Goal: Task Accomplishment & Management: Manage account settings

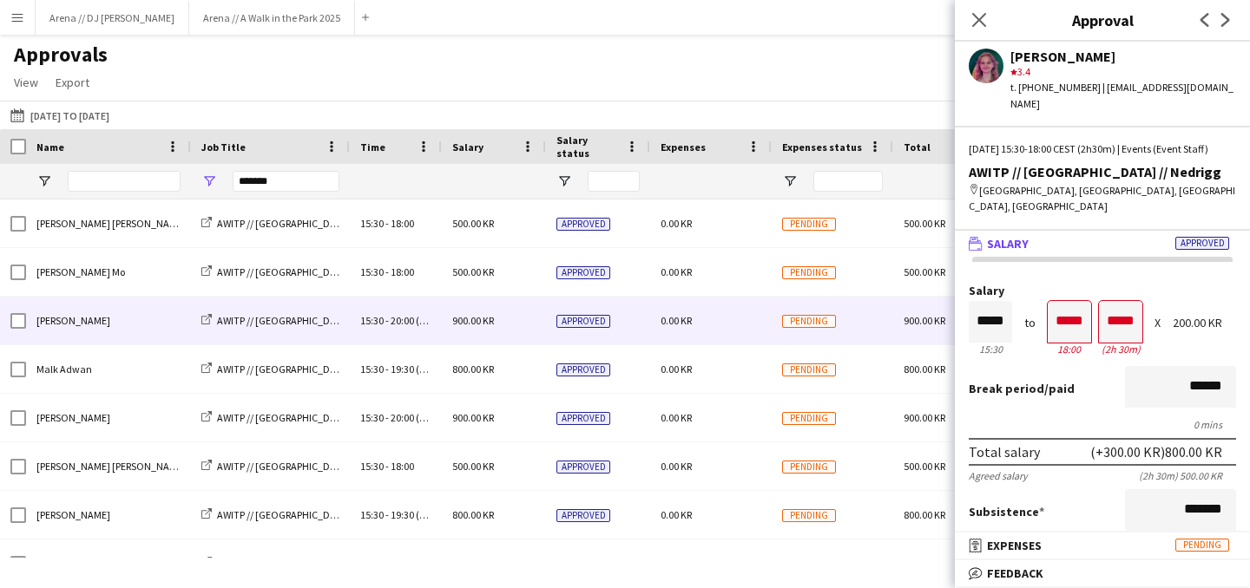
scroll to position [415, 0]
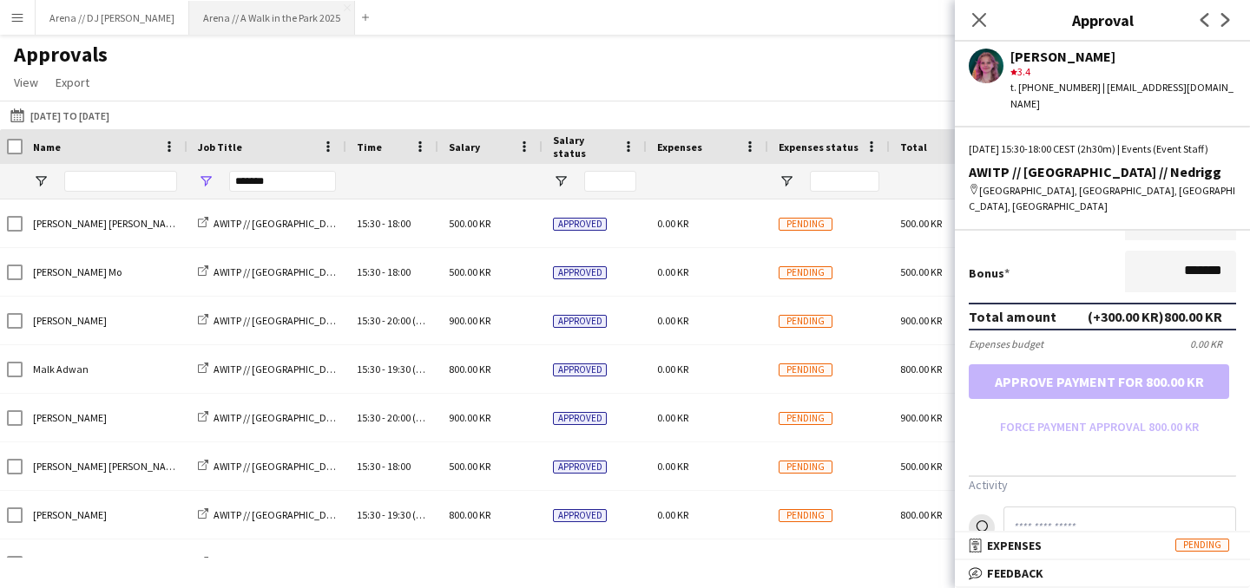
click at [214, 27] on button "Arena // A Walk in the Park 2025 Close" at bounding box center [272, 18] width 166 height 34
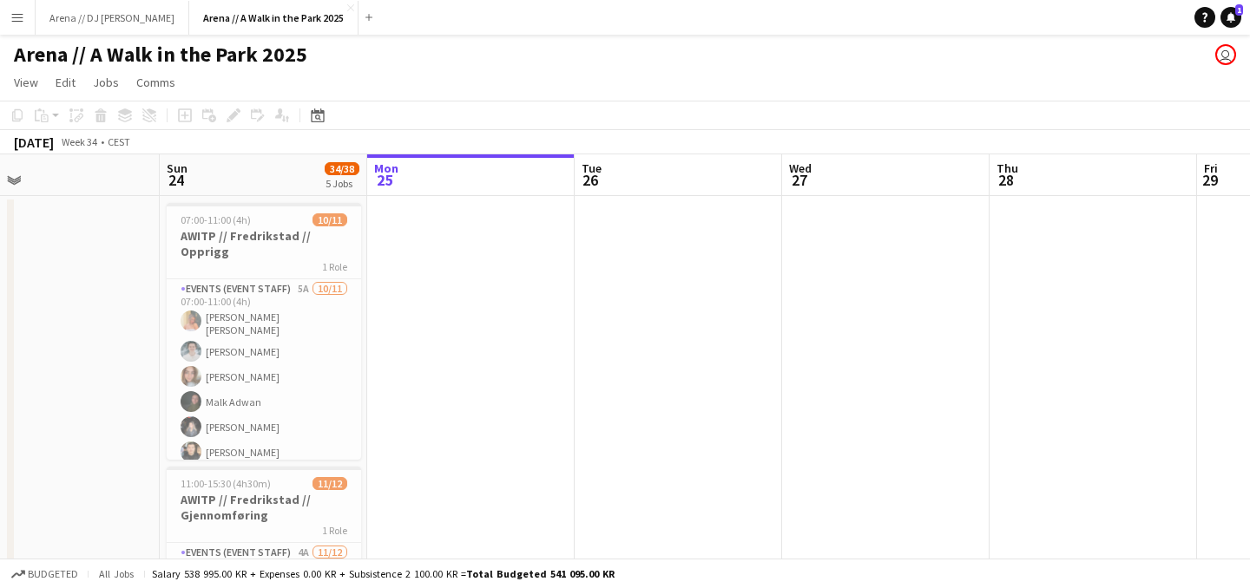
scroll to position [0, 445]
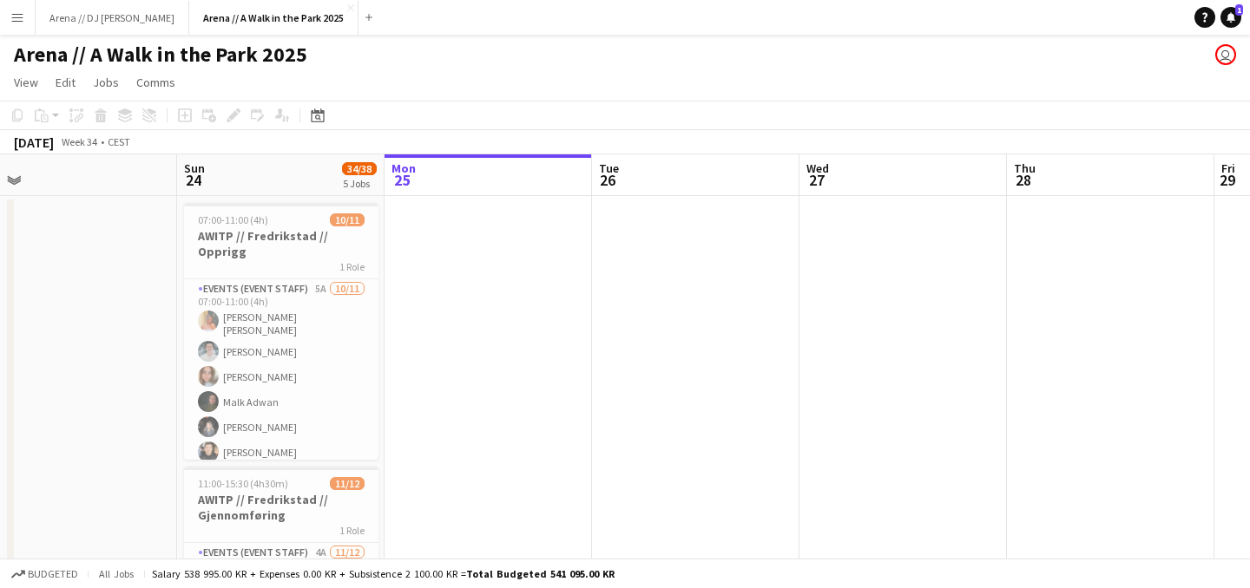
drag, startPoint x: 396, startPoint y: 296, endPoint x: 571, endPoint y: 299, distance: 175.3
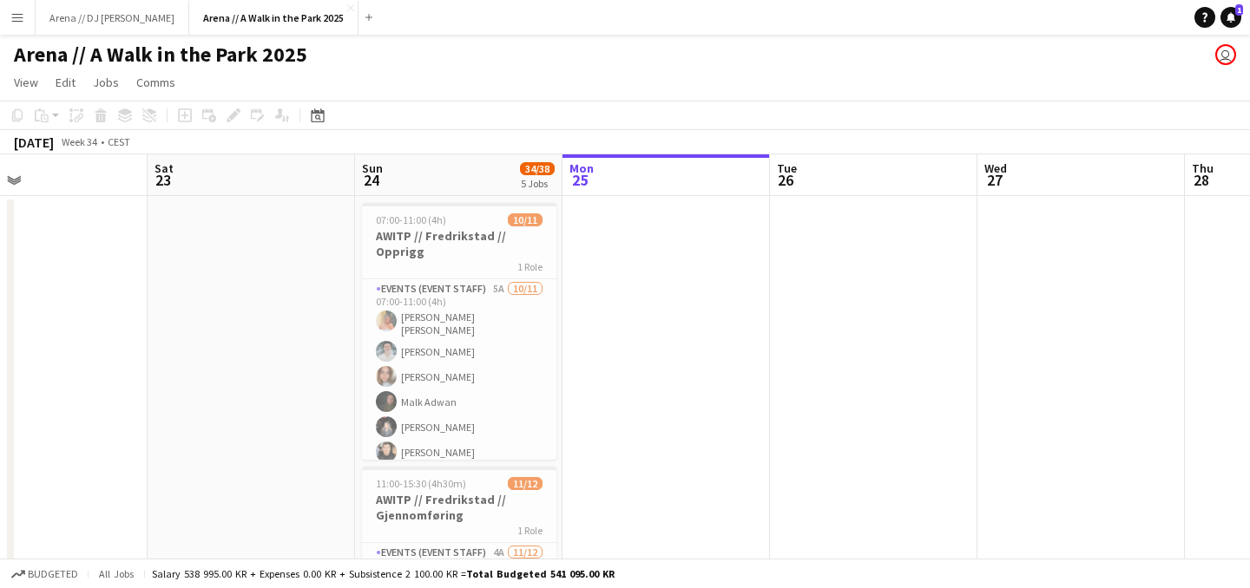
drag, startPoint x: 501, startPoint y: 389, endPoint x: 679, endPoint y: 276, distance: 211.4
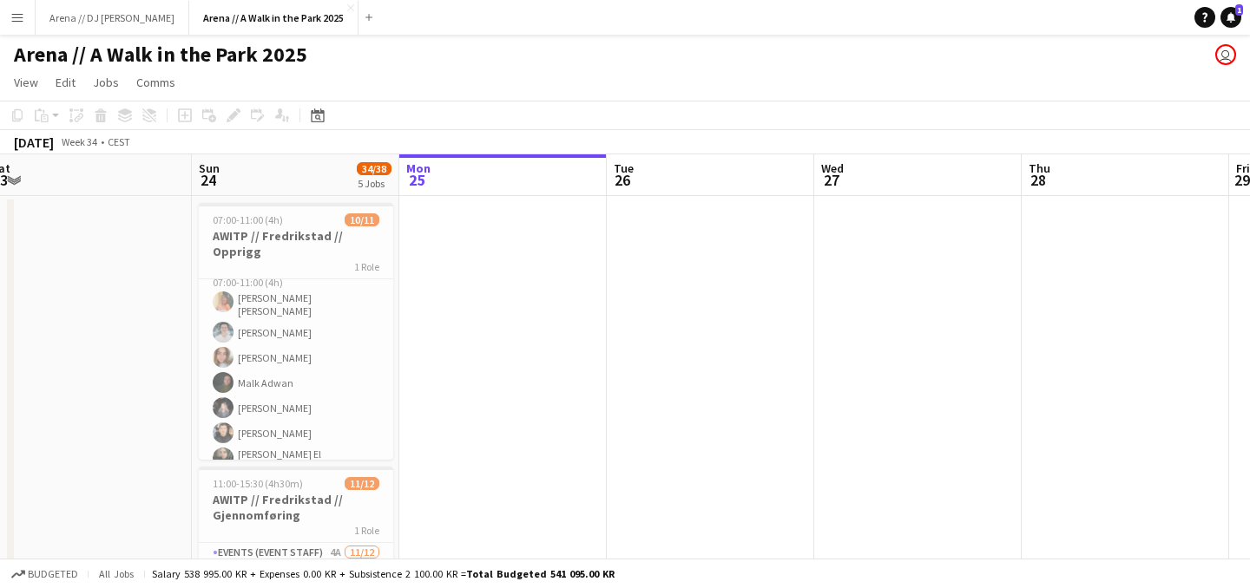
scroll to position [0, 571]
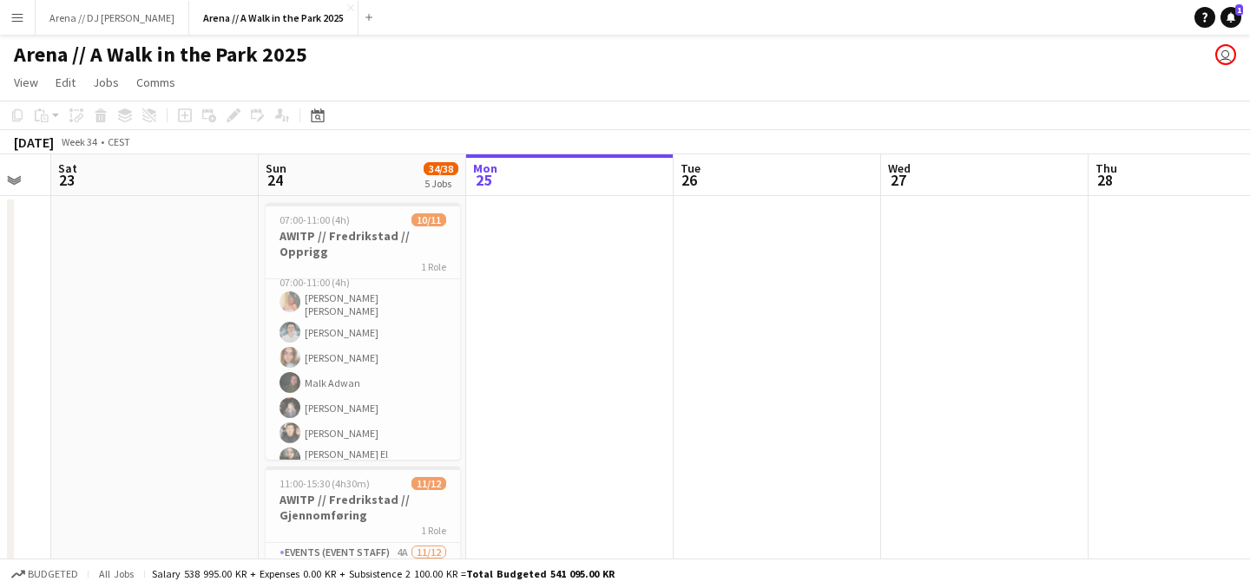
drag, startPoint x: 862, startPoint y: 320, endPoint x: 764, endPoint y: 322, distance: 97.2
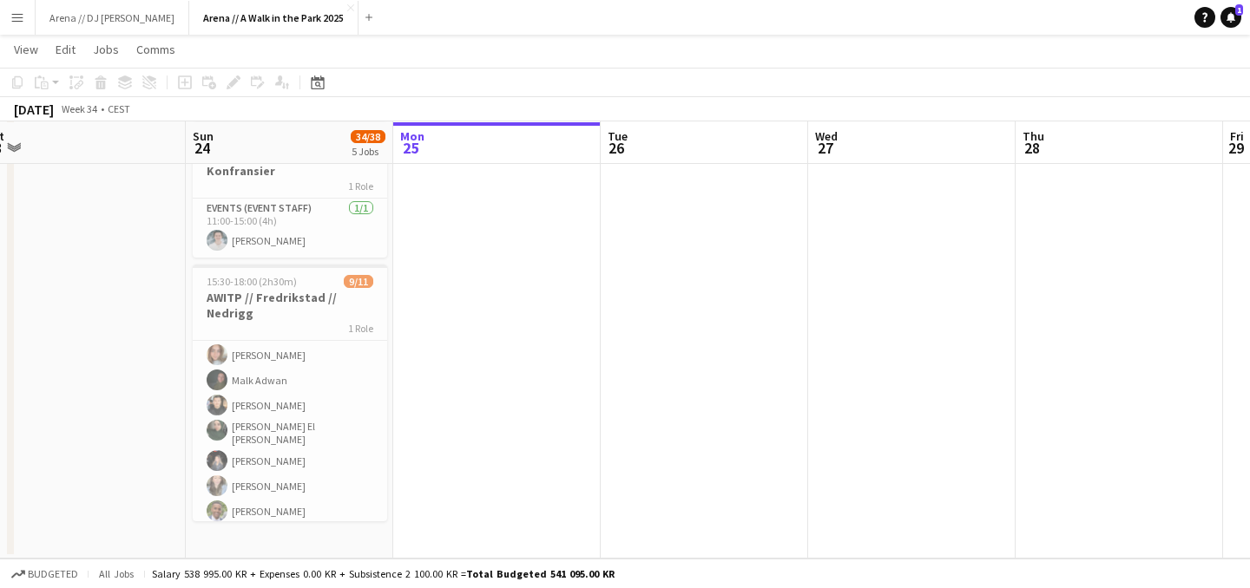
scroll to position [0, 645]
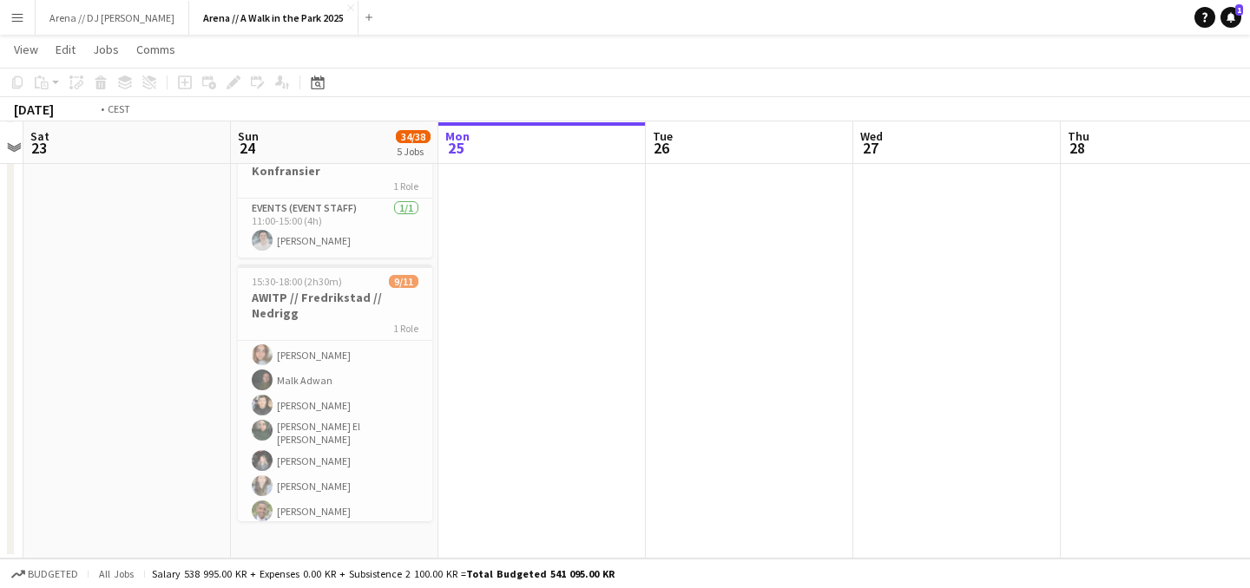
drag, startPoint x: 884, startPoint y: 443, endPoint x: 374, endPoint y: 503, distance: 513.7
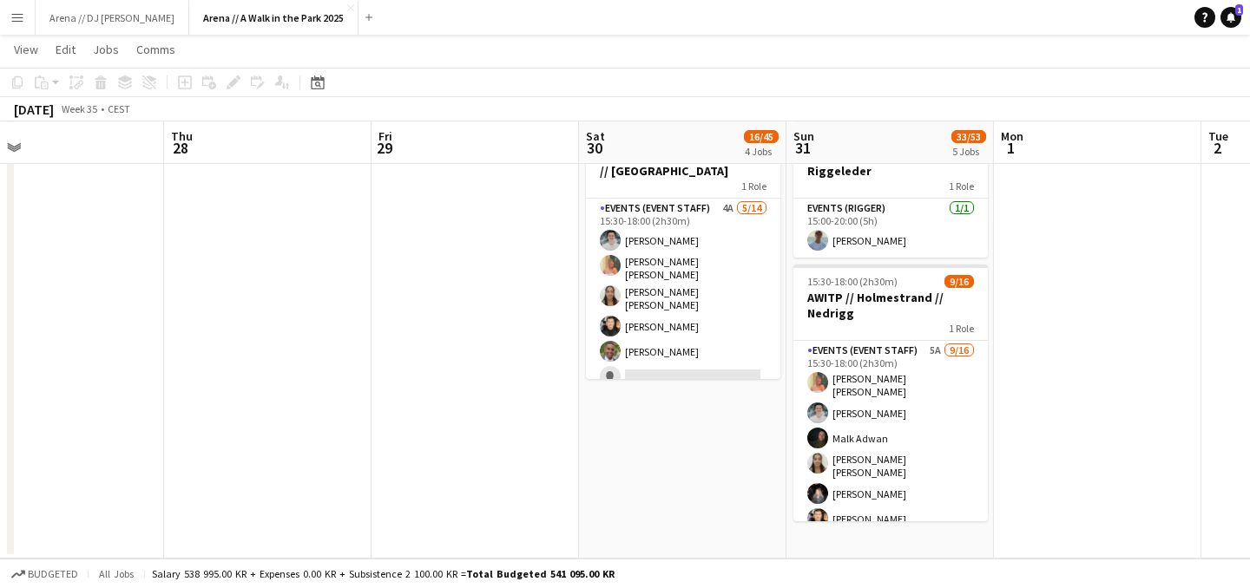
drag, startPoint x: 822, startPoint y: 430, endPoint x: 398, endPoint y: 496, distance: 428.7
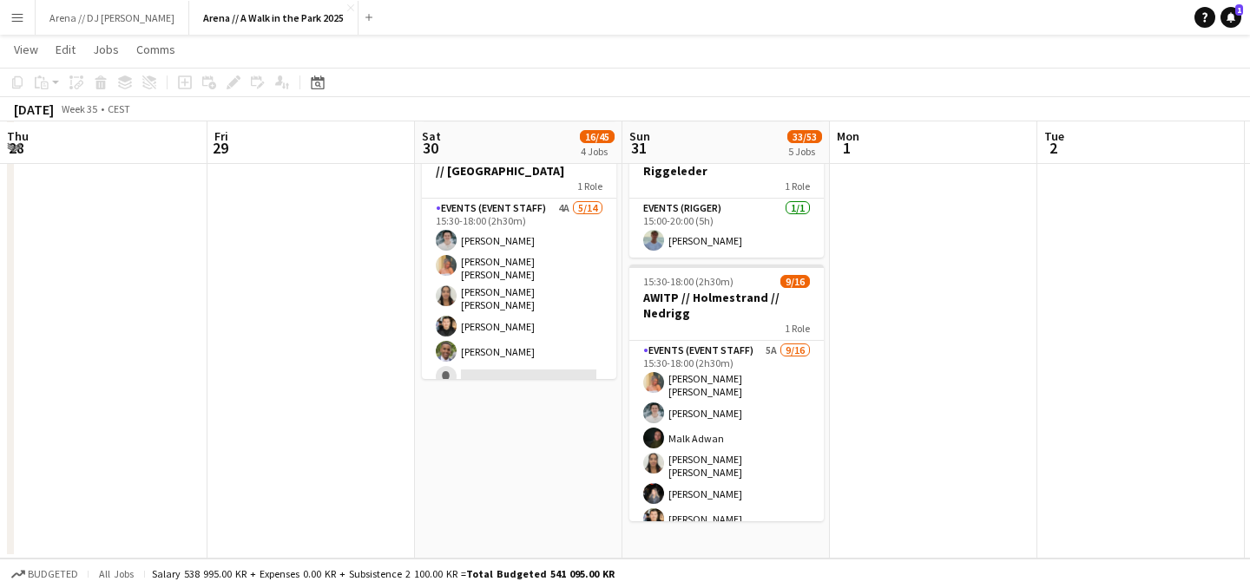
drag, startPoint x: 484, startPoint y: 545, endPoint x: 318, endPoint y: 548, distance: 165.8
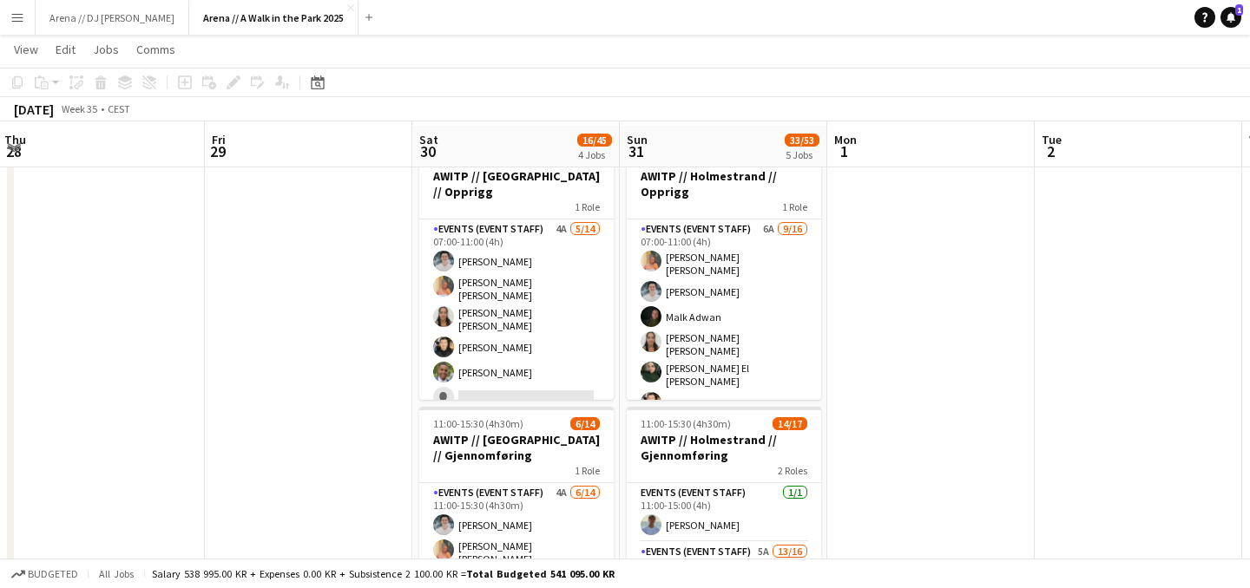
scroll to position [63, 0]
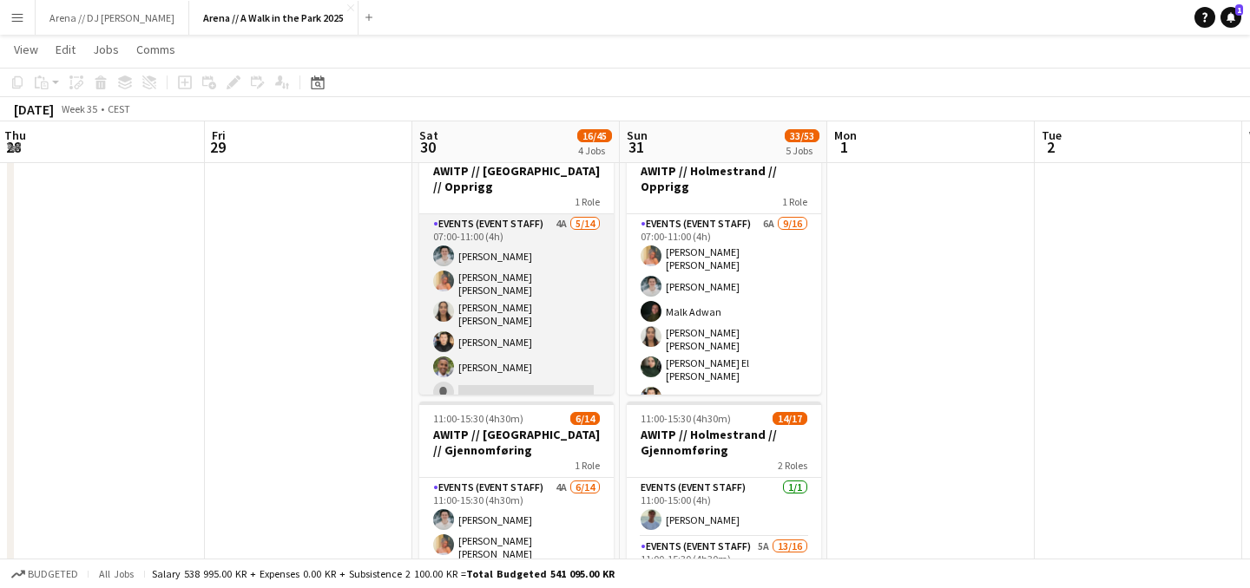
click at [527, 295] on app-card-role "Events (Event Staff) 4A [DATE] 07:00-11:00 (4h) [PERSON_NAME] [PERSON_NAME] [PE…" at bounding box center [516, 412] width 194 height 397
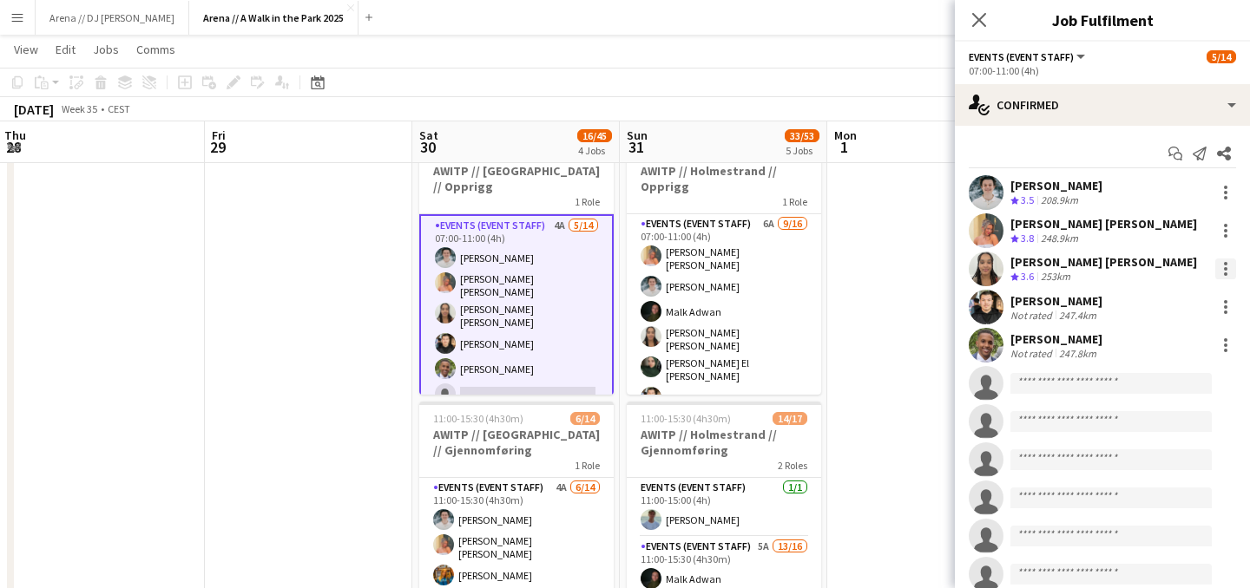
click at [1228, 271] on div at bounding box center [1225, 269] width 21 height 21
click at [343, 317] on div at bounding box center [625, 294] width 1250 height 588
click at [98, 17] on button "Arena // DJ Walkie Close" at bounding box center [113, 18] width 154 height 34
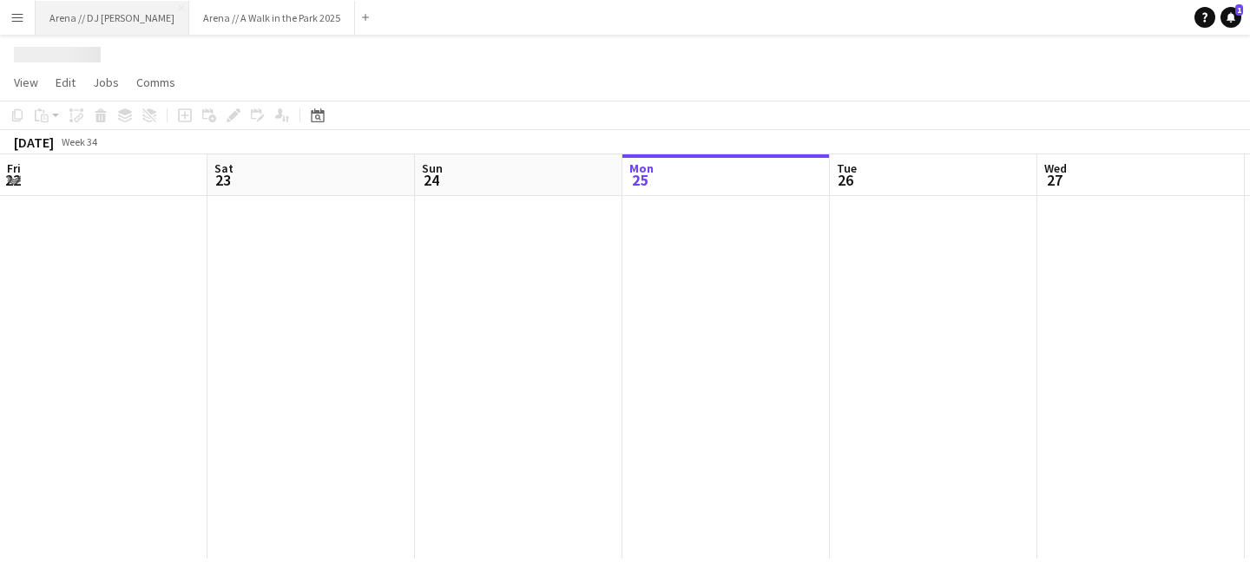
scroll to position [0, 415]
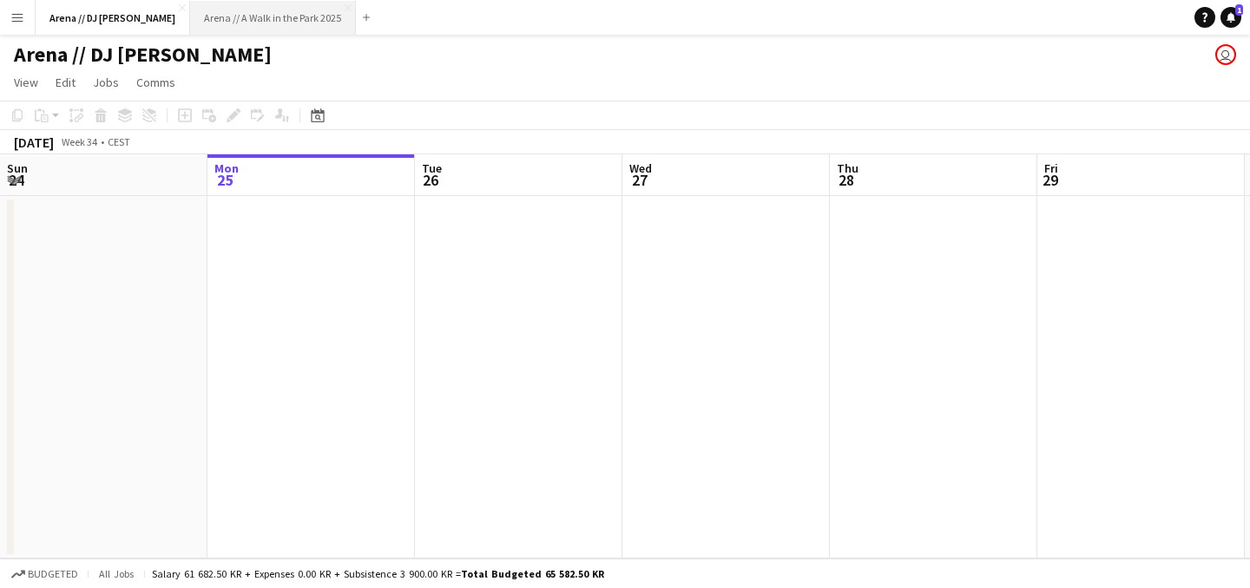
click at [221, 11] on button "Arena // A Walk in the Park 2025 Close" at bounding box center [273, 18] width 166 height 34
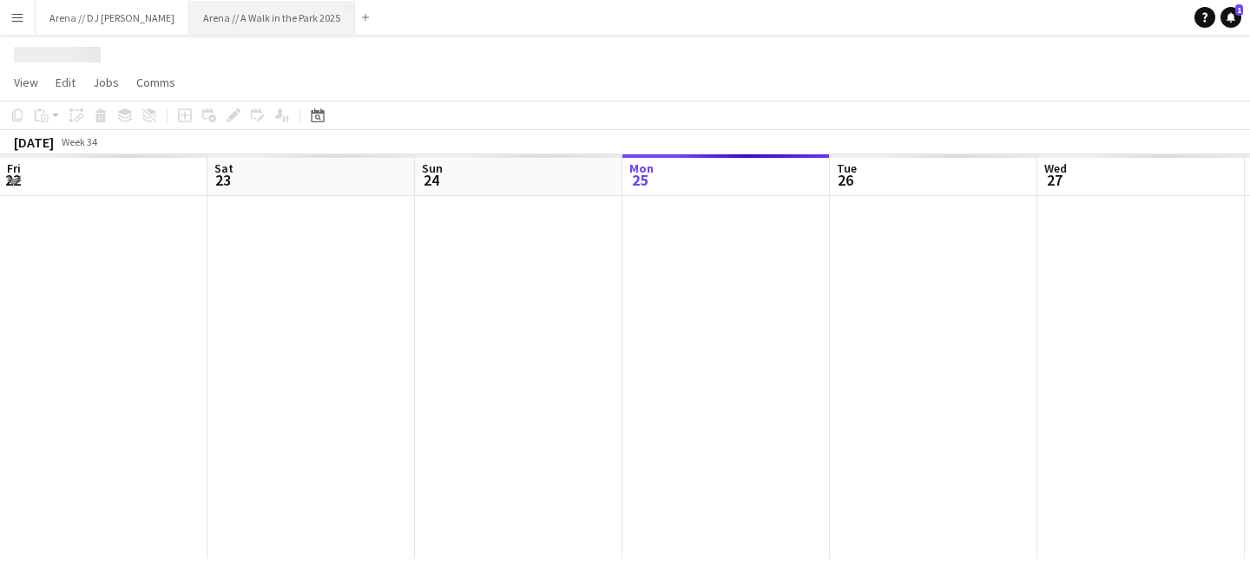
scroll to position [0, 415]
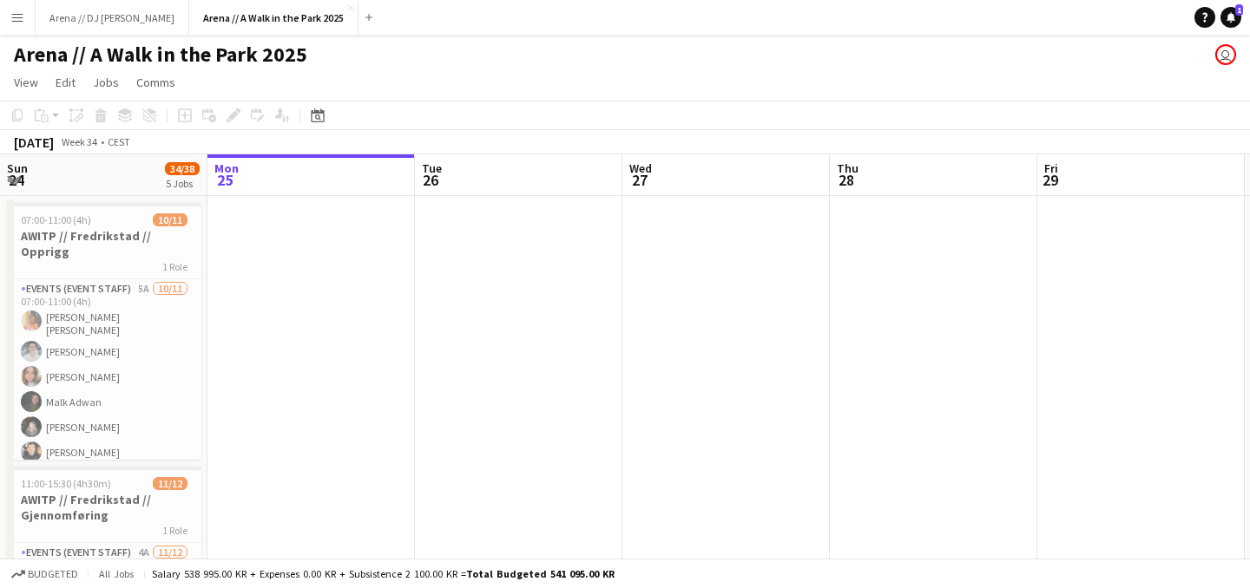
click at [13, 28] on button "Menu" at bounding box center [17, 17] width 35 height 35
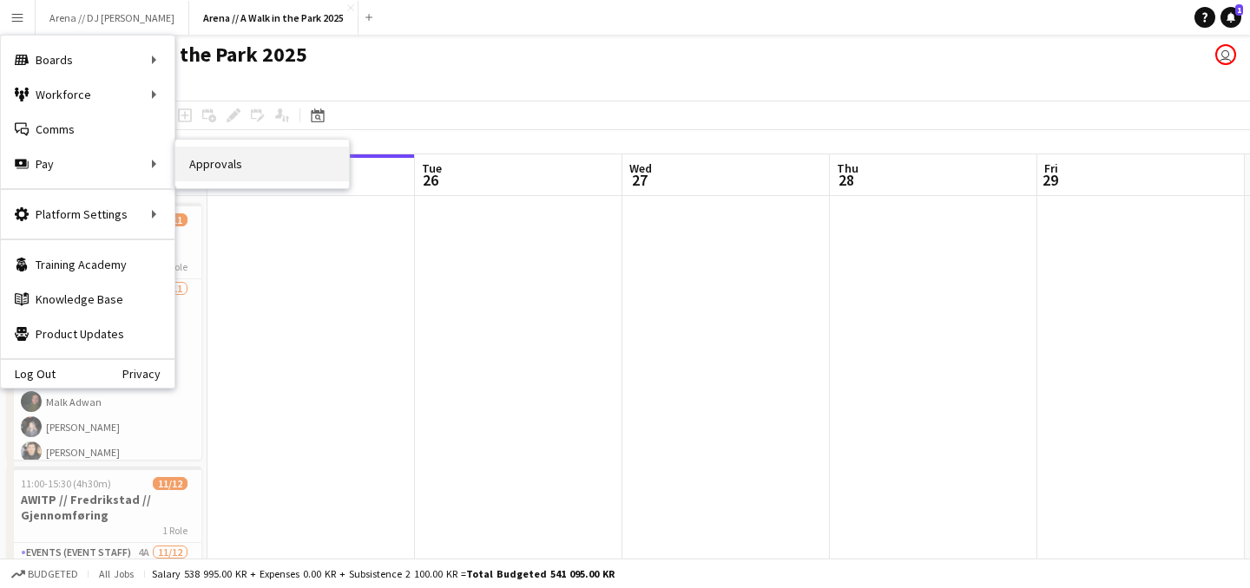
click at [234, 168] on link "Approvals" at bounding box center [262, 164] width 174 height 35
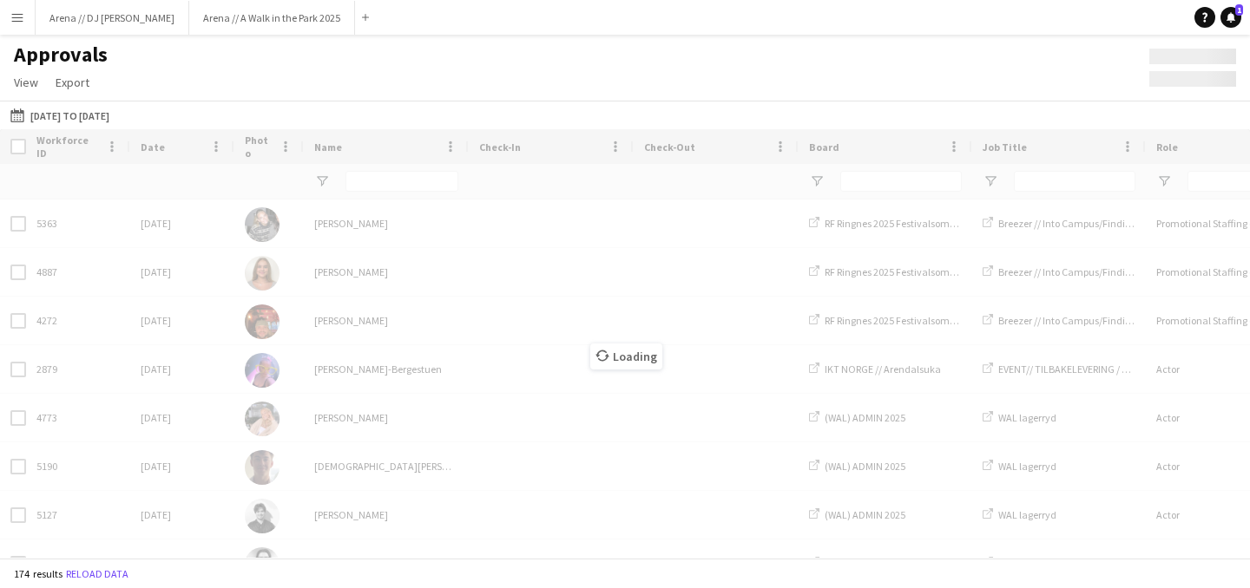
click at [382, 184] on div "Loading" at bounding box center [625, 343] width 1250 height 429
type input "*******"
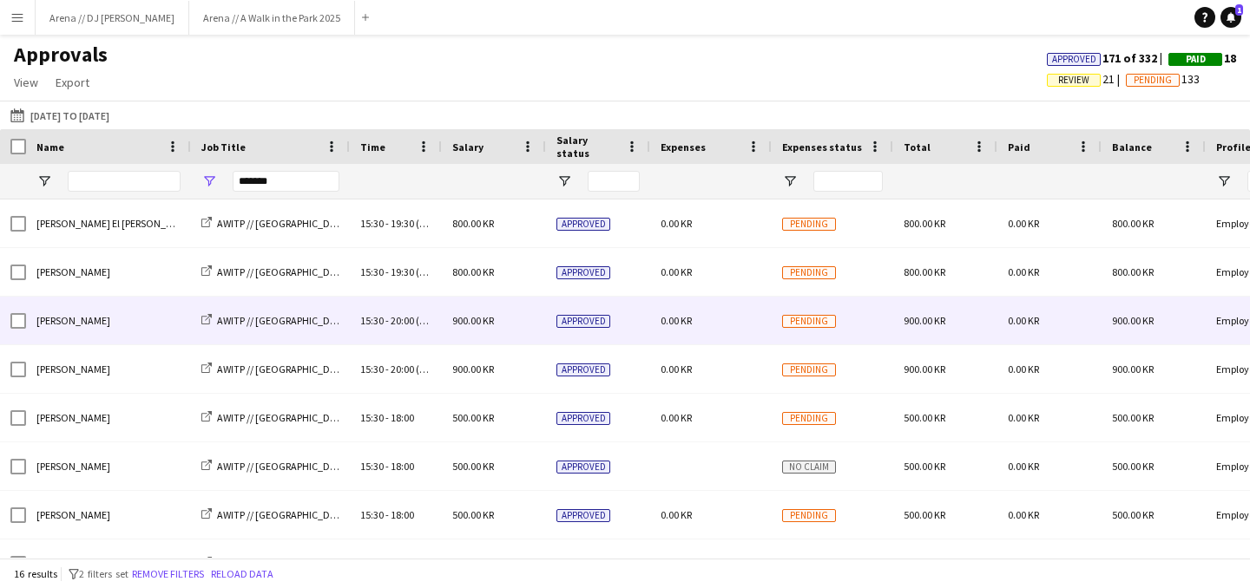
click at [810, 324] on span "Pending" at bounding box center [809, 321] width 54 height 13
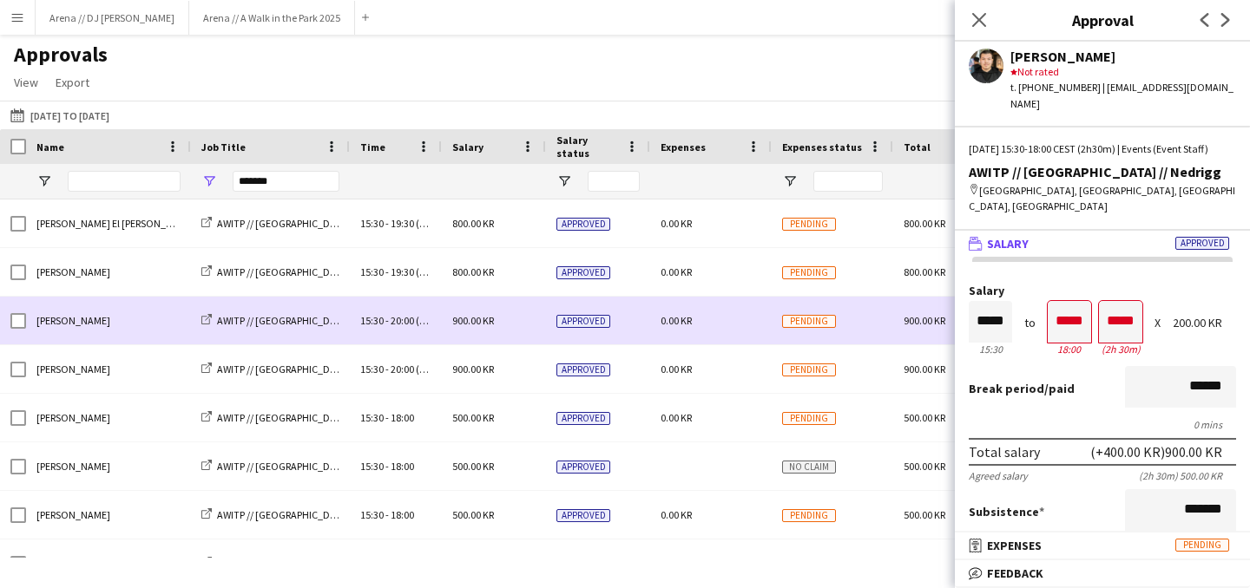
click at [810, 324] on span "Pending" at bounding box center [809, 321] width 54 height 13
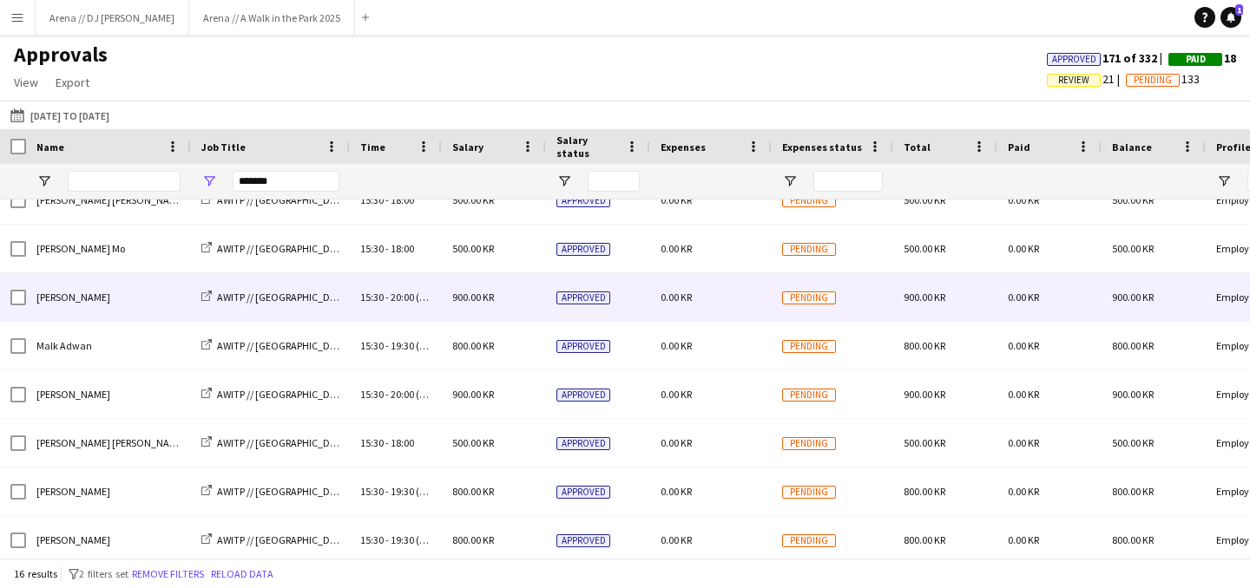
click at [817, 303] on span "Pending" at bounding box center [809, 298] width 54 height 13
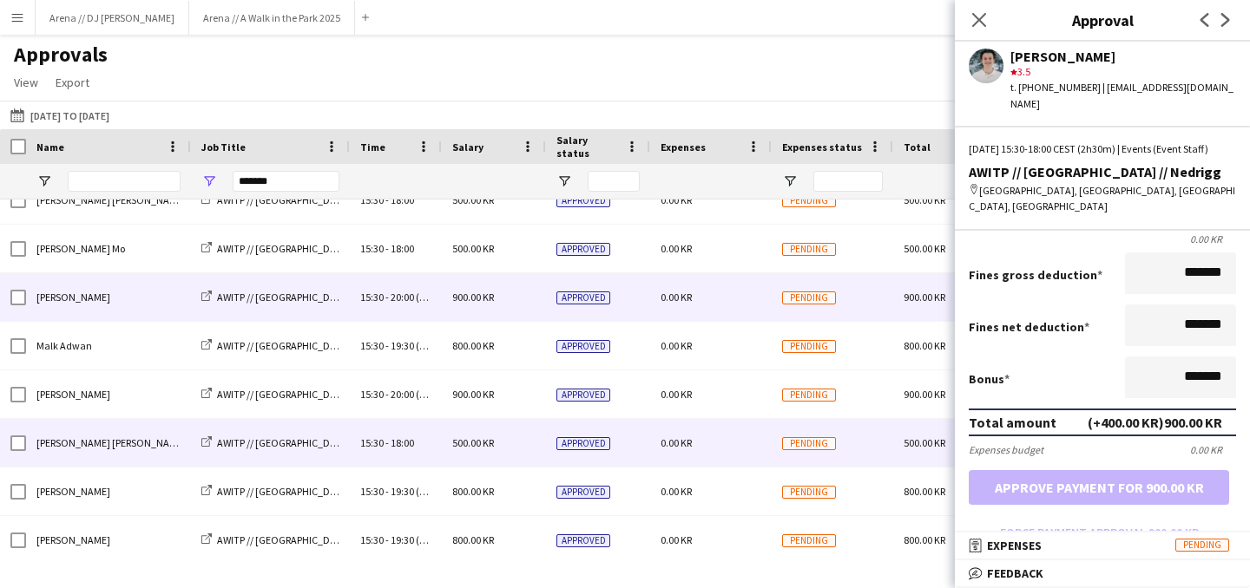
click at [718, 449] on div "0.00 KR" at bounding box center [710, 443] width 121 height 48
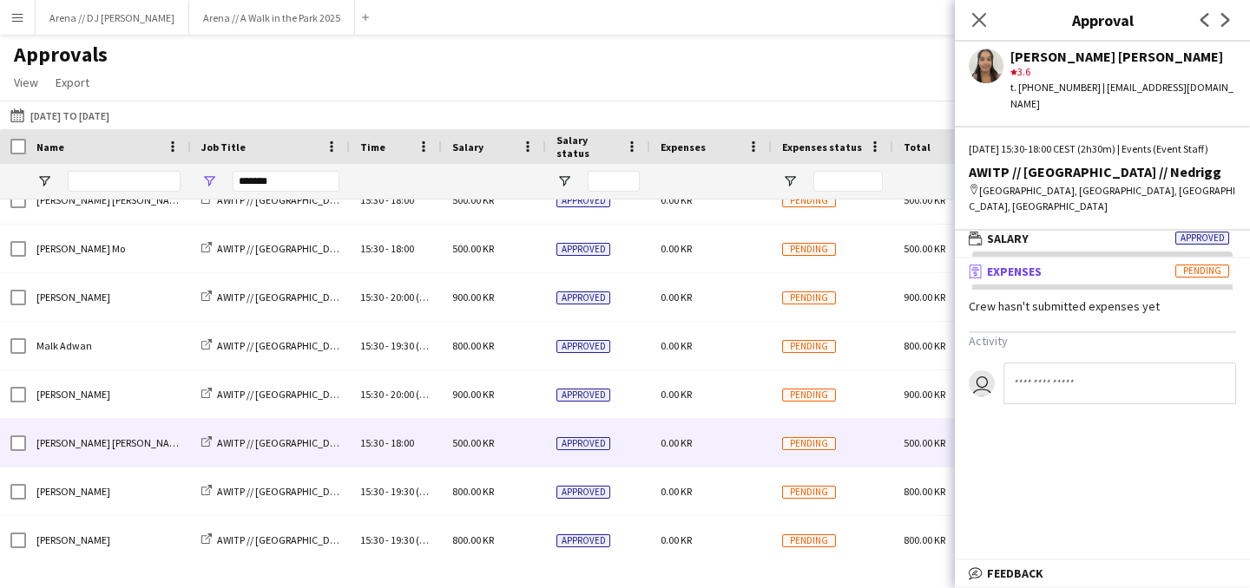
click at [497, 46] on div "Approvals View Customise view Customise filters Reset Filters Reset View Reset …" at bounding box center [625, 71] width 1250 height 59
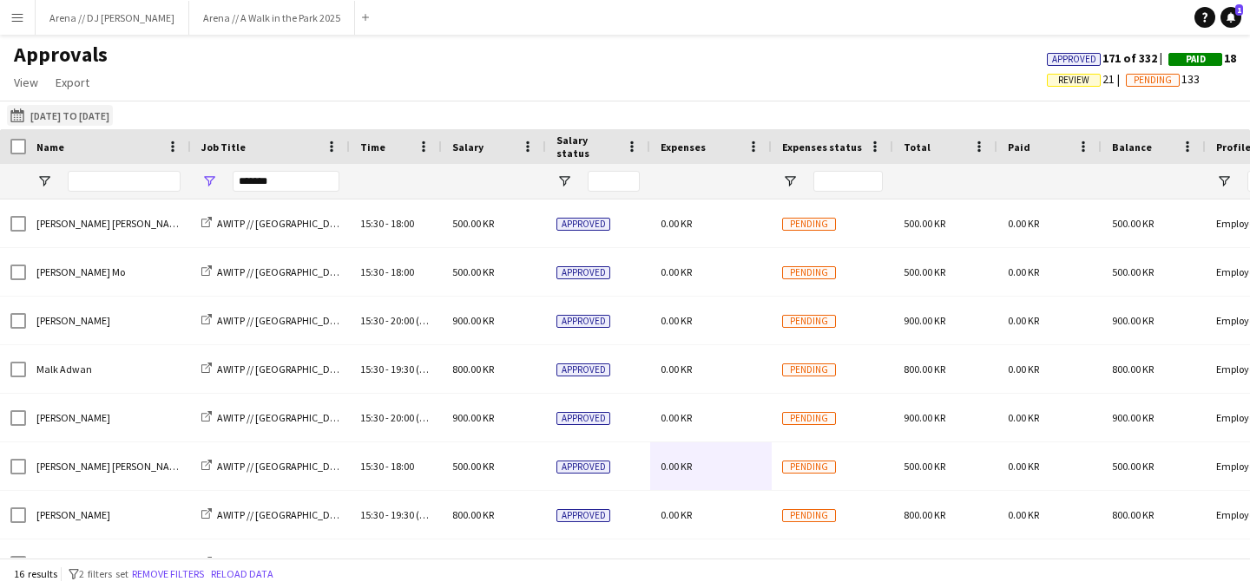
click at [53, 117] on button "[DATE] to [DATE] [DATE] to [DATE]" at bounding box center [60, 115] width 106 height 21
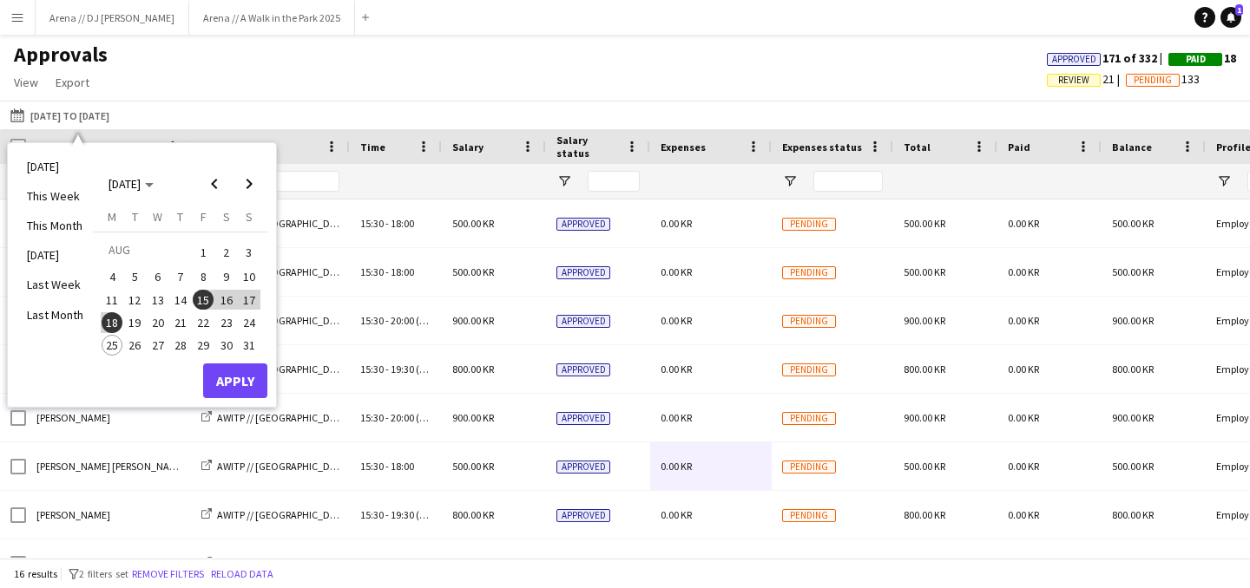
click at [207, 324] on span "22" at bounding box center [203, 322] width 21 height 21
click at [115, 343] on span "25" at bounding box center [112, 345] width 21 height 21
click at [227, 373] on button "Apply" at bounding box center [235, 381] width 64 height 35
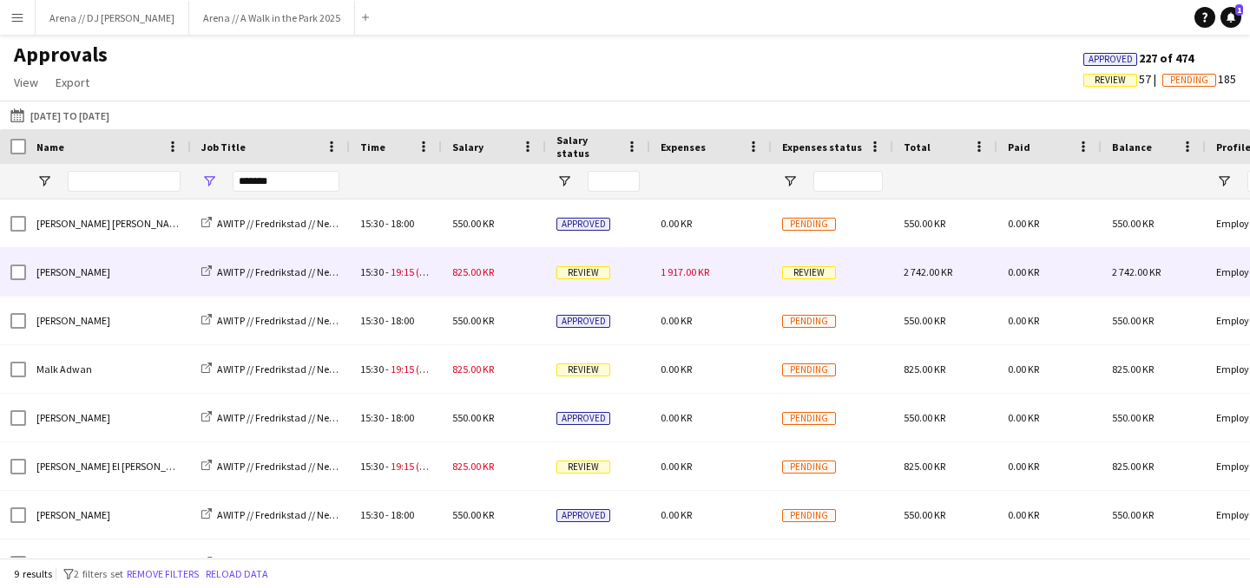
click at [665, 272] on span "1 917.00 KR" at bounding box center [684, 272] width 49 height 13
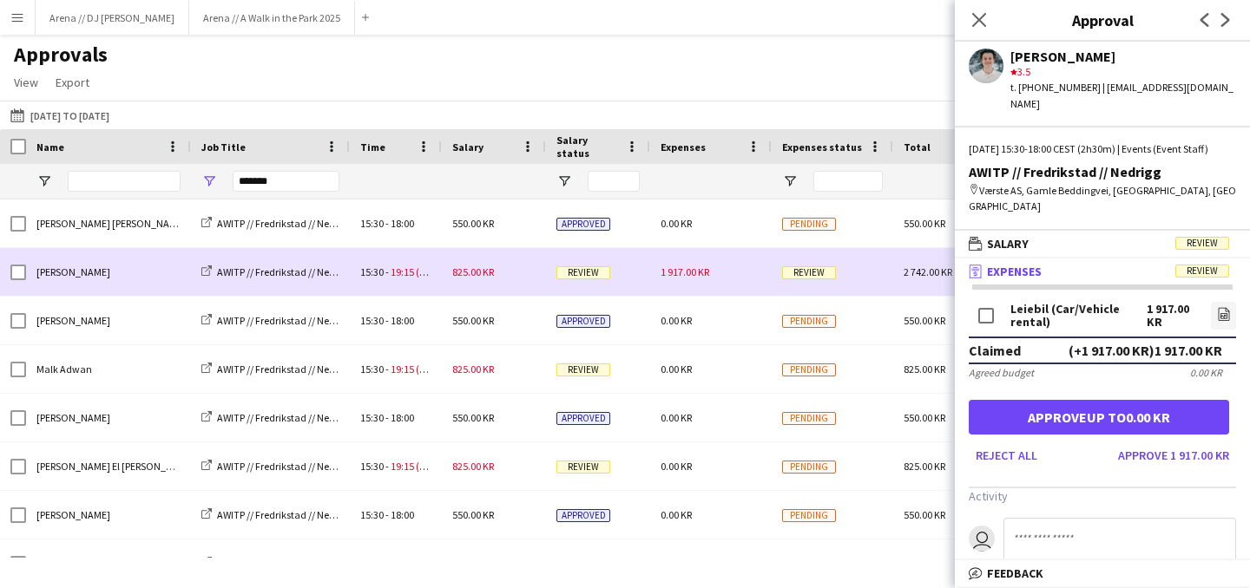
click at [764, 255] on div "1 917.00 KR" at bounding box center [710, 272] width 121 height 48
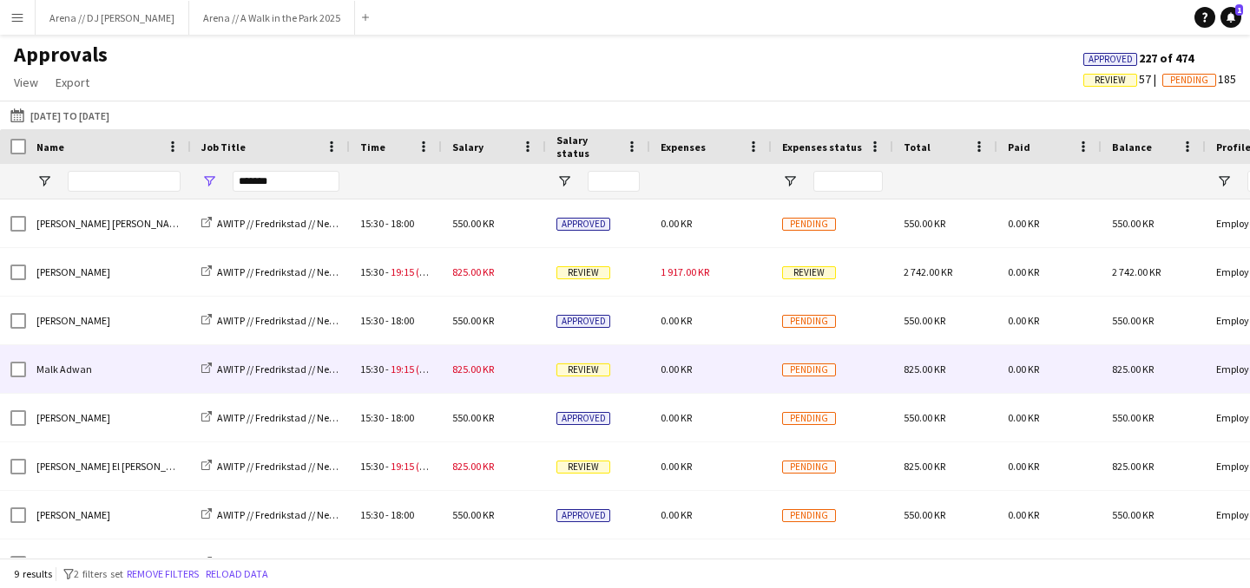
click at [740, 367] on div "0.00 KR" at bounding box center [710, 369] width 121 height 48
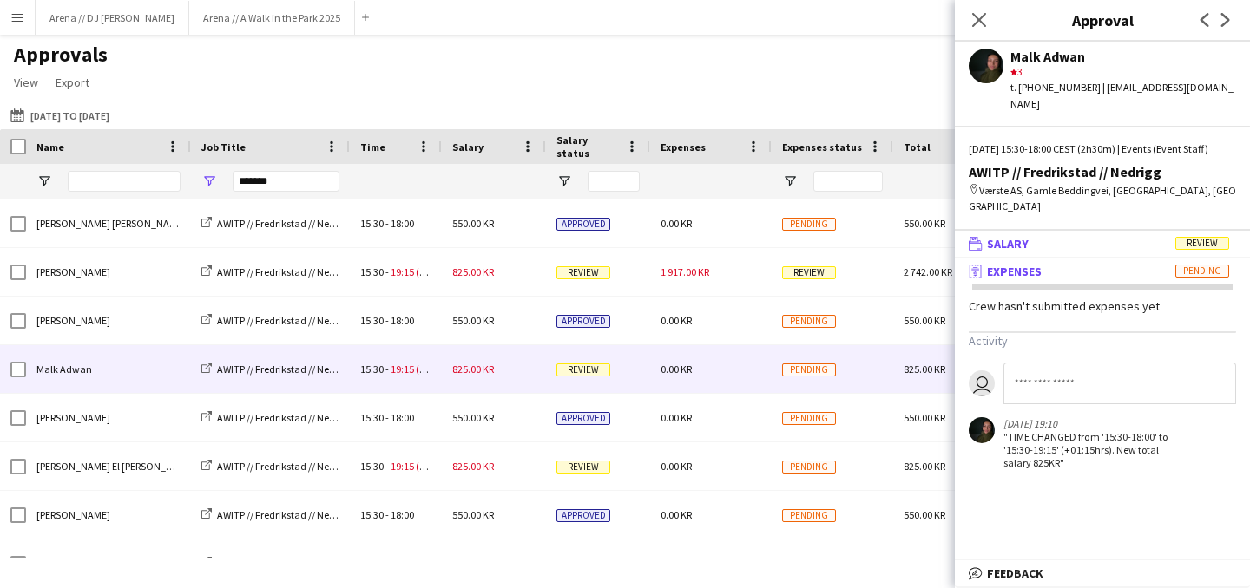
click at [1053, 236] on mat-panel-title "wallet Salary Review" at bounding box center [1099, 244] width 288 height 16
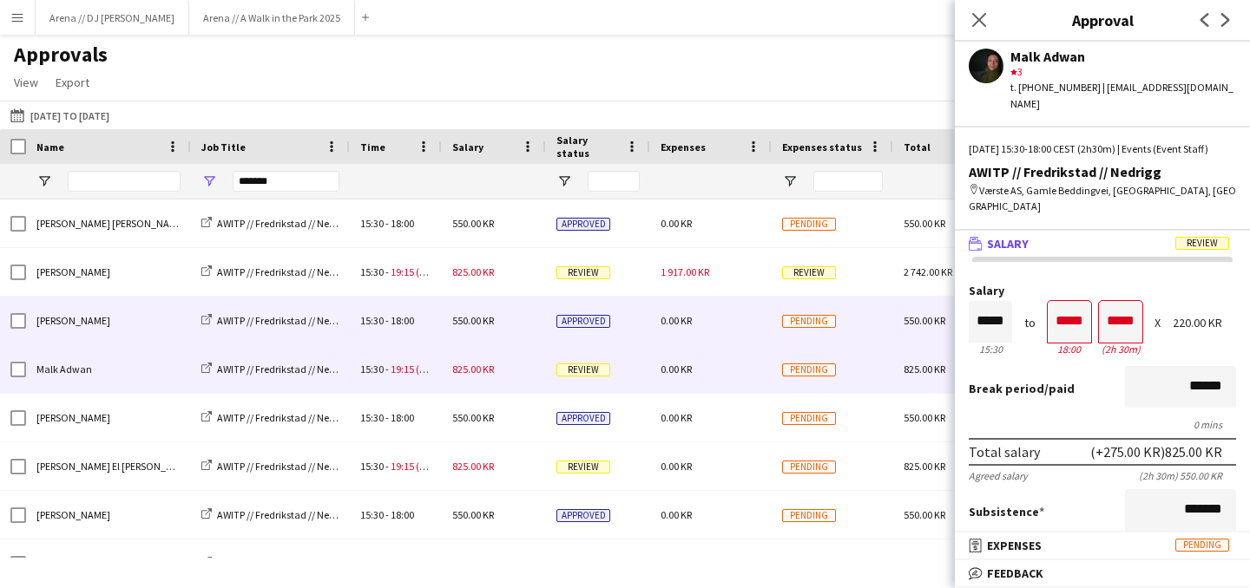
click at [728, 345] on div "[PERSON_NAME] AWITP // Fredrikstad // Nedrigg 15:30 - 18:00 550.00 KR Approved …" at bounding box center [941, 321] width 1882 height 49
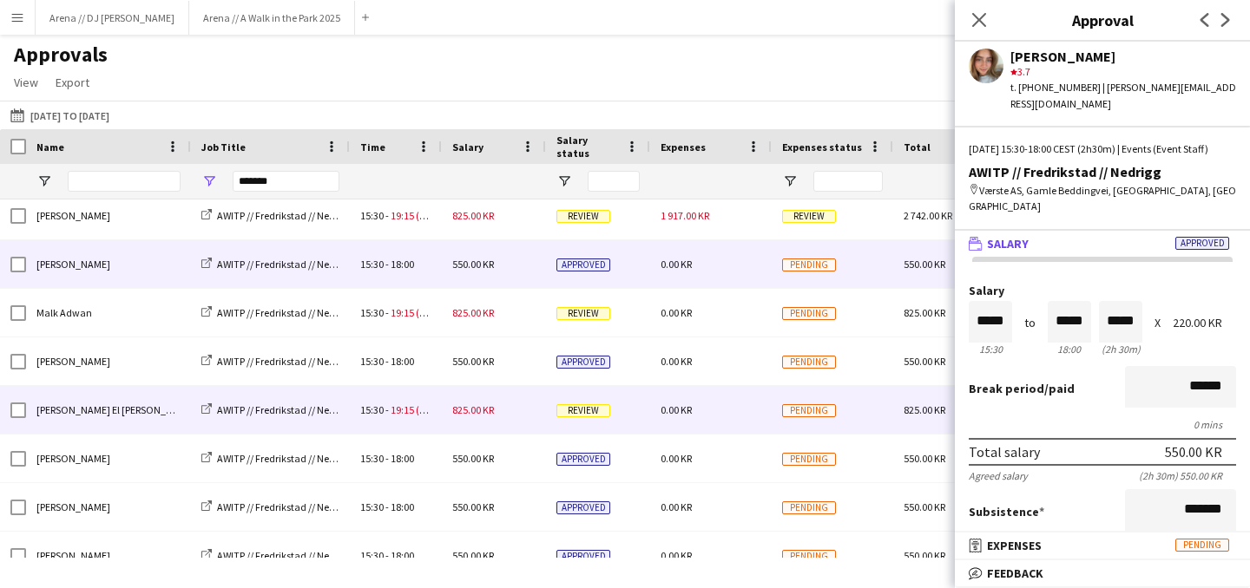
scroll to position [57, 0]
click at [732, 417] on div "0.00 KR" at bounding box center [710, 409] width 121 height 48
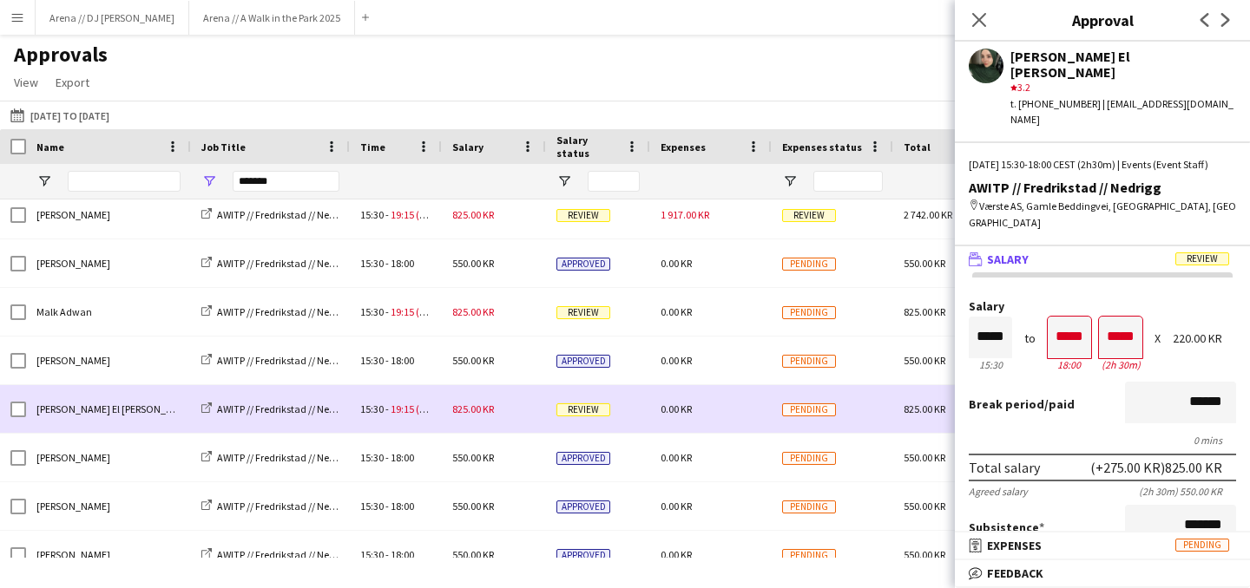
scroll to position [79, 0]
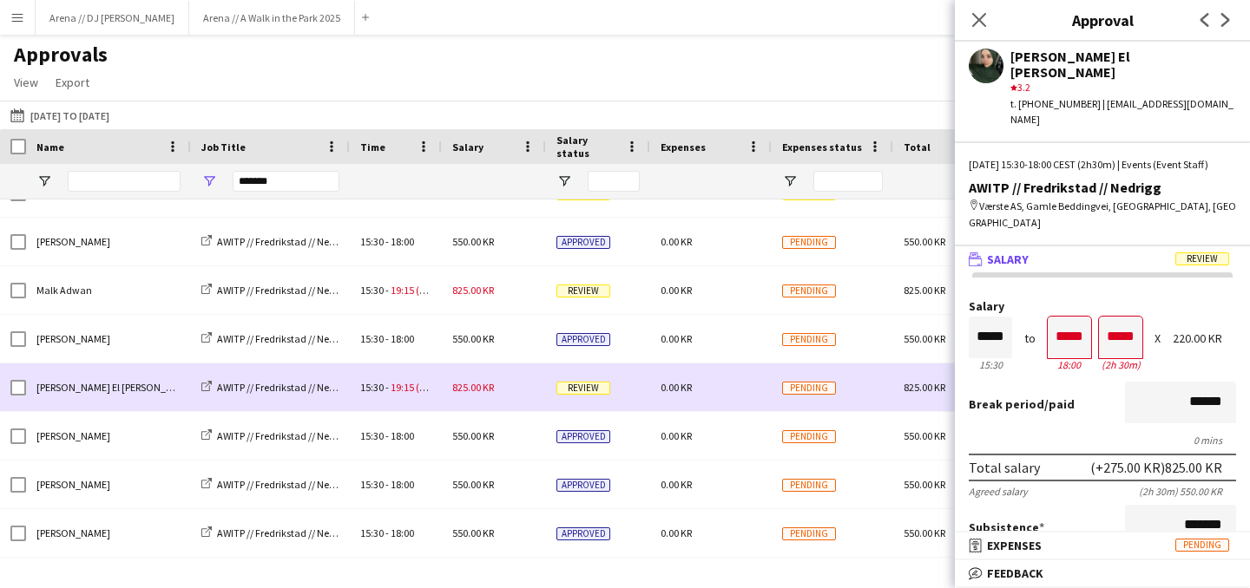
click at [723, 388] on div "0.00 KR" at bounding box center [710, 388] width 121 height 48
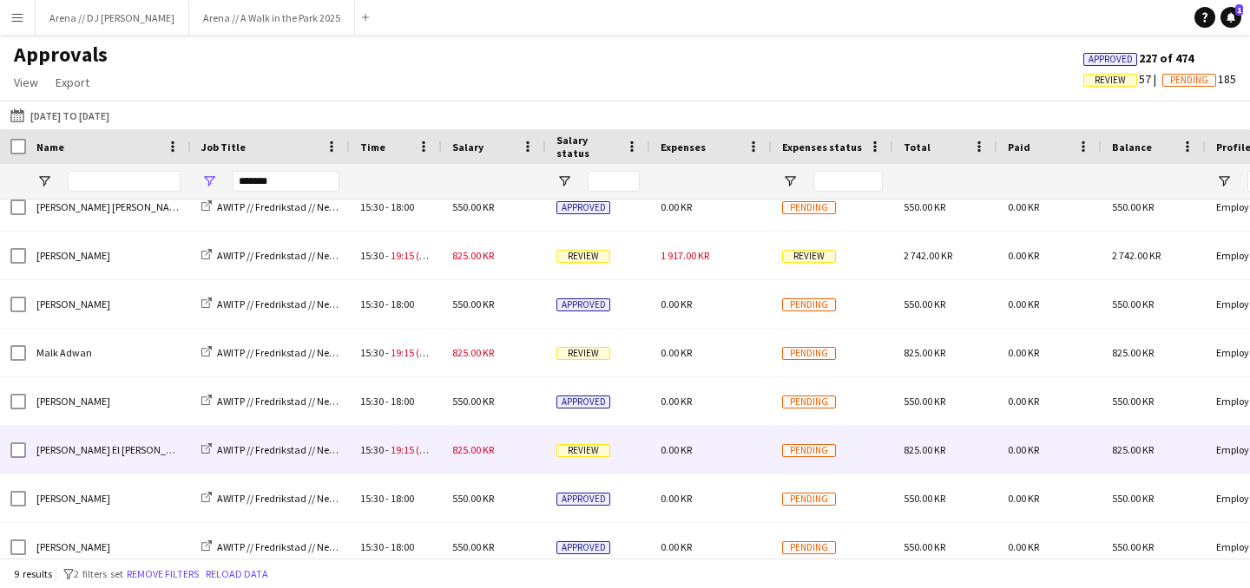
scroll to position [0, 0]
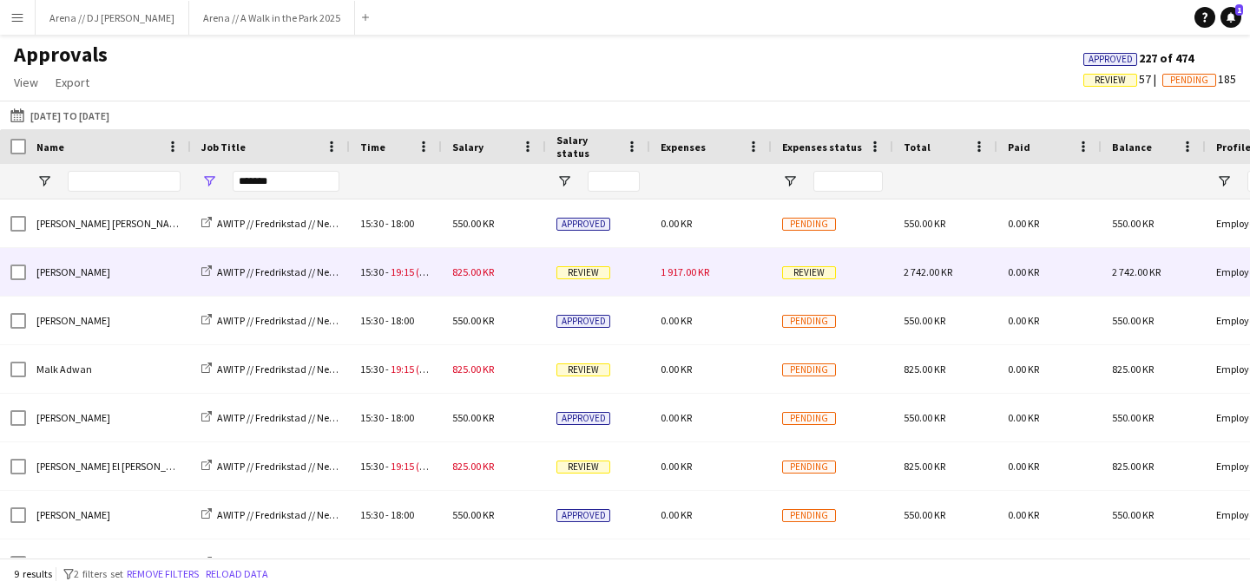
click at [732, 272] on div "1 917.00 KR" at bounding box center [710, 272] width 121 height 48
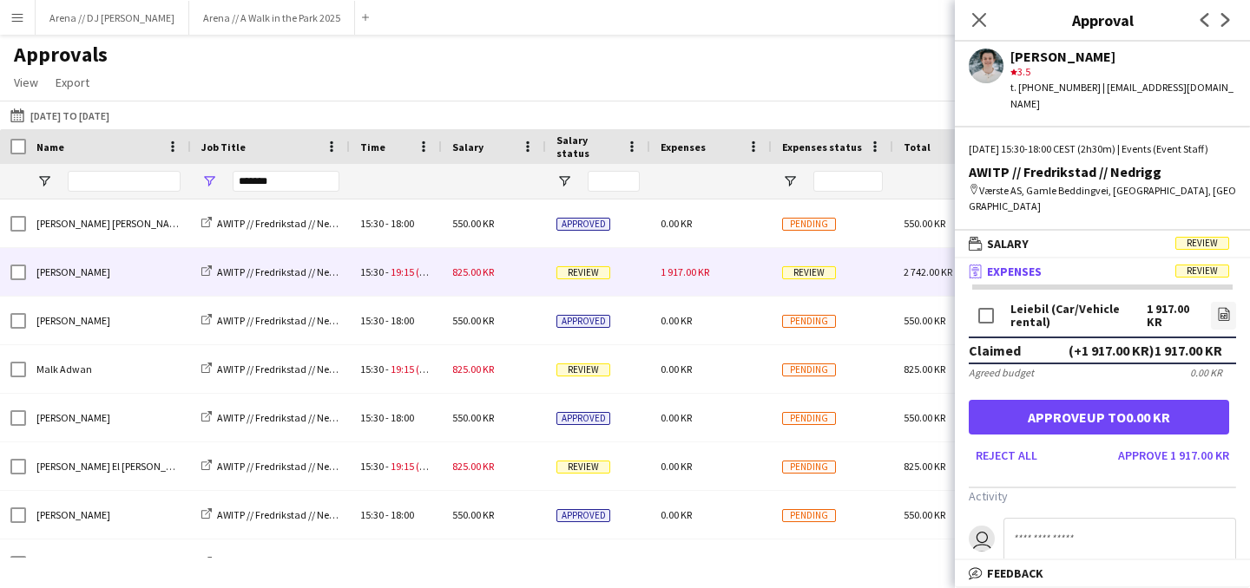
click at [1079, 264] on mat-panel-title "receipt Expenses Review" at bounding box center [1099, 272] width 288 height 16
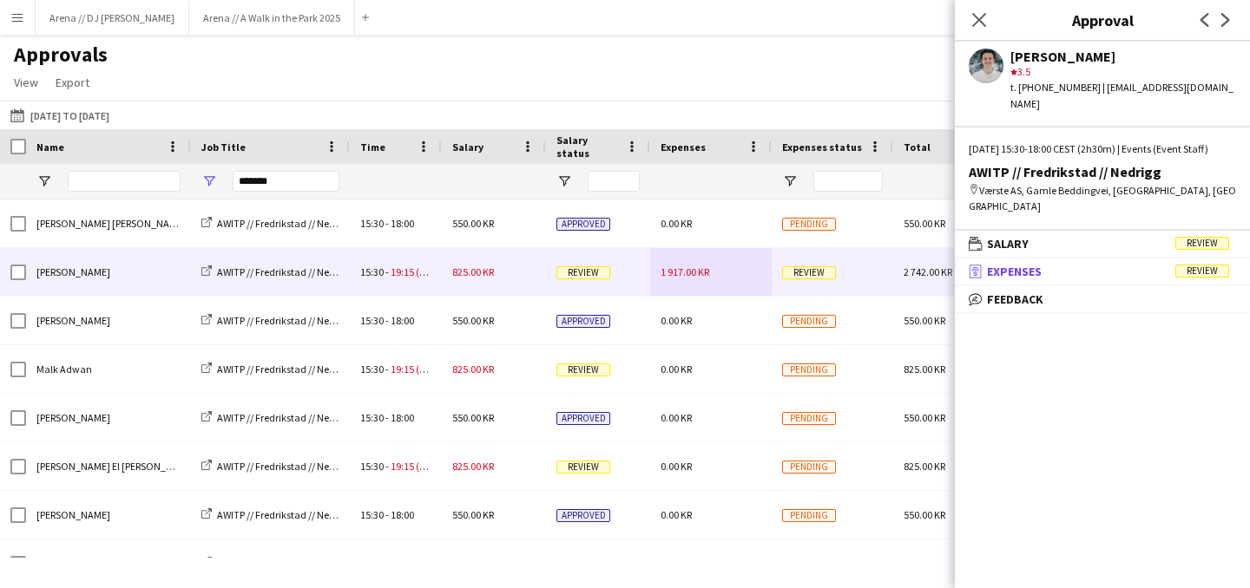
click at [1077, 264] on mat-panel-title "receipt Expenses Review" at bounding box center [1099, 272] width 288 height 16
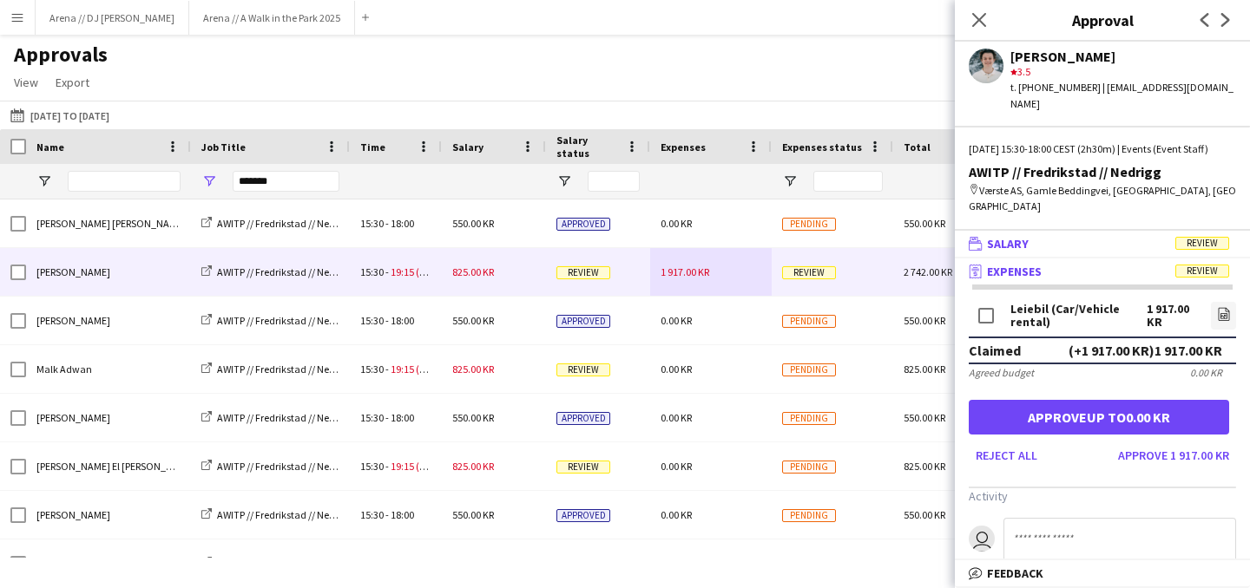
click at [1076, 236] on mat-panel-title "wallet Salary Review" at bounding box center [1099, 244] width 288 height 16
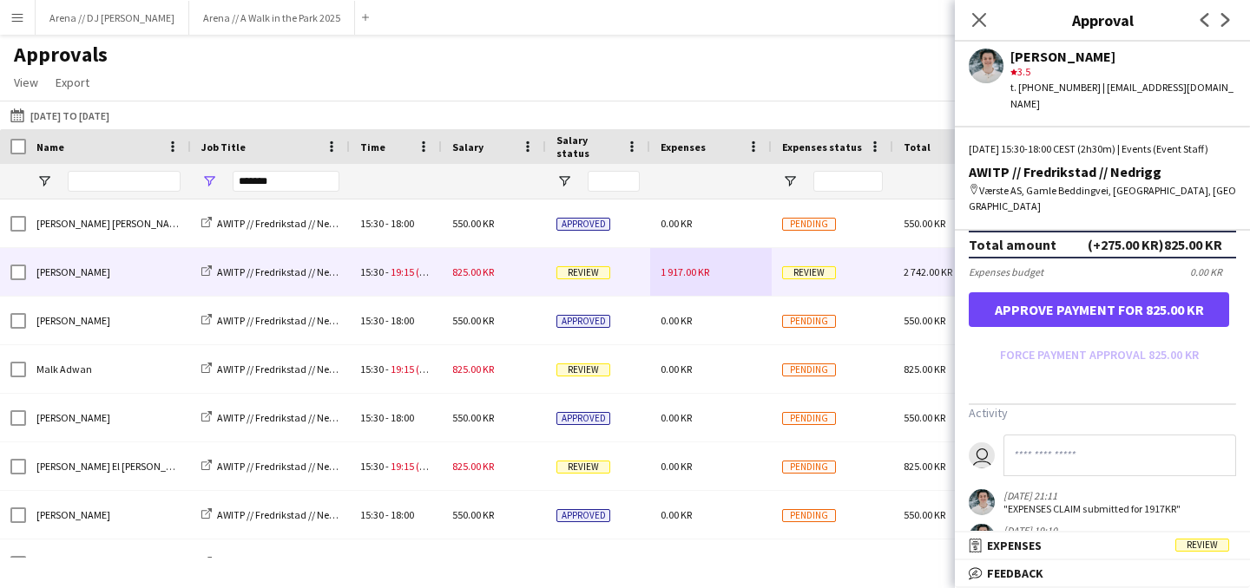
scroll to position [515, 0]
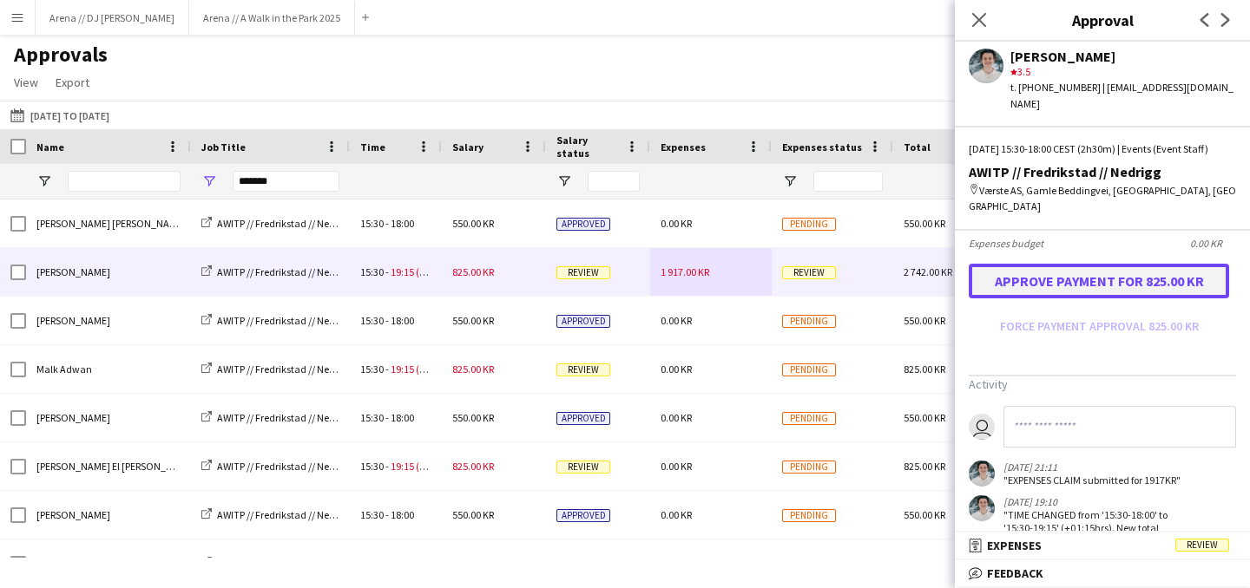
click at [1073, 288] on button "Approve payment for 825.00 KR" at bounding box center [1098, 281] width 260 height 35
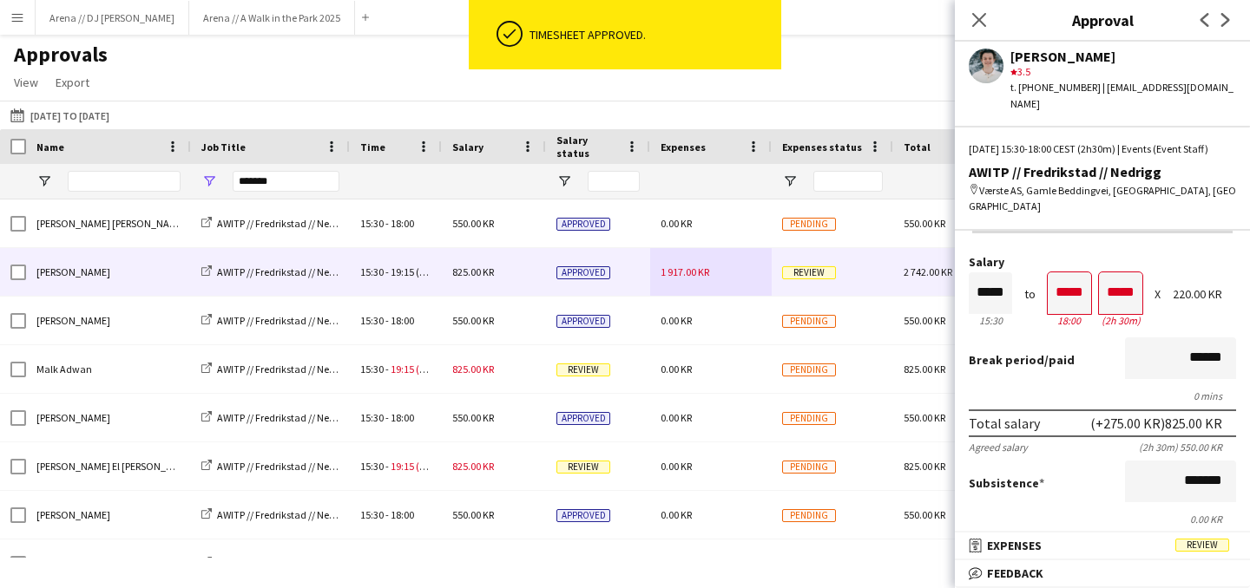
scroll to position [0, 0]
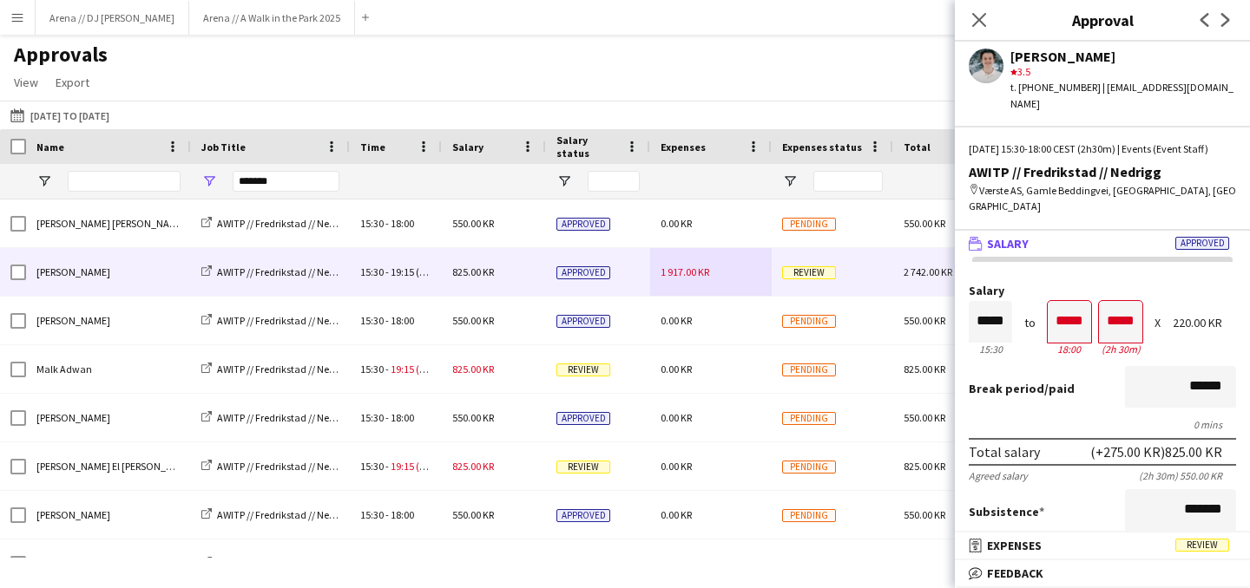
click at [1014, 236] on span "Salary" at bounding box center [1008, 244] width 42 height 16
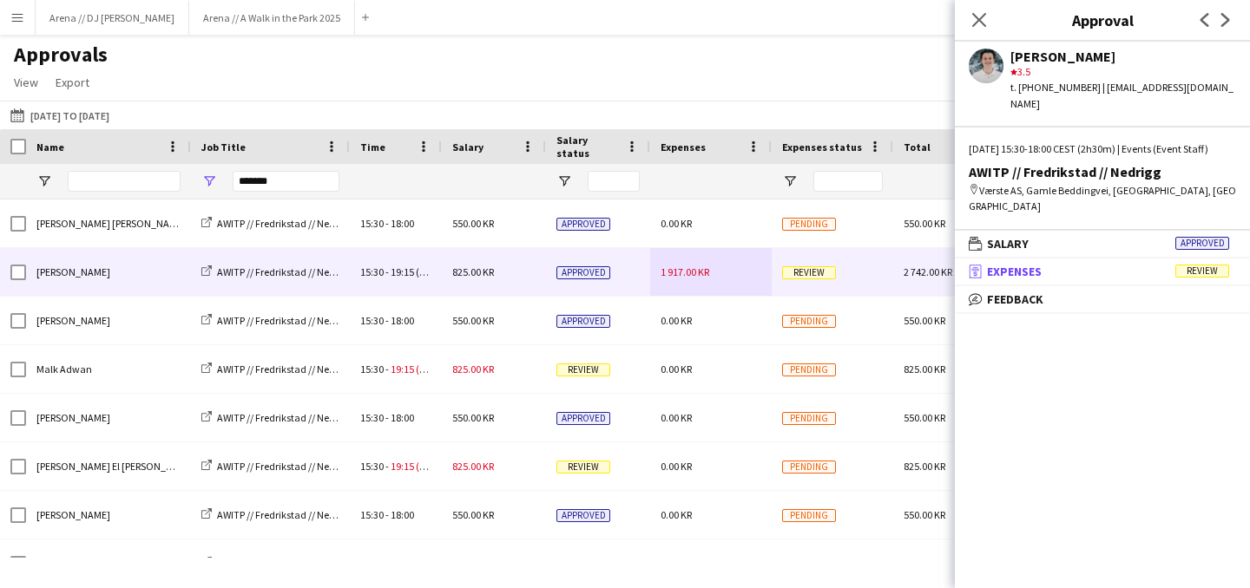
click at [1020, 264] on span "Expenses" at bounding box center [1014, 272] width 55 height 16
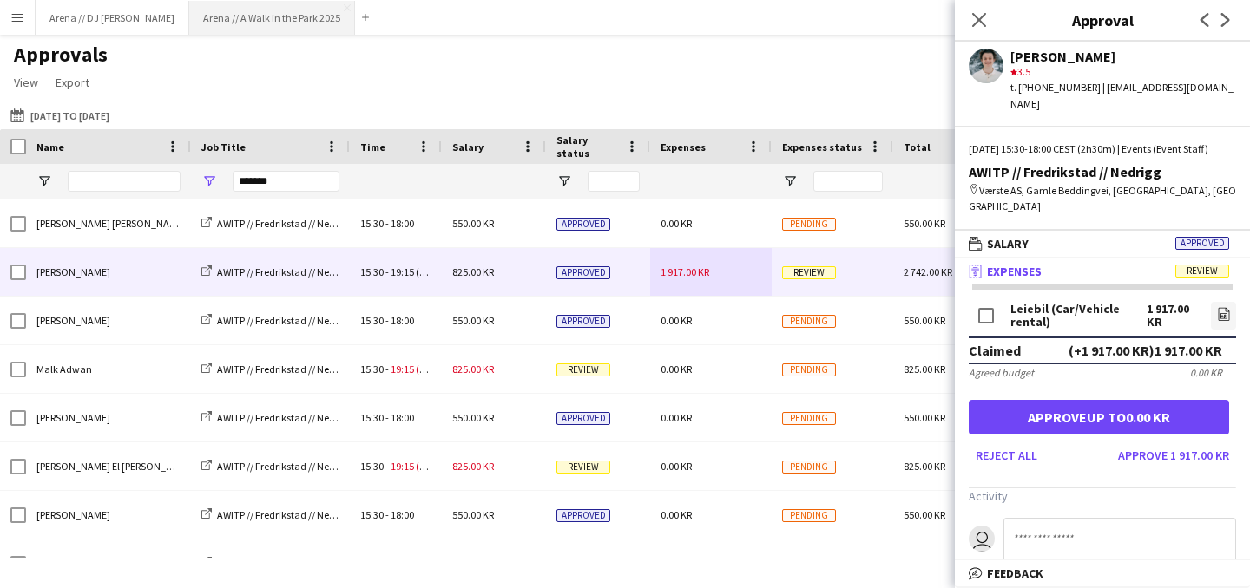
click at [212, 25] on button "Arena // A Walk in the Park 2025 Close" at bounding box center [272, 18] width 166 height 34
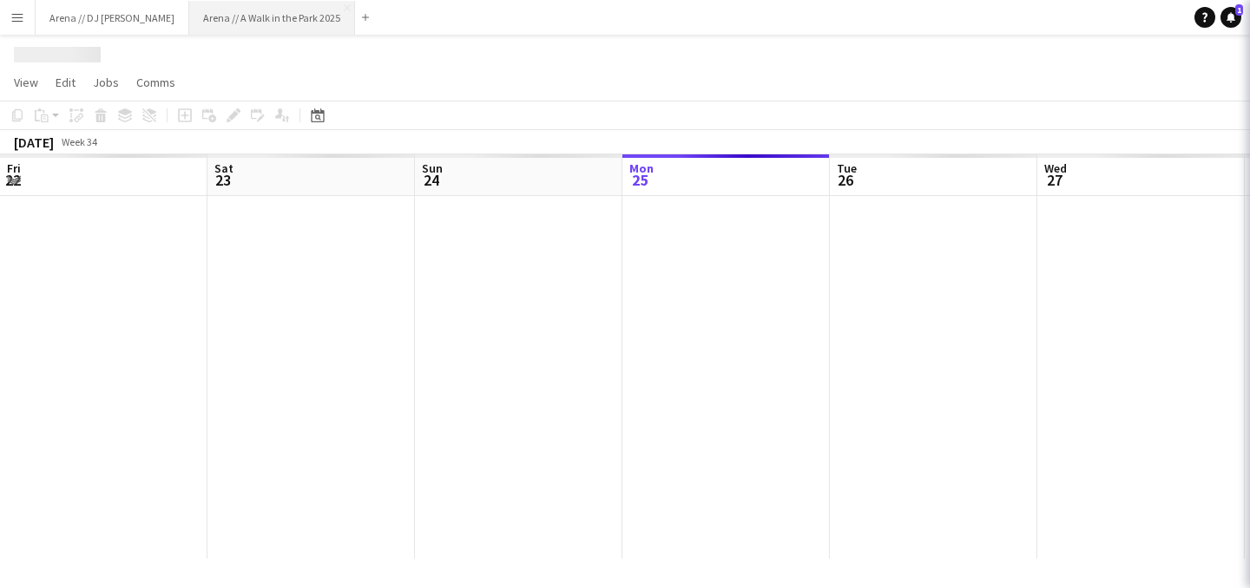
scroll to position [0, 415]
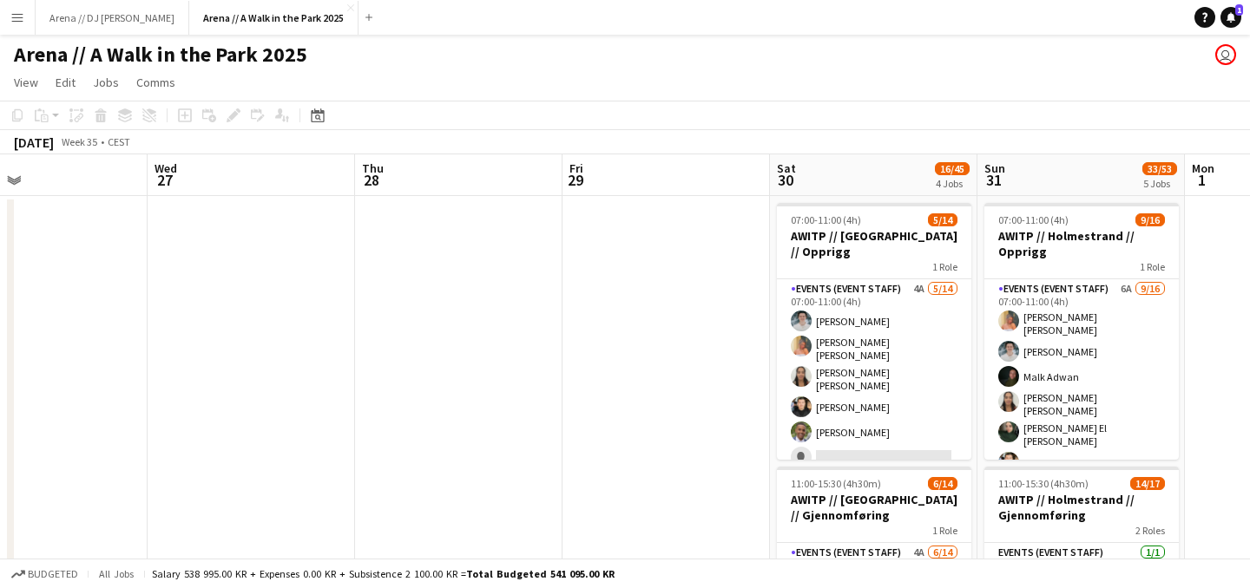
drag, startPoint x: 687, startPoint y: 274, endPoint x: 211, endPoint y: 357, distance: 483.5
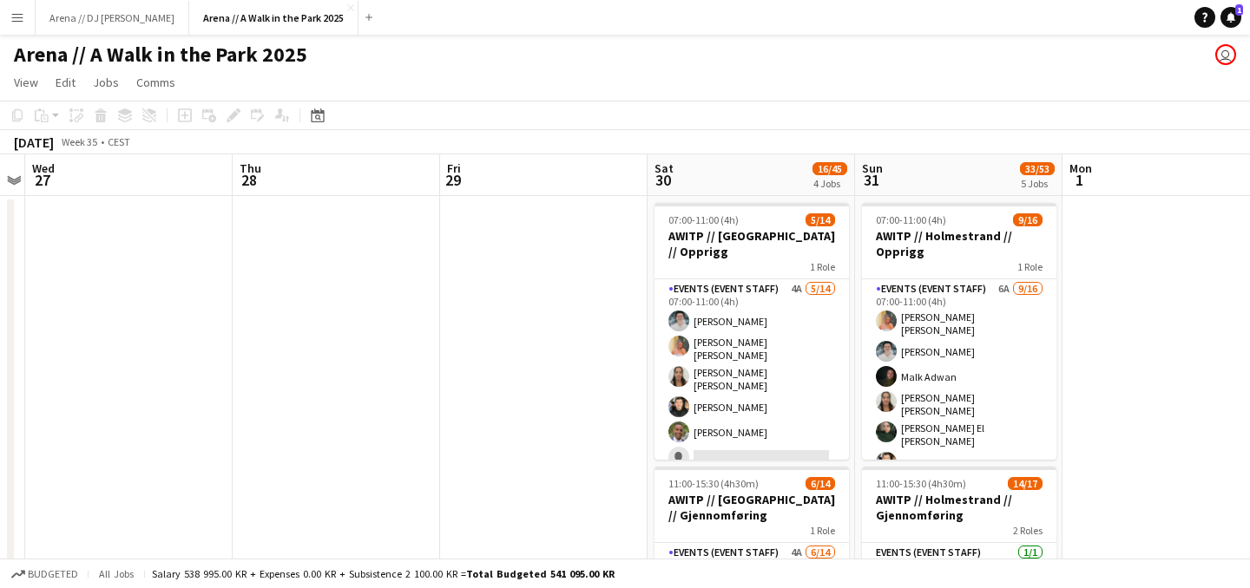
drag, startPoint x: 595, startPoint y: 400, endPoint x: 35, endPoint y: 424, distance: 561.1
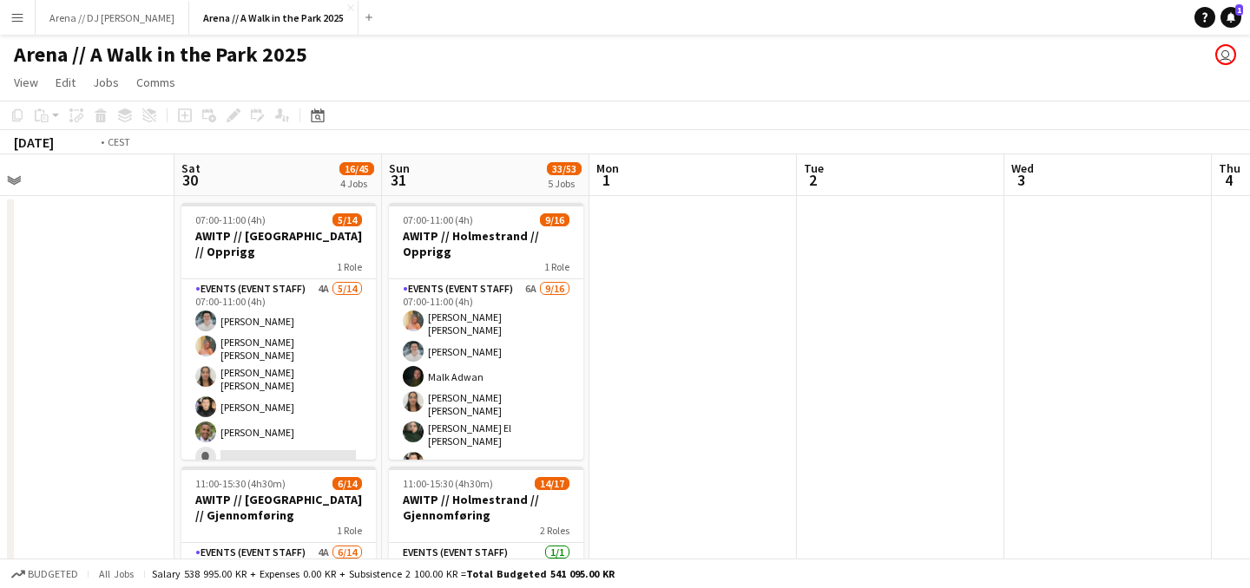
drag, startPoint x: 814, startPoint y: 391, endPoint x: 98, endPoint y: 421, distance: 716.5
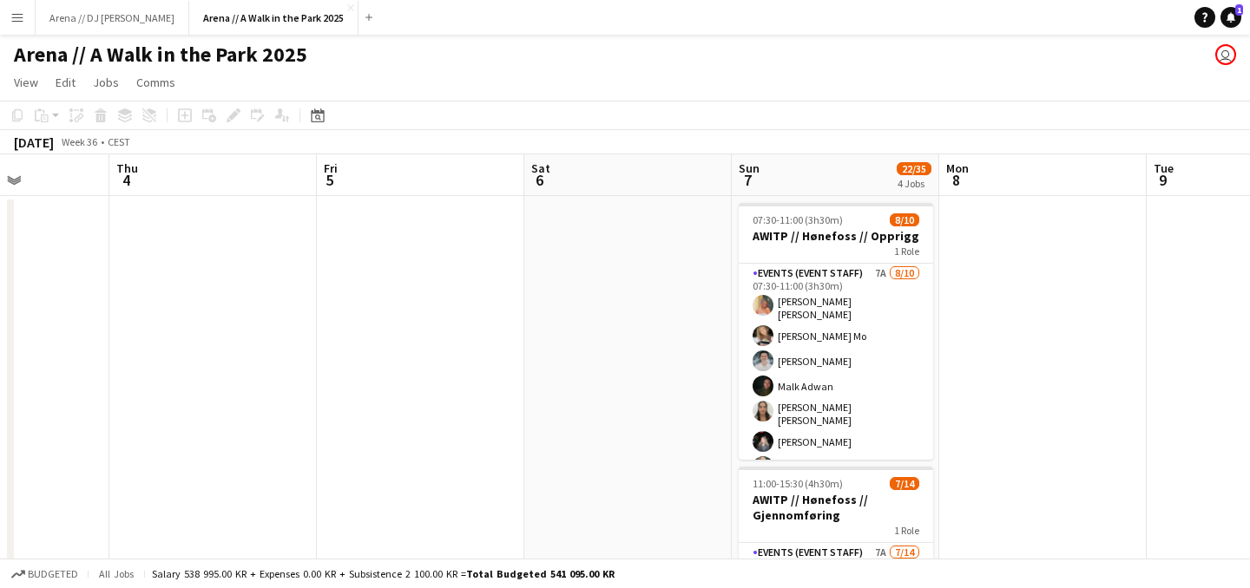
scroll to position [0, 665]
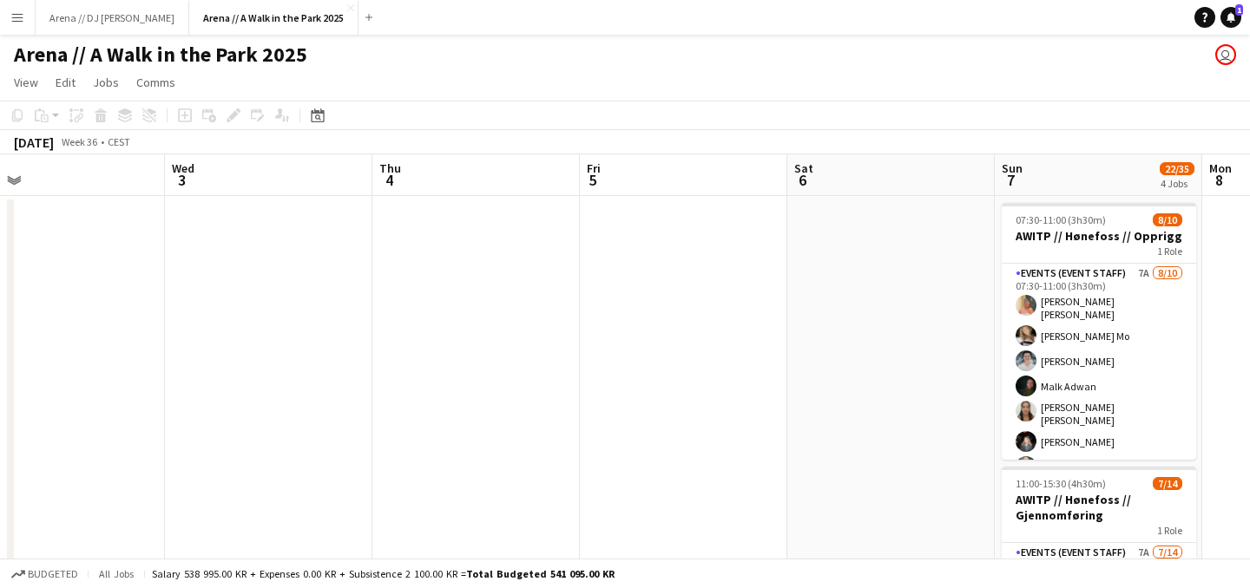
drag, startPoint x: 896, startPoint y: 404, endPoint x: 329, endPoint y: 410, distance: 566.7
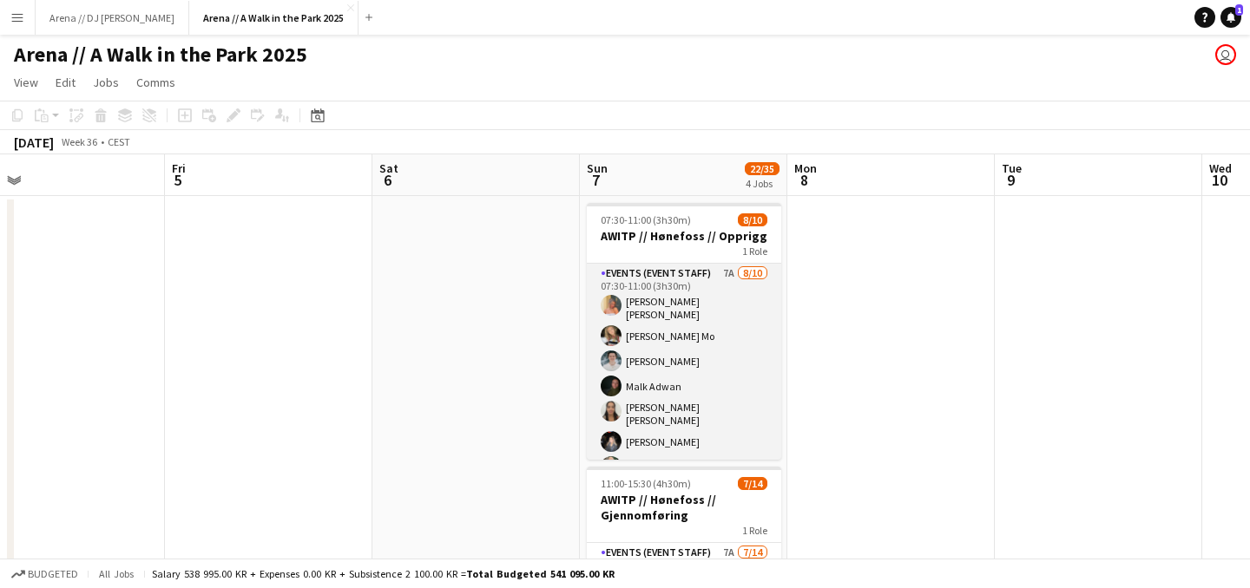
click at [693, 371] on app-card-role "Events (Event Staff) 7A [DATE] 07:30-11:00 (3h30m) [PERSON_NAME] [PERSON_NAME] …" at bounding box center [684, 414] width 194 height 301
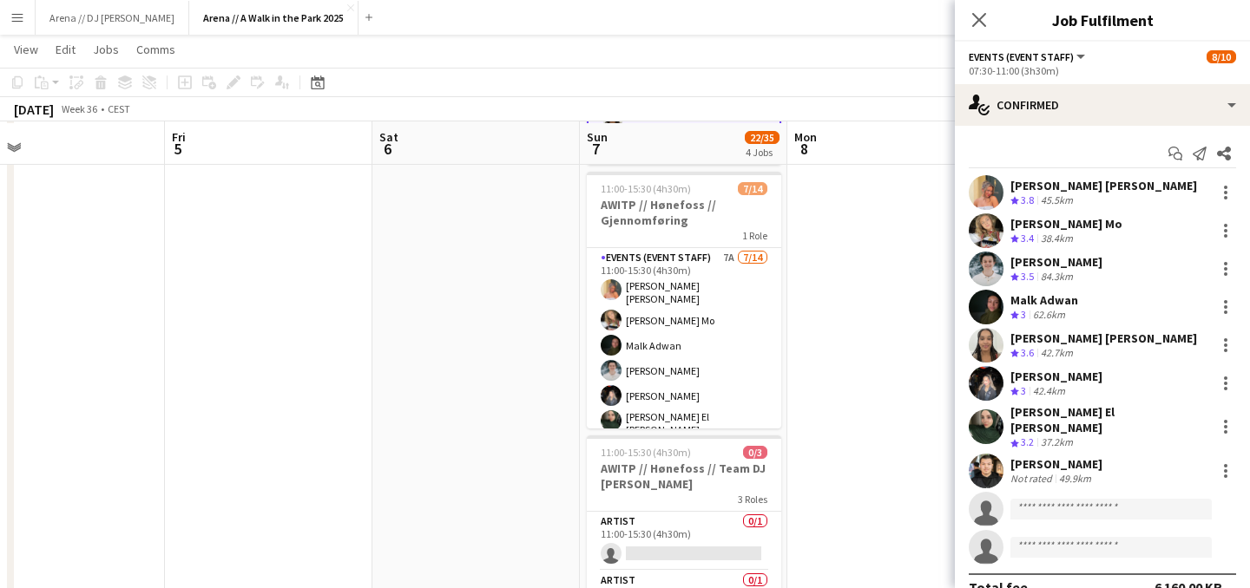
scroll to position [296, 0]
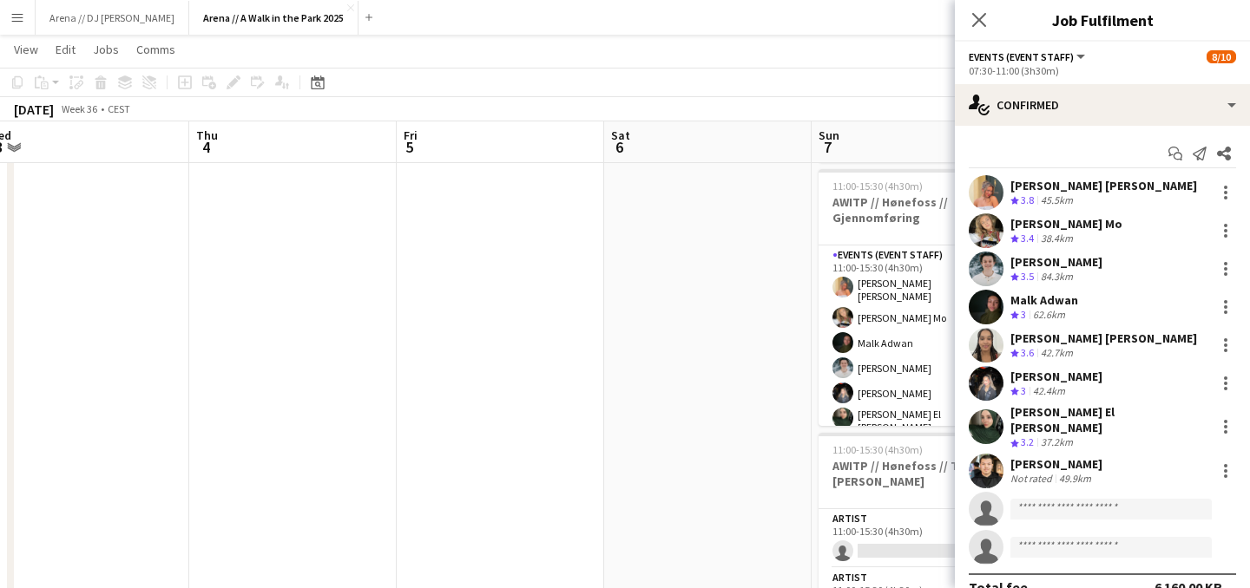
drag, startPoint x: 425, startPoint y: 370, endPoint x: 968, endPoint y: 407, distance: 543.6
click at [966, 405] on body "Menu Boards Boards Boards All jobs Status Workforce Workforce My Workforce Recr…" at bounding box center [625, 431] width 1250 height 1455
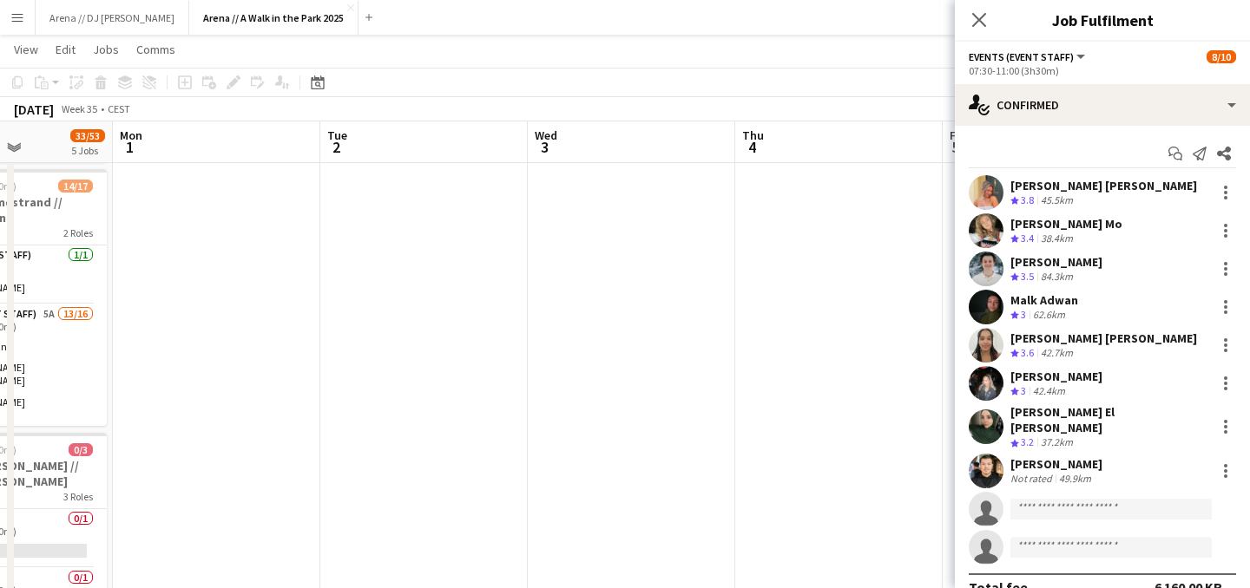
drag, startPoint x: 201, startPoint y: 351, endPoint x: 707, endPoint y: 382, distance: 506.8
click at [706, 379] on app-calendar-viewport "Sat 30 16/45 4 Jobs Sun 31 33/53 5 Jobs Mon 1 Tue 2 Wed 3 Thu 4 Fri 5 Sat 6 Sun…" at bounding box center [625, 451] width 1250 height 1358
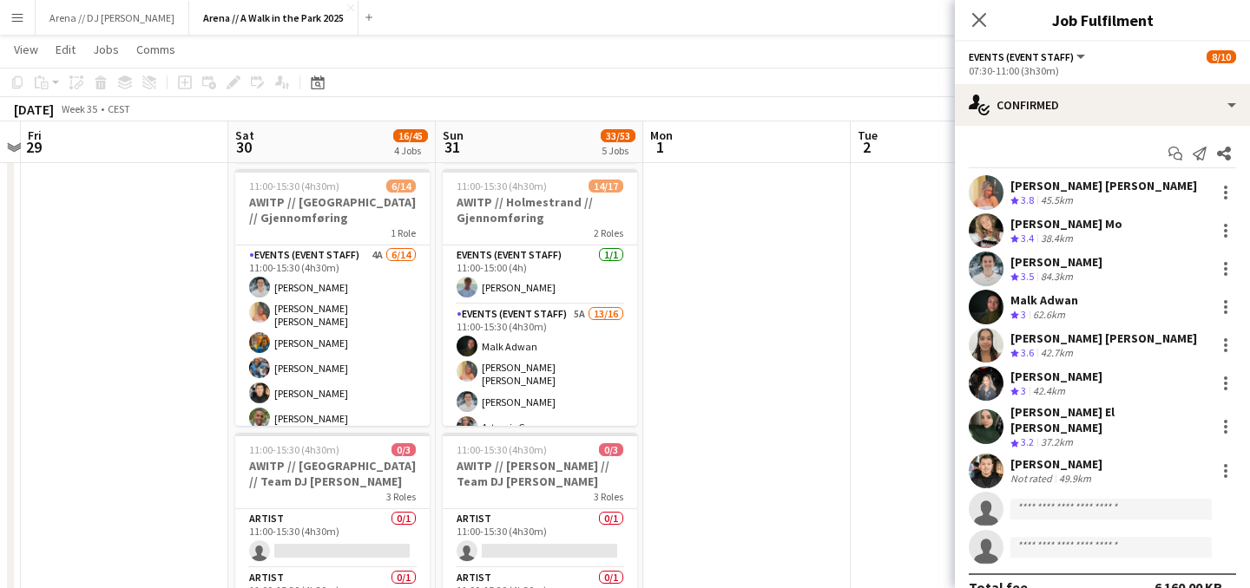
drag, startPoint x: 362, startPoint y: 371, endPoint x: 669, endPoint y: 390, distance: 307.7
click at [669, 390] on app-calendar-viewport "Wed 27 Thu 28 Fri 29 Sat 30 16/45 4 Jobs Sun 31 33/53 5 Jobs Mon 1 Tue 2 Wed 3 …" at bounding box center [625, 451] width 1250 height 1358
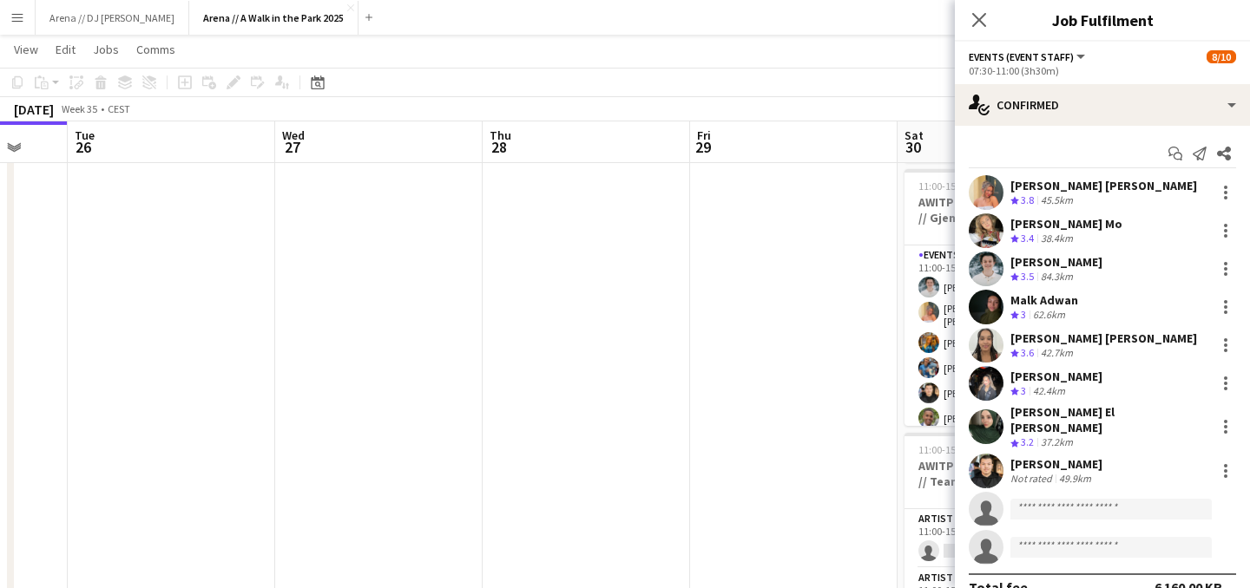
drag, startPoint x: 215, startPoint y: 341, endPoint x: 902, endPoint y: 351, distance: 686.5
click at [901, 350] on app-calendar-viewport "Sun 24 34/38 5 Jobs Mon 25 Tue 26 Wed 27 Thu 28 Fri 29 Sat 30 16/45 4 Jobs Sun …" at bounding box center [625, 451] width 1250 height 1358
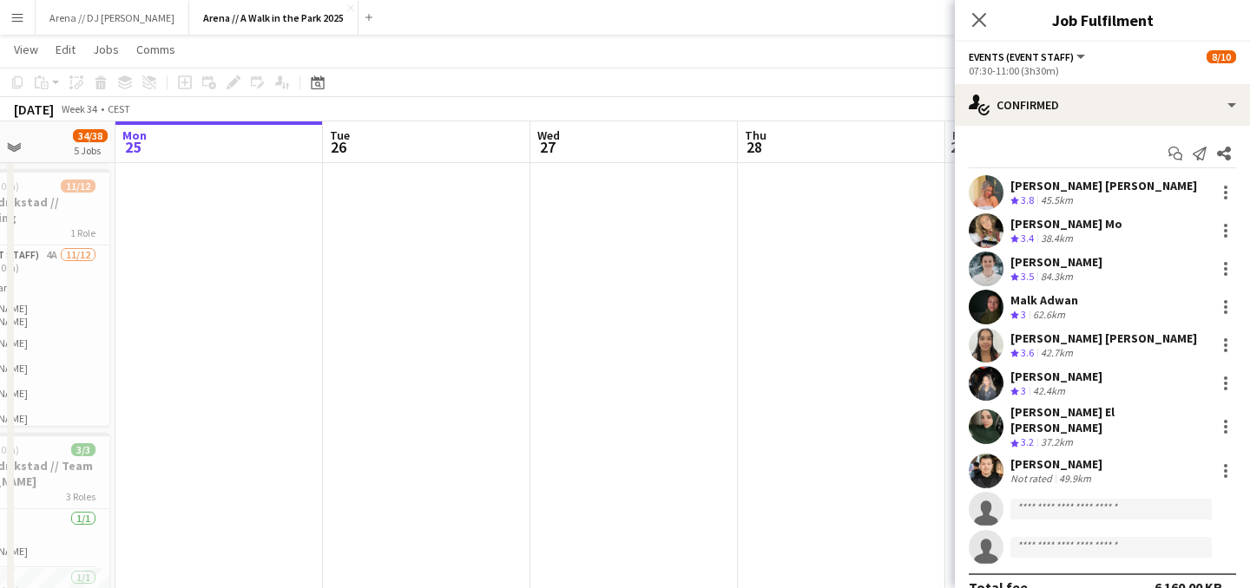
drag, startPoint x: 390, startPoint y: 358, endPoint x: 784, endPoint y: 382, distance: 394.7
click at [782, 382] on app-calendar-viewport "Fri 22 Sat 23 Sun 24 34/38 5 Jobs Mon 25 Tue 26 Wed 27 Thu 28 Fri 29 Sat 30 16/…" at bounding box center [625, 451] width 1250 height 1358
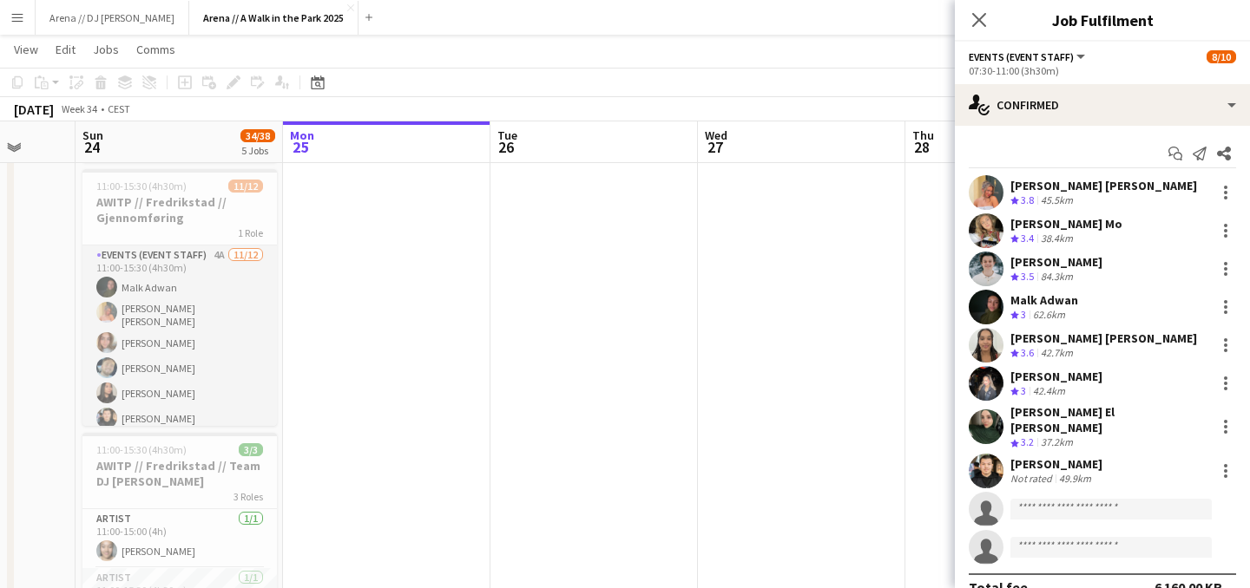
click at [215, 296] on app-card-role "Events (Event Staff) 4A [DATE] 11:00-15:30 (4h30m) [PERSON_NAME] [PERSON_NAME] …" at bounding box center [179, 419] width 194 height 346
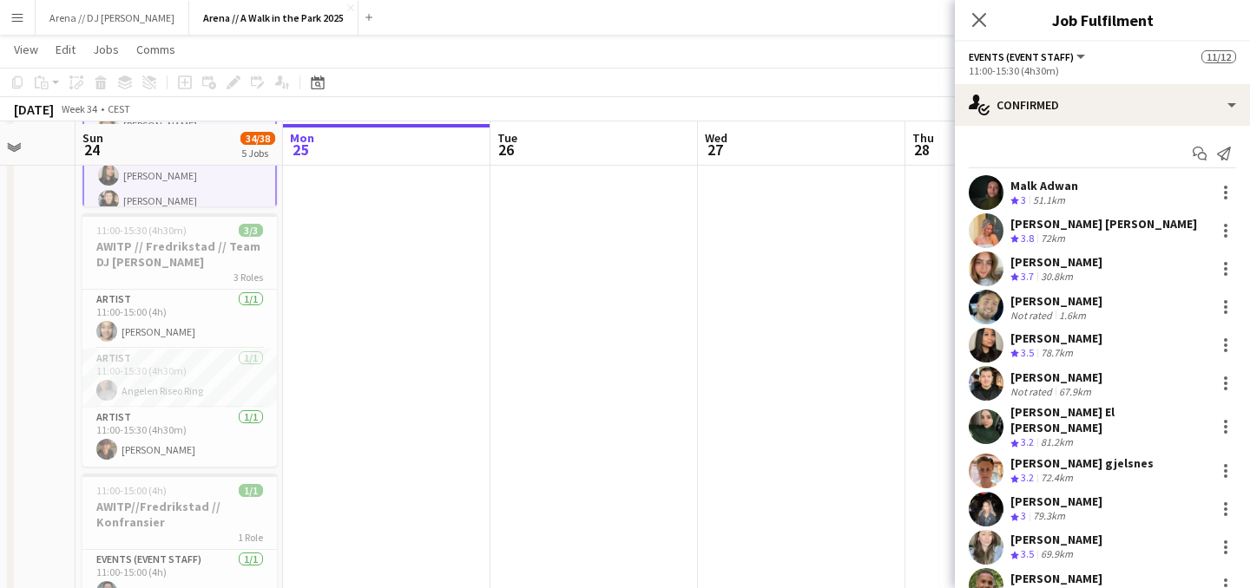
scroll to position [518, 0]
click at [10, 20] on button "Menu" at bounding box center [17, 17] width 35 height 35
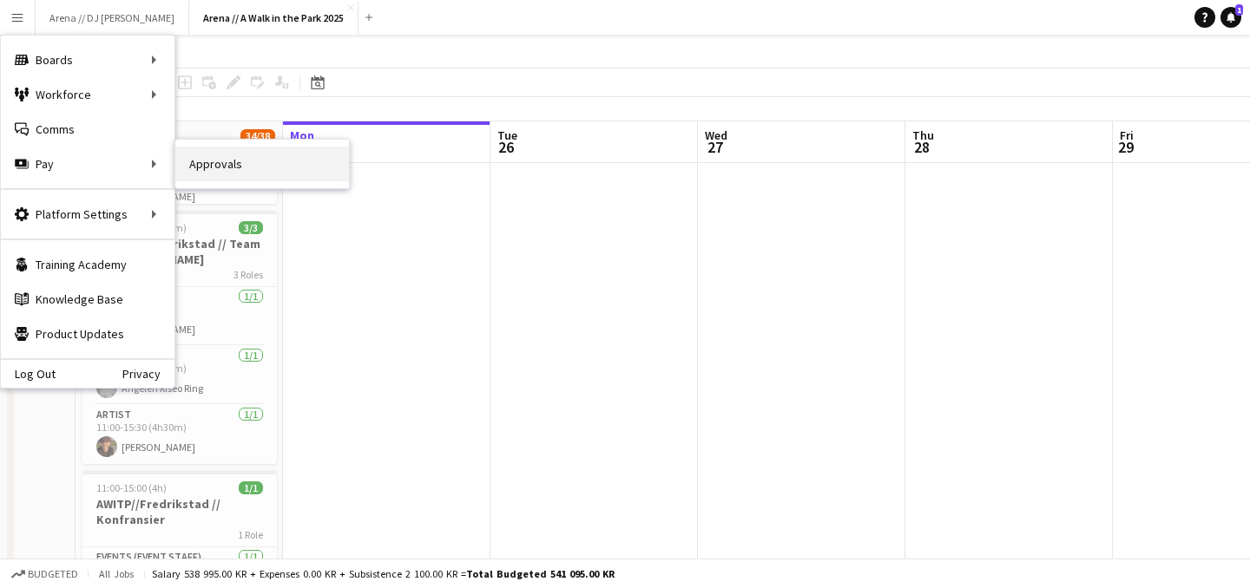
click at [213, 172] on link "Approvals" at bounding box center [262, 164] width 174 height 35
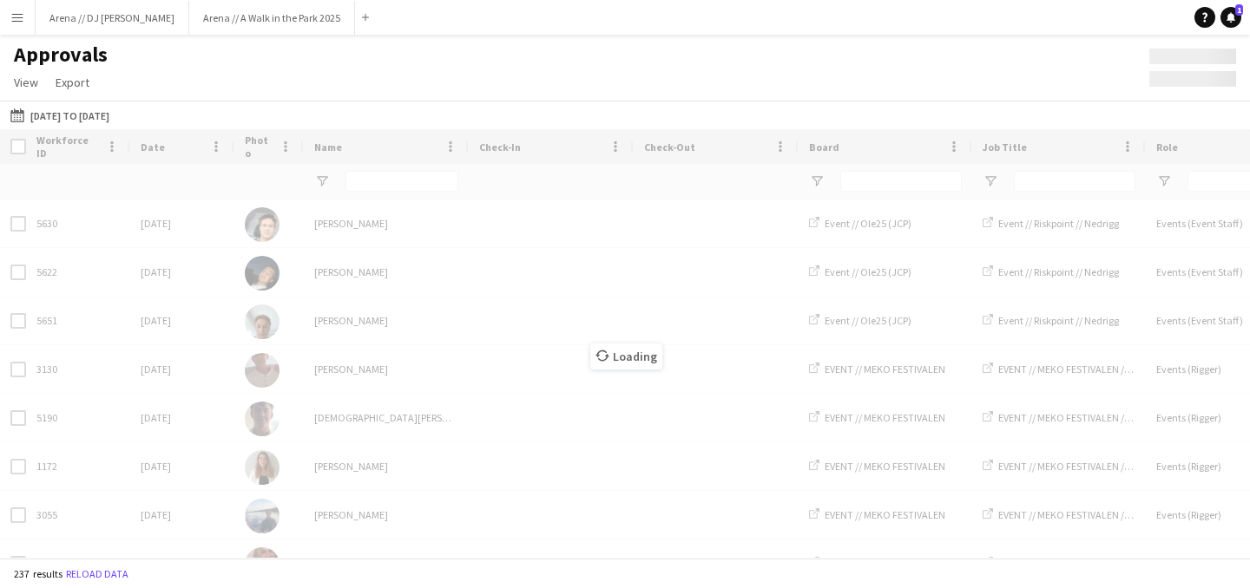
type input "*******"
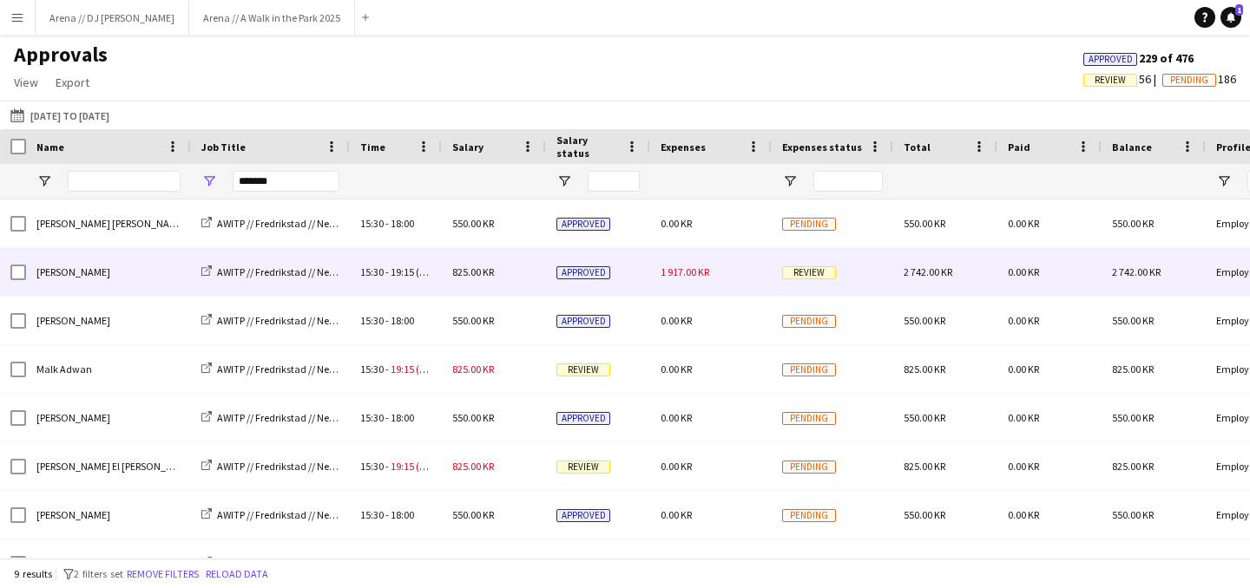
click at [511, 281] on div "825.00 KR" at bounding box center [494, 272] width 104 height 48
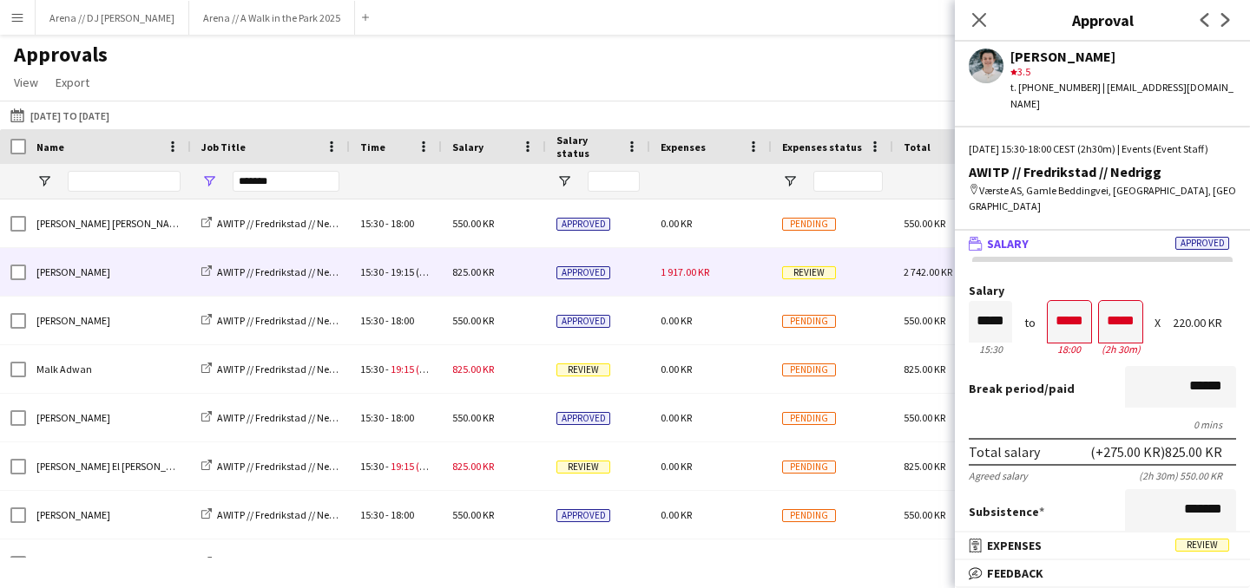
click at [1014, 236] on span "Salary" at bounding box center [1008, 244] width 42 height 16
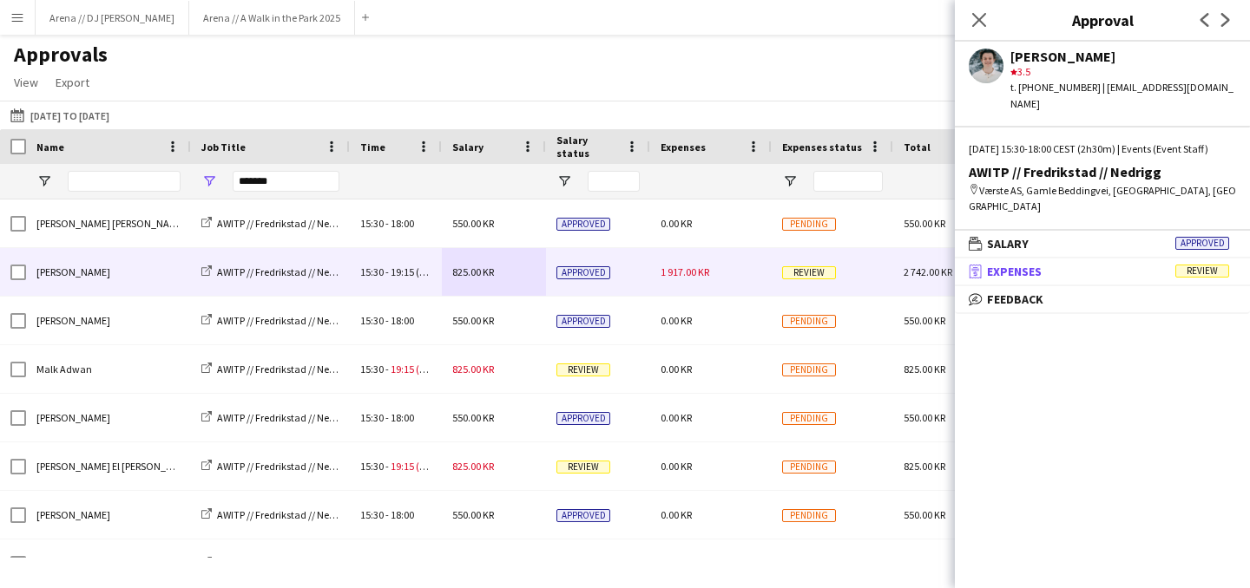
click at [1026, 264] on span "Expenses" at bounding box center [1014, 272] width 55 height 16
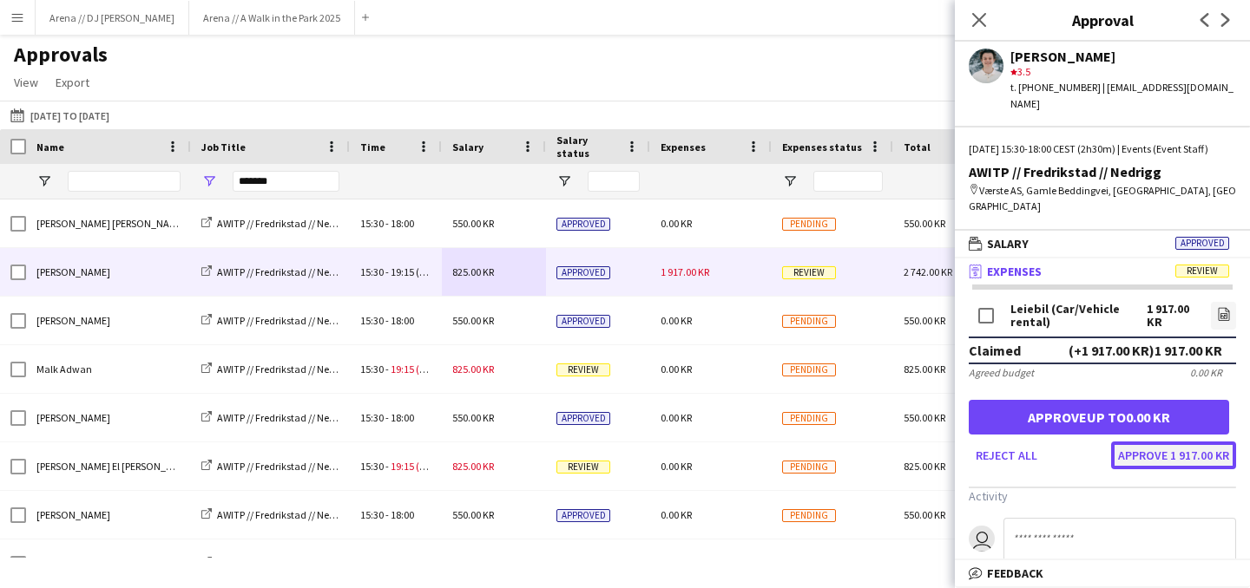
click at [1151, 442] on button "Approve 1 917.00 KR" at bounding box center [1173, 456] width 125 height 28
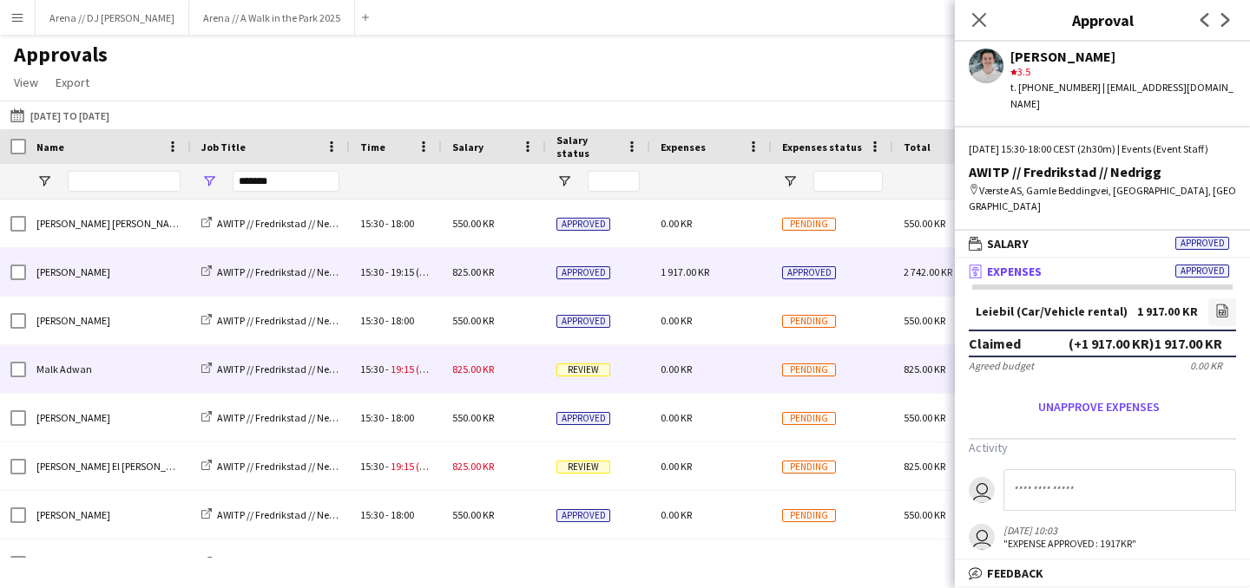
click at [605, 366] on span "Review" at bounding box center [583, 370] width 54 height 13
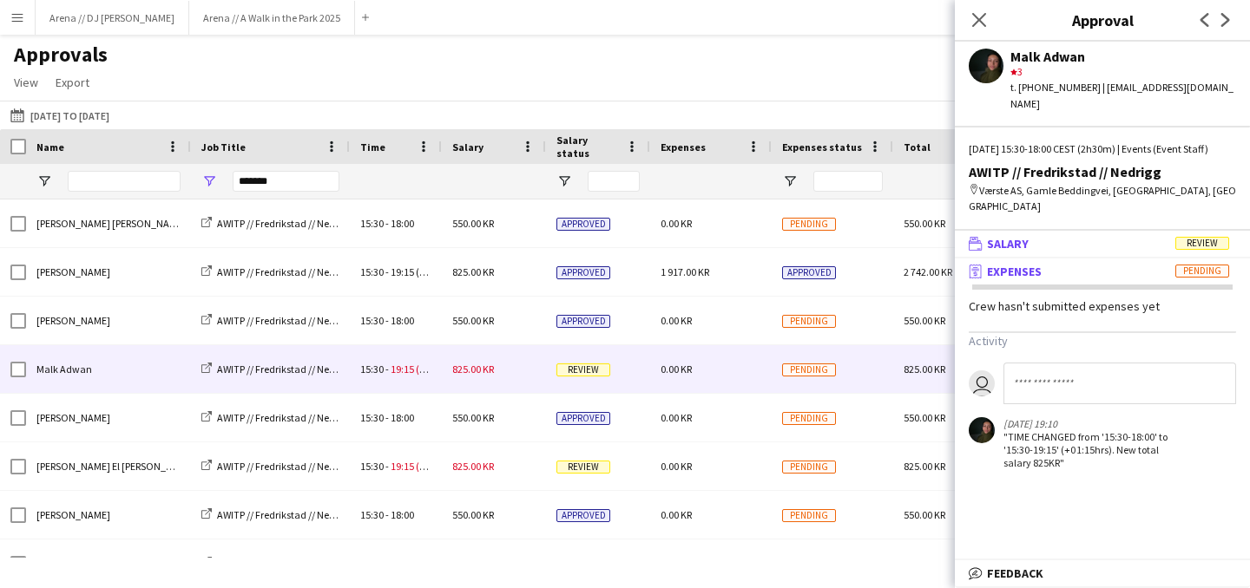
click at [1060, 236] on mat-panel-title "wallet Salary Review" at bounding box center [1099, 244] width 288 height 16
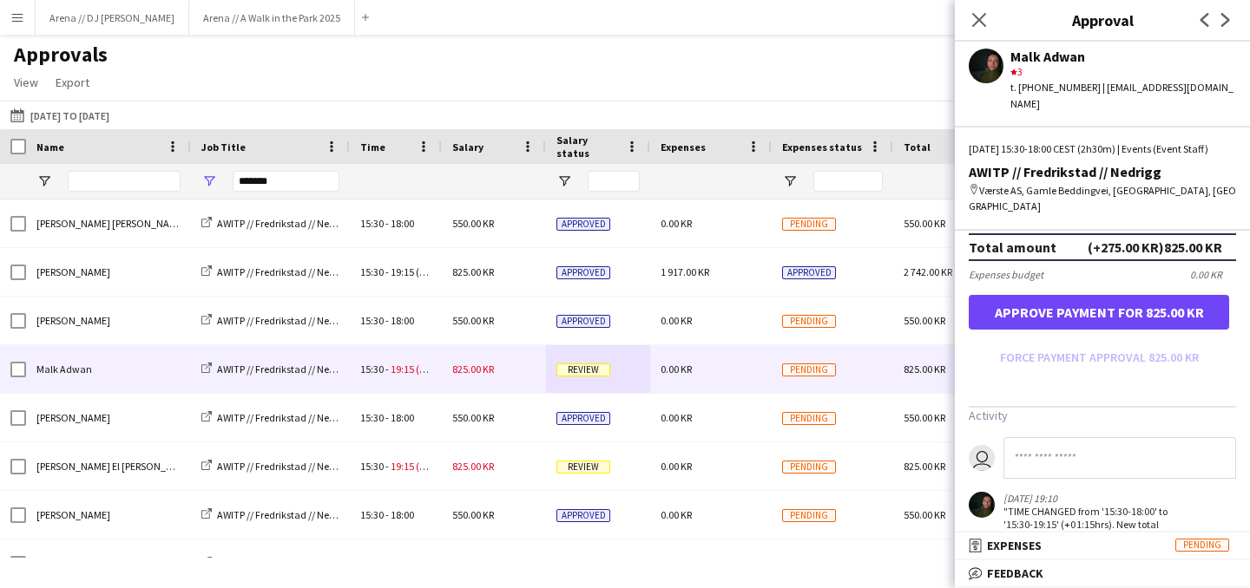
scroll to position [509, 0]
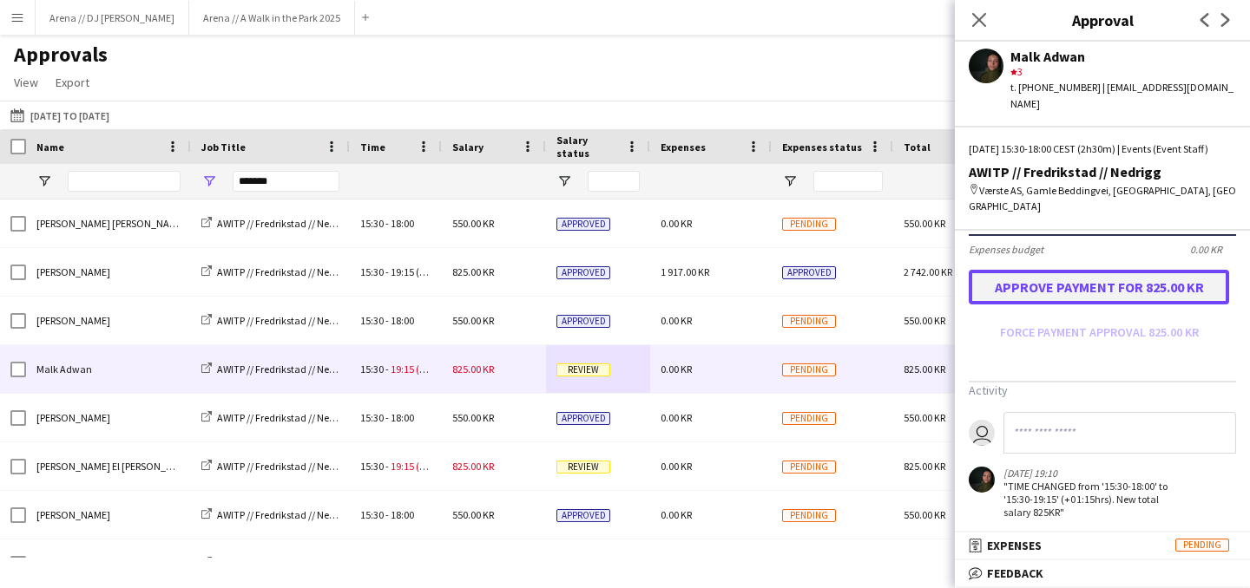
click at [1100, 291] on button "Approve payment for 825.00 KR" at bounding box center [1098, 287] width 260 height 35
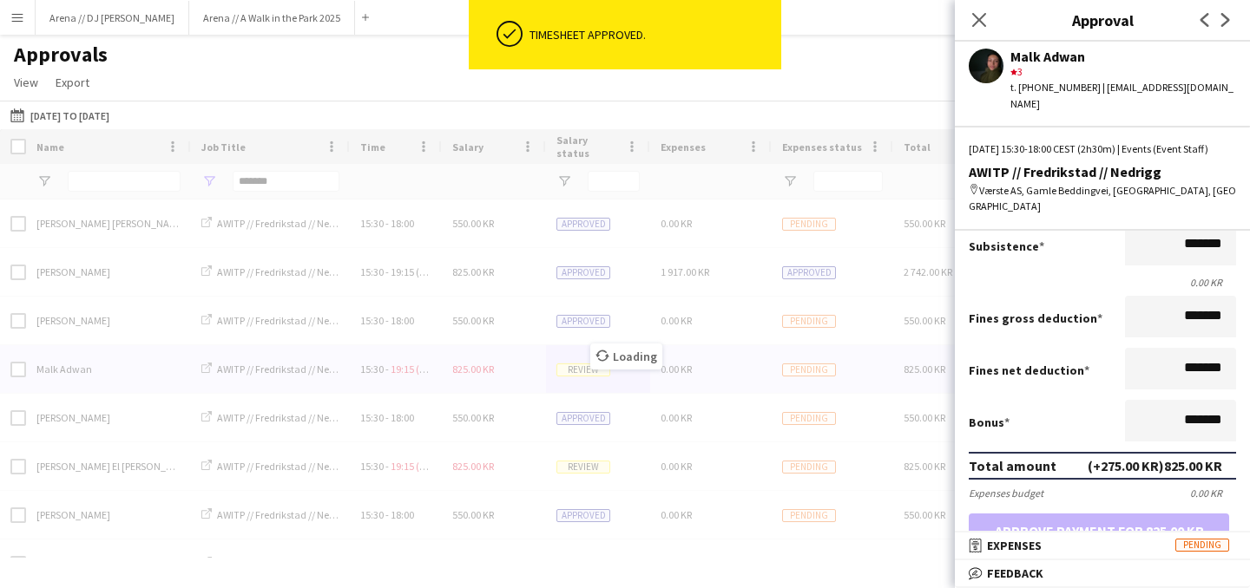
scroll to position [0, 0]
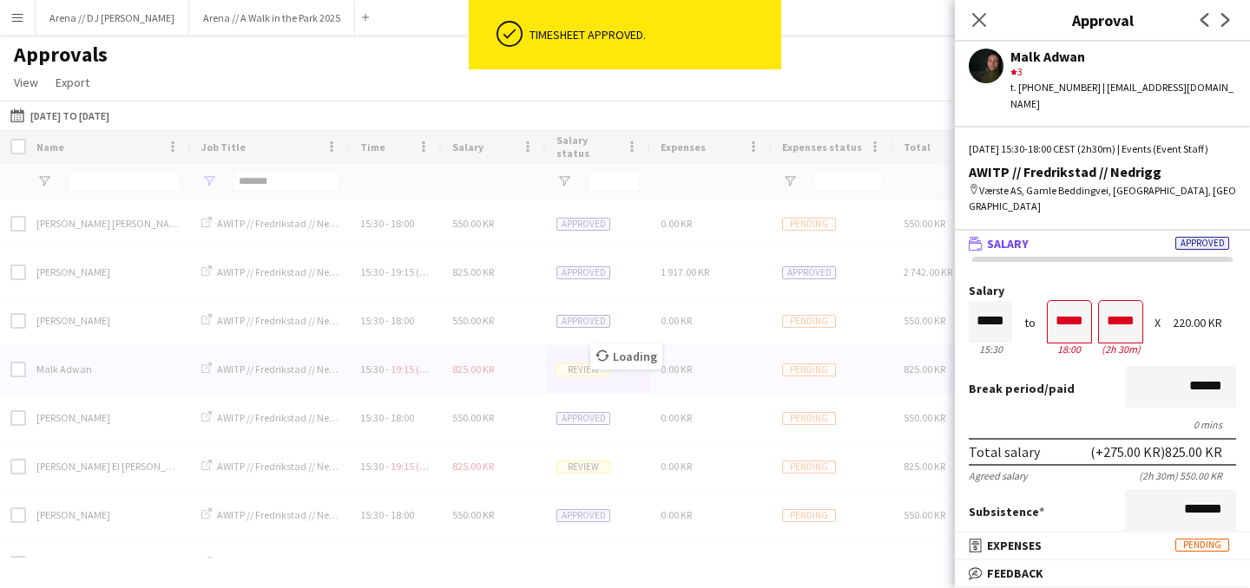
click at [1019, 236] on span "Salary" at bounding box center [1008, 244] width 42 height 16
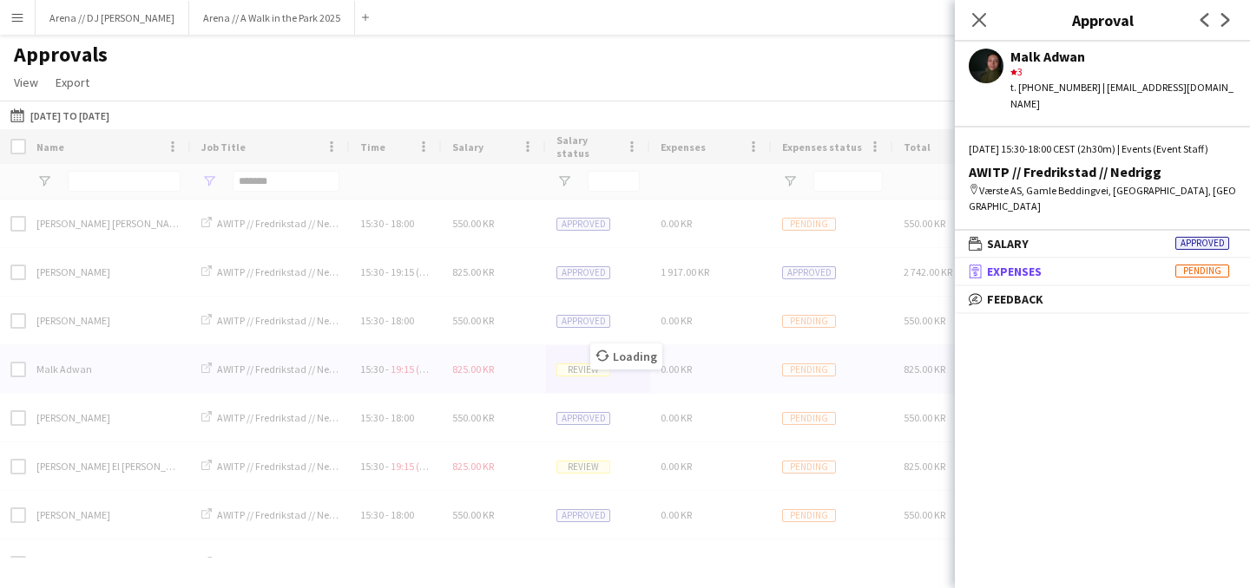
click at [1020, 264] on span "Expenses" at bounding box center [1014, 272] width 55 height 16
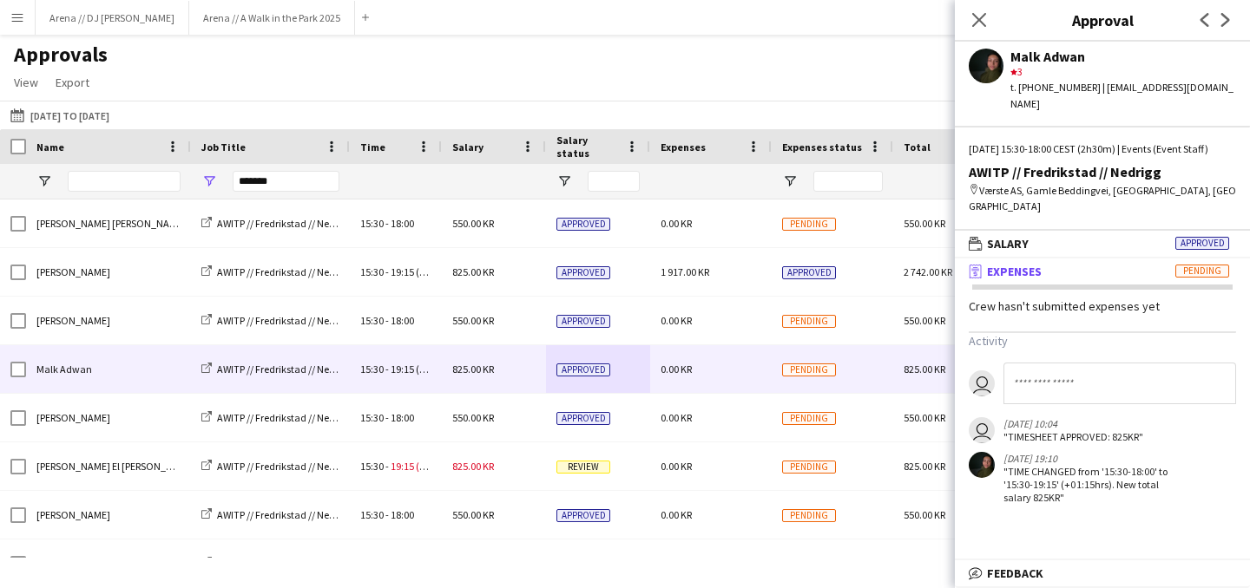
click at [1020, 264] on span "Expenses" at bounding box center [1014, 272] width 55 height 16
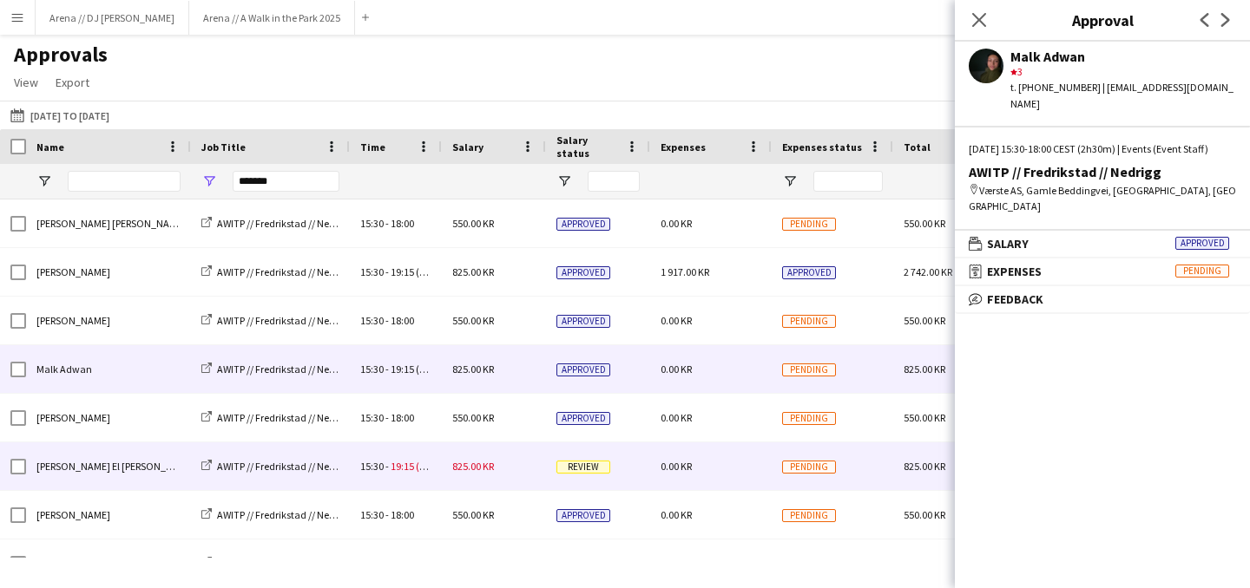
click at [570, 458] on div "Review" at bounding box center [598, 467] width 104 height 48
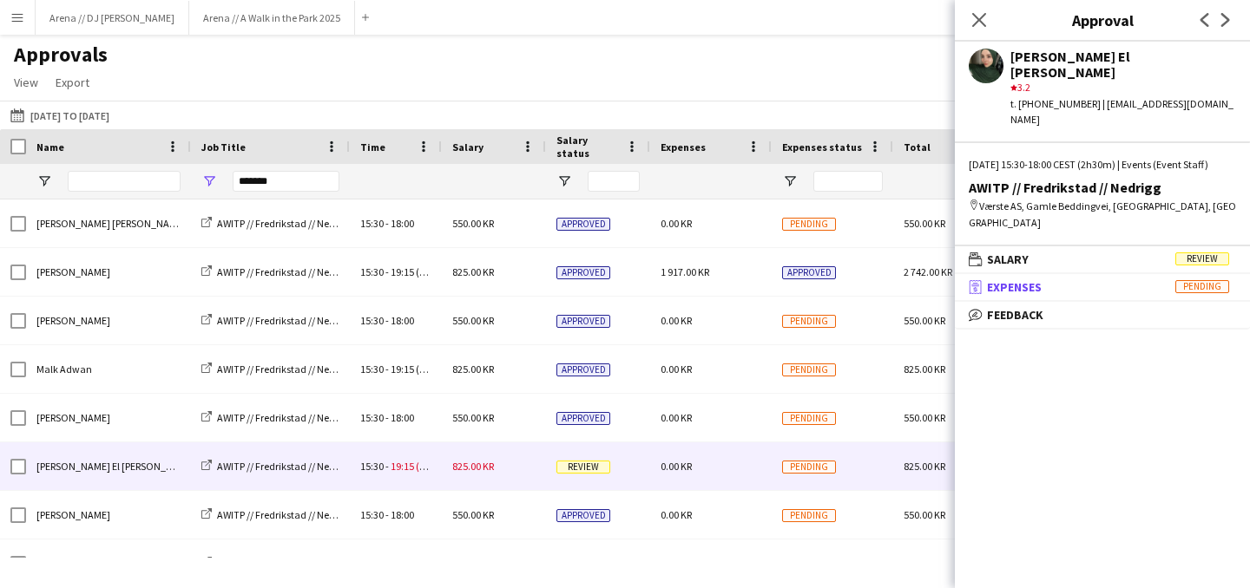
click at [1030, 279] on span "Expenses" at bounding box center [1014, 287] width 55 height 16
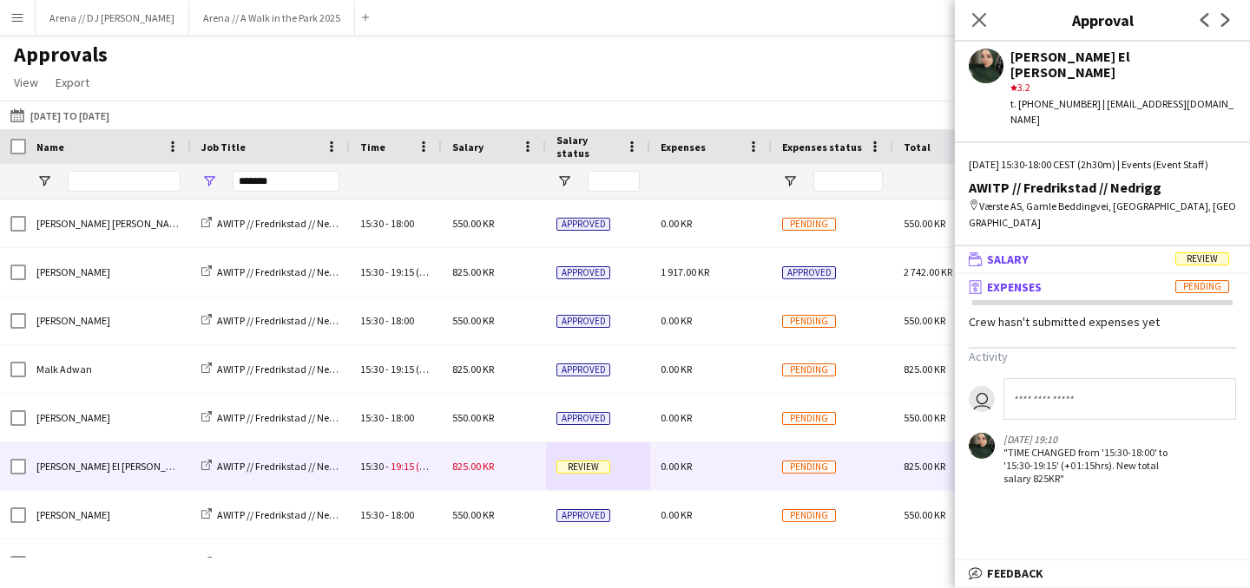
click at [1046, 252] on mat-panel-title "wallet Salary Review" at bounding box center [1099, 260] width 288 height 16
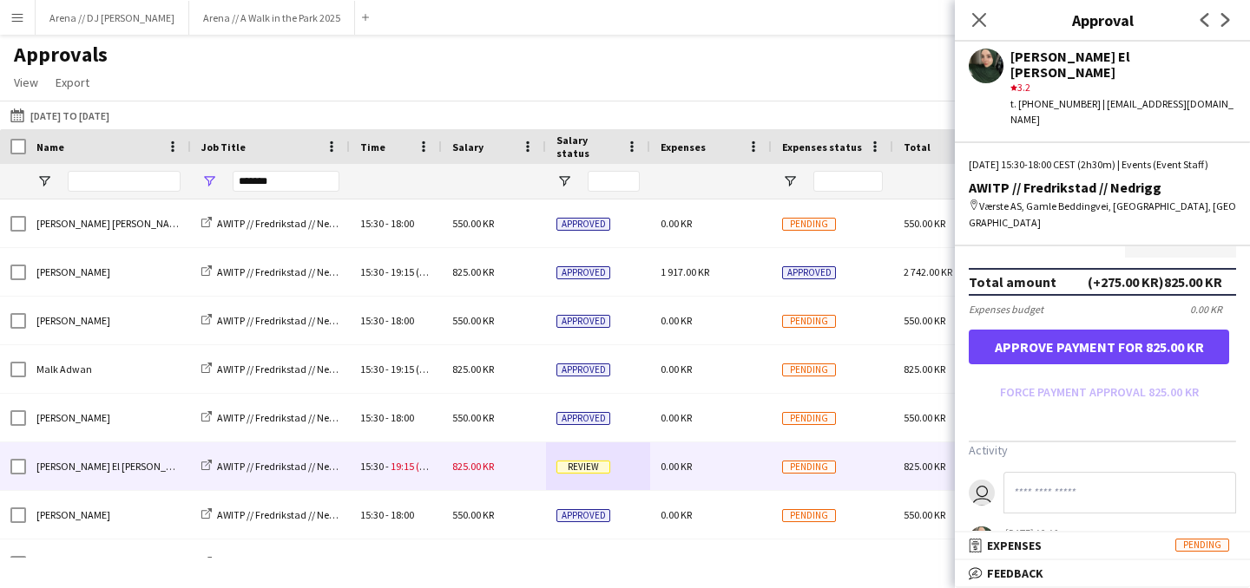
scroll to position [476, 0]
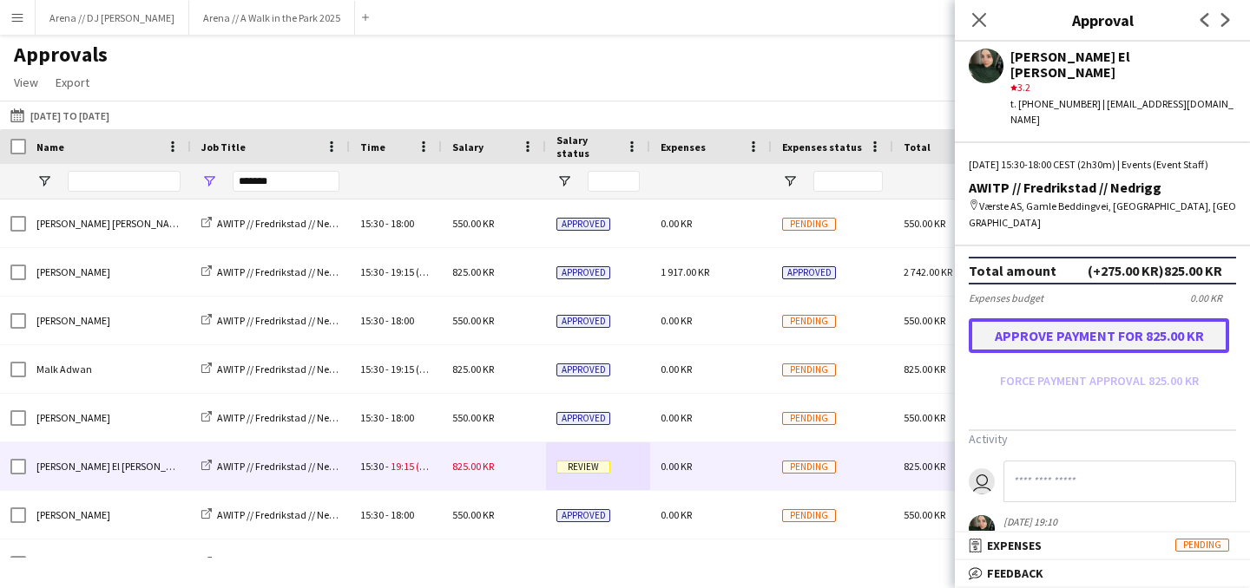
click at [1066, 322] on button "Approve payment for 825.00 KR" at bounding box center [1098, 335] width 260 height 35
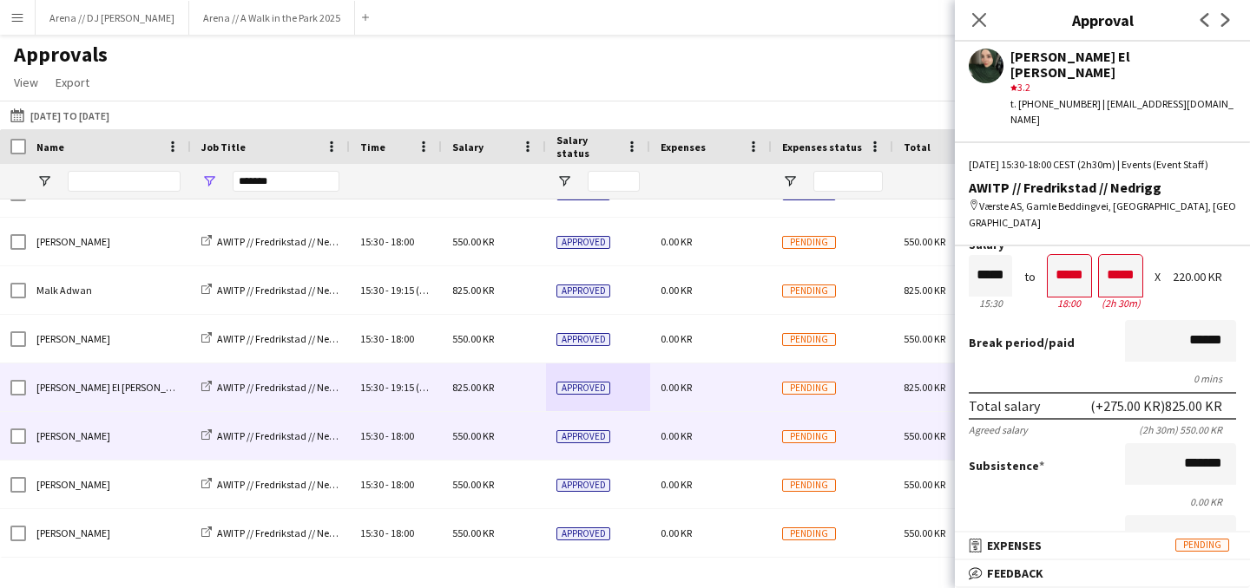
scroll to position [0, 0]
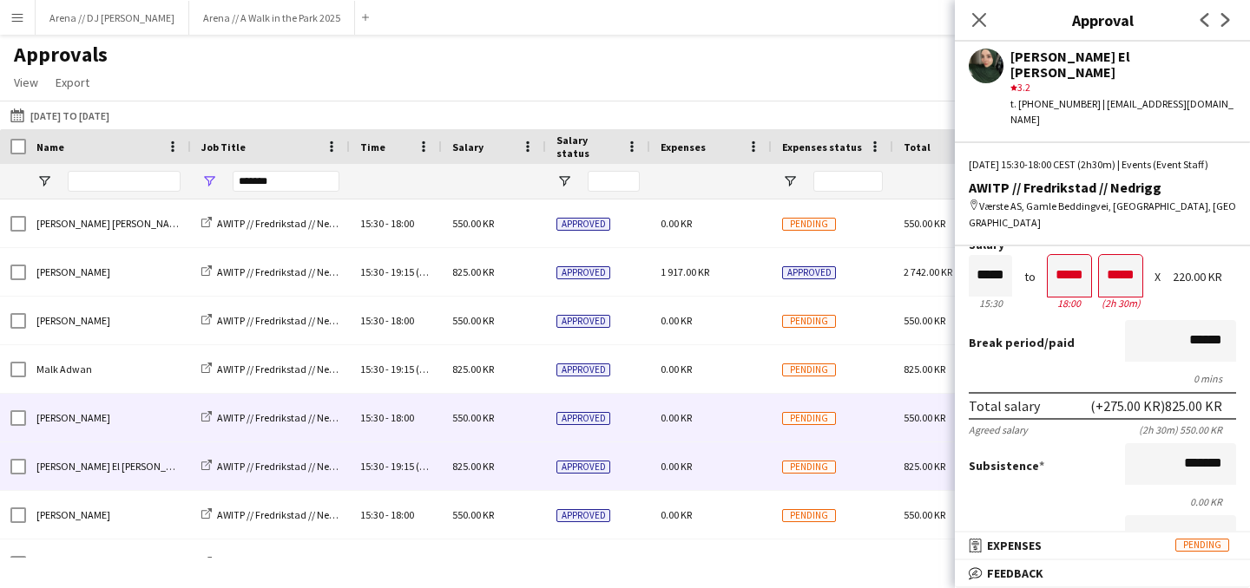
click at [563, 438] on div "Approved" at bounding box center [598, 418] width 104 height 48
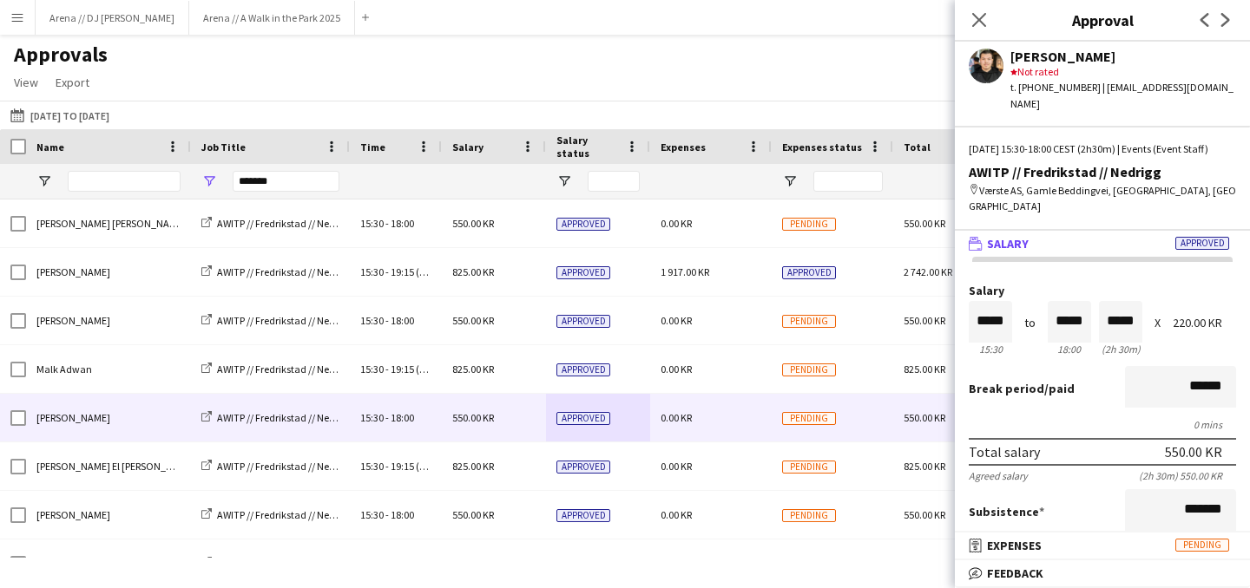
click at [1003, 236] on span "Salary" at bounding box center [1008, 244] width 42 height 16
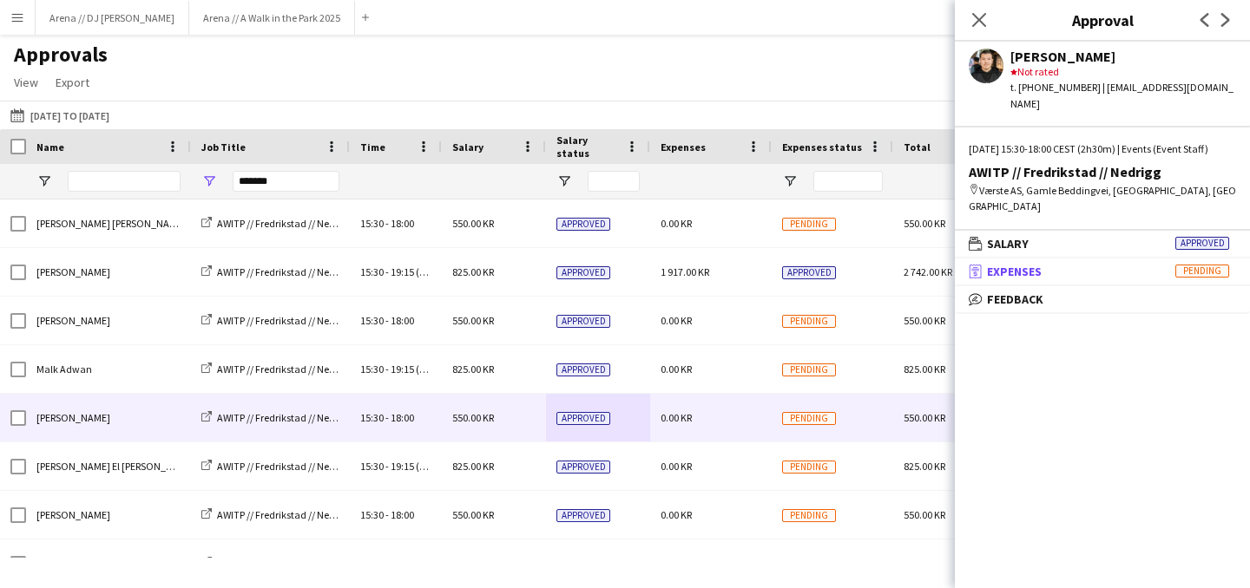
click at [1009, 264] on span "Expenses" at bounding box center [1014, 272] width 55 height 16
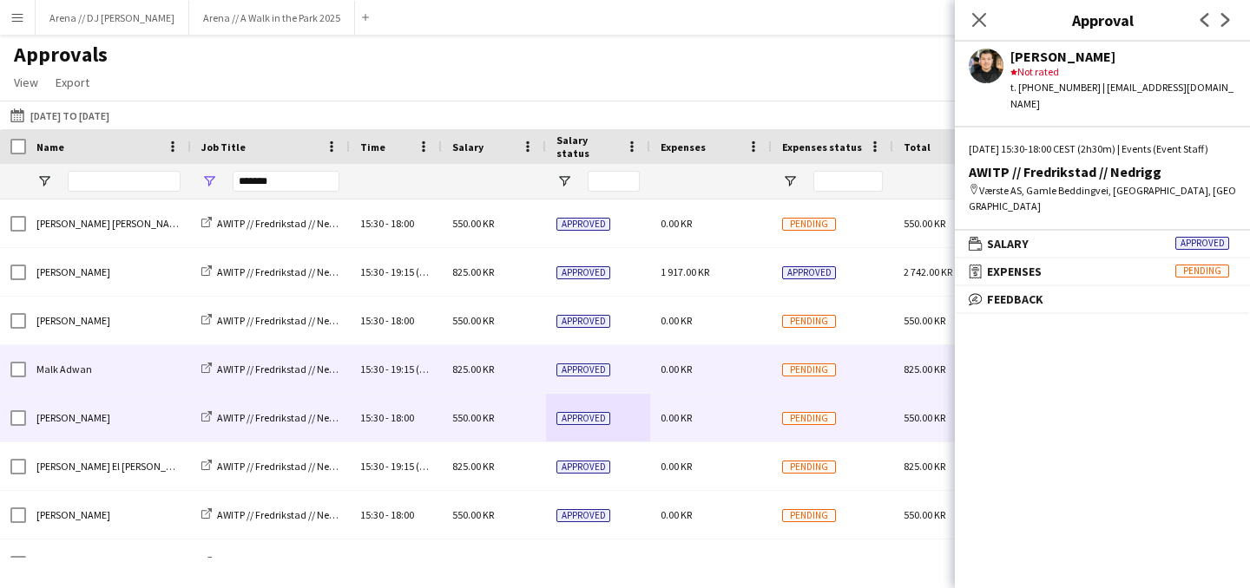
click at [665, 368] on span "0.00 KR" at bounding box center [675, 369] width 31 height 13
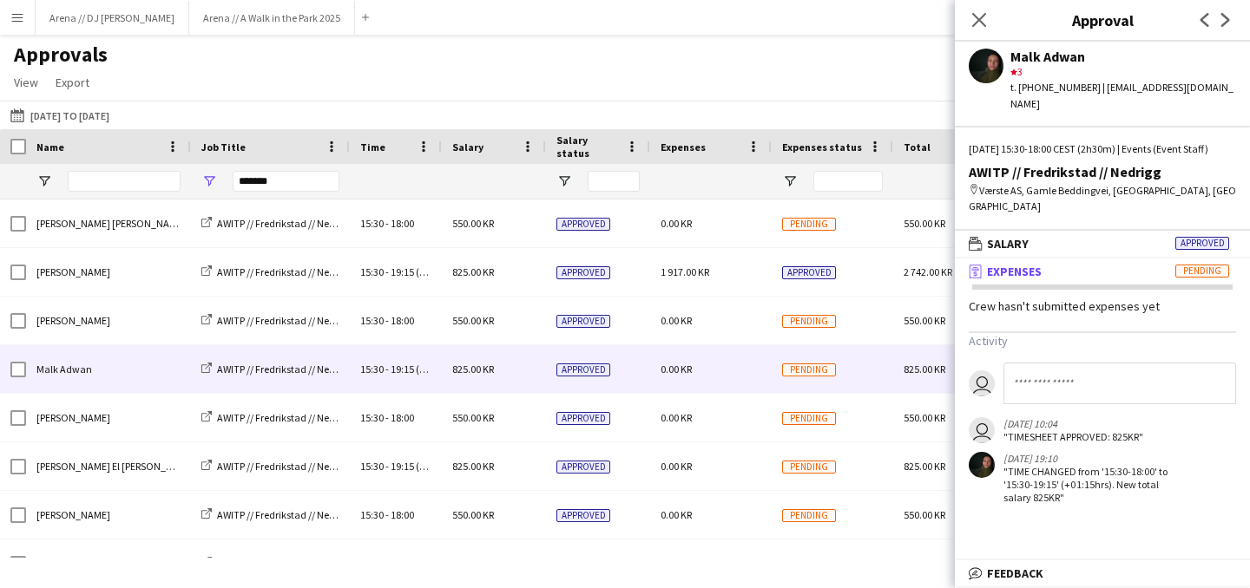
click at [796, 66] on div "Approvals View Customise view Customise filters Reset Filters Reset View Reset …" at bounding box center [625, 71] width 1250 height 59
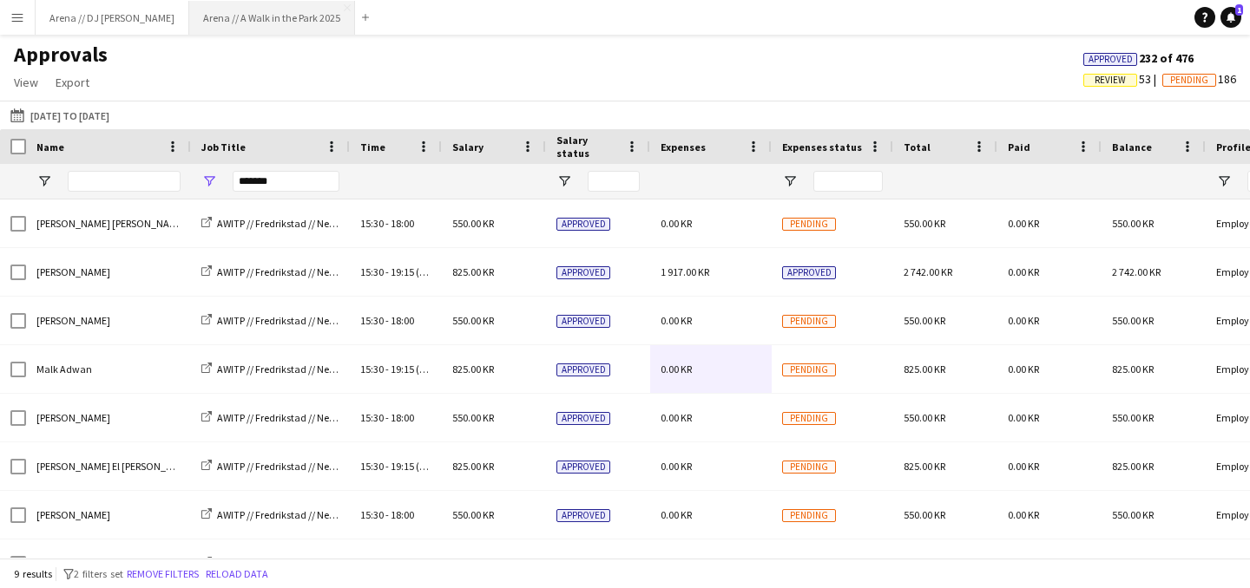
click at [202, 15] on button "Arena // A Walk in the Park 2025 Close" at bounding box center [272, 18] width 166 height 34
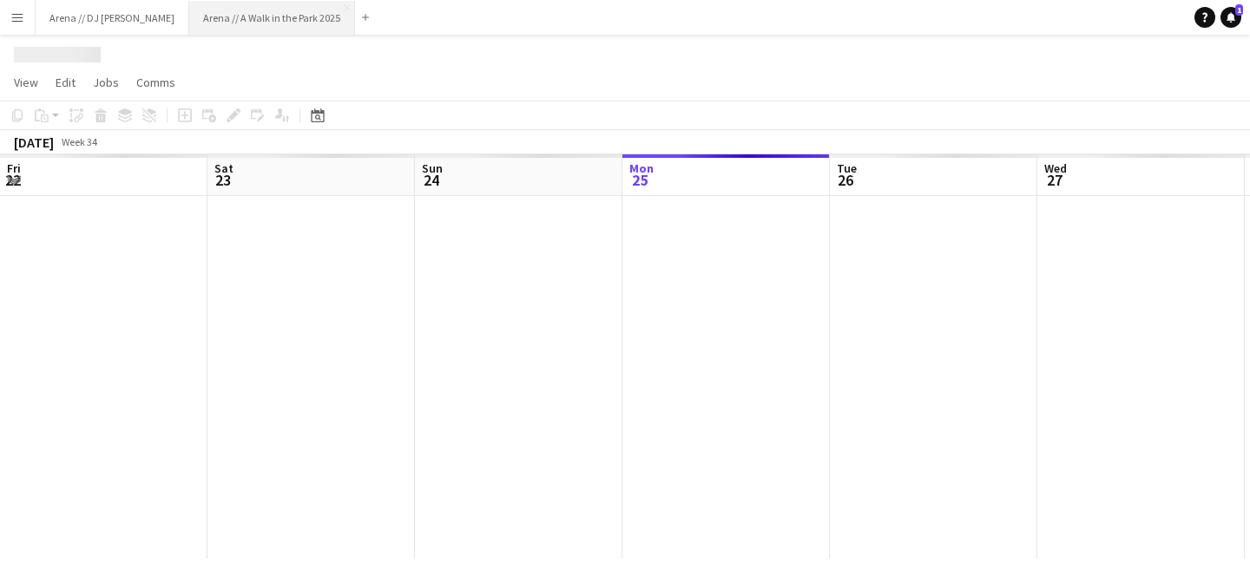
scroll to position [0, 415]
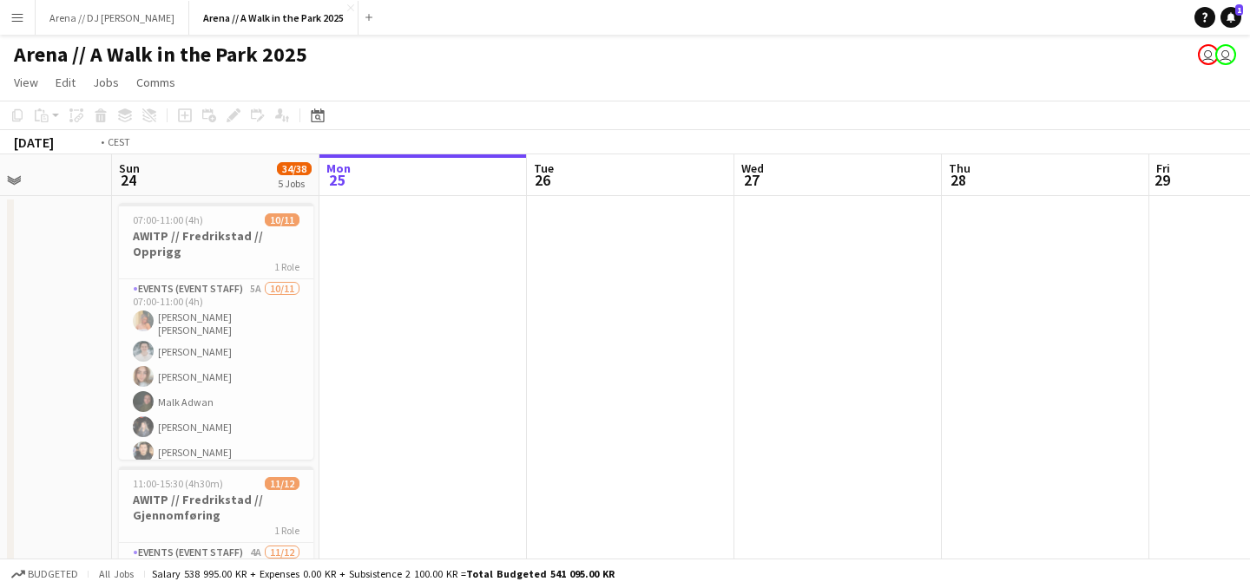
drag, startPoint x: 303, startPoint y: 312, endPoint x: 0, endPoint y: 408, distance: 317.8
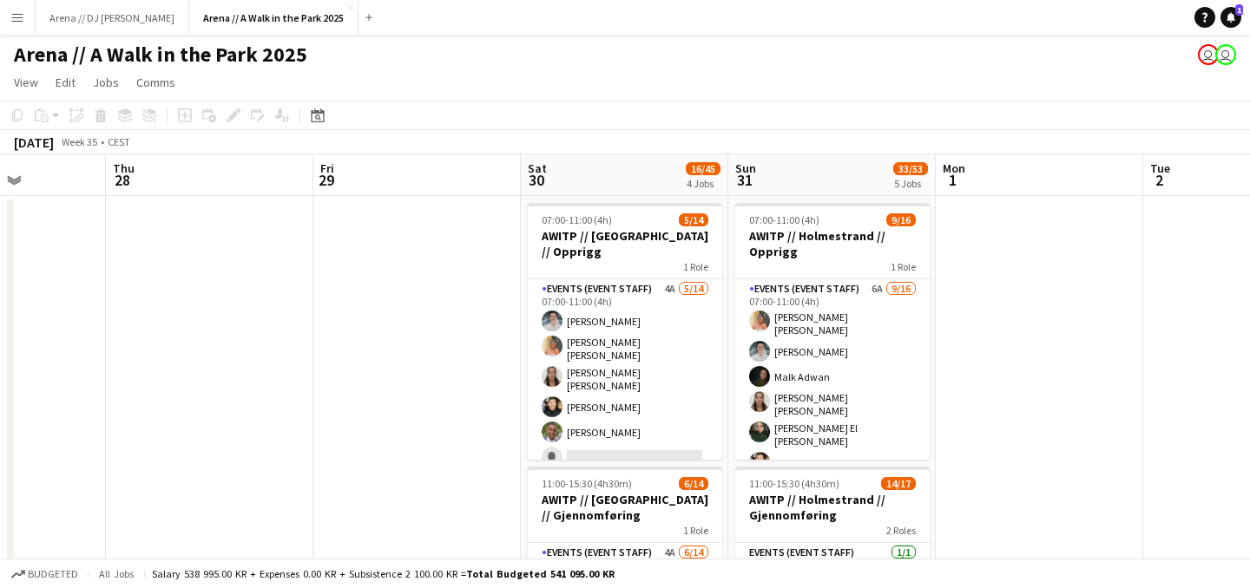
scroll to position [0, 574]
drag, startPoint x: 569, startPoint y: 351, endPoint x: 90, endPoint y: 354, distance: 479.0
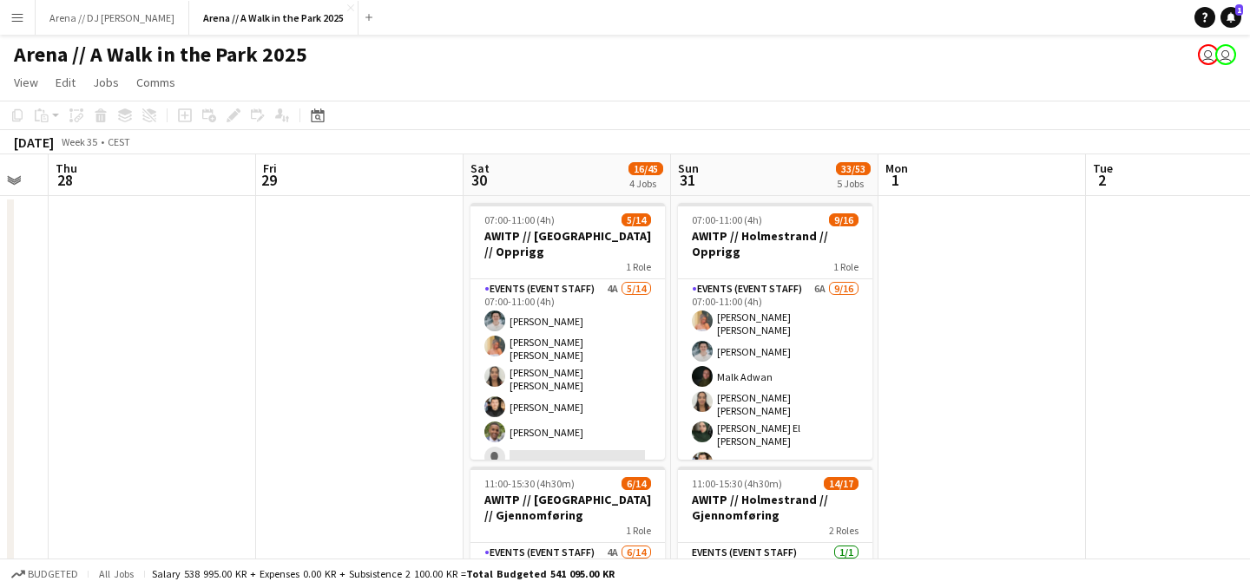
scroll to position [0, 575]
drag, startPoint x: 250, startPoint y: 451, endPoint x: 248, endPoint y: 434, distance: 17.4
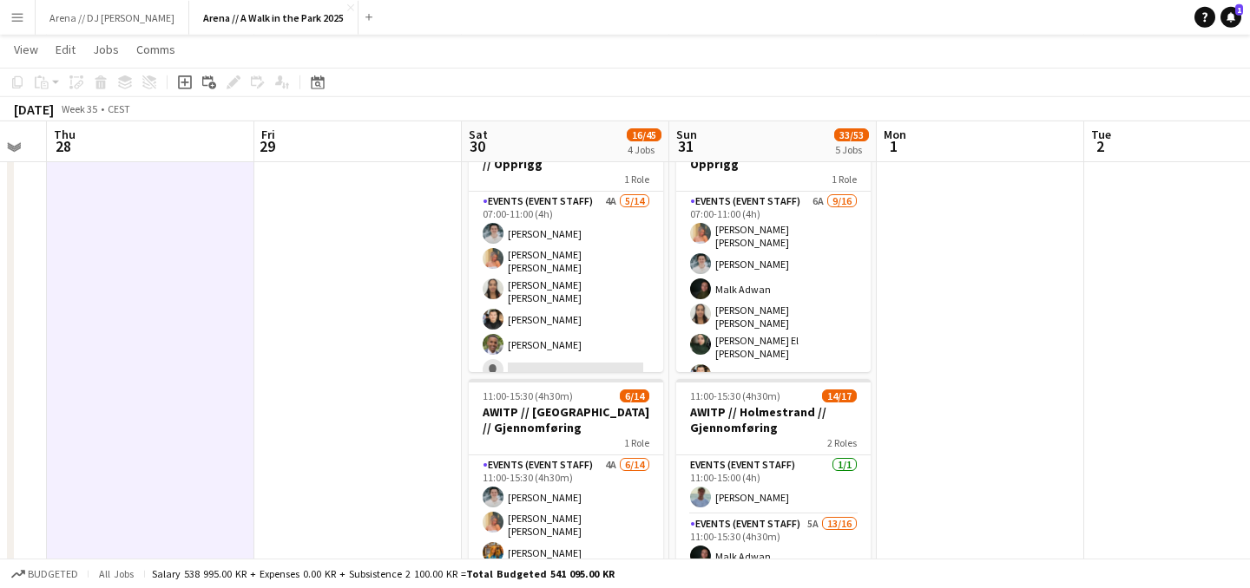
scroll to position [91, 0]
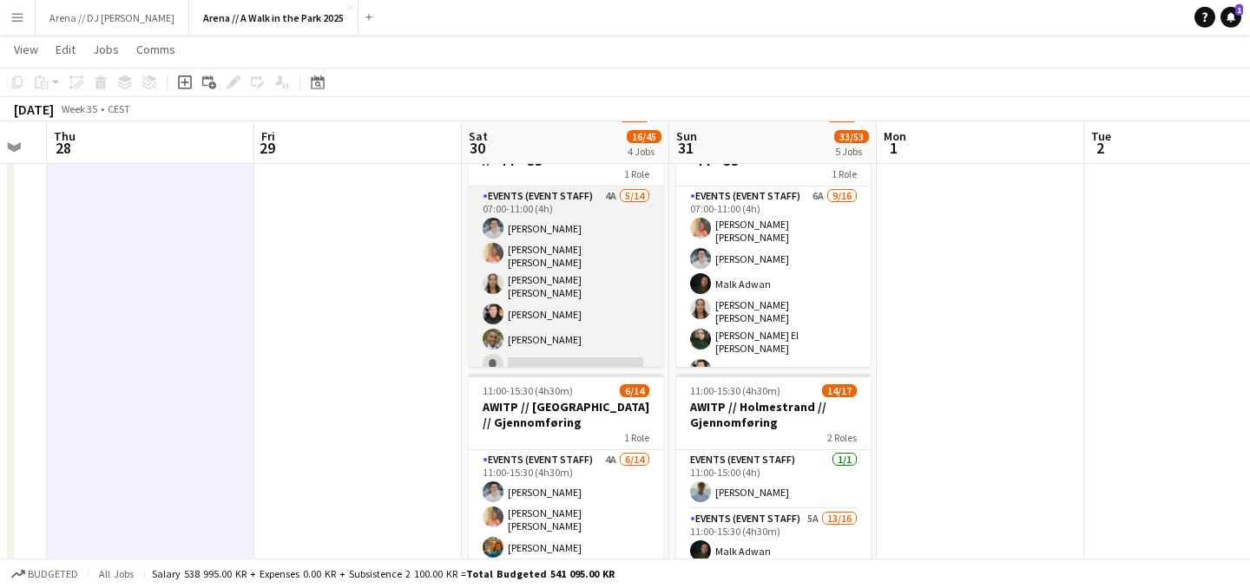
click at [560, 324] on app-card-role "Events (Event Staff) 4A [DATE] 07:00-11:00 (4h) [PERSON_NAME] [PERSON_NAME] [PE…" at bounding box center [566, 385] width 194 height 397
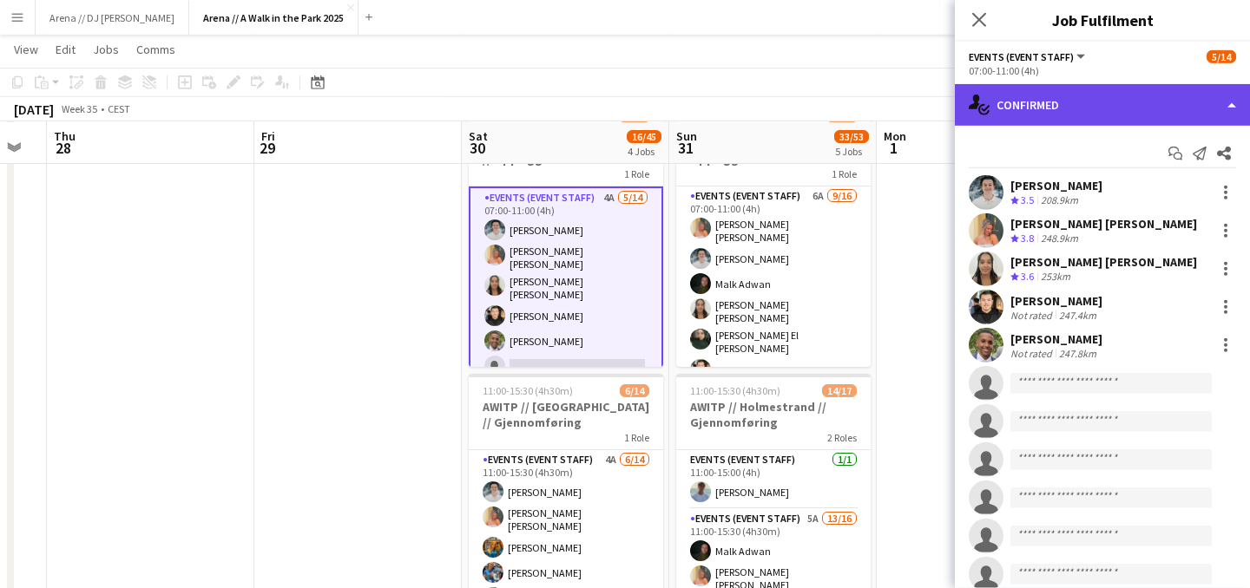
click at [1134, 106] on div "single-neutral-actions-check-2 Confirmed" at bounding box center [1102, 105] width 295 height 42
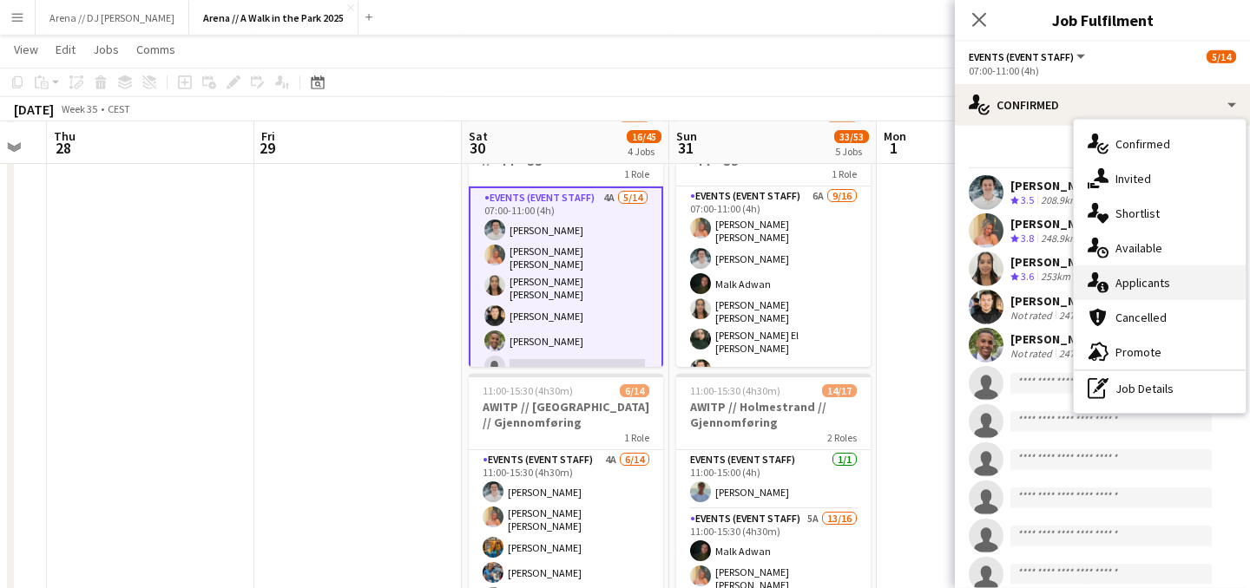
click at [1126, 294] on div "single-neutral-actions-information Applicants" at bounding box center [1159, 283] width 172 height 35
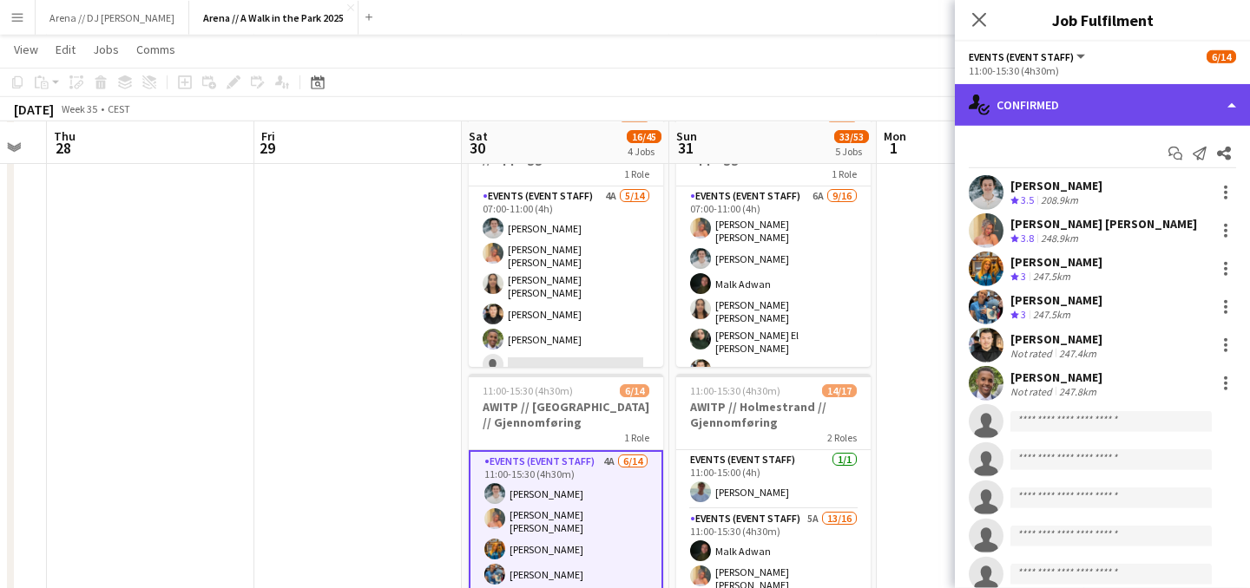
click at [1079, 109] on div "single-neutral-actions-check-2 Confirmed" at bounding box center [1102, 105] width 295 height 42
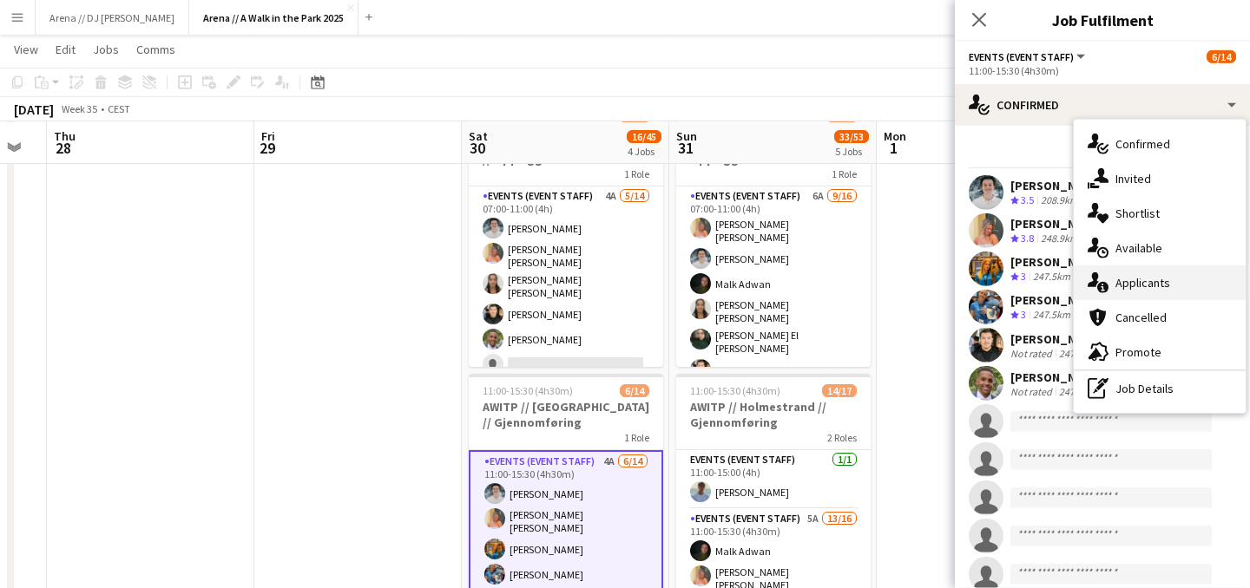
click at [1128, 283] on div "single-neutral-actions-information Applicants" at bounding box center [1159, 283] width 172 height 35
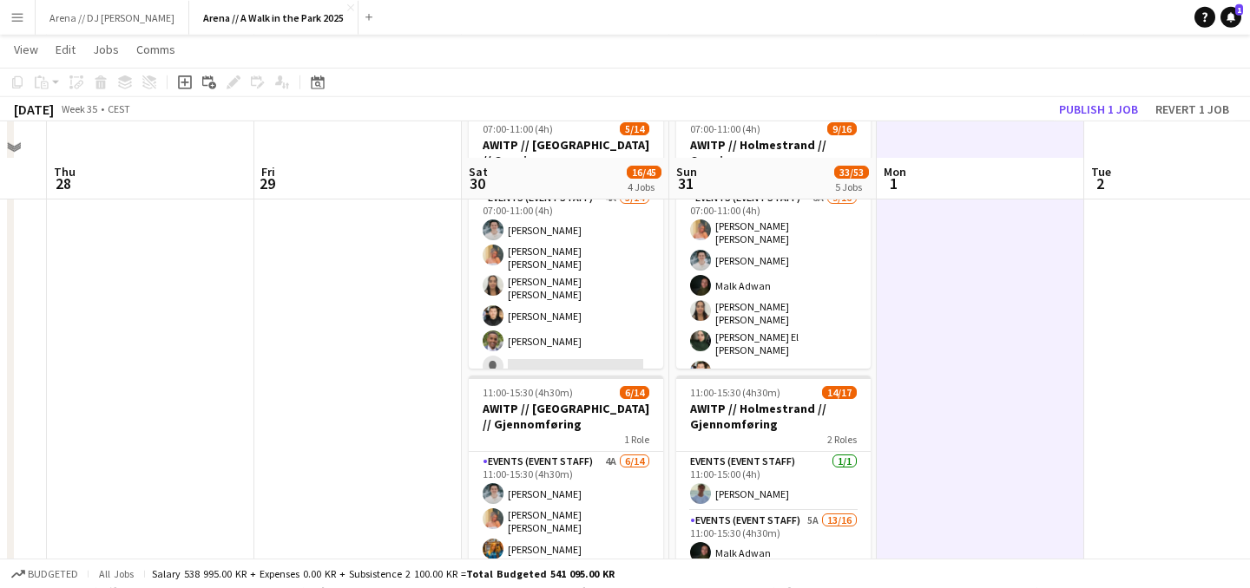
scroll to position [68, 0]
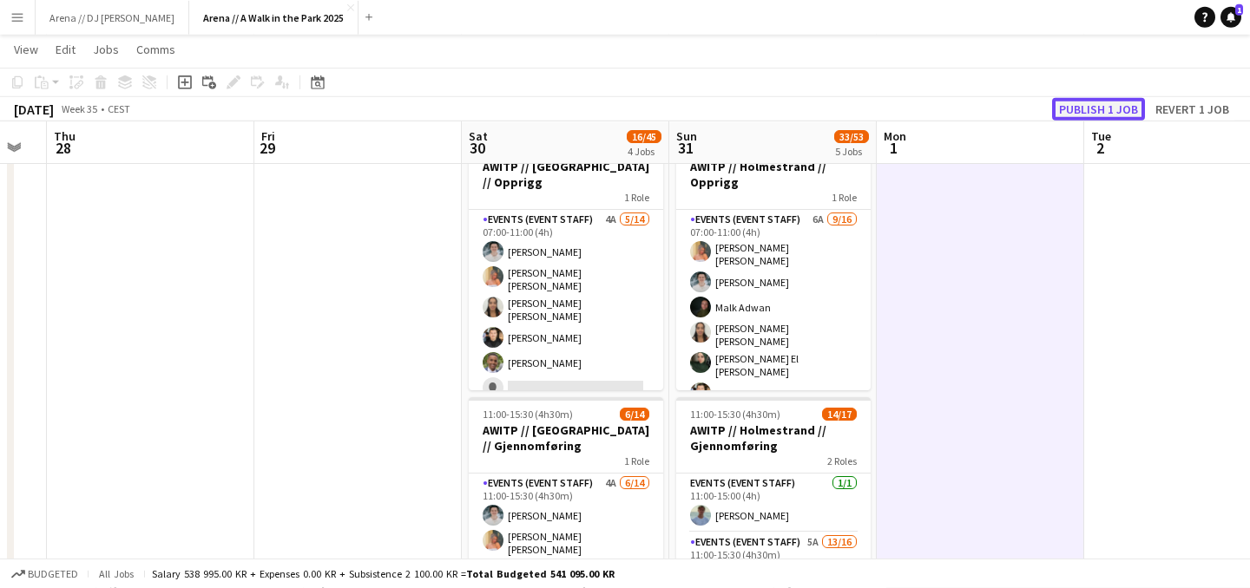
click at [1093, 111] on button "Publish 1 job" at bounding box center [1098, 109] width 93 height 23
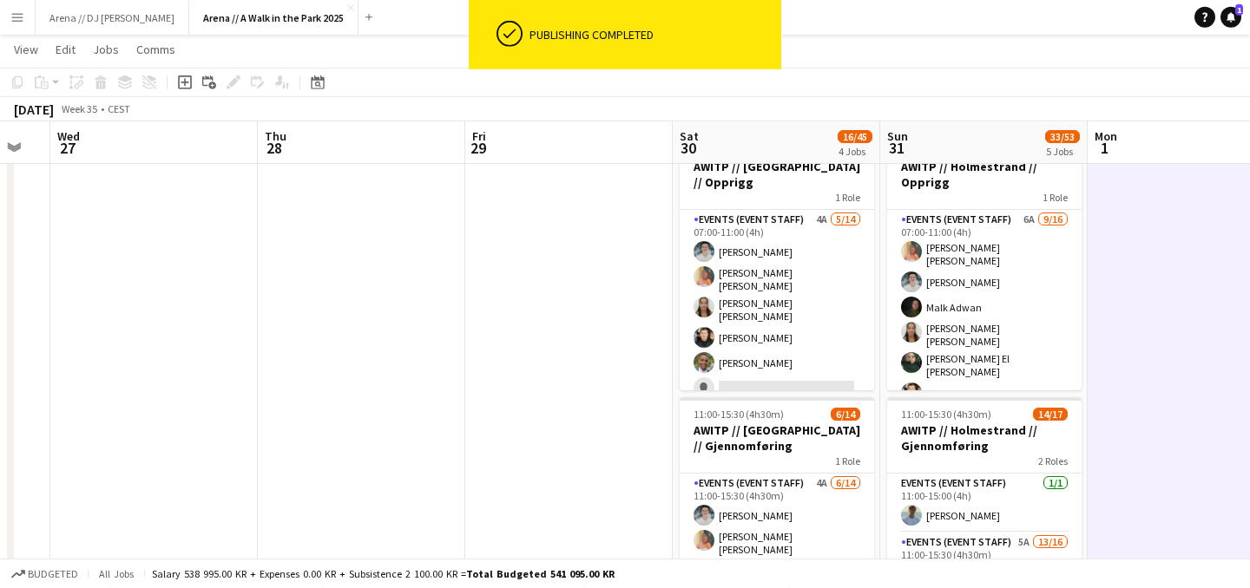
drag, startPoint x: 988, startPoint y: 250, endPoint x: 1250, endPoint y: 233, distance: 261.7
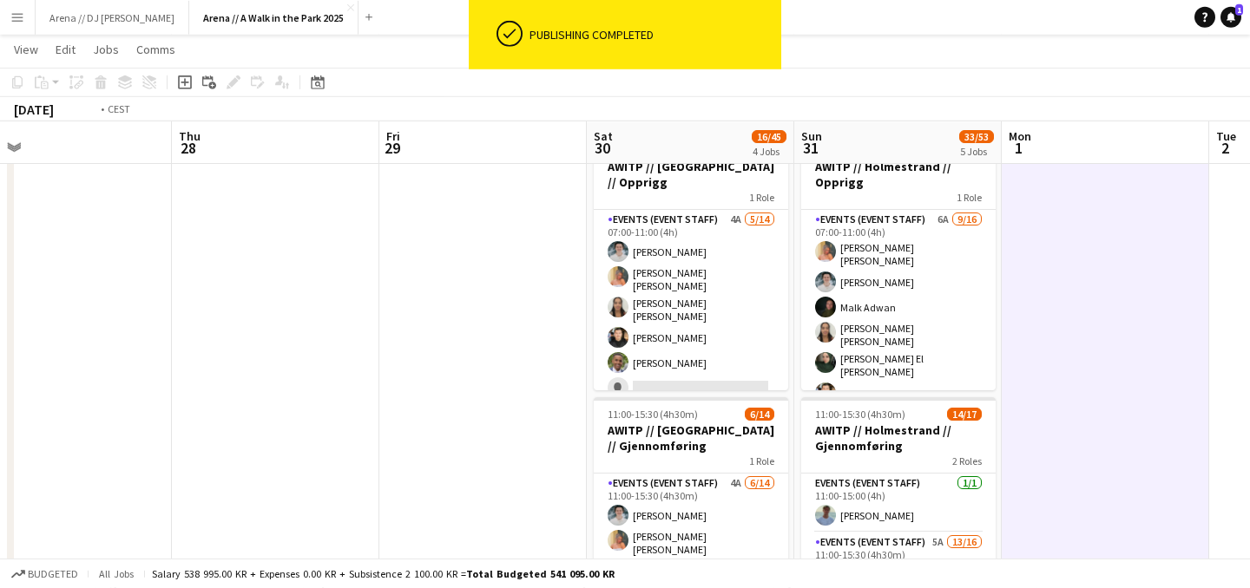
drag, startPoint x: 337, startPoint y: 371, endPoint x: 993, endPoint y: 383, distance: 656.1
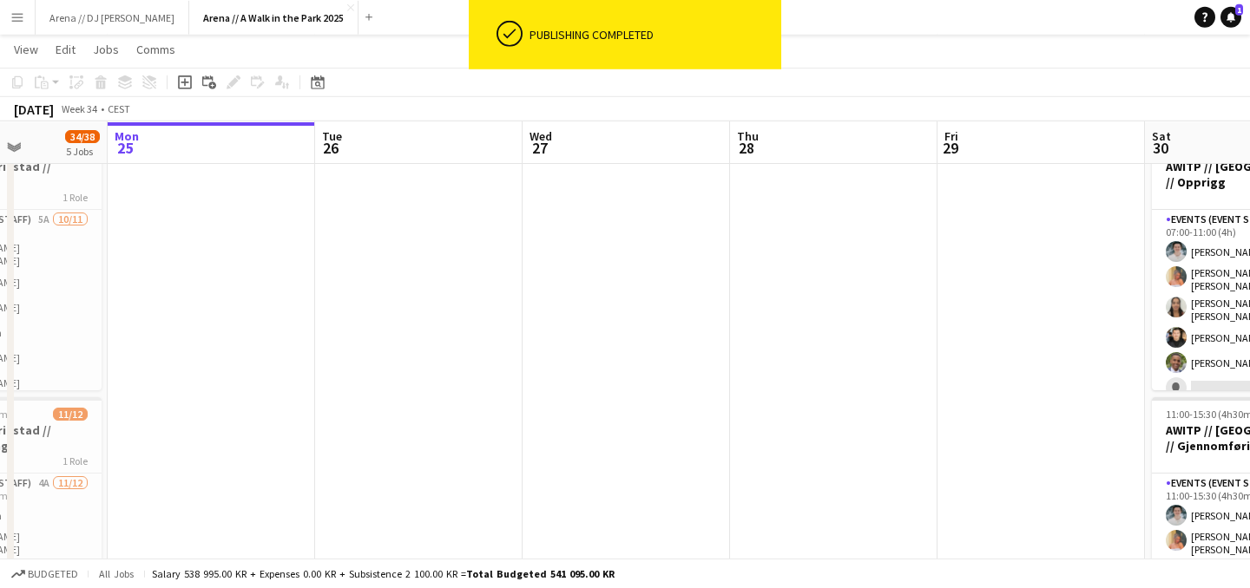
drag, startPoint x: 523, startPoint y: 377, endPoint x: 287, endPoint y: 417, distance: 239.5
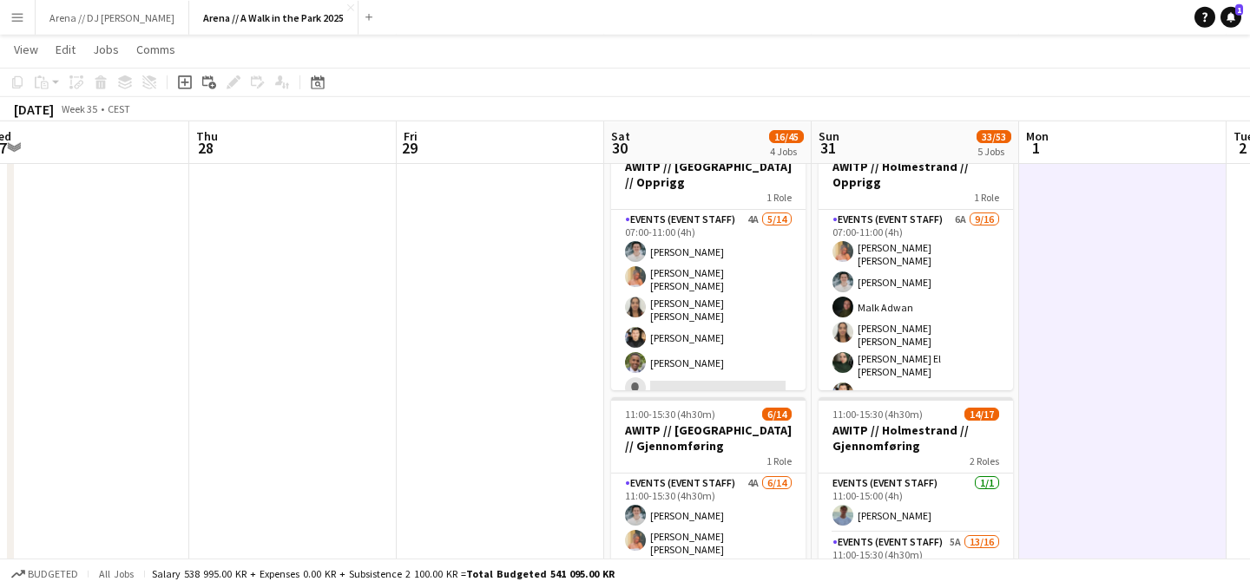
drag, startPoint x: 666, startPoint y: 517, endPoint x: 180, endPoint y: 515, distance: 485.9
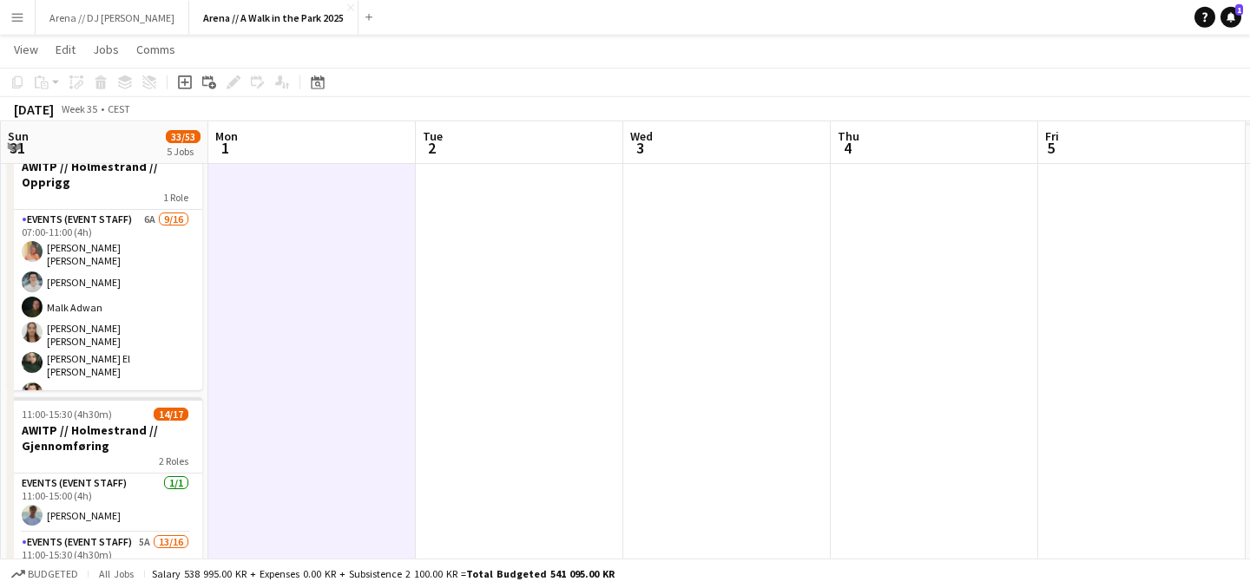
drag, startPoint x: 1082, startPoint y: 350, endPoint x: 28, endPoint y: 347, distance: 1054.3
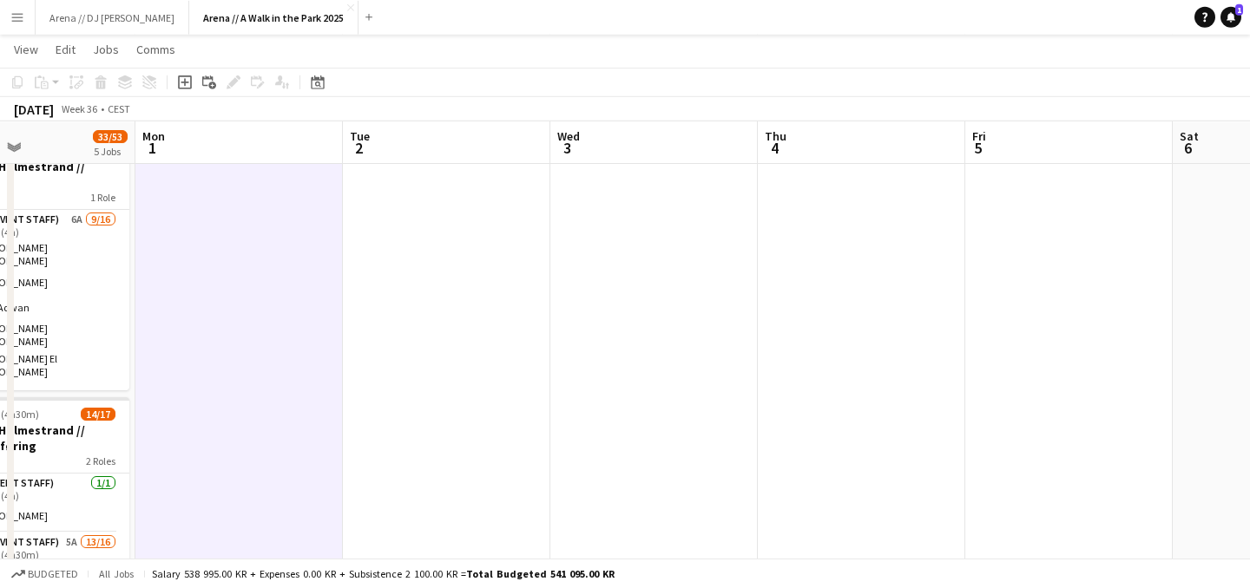
drag, startPoint x: 502, startPoint y: 345, endPoint x: 15, endPoint y: 333, distance: 487.0
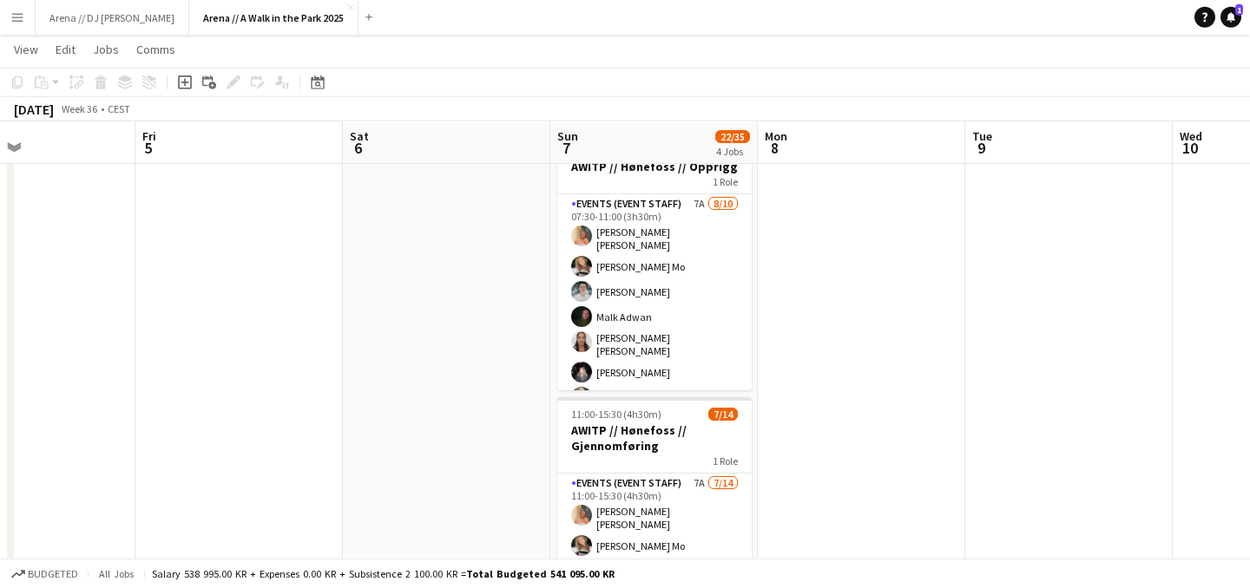
scroll to position [0, 510]
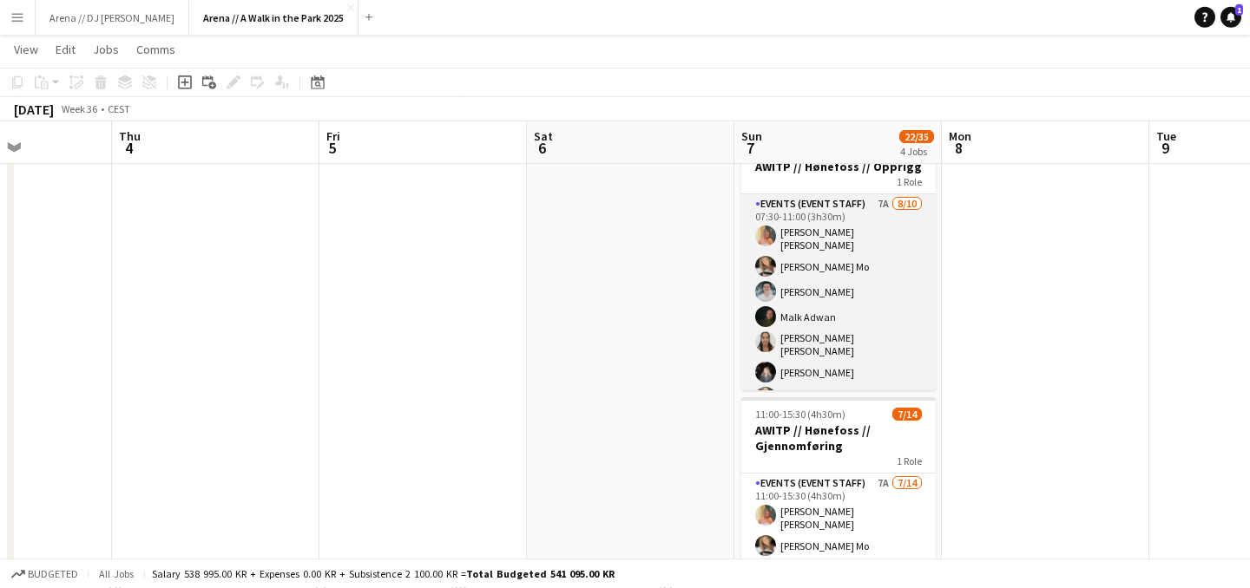
click at [786, 281] on app-card-role "Events (Event Staff) 7A [DATE] 07:30-11:00 (3h30m) [PERSON_NAME] [PERSON_NAME] …" at bounding box center [838, 344] width 194 height 301
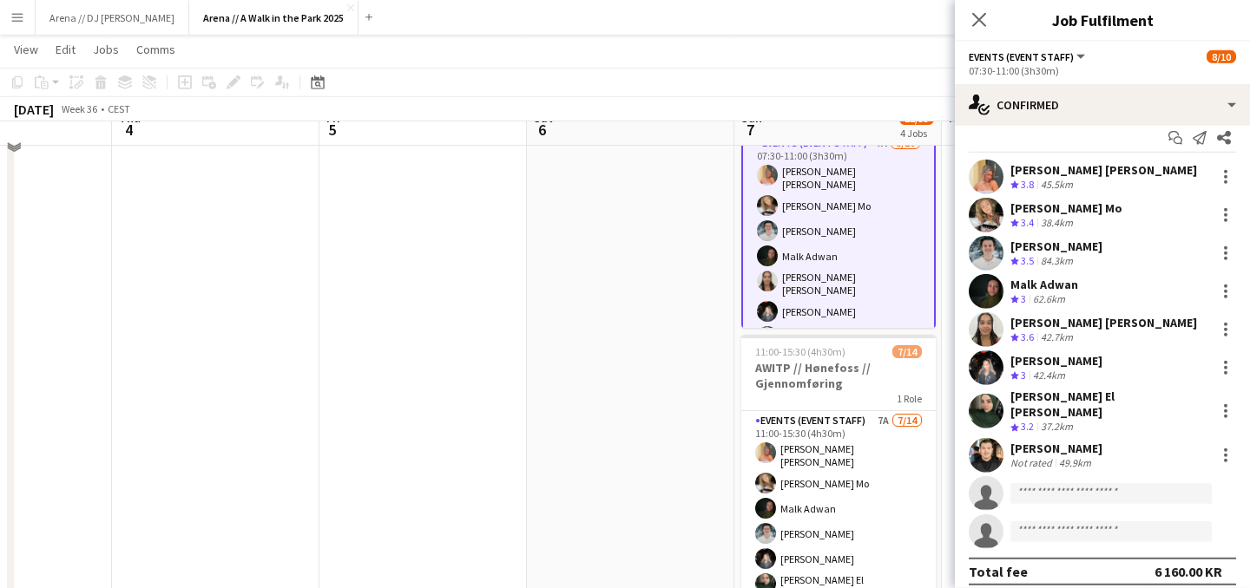
scroll to position [162, 0]
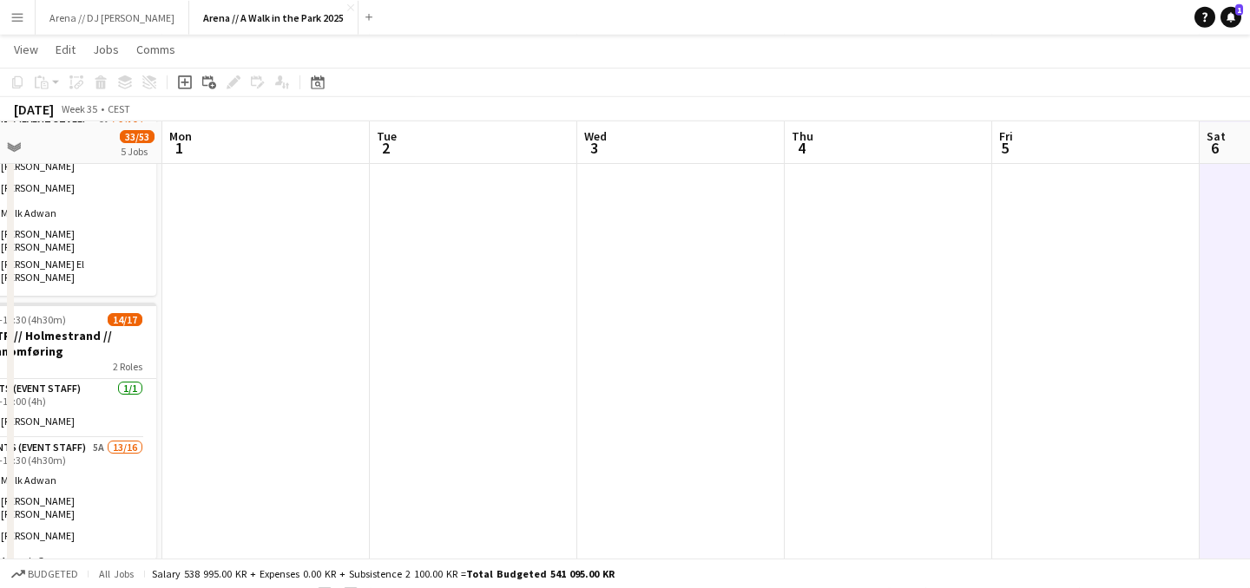
drag, startPoint x: 447, startPoint y: 347, endPoint x: 1151, endPoint y: 273, distance: 708.5
click at [1151, 273] on app-calendar-viewport "Fri 29 Sat 30 16/45 4 Jobs Sun 31 33/53 5 Jobs Mon 1 Tue 2 Wed 3 Thu 4 Fri 5 Sa…" at bounding box center [625, 584] width 1250 height 1358
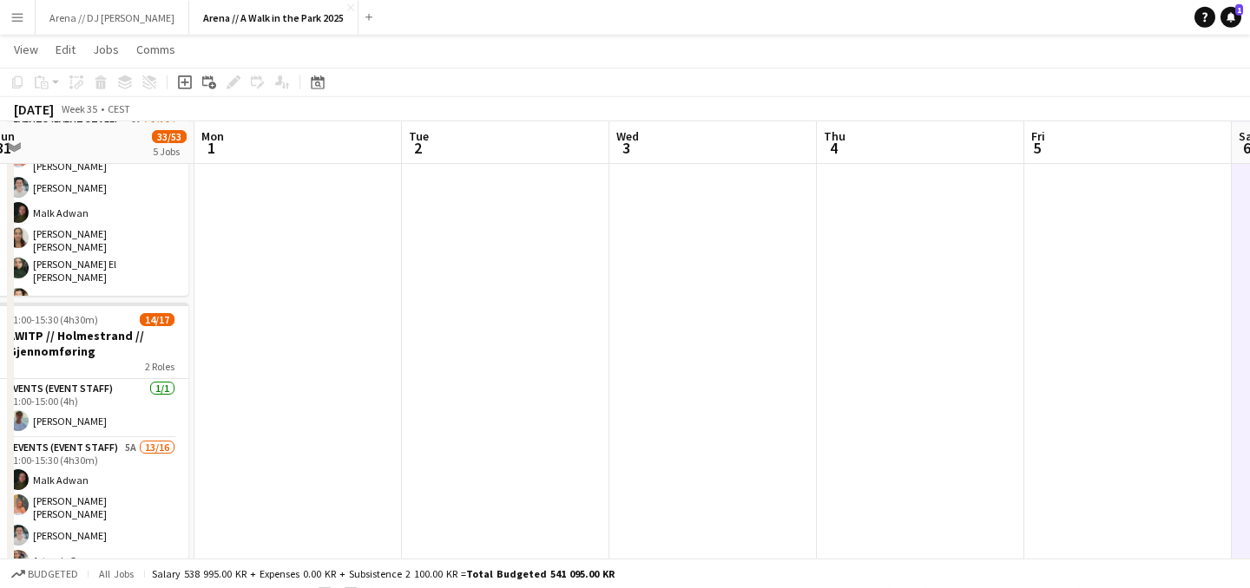
scroll to position [0, 387]
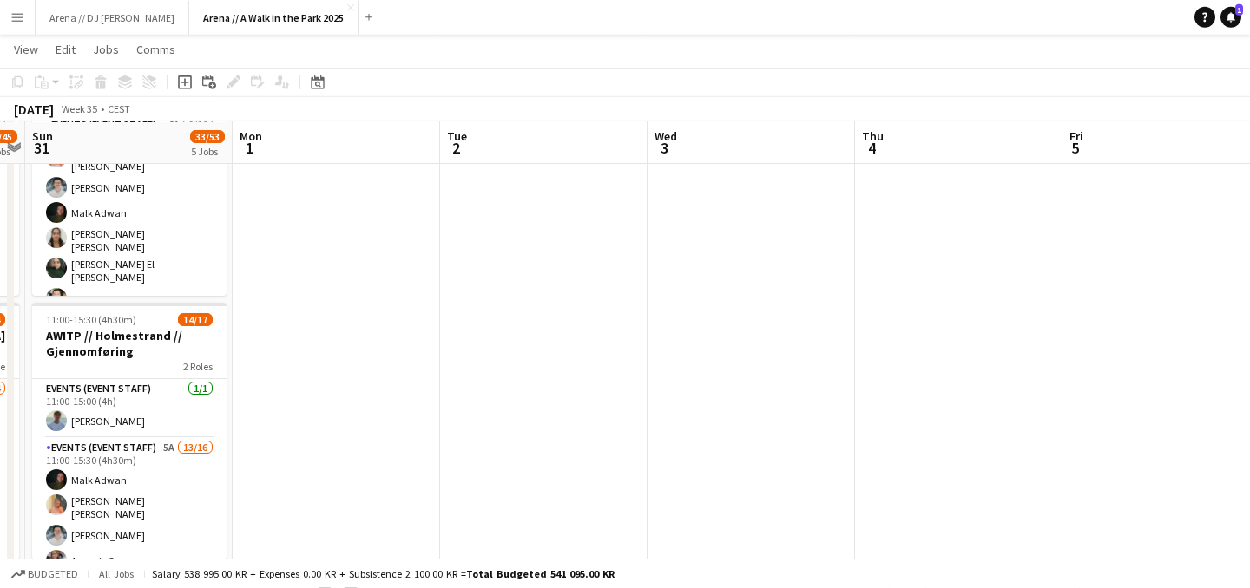
drag, startPoint x: 334, startPoint y: 358, endPoint x: 796, endPoint y: 371, distance: 461.8
click at [790, 370] on app-calendar-viewport "Fri 29 Sat 30 16/45 4 Jobs Sun 31 33/53 5 Jobs Mon 1 Tue 2 Wed 3 Thu 4 Fri 5 Sa…" at bounding box center [625, 584] width 1250 height 1358
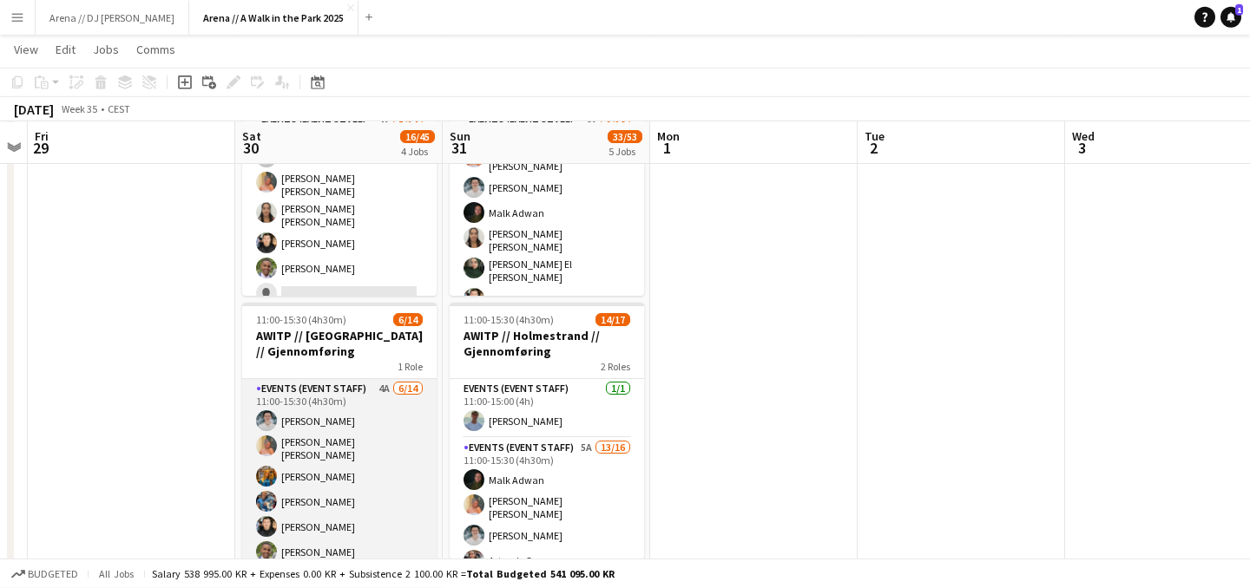
scroll to position [0, 386]
click at [346, 450] on app-card-role "Events (Event Staff) 4A [DATE] 11:00-15:30 (4h30m) [PERSON_NAME] [PERSON_NAME] …" at bounding box center [340, 574] width 194 height 391
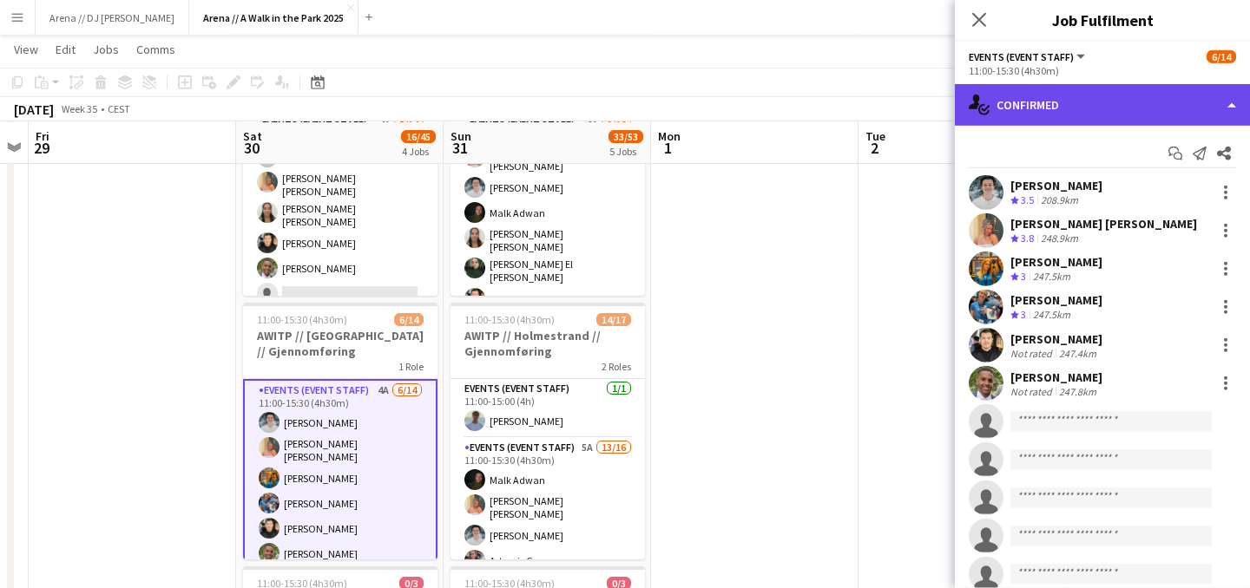
click at [1109, 121] on div "single-neutral-actions-check-2 Confirmed" at bounding box center [1102, 105] width 295 height 42
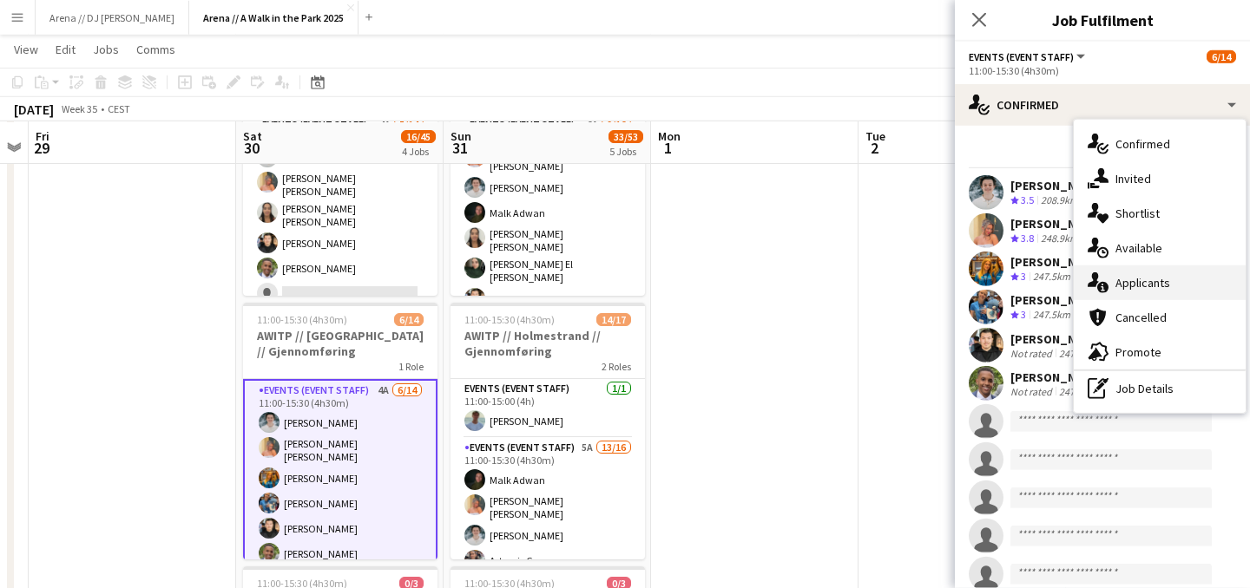
click at [1125, 287] on div "single-neutral-actions-information Applicants" at bounding box center [1159, 283] width 172 height 35
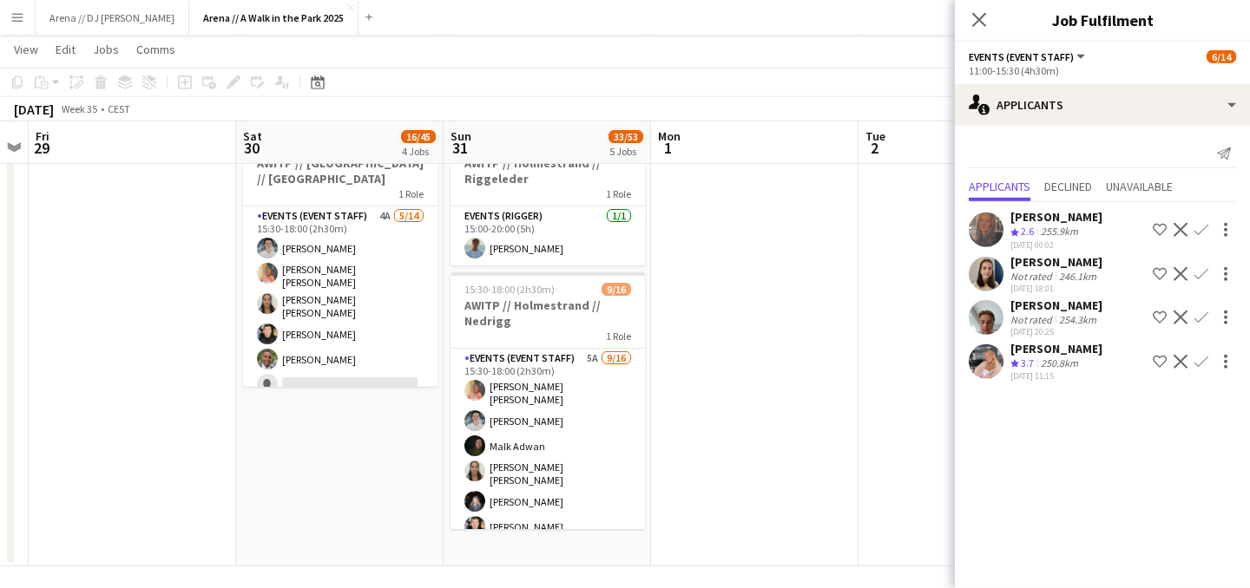
scroll to position [853, 0]
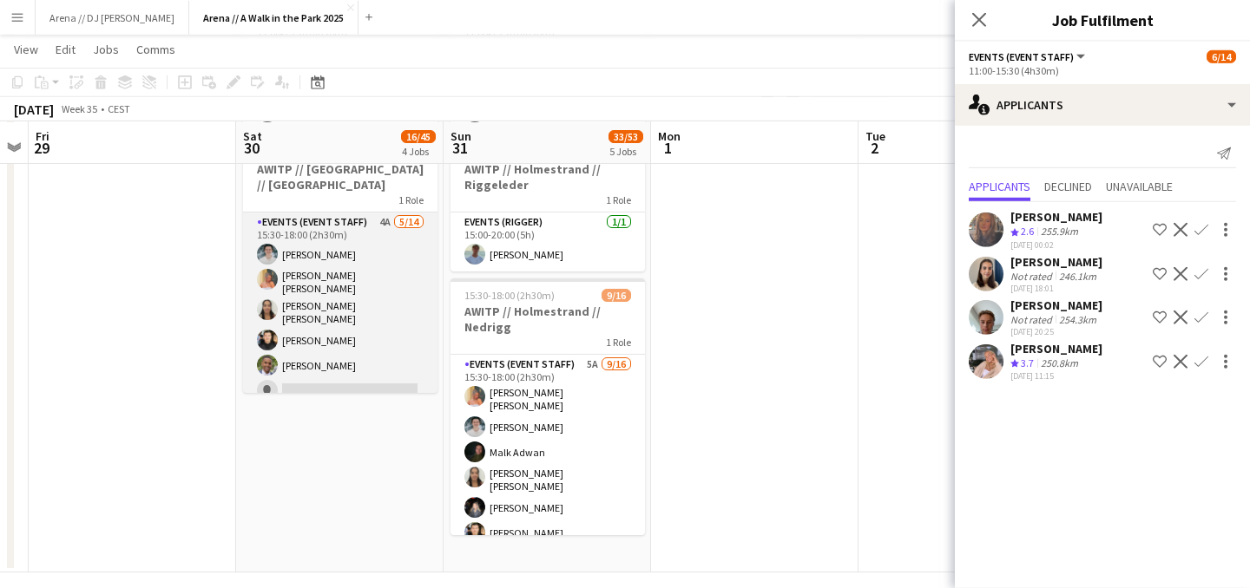
click at [338, 326] on app-card-role "Events (Event Staff) 4A [DATE] 15:30-18:00 (2h30m) [PERSON_NAME] [PERSON_NAME] …" at bounding box center [340, 411] width 194 height 397
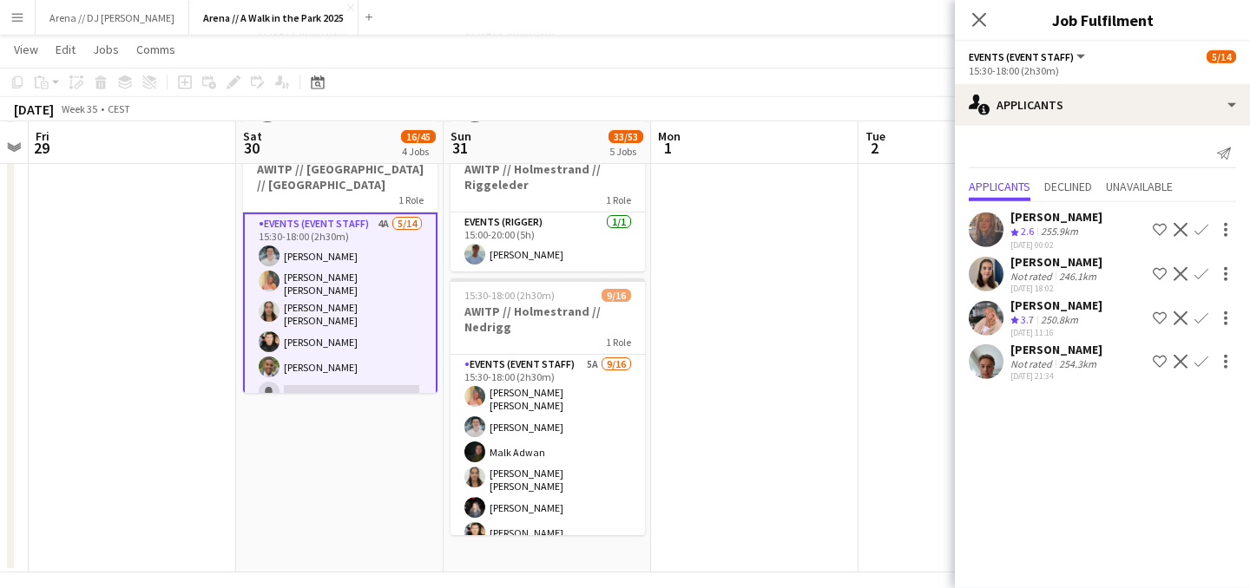
click at [1046, 319] on div "250.8km" at bounding box center [1059, 320] width 44 height 15
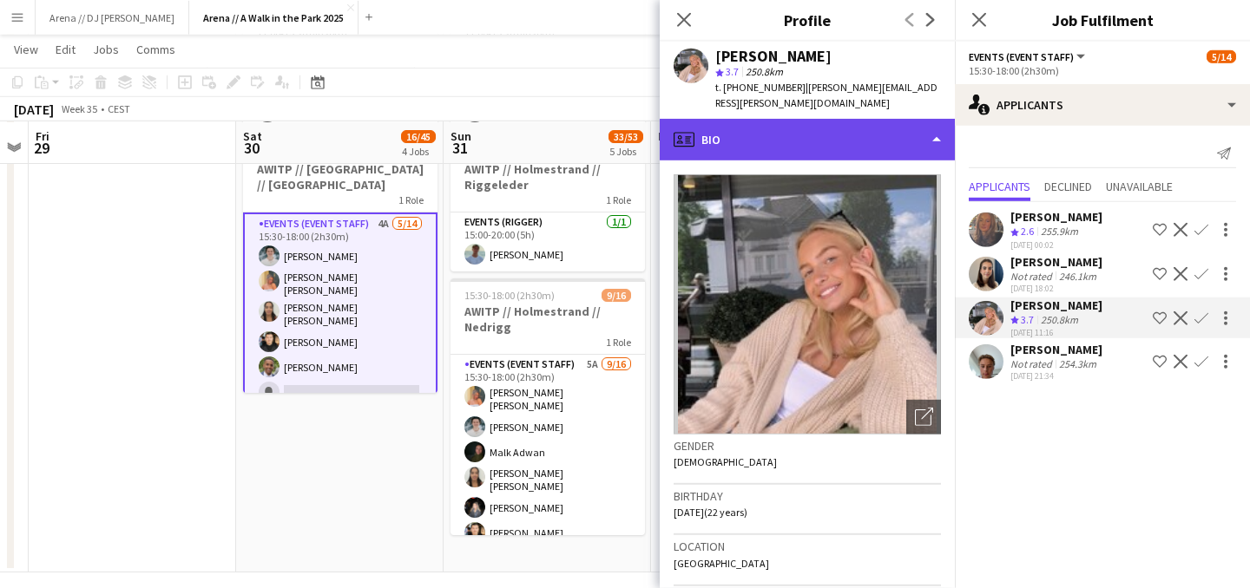
click at [915, 123] on div "profile Bio" at bounding box center [806, 140] width 295 height 42
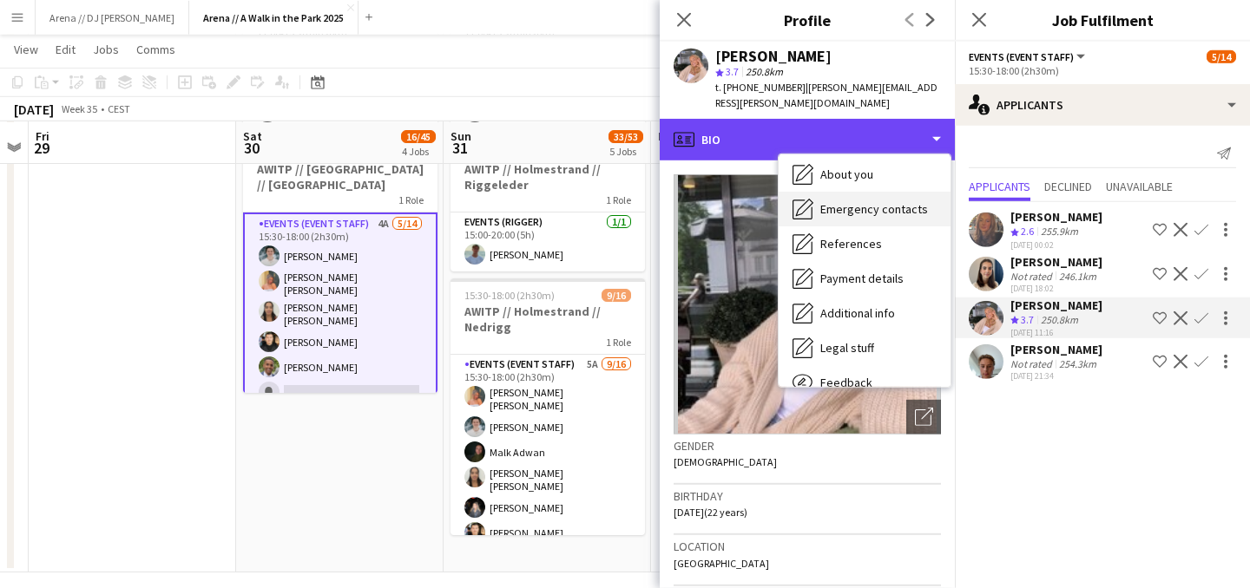
scroll to position [163, 0]
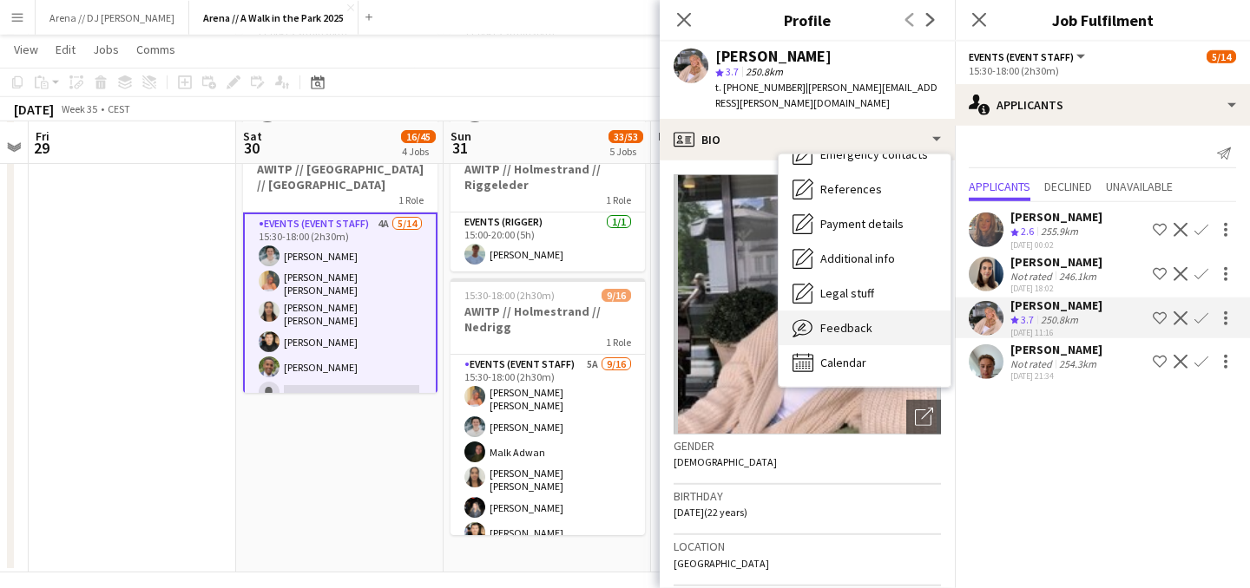
click at [884, 314] on div "Feedback Feedback" at bounding box center [864, 328] width 172 height 35
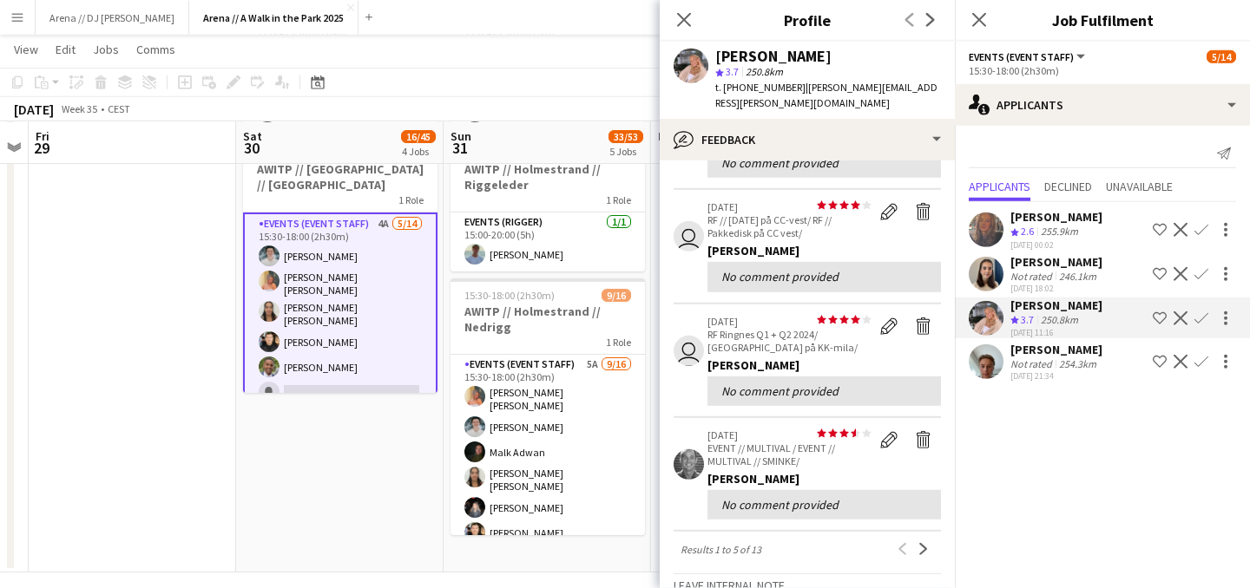
scroll to position [350, 0]
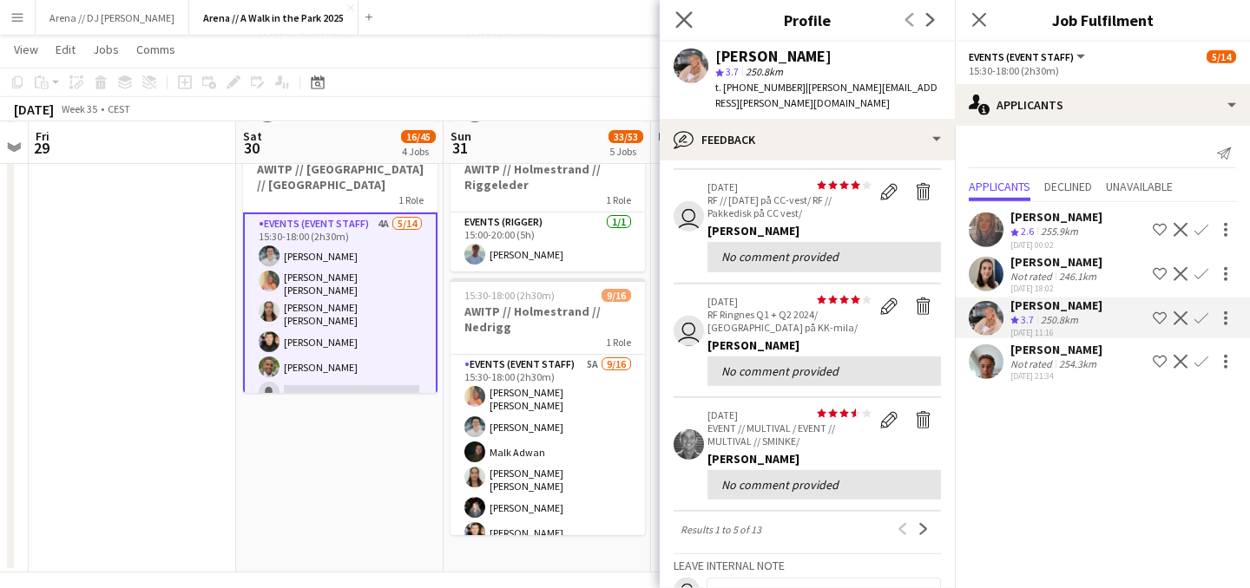
click at [674, 19] on app-icon "Close pop-in" at bounding box center [684, 20] width 25 height 25
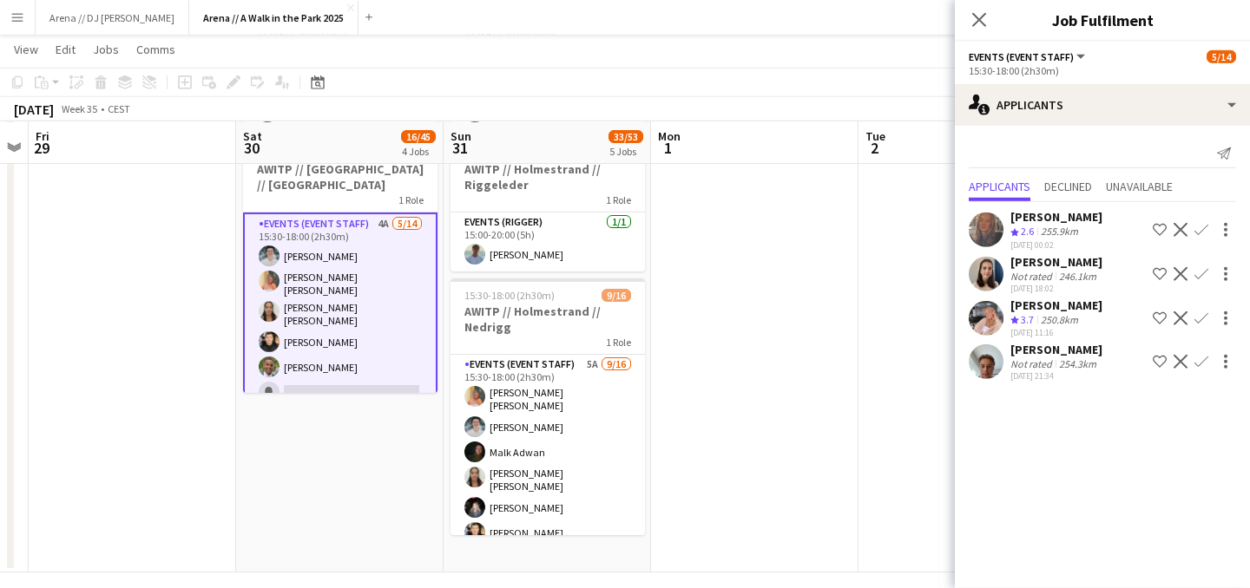
scroll to position [0, 387]
drag, startPoint x: 218, startPoint y: 295, endPoint x: 217, endPoint y: 332, distance: 37.3
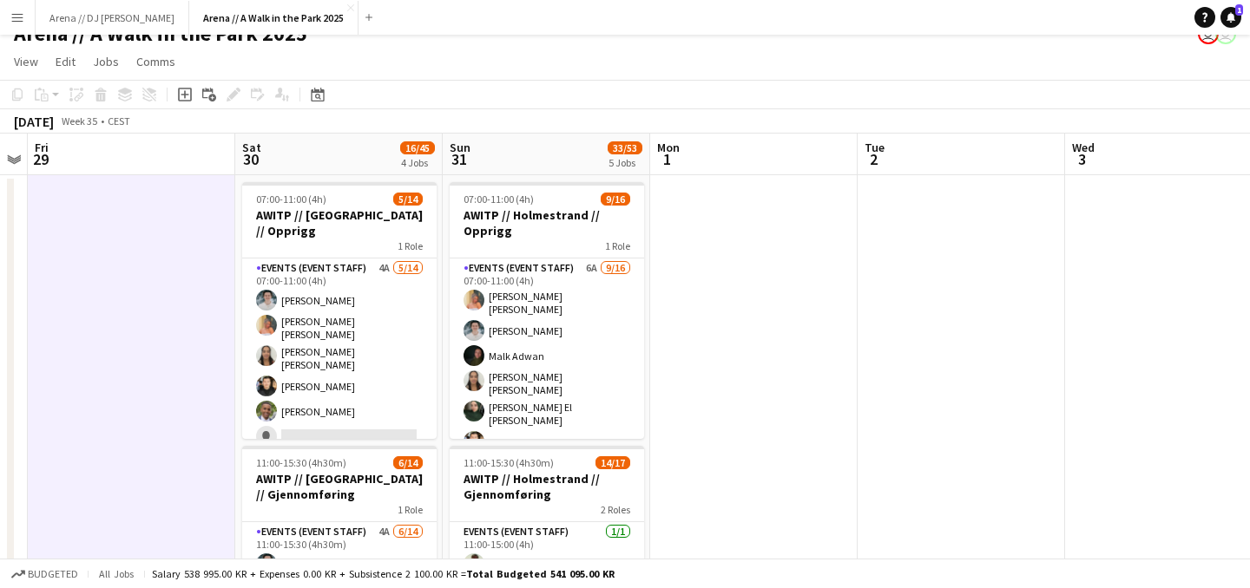
scroll to position [24, 0]
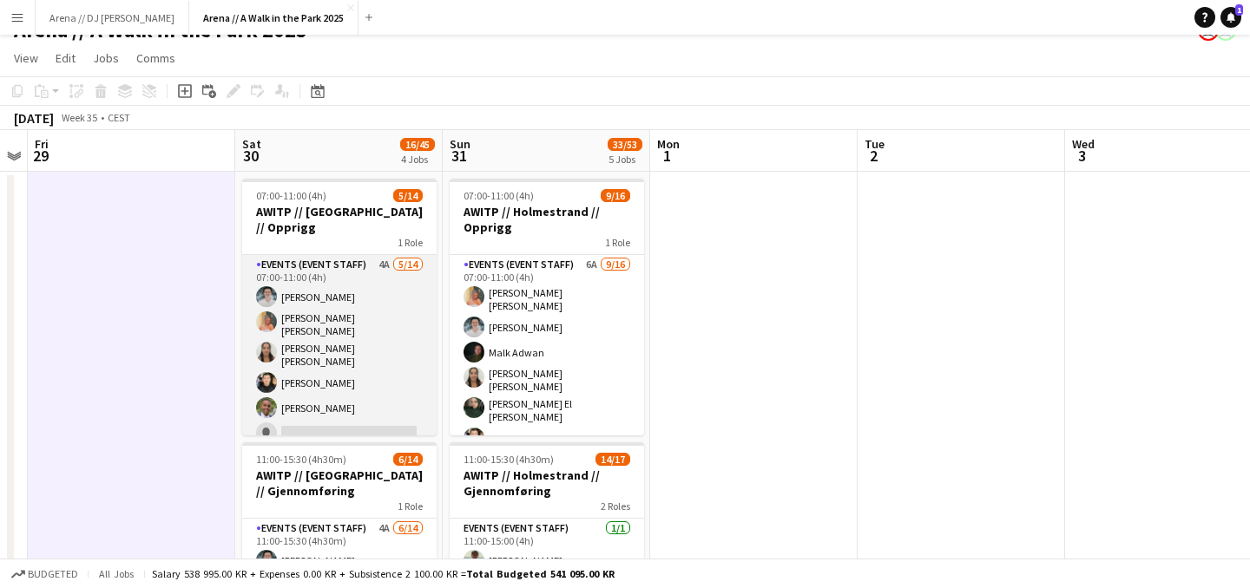
click at [334, 357] on app-card-role "Events (Event Staff) 4A [DATE] 07:00-11:00 (4h) [PERSON_NAME] [PERSON_NAME] [PE…" at bounding box center [339, 453] width 194 height 397
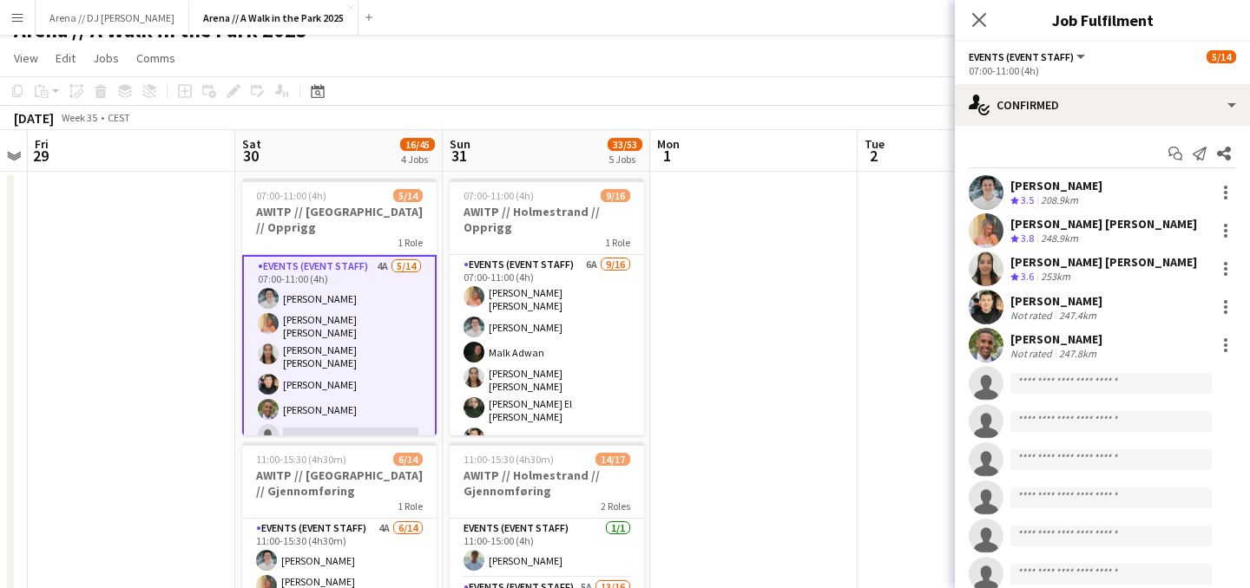
click at [1053, 345] on div "[PERSON_NAME]" at bounding box center [1056, 339] width 92 height 16
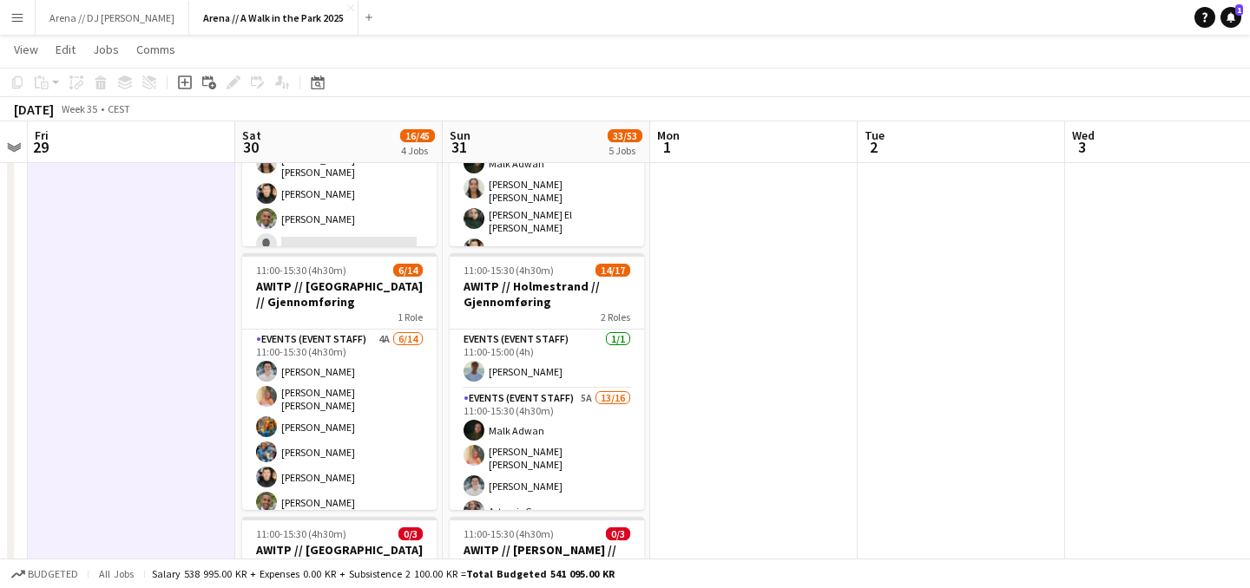
scroll to position [233, 0]
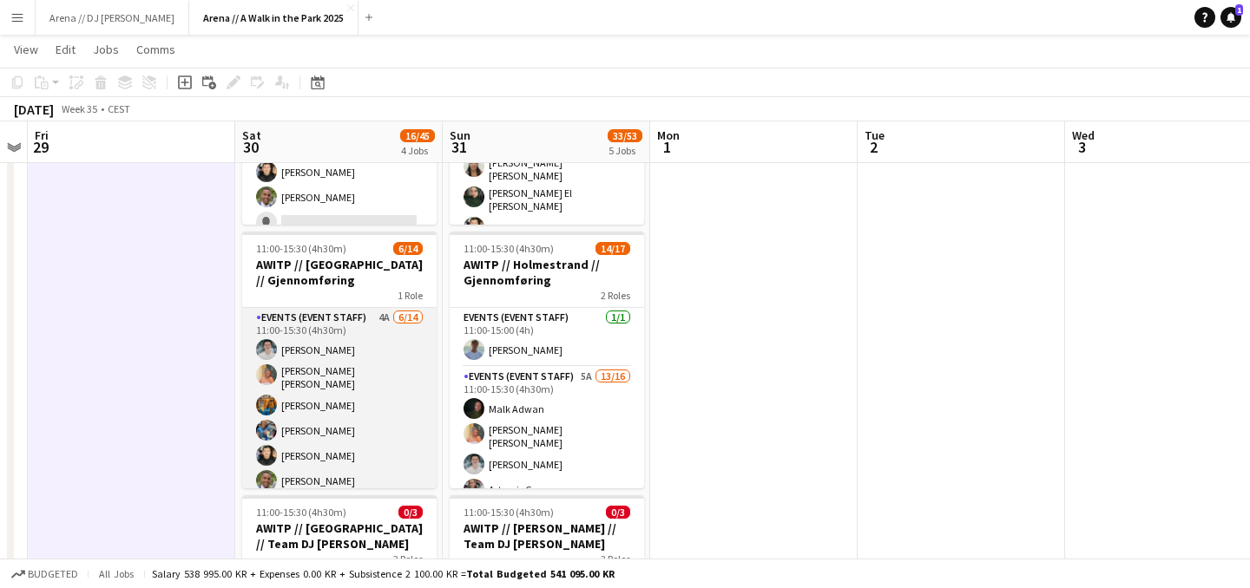
click at [374, 384] on app-card-role "Events (Event Staff) 4A [DATE] 11:00-15:30 (4h30m) [PERSON_NAME] [PERSON_NAME] …" at bounding box center [339, 503] width 194 height 391
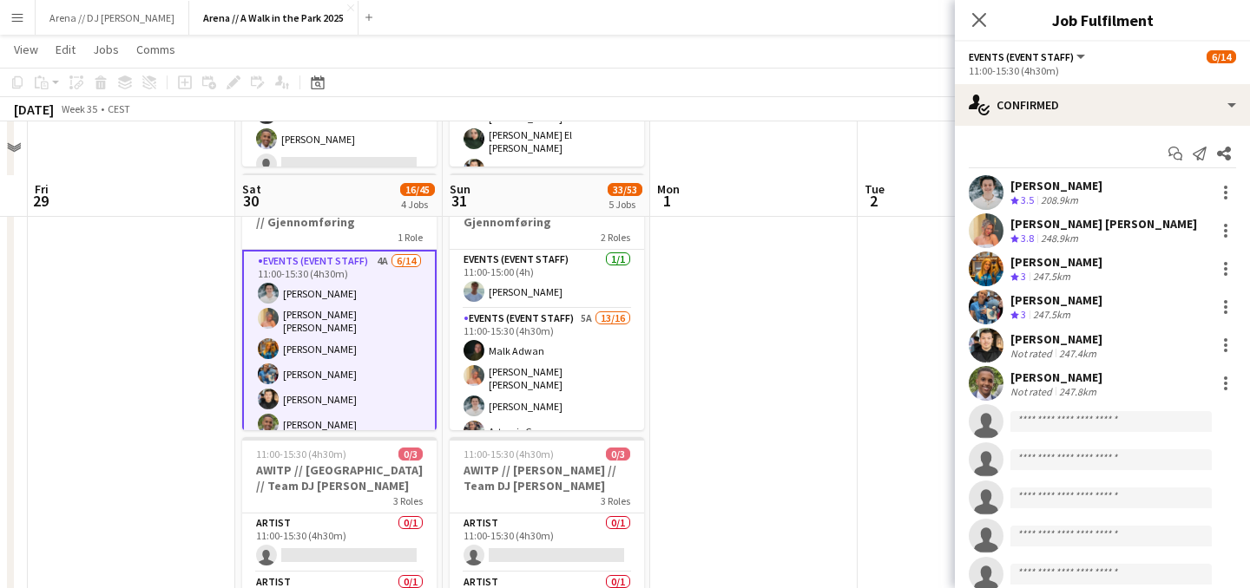
scroll to position [0, 0]
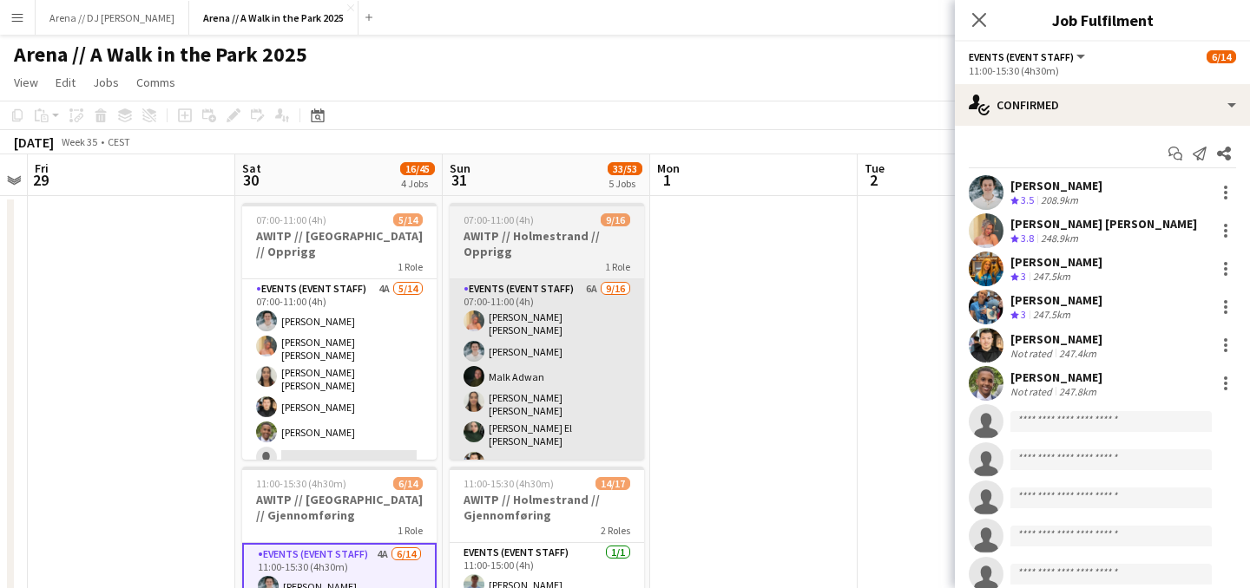
click at [489, 362] on app-card-role "Events (Event Staff) 6A [DATE] 07:00-11:00 (4h) [PERSON_NAME] [PERSON_NAME] [PE…" at bounding box center [546, 505] width 194 height 452
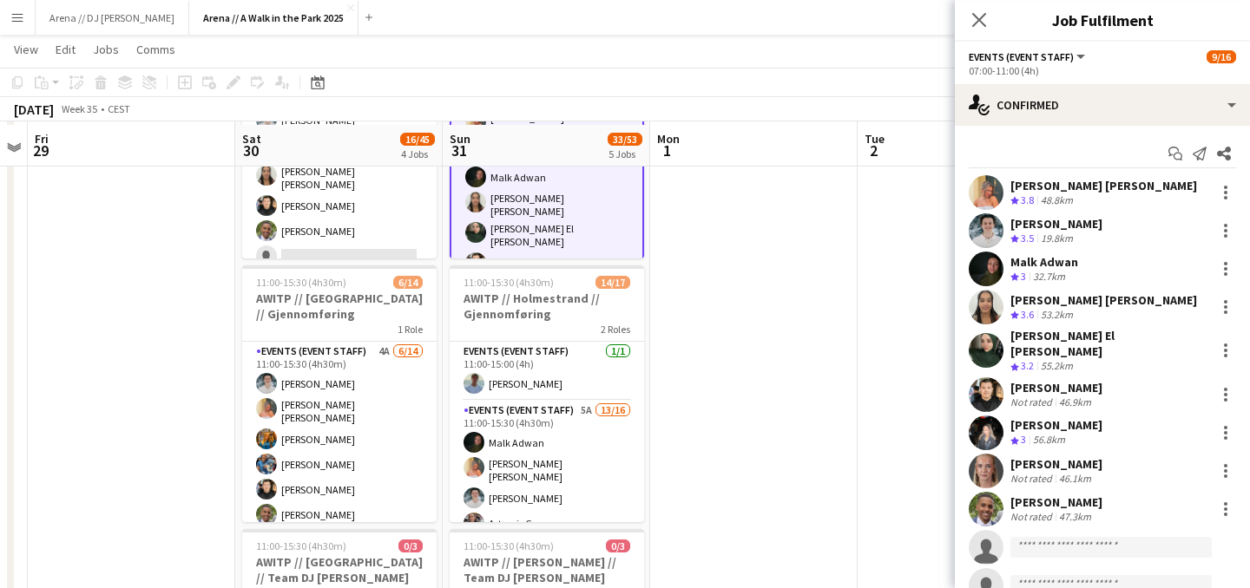
scroll to position [202, 0]
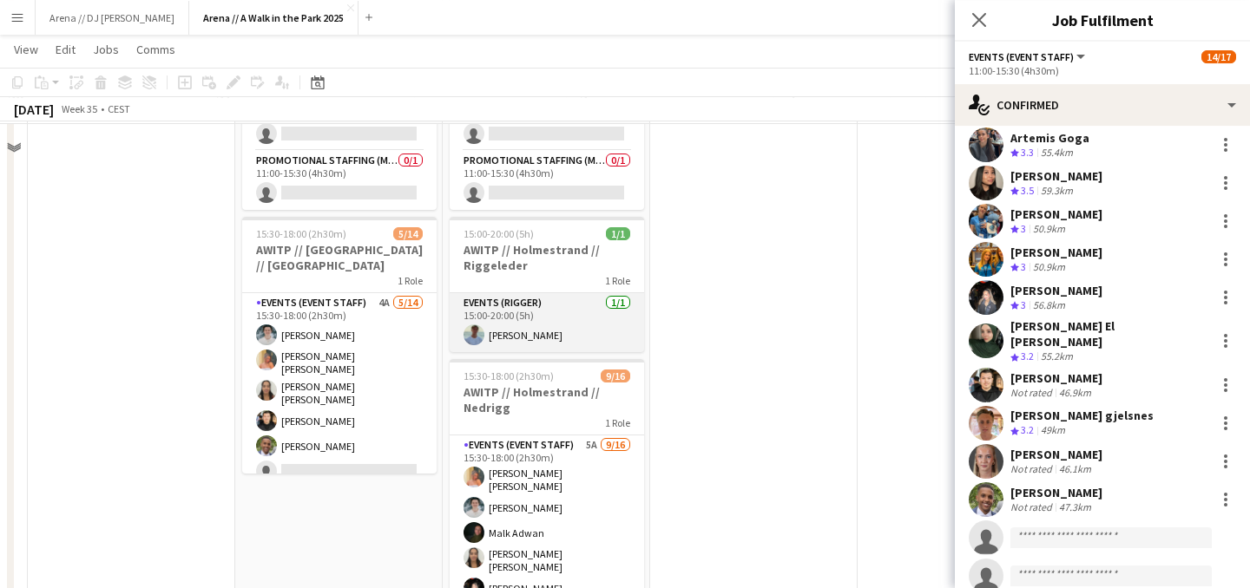
scroll to position [804, 0]
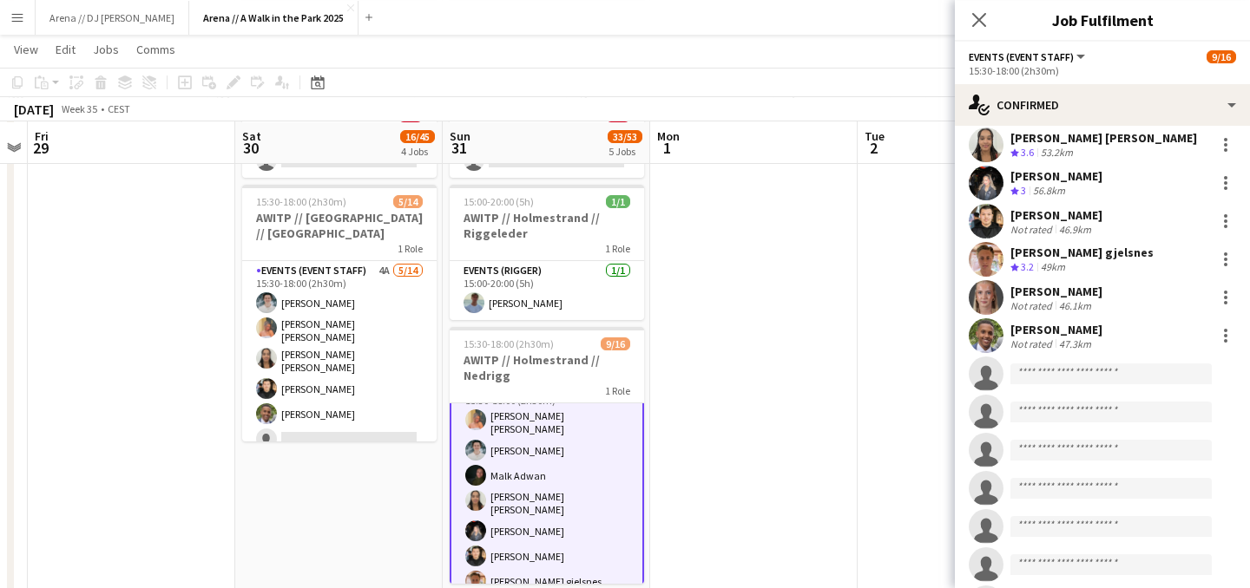
click at [857, 437] on app-date-cell at bounding box center [960, 5] width 207 height 1231
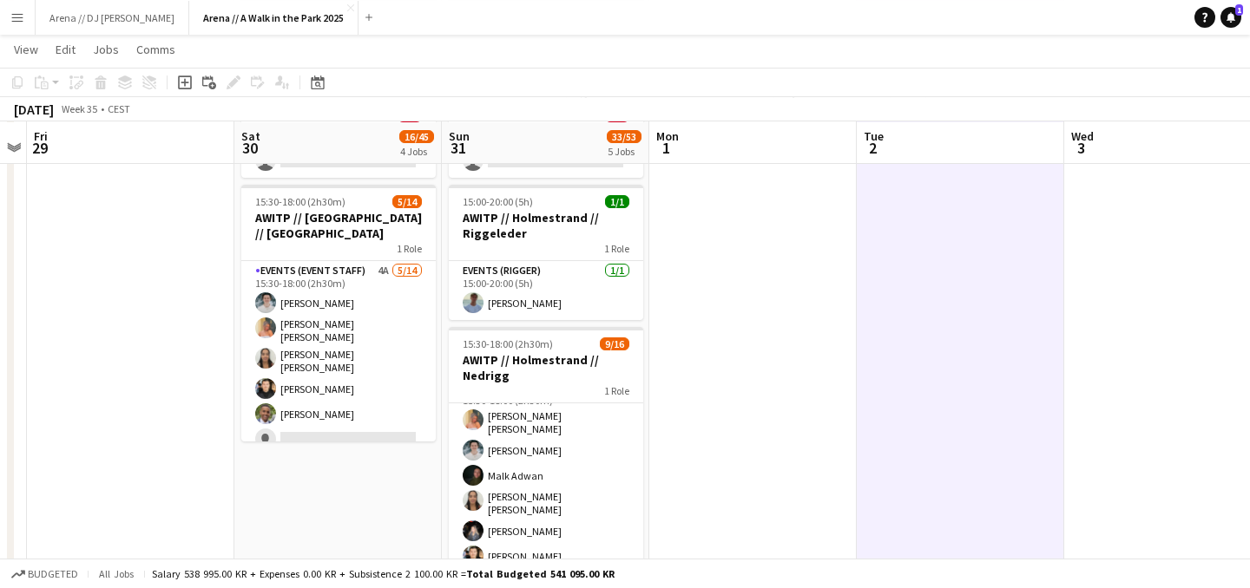
click at [1015, 318] on app-date-cell at bounding box center [959, 5] width 207 height 1231
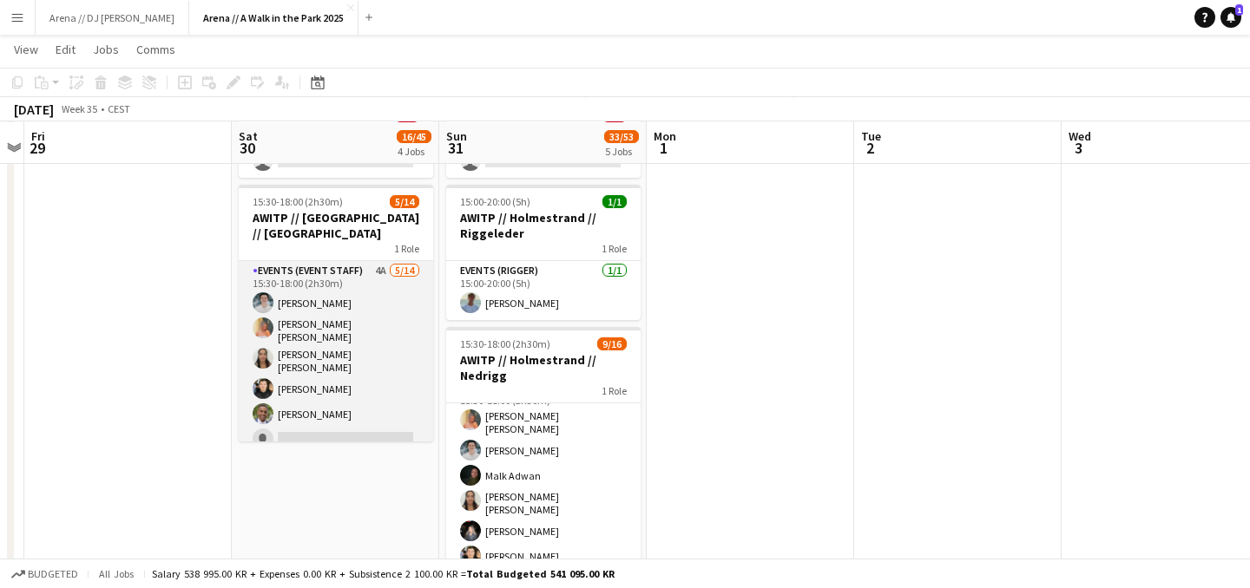
click at [329, 369] on app-card-role "Events (Event Staff) 4A [DATE] 15:30-18:00 (2h30m) [PERSON_NAME] [PERSON_NAME] …" at bounding box center [336, 459] width 194 height 397
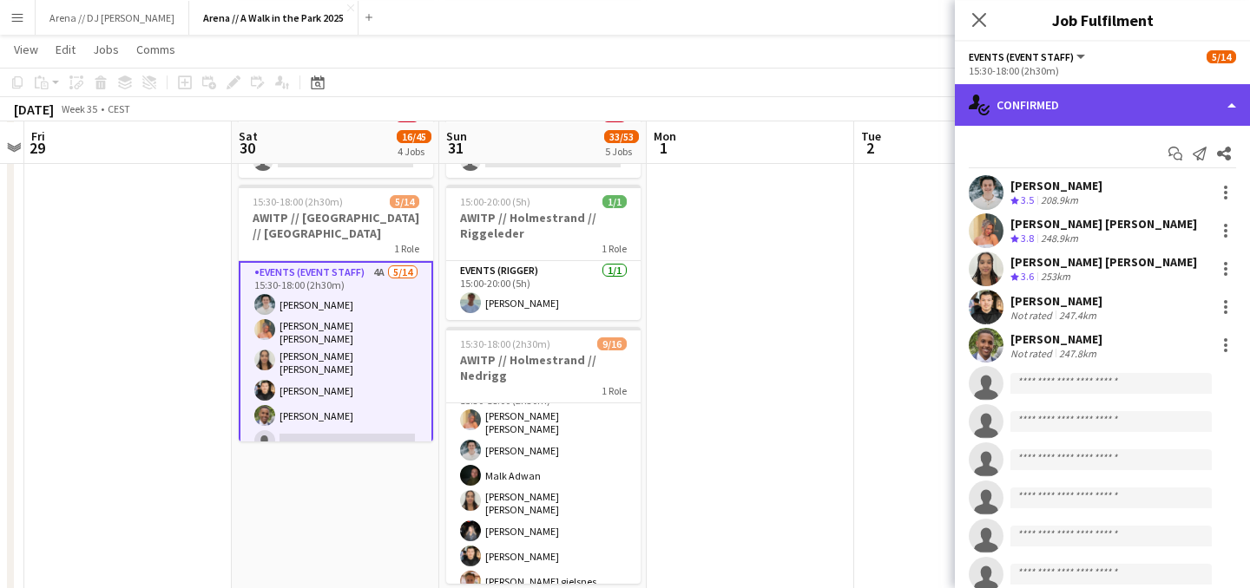
click at [1150, 100] on div "single-neutral-actions-check-2 Confirmed" at bounding box center [1102, 105] width 295 height 42
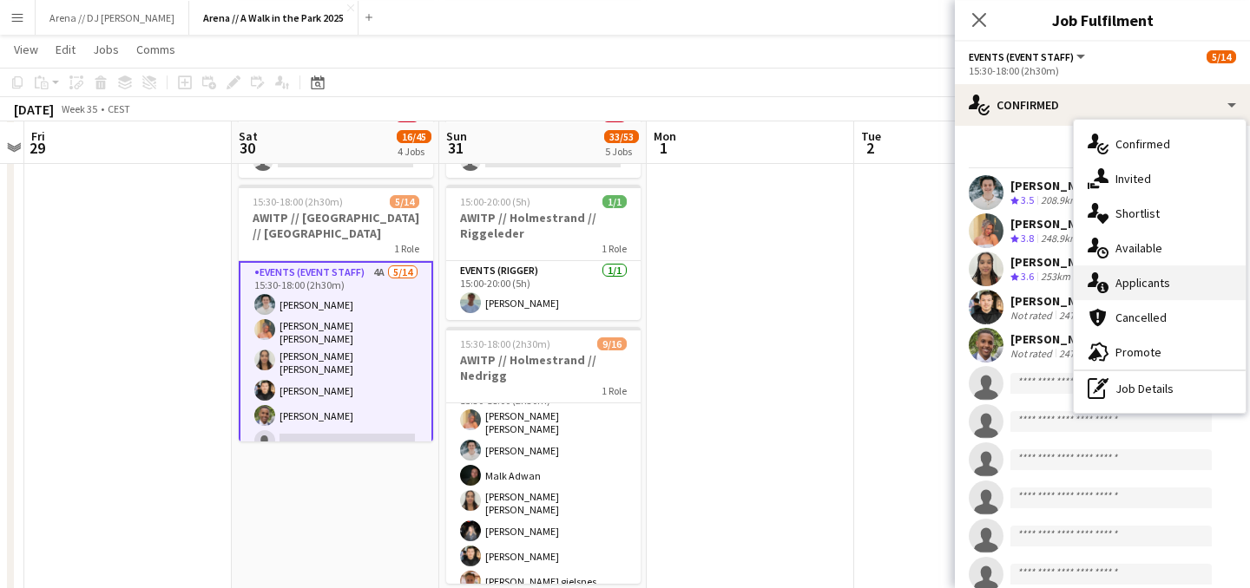
click at [1153, 285] on div "single-neutral-actions-information Applicants" at bounding box center [1159, 283] width 172 height 35
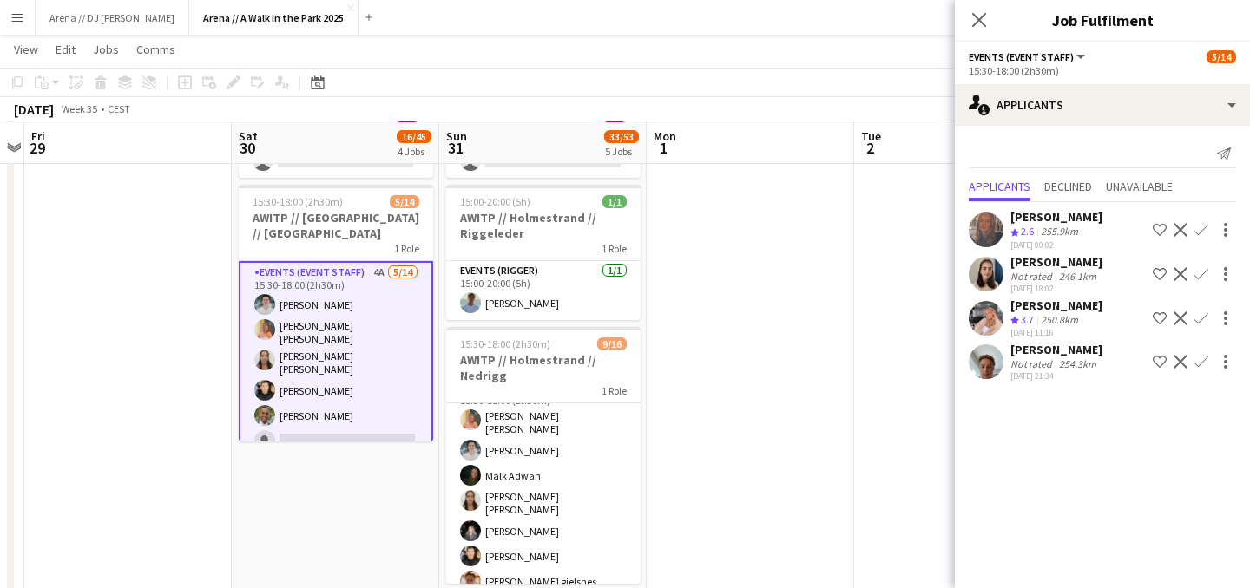
click at [842, 332] on app-date-cell at bounding box center [749, 5] width 207 height 1231
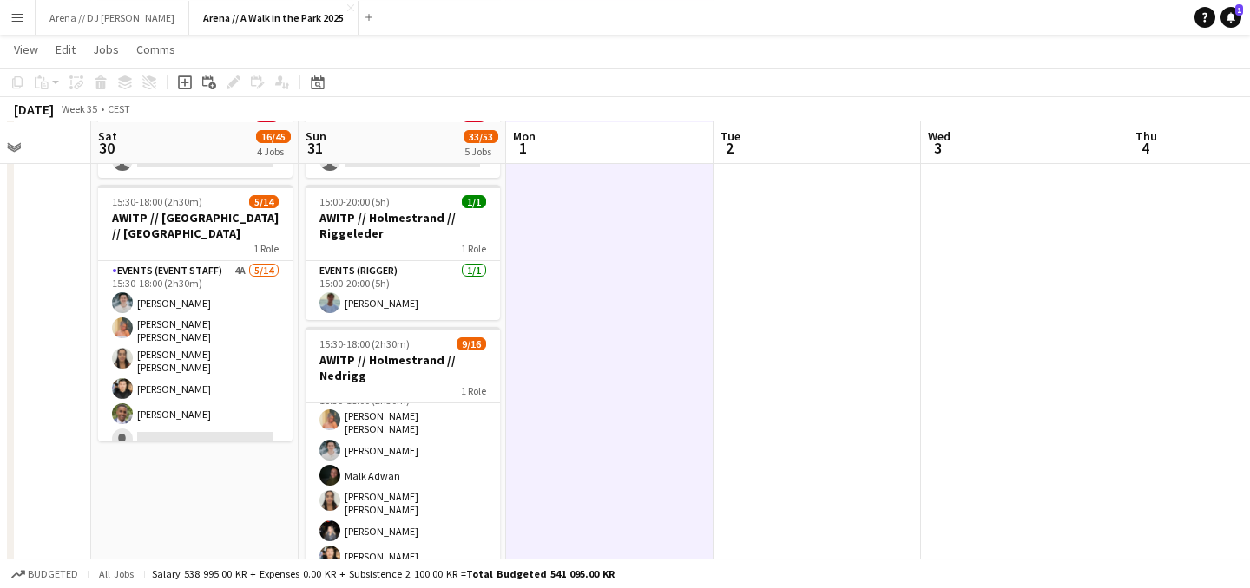
drag, startPoint x: 1191, startPoint y: 337, endPoint x: 561, endPoint y: 354, distance: 630.2
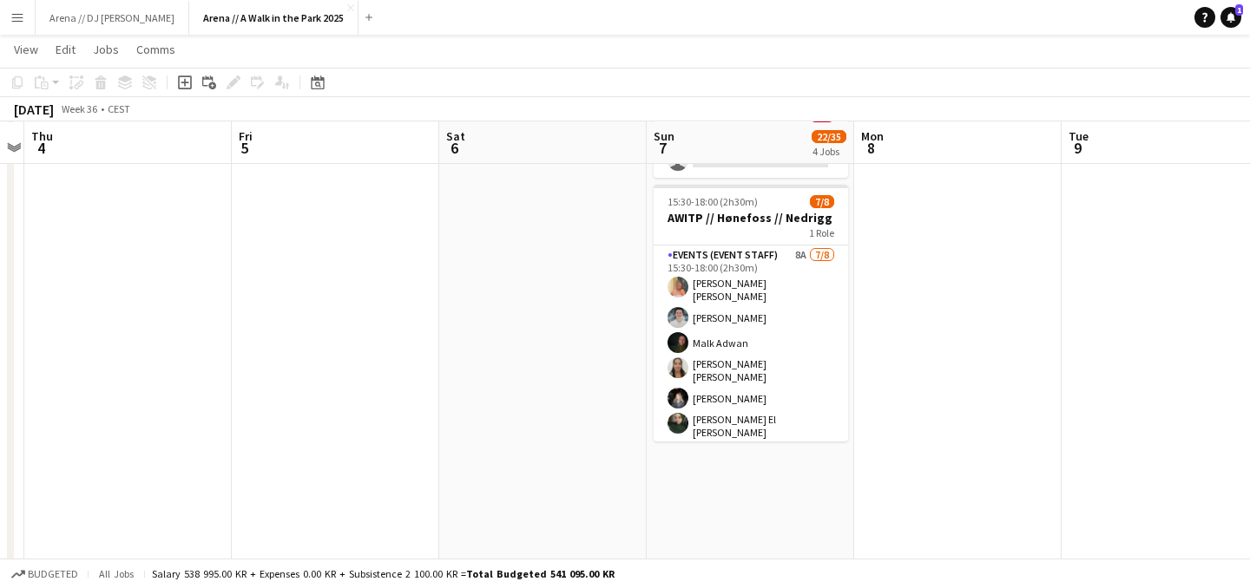
drag, startPoint x: 740, startPoint y: 387, endPoint x: 233, endPoint y: 393, distance: 506.8
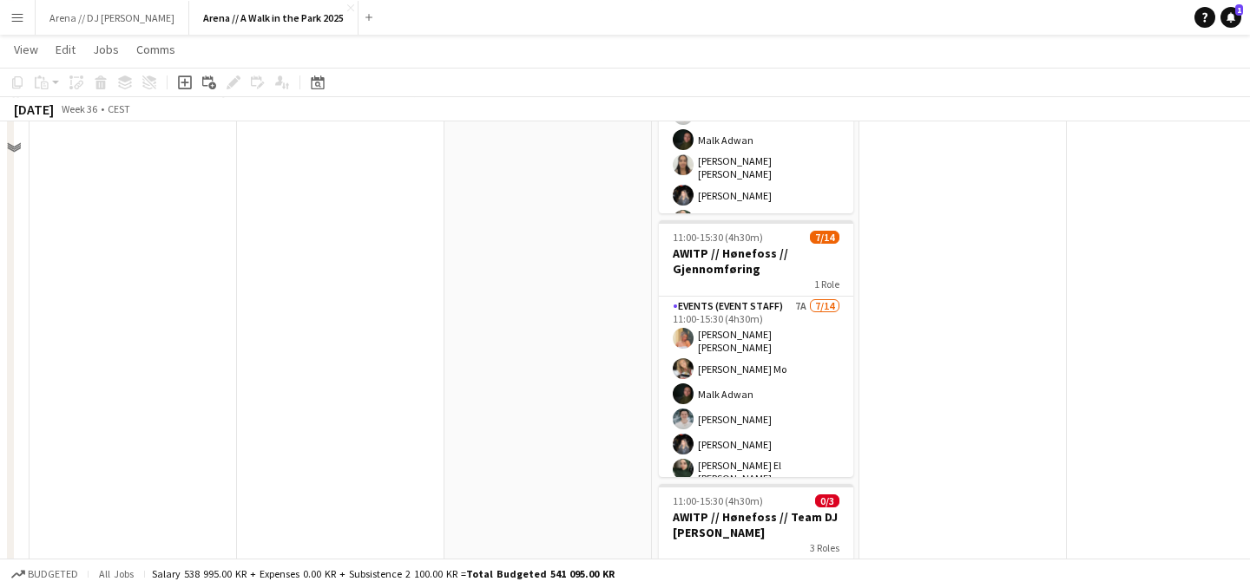
scroll to position [174, 0]
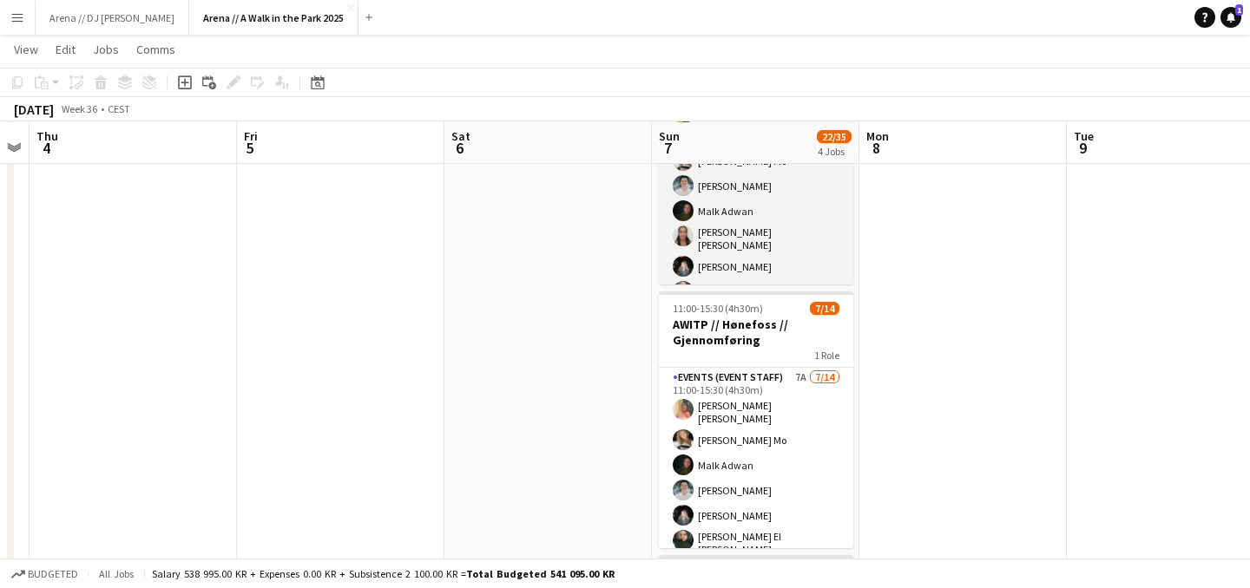
click at [761, 230] on app-card-role "Events (Event Staff) 7A [DATE] 07:30-11:00 (3h30m) [PERSON_NAME] [PERSON_NAME] …" at bounding box center [756, 239] width 194 height 301
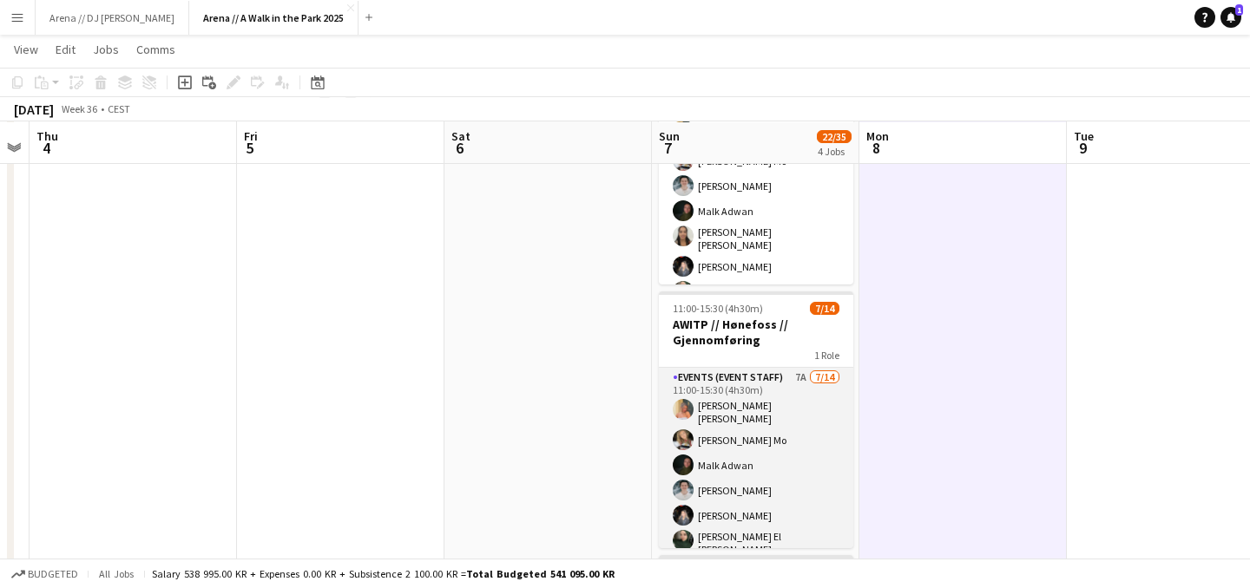
click at [738, 513] on app-card-role "Events (Event Staff) 7A [DATE] 11:00-15:30 (4h30m) [PERSON_NAME] [PERSON_NAME] …" at bounding box center [756, 566] width 194 height 397
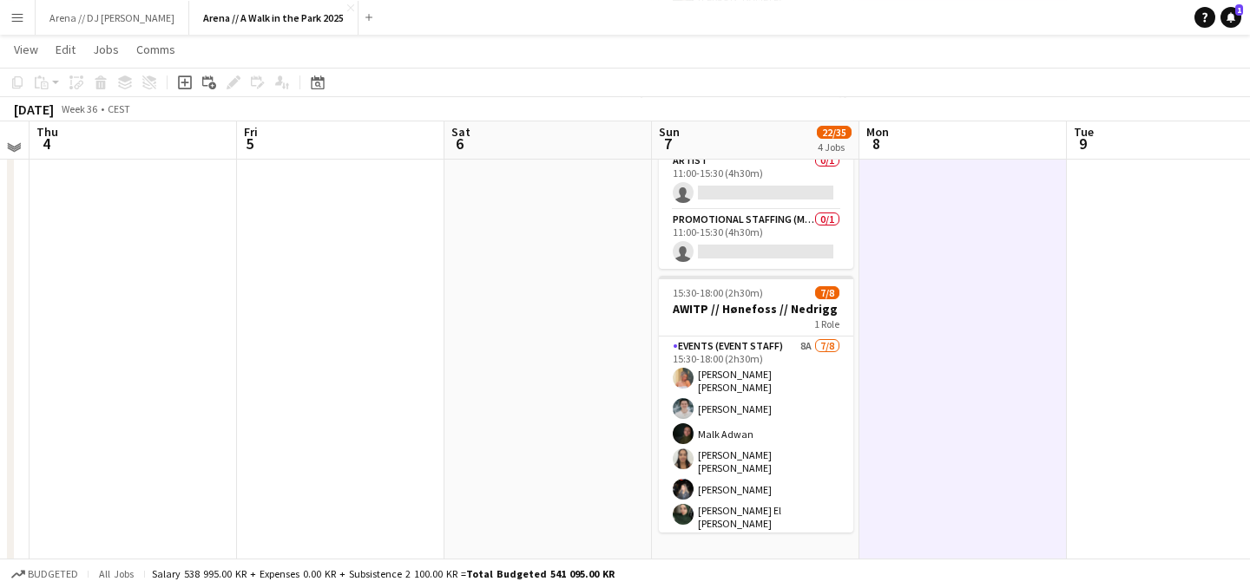
scroll to position [718, 0]
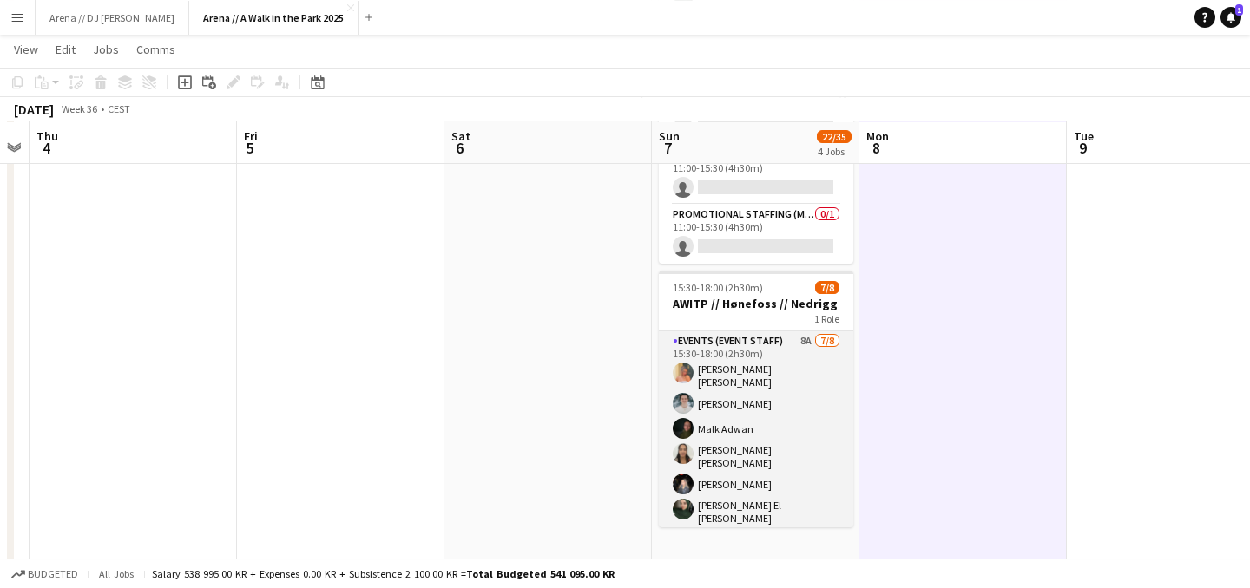
click at [778, 442] on app-card-role "Events (Event Staff) 8A [DATE] 15:30-18:00 (2h30m) [PERSON_NAME] [PERSON_NAME] …" at bounding box center [756, 456] width 194 height 251
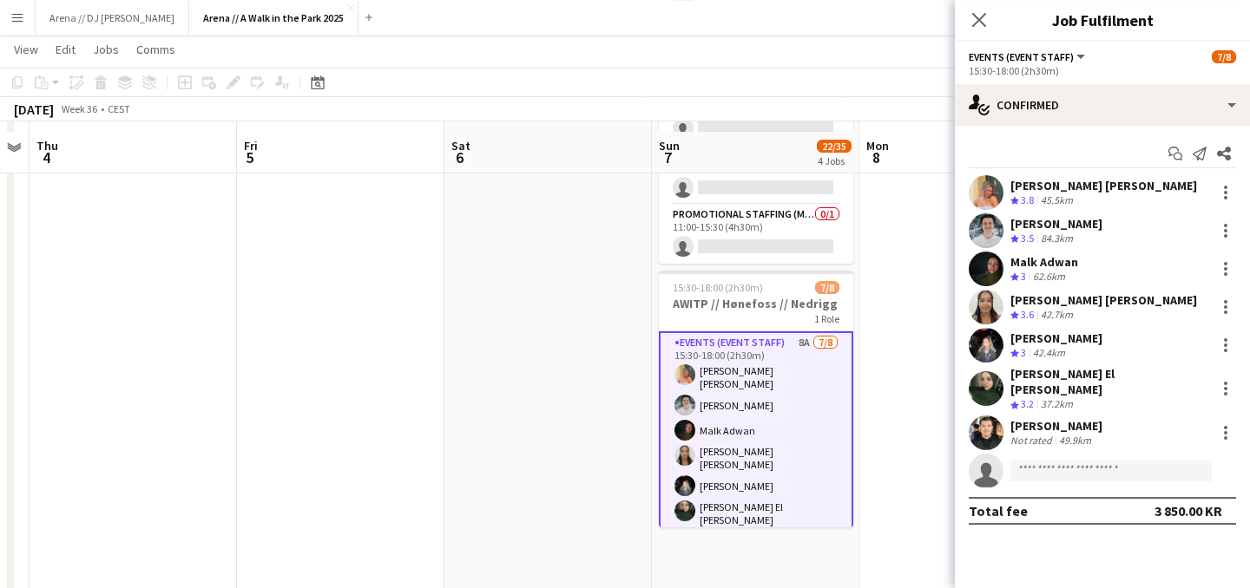
scroll to position [740, 0]
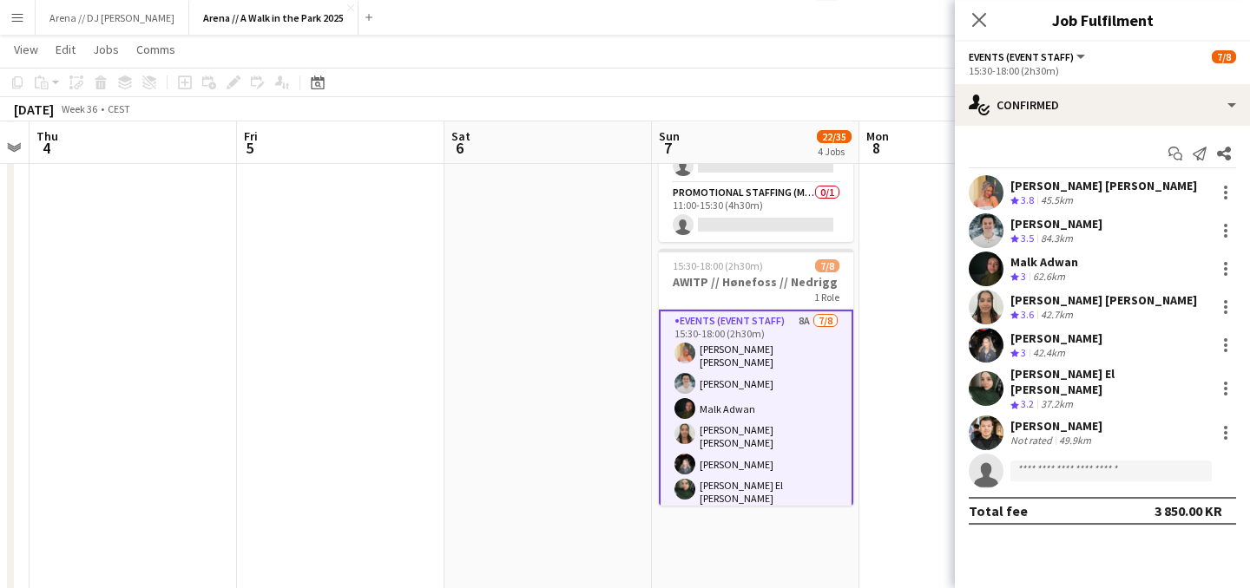
click at [566, 373] on app-date-cell at bounding box center [547, 69] width 207 height 1231
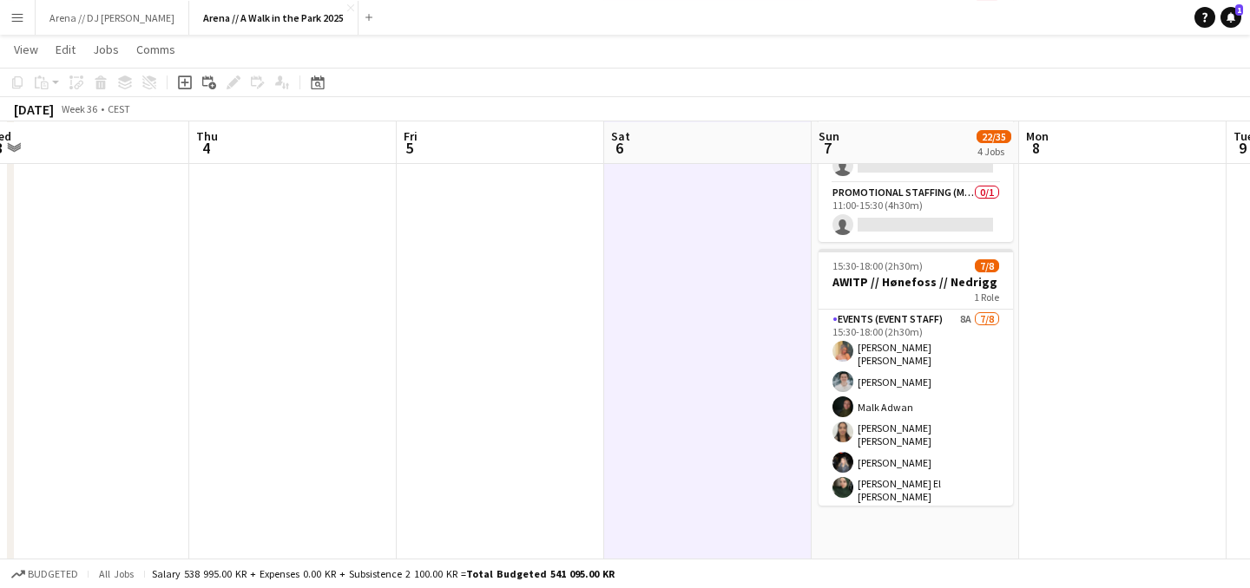
drag, startPoint x: 566, startPoint y: 373, endPoint x: 1001, endPoint y: 387, distance: 435.8
click at [1001, 387] on app-calendar-viewport "Sun 31 33/53 5 Jobs Mon 1 Tue 2 Wed 3 Thu 4 Fri 5 Sat 6 Sun 7 22/35 4 Jobs Mon …" at bounding box center [625, 6] width 1250 height 1358
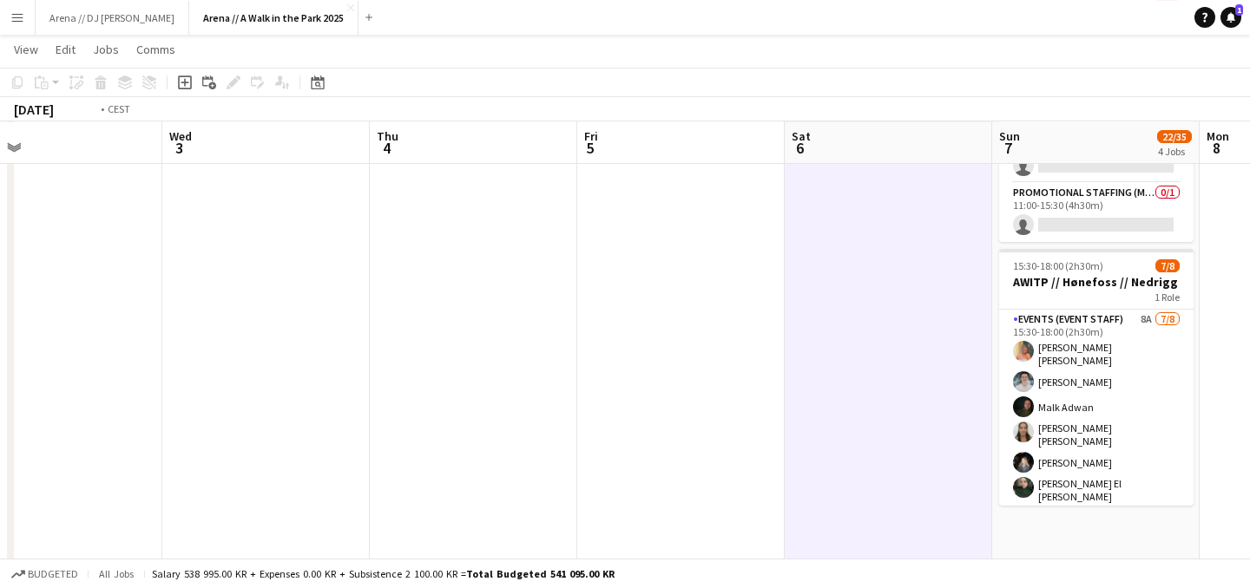
drag, startPoint x: 357, startPoint y: 326, endPoint x: 920, endPoint y: 326, distance: 563.2
click at [918, 326] on app-calendar-viewport "Sun 31 33/53 5 Jobs Mon 1 Tue 2 Wed 3 Thu 4 Fri 5 Sat 6 Sun 7 22/35 4 Jobs Mon …" at bounding box center [625, 6] width 1250 height 1358
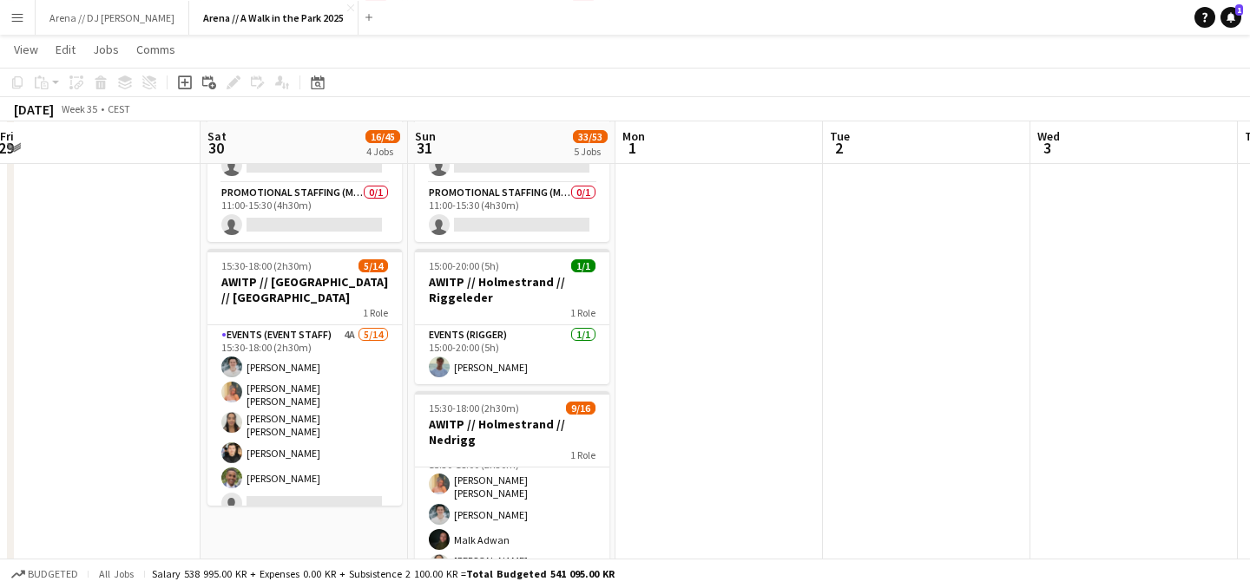
drag, startPoint x: 489, startPoint y: 331, endPoint x: 708, endPoint y: 364, distance: 222.1
click at [708, 364] on app-calendar-viewport "Wed 27 Thu 28 Fri 29 Sat 30 16/45 4 Jobs Sun 31 33/53 5 Jobs Mon 1 Tue 2 Wed 3 …" at bounding box center [625, 6] width 1250 height 1358
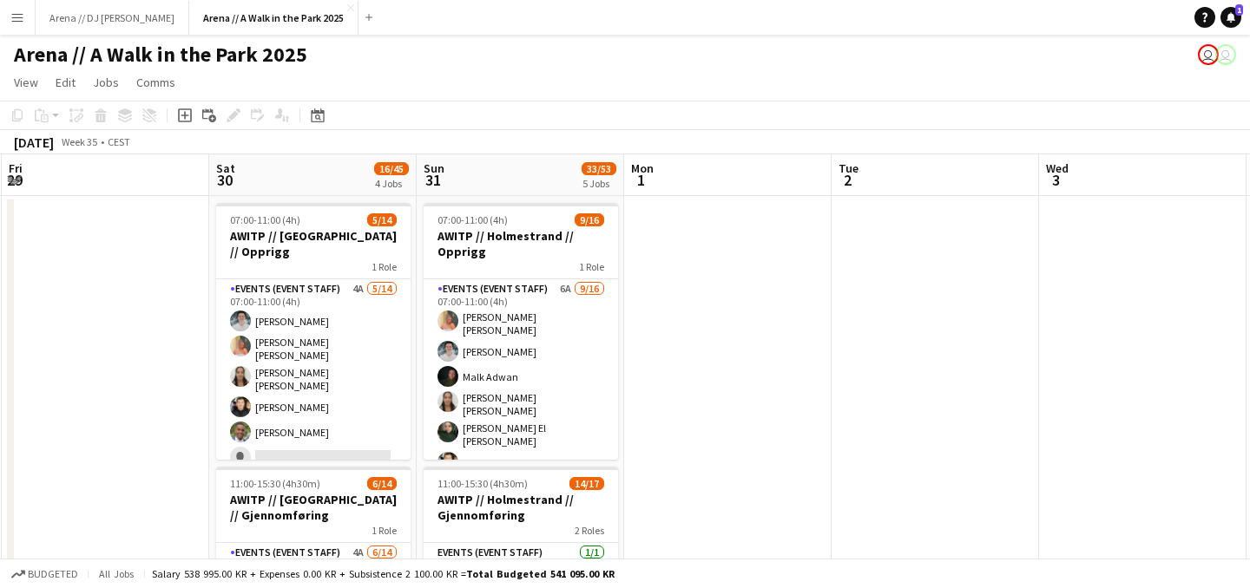
scroll to position [5, 0]
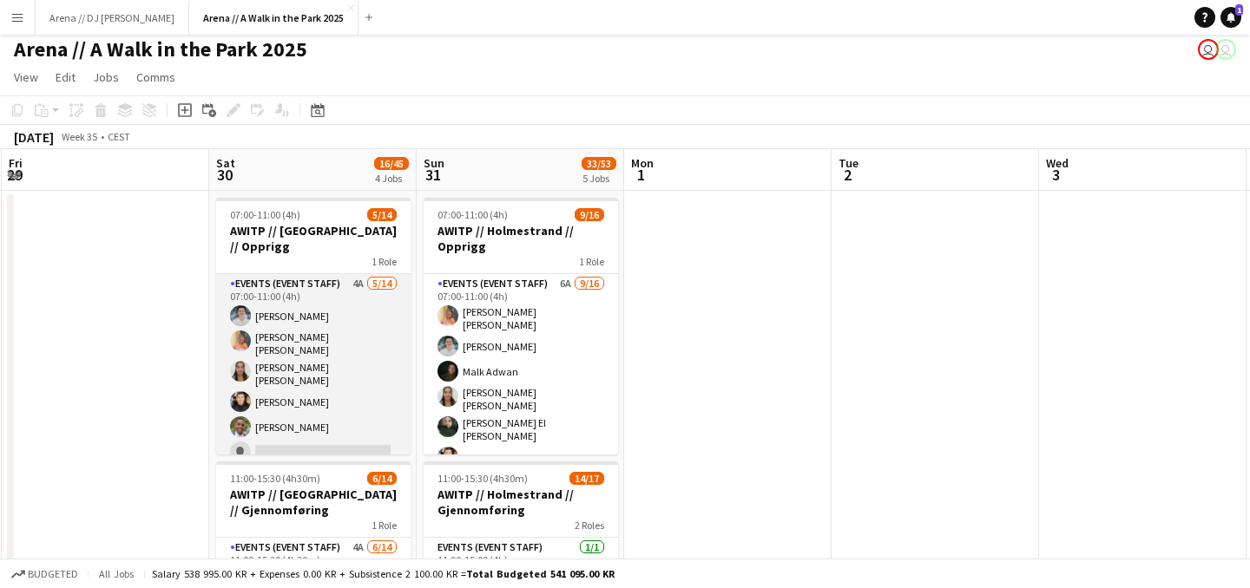
click at [343, 346] on app-card-role "Events (Event Staff) 4A [DATE] 07:00-11:00 (4h) [PERSON_NAME] [PERSON_NAME] [PE…" at bounding box center [313, 472] width 194 height 397
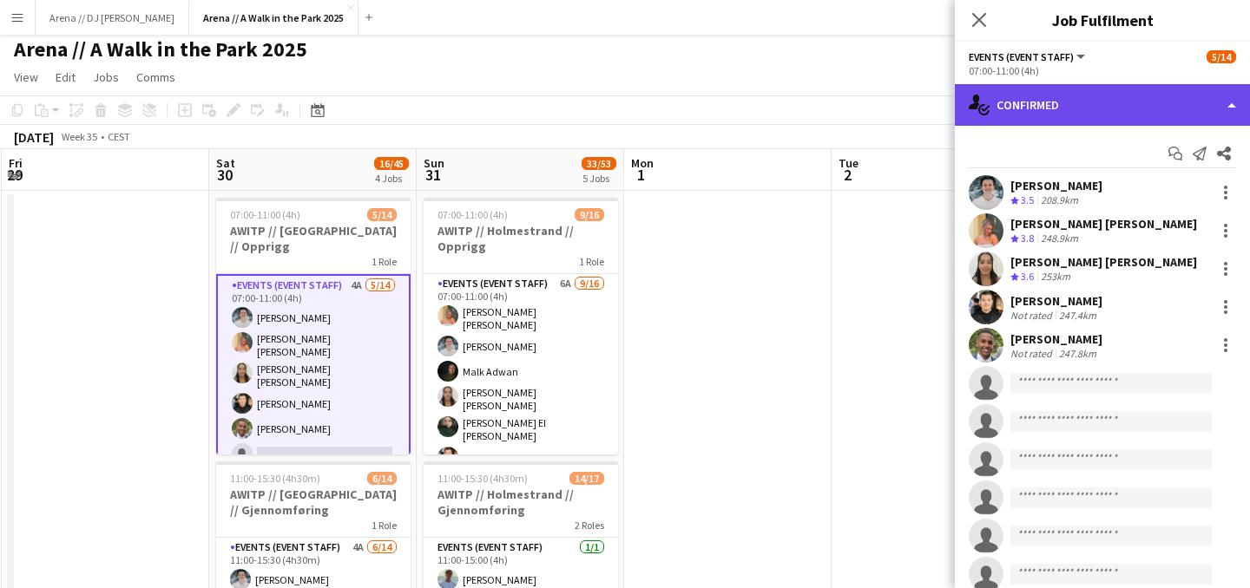
click at [1132, 113] on div "single-neutral-actions-check-2 Confirmed" at bounding box center [1102, 105] width 295 height 42
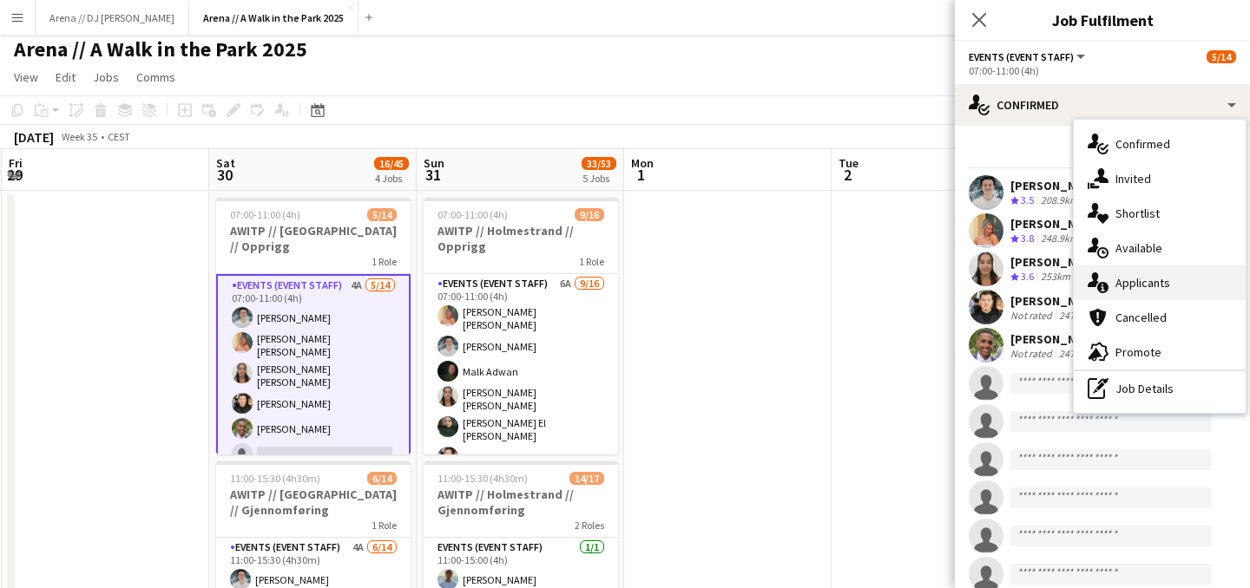
click at [1165, 286] on div "single-neutral-actions-information Applicants" at bounding box center [1159, 283] width 172 height 35
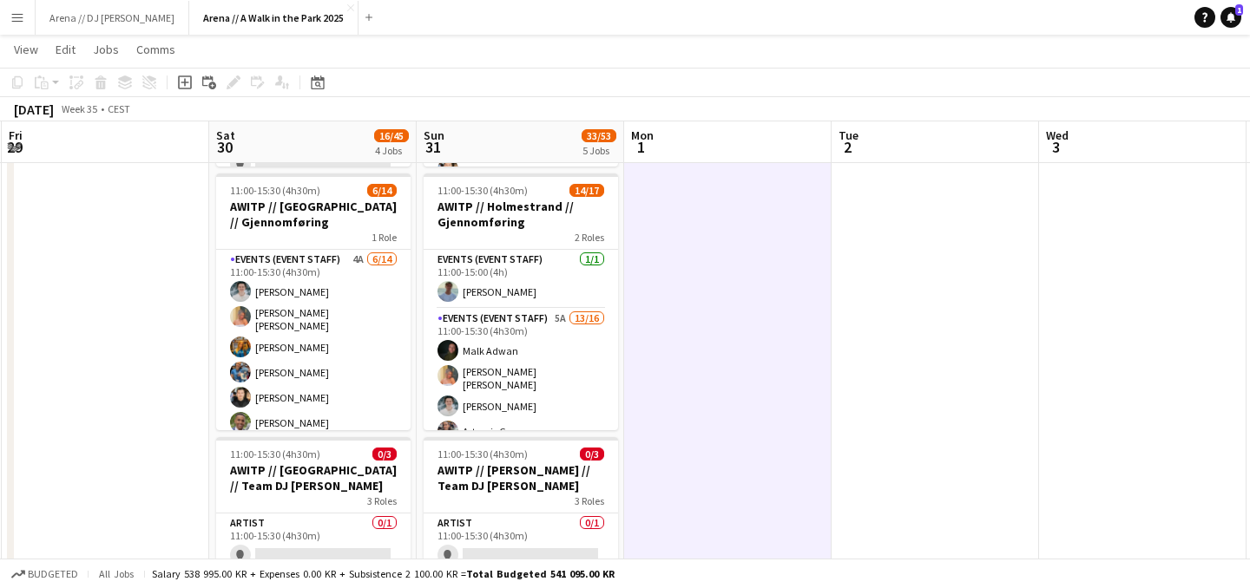
scroll to position [314, 0]
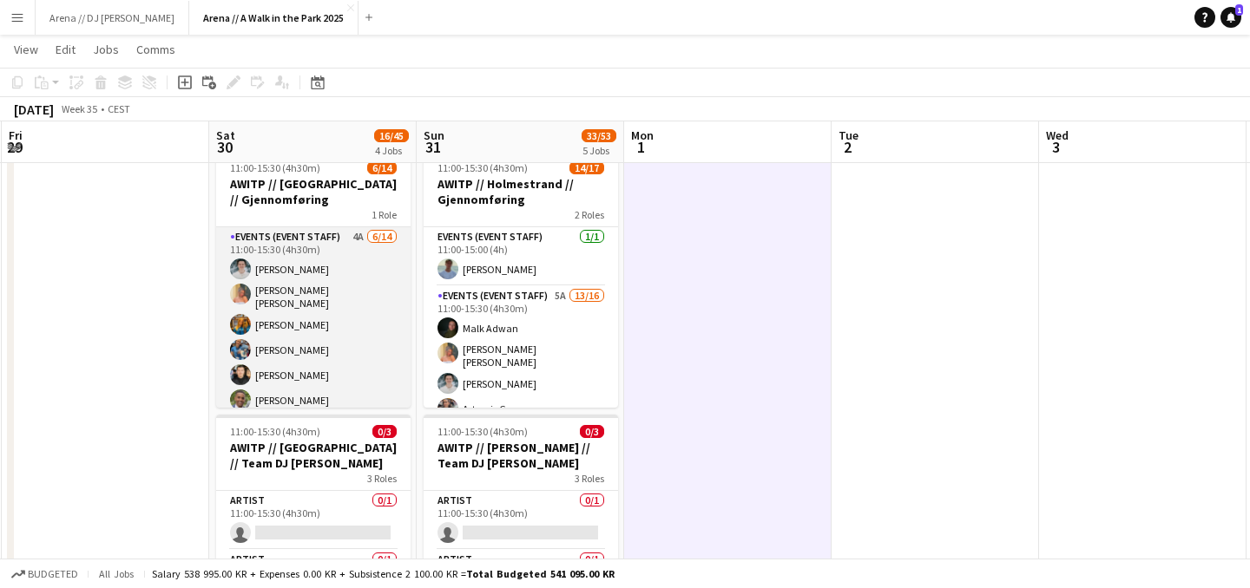
click at [329, 330] on app-card-role "Events (Event Staff) 4A [DATE] 11:00-15:30 (4h30m) [PERSON_NAME] [PERSON_NAME] …" at bounding box center [313, 422] width 194 height 391
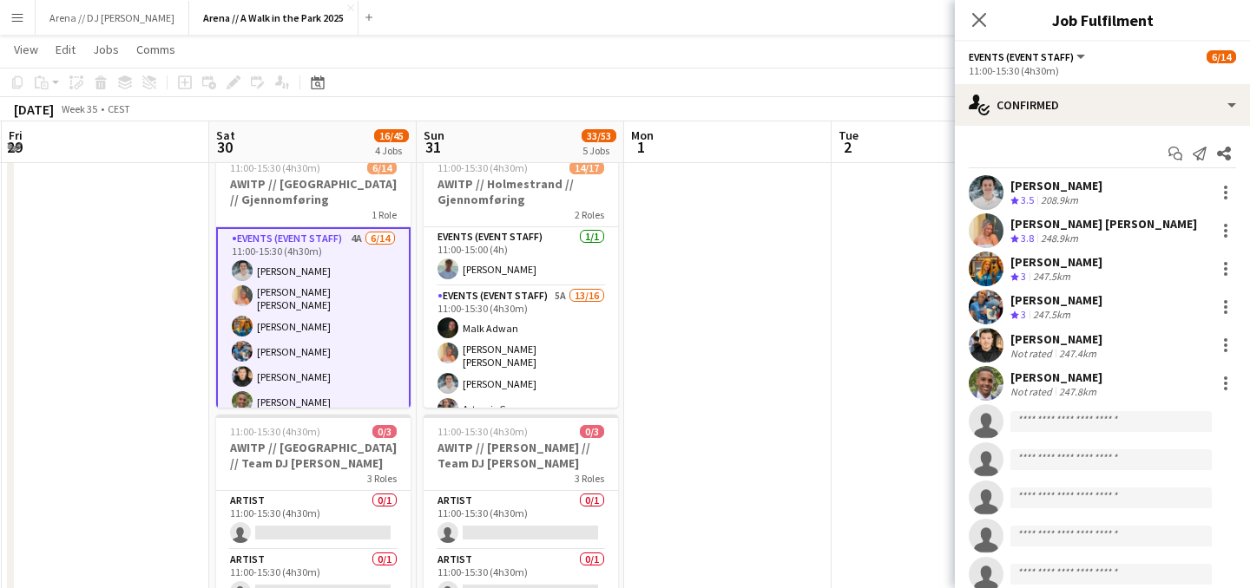
click at [740, 441] on app-date-cell at bounding box center [727, 495] width 207 height 1231
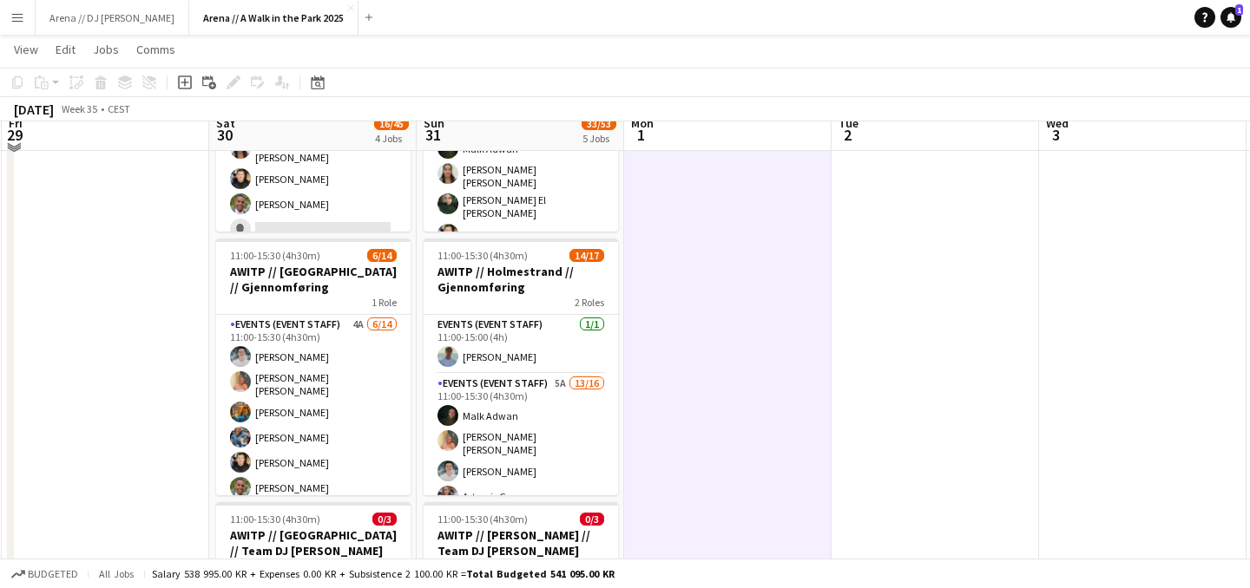
scroll to position [214, 0]
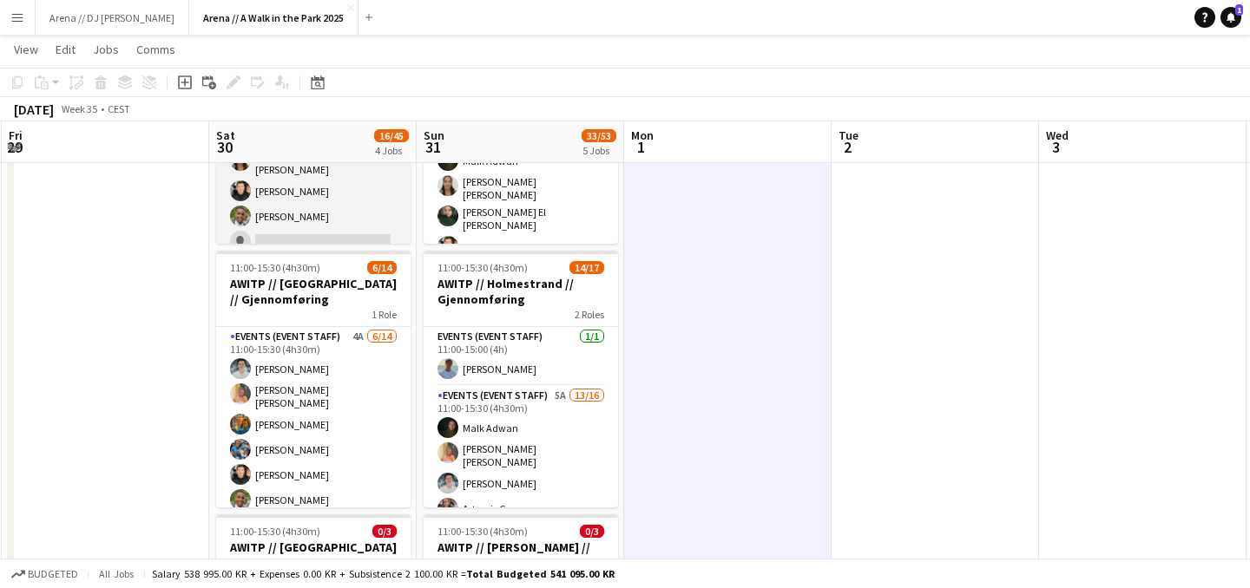
click at [287, 176] on app-card-role "Events (Event Staff) 4A [DATE] 07:00-11:00 (4h) [PERSON_NAME] [PERSON_NAME] [PE…" at bounding box center [313, 261] width 194 height 397
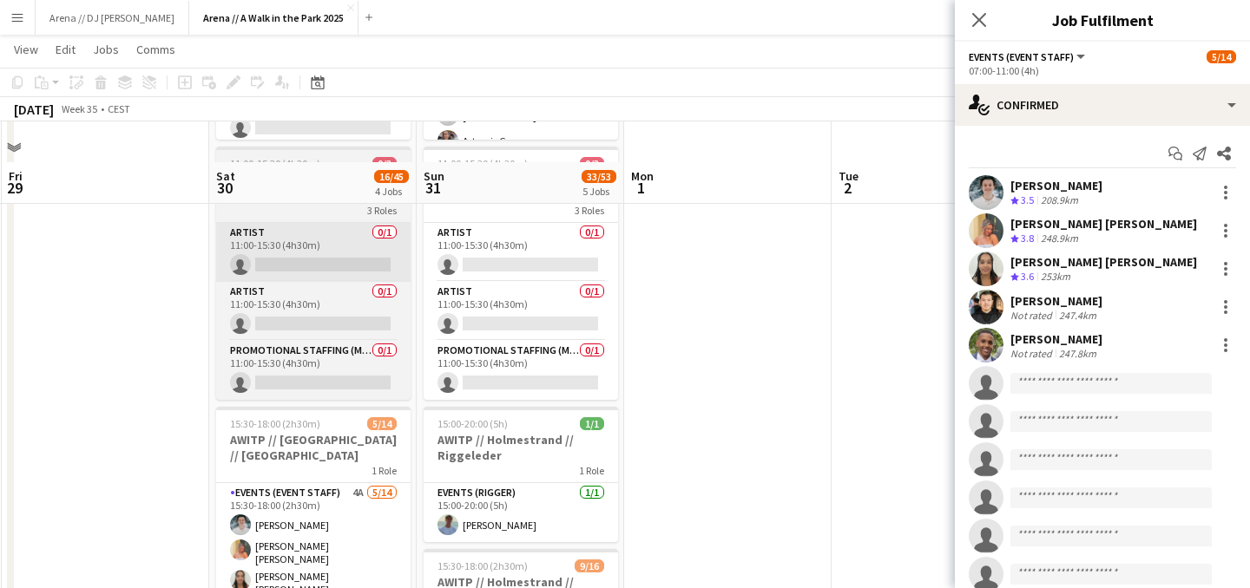
scroll to position [698, 0]
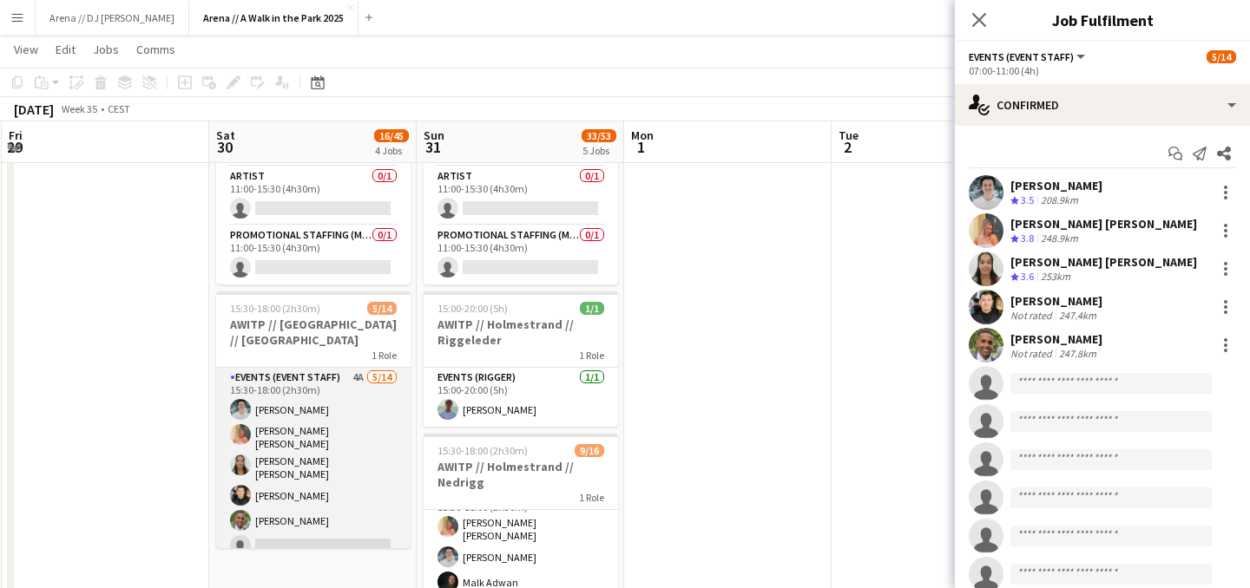
click at [310, 464] on app-card-role "Events (Event Staff) 4A [DATE] 15:30-18:00 (2h30m) [PERSON_NAME] [PERSON_NAME] …" at bounding box center [313, 566] width 194 height 397
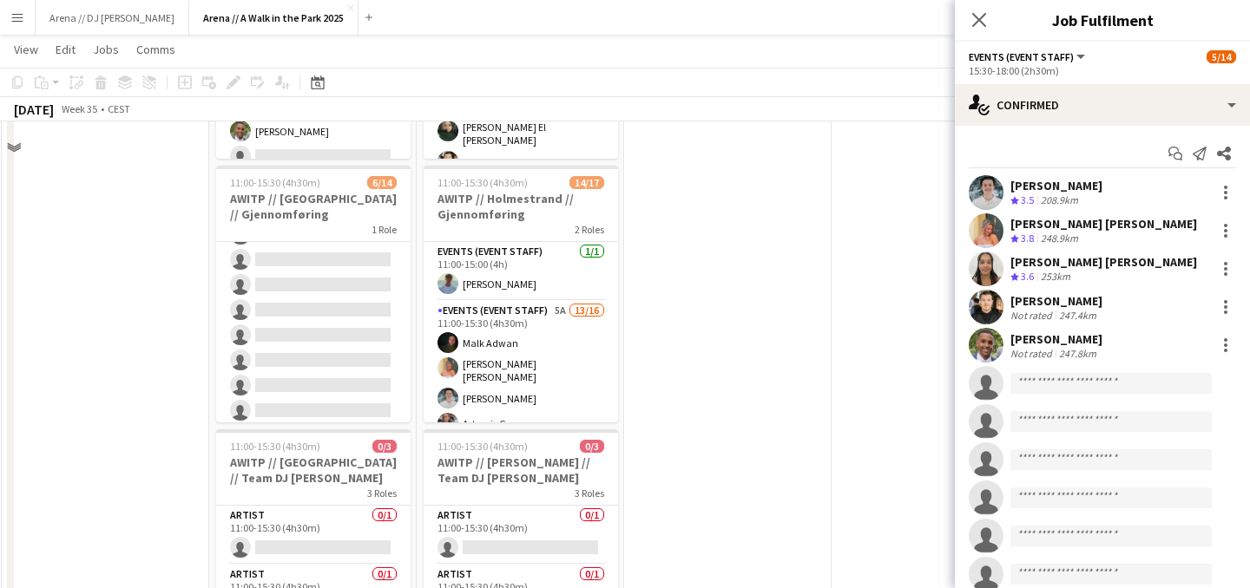
scroll to position [0, 0]
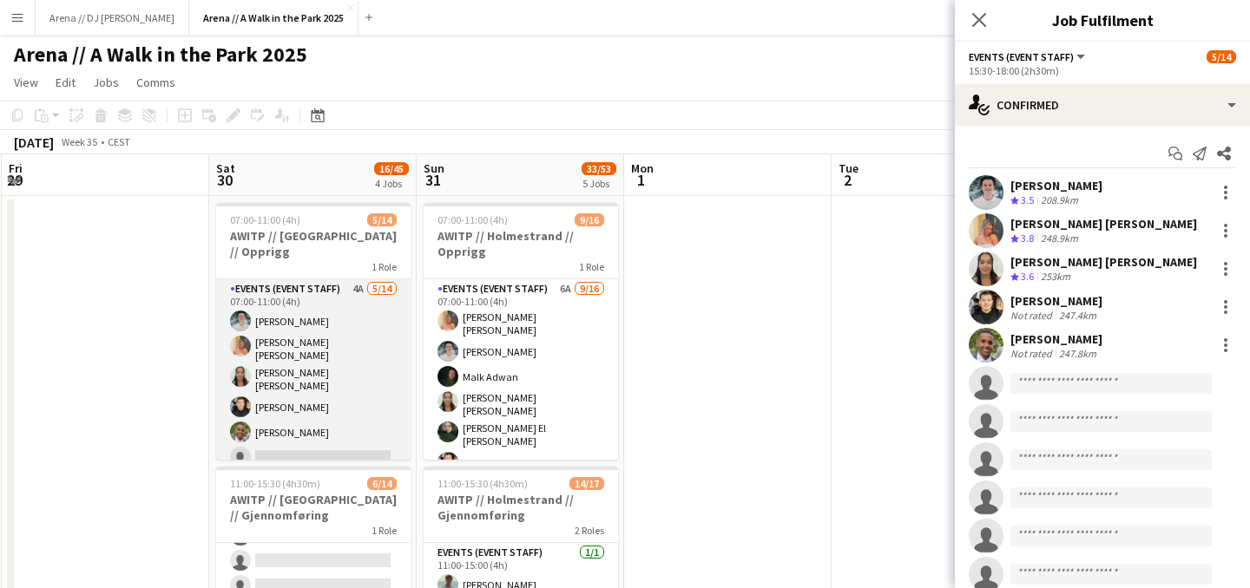
click at [287, 325] on app-card-role "Events (Event Staff) 4A [DATE] 07:00-11:00 (4h) [PERSON_NAME] [PERSON_NAME] [PE…" at bounding box center [313, 477] width 194 height 397
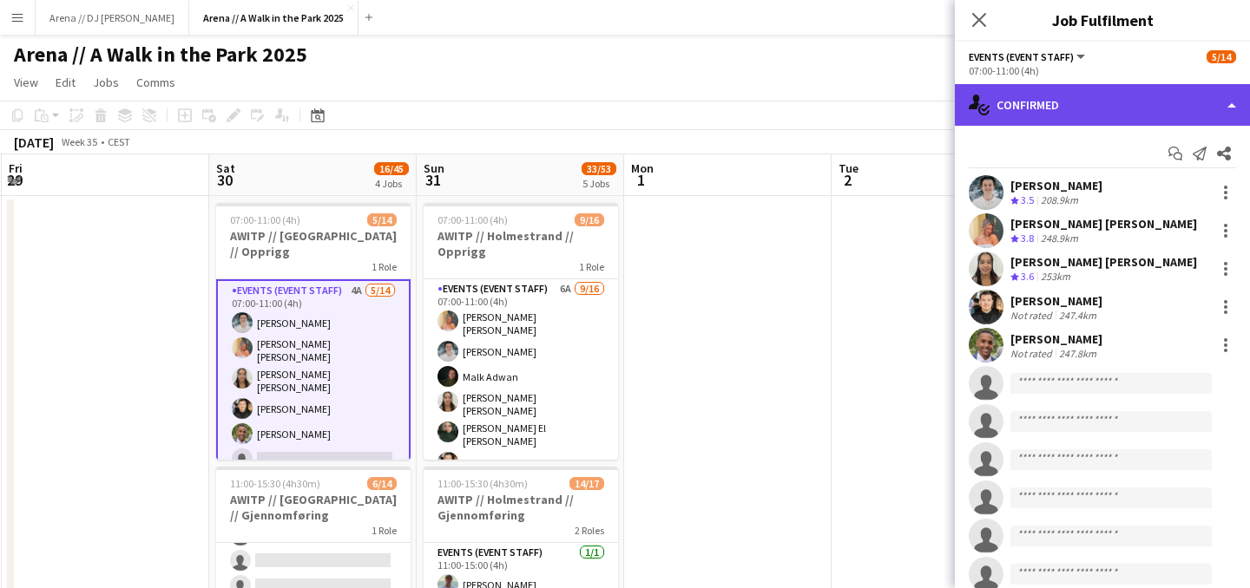
click at [1074, 101] on div "single-neutral-actions-check-2 Confirmed" at bounding box center [1102, 105] width 295 height 42
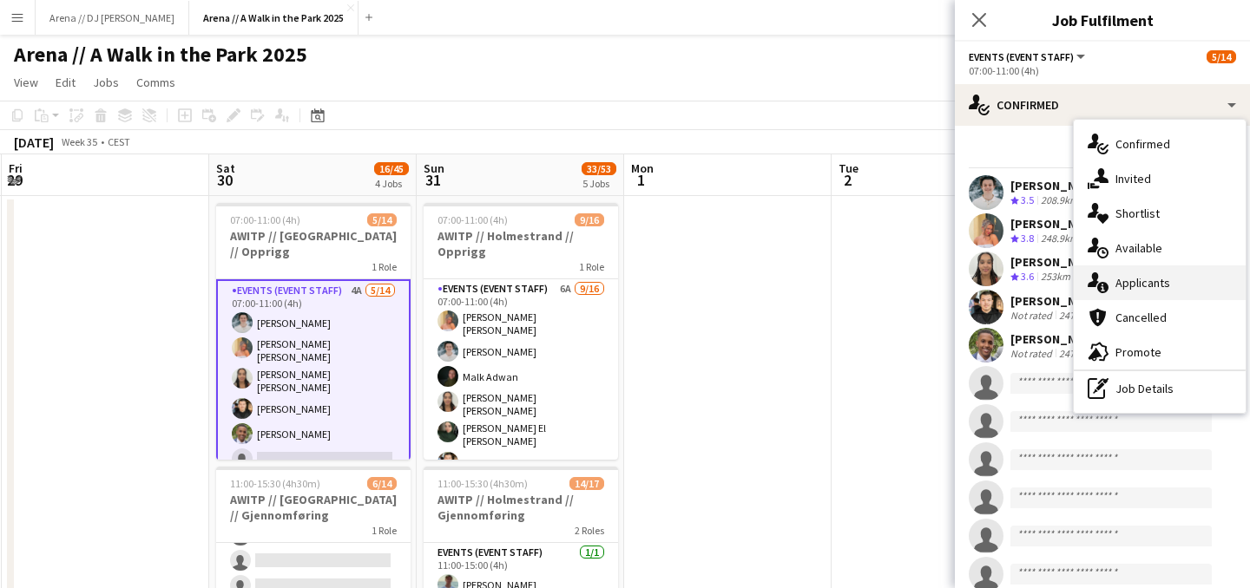
click at [1145, 283] on div "single-neutral-actions-information Applicants" at bounding box center [1159, 283] width 172 height 35
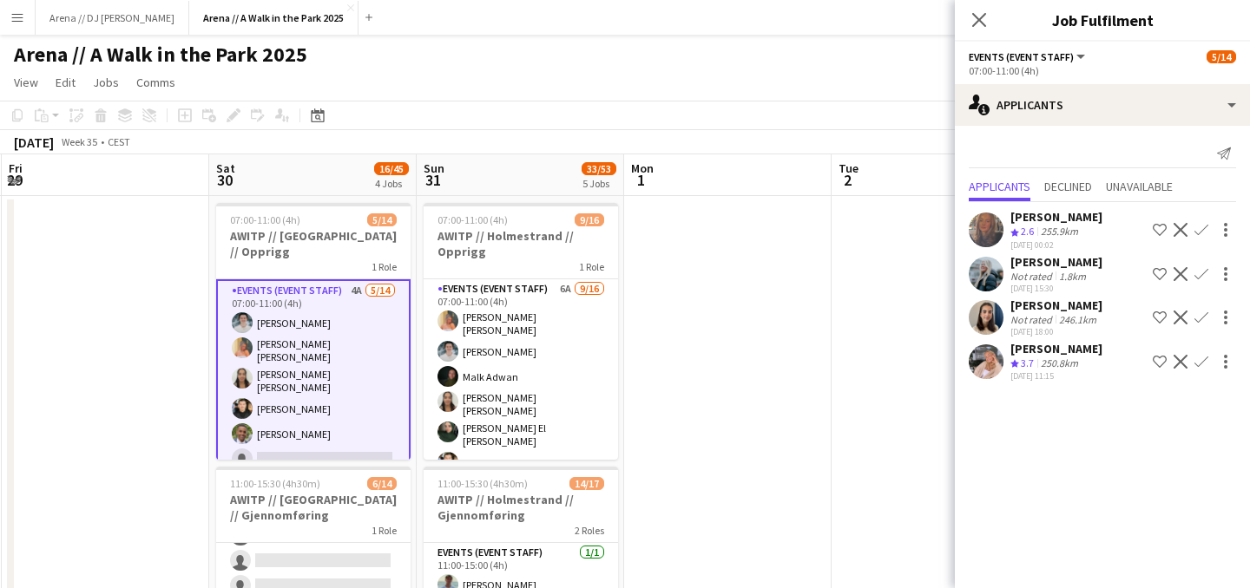
click at [1046, 254] on div "[PERSON_NAME] Crew rating 2.6 255.9km [DATE] 00:02 Shortlist crew Decline Confi…" at bounding box center [1102, 293] width 295 height 183
click at [1046, 270] on div "Not rated" at bounding box center [1032, 276] width 45 height 13
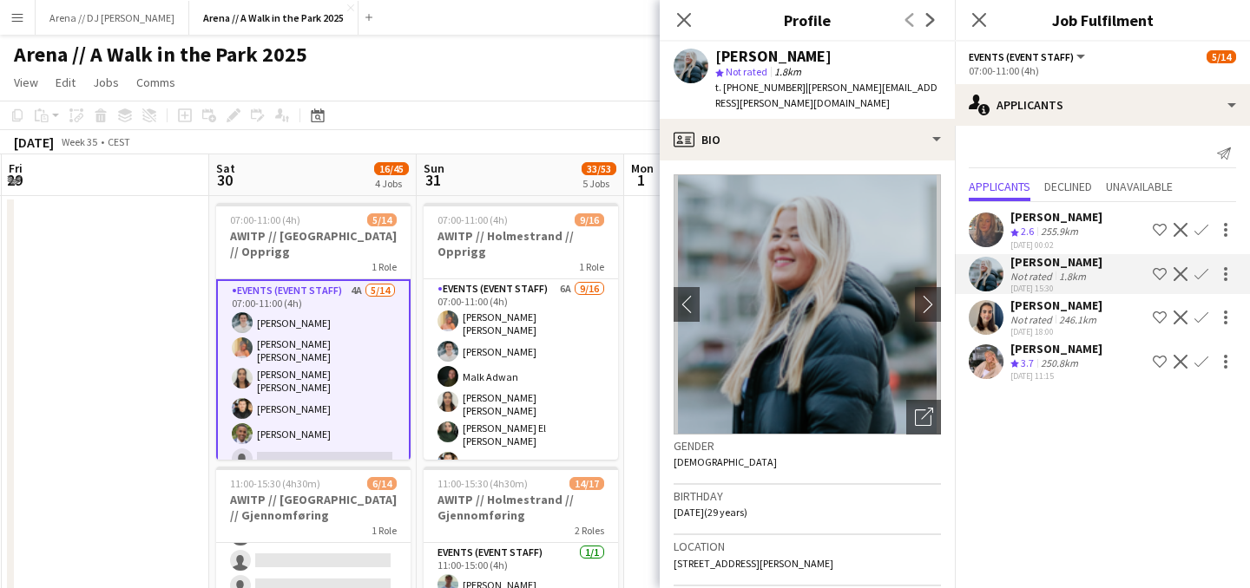
click at [1004, 449] on mat-expansion-panel "users2 Applicants Send notification Applicants Declined Unavailable [PERSON_NAM…" at bounding box center [1102, 357] width 295 height 463
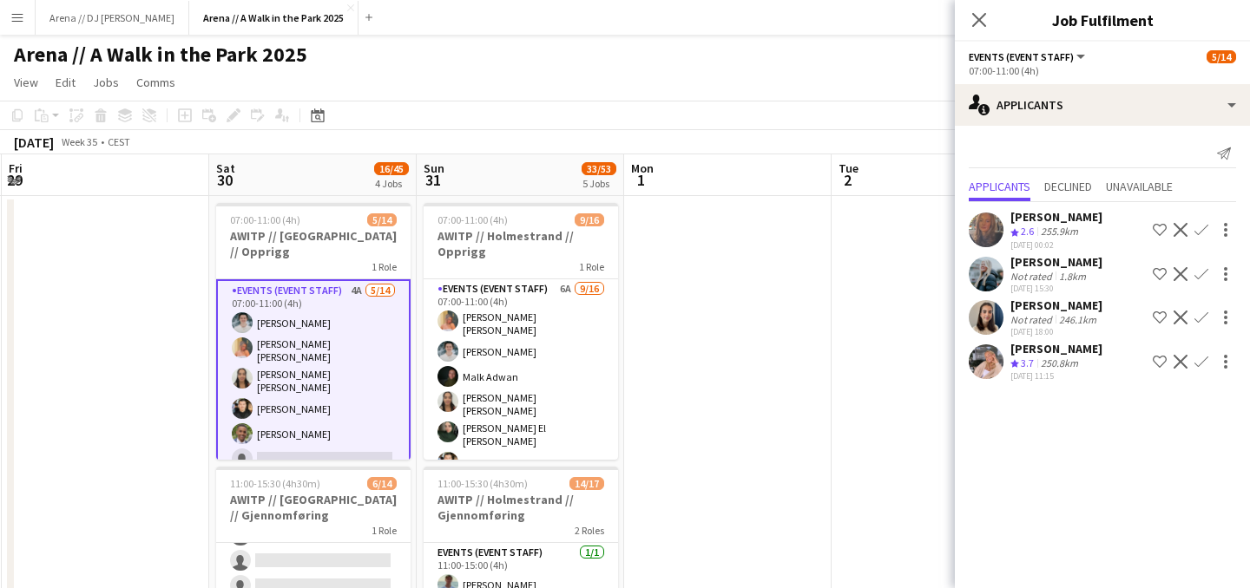
click at [1060, 267] on div "[PERSON_NAME]" at bounding box center [1056, 262] width 92 height 16
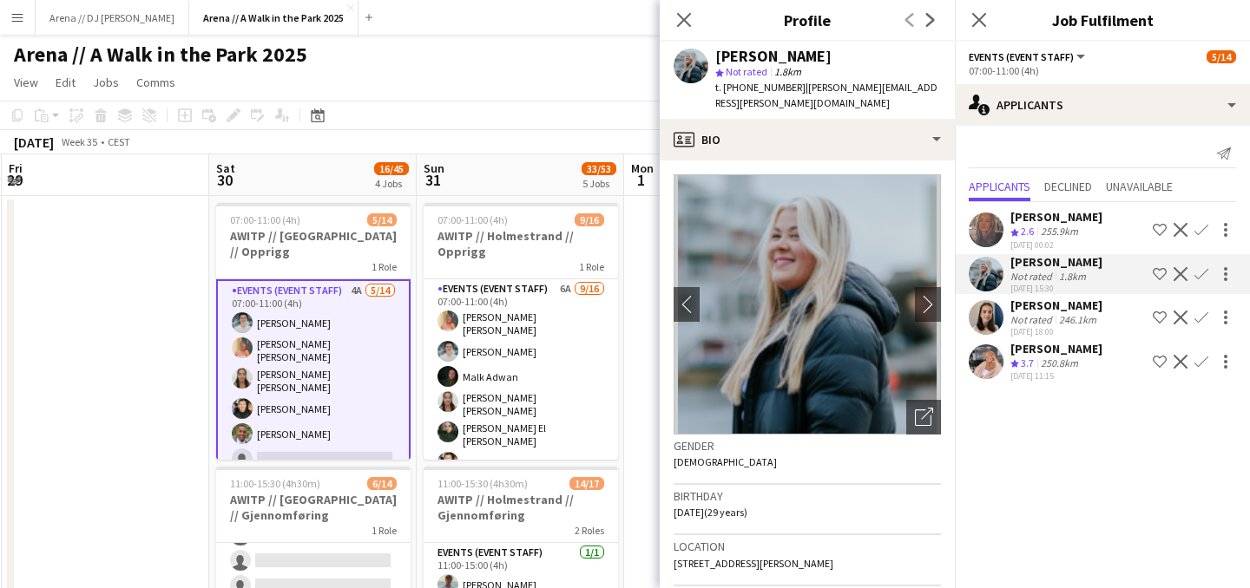
click at [1200, 276] on app-icon "Confirm" at bounding box center [1201, 274] width 14 height 14
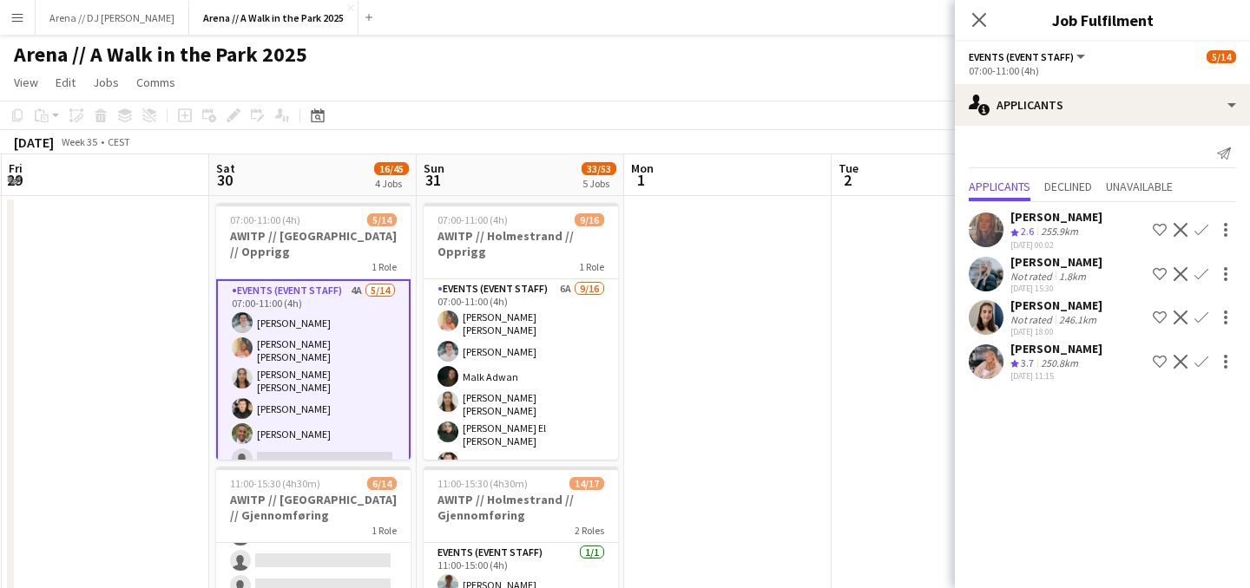
click at [987, 272] on app-user-avatar at bounding box center [985, 274] width 35 height 35
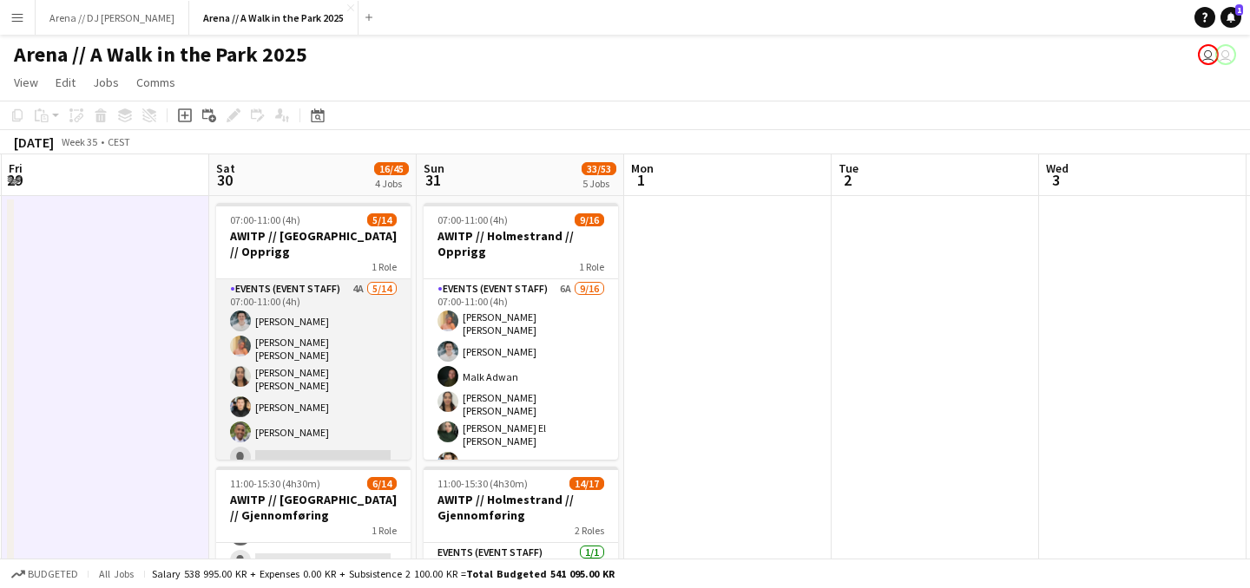
click at [333, 360] on app-card-role "Events (Event Staff) 4A [DATE] 07:00-11:00 (4h) [PERSON_NAME] [PERSON_NAME] [PE…" at bounding box center [313, 477] width 194 height 397
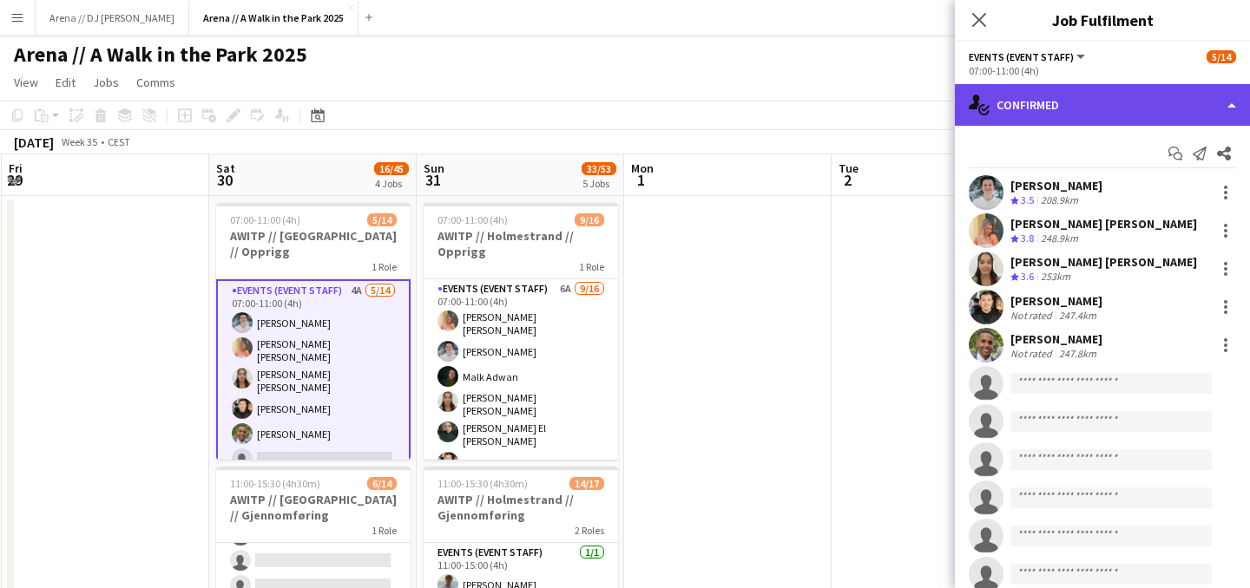
click at [1147, 97] on div "single-neutral-actions-check-2 Confirmed" at bounding box center [1102, 105] width 295 height 42
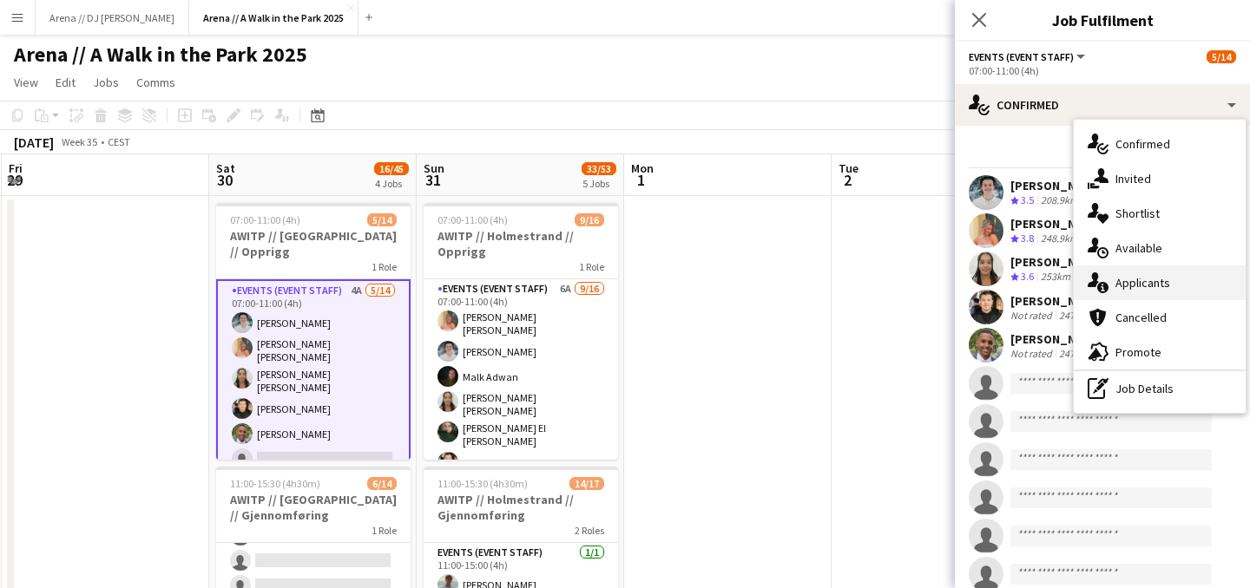
click at [1163, 279] on div "single-neutral-actions-information Applicants" at bounding box center [1159, 283] width 172 height 35
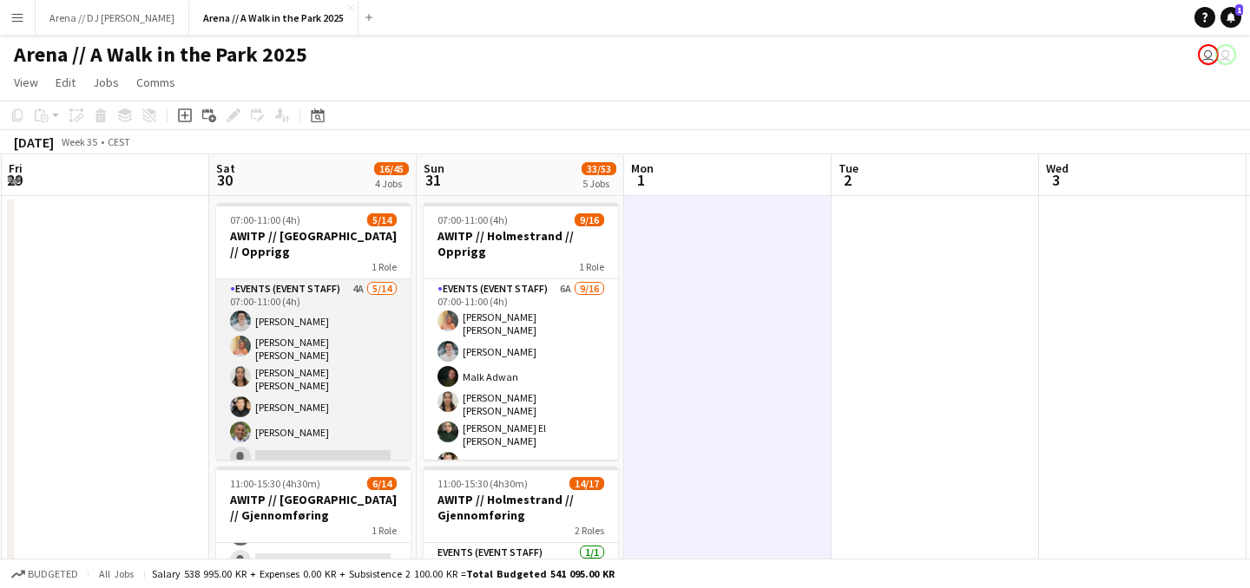
click at [301, 364] on app-card-role "Events (Event Staff) 4A [DATE] 07:00-11:00 (4h) [PERSON_NAME] [PERSON_NAME] [PE…" at bounding box center [313, 477] width 194 height 397
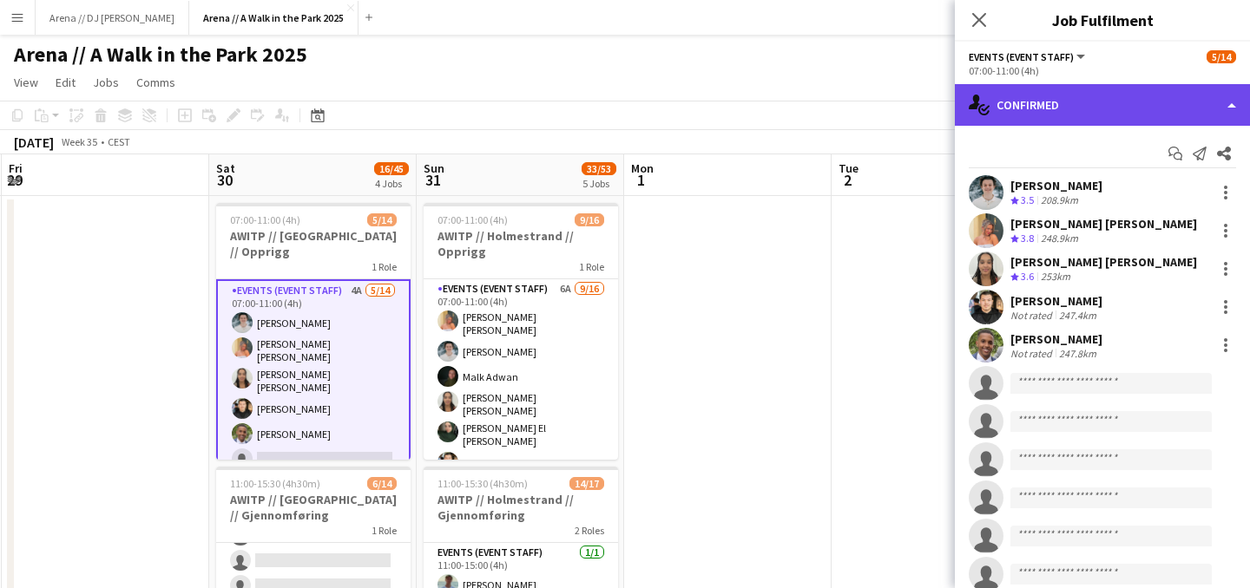
click at [1058, 102] on div "single-neutral-actions-check-2 Confirmed" at bounding box center [1102, 105] width 295 height 42
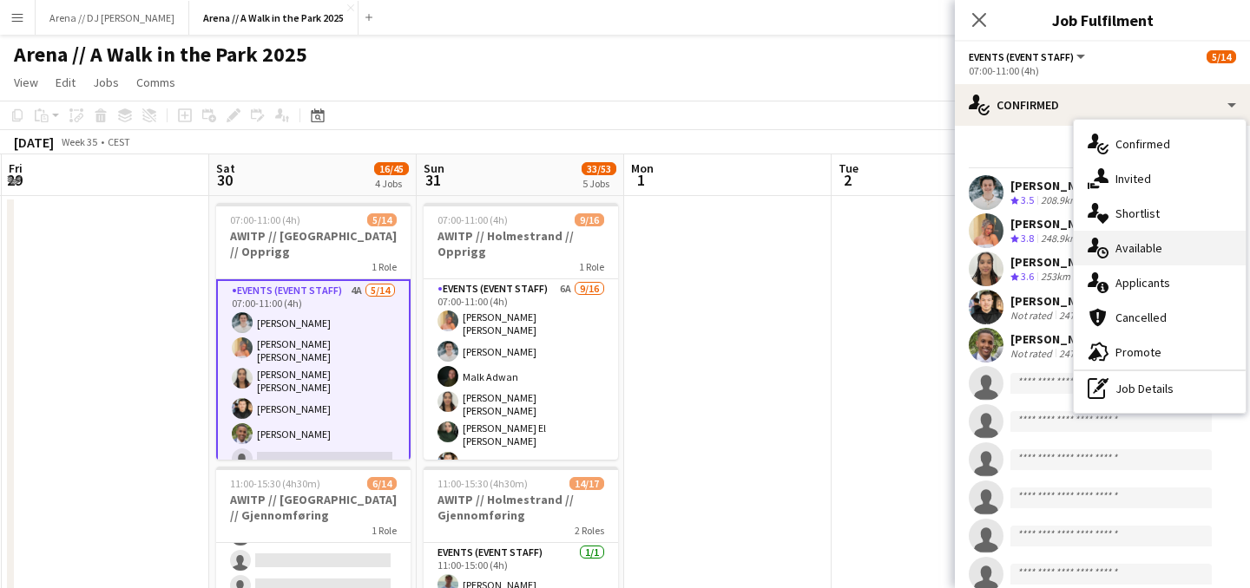
click at [1129, 248] on div "single-neutral-actions-upload Available" at bounding box center [1159, 248] width 172 height 35
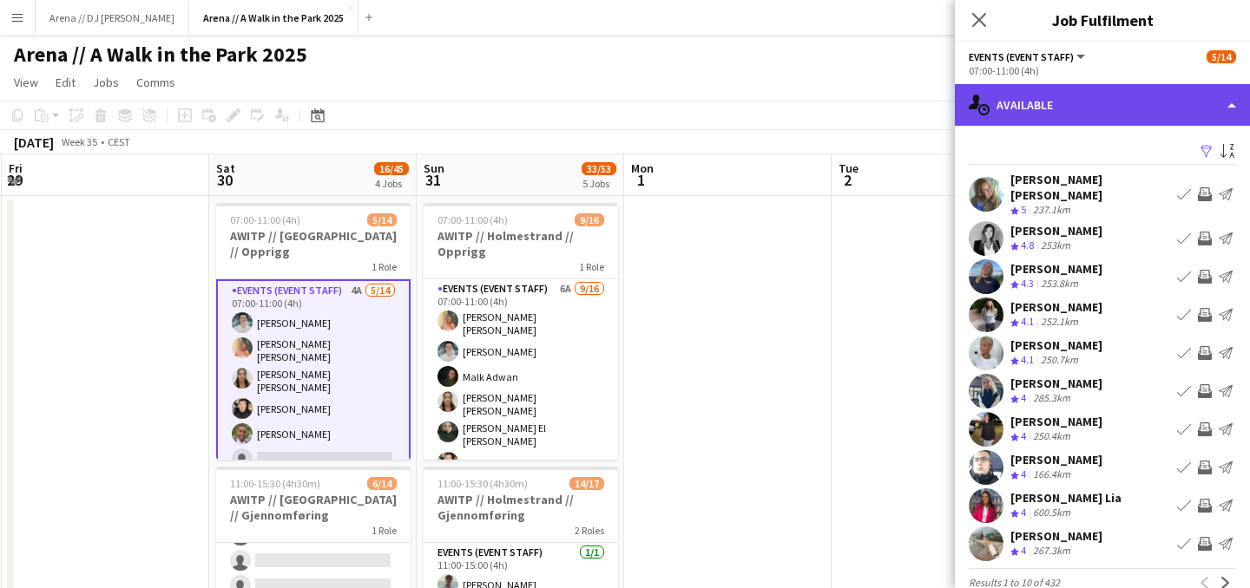
click at [1047, 105] on div "single-neutral-actions-upload Available" at bounding box center [1102, 105] width 295 height 42
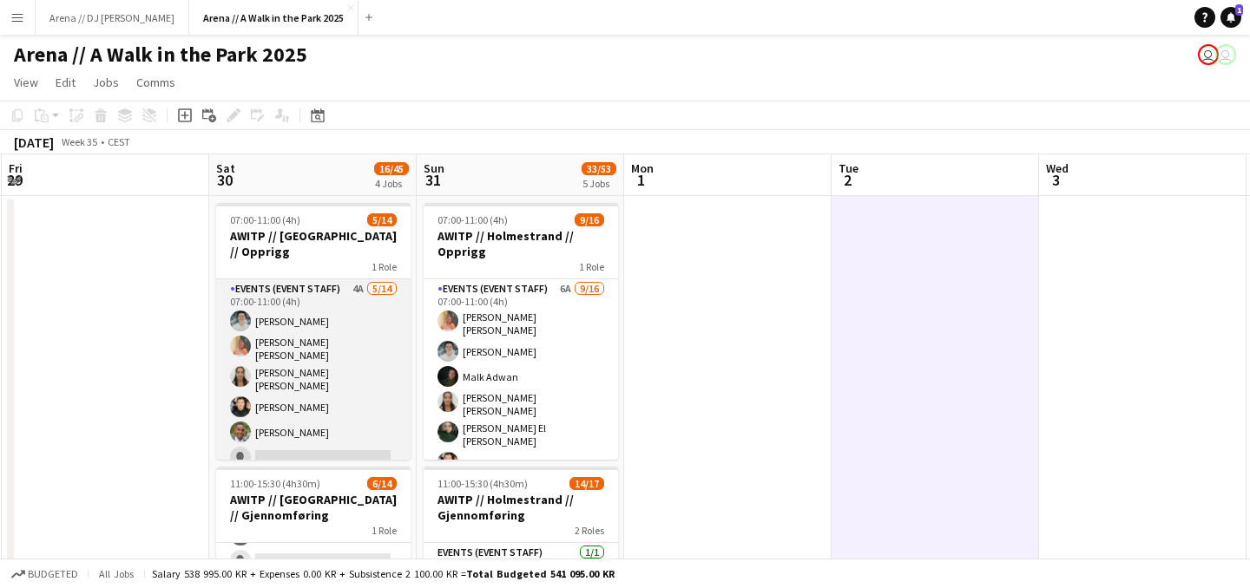
click at [318, 353] on app-card-role "Events (Event Staff) 4A [DATE] 07:00-11:00 (4h) [PERSON_NAME] [PERSON_NAME] [PE…" at bounding box center [313, 477] width 194 height 397
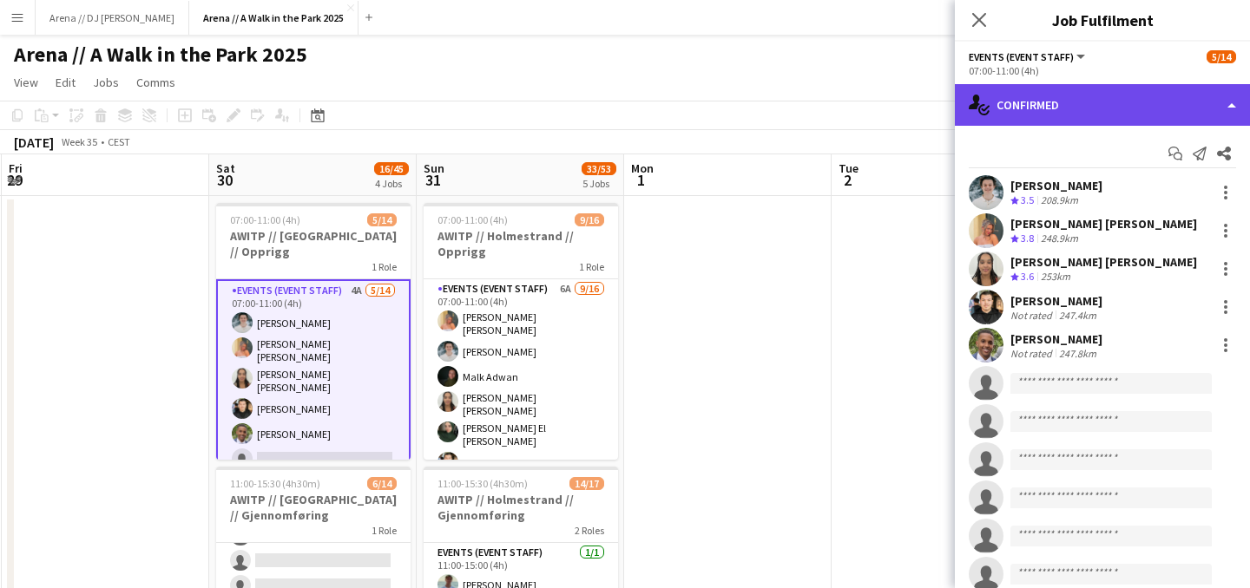
click at [1077, 101] on div "single-neutral-actions-check-2 Confirmed" at bounding box center [1102, 105] width 295 height 42
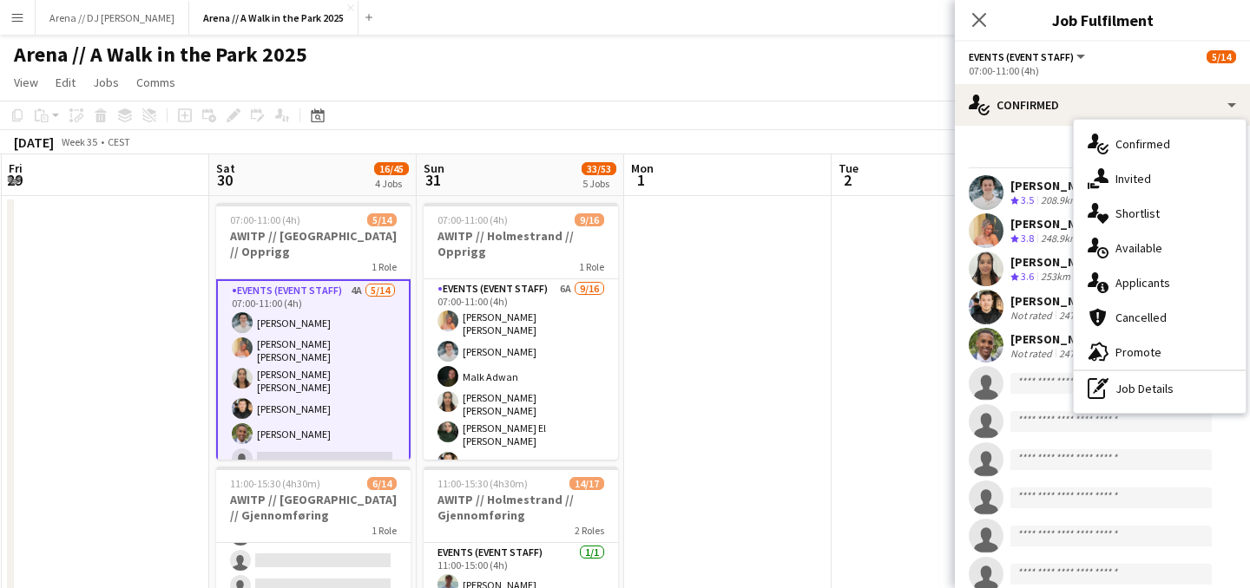
click at [1053, 282] on div "253km" at bounding box center [1055, 277] width 36 height 15
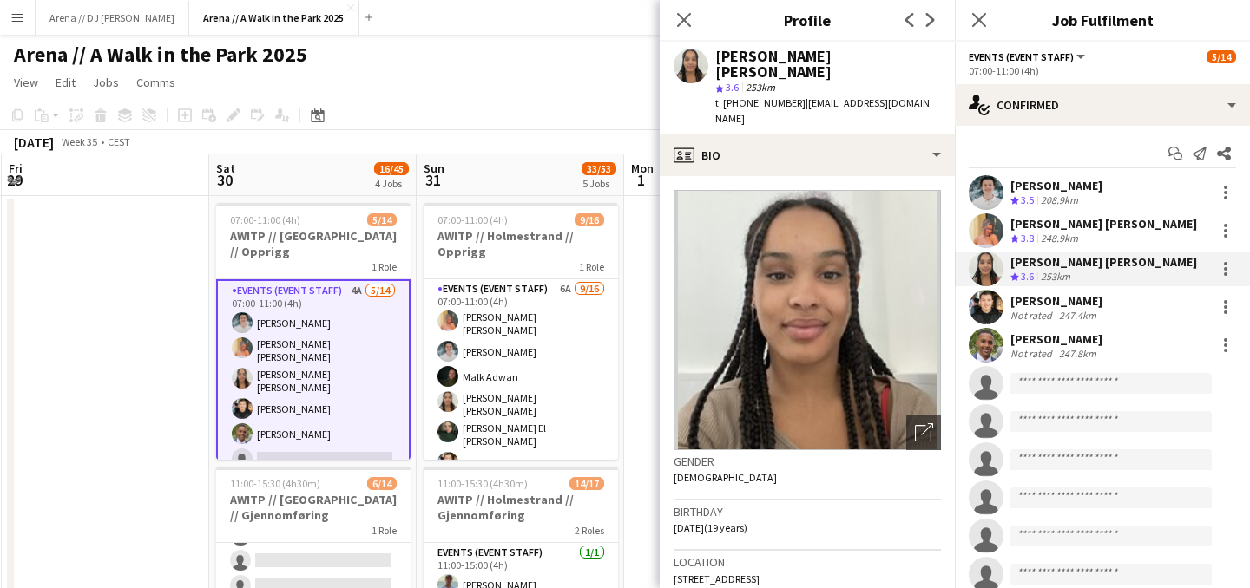
click at [384, 301] on app-card-role "Events (Event Staff) 4A [DATE] 07:00-11:00 (4h) [PERSON_NAME] [PERSON_NAME] [PE…" at bounding box center [313, 479] width 194 height 400
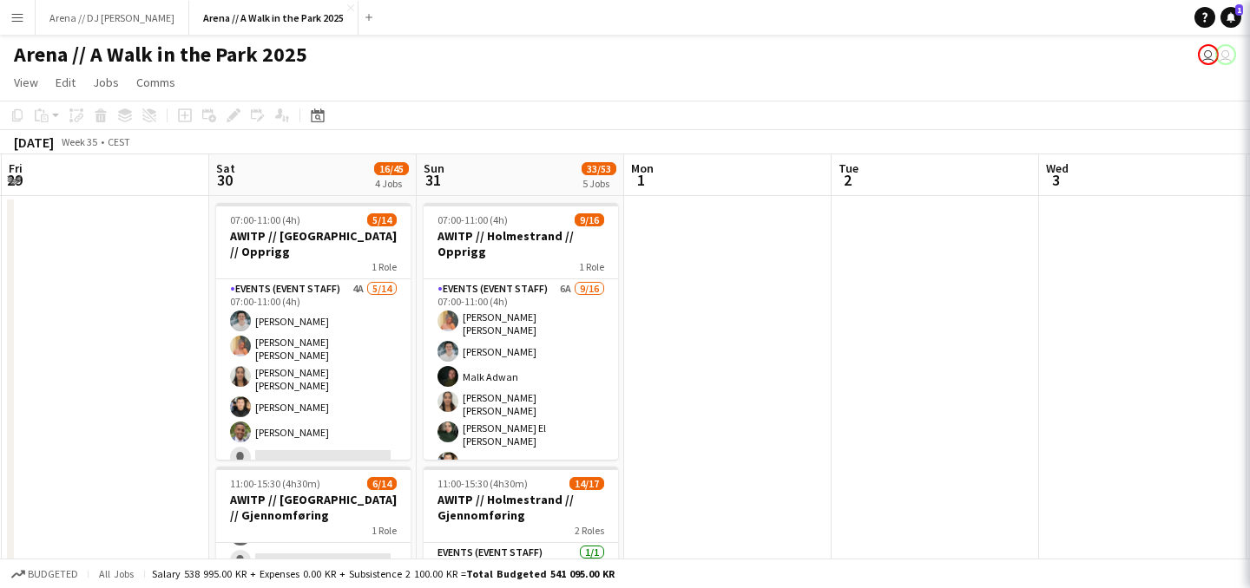
click at [347, 237] on h3 "AWITP // [GEOGRAPHIC_DATA] // Opprigg" at bounding box center [313, 243] width 194 height 31
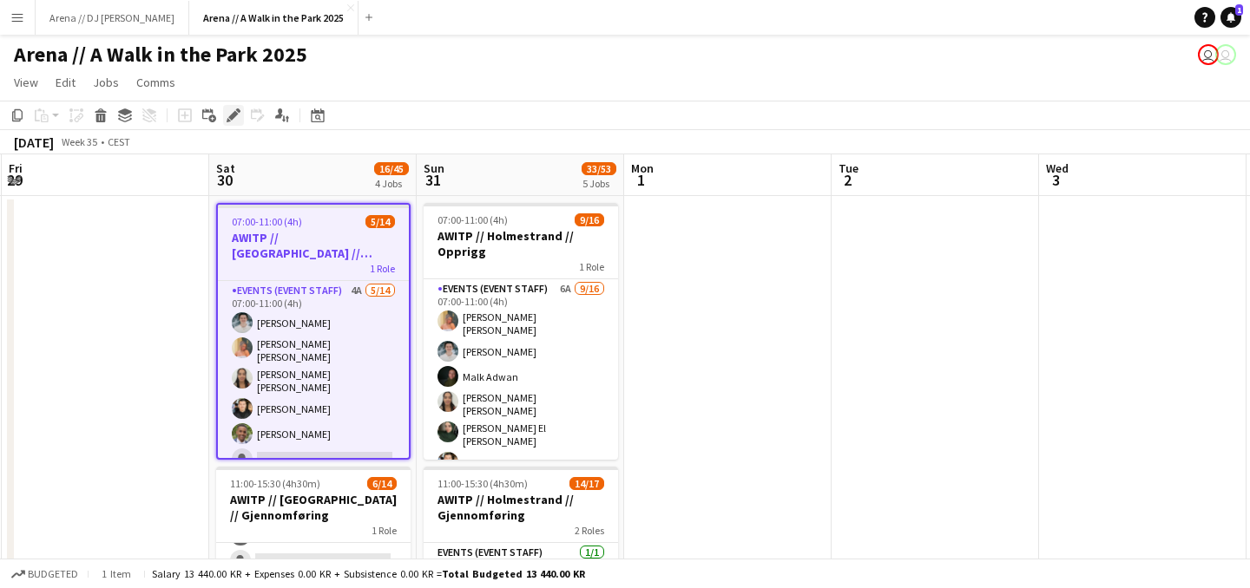
click at [226, 121] on icon "Edit" at bounding box center [233, 115] width 14 height 14
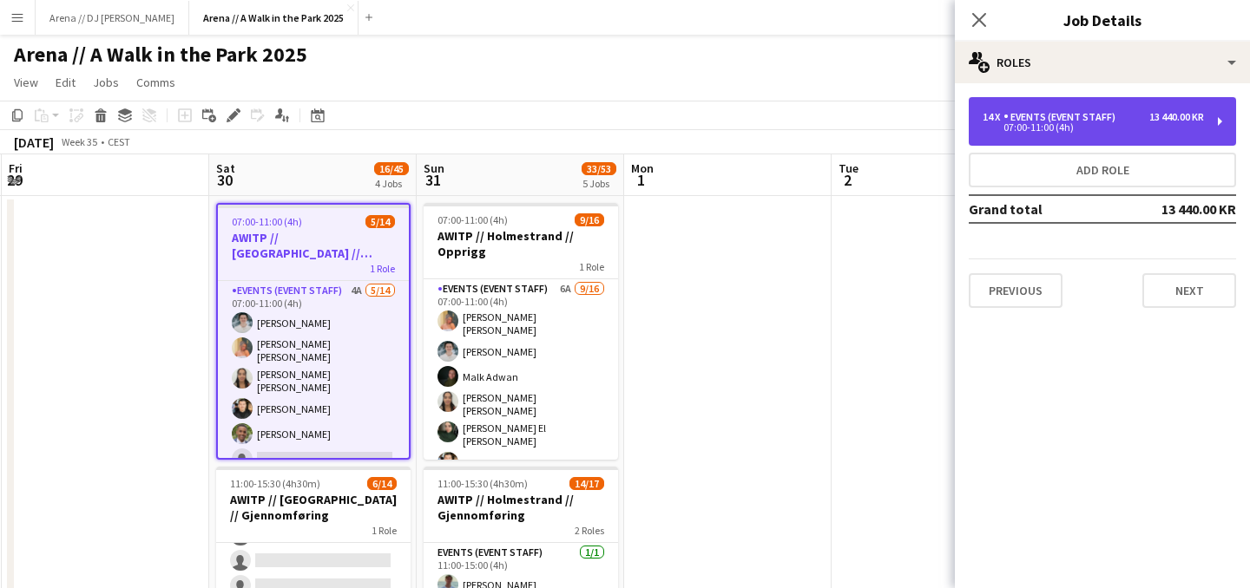
click at [1126, 136] on div "14 x Events (Event Staff) 13 440.00 KR 07:00-11:00 (4h)" at bounding box center [1101, 121] width 267 height 49
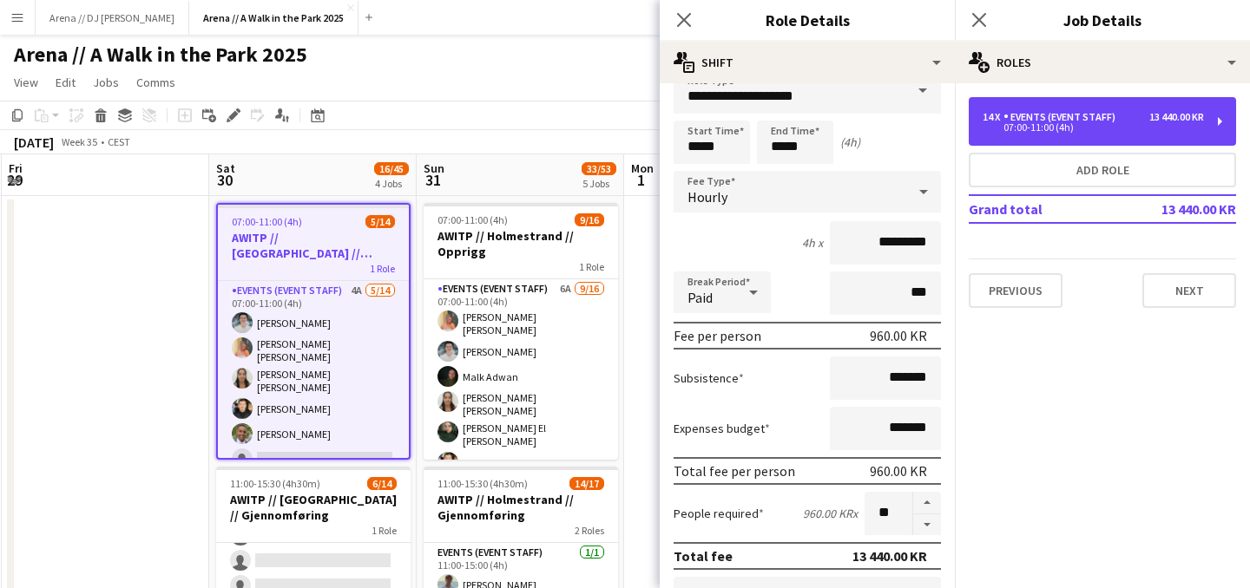
scroll to position [31, 0]
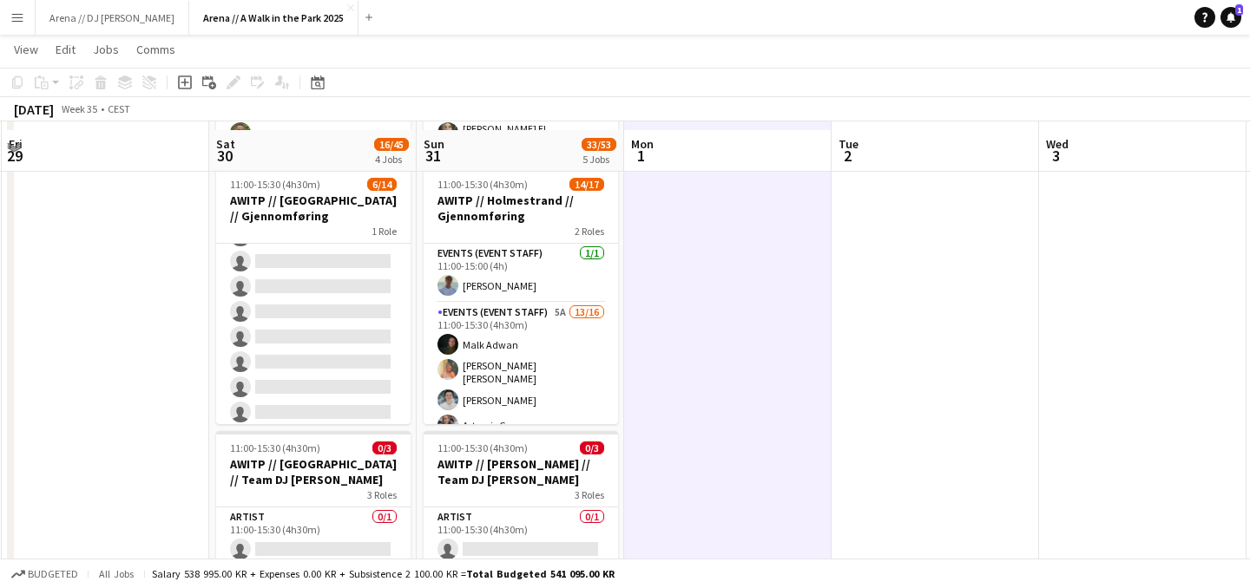
scroll to position [244, 0]
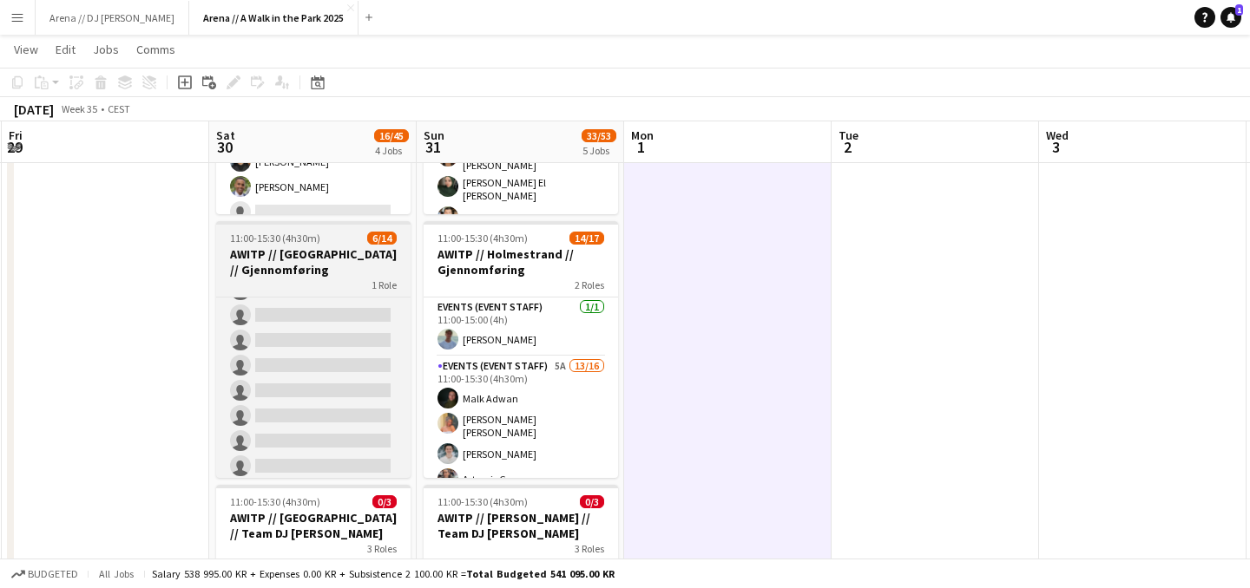
click at [245, 266] on h3 "AWITP // [GEOGRAPHIC_DATA] // Gjennomføring" at bounding box center [313, 261] width 194 height 31
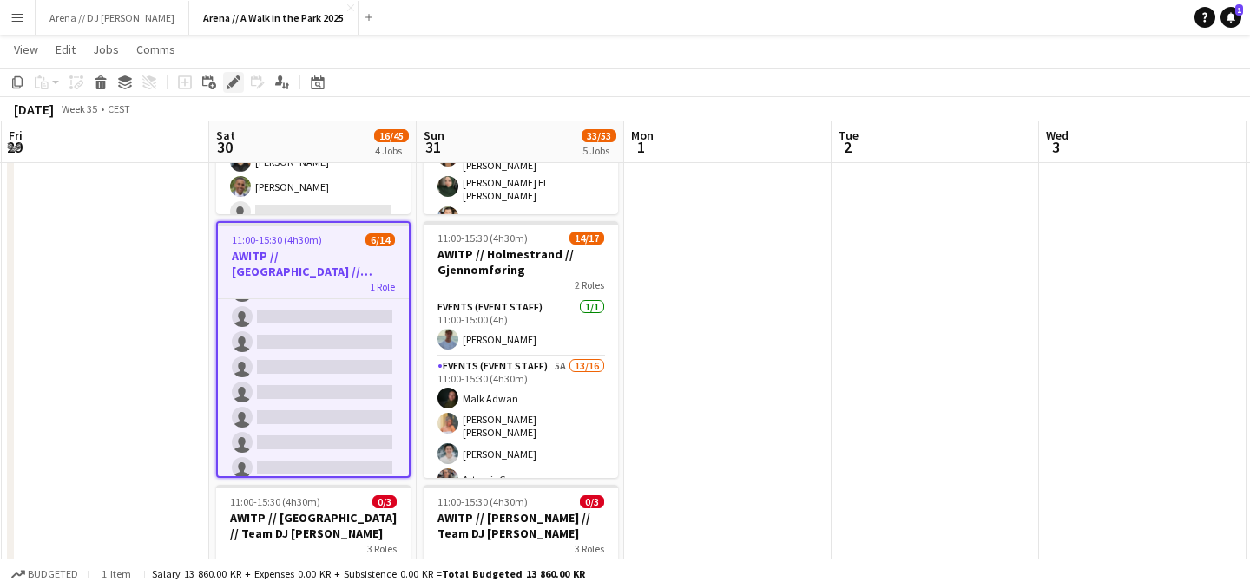
click at [233, 86] on icon at bounding box center [233, 83] width 10 height 10
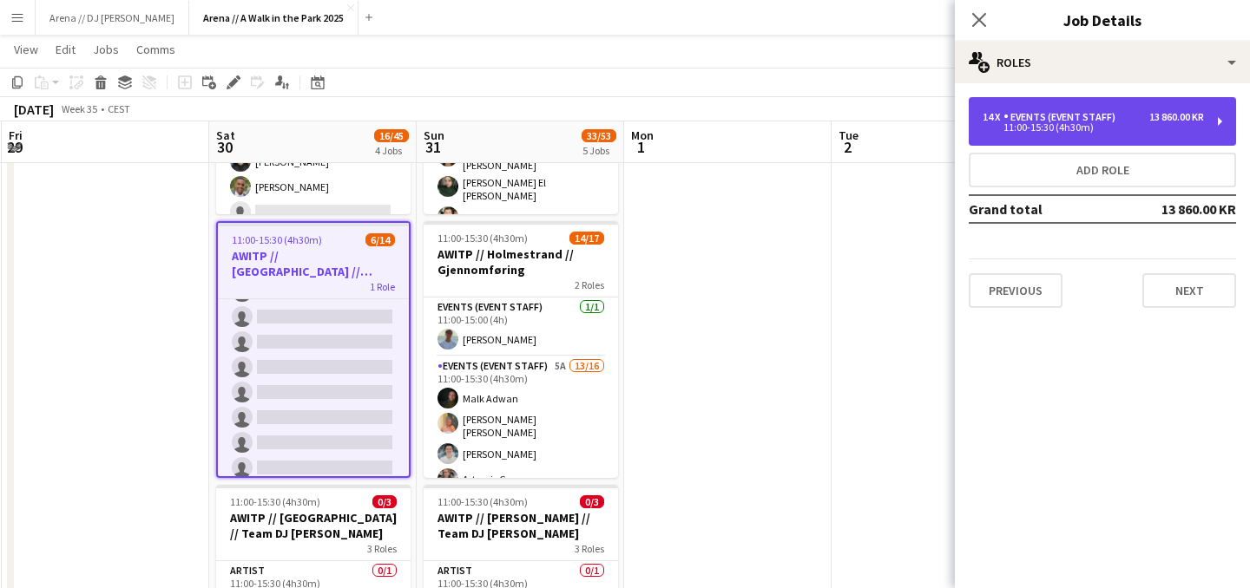
click at [1028, 105] on div "14 x Events (Event Staff) 13 860.00 KR 11:00-15:30 (4h30m)" at bounding box center [1101, 121] width 267 height 49
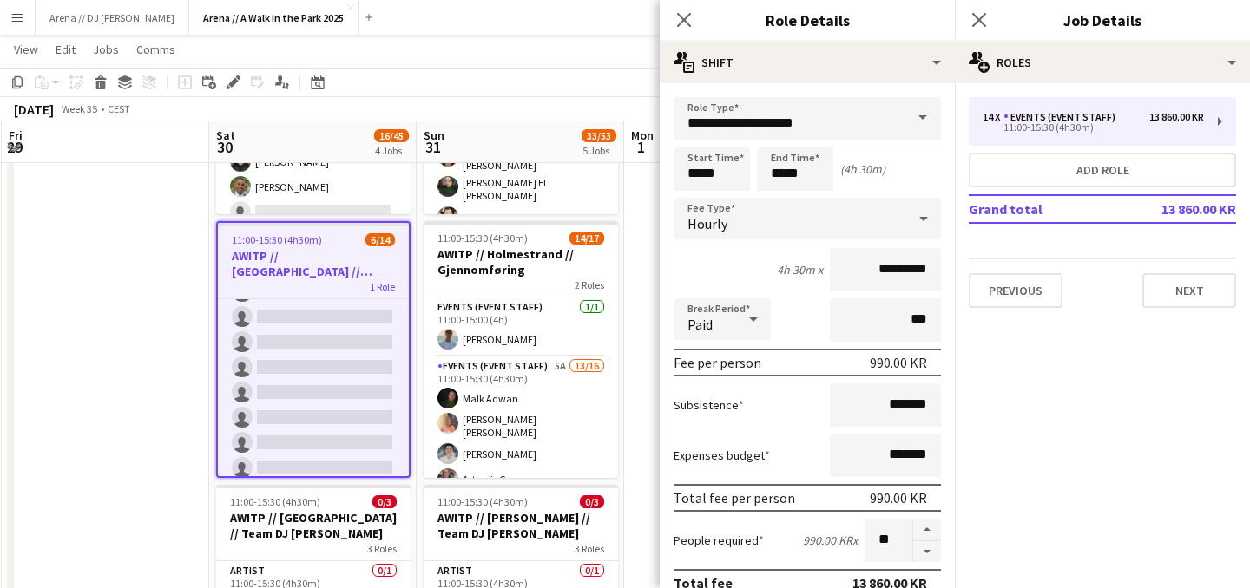
click at [132, 355] on app-date-cell at bounding box center [105, 566] width 207 height 1231
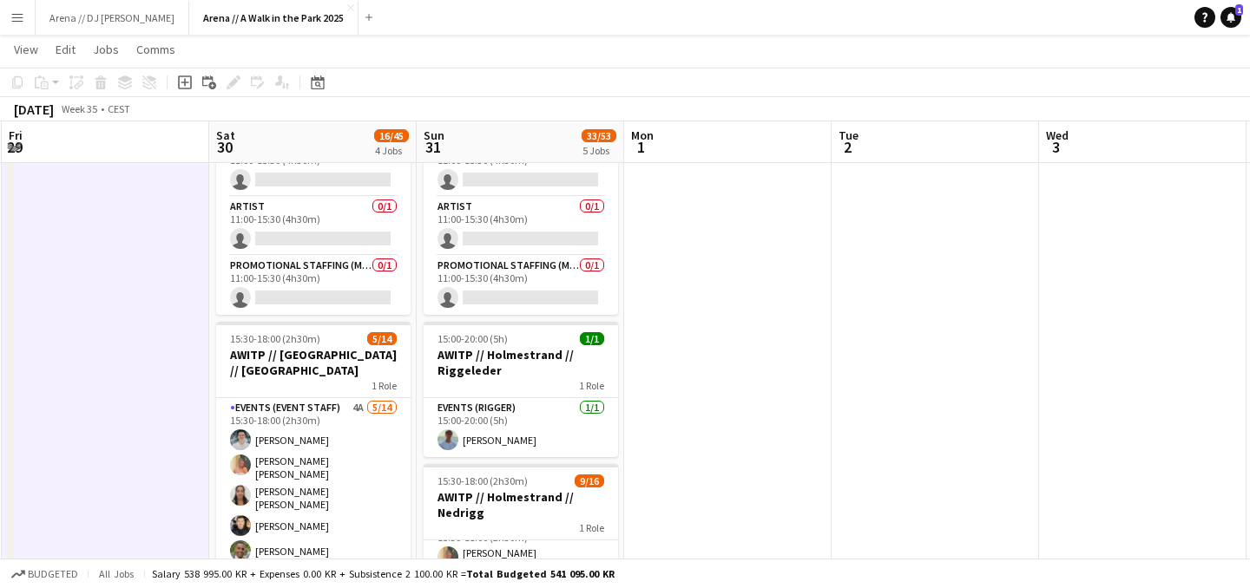
scroll to position [669, 0]
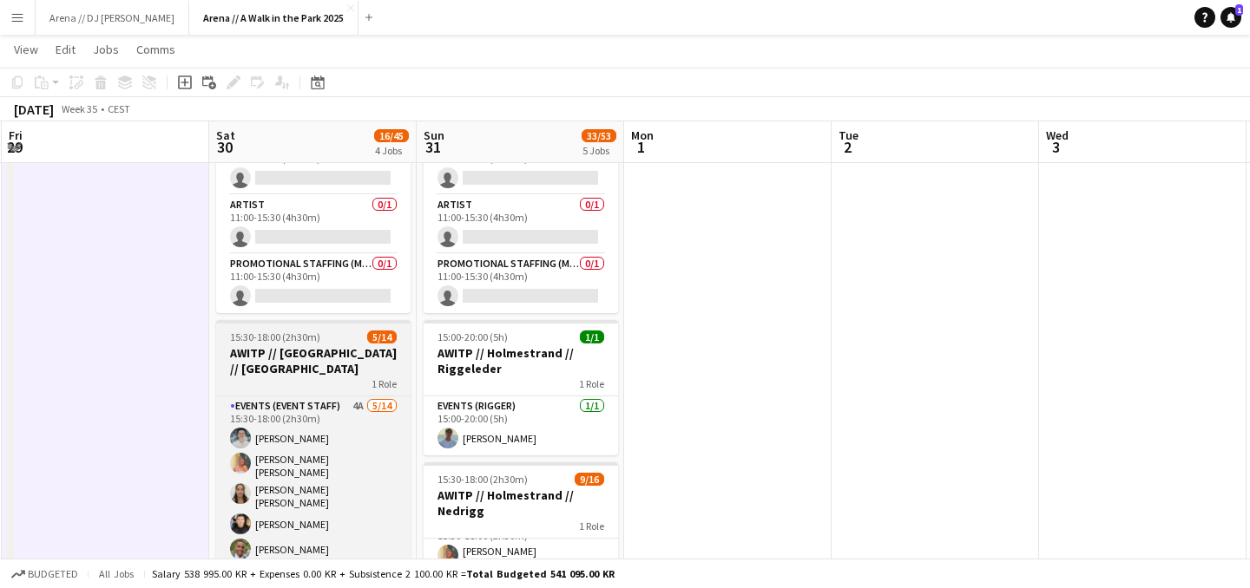
click at [233, 358] on h3 "AWITP // [GEOGRAPHIC_DATA] // [GEOGRAPHIC_DATA]" at bounding box center [313, 360] width 194 height 31
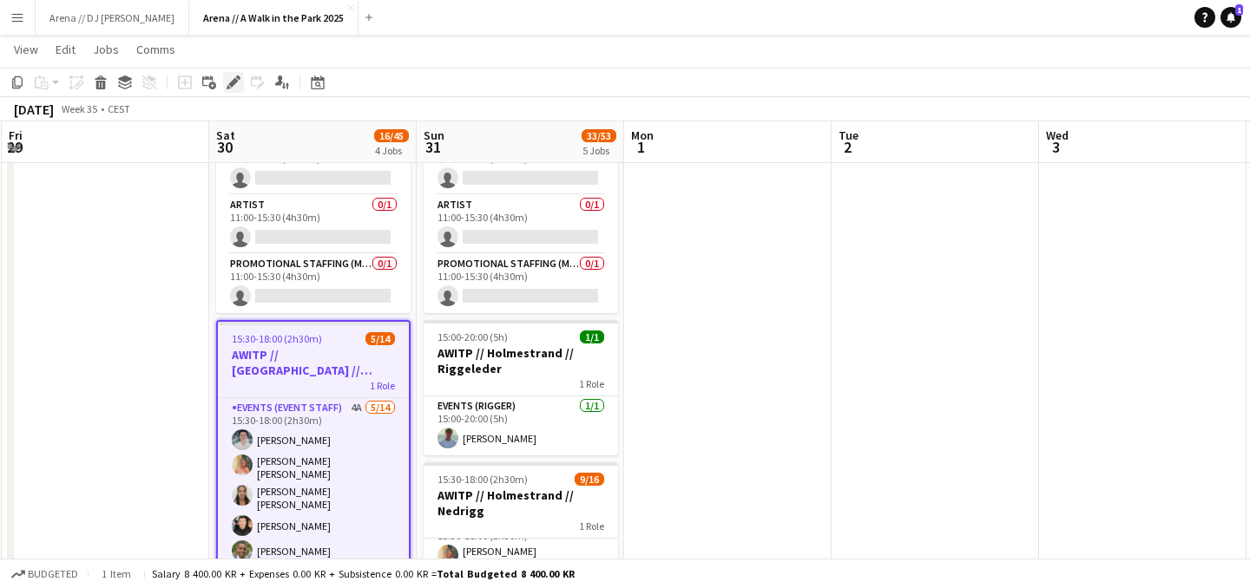
click at [239, 85] on icon "Edit" at bounding box center [233, 82] width 14 height 14
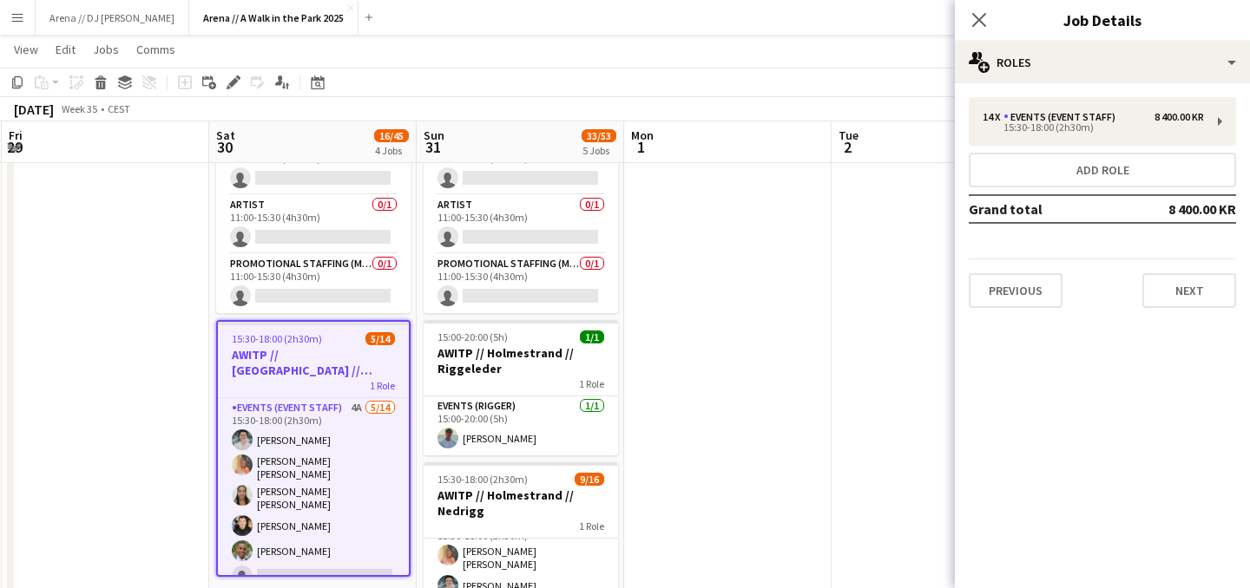
click at [764, 266] on app-date-cell at bounding box center [727, 140] width 207 height 1231
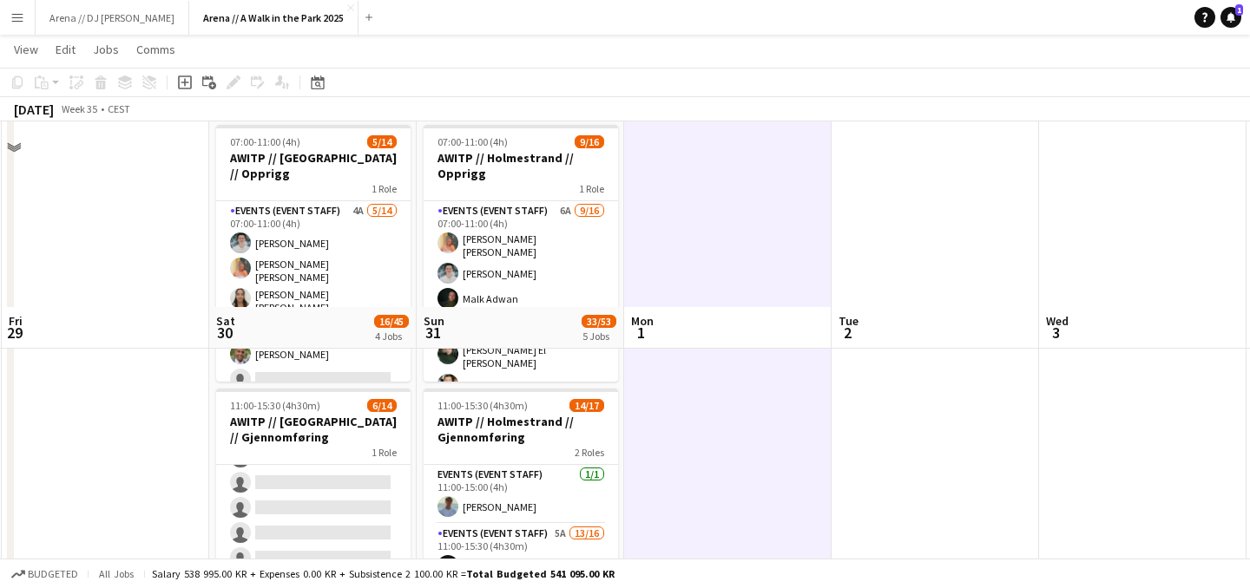
scroll to position [0, 0]
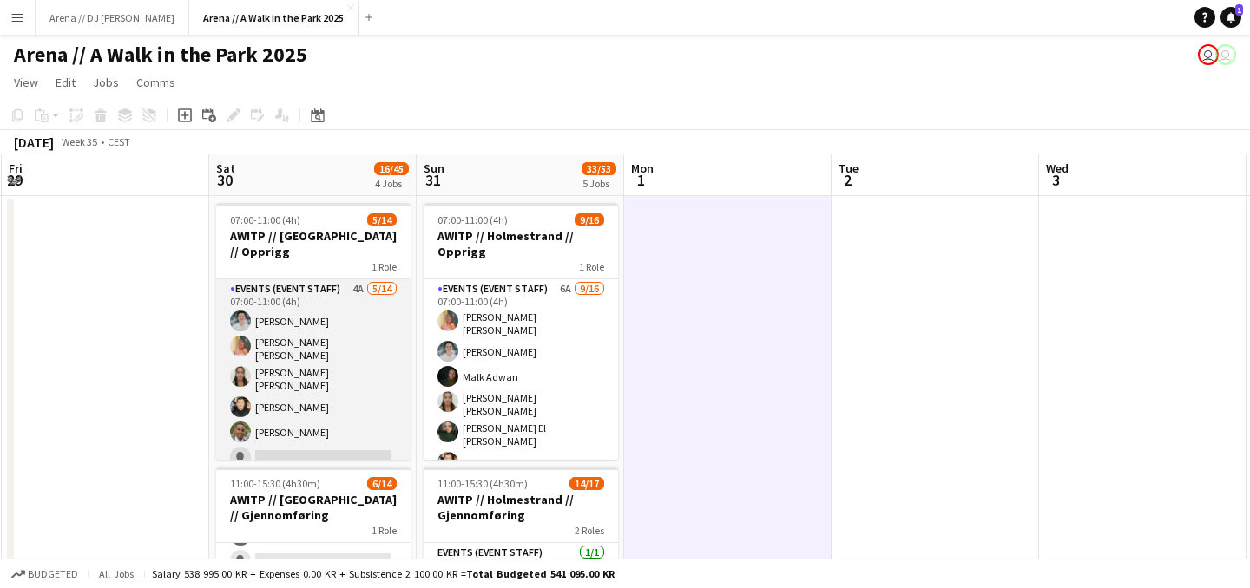
click at [304, 384] on app-card-role "Events (Event Staff) 4A [DATE] 07:00-11:00 (4h) [PERSON_NAME] [PERSON_NAME] [PE…" at bounding box center [313, 477] width 194 height 397
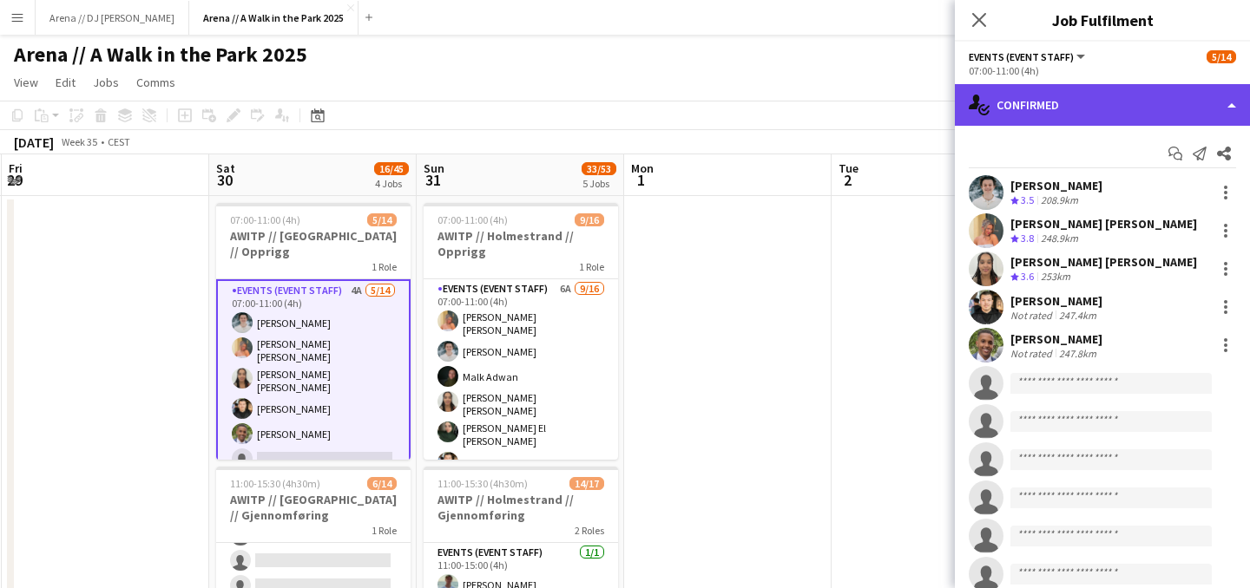
click at [1138, 97] on div "single-neutral-actions-check-2 Confirmed" at bounding box center [1102, 105] width 295 height 42
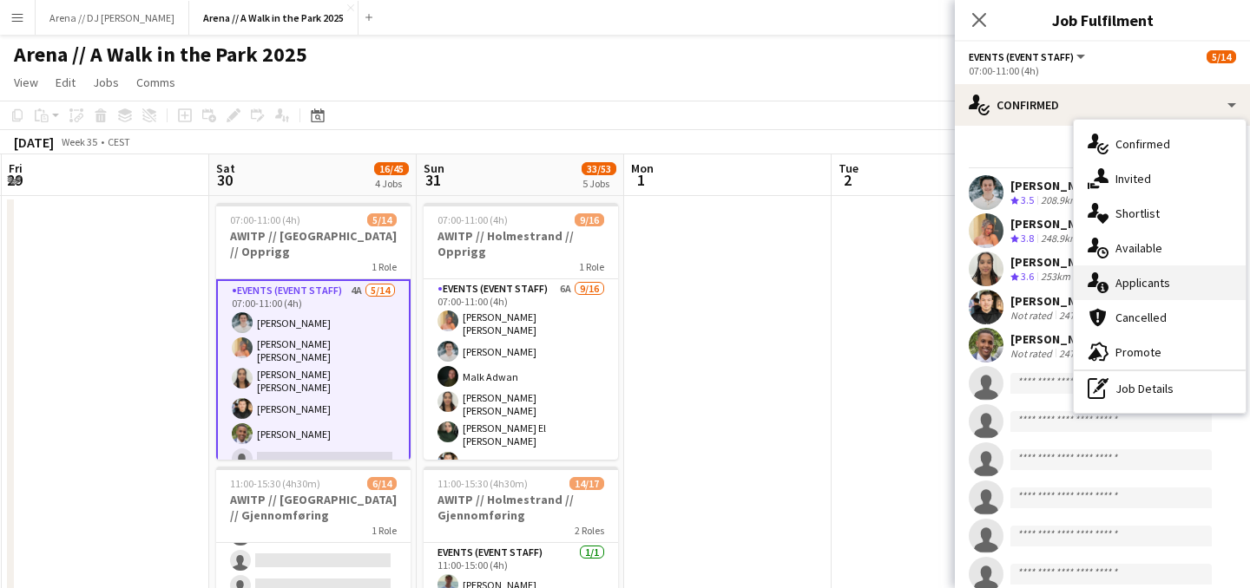
click at [1176, 285] on div "single-neutral-actions-information Applicants" at bounding box center [1159, 283] width 172 height 35
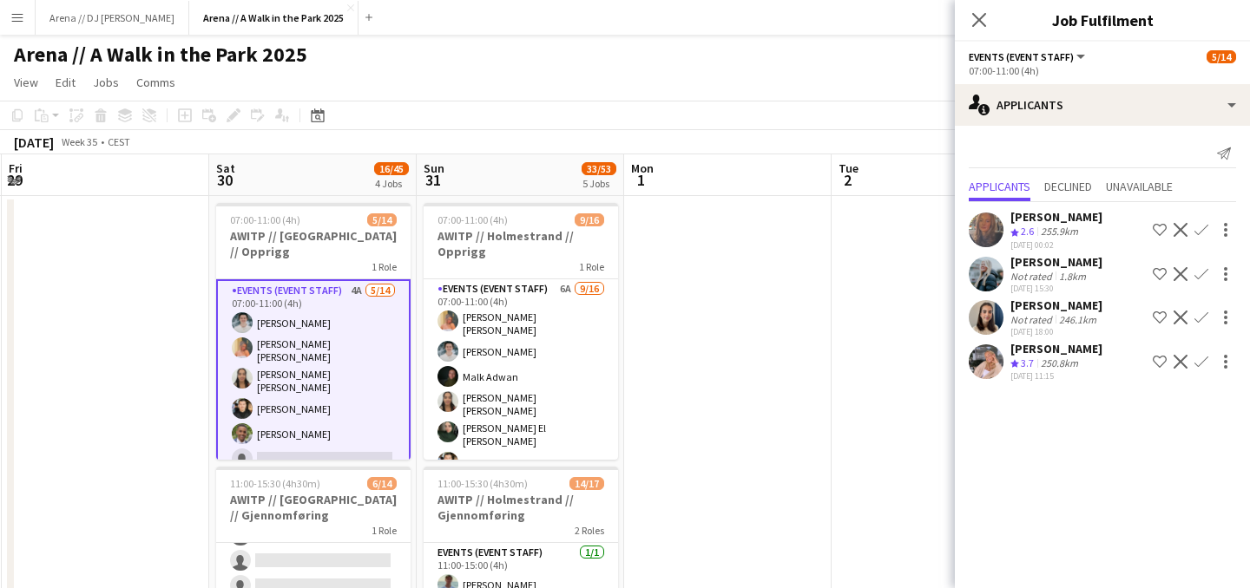
click at [1204, 273] on app-icon "Confirm" at bounding box center [1201, 274] width 14 height 14
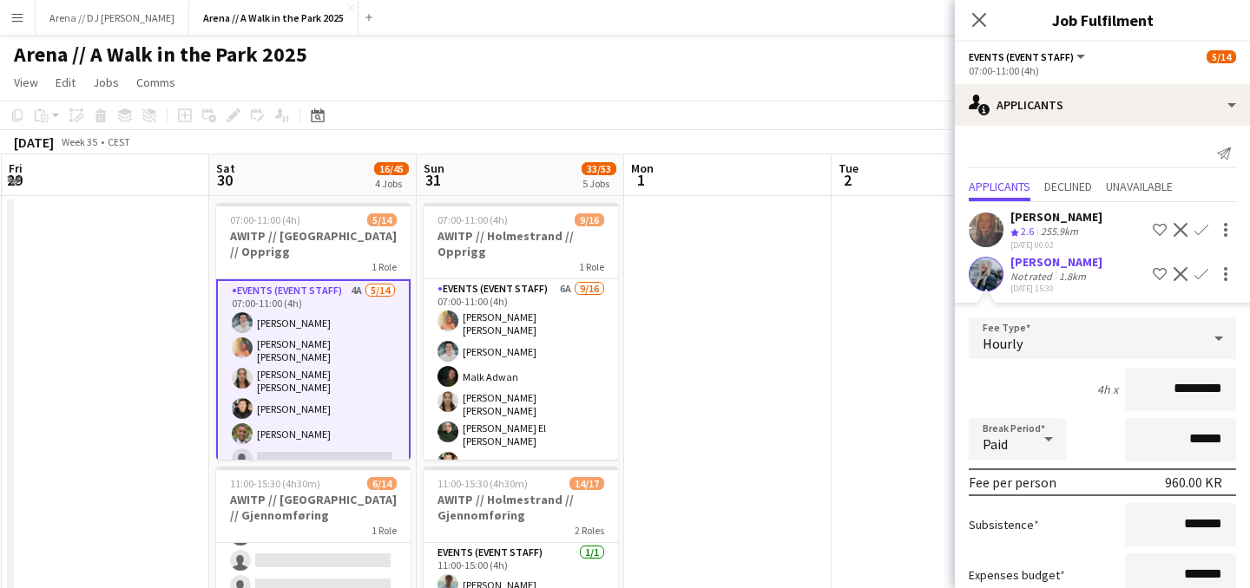
scroll to position [207, 0]
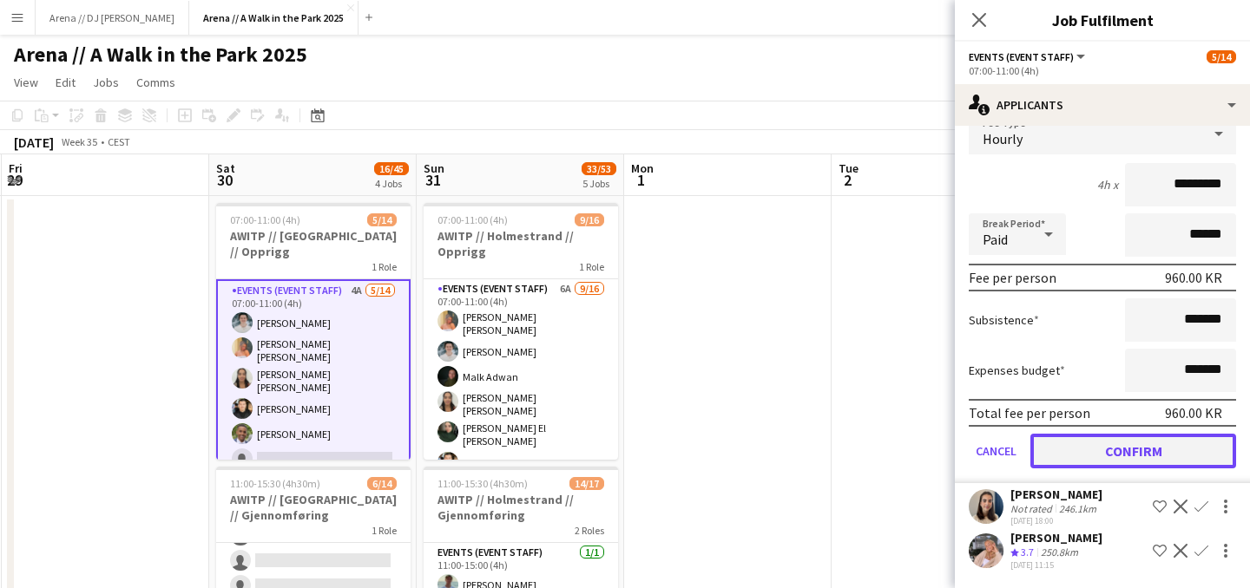
click at [1141, 453] on button "Confirm" at bounding box center [1133, 451] width 206 height 35
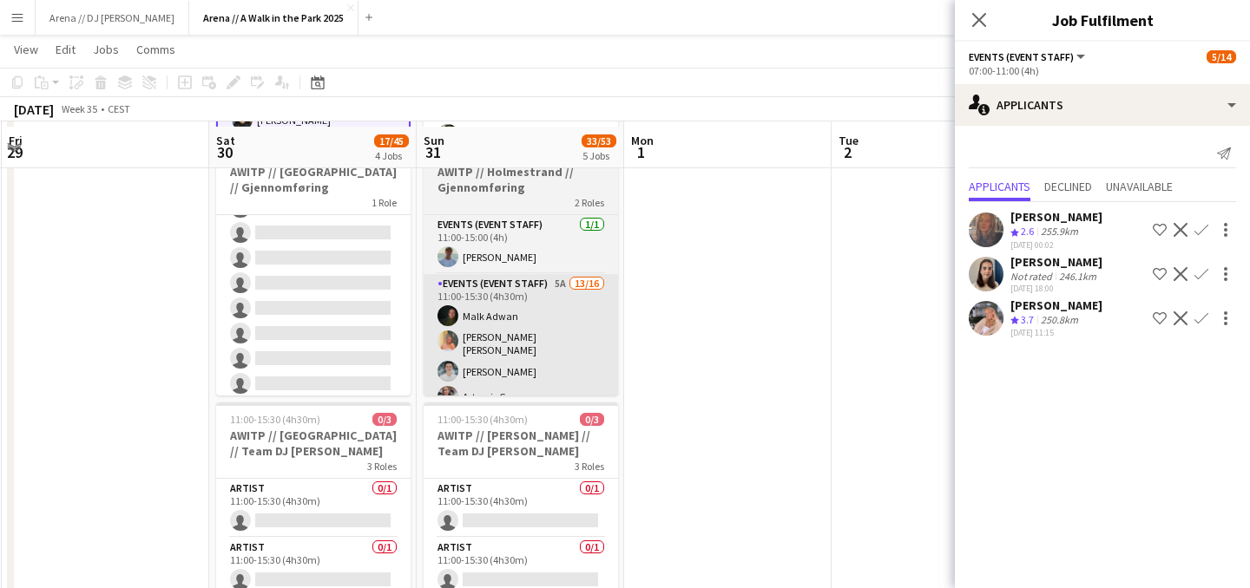
scroll to position [331, 0]
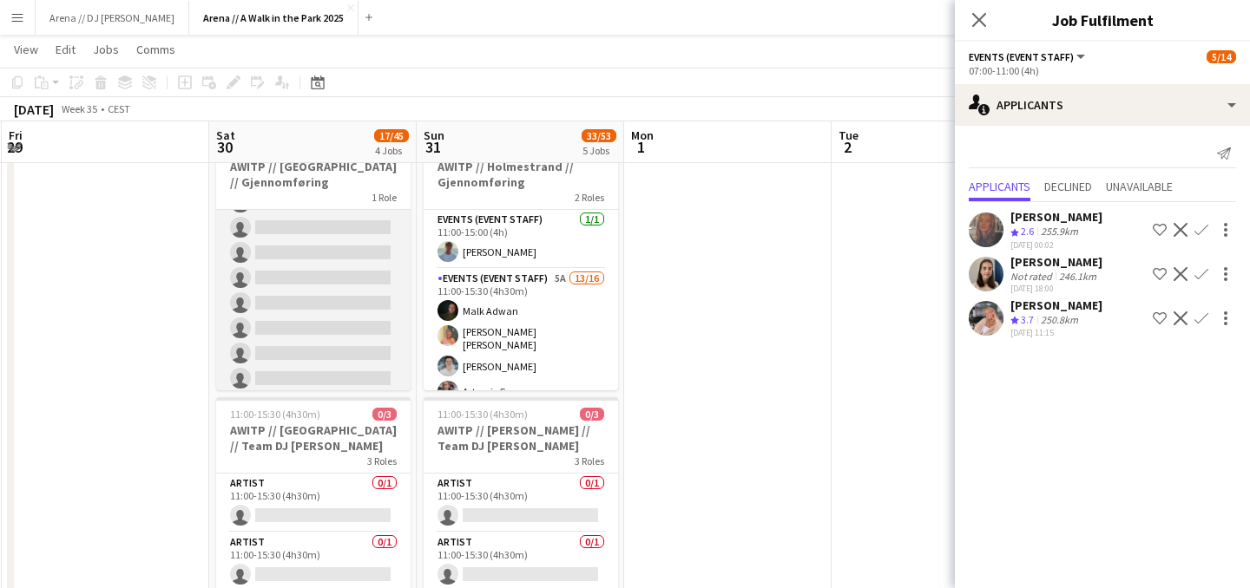
click at [325, 332] on app-card-role "Events (Event Staff) 4A [DATE] 11:00-15:30 (4h30m) [PERSON_NAME] [PERSON_NAME] …" at bounding box center [313, 199] width 194 height 391
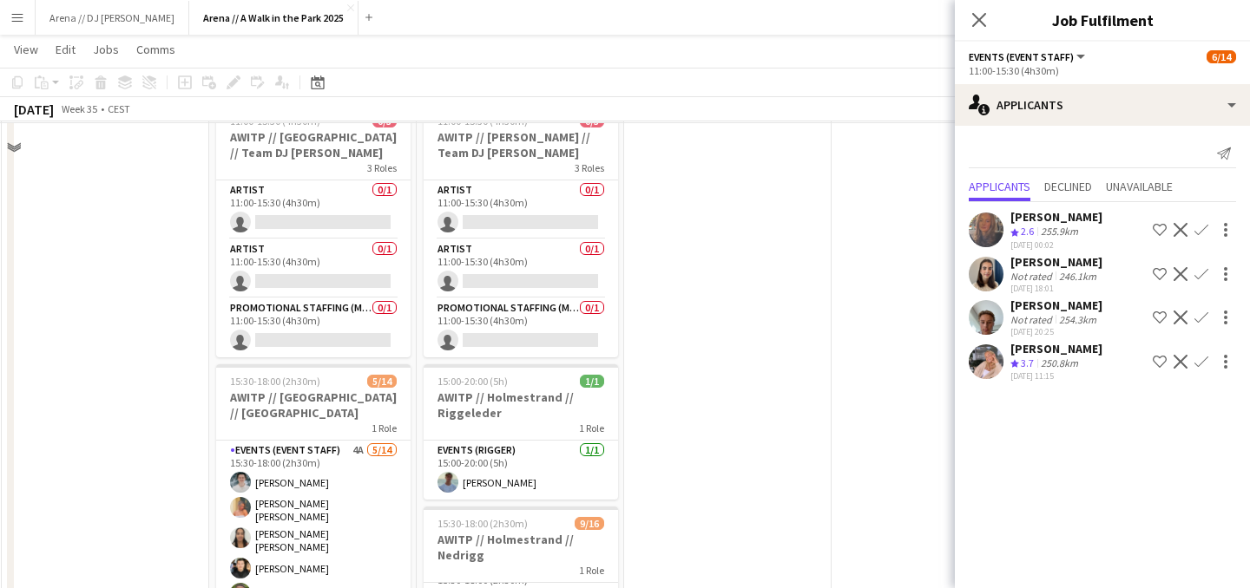
scroll to position [634, 0]
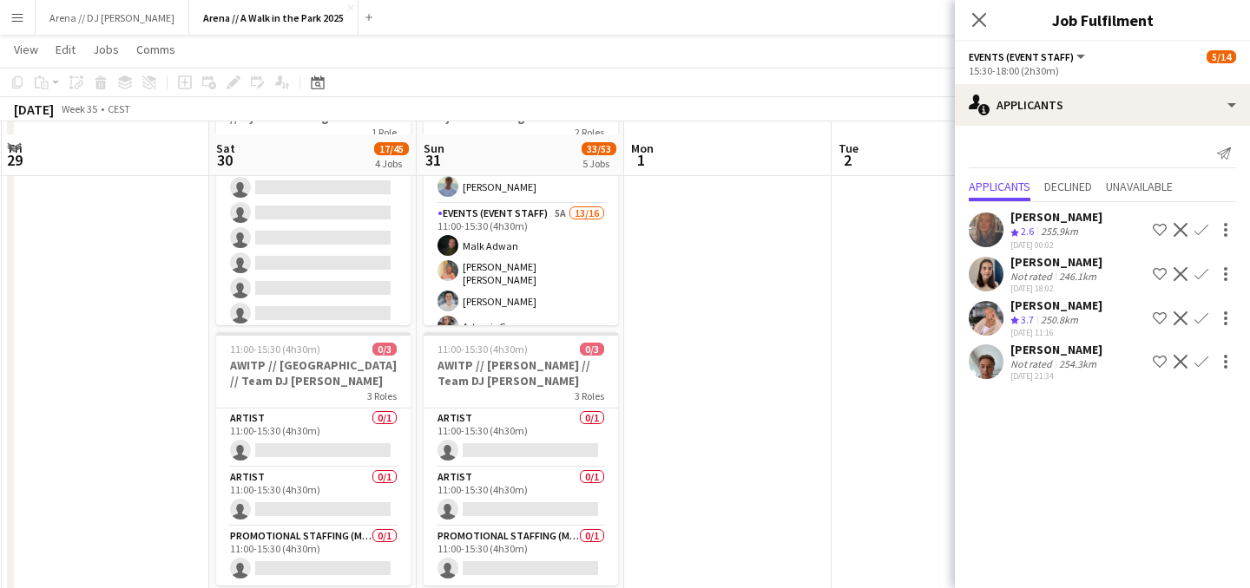
scroll to position [394, 0]
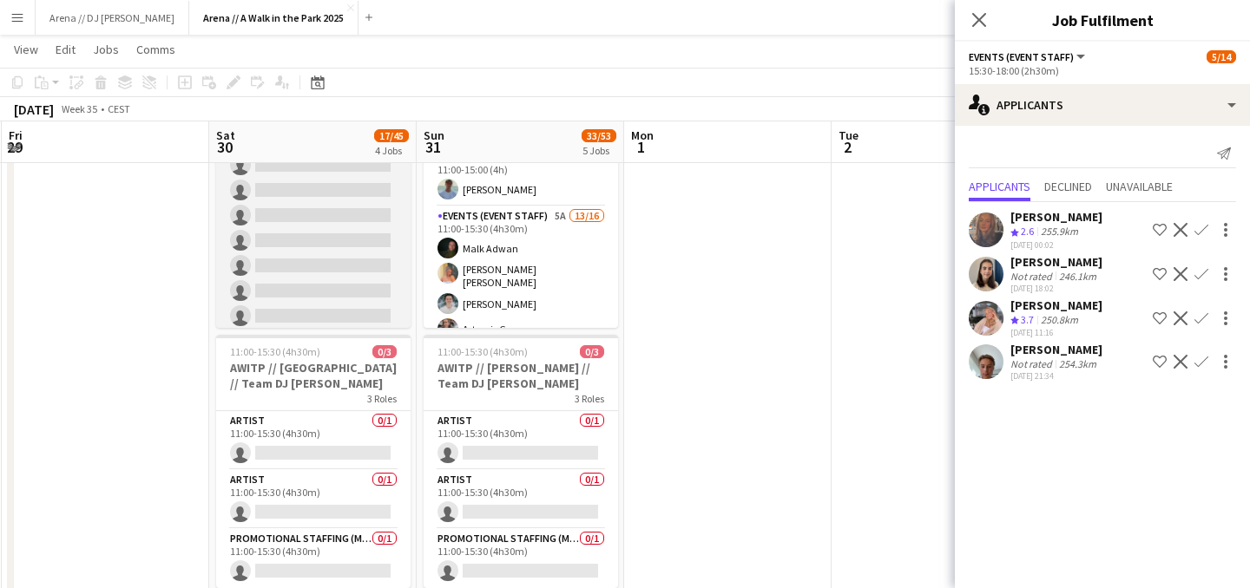
click at [298, 272] on app-card-role "Events (Event Staff) 4A [DATE] 11:00-15:30 (4h30m) [PERSON_NAME] [PERSON_NAME] …" at bounding box center [313, 137] width 194 height 391
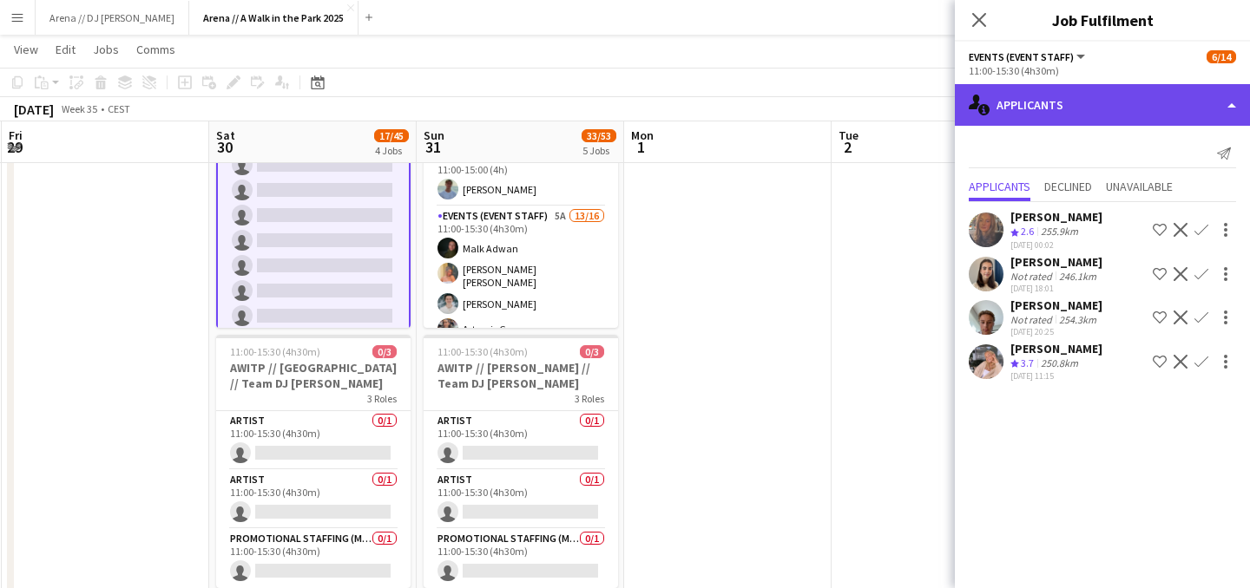
click at [1180, 102] on div "single-neutral-actions-information Applicants" at bounding box center [1102, 105] width 295 height 42
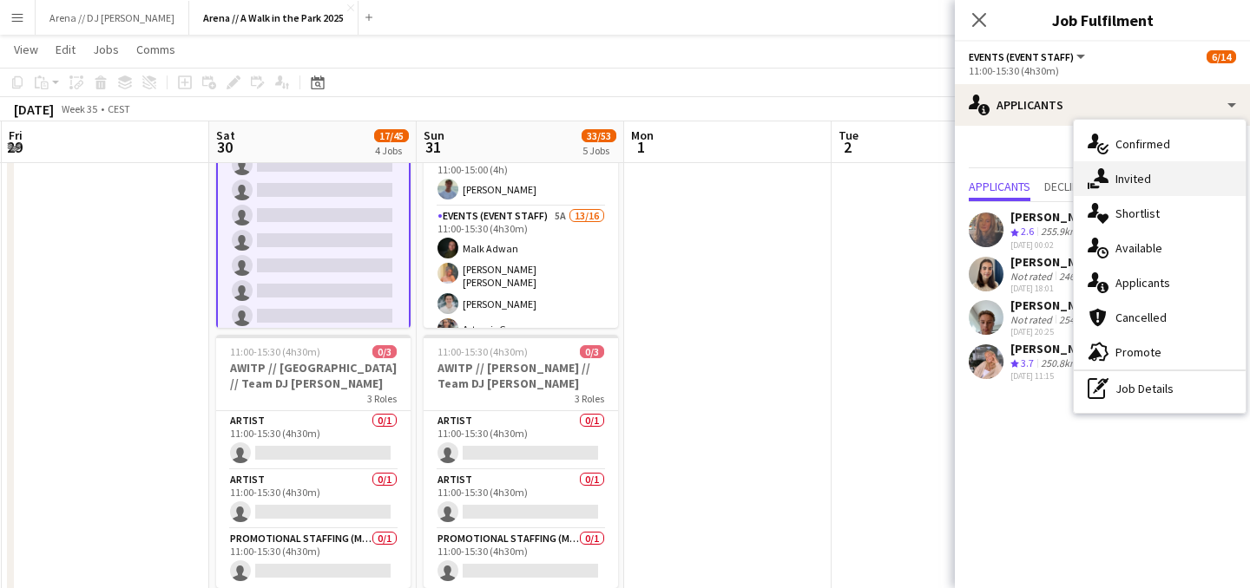
click at [1173, 180] on div "single-neutral-actions-share-1 Invited" at bounding box center [1159, 178] width 172 height 35
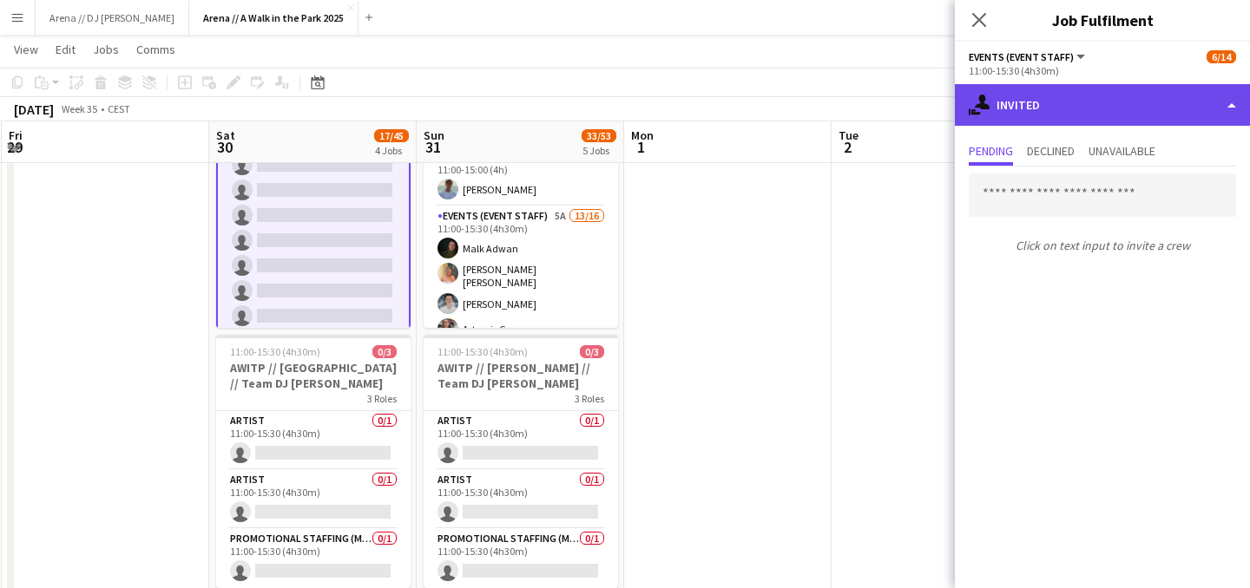
click at [1007, 108] on div "single-neutral-actions-share-1 Invited" at bounding box center [1102, 105] width 295 height 42
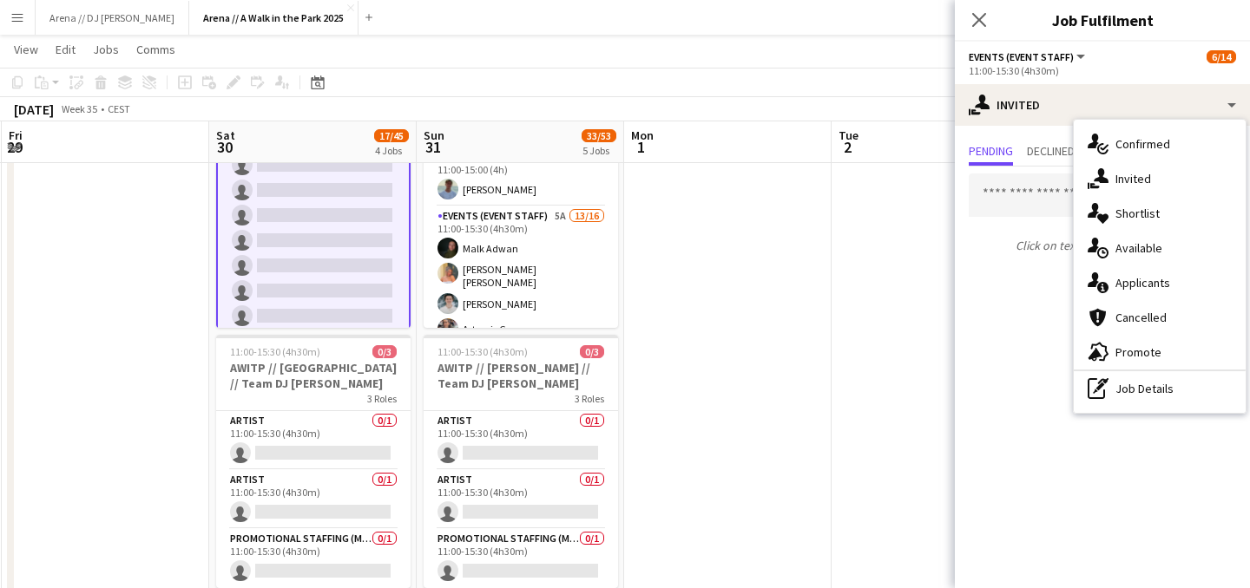
click at [875, 325] on app-date-cell at bounding box center [934, 415] width 207 height 1231
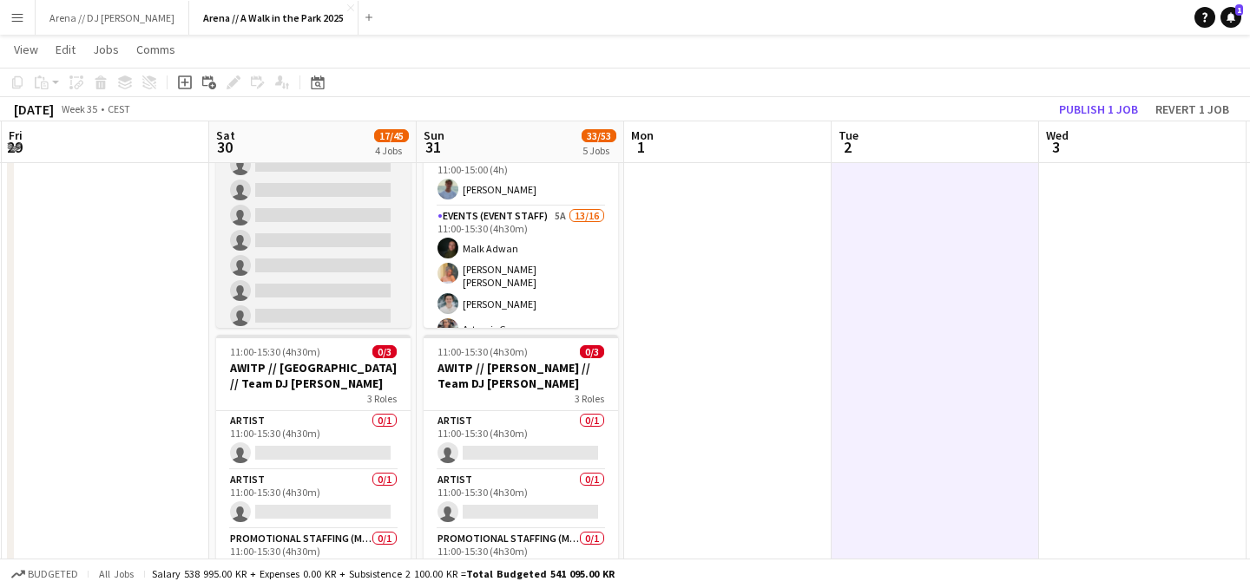
click at [388, 255] on app-card-role "Events (Event Staff) 4A [DATE] 11:00-15:30 (4h30m) [PERSON_NAME] [PERSON_NAME] …" at bounding box center [313, 137] width 194 height 391
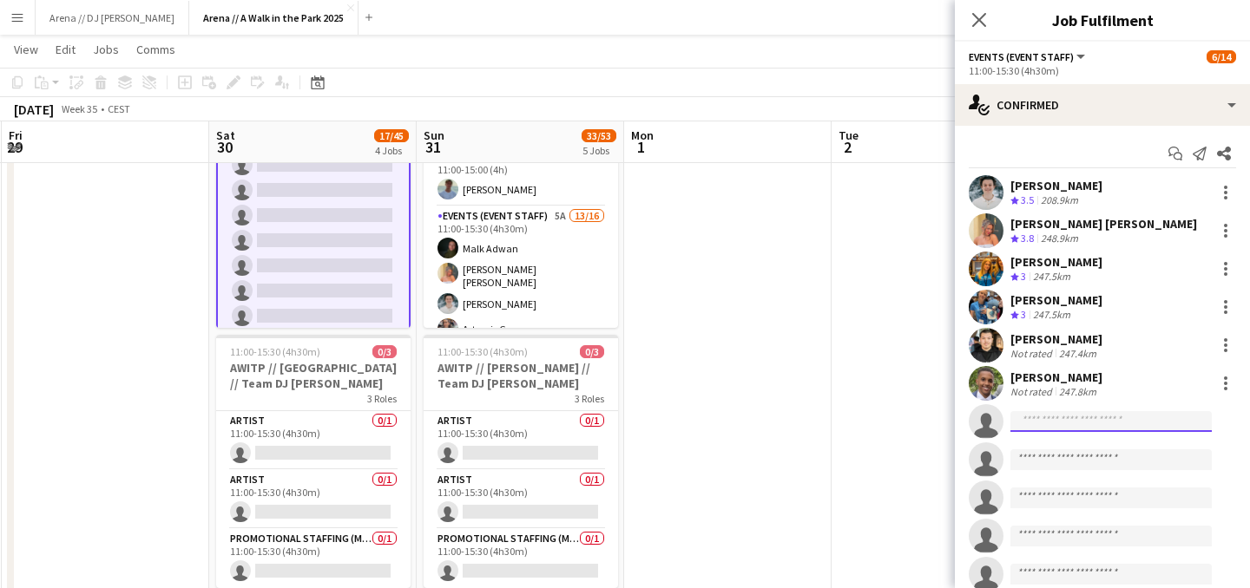
click at [1077, 424] on input at bounding box center [1110, 421] width 201 height 21
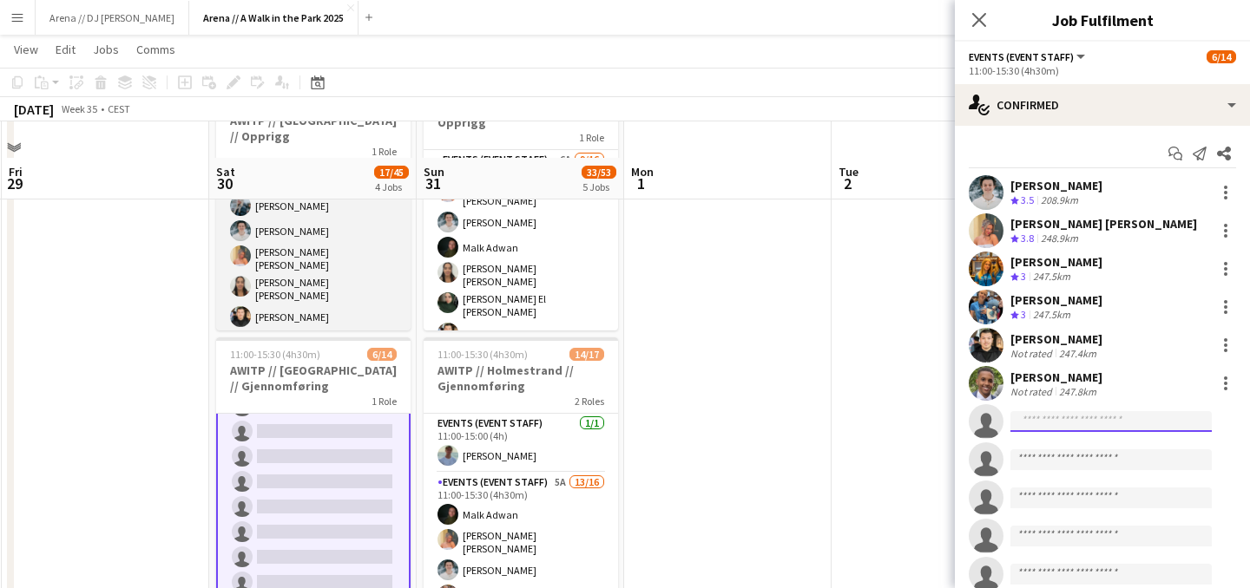
scroll to position [124, 0]
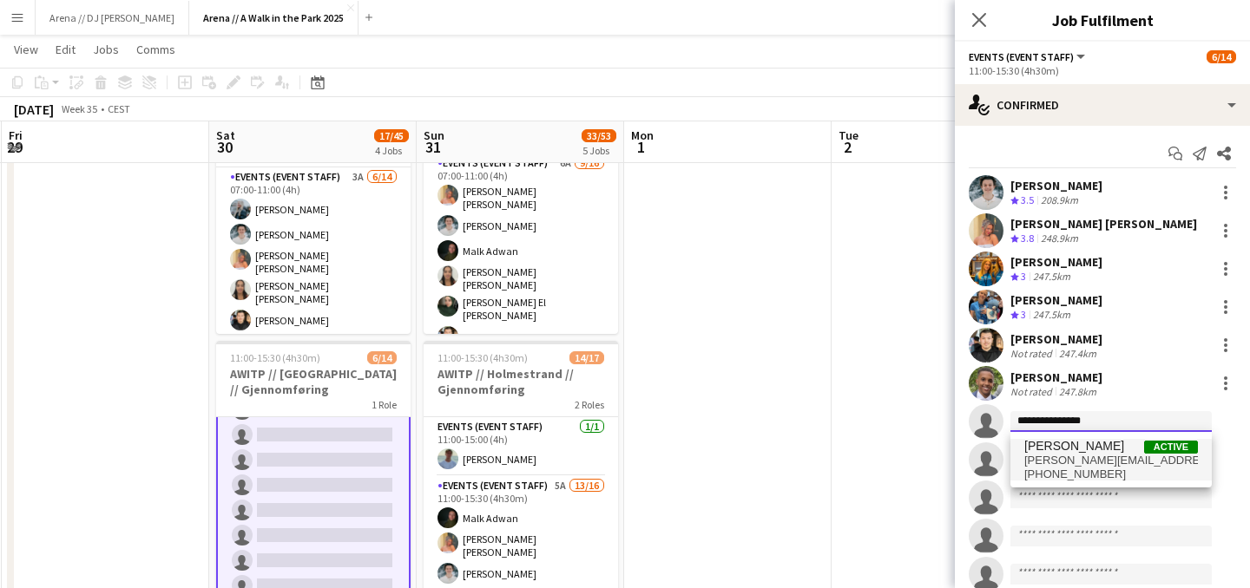
type input "**********"
click at [1051, 461] on span "[PERSON_NAME][EMAIL_ADDRESS][PERSON_NAME][DOMAIN_NAME]" at bounding box center [1111, 461] width 174 height 14
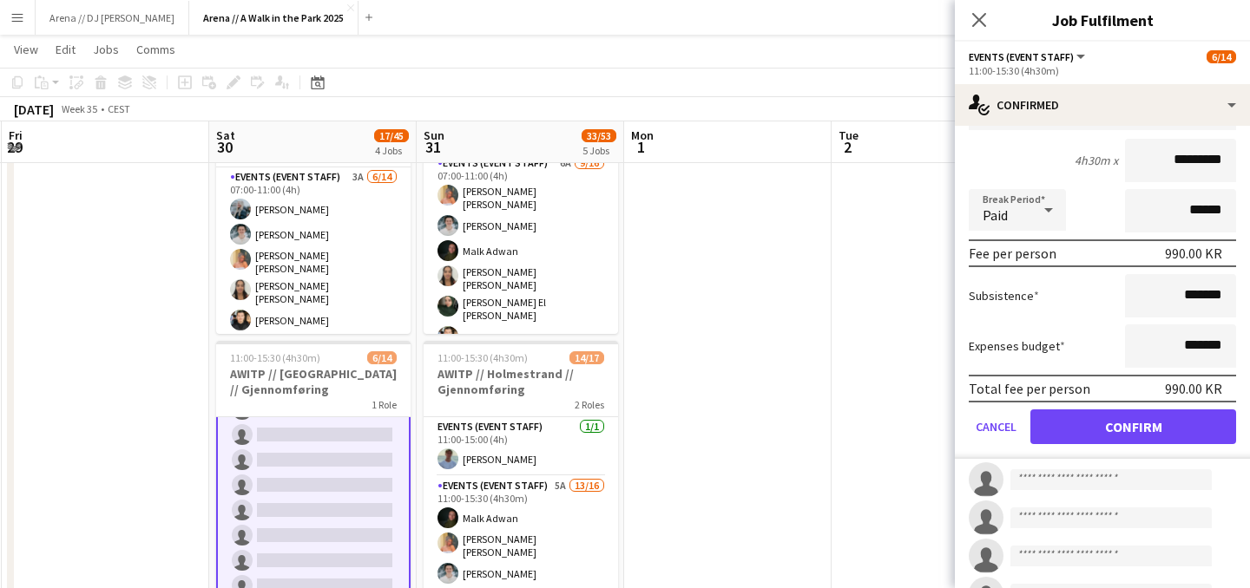
scroll to position [564, 0]
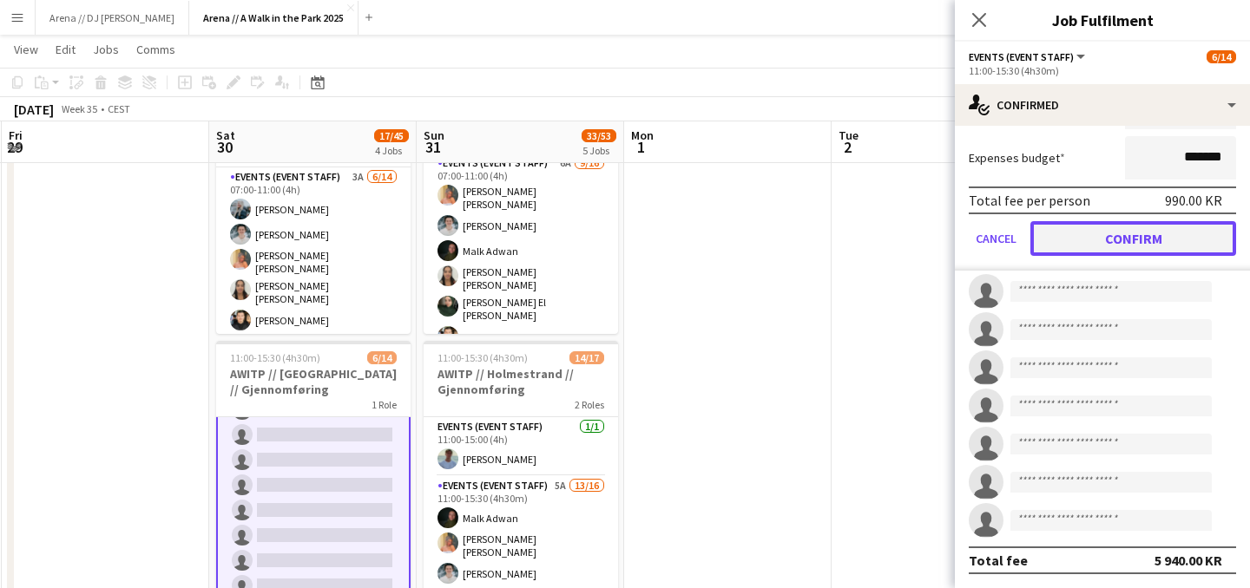
click at [1120, 245] on button "Confirm" at bounding box center [1133, 238] width 206 height 35
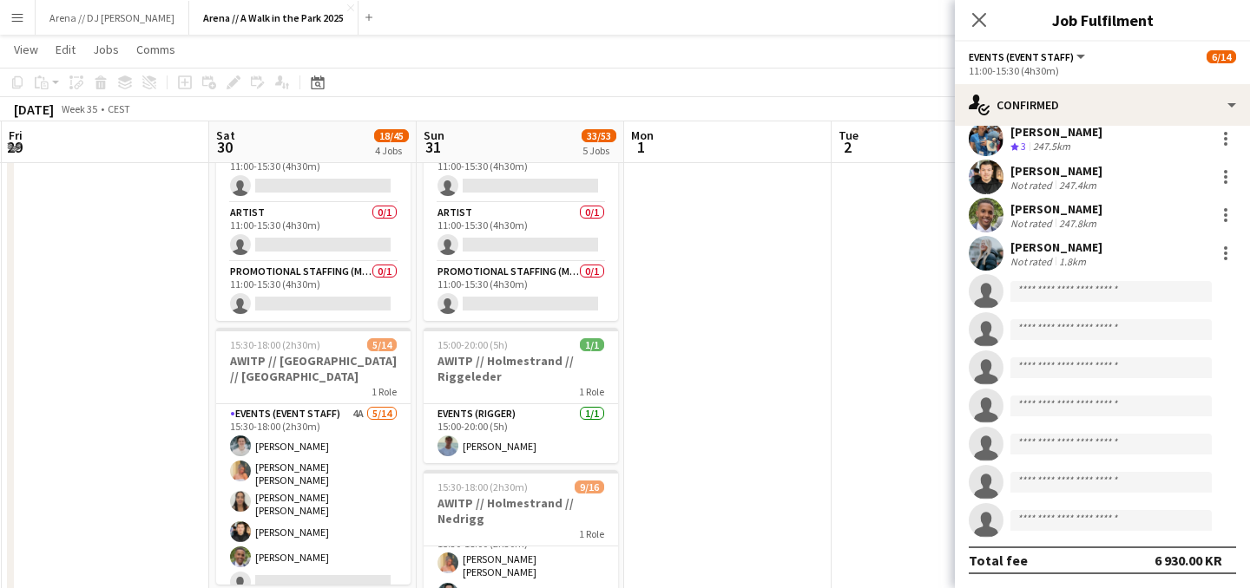
scroll to position [668, 0]
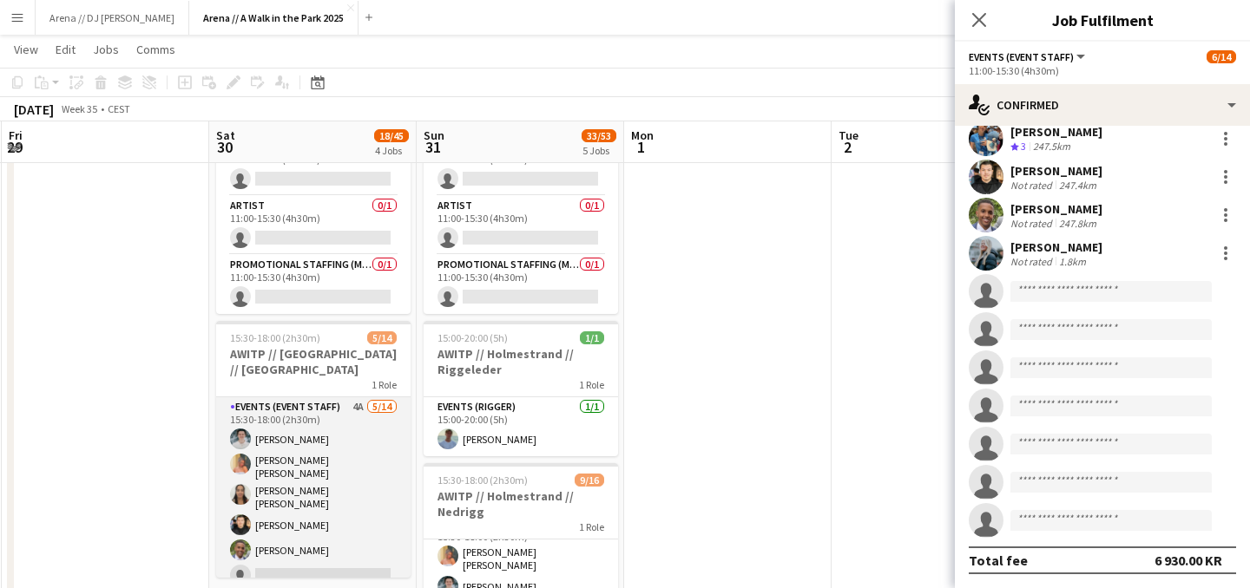
click at [318, 456] on app-card-role "Events (Event Staff) 4A [DATE] 15:30-18:00 (2h30m) [PERSON_NAME] [PERSON_NAME] …" at bounding box center [313, 595] width 194 height 397
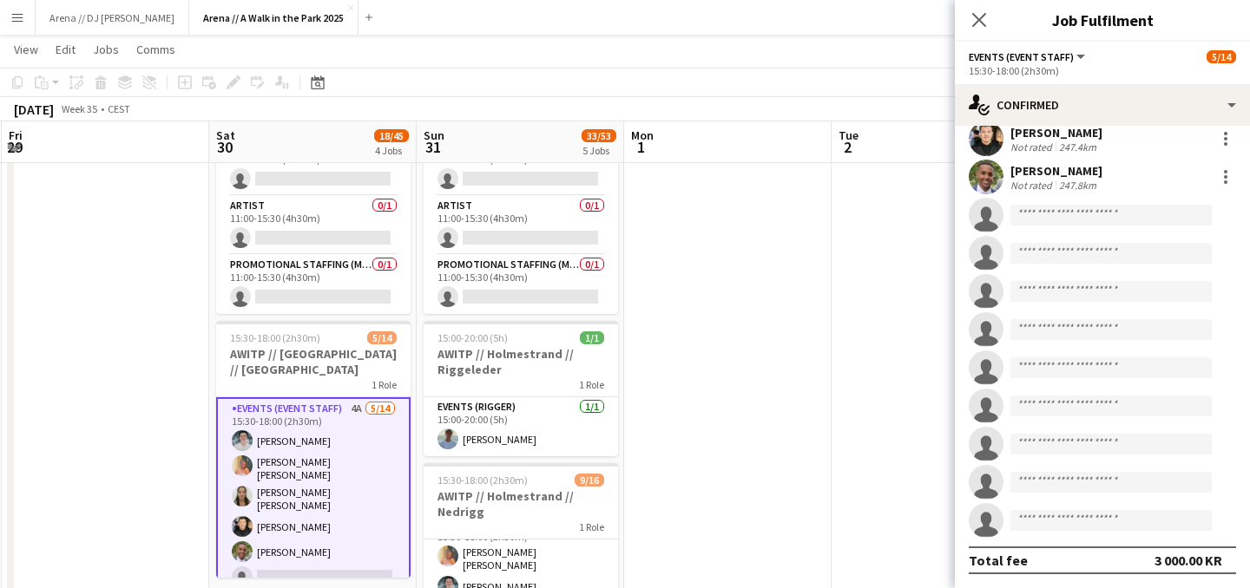
scroll to position [206, 0]
click at [1073, 213] on input at bounding box center [1110, 215] width 201 height 21
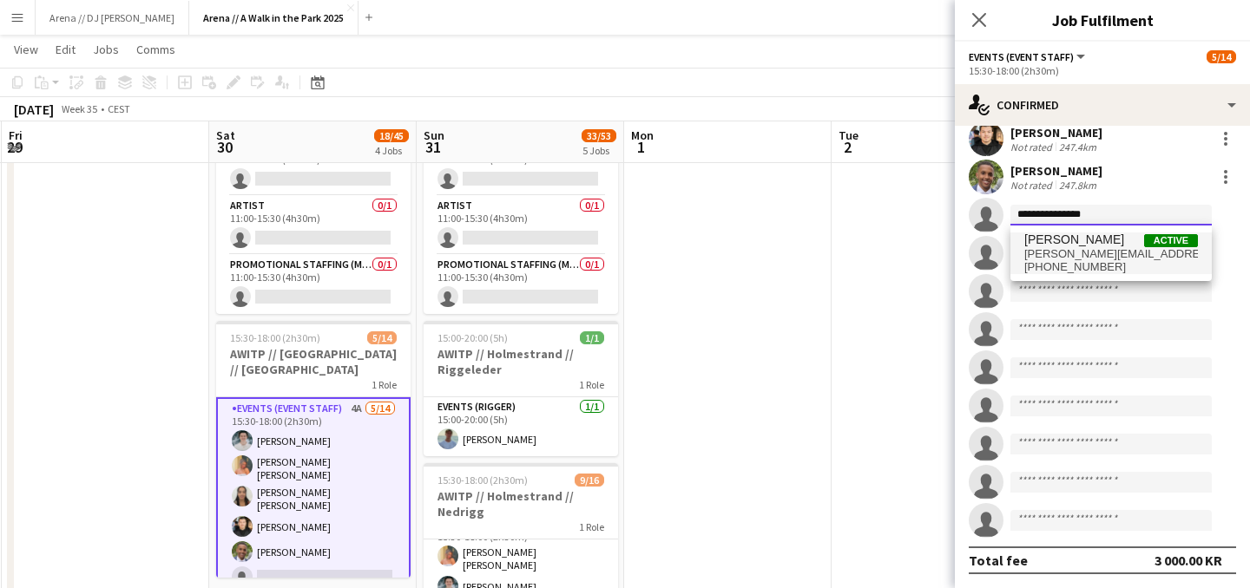
type input "**********"
click at [1104, 250] on span "[PERSON_NAME][EMAIL_ADDRESS][PERSON_NAME][DOMAIN_NAME]" at bounding box center [1111, 254] width 174 height 14
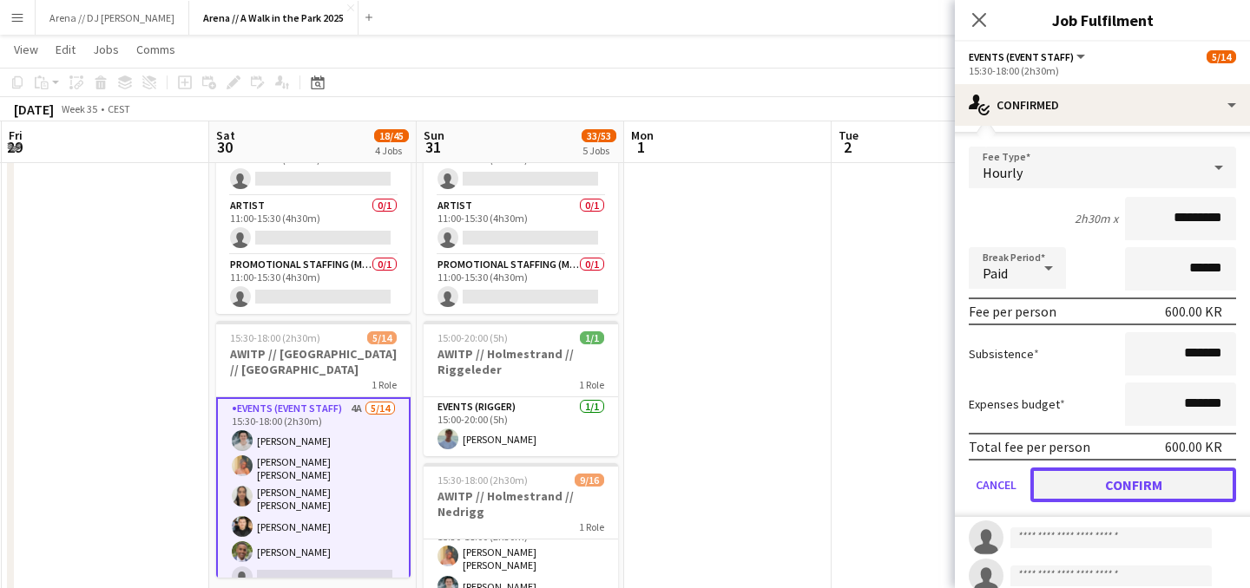
click at [1110, 491] on button "Confirm" at bounding box center [1133, 485] width 206 height 35
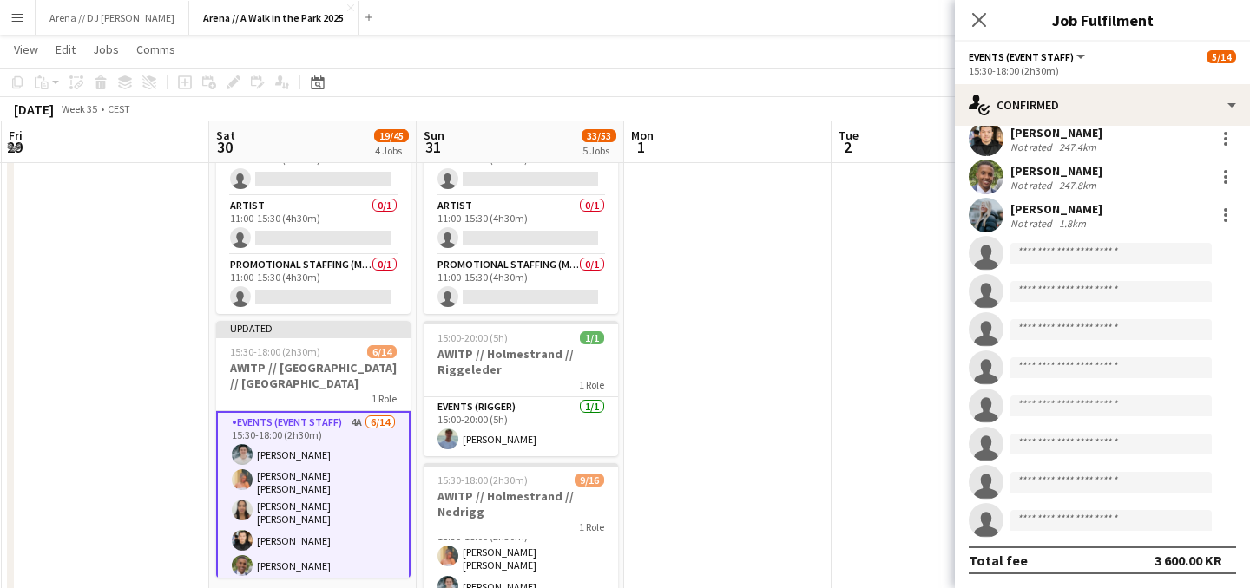
scroll to position [168, 0]
click at [824, 348] on app-date-cell at bounding box center [727, 141] width 207 height 1231
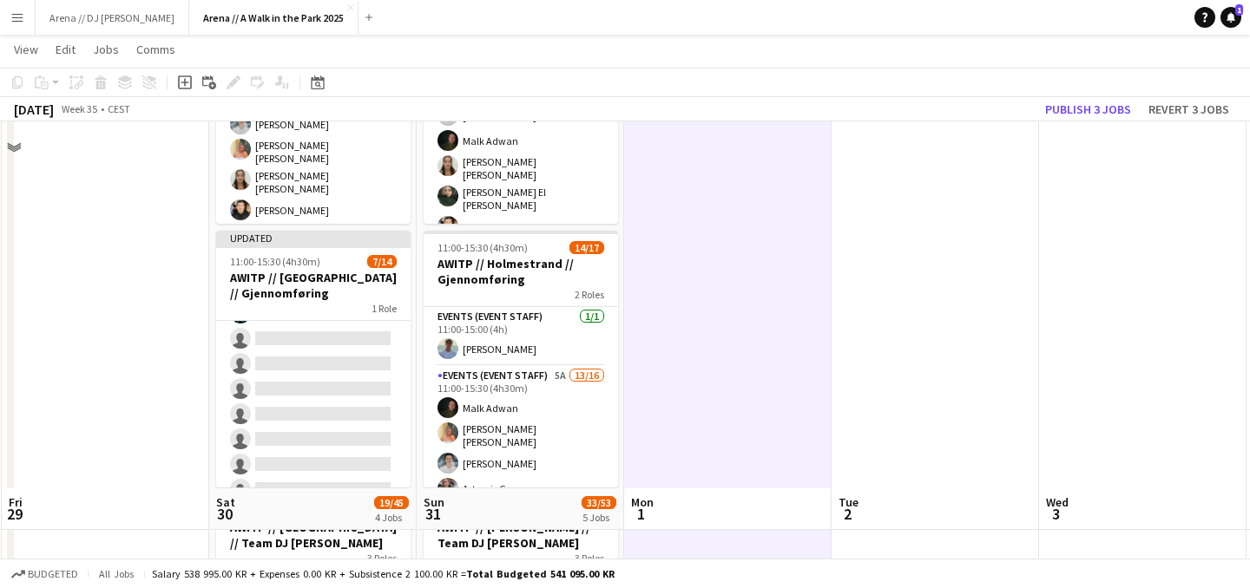
scroll to position [0, 0]
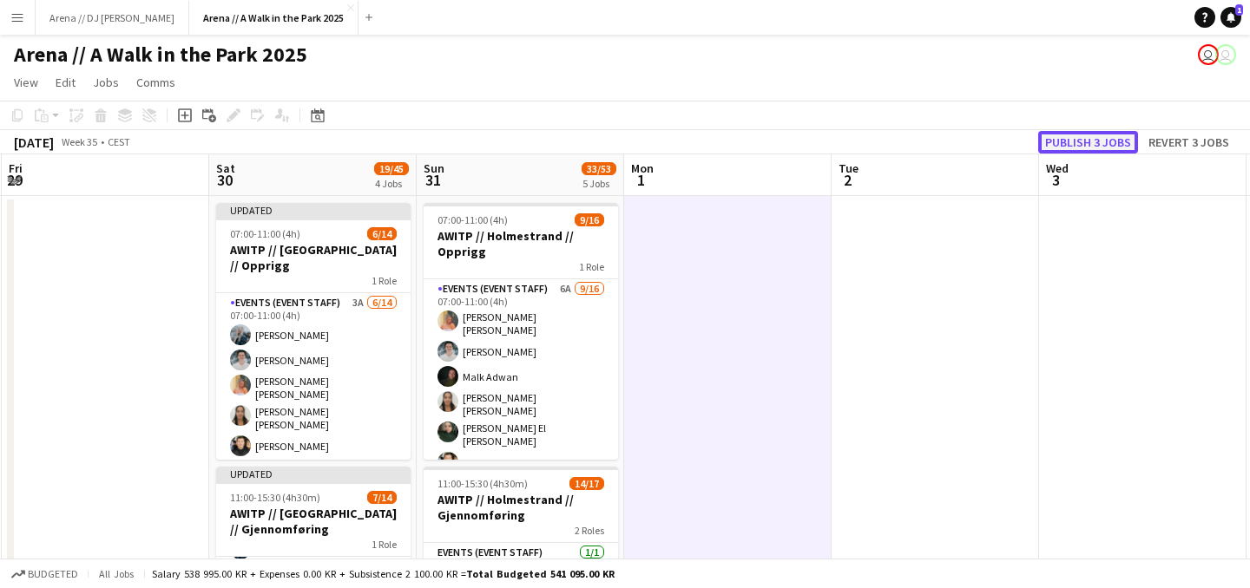
click at [1102, 139] on button "Publish 3 jobs" at bounding box center [1088, 142] width 100 height 23
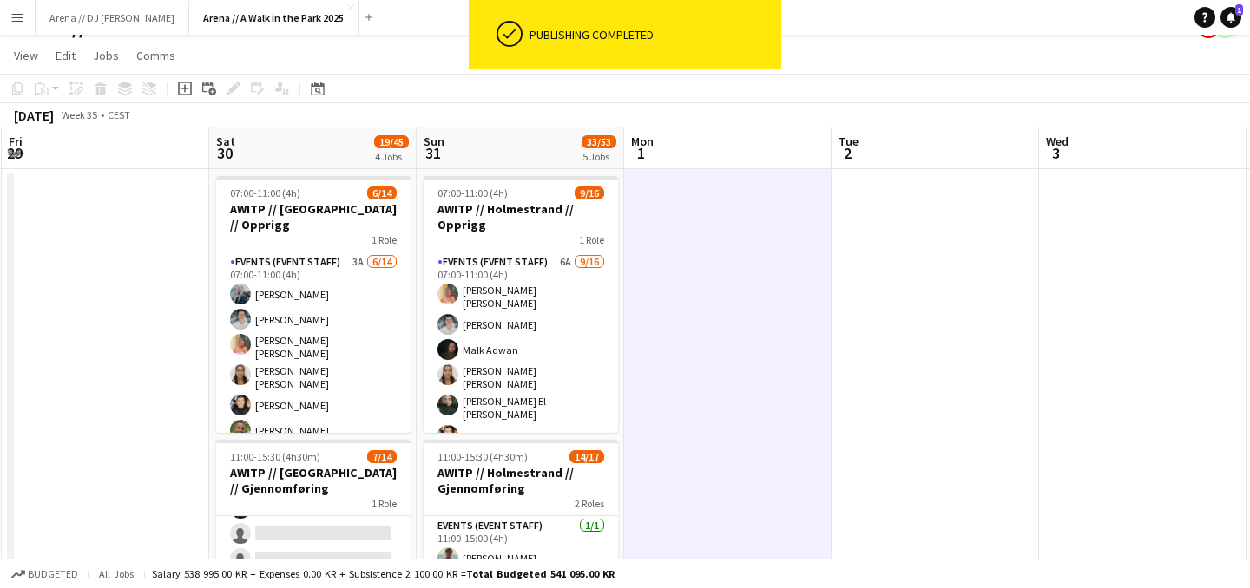
scroll to position [29, 0]
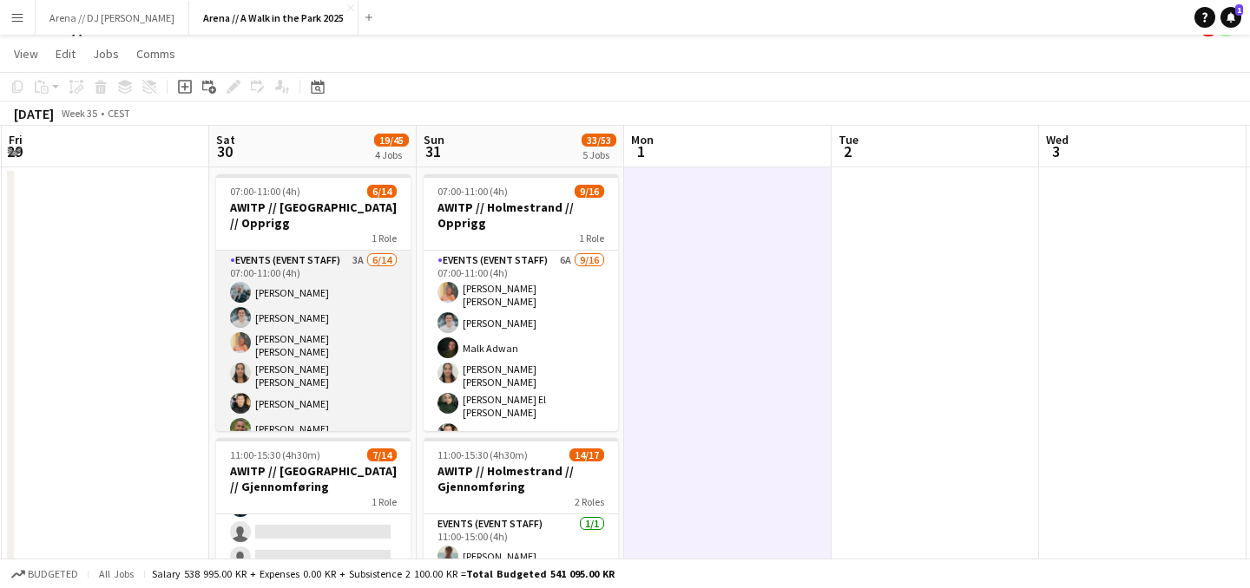
click at [307, 338] on app-card-role "Events (Event Staff) 3A [DATE] 07:00-11:00 (4h) [PERSON_NAME] [PERSON_NAME] [PE…" at bounding box center [313, 449] width 194 height 397
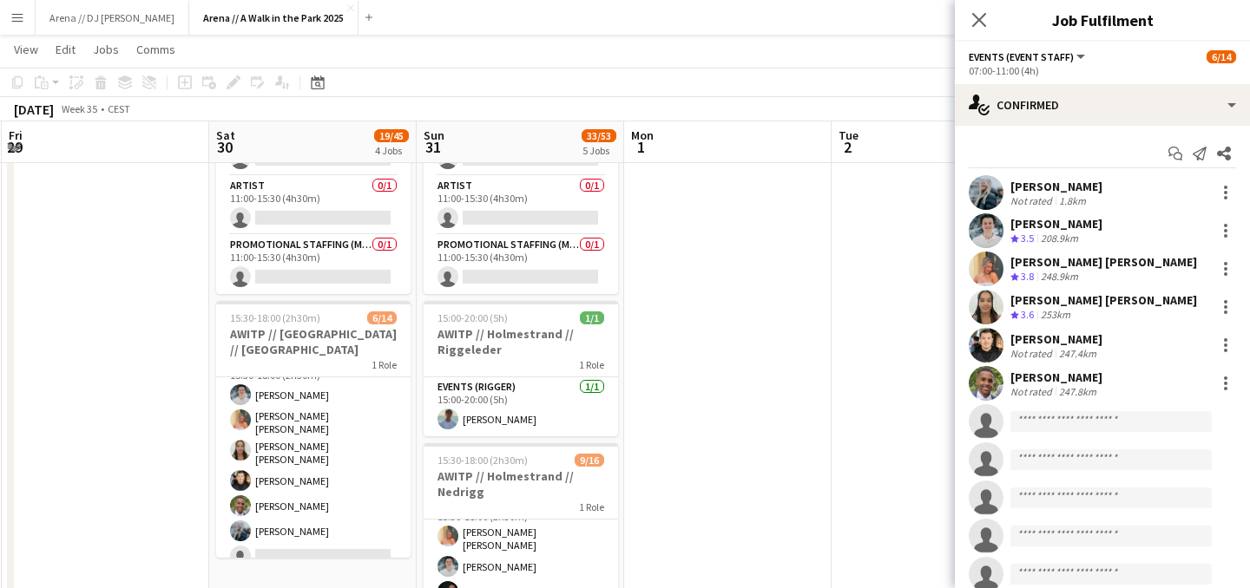
scroll to position [28, 0]
click at [683, 249] on app-date-cell at bounding box center [727, 121] width 207 height 1231
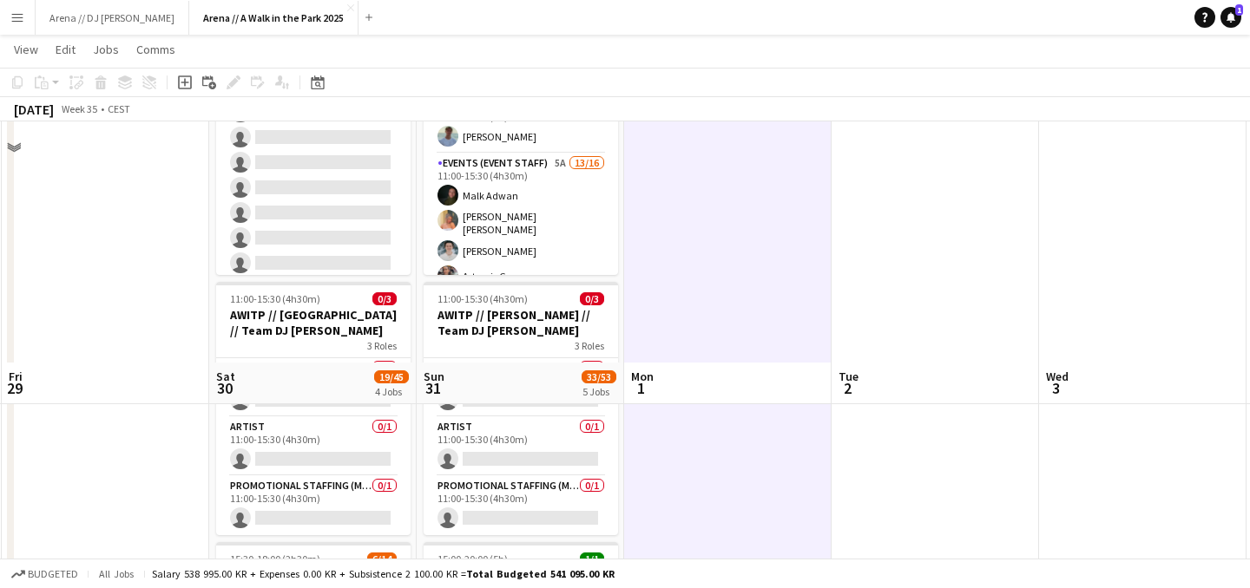
scroll to position [0, 0]
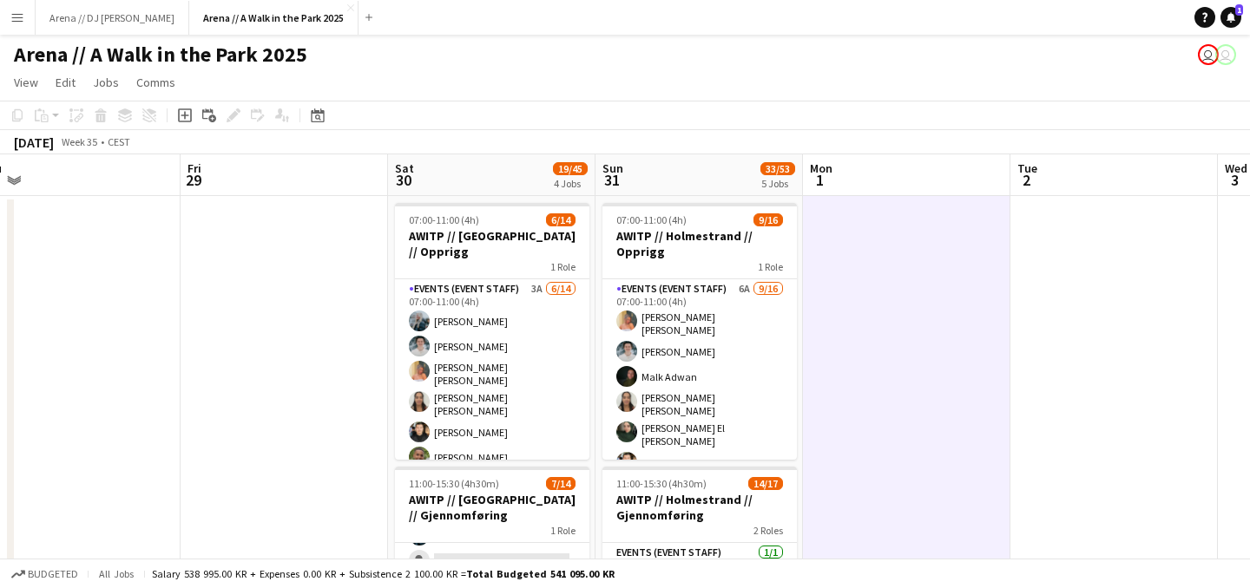
drag, startPoint x: 154, startPoint y: 340, endPoint x: 929, endPoint y: 318, distance: 775.2
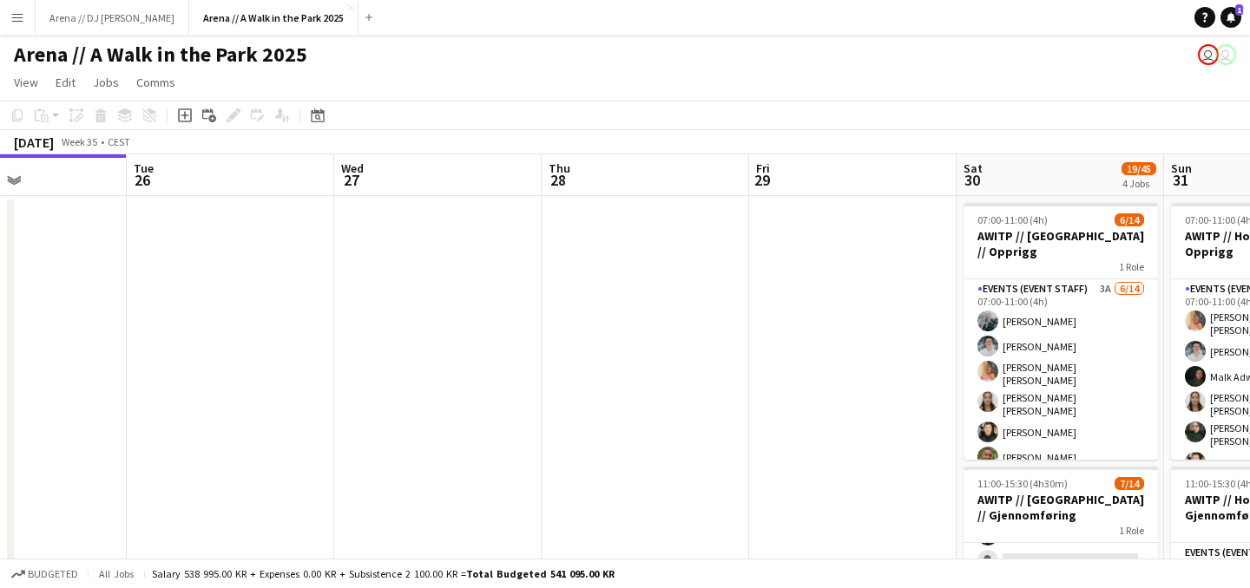
drag, startPoint x: 398, startPoint y: 328, endPoint x: 1016, endPoint y: 325, distance: 617.8
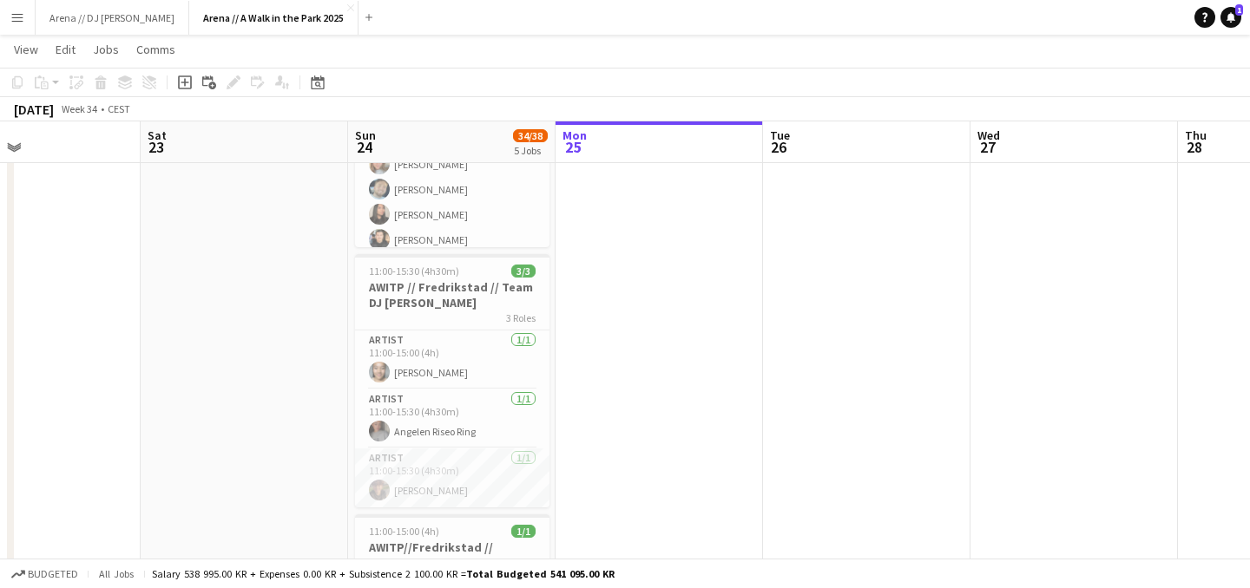
scroll to position [476, 0]
click at [421, 424] on app-card-role "Artist [DATE] 11:00-15:30 (4h30m) Angelen Riseo Ring" at bounding box center [452, 418] width 194 height 59
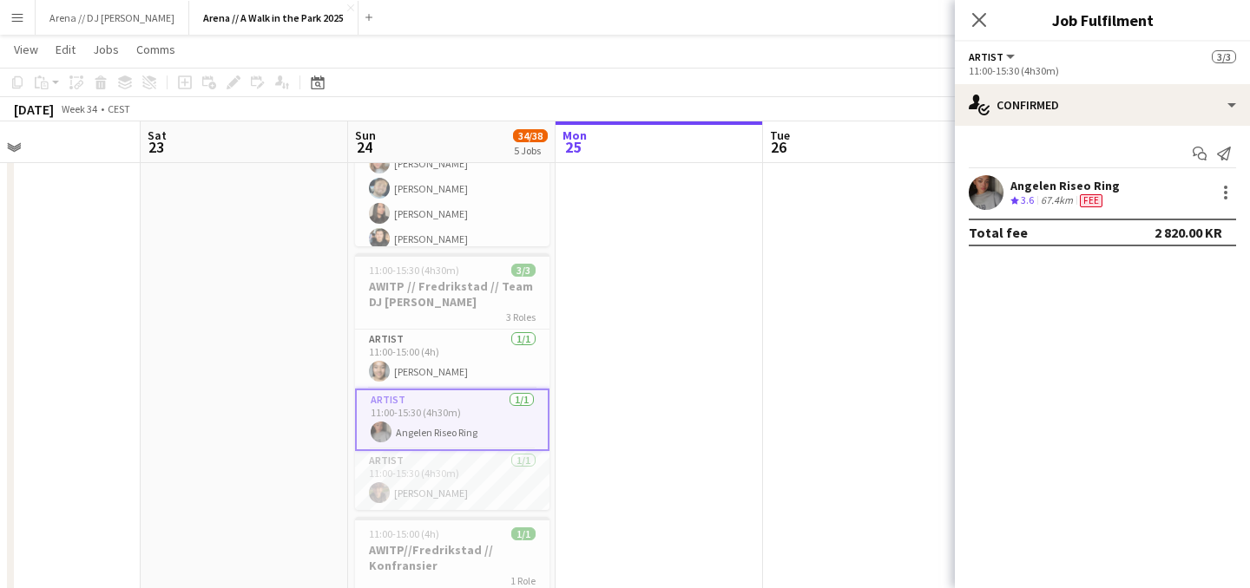
click at [1131, 197] on div "Angelen Riseo Ring Crew rating 3.6 67.4km Fee" at bounding box center [1102, 192] width 295 height 35
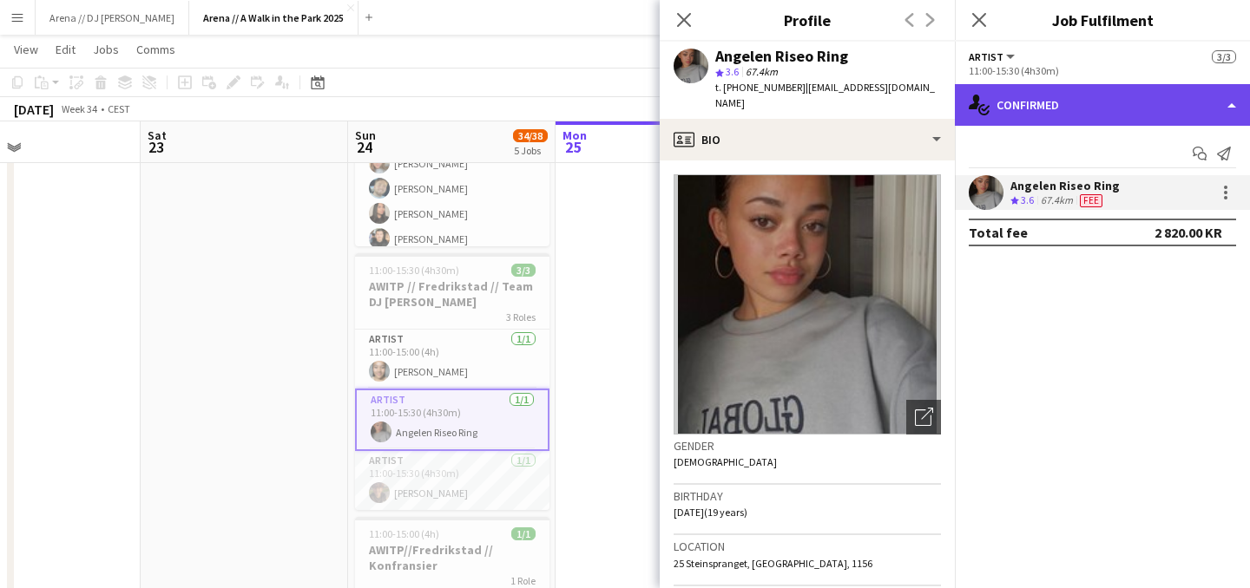
click at [1075, 94] on div "single-neutral-actions-check-2 Confirmed" at bounding box center [1102, 105] width 295 height 42
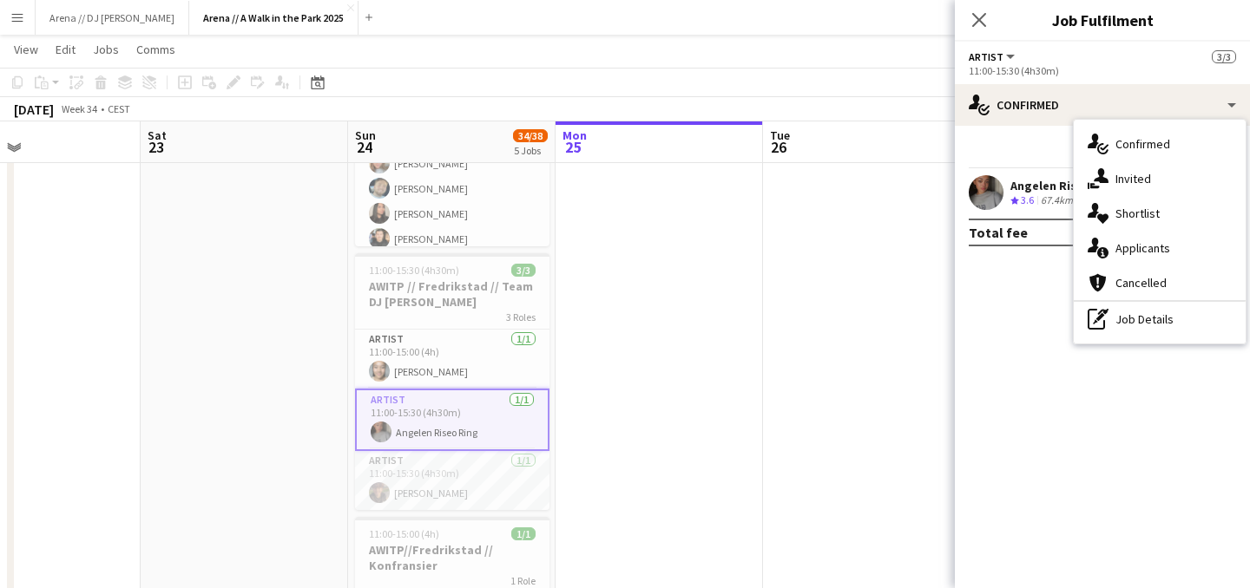
click at [1020, 355] on mat-expansion-panel "check Confirmed Start chat Send notification Angelen Riseo Ring Crew rating 3.6…" at bounding box center [1102, 357] width 295 height 463
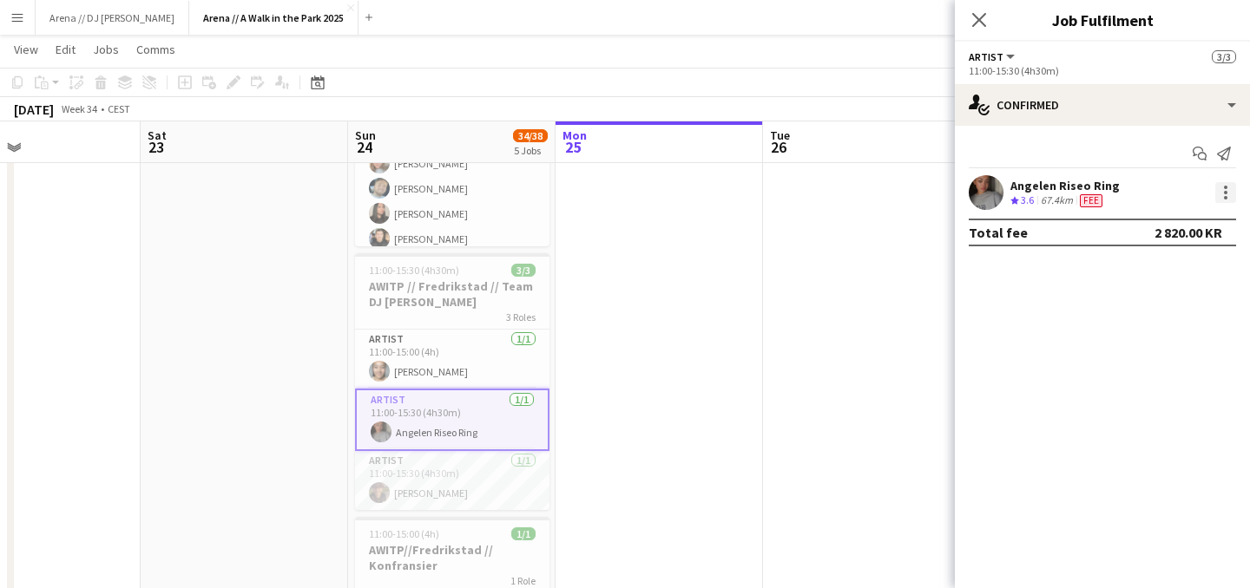
click at [1219, 201] on div at bounding box center [1225, 192] width 21 height 21
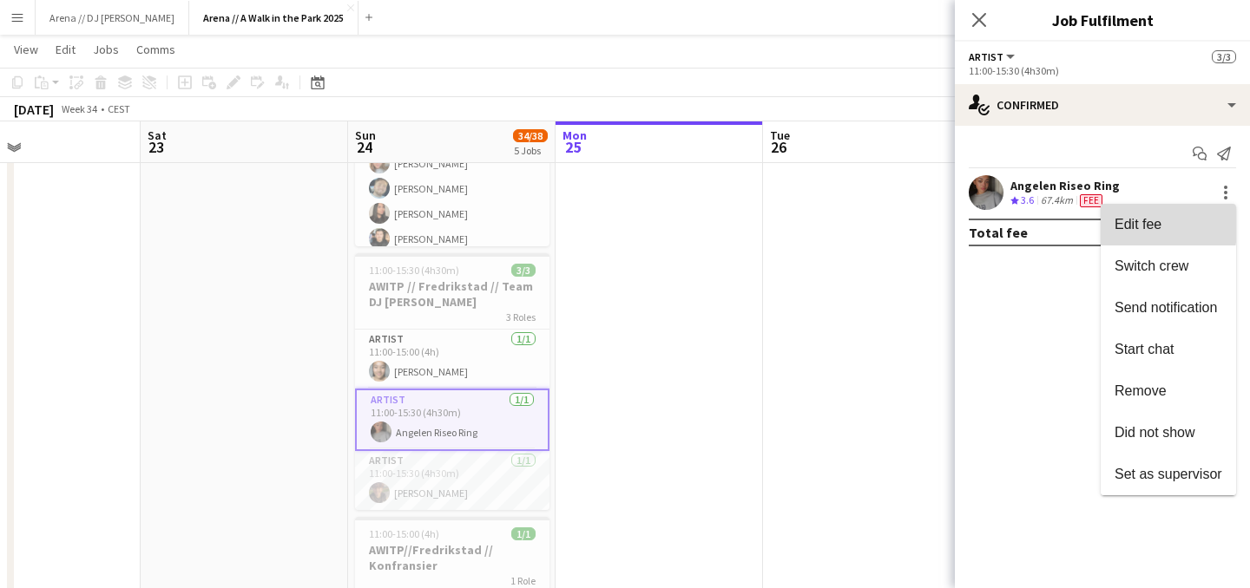
click at [1132, 223] on span "Edit fee" at bounding box center [1137, 224] width 47 height 15
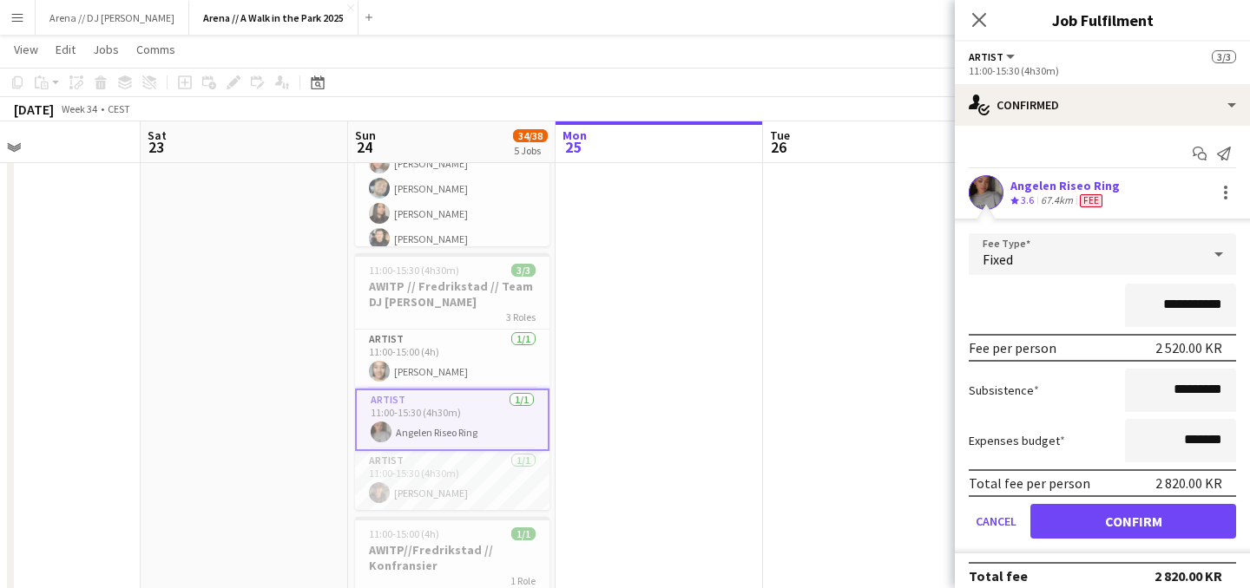
scroll to position [17, 0]
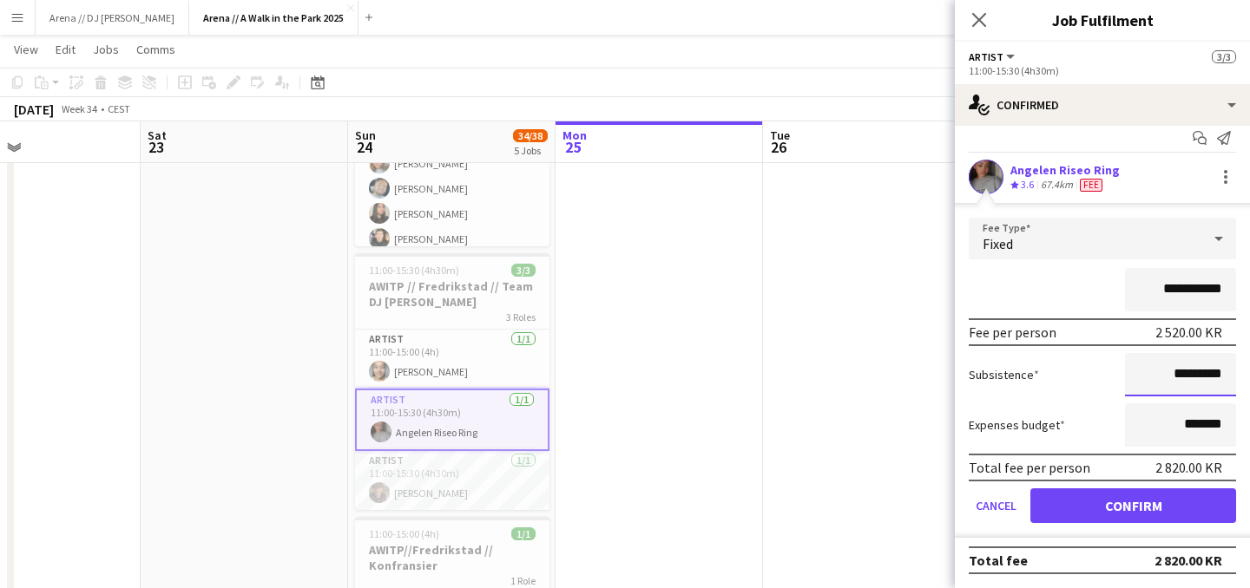
click at [1185, 372] on input "*********" at bounding box center [1180, 374] width 111 height 43
type input "****"
type input "******"
click button "Confirm" at bounding box center [1133, 506] width 206 height 35
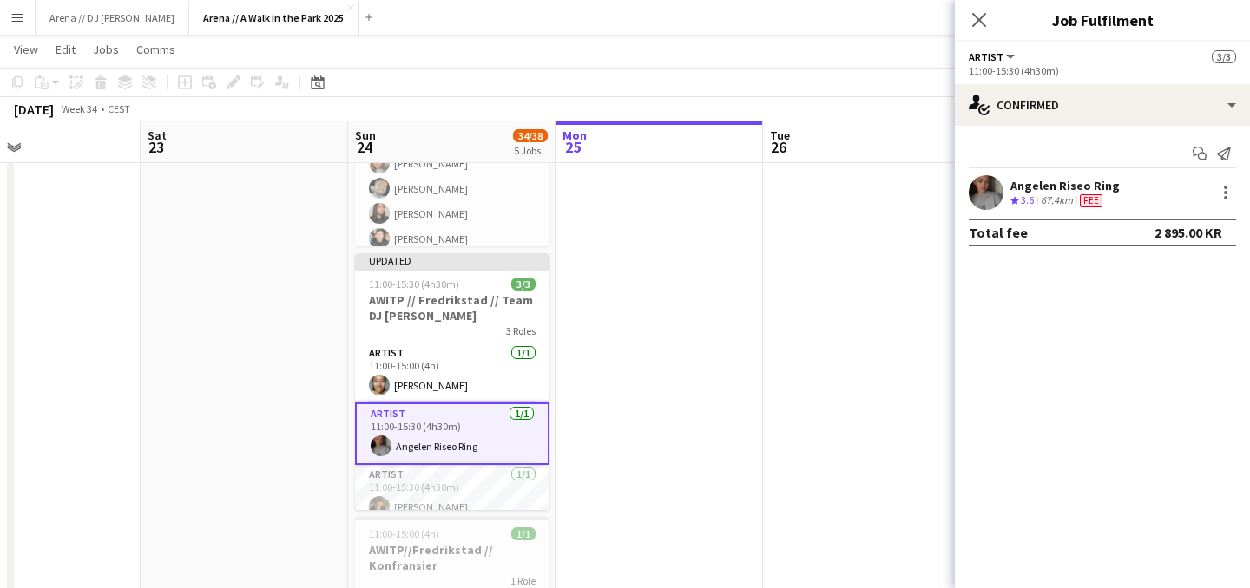
scroll to position [0, 0]
click at [497, 480] on app-card-role "Artist [DATE] 11:00-15:30 (4h30m) [PERSON_NAME]" at bounding box center [452, 494] width 194 height 59
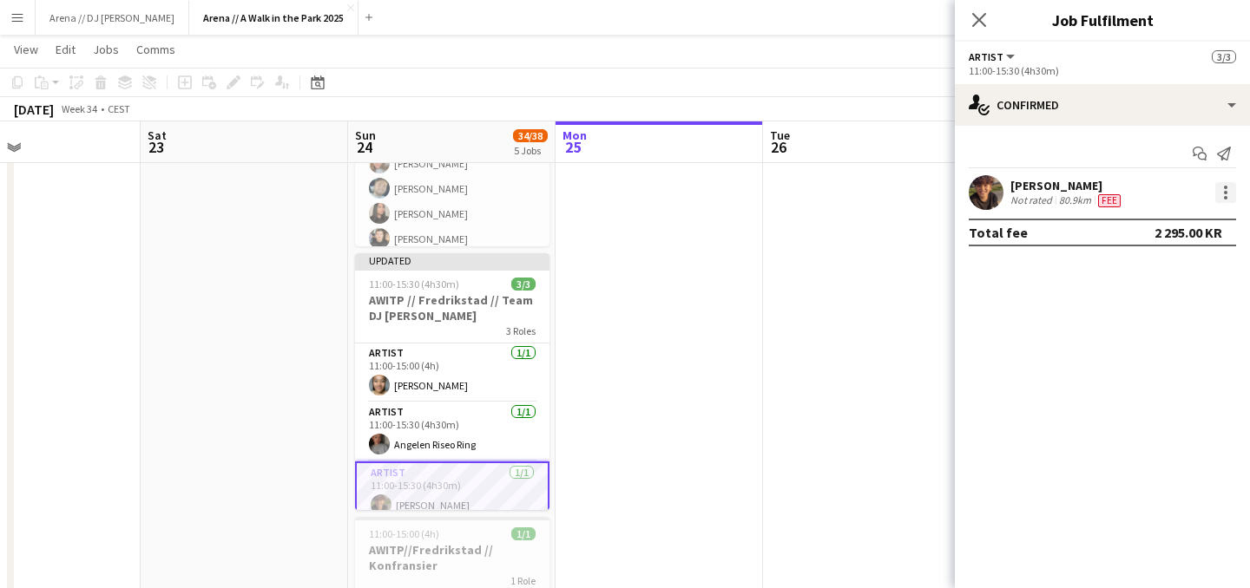
click at [1232, 192] on div at bounding box center [1225, 192] width 21 height 21
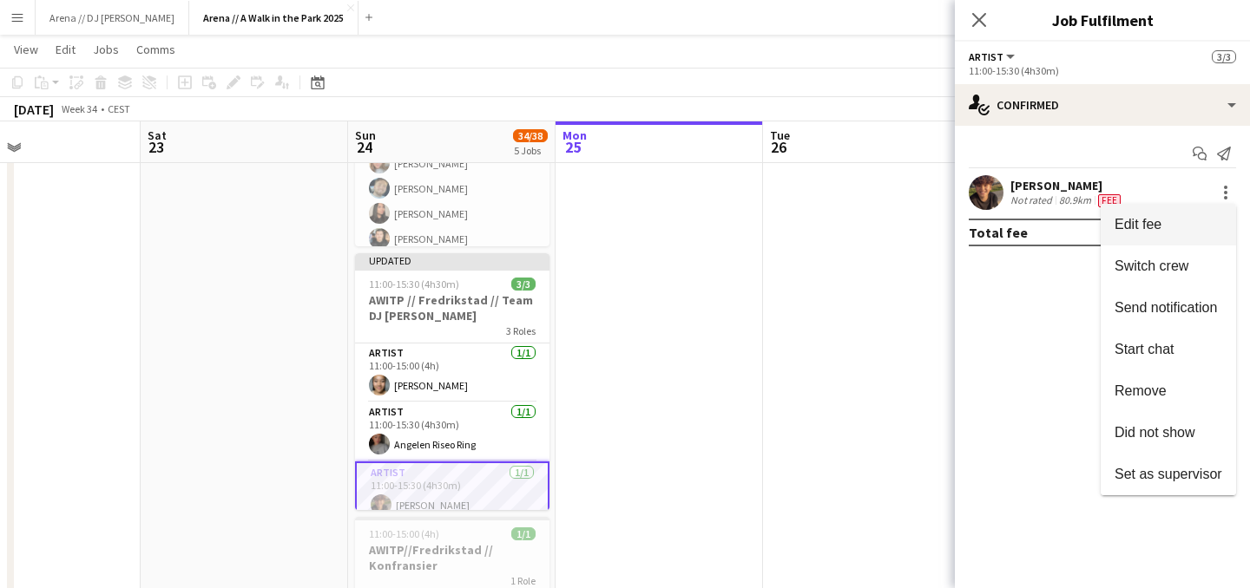
click at [1171, 227] on span "Edit fee" at bounding box center [1168, 225] width 108 height 16
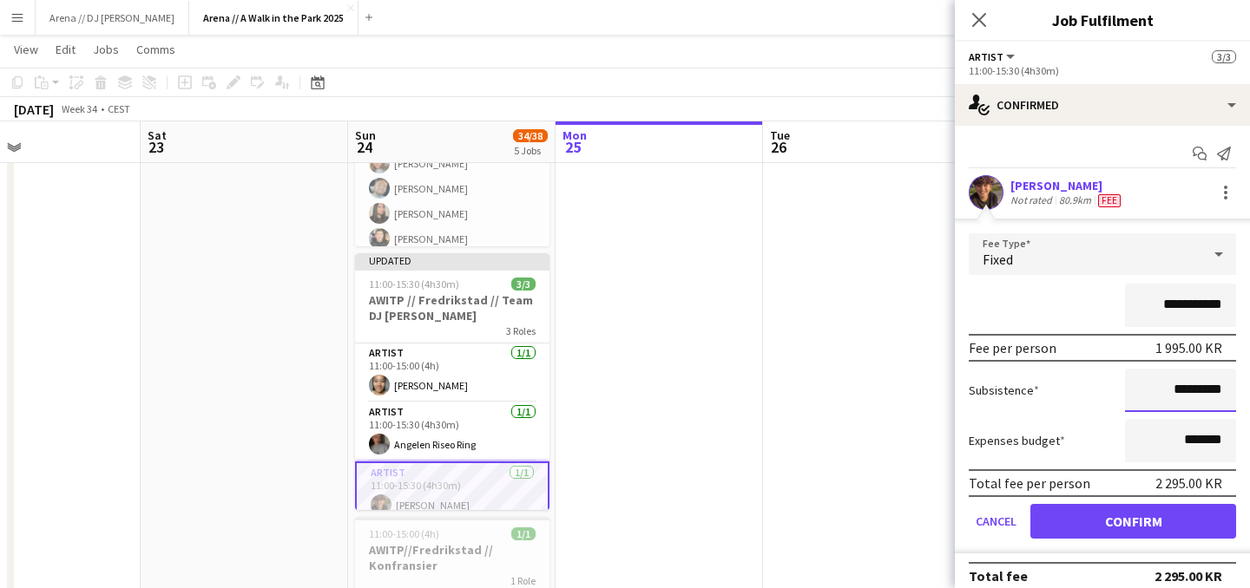
click at [1185, 395] on input "*********" at bounding box center [1180, 390] width 111 height 43
type input "******"
click button "Confirm" at bounding box center [1133, 521] width 206 height 35
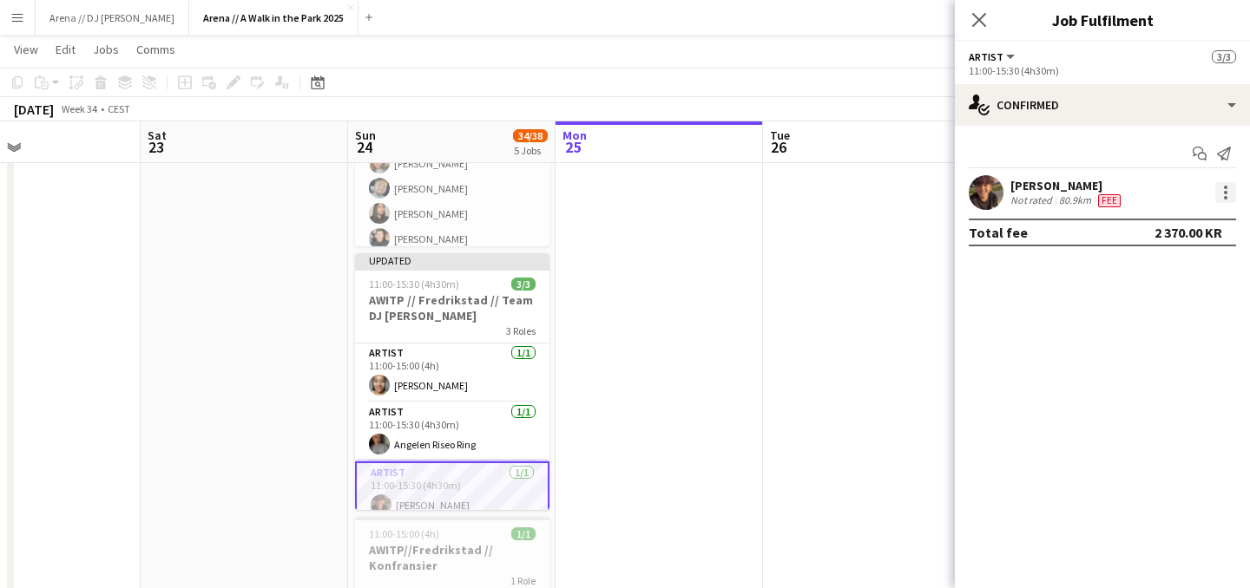
click at [1226, 190] on div at bounding box center [1225, 192] width 21 height 21
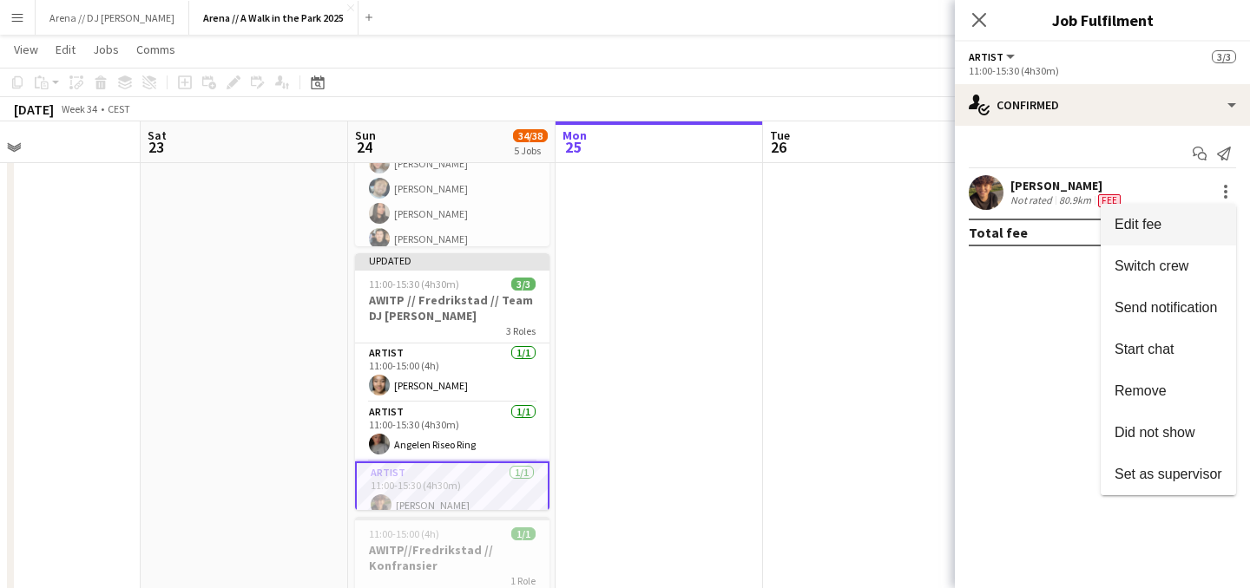
click at [1168, 224] on span "Edit fee" at bounding box center [1168, 225] width 108 height 16
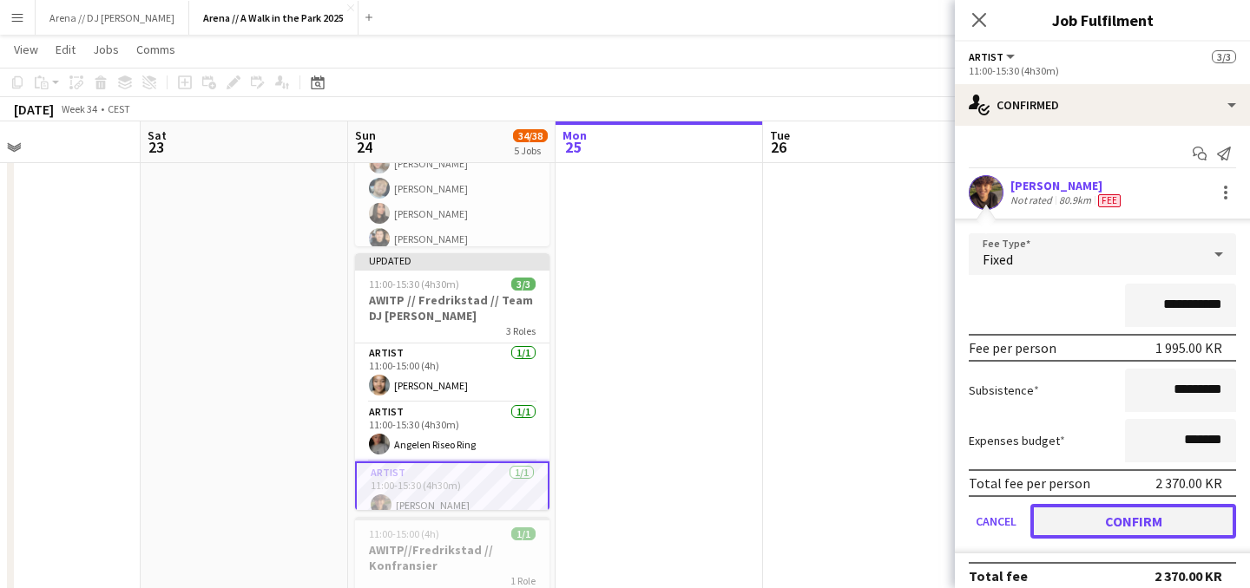
click at [1142, 522] on button "Confirm" at bounding box center [1133, 521] width 206 height 35
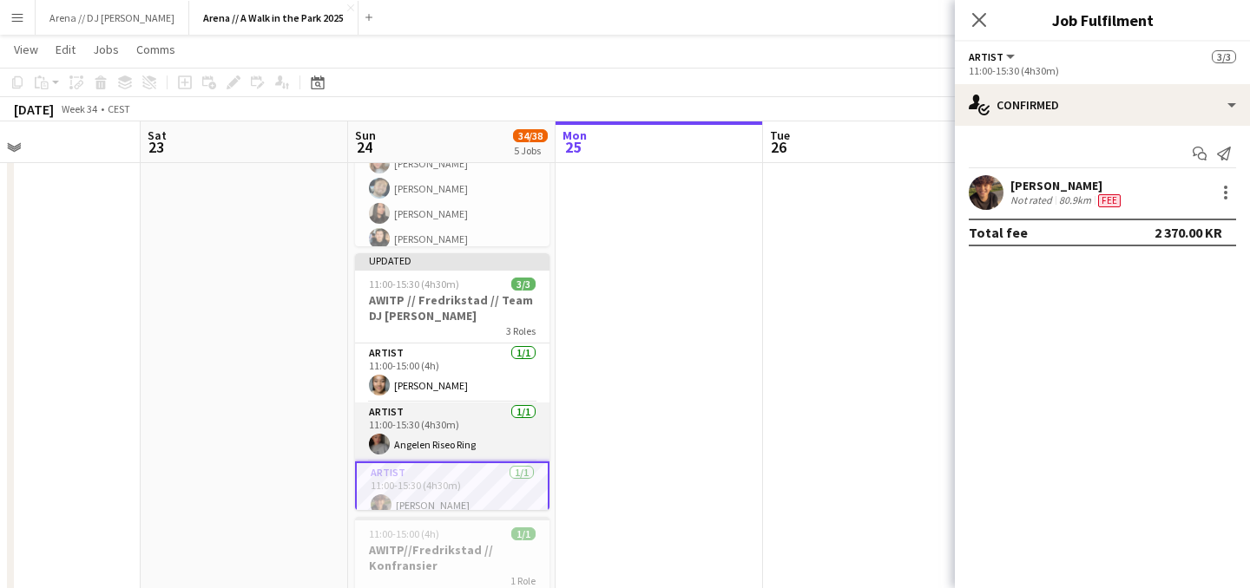
click at [484, 424] on app-card-role "Artist [DATE] 11:00-15:30 (4h30m) Angelen Riseo Ring" at bounding box center [452, 432] width 194 height 59
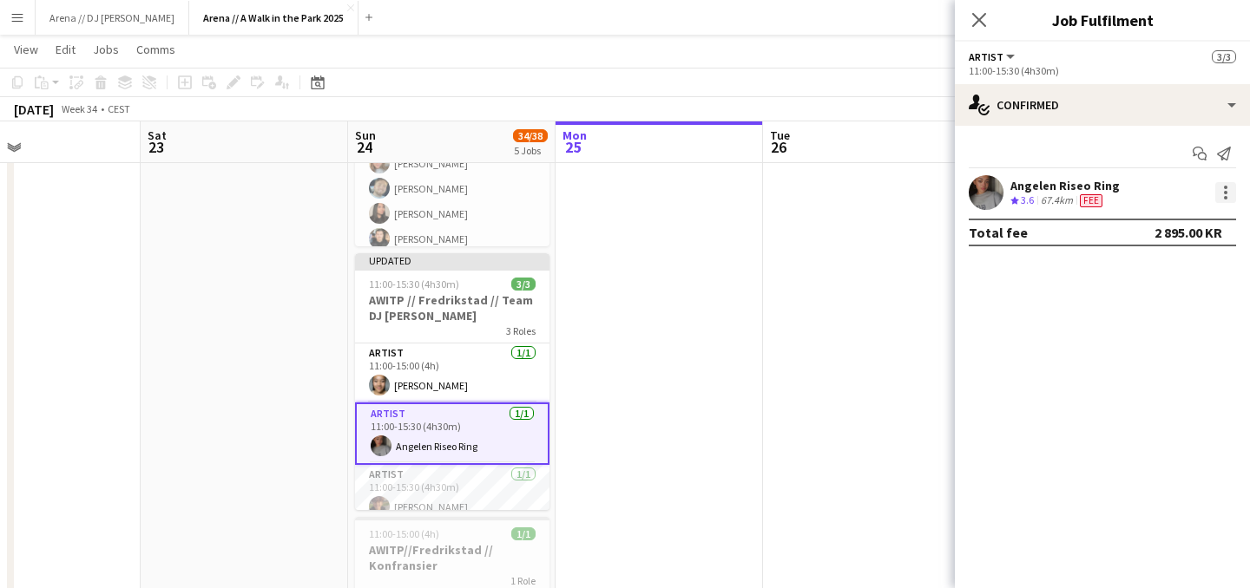
click at [1226, 193] on div at bounding box center [1225, 192] width 3 height 3
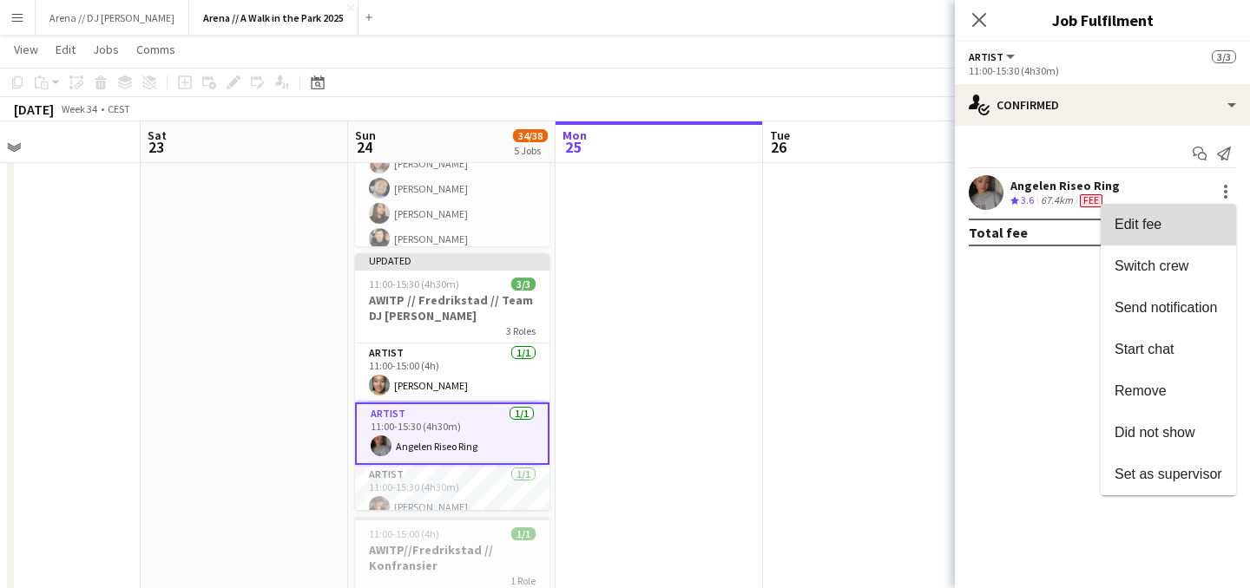
click at [1153, 220] on span "Edit fee" at bounding box center [1137, 224] width 47 height 15
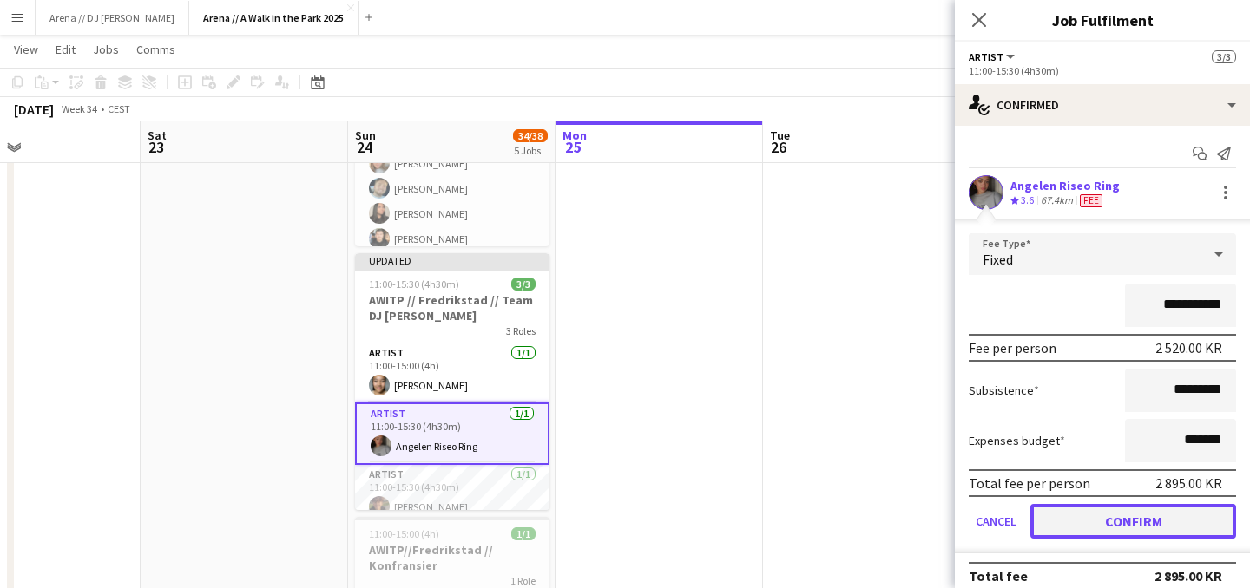
click at [1117, 512] on button "Confirm" at bounding box center [1133, 521] width 206 height 35
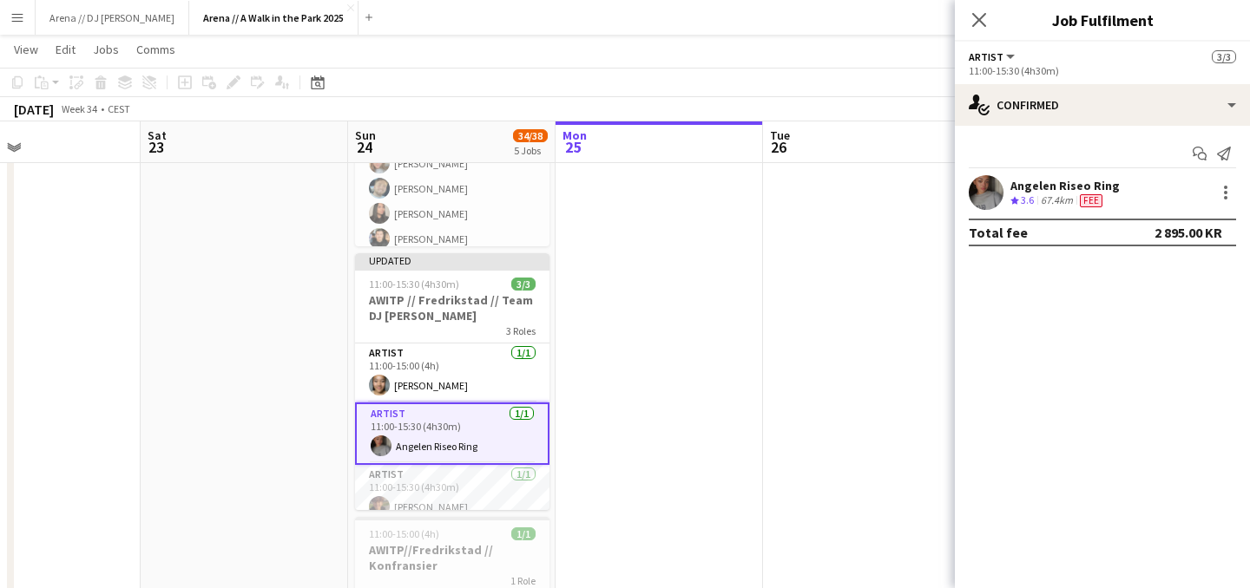
click at [764, 316] on div "07:00-11:00 (4h) 10/11 AWITP // [GEOGRAPHIC_DATA] // Opprigg 1 Role Events (Eve…" at bounding box center [762, 334] width 2489 height 1231
click at [978, 23] on icon "Close pop-in" at bounding box center [978, 19] width 16 height 16
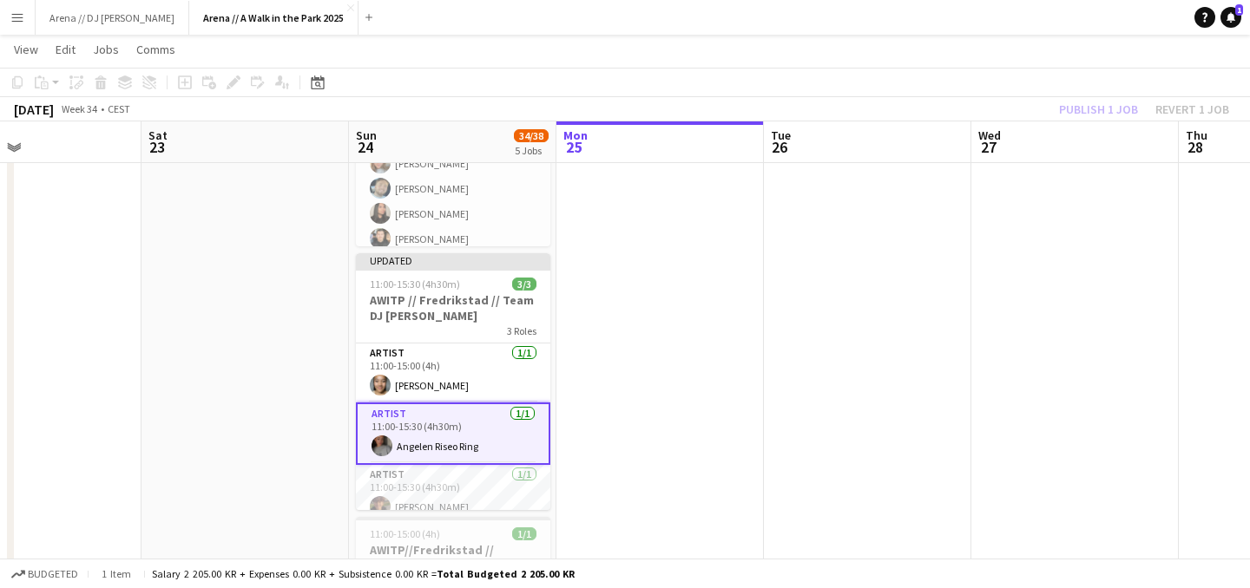
click at [945, 233] on app-date-cell at bounding box center [867, 334] width 207 height 1231
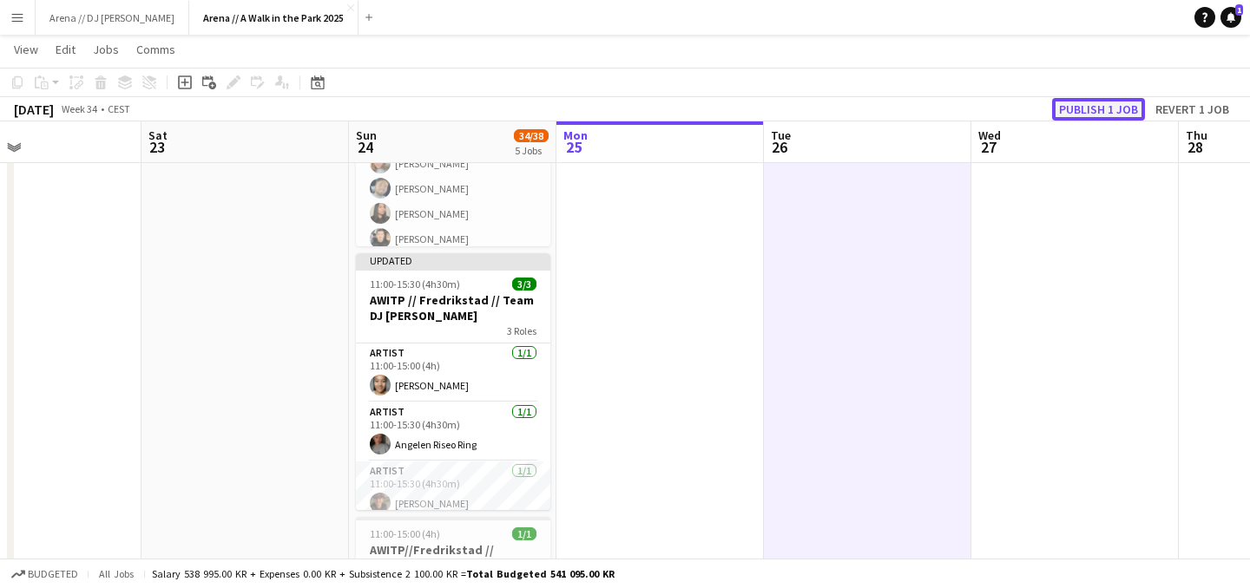
click at [1097, 112] on button "Publish 1 job" at bounding box center [1098, 109] width 93 height 23
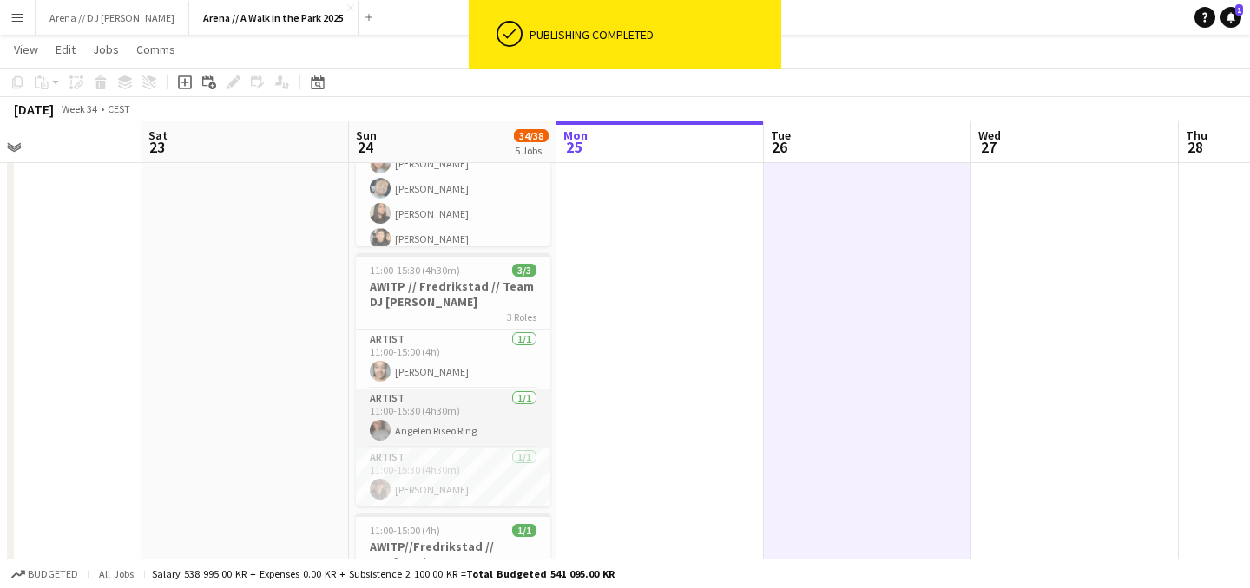
click at [451, 416] on app-card-role "Artist [DATE] 11:00-15:30 (4h30m) Angelen Riseo Ring" at bounding box center [453, 418] width 194 height 59
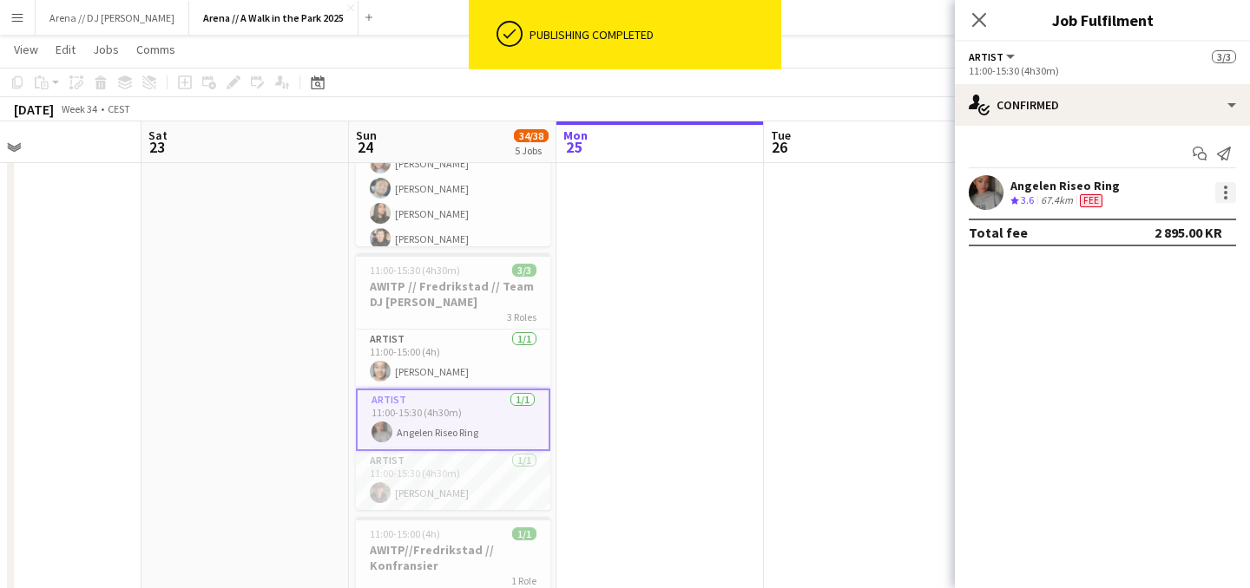
click at [1222, 187] on div at bounding box center [1225, 192] width 21 height 21
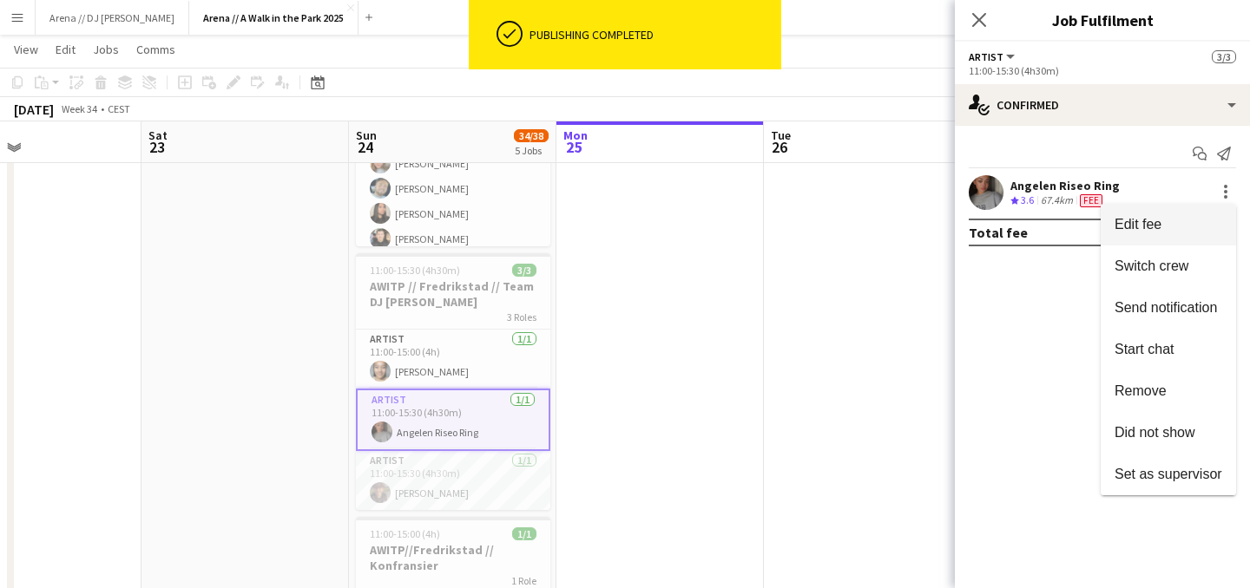
click at [1168, 229] on span "Edit fee" at bounding box center [1168, 225] width 108 height 16
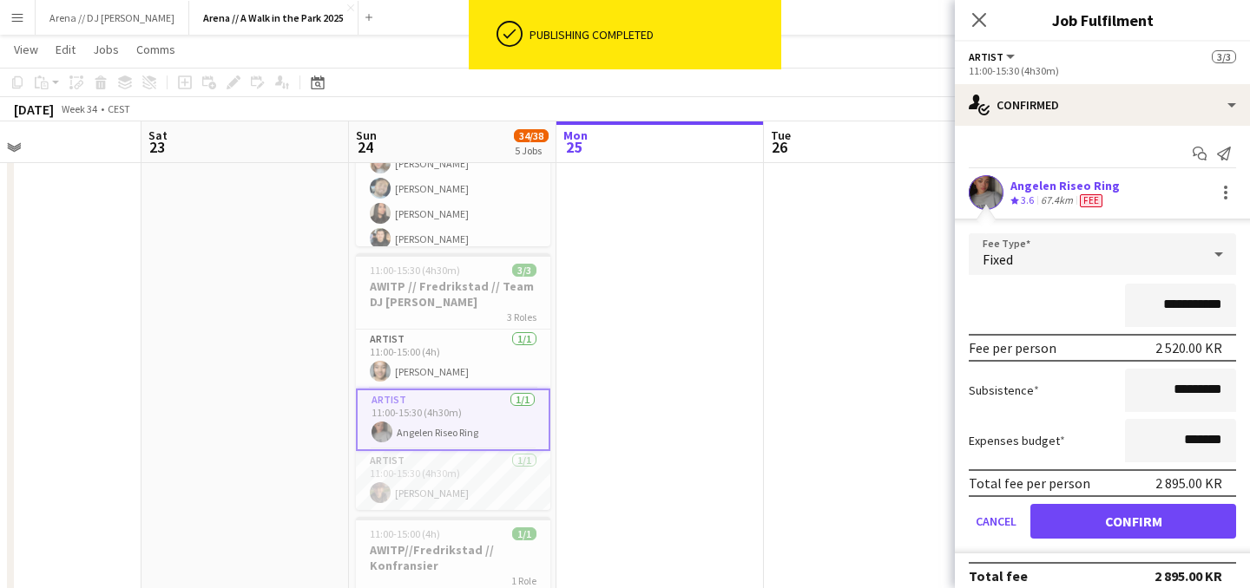
scroll to position [17, 0]
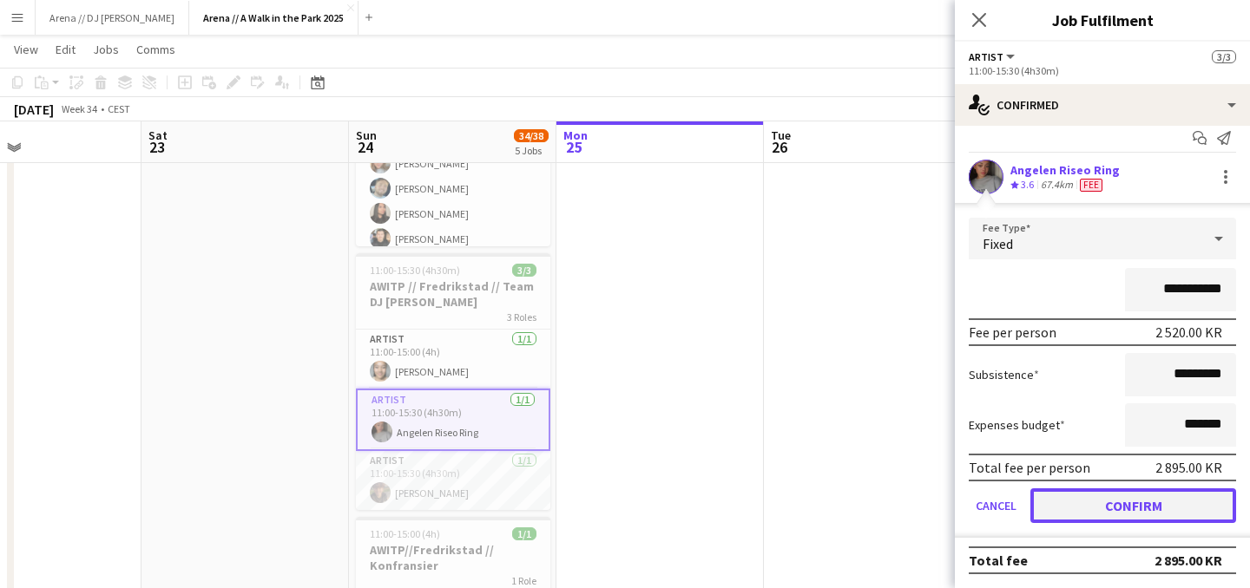
click at [1086, 500] on button "Confirm" at bounding box center [1133, 506] width 206 height 35
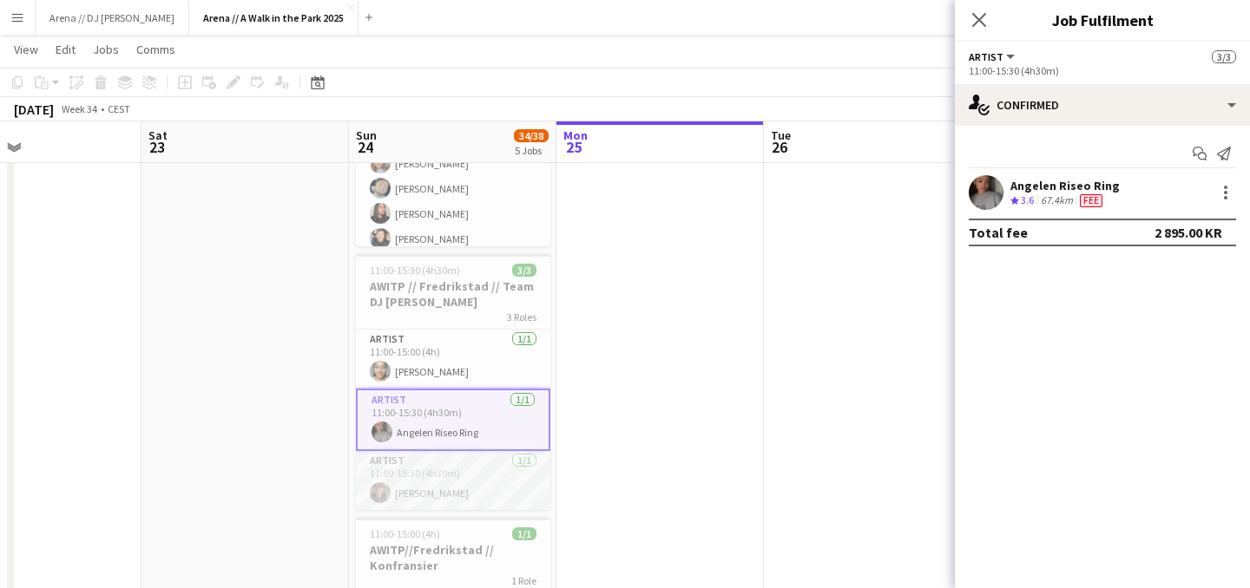
click at [434, 475] on app-card-role "Artist [DATE] 11:00-15:30 (4h30m) [PERSON_NAME]" at bounding box center [453, 480] width 194 height 59
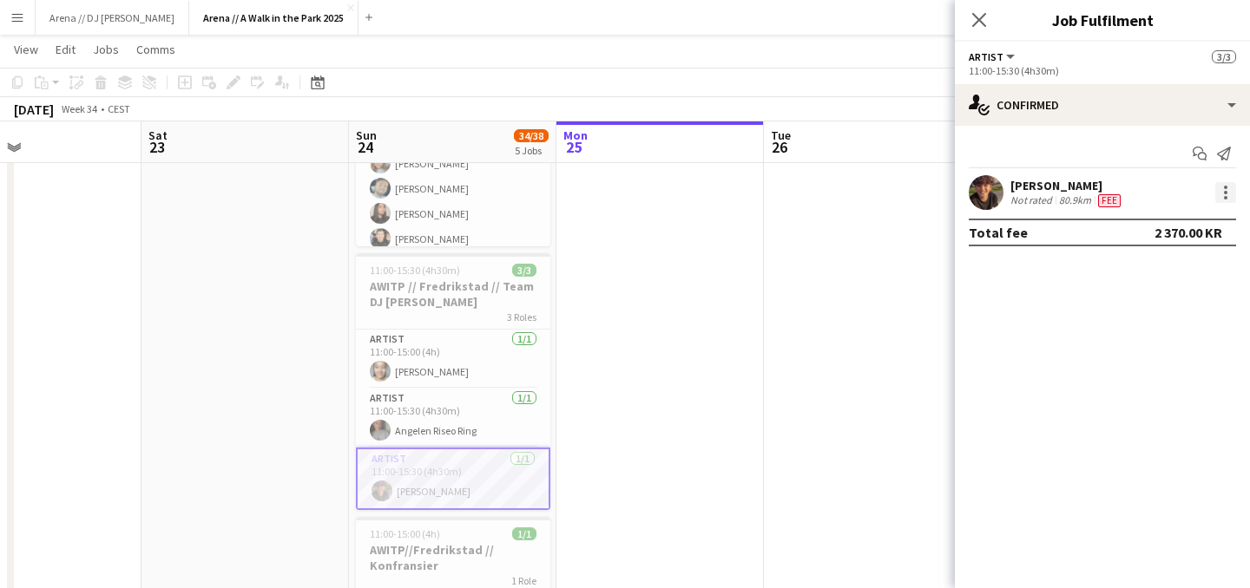
click at [1230, 190] on div at bounding box center [1225, 192] width 21 height 21
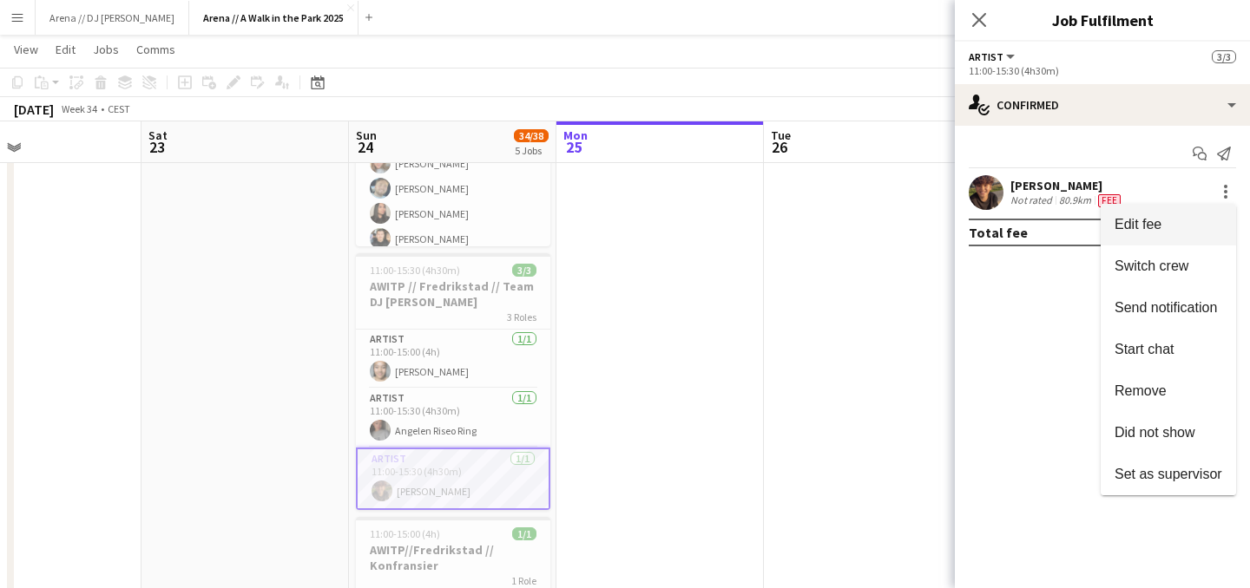
click at [1161, 222] on span "Edit fee" at bounding box center [1137, 224] width 47 height 15
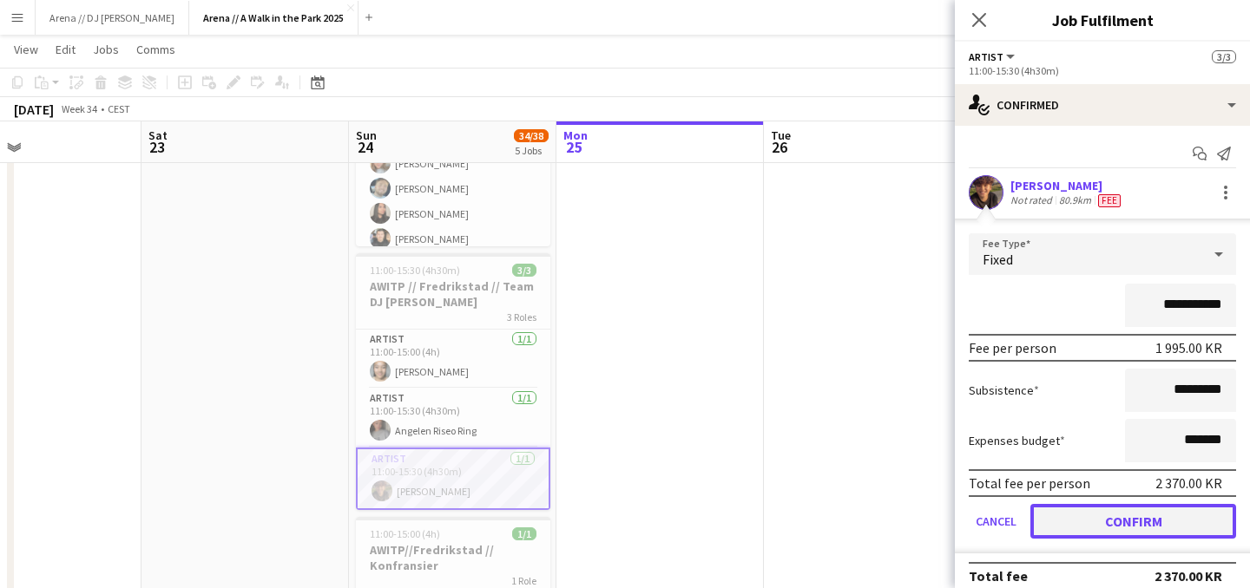
click at [1092, 520] on button "Confirm" at bounding box center [1133, 521] width 206 height 35
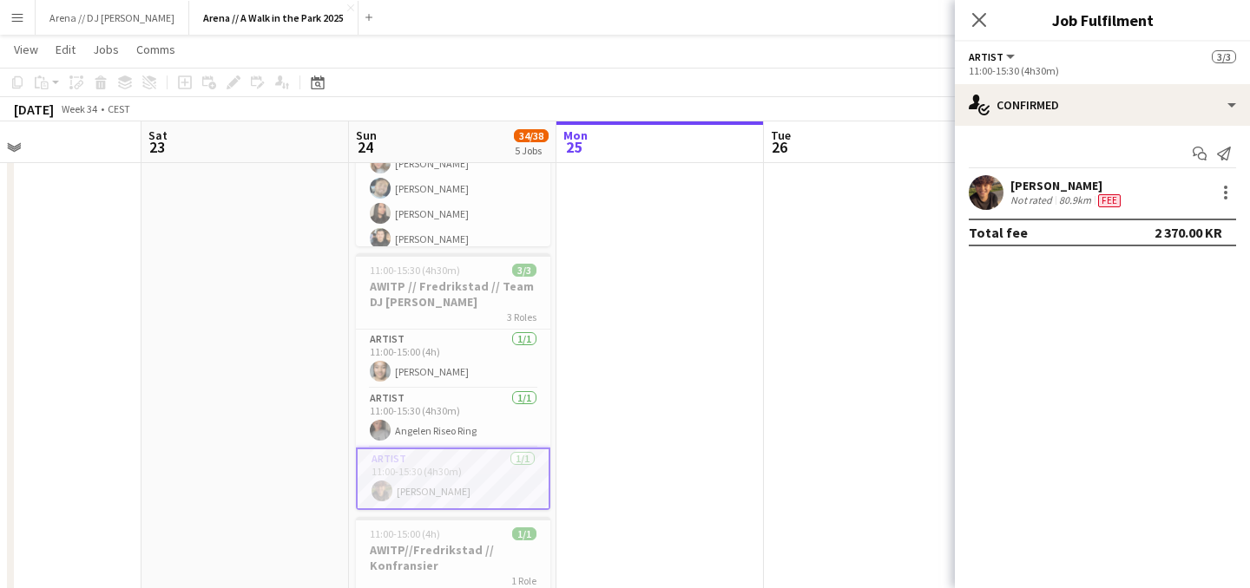
click at [853, 345] on app-date-cell at bounding box center [867, 334] width 207 height 1231
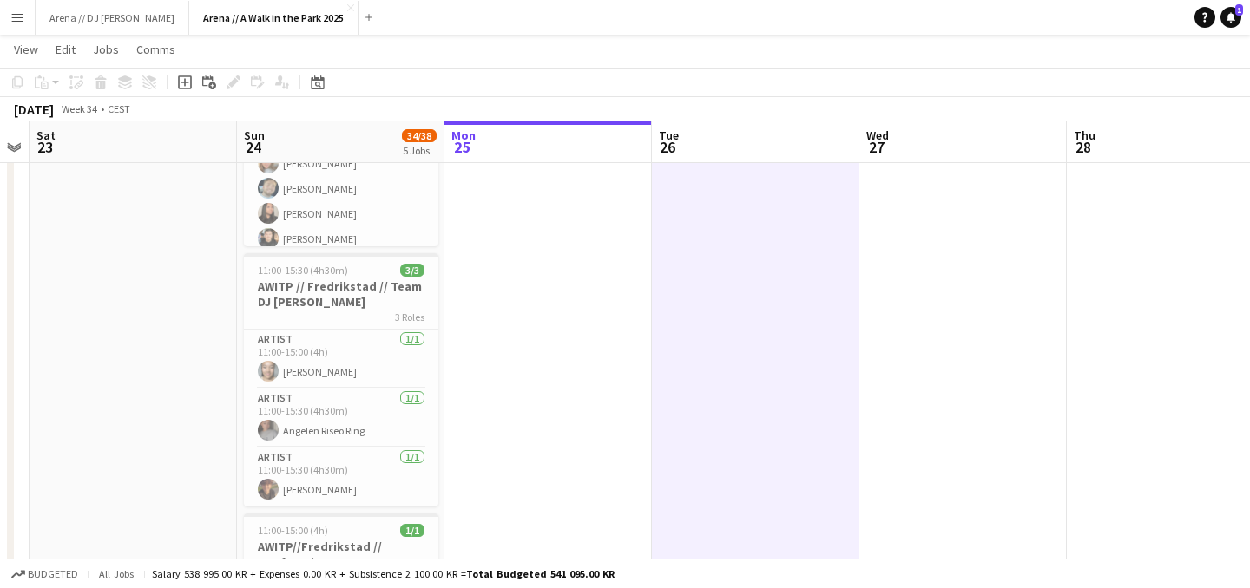
drag, startPoint x: 728, startPoint y: 299, endPoint x: 200, endPoint y: 315, distance: 527.8
click at [200, 315] on app-calendar-viewport "Wed 20 Thu 21 Fri 22 Sat 23 Sun 24 34/38 5 Jobs Mon 25 Tue 26 Wed 27 Thu 28 Fri…" at bounding box center [625, 271] width 1250 height 1358
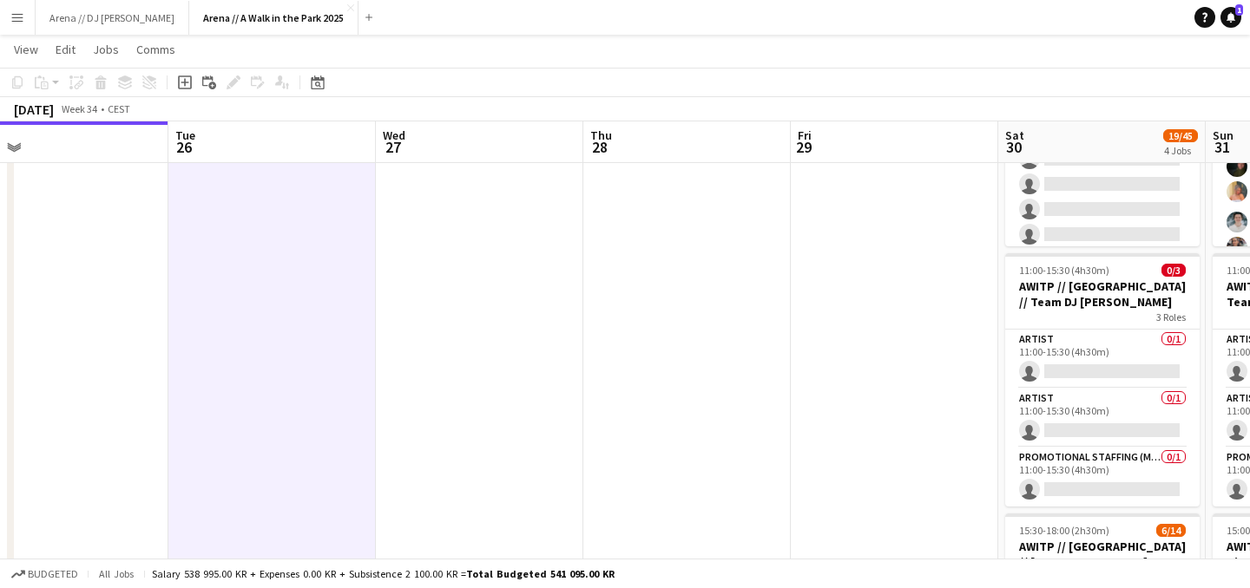
scroll to position [0, 686]
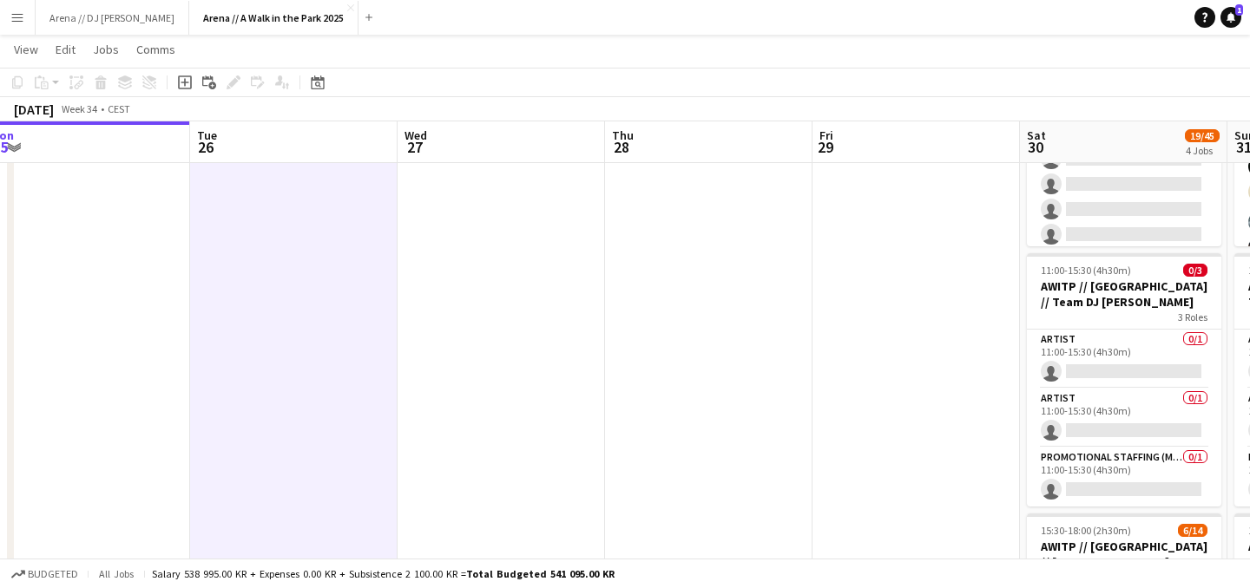
drag, startPoint x: 846, startPoint y: 302, endPoint x: 339, endPoint y: 289, distance: 506.9
click at [339, 289] on app-calendar-viewport "Fri 22 Sat 23 Sun 24 34/38 5 Jobs Mon 25 Tue 26 Wed 27 Thu 28 Fri 29 Sat 30 19/…" at bounding box center [625, 271] width 1250 height 1358
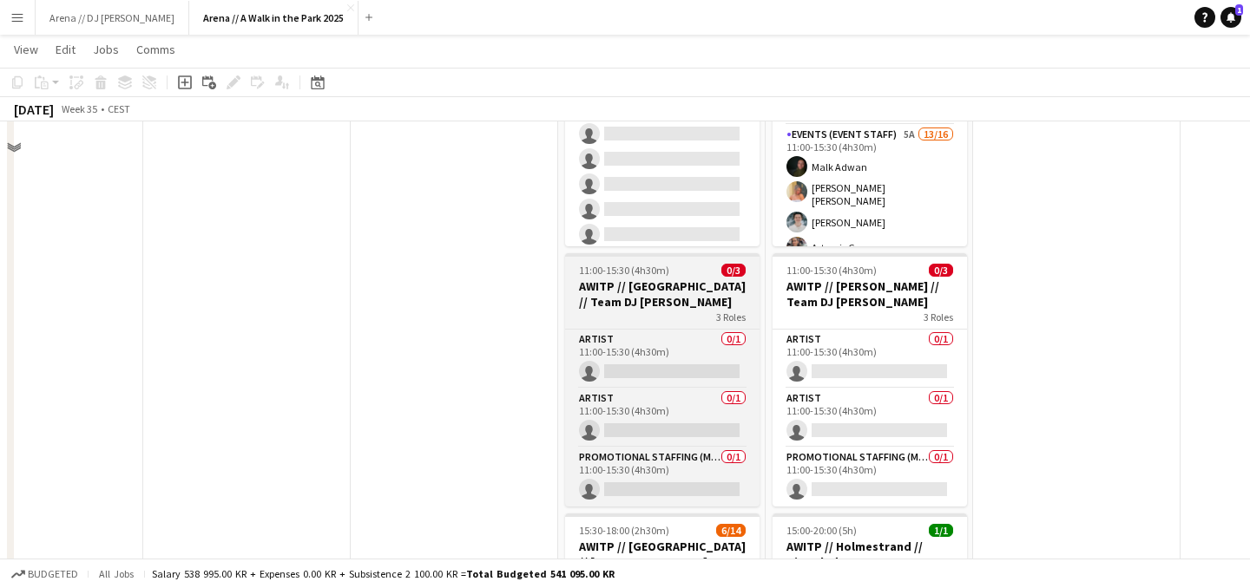
scroll to position [0, 0]
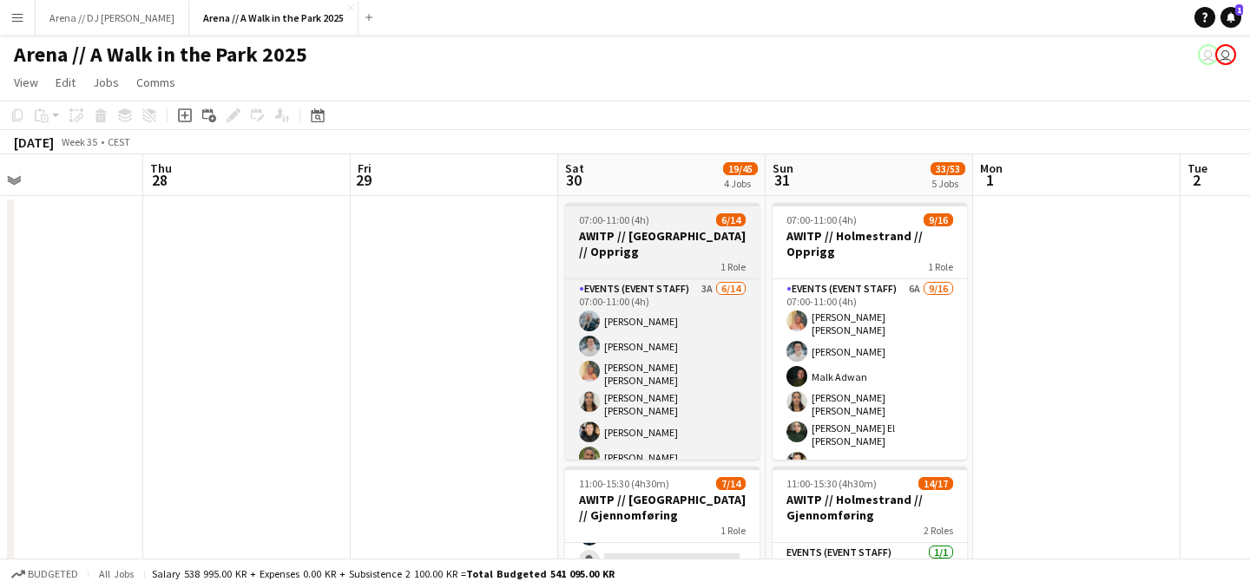
click at [681, 246] on h3 "AWITP // [GEOGRAPHIC_DATA] // Opprigg" at bounding box center [662, 243] width 194 height 31
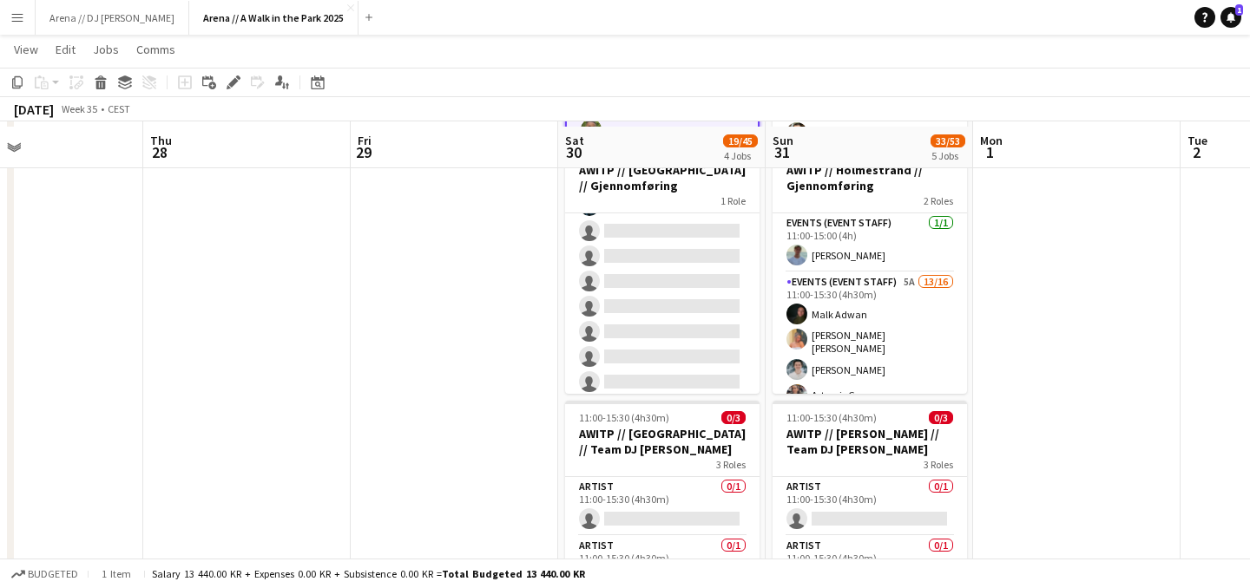
scroll to position [297, 0]
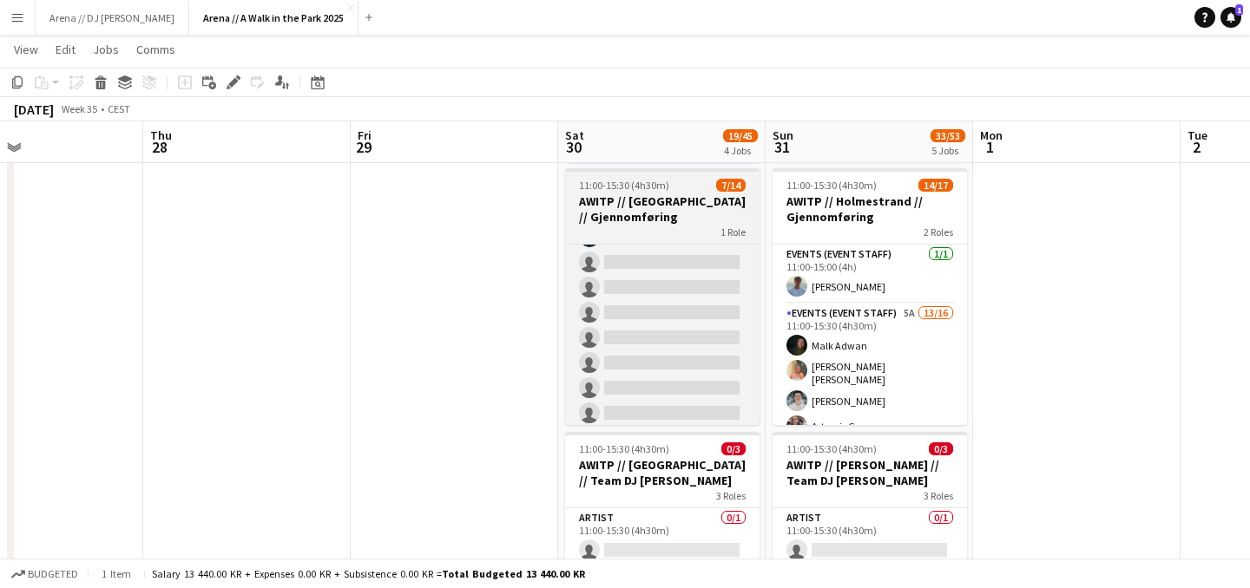
click at [662, 219] on h3 "AWITP // [GEOGRAPHIC_DATA] // Gjennomføring" at bounding box center [662, 209] width 194 height 31
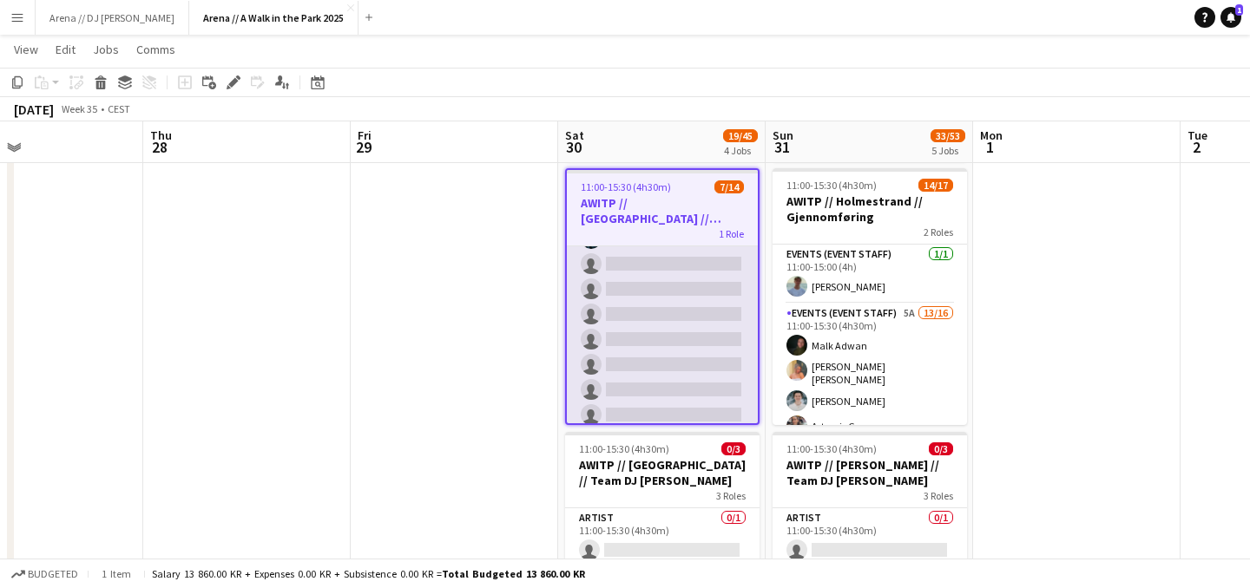
click at [650, 297] on app-card-role "Events (Event Staff) 4A [DATE] 11:00-15:30 (4h30m) [PERSON_NAME] [PERSON_NAME] …" at bounding box center [662, 236] width 191 height 391
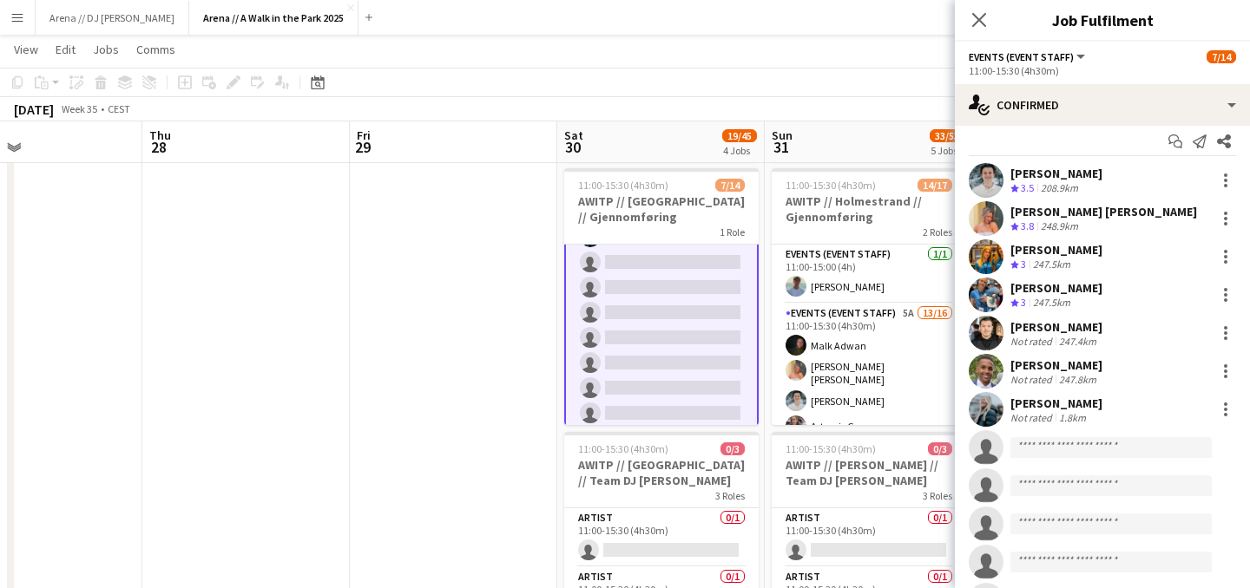
scroll to position [6, 0]
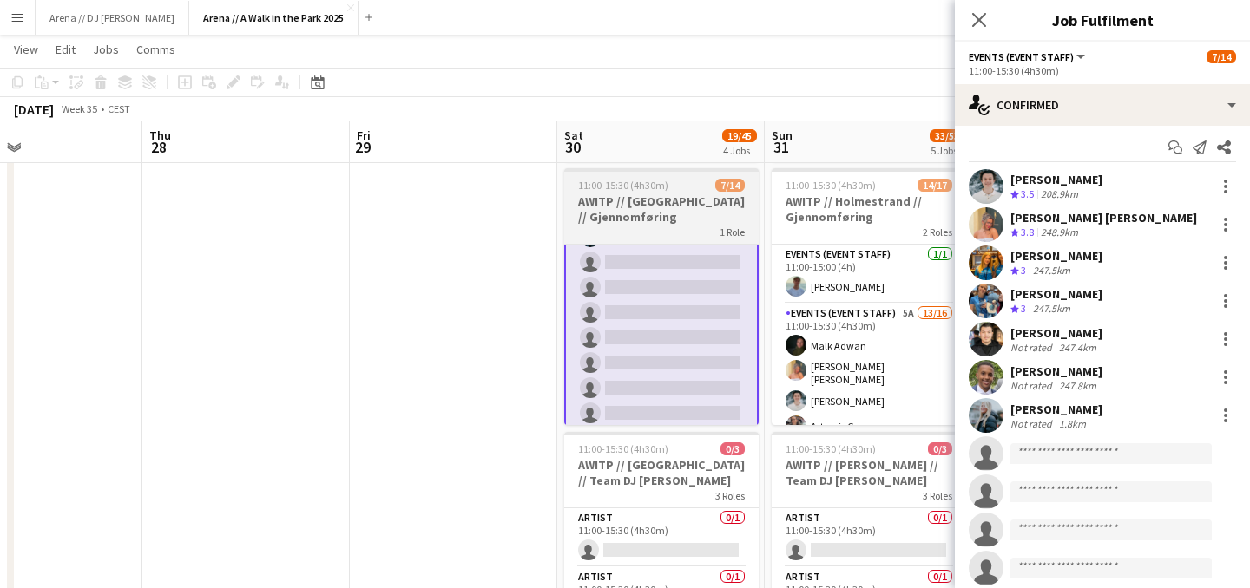
click at [659, 189] on span "11:00-15:30 (4h30m)" at bounding box center [623, 185] width 90 height 13
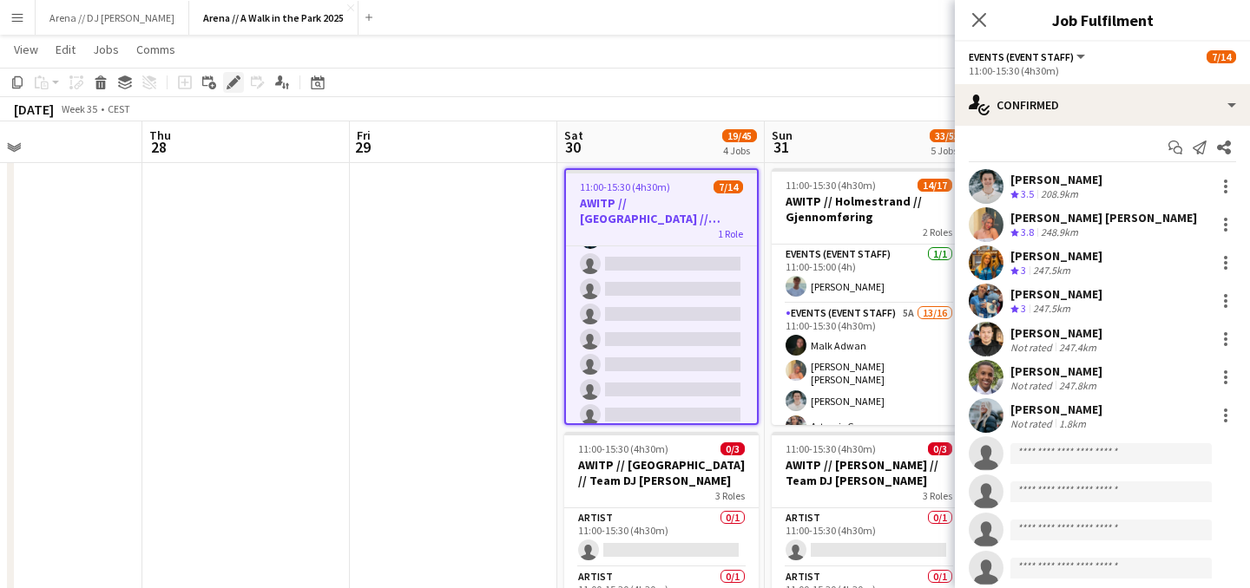
click at [228, 81] on icon "Edit" at bounding box center [233, 82] width 14 height 14
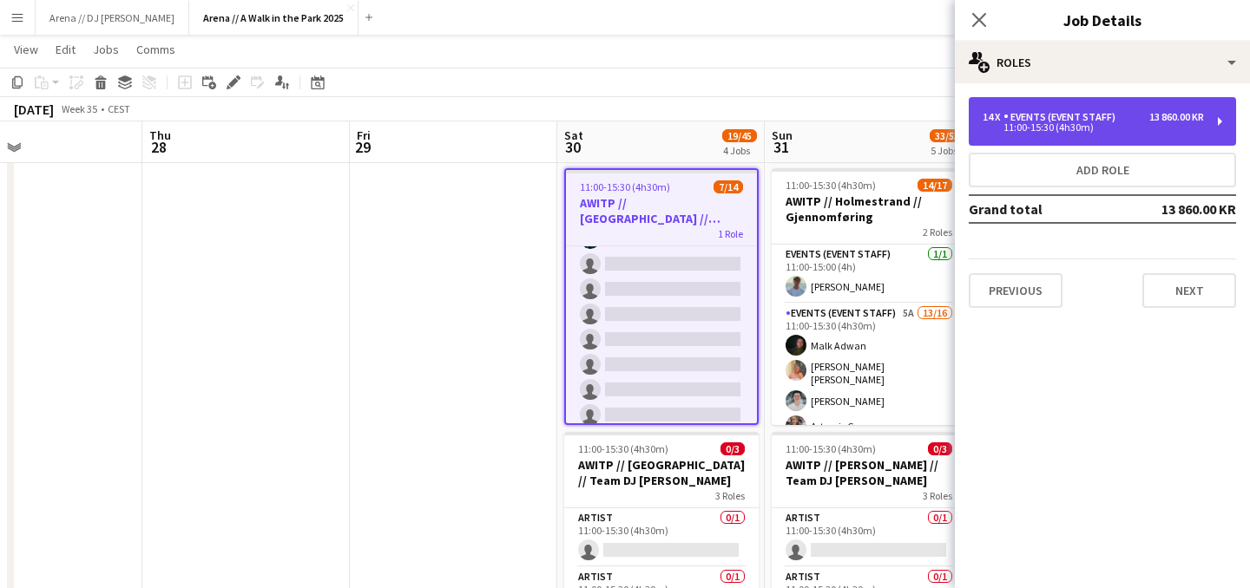
click at [1185, 108] on div "14 x Events (Event Staff) 13 860.00 KR 11:00-15:30 (4h30m)" at bounding box center [1101, 121] width 267 height 49
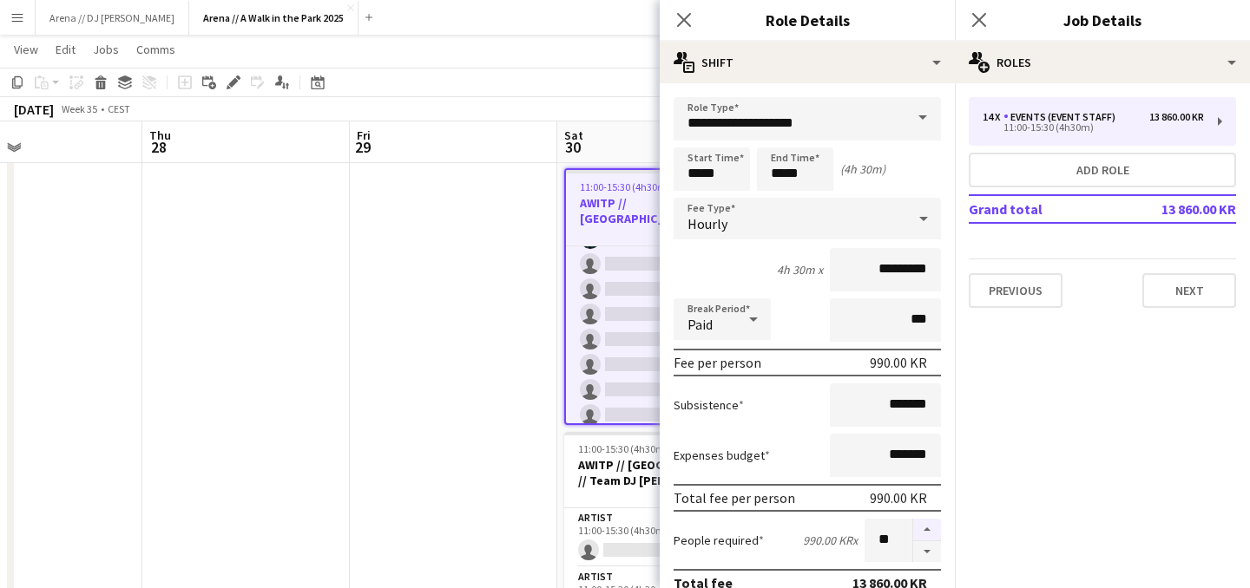
click at [927, 531] on button "button" at bounding box center [927, 530] width 28 height 23
click at [927, 530] on button "button" at bounding box center [927, 530] width 28 height 23
type input "**"
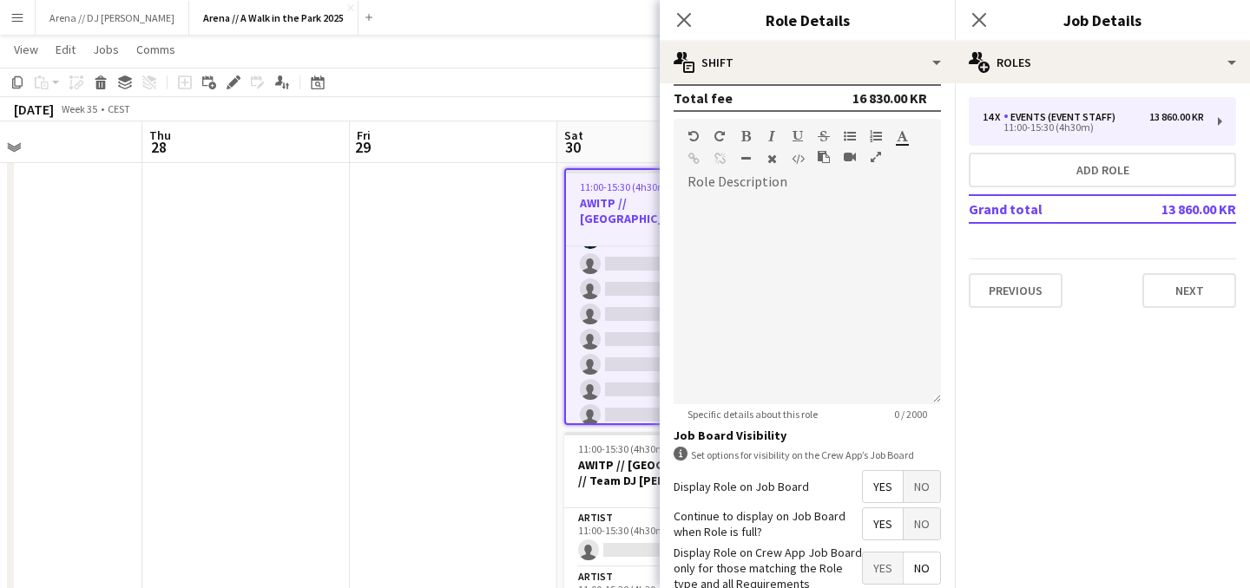
scroll to position [591, 0]
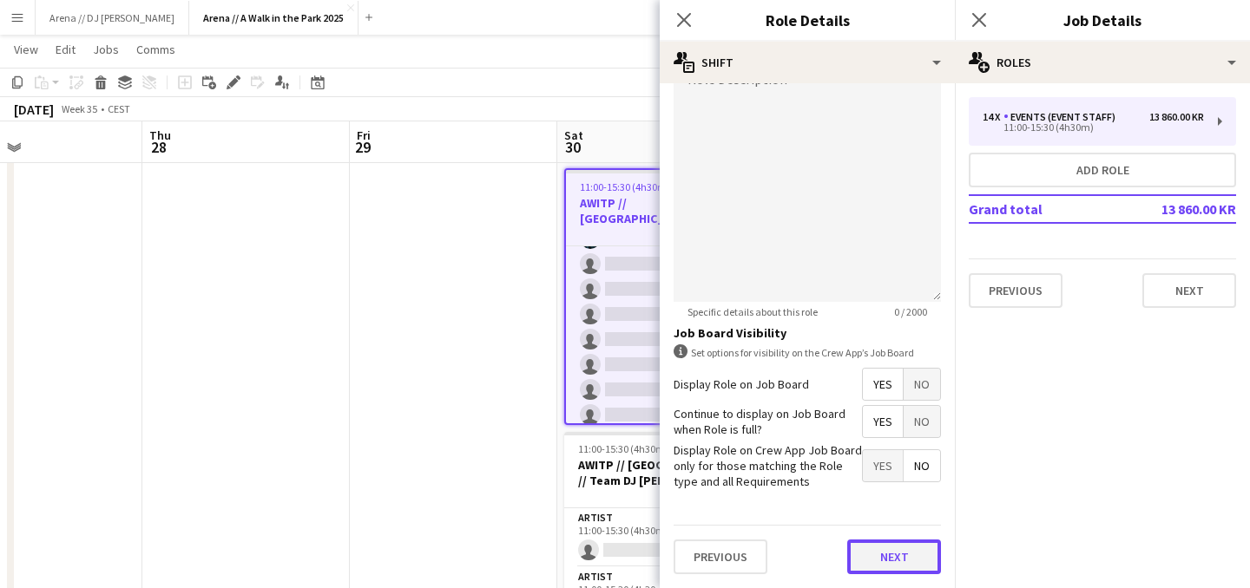
click at [897, 561] on button "Next" at bounding box center [894, 557] width 94 height 35
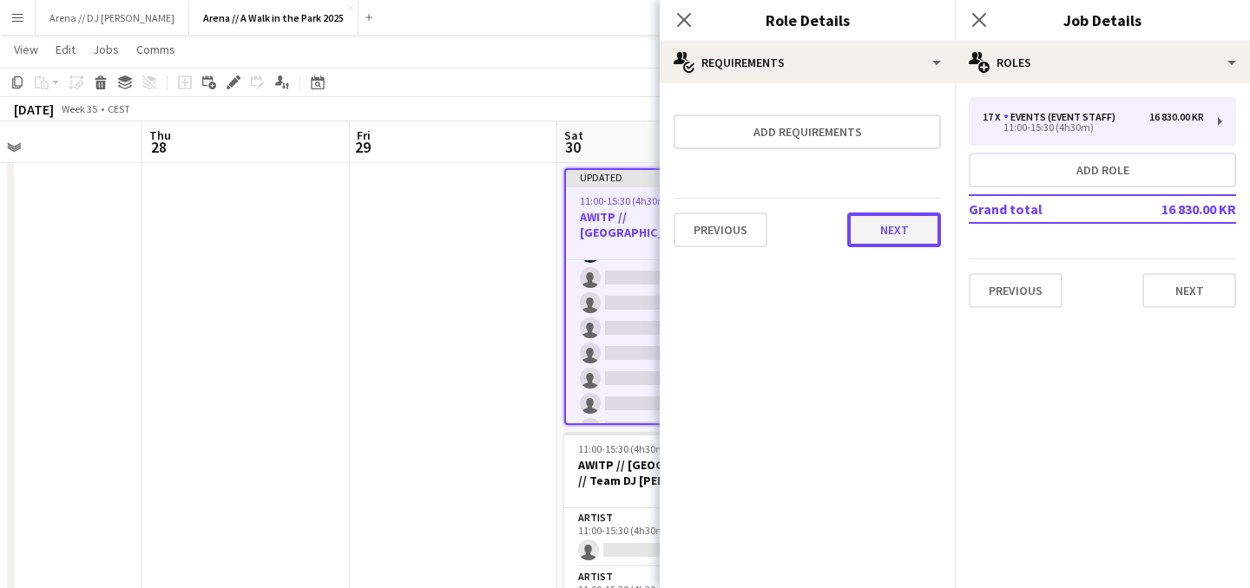
click at [889, 231] on button "Next" at bounding box center [894, 230] width 94 height 35
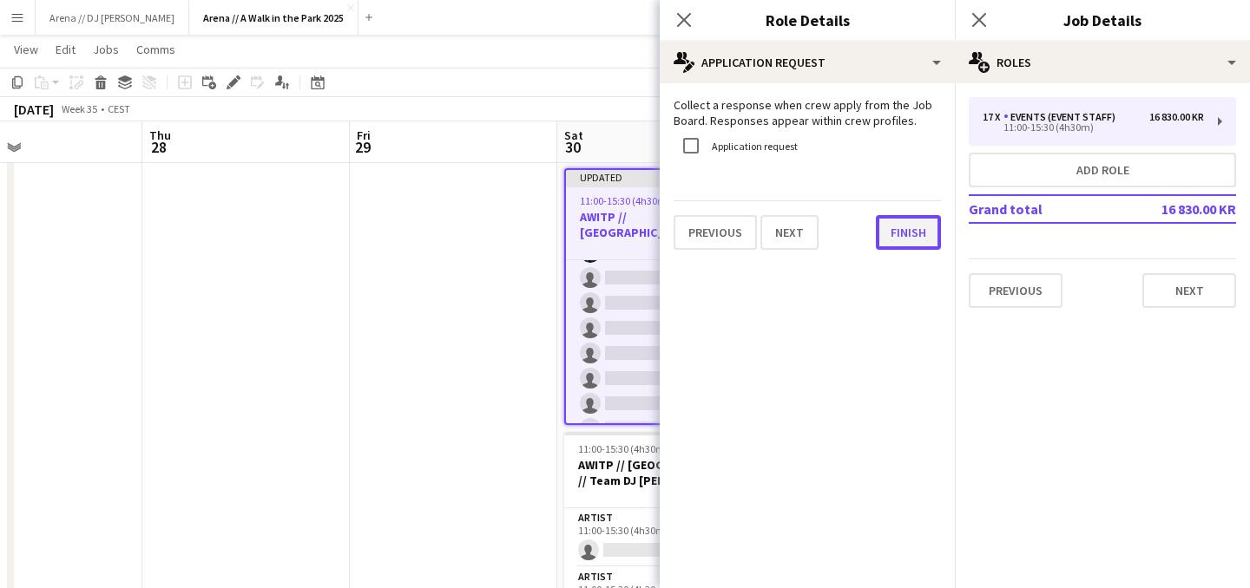
click at [902, 235] on button "Finish" at bounding box center [908, 232] width 65 height 35
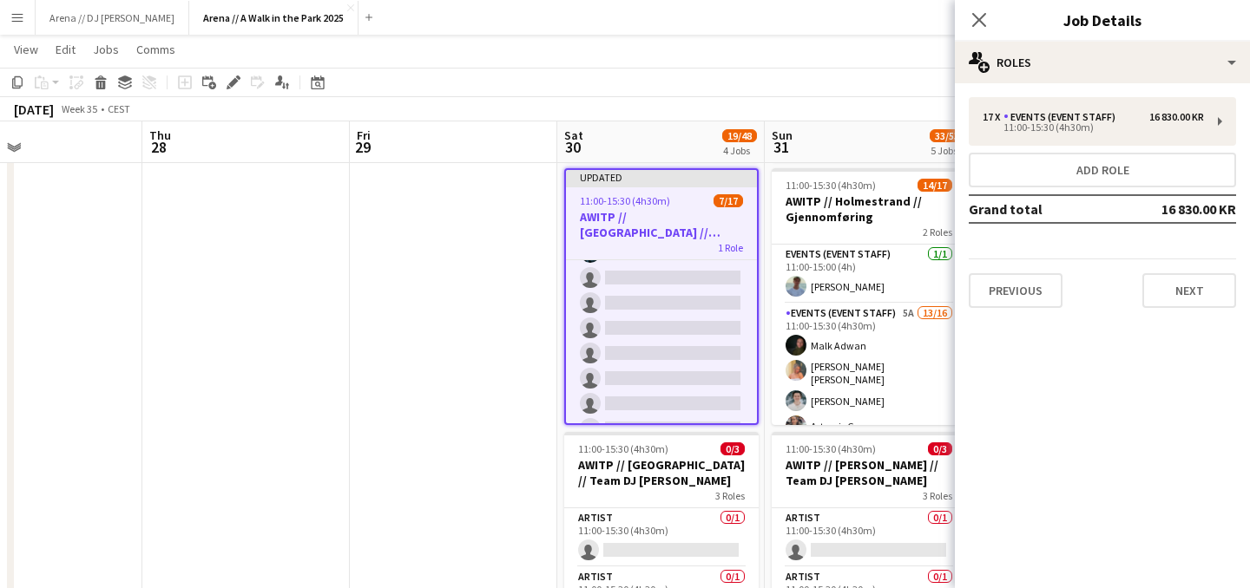
click at [519, 250] on app-date-cell at bounding box center [453, 513] width 207 height 1231
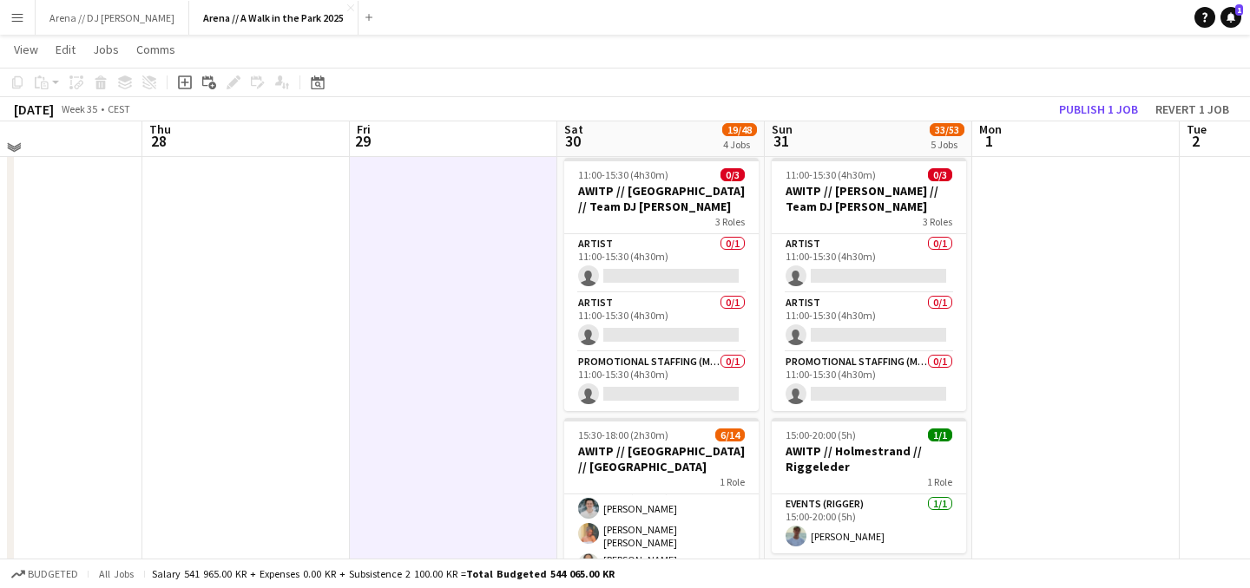
scroll to position [622, 0]
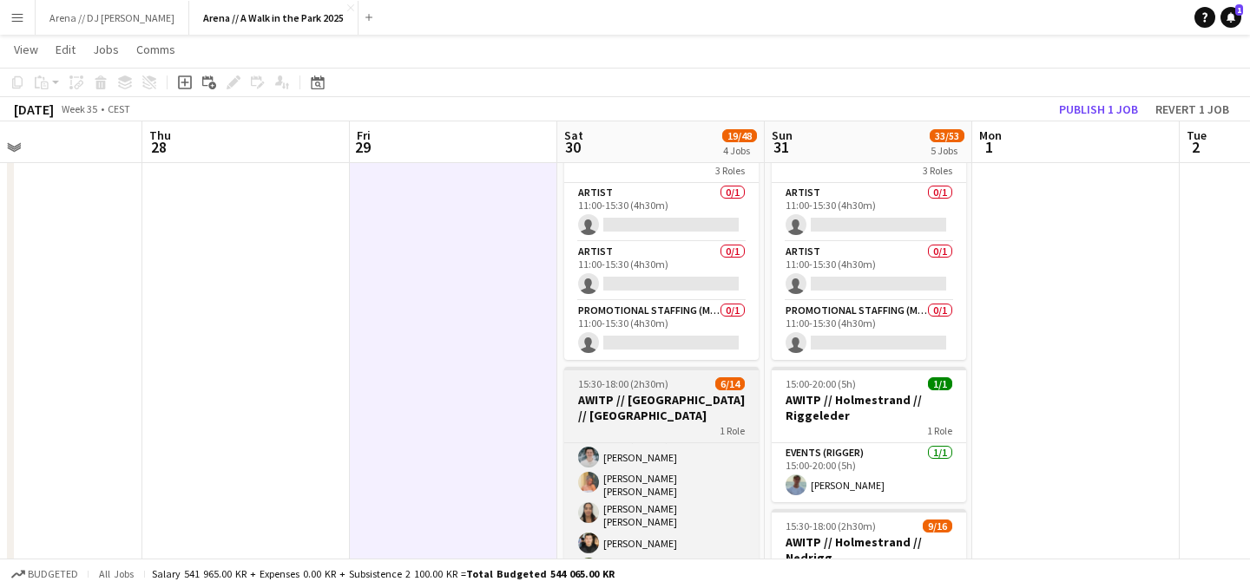
click at [668, 385] on div "15:30-18:00 (2h30m) 6/14" at bounding box center [661, 383] width 194 height 13
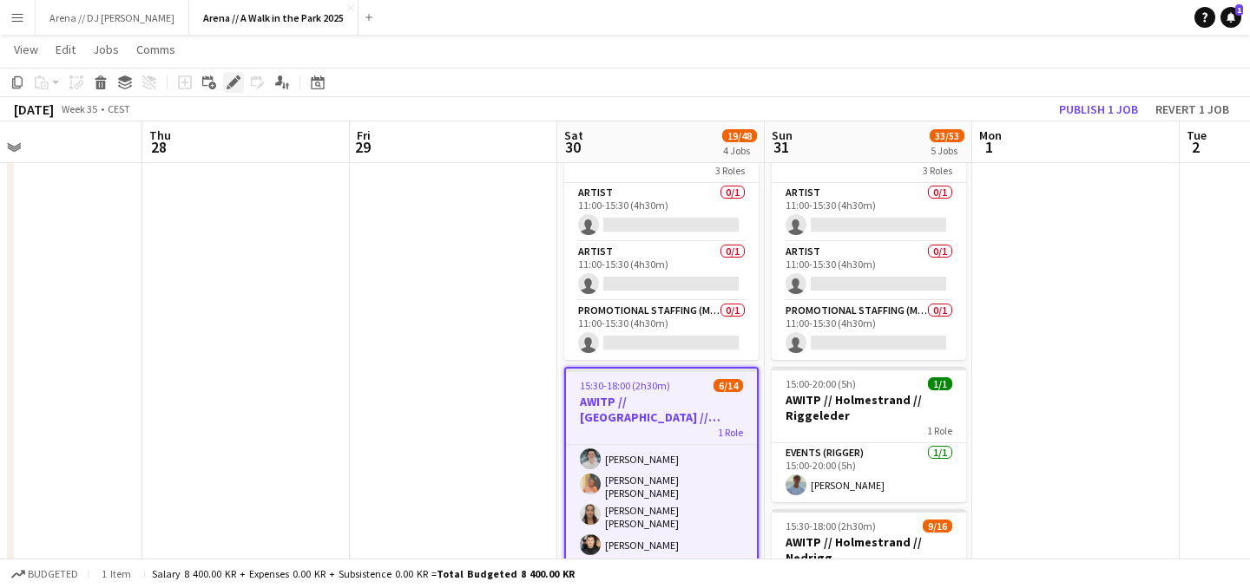
click at [231, 78] on icon "Edit" at bounding box center [233, 82] width 14 height 14
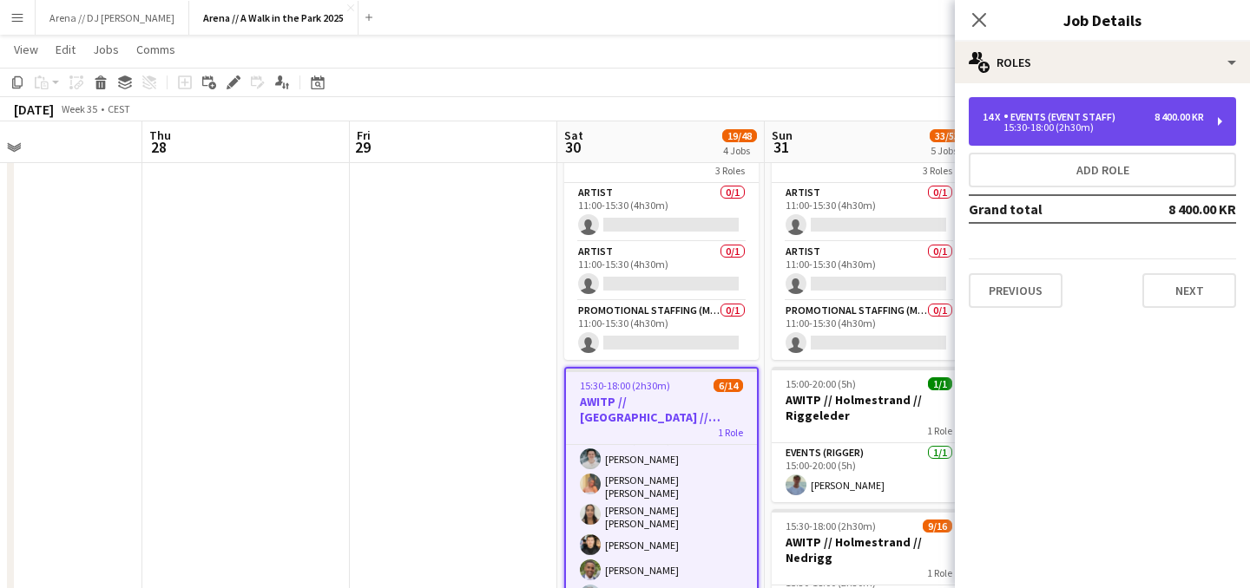
click at [1162, 110] on div "14 x Events (Event Staff) 8 400.00 KR 15:30-18:00 (2h30m)" at bounding box center [1101, 121] width 267 height 49
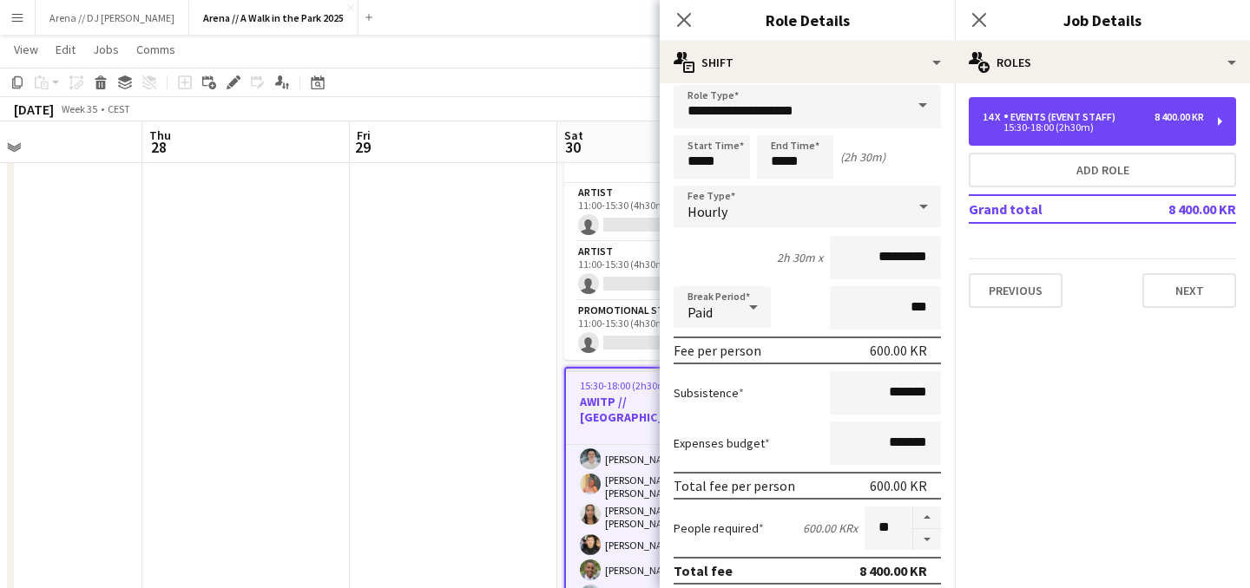
scroll to position [23, 0]
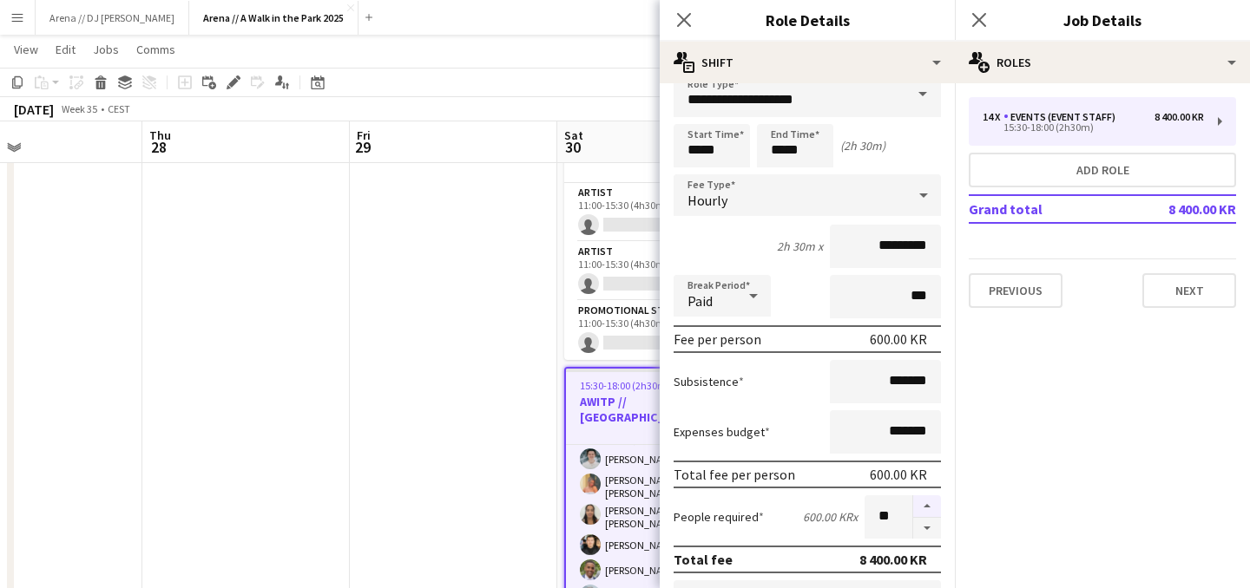
click at [923, 514] on button "button" at bounding box center [927, 506] width 28 height 23
type input "**"
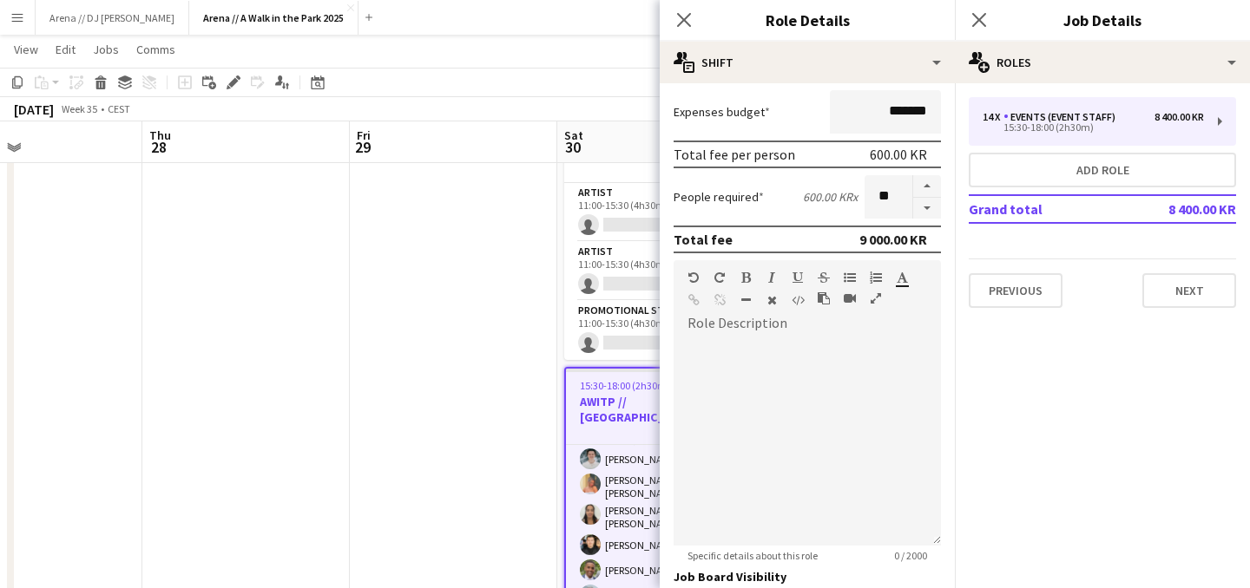
scroll to position [566, 0]
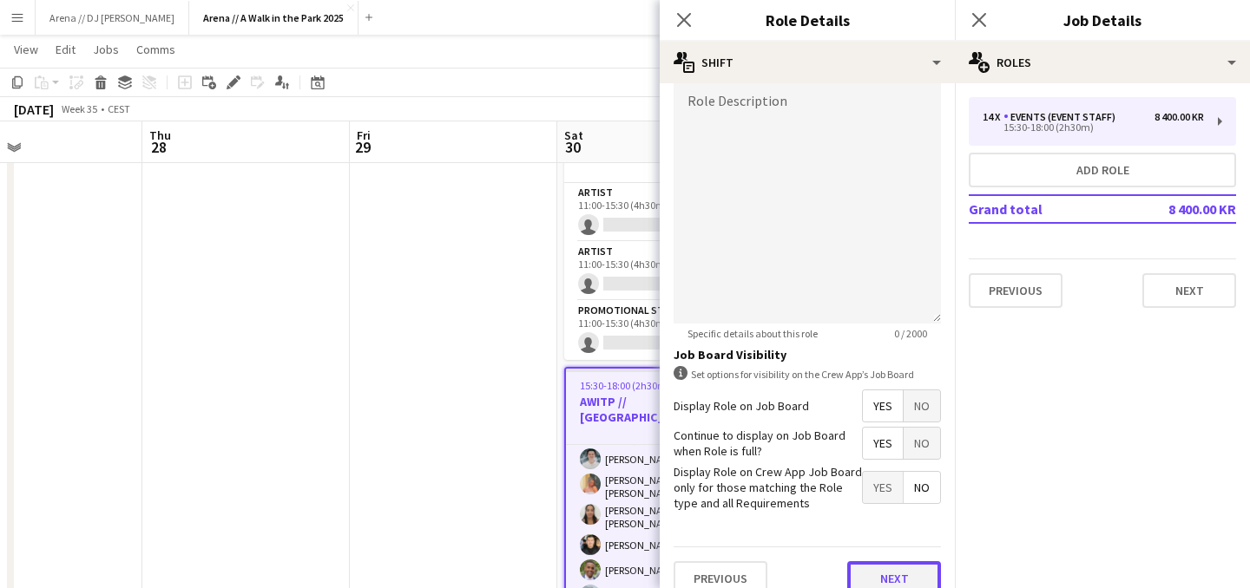
click at [886, 574] on button "Next" at bounding box center [894, 578] width 94 height 35
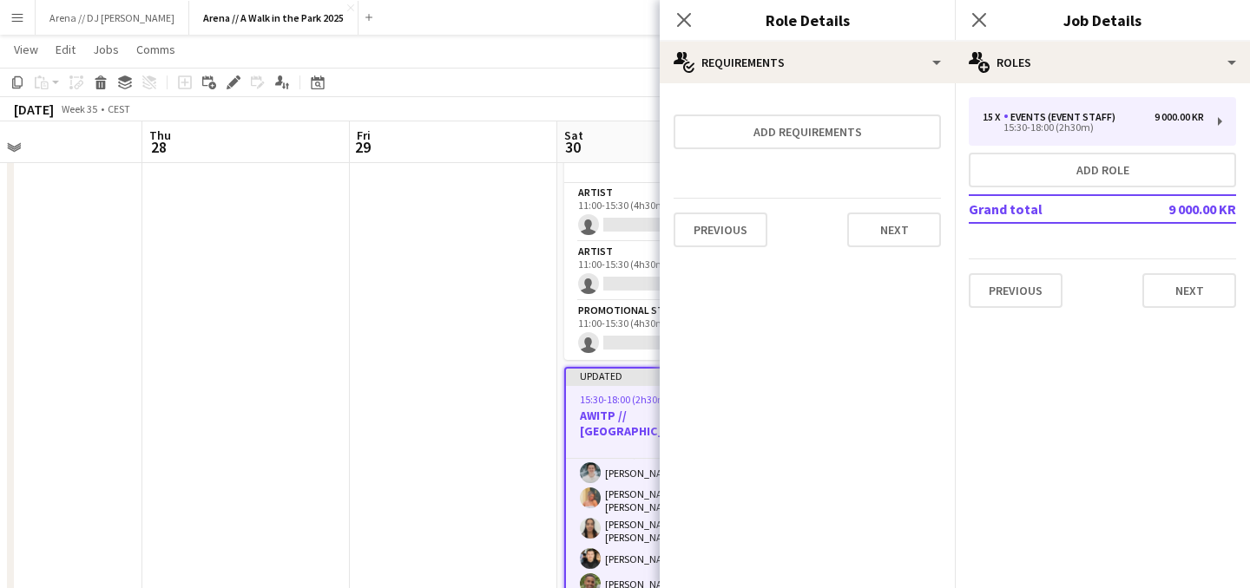
scroll to position [0, 0]
click at [890, 240] on button "Next" at bounding box center [894, 230] width 94 height 35
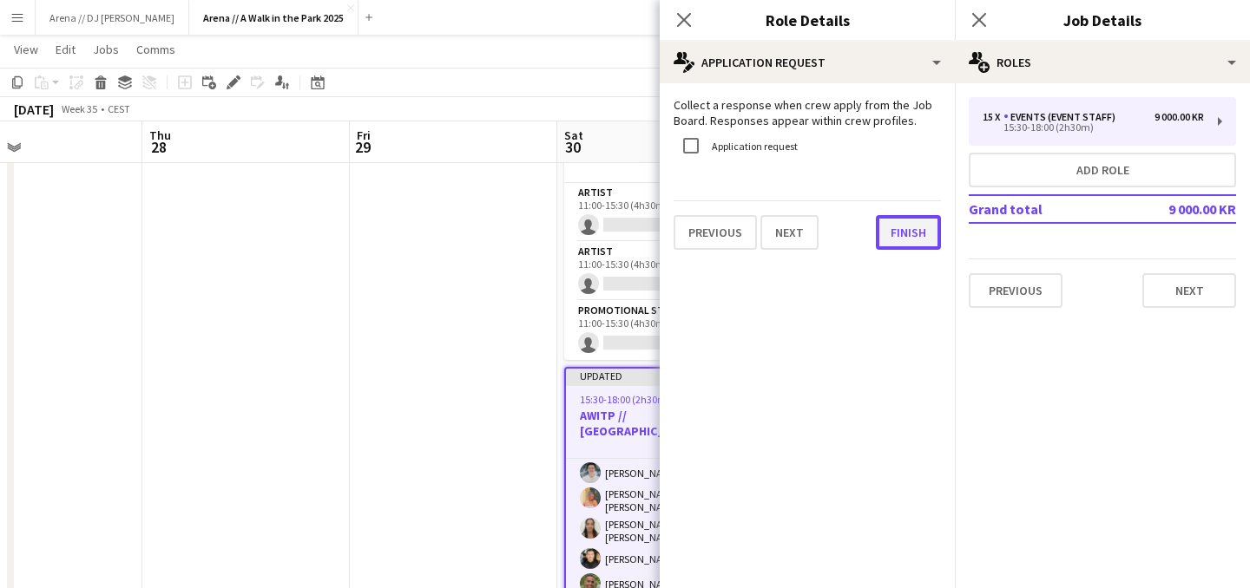
click at [896, 248] on button "Finish" at bounding box center [908, 232] width 65 height 35
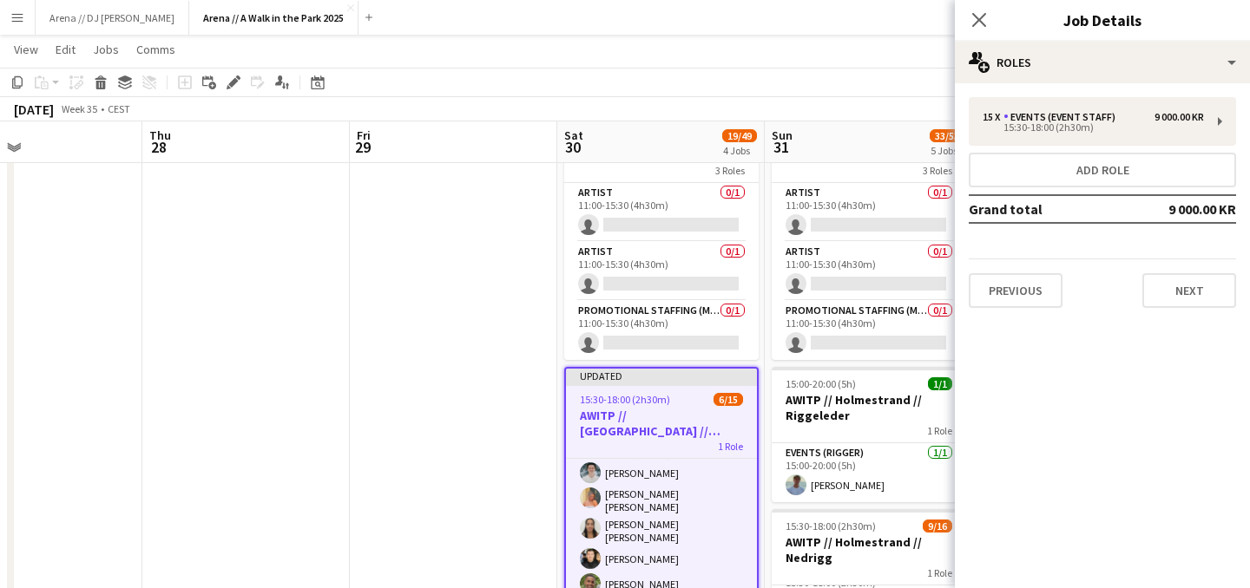
click at [452, 291] on app-date-cell at bounding box center [453, 187] width 207 height 1231
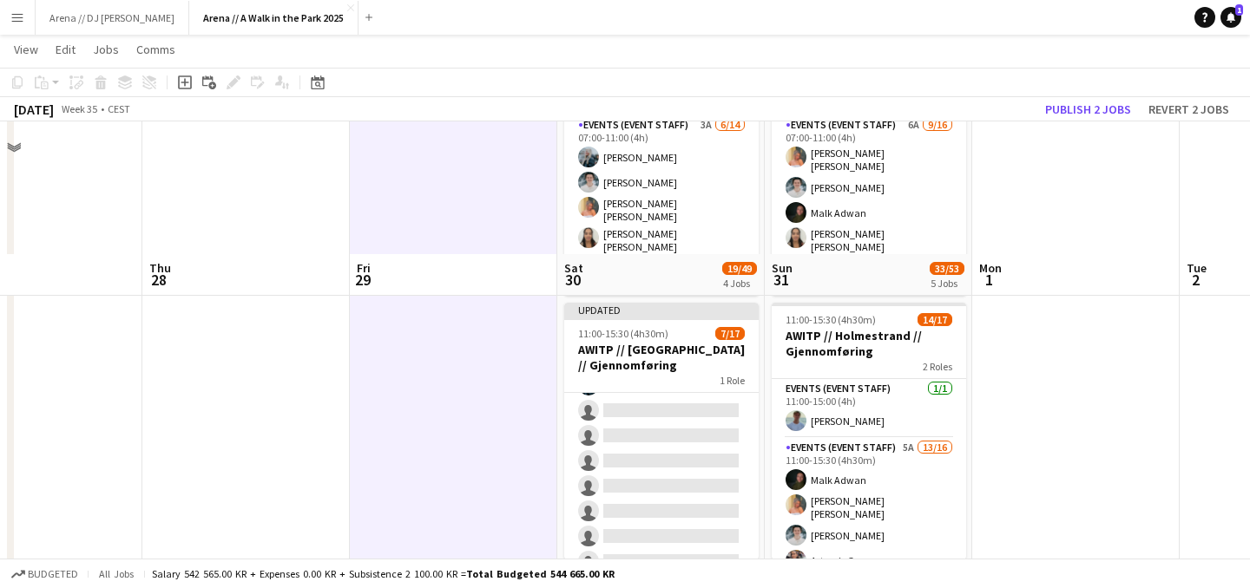
scroll to position [83, 0]
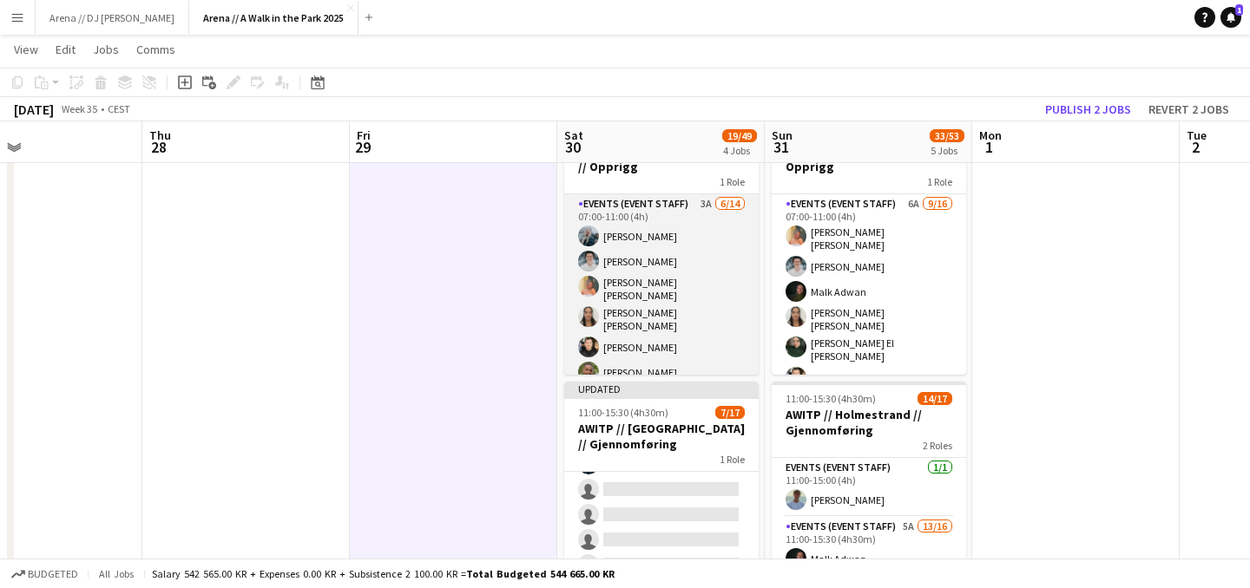
click at [637, 287] on app-card-role "Events (Event Staff) 3A [DATE] 07:00-11:00 (4h) [PERSON_NAME] [PERSON_NAME] [PE…" at bounding box center [661, 392] width 194 height 397
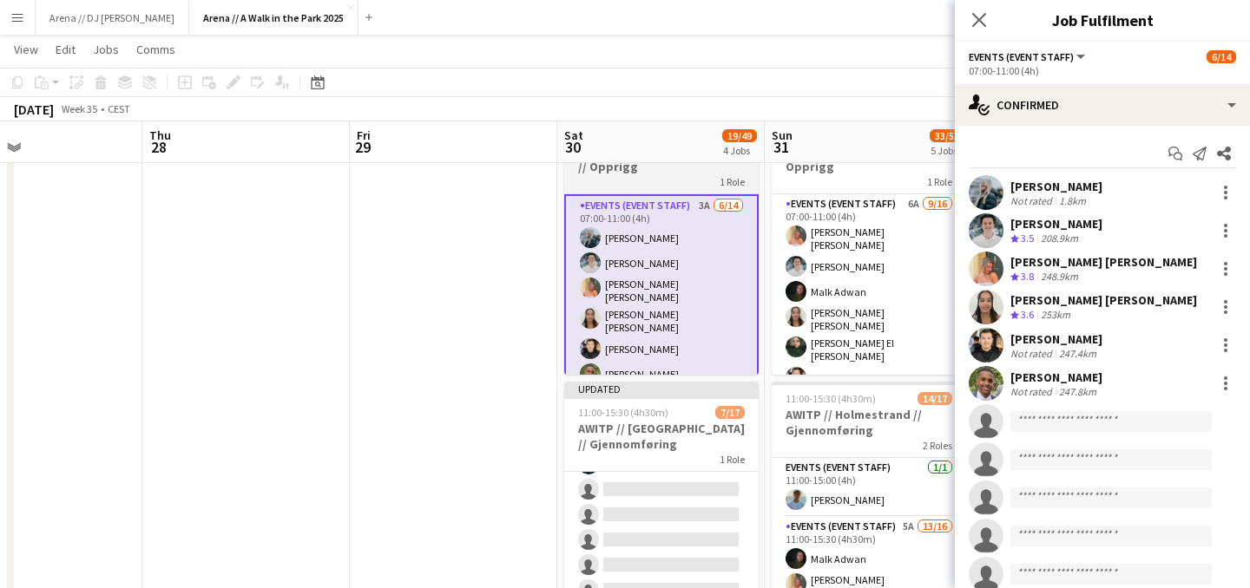
click at [646, 192] on app-job-card "07:00-11:00 (4h) 6/14 AWITP // [GEOGRAPHIC_DATA] // Opprigg 1 Role Events (Even…" at bounding box center [661, 246] width 194 height 257
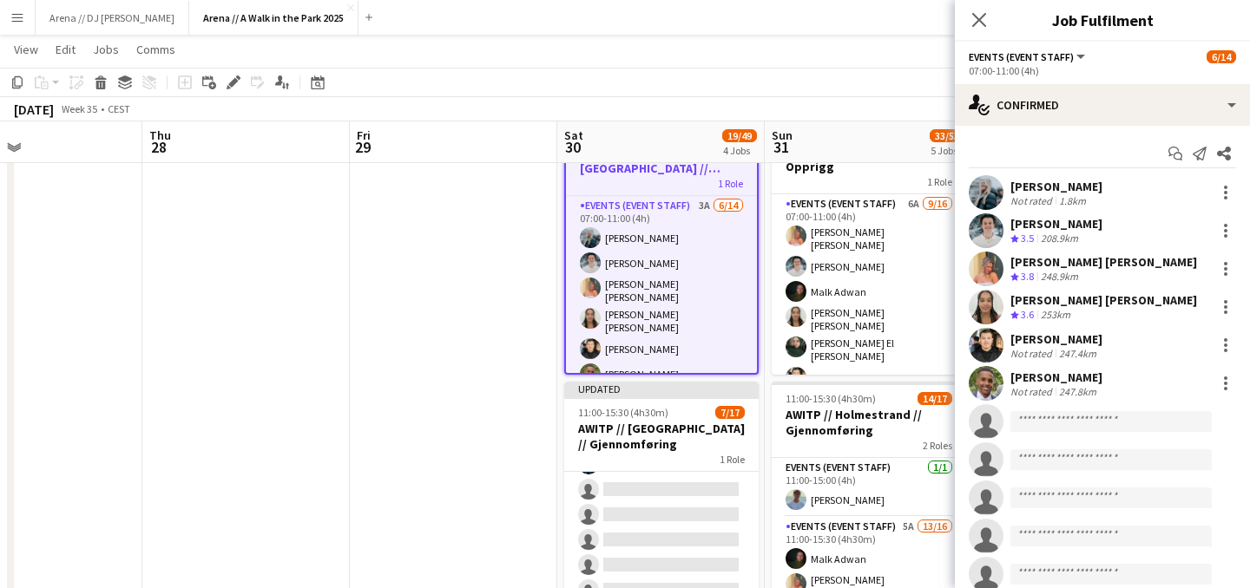
click at [244, 81] on div "Add job Add linked Job Edit Edit linked Job Applicants" at bounding box center [226, 82] width 133 height 21
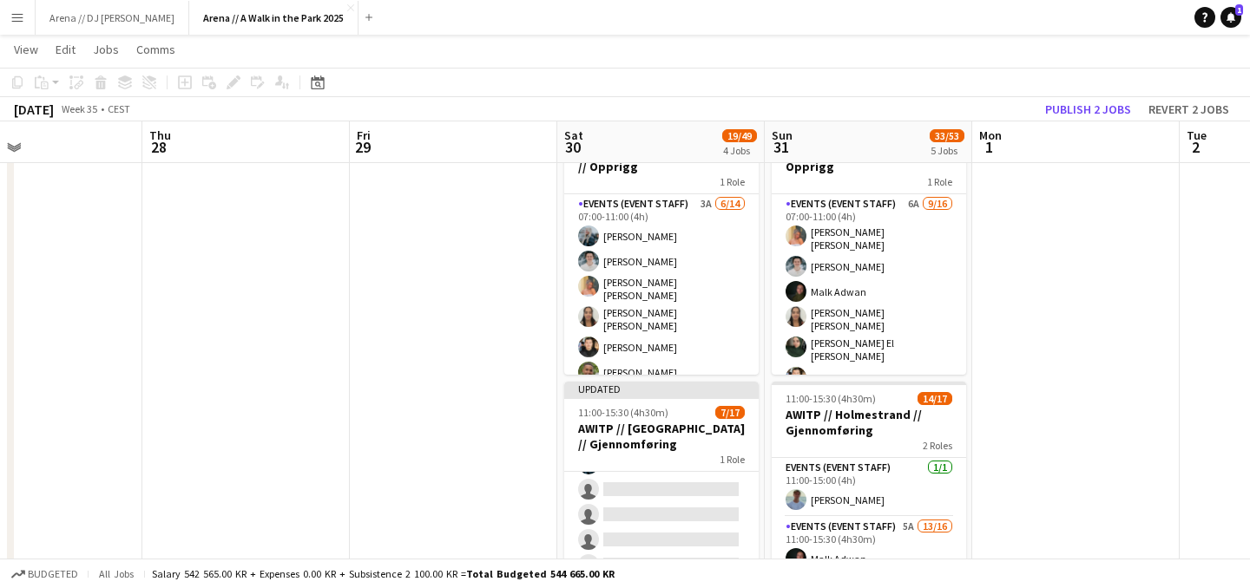
click at [236, 82] on div "Add job Add linked Job Edit Edit linked Job Applicants" at bounding box center [226, 82] width 133 height 21
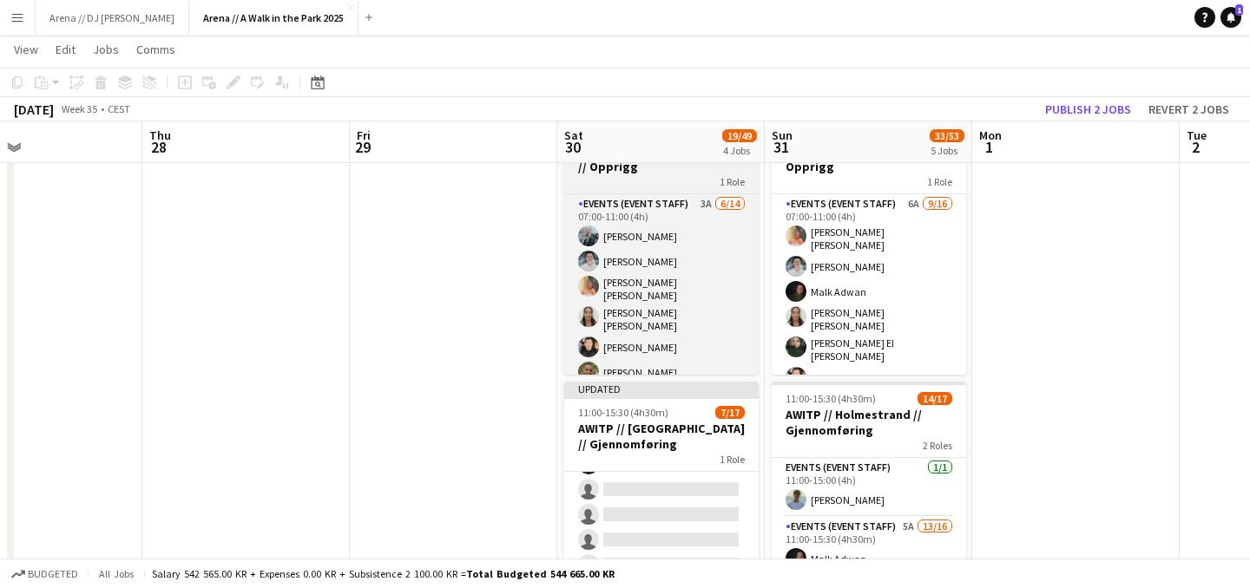
click at [637, 184] on div "1 Role" at bounding box center [661, 181] width 194 height 14
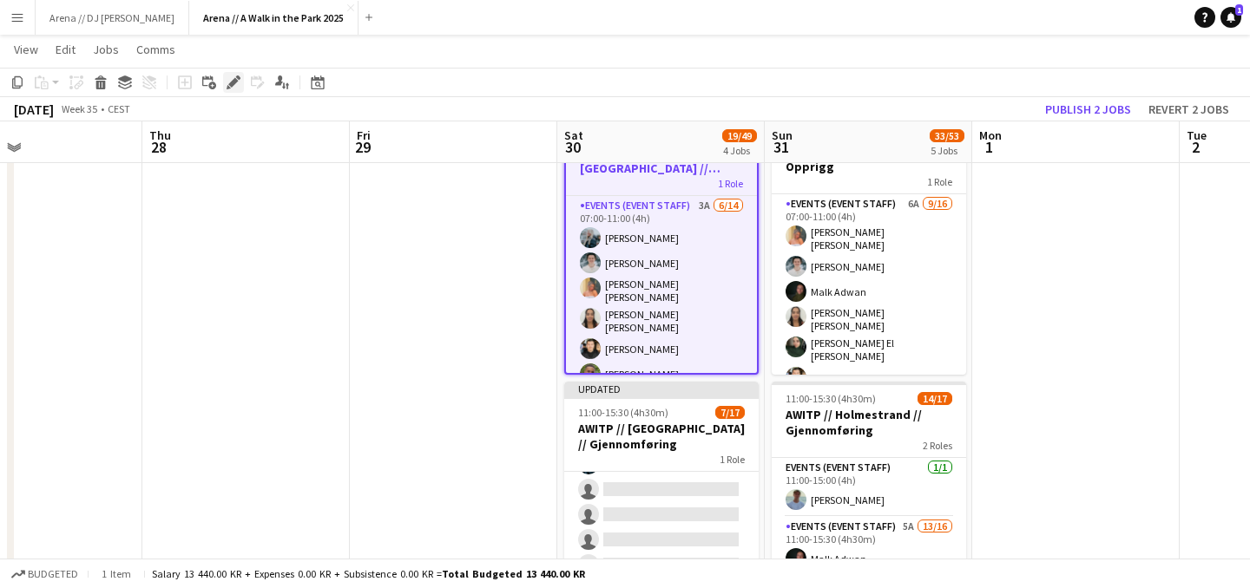
click at [237, 79] on icon "Edit" at bounding box center [233, 82] width 14 height 14
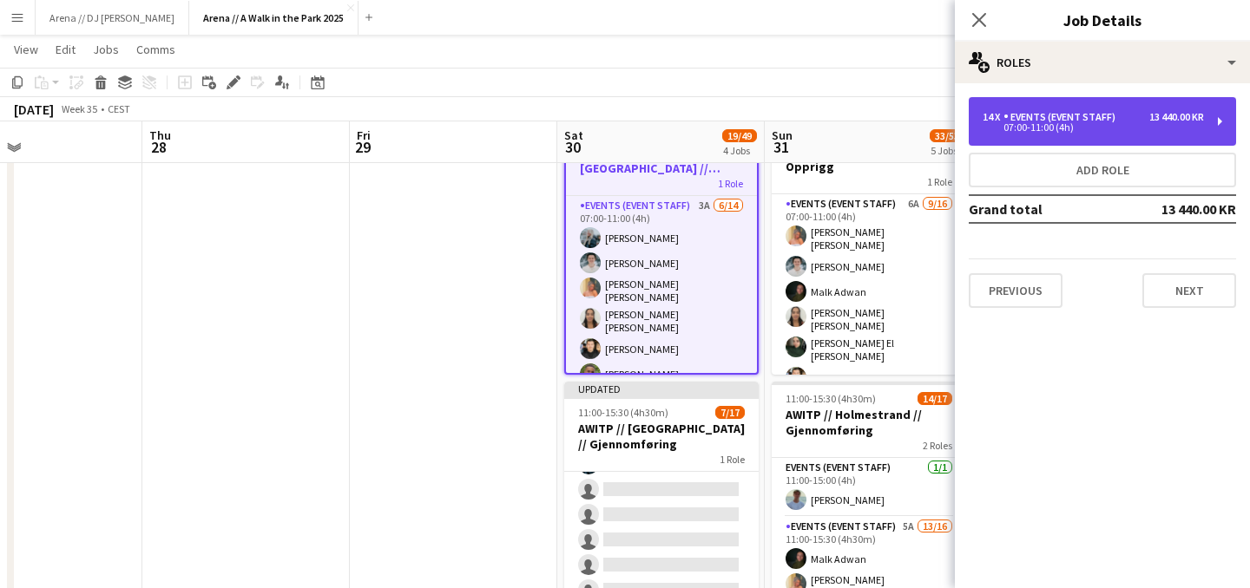
click at [1096, 134] on div "14 x Events (Event Staff) 13 440.00 KR 07:00-11:00 (4h)" at bounding box center [1101, 121] width 267 height 49
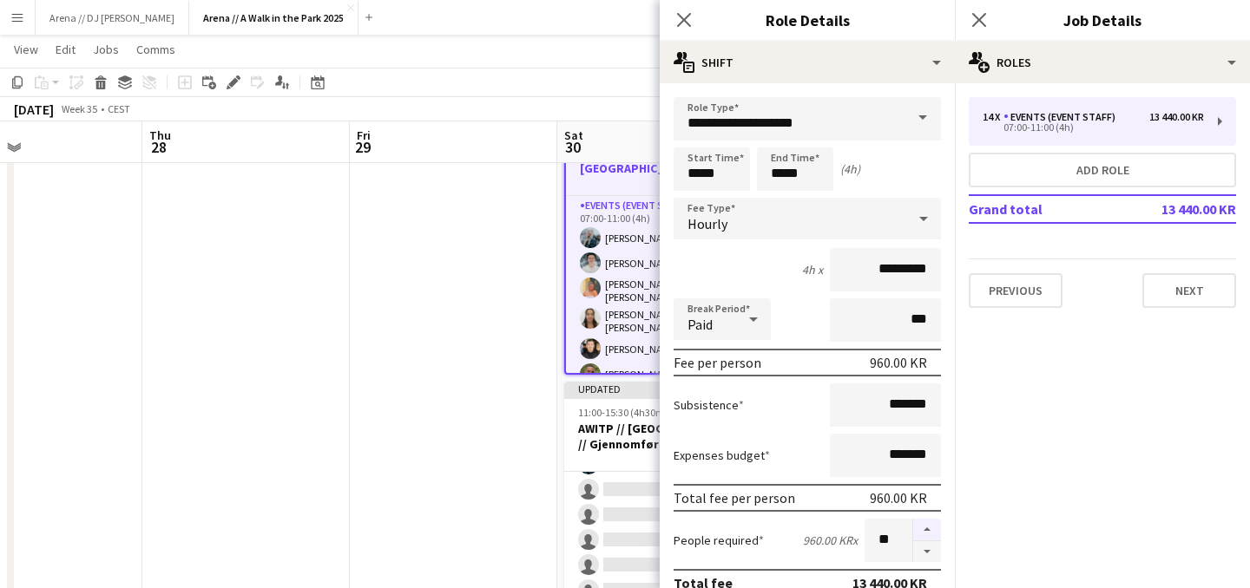
click at [928, 536] on button "button" at bounding box center [927, 530] width 28 height 23
type input "**"
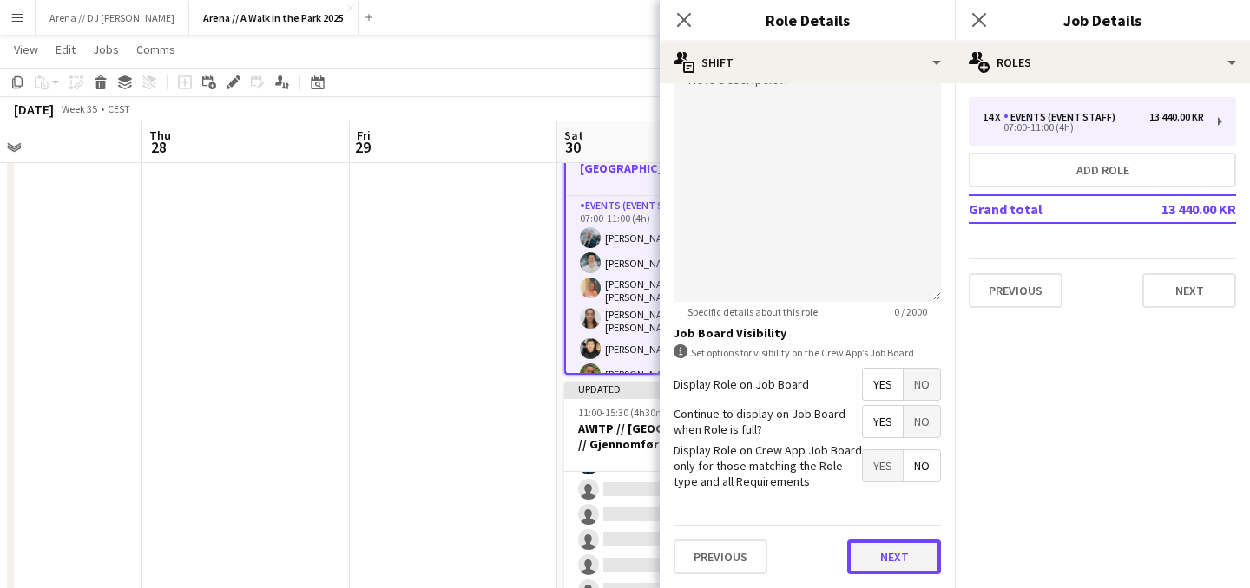
click at [894, 557] on button "Next" at bounding box center [894, 557] width 94 height 35
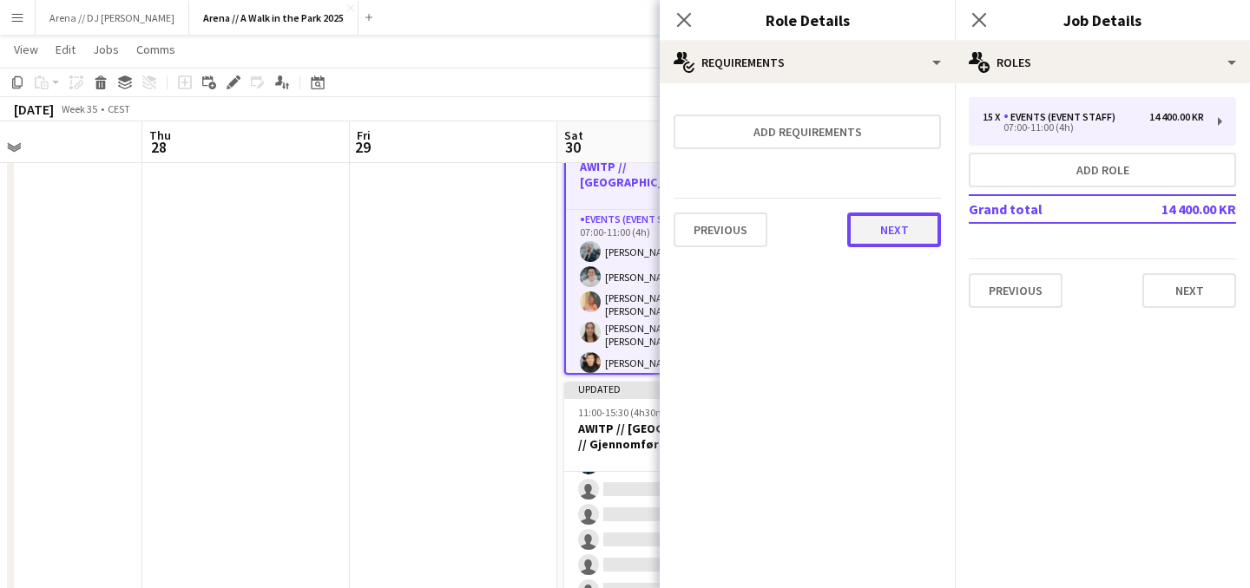
click at [896, 230] on button "Next" at bounding box center [894, 230] width 94 height 35
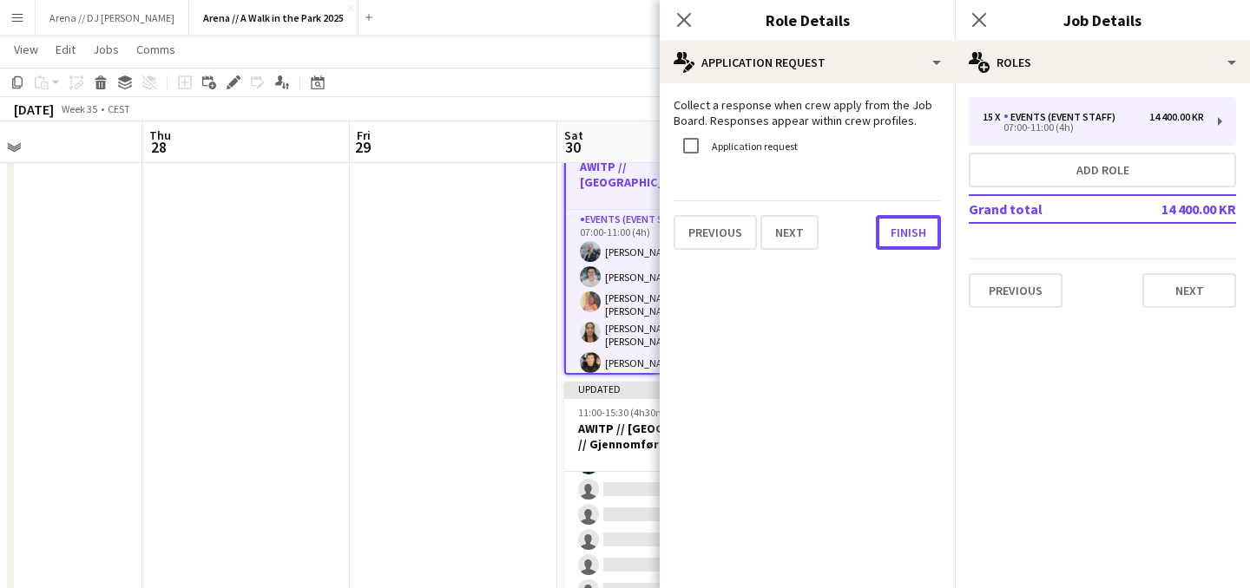
click at [896, 230] on button "Finish" at bounding box center [908, 232] width 65 height 35
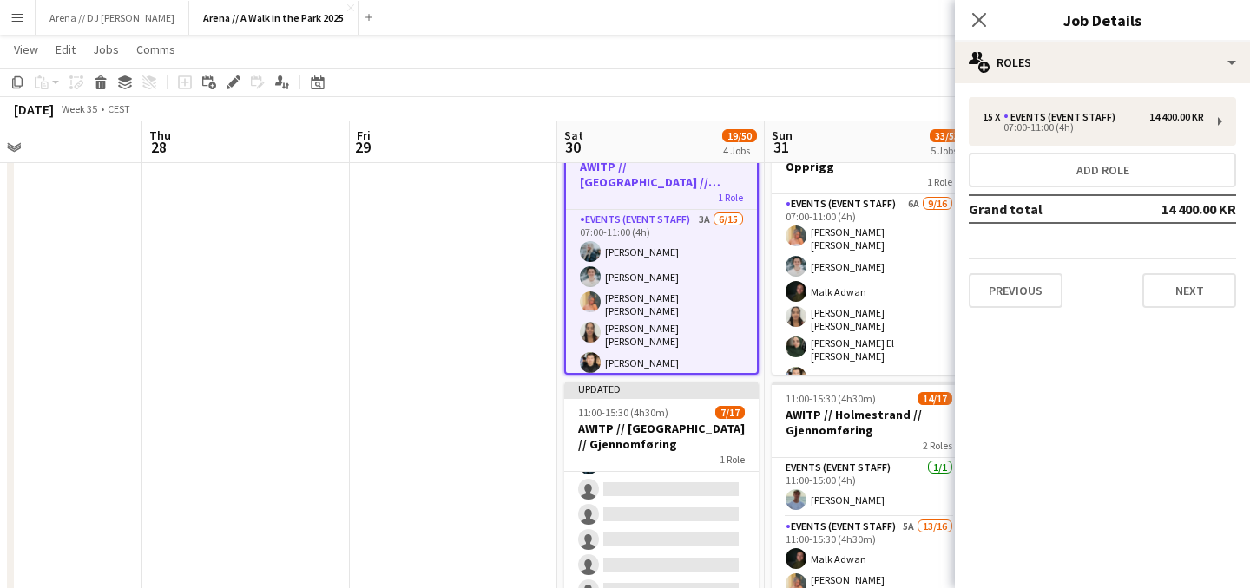
click at [919, 84] on app-toolbar "Copy Paste Paste Command V Paste with crew Command Shift V Paste linked Job [GE…" at bounding box center [625, 83] width 1250 height 30
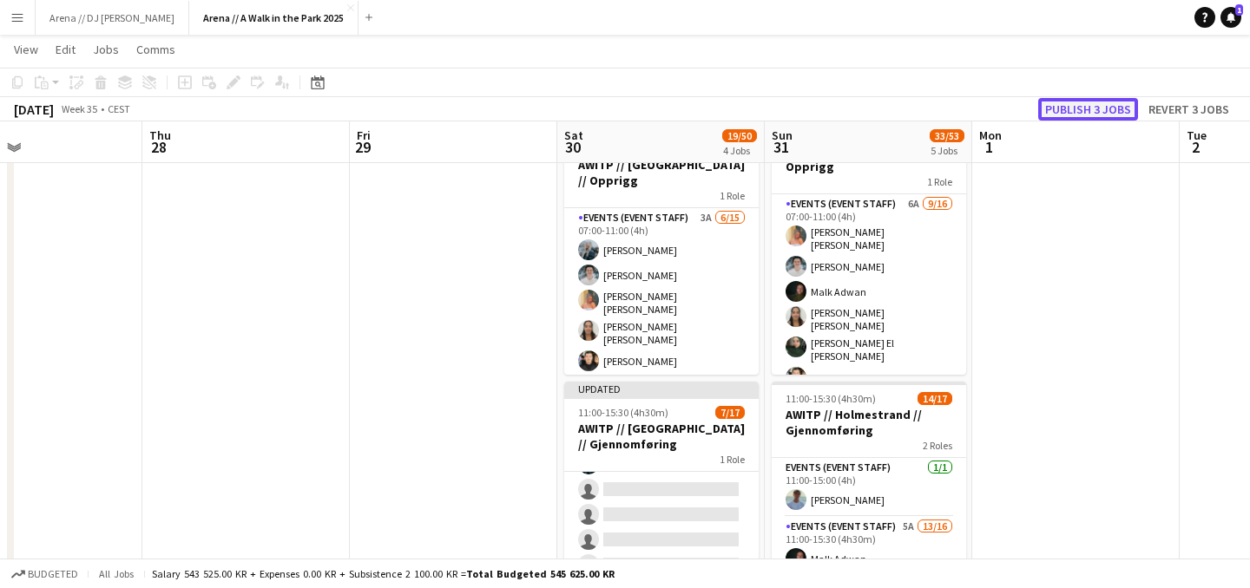
click at [1071, 108] on button "Publish 3 jobs" at bounding box center [1088, 109] width 100 height 23
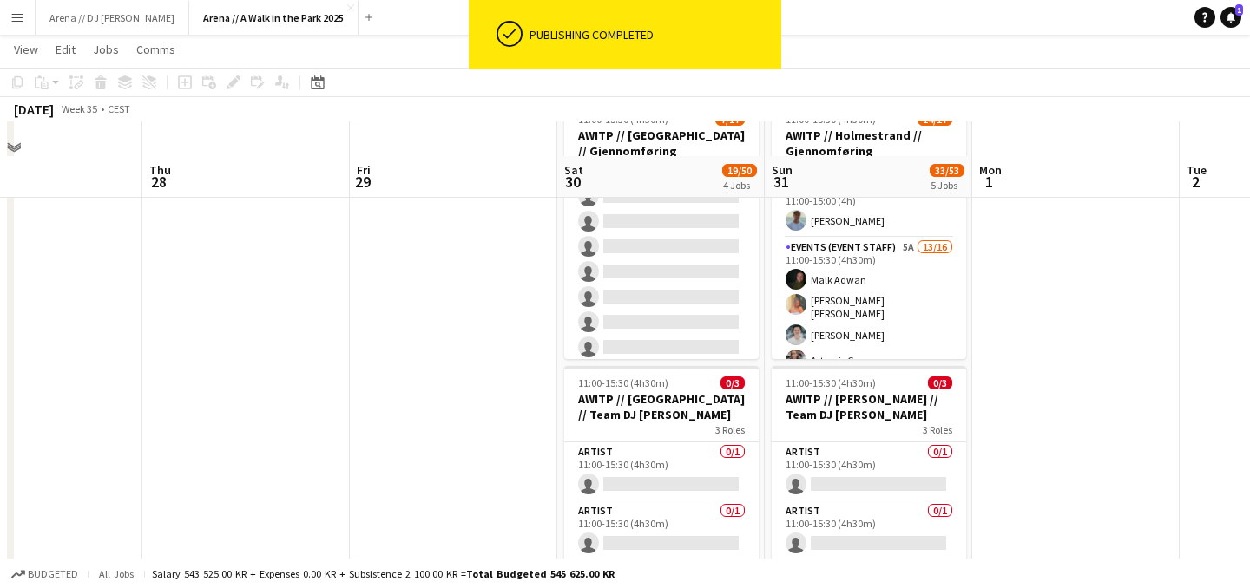
scroll to position [322, 0]
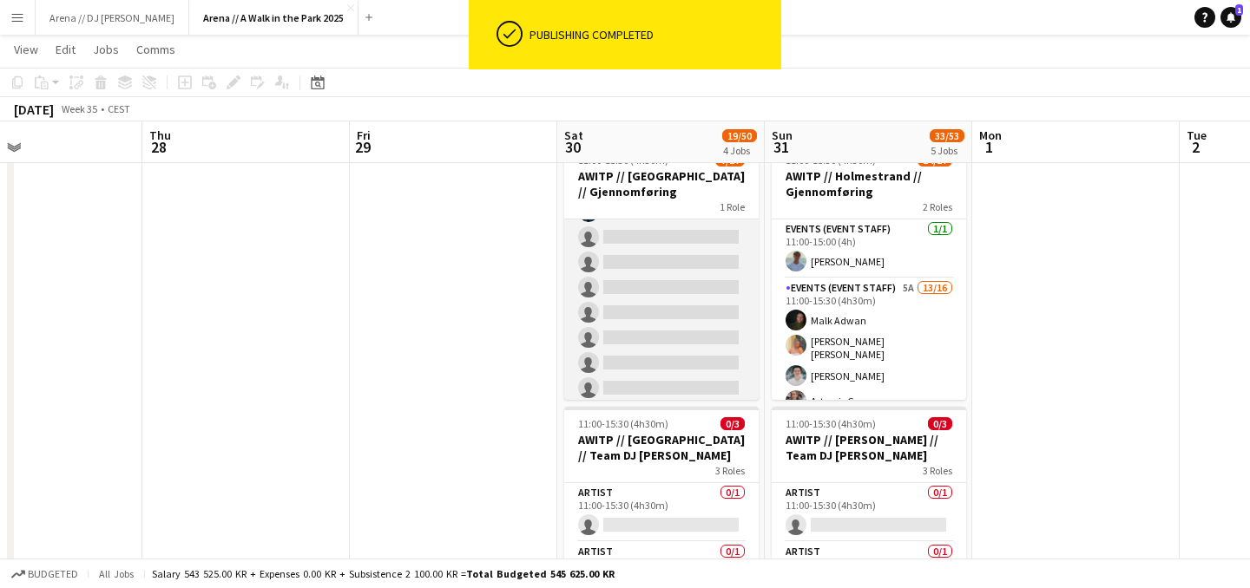
click at [727, 315] on app-card-role "Events (Event Staff) 4A [DATE] 11:00-15:30 (4h30m) [PERSON_NAME] [PERSON_NAME] …" at bounding box center [661, 247] width 194 height 467
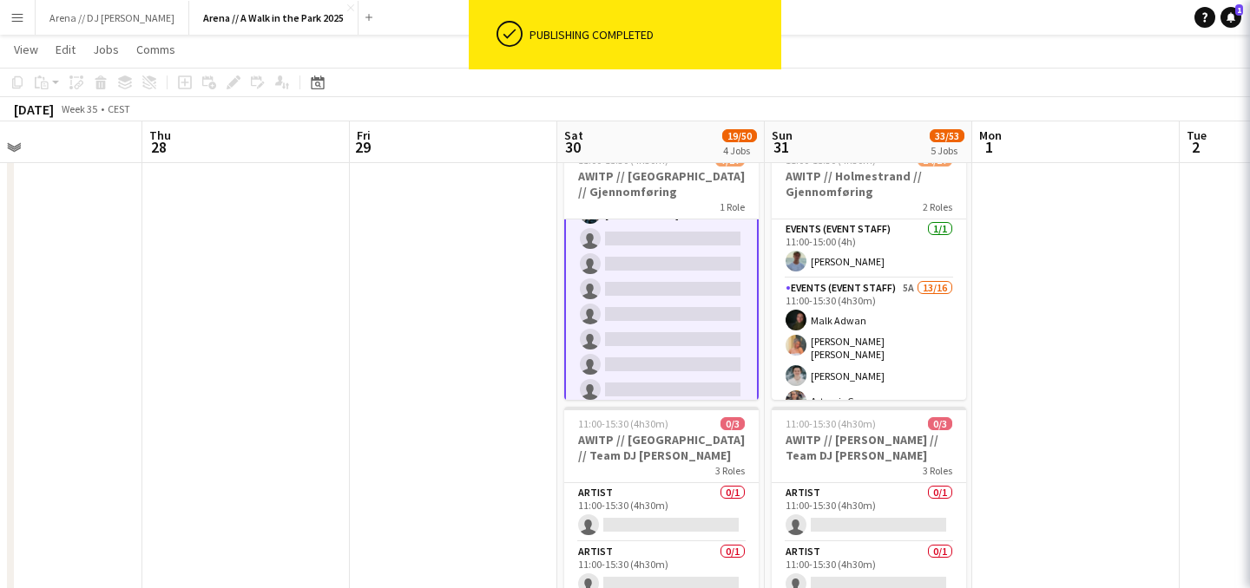
scroll to position [207, 0]
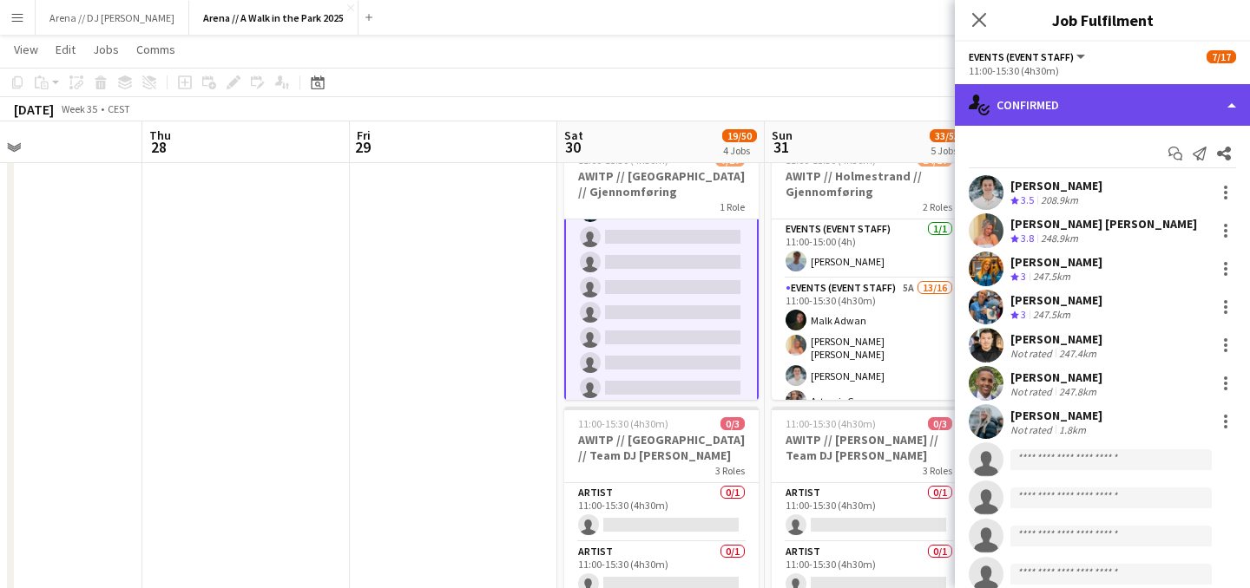
click at [1145, 108] on div "single-neutral-actions-check-2 Confirmed" at bounding box center [1102, 105] width 295 height 42
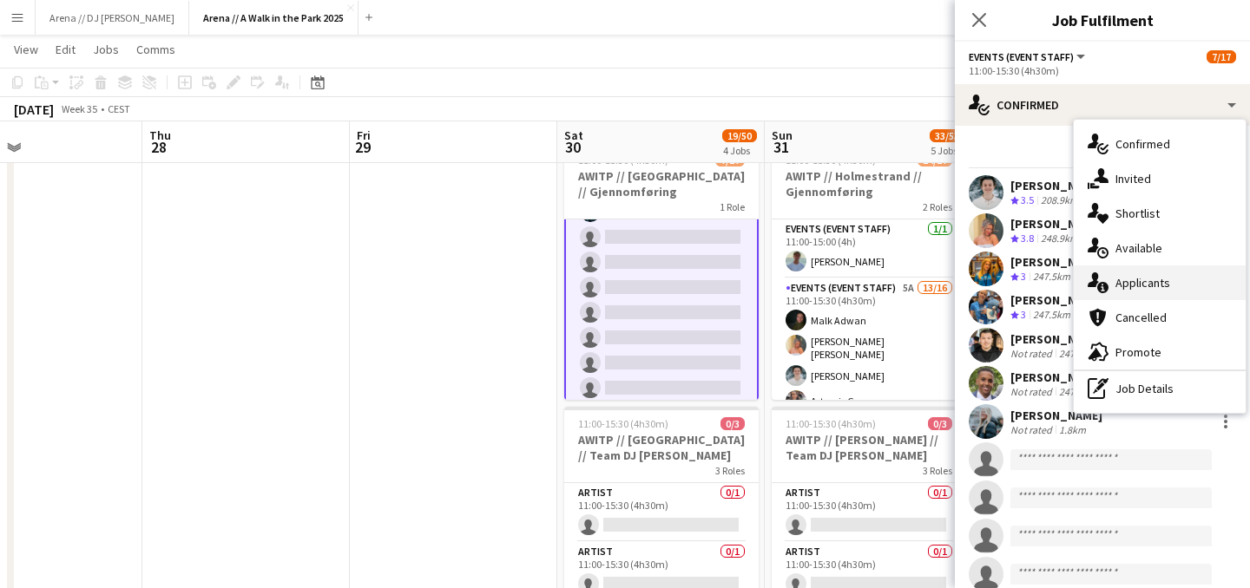
click at [1184, 272] on div "single-neutral-actions-information Applicants" at bounding box center [1159, 283] width 172 height 35
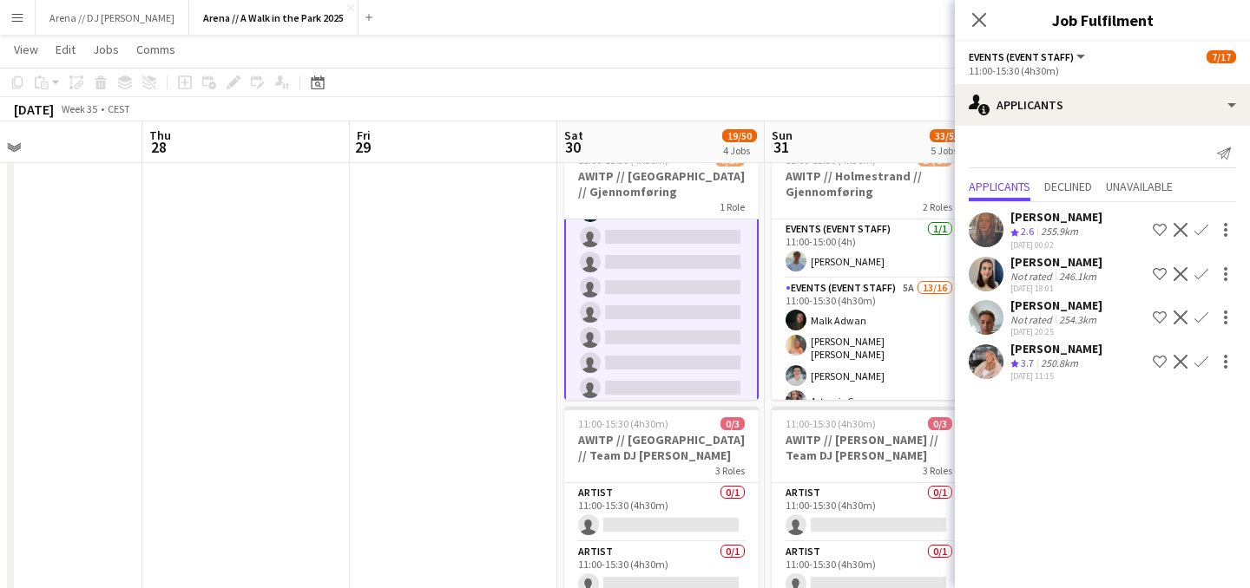
click at [1051, 273] on div "Not rated" at bounding box center [1032, 276] width 45 height 13
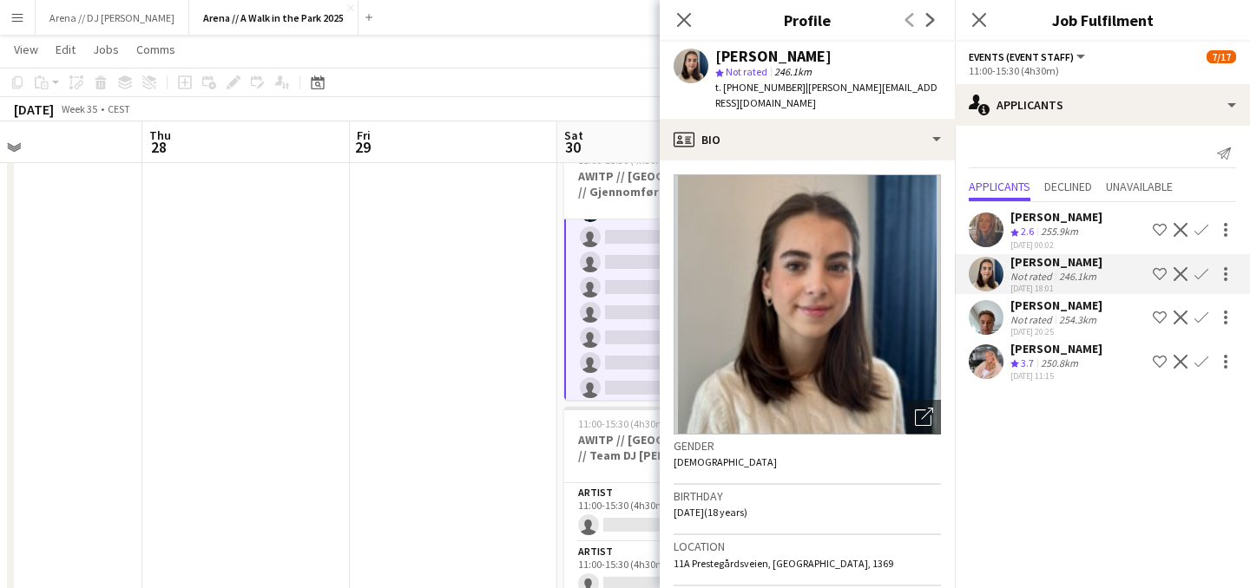
click at [1058, 313] on div "254.3km" at bounding box center [1077, 319] width 44 height 13
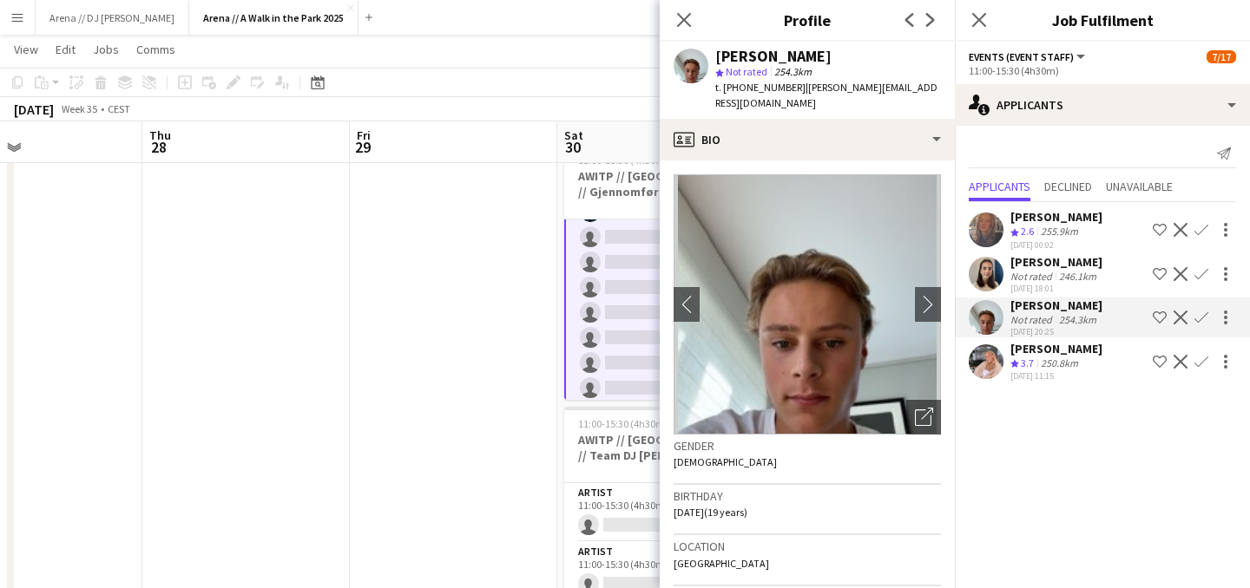
click at [1008, 370] on div "[PERSON_NAME] Crew rating 3.7 250.8km [DATE] 11:15 Shortlist crew Decline Confi…" at bounding box center [1102, 362] width 295 height 42
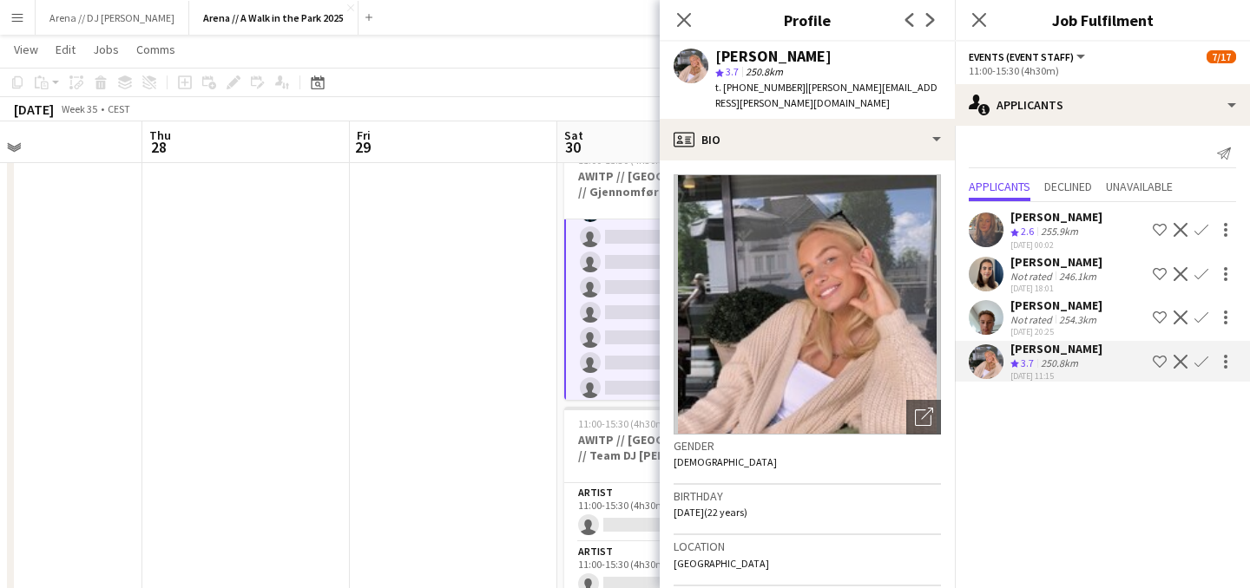
click at [1027, 211] on div "[PERSON_NAME]" at bounding box center [1056, 217] width 92 height 16
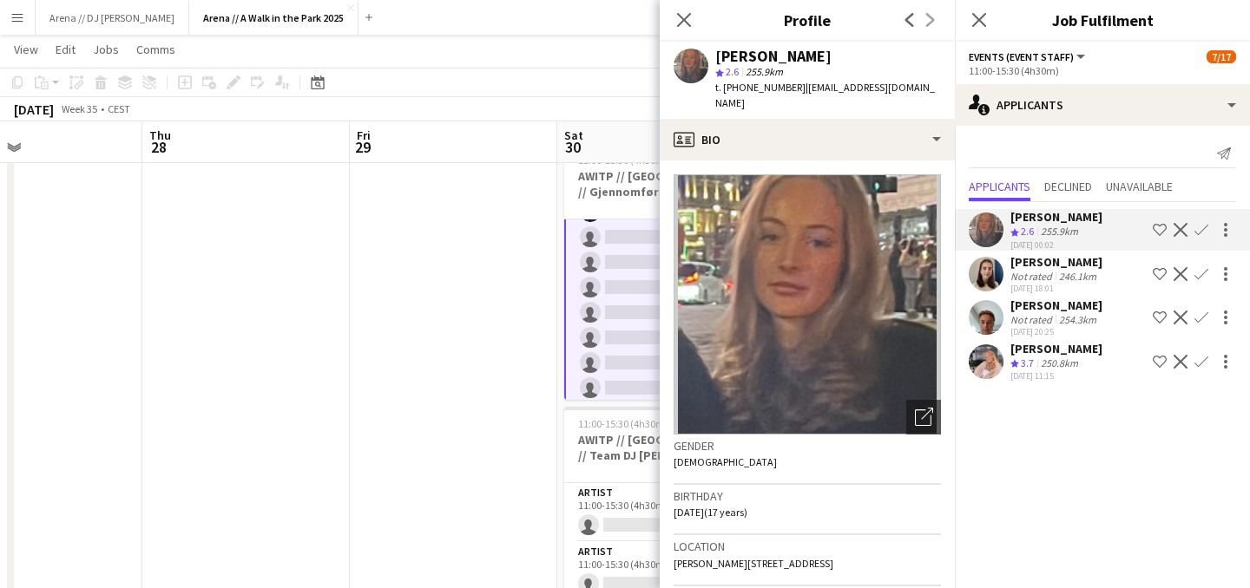
click at [467, 305] on app-date-cell at bounding box center [453, 487] width 207 height 1231
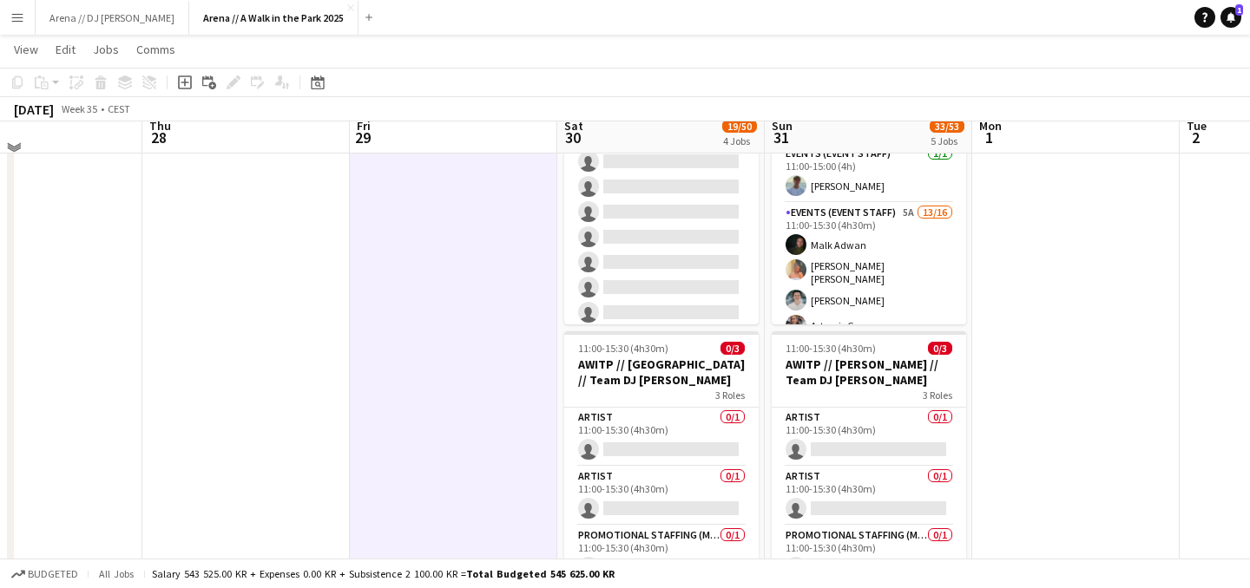
scroll to position [405, 0]
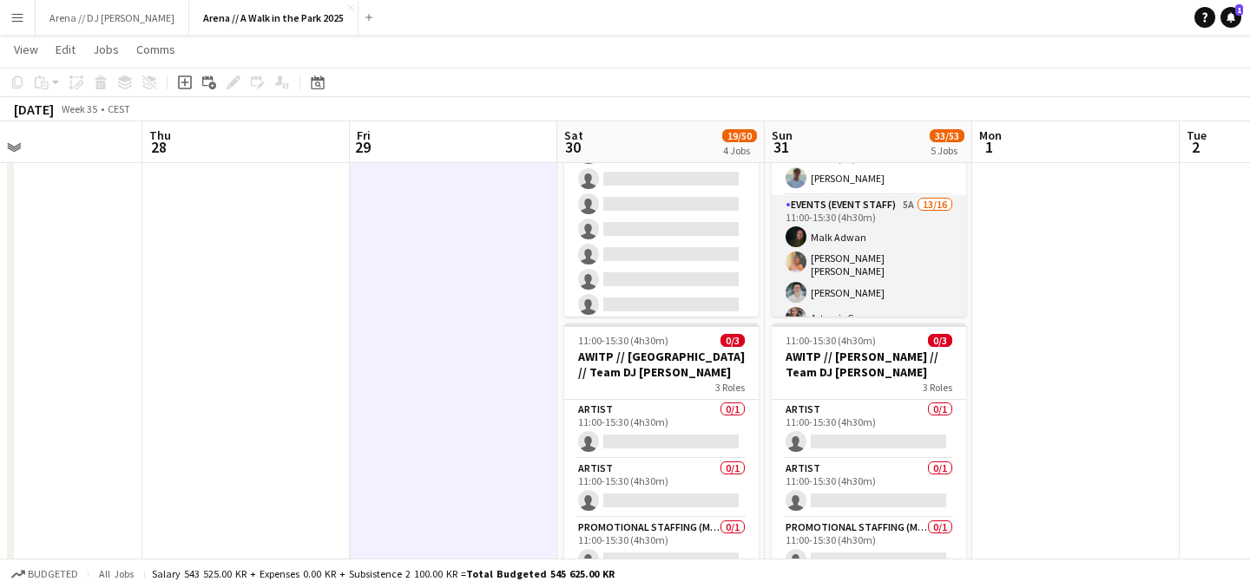
click at [882, 286] on app-card-role "Events (Event Staff) 5A 13/16 11:00-15:30 (4h30m) [PERSON_NAME] [PERSON_NAME] […" at bounding box center [868, 418] width 194 height 447
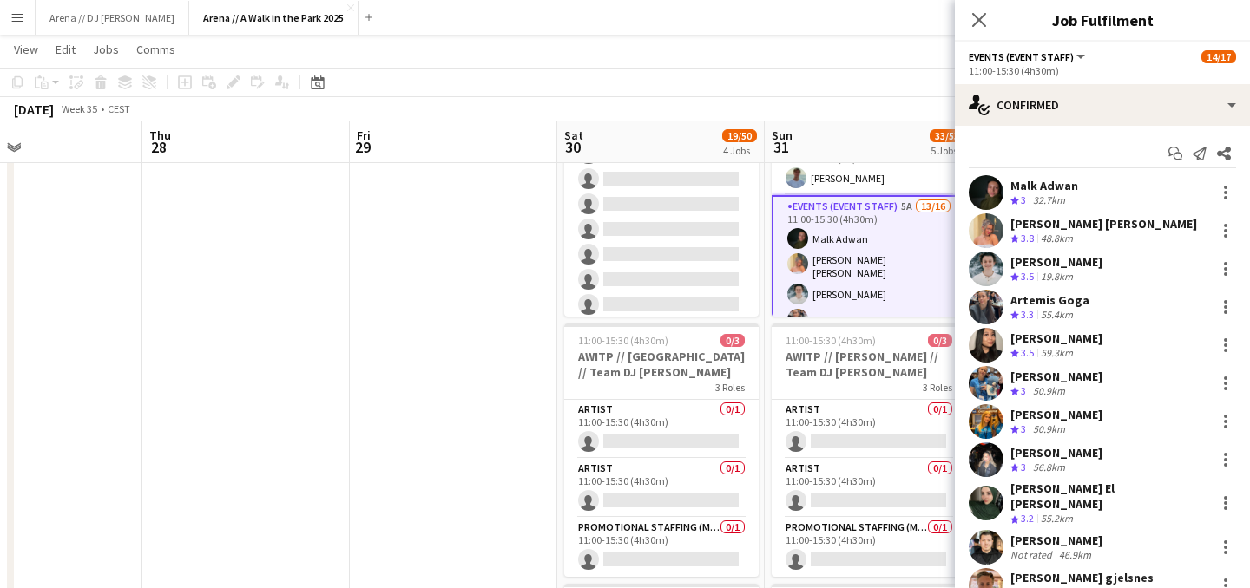
click at [486, 353] on app-date-cell at bounding box center [453, 404] width 207 height 1231
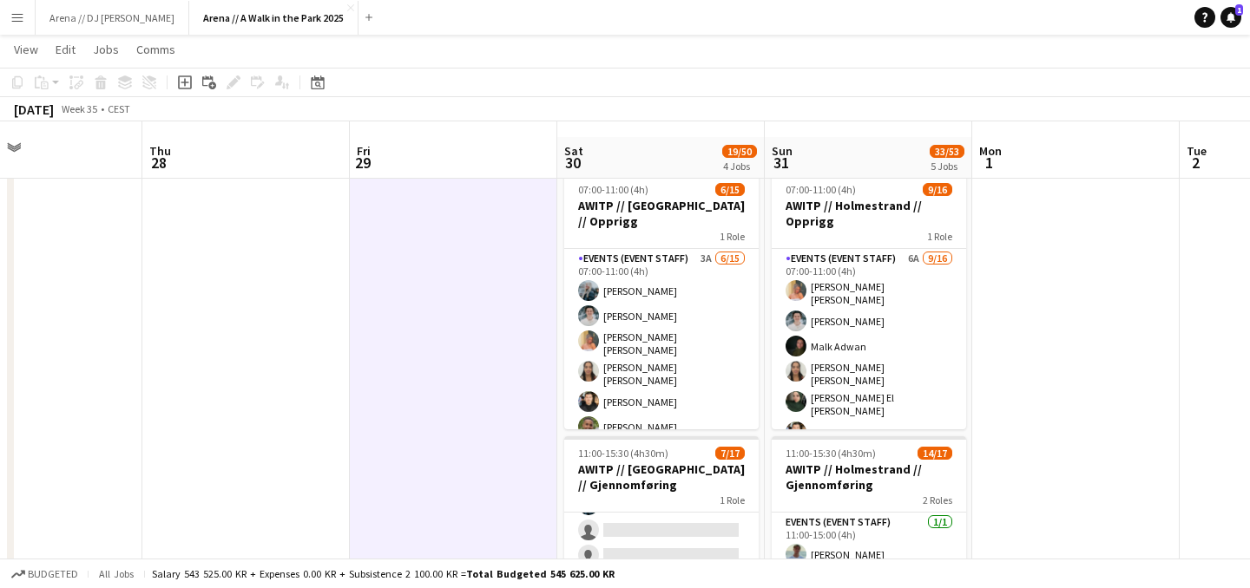
scroll to position [0, 0]
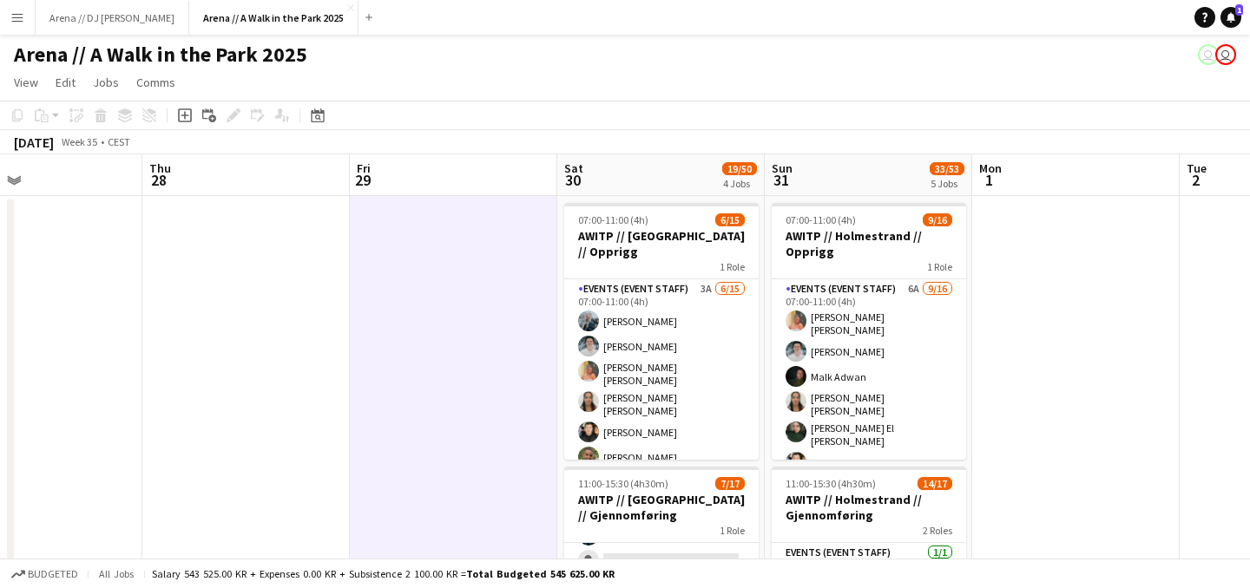
click at [837, 352] on app-card-role "Events (Event Staff) 6A [DATE] 07:00-11:00 (4h) [PERSON_NAME] [PERSON_NAME] [PE…" at bounding box center [868, 505] width 194 height 452
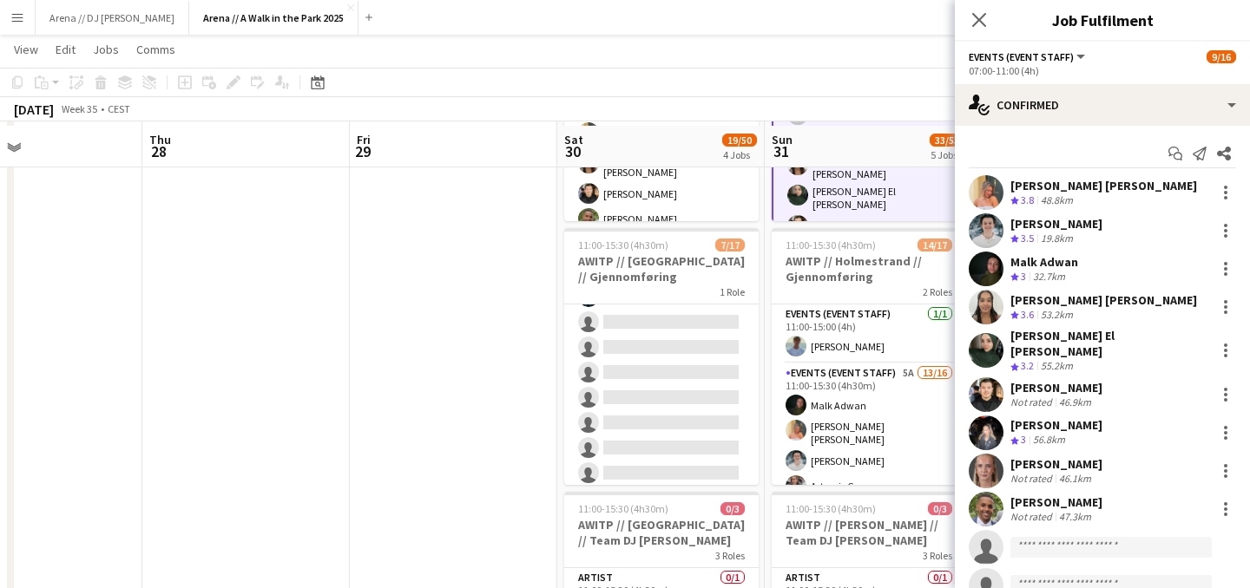
scroll to position [242, 0]
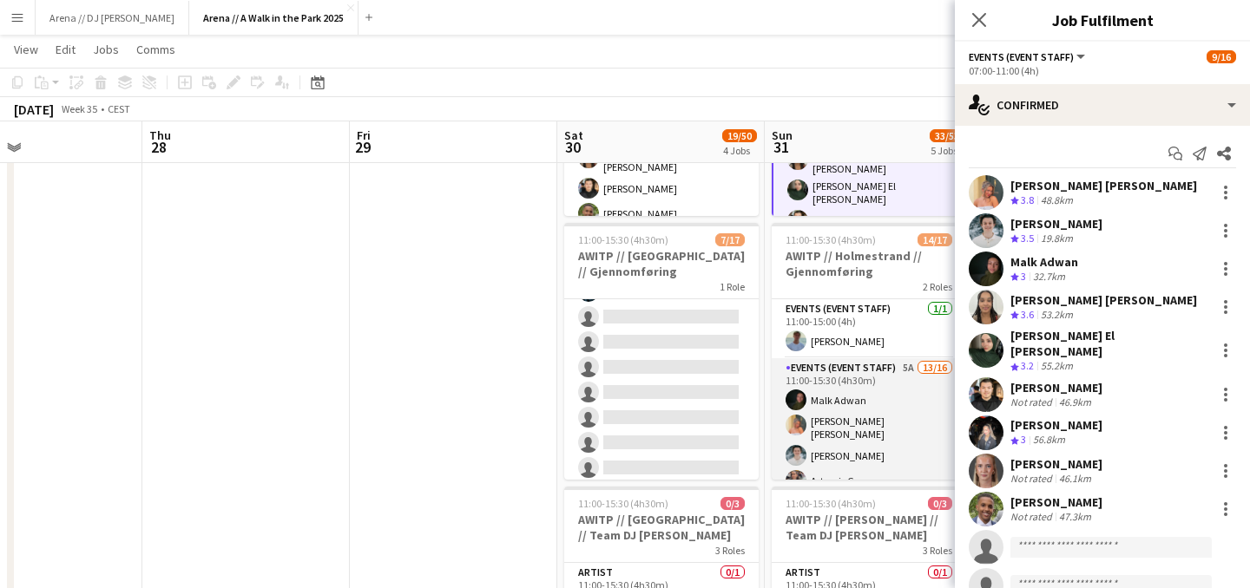
click at [850, 436] on app-card-role "Events (Event Staff) 5A 13/16 11:00-15:30 (4h30m) [PERSON_NAME] [PERSON_NAME] […" at bounding box center [868, 581] width 194 height 447
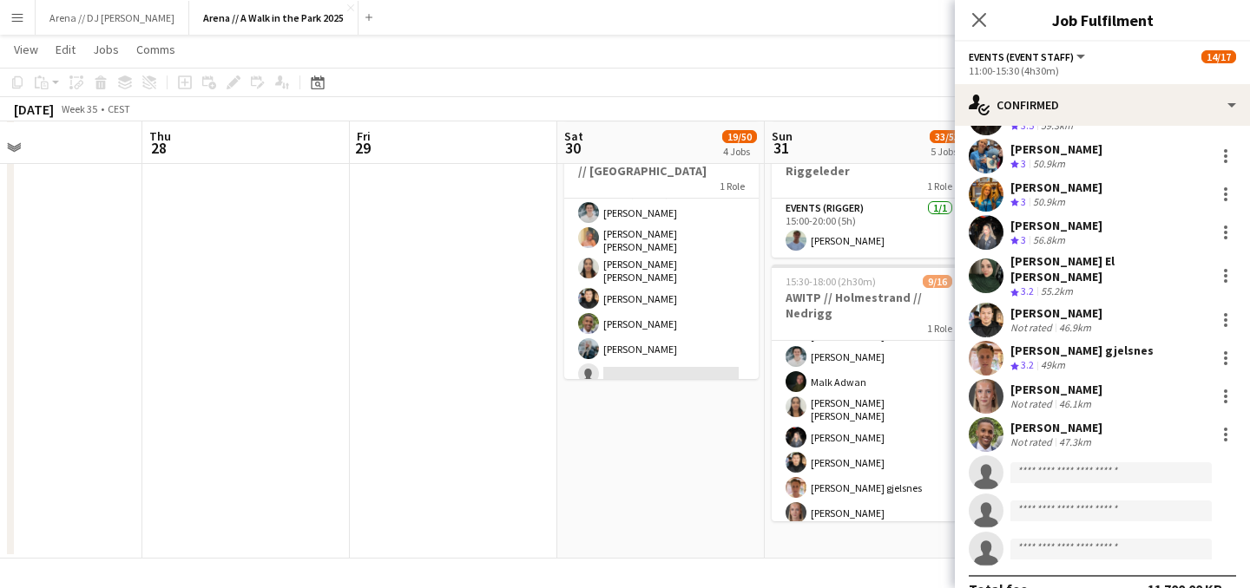
scroll to position [62, 0]
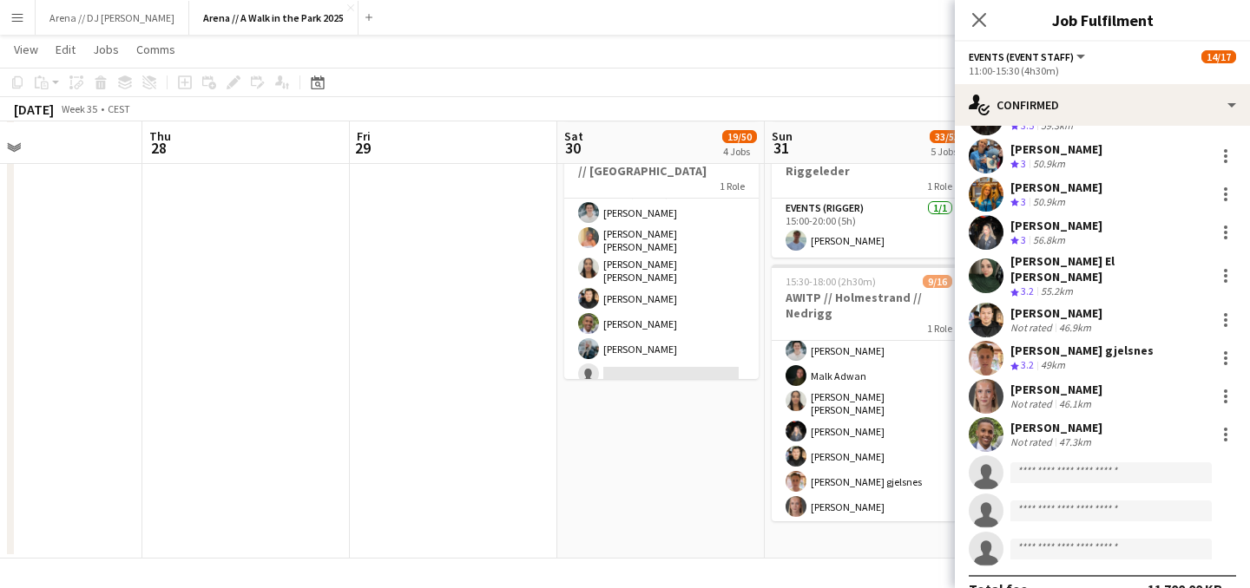
click at [861, 421] on app-card-role "Events (Event Staff) 5A [DATE] 15:30-18:00 (2h30m) [PERSON_NAME] [PERSON_NAME] …" at bounding box center [868, 502] width 194 height 447
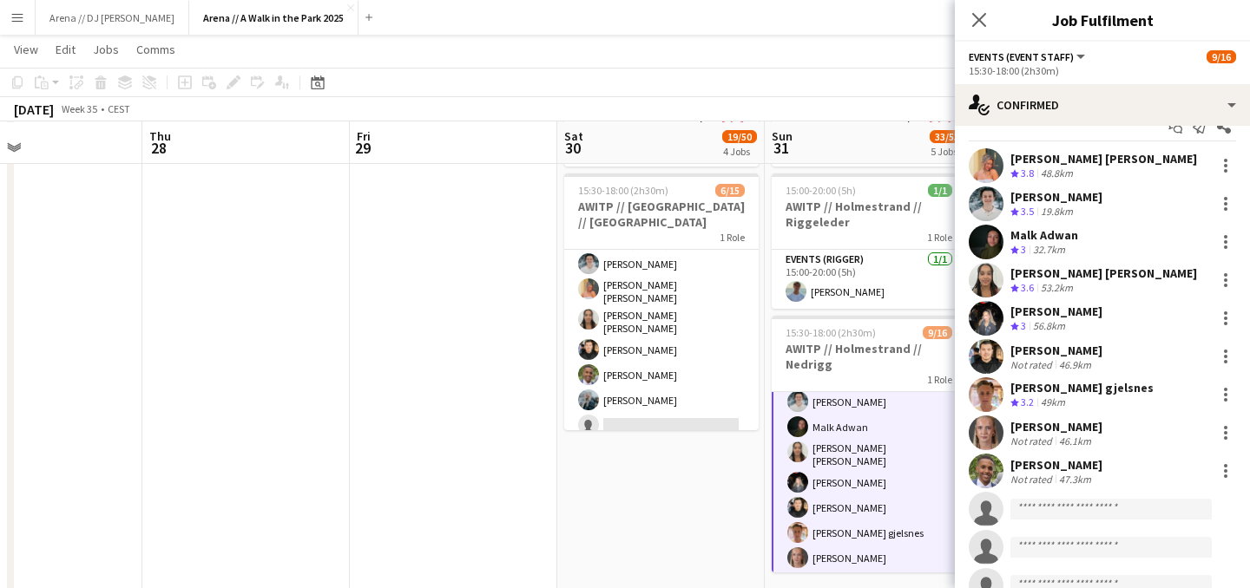
scroll to position [32, 0]
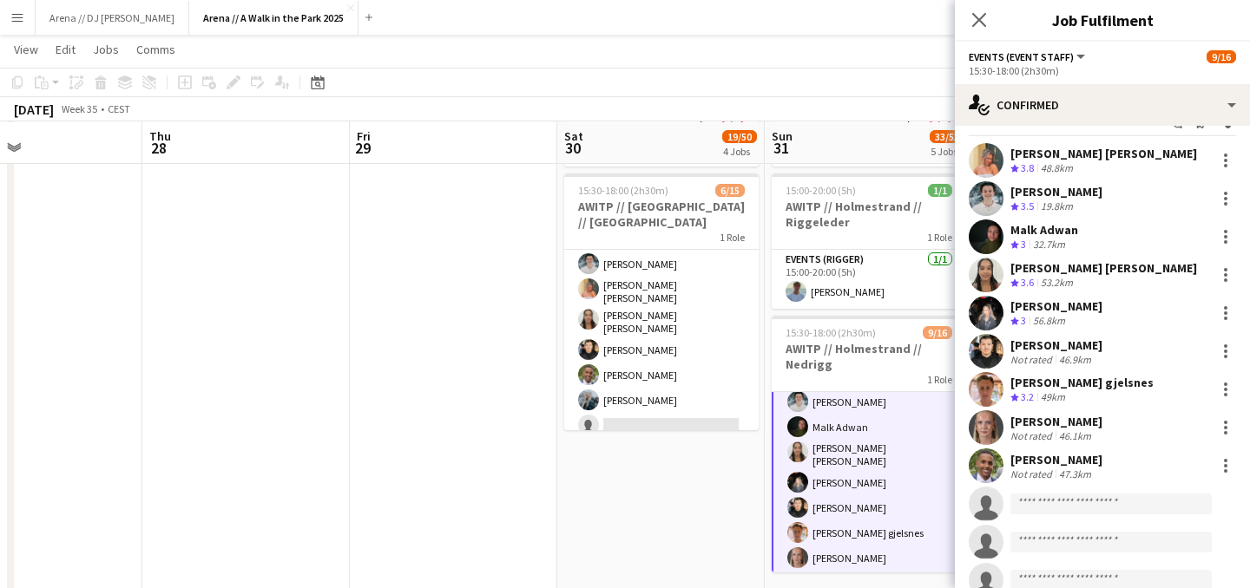
click at [1077, 416] on div "[PERSON_NAME]" at bounding box center [1056, 422] width 92 height 16
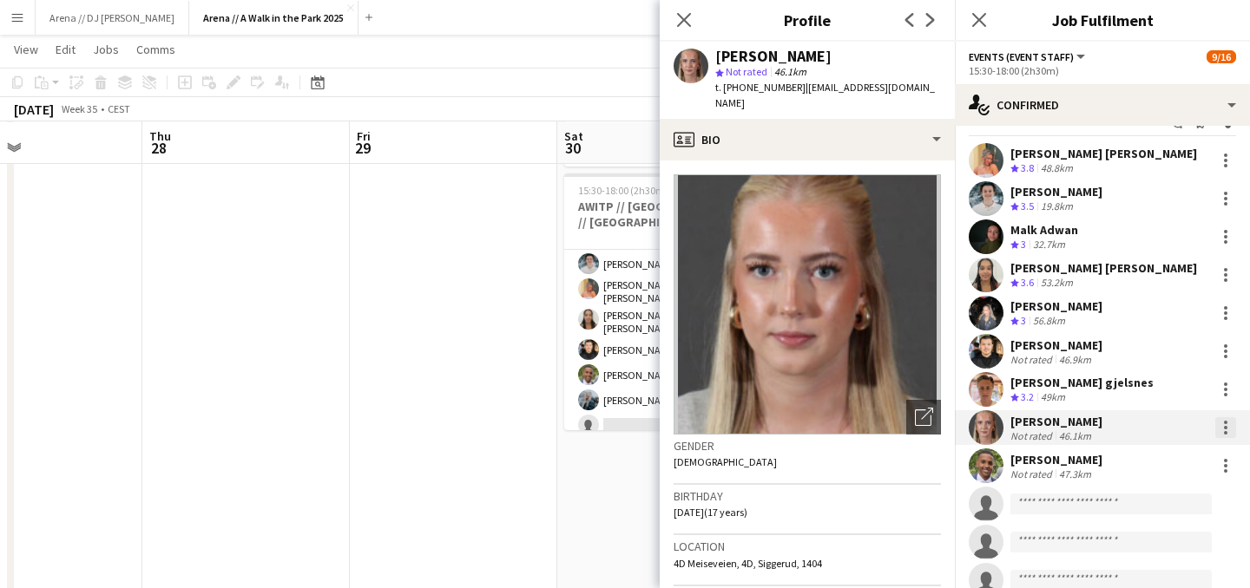
click at [1229, 426] on div at bounding box center [1225, 427] width 21 height 21
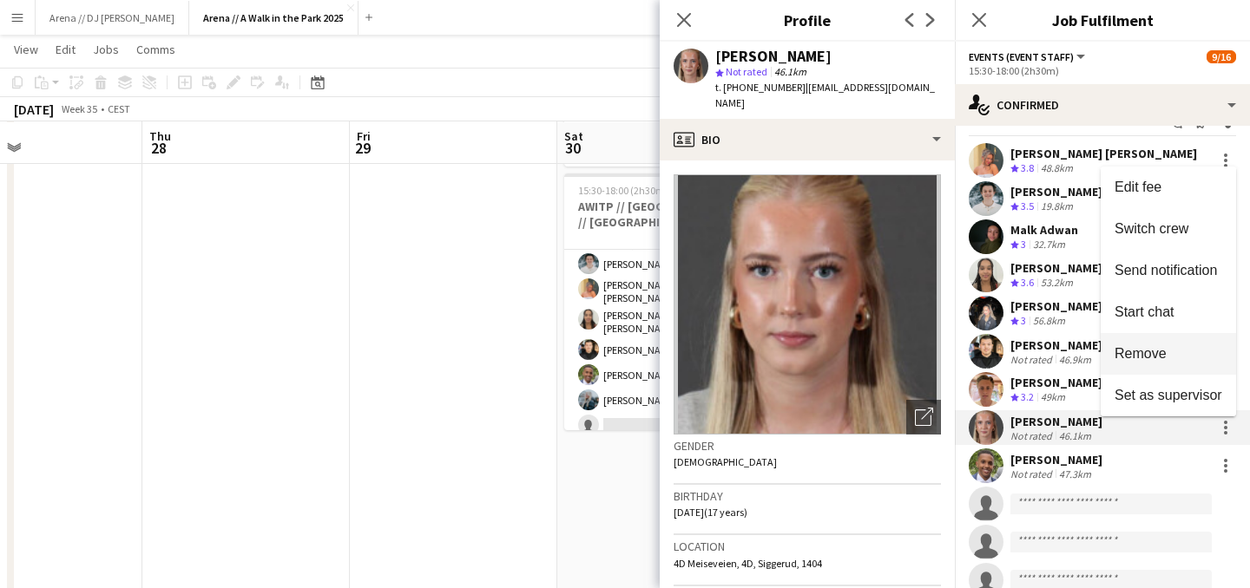
click at [1165, 371] on button "Remove" at bounding box center [1167, 354] width 135 height 42
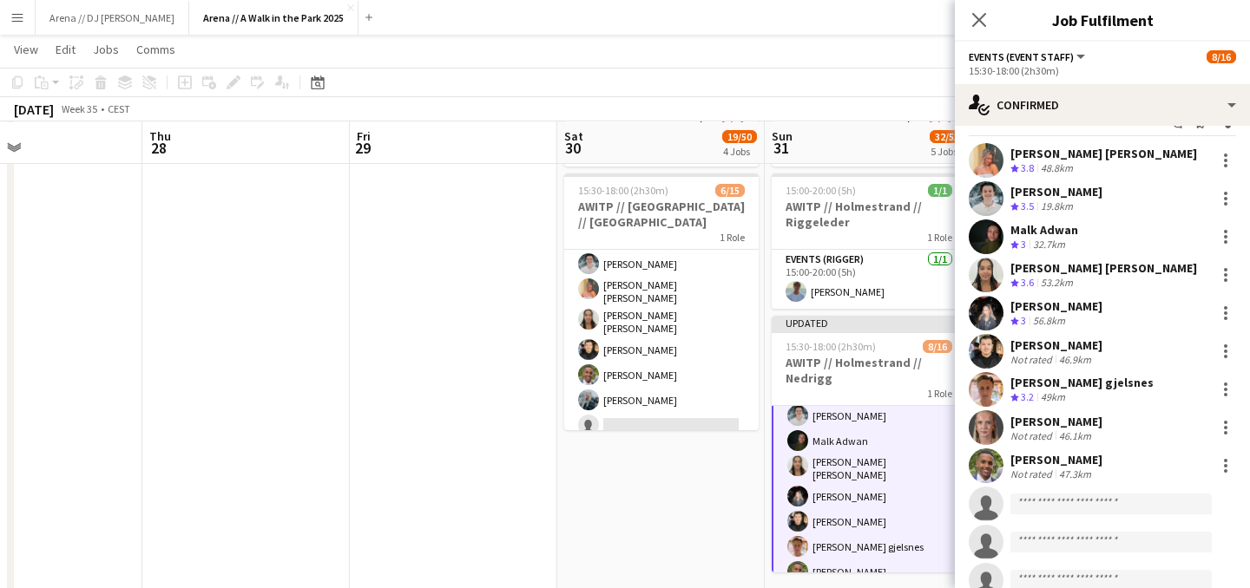
click at [1079, 429] on div "[PERSON_NAME]" at bounding box center [1056, 422] width 92 height 16
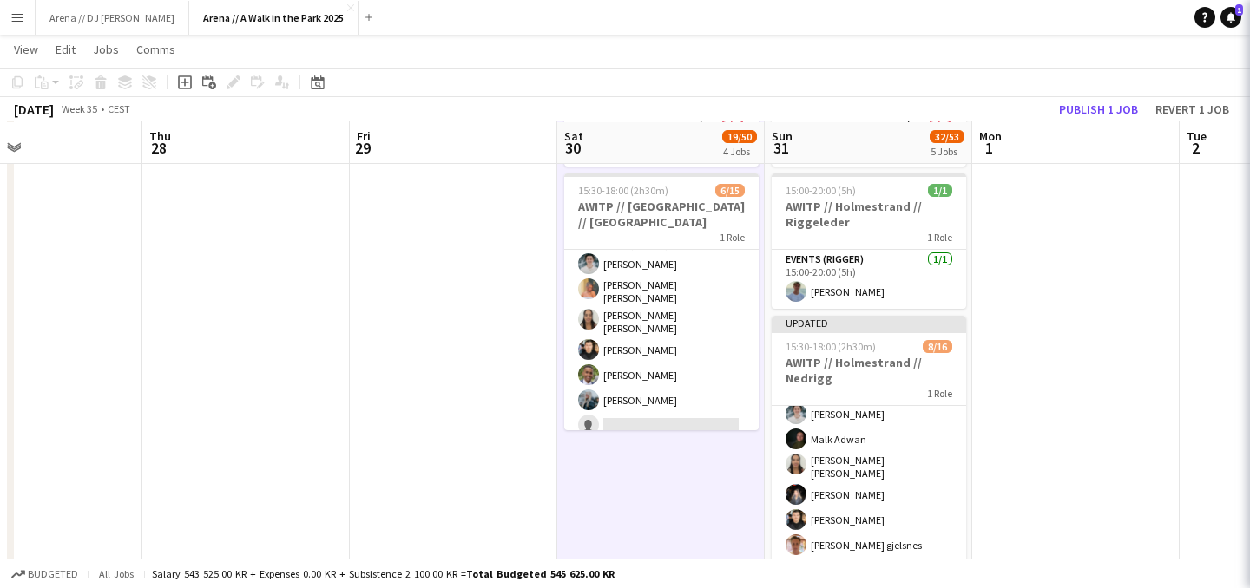
scroll to position [62, 0]
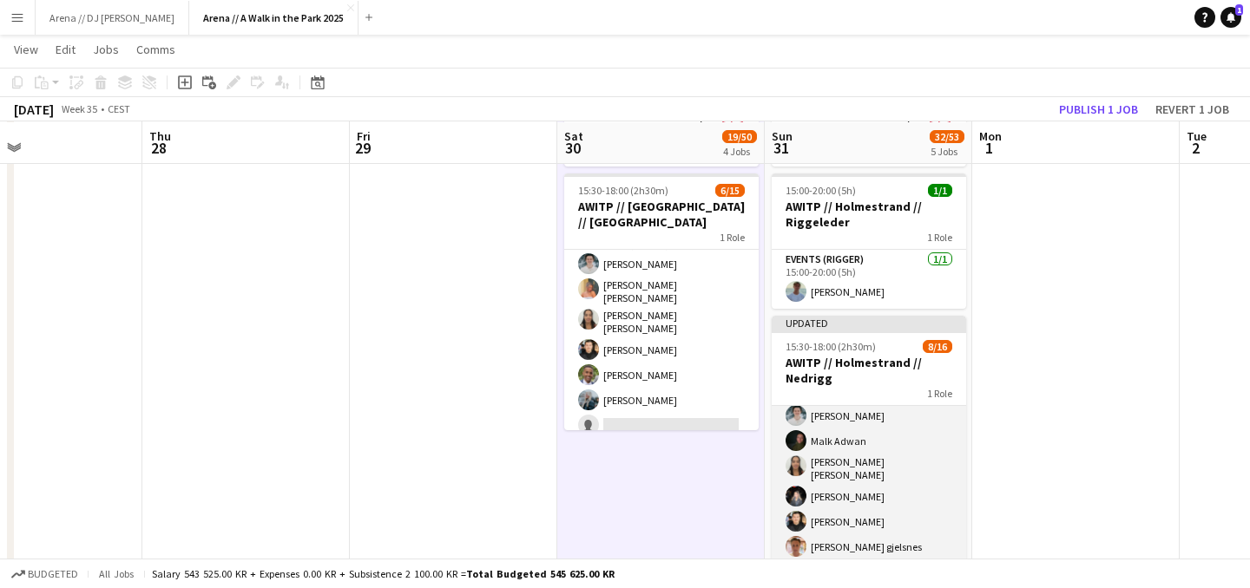
click at [893, 439] on app-card-role "Events (Event Staff) 5A [DATE] 15:30-18:00 (2h30m) [PERSON_NAME] [PERSON_NAME] …" at bounding box center [868, 567] width 194 height 447
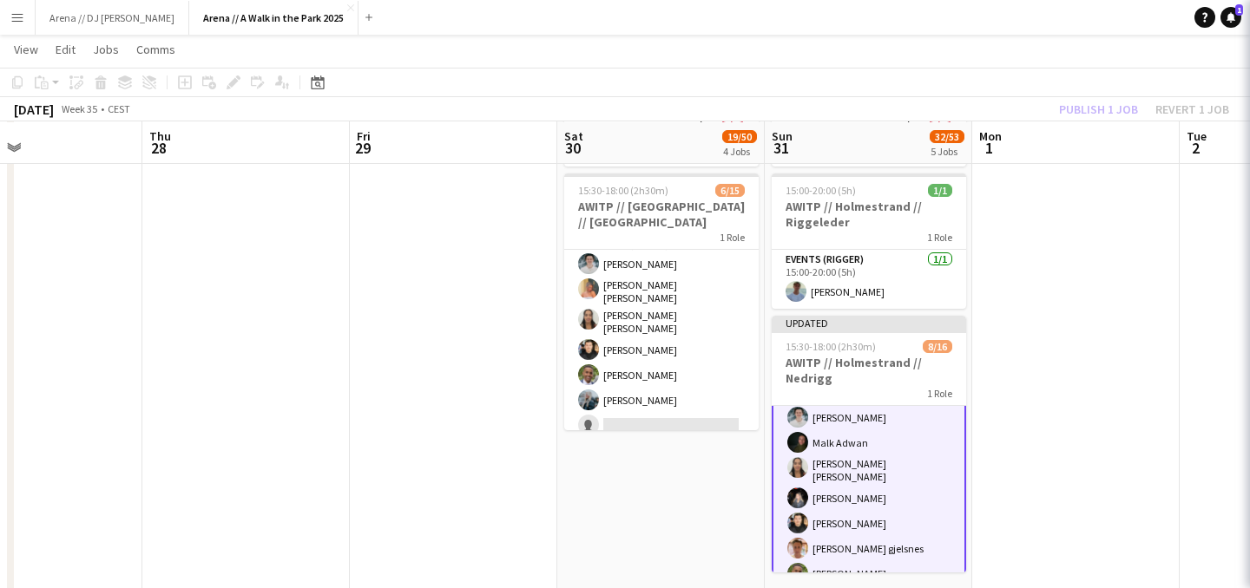
scroll to position [64, 0]
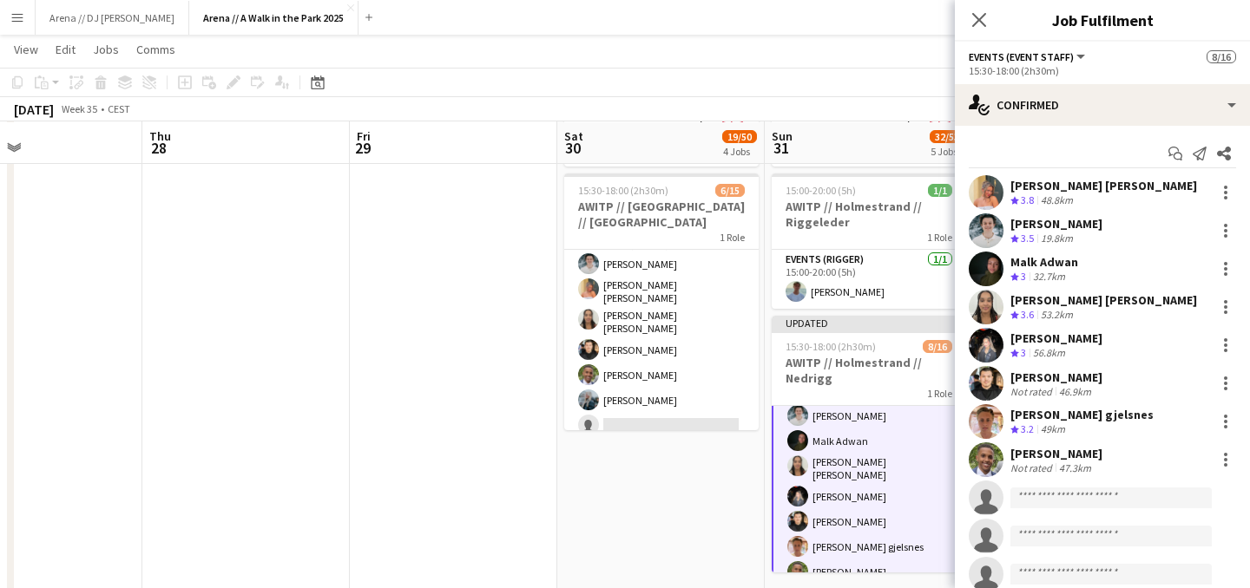
click at [889, 115] on div "[DATE] Week 35 • CEST Publish 1 job Revert 1 job" at bounding box center [625, 109] width 1250 height 24
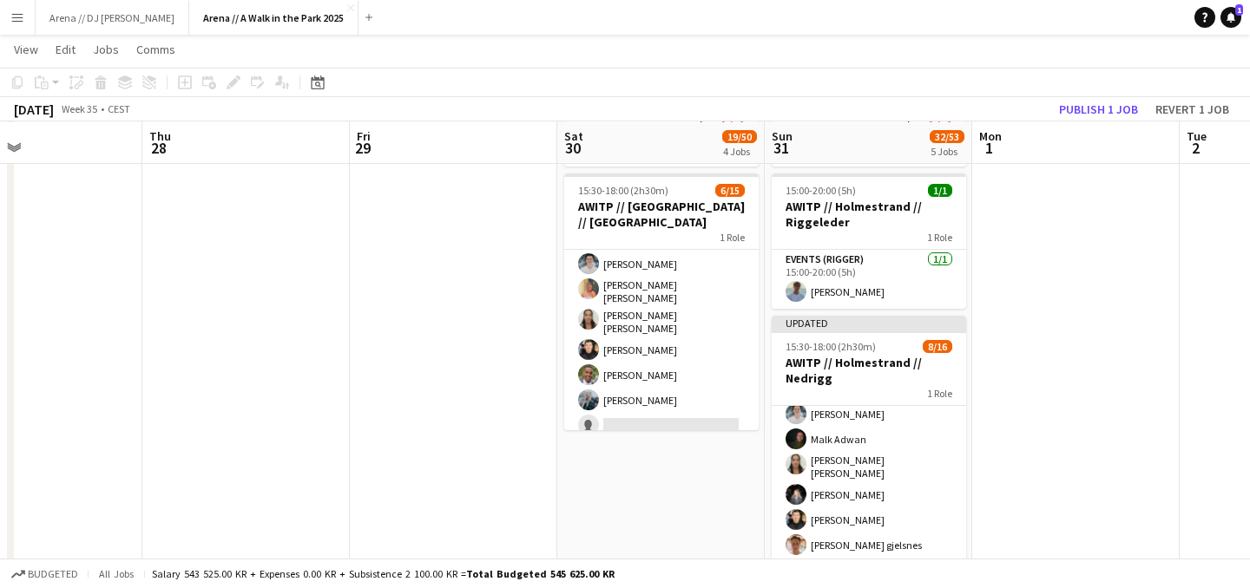
scroll to position [62, 0]
click at [1193, 109] on button "Revert 1 job" at bounding box center [1192, 109] width 88 height 23
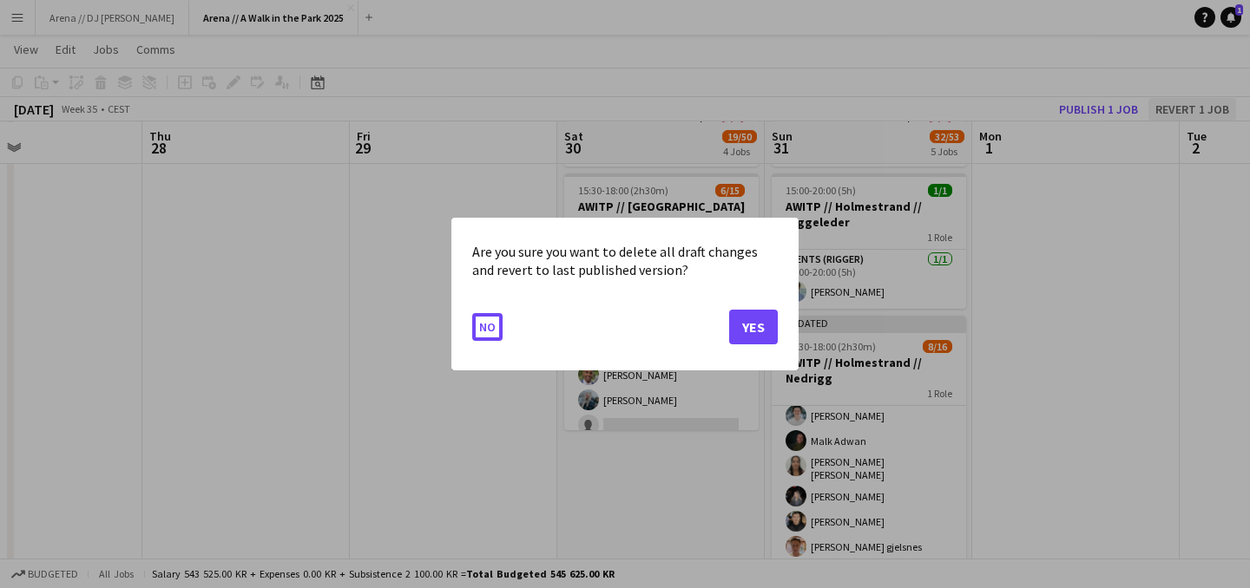
scroll to position [0, 0]
click at [741, 333] on button "Yes" at bounding box center [753, 327] width 49 height 35
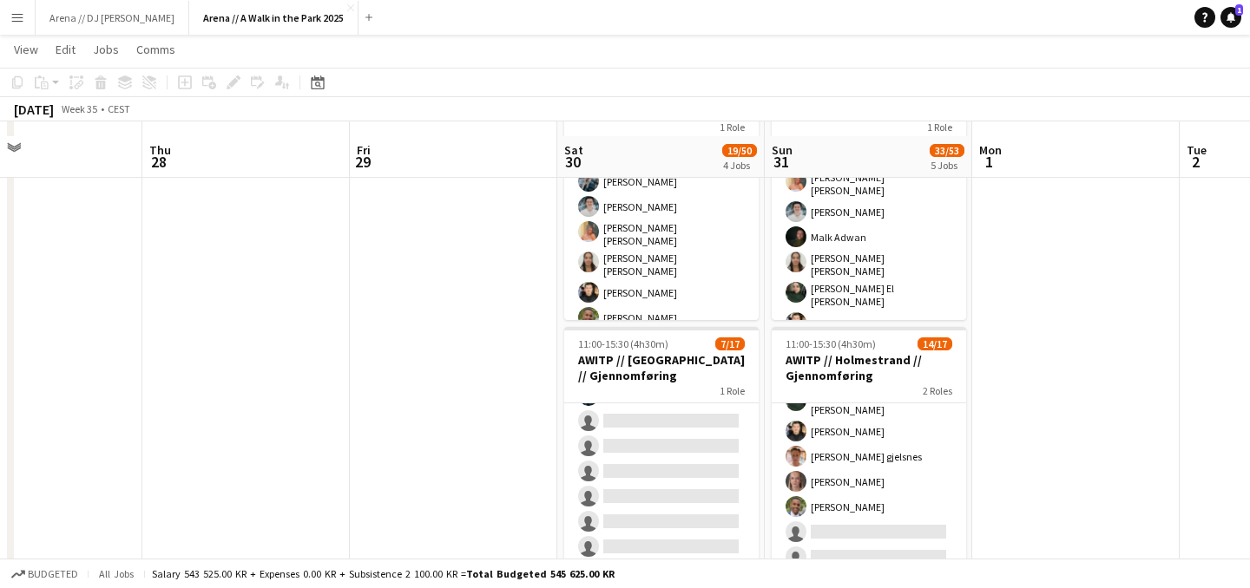
scroll to position [78, 0]
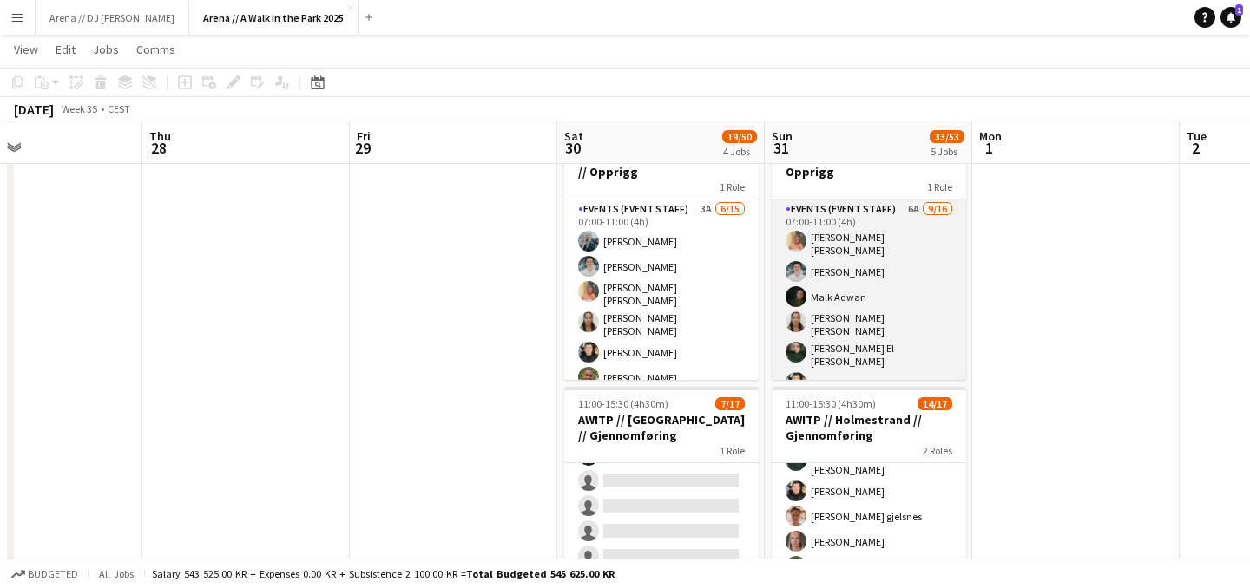
click at [890, 304] on app-card-role "Events (Event Staff) 6A [DATE] 07:00-11:00 (4h) [PERSON_NAME] [PERSON_NAME] [PE…" at bounding box center [868, 426] width 194 height 452
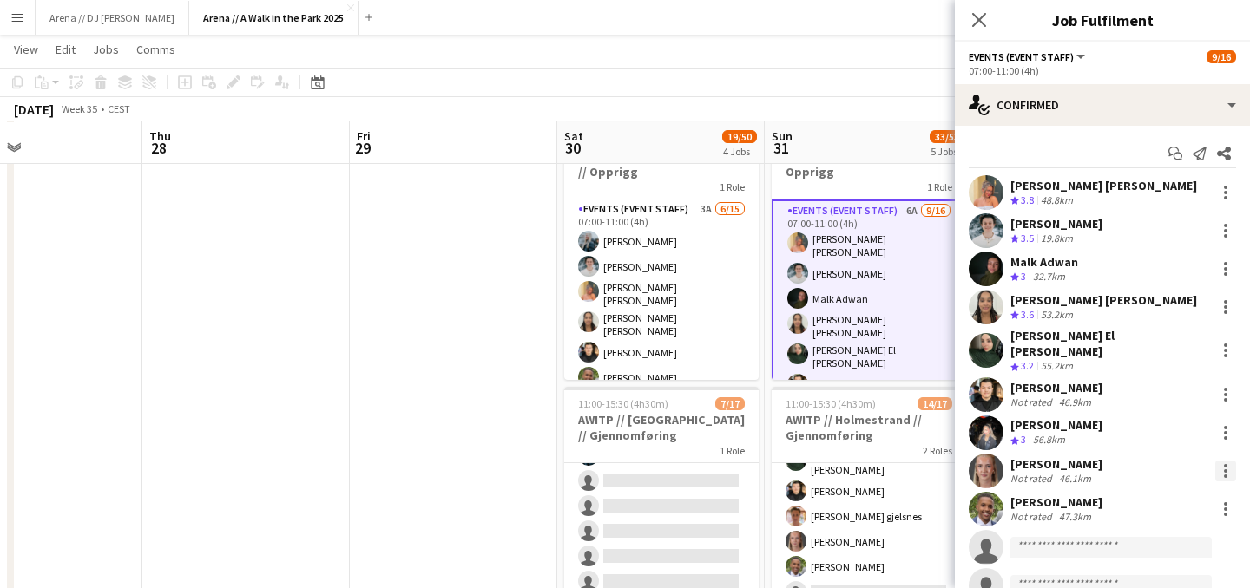
click at [1221, 463] on div at bounding box center [1225, 471] width 21 height 21
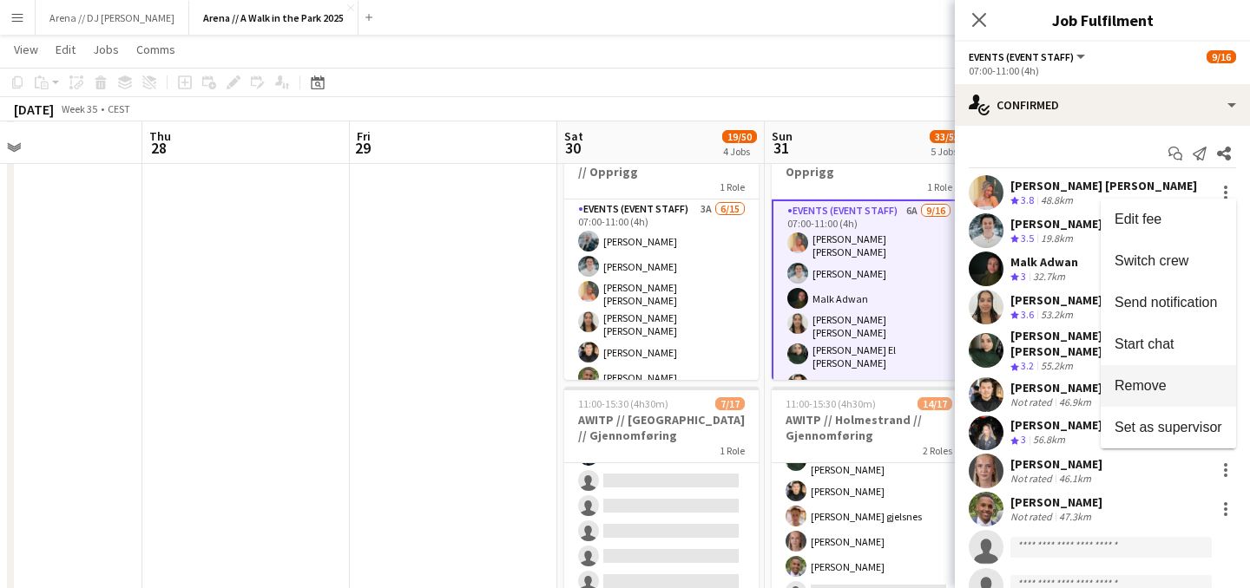
click at [1186, 386] on span "Remove" at bounding box center [1168, 386] width 108 height 16
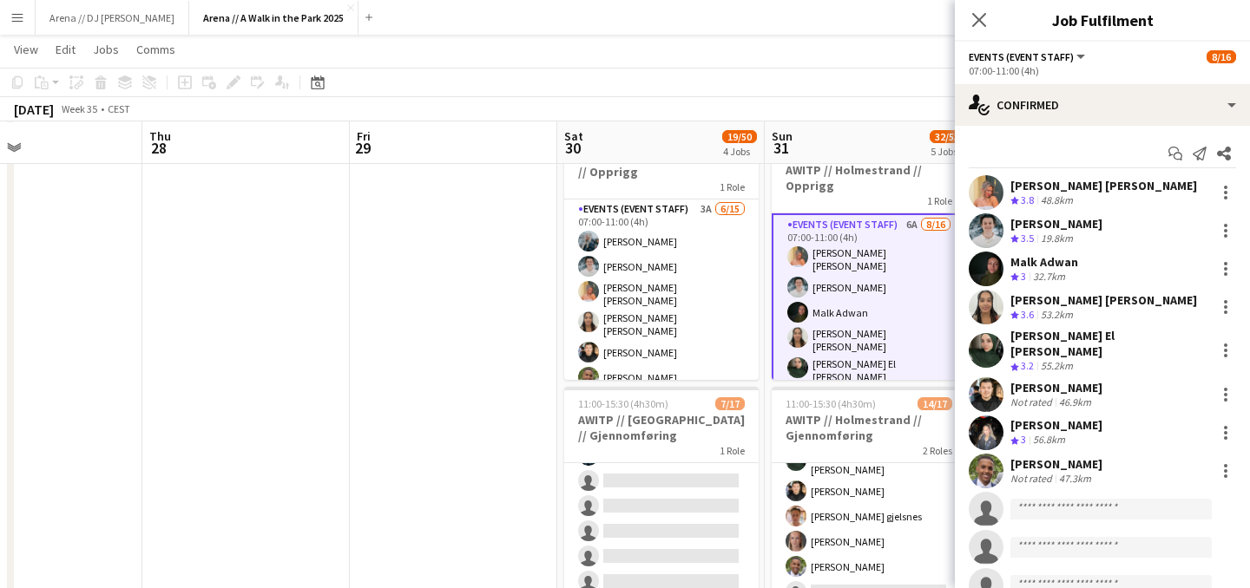
click at [909, 78] on app-toolbar "Copy Paste Paste Command V Paste with crew Command Shift V Paste linked Job [GE…" at bounding box center [625, 83] width 1250 height 30
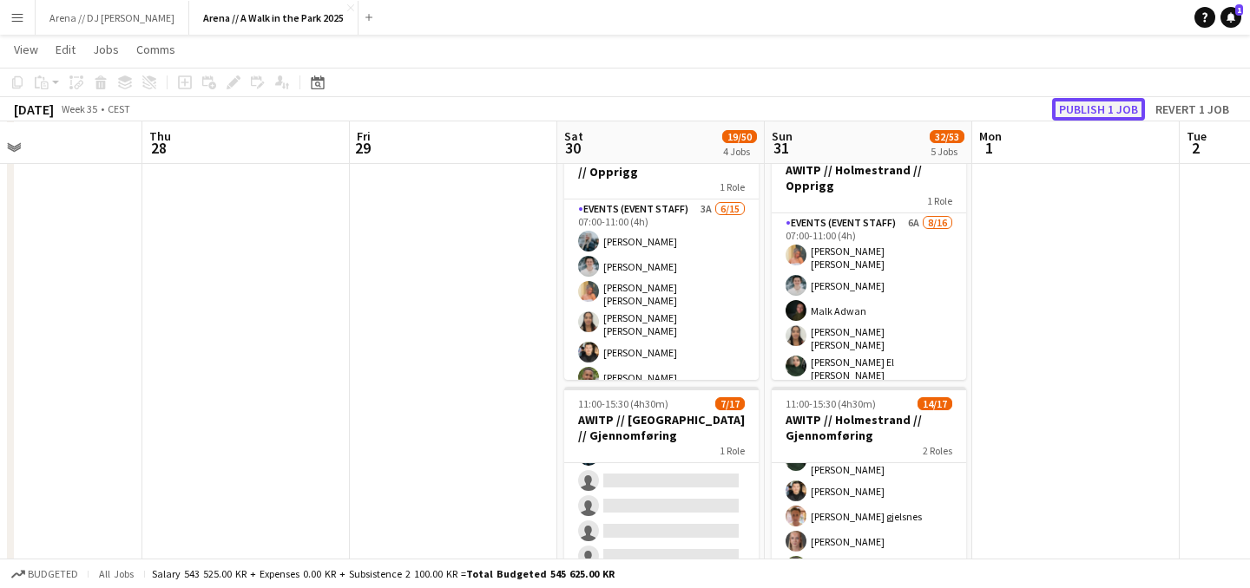
click at [1091, 107] on button "Publish 1 job" at bounding box center [1098, 109] width 93 height 23
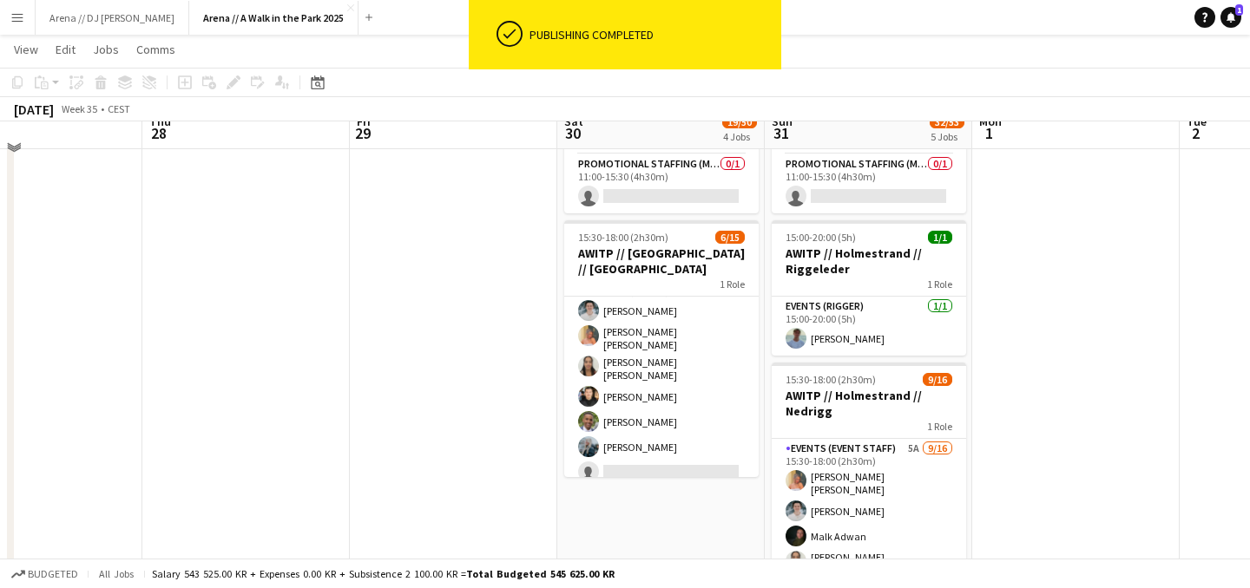
scroll to position [817, 0]
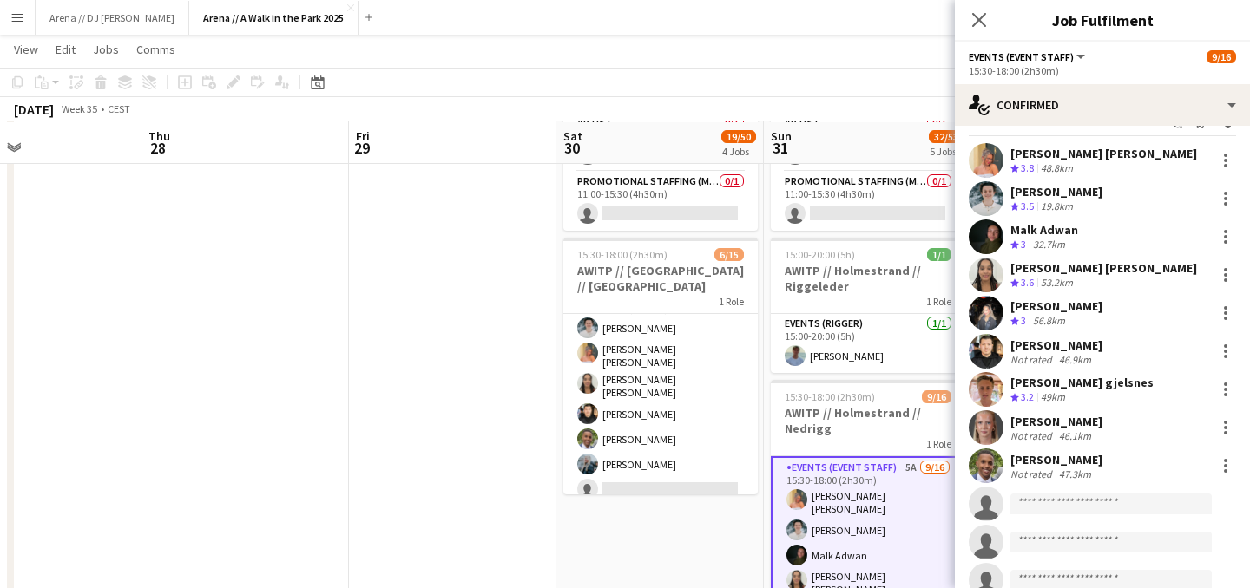
scroll to position [30, 0]
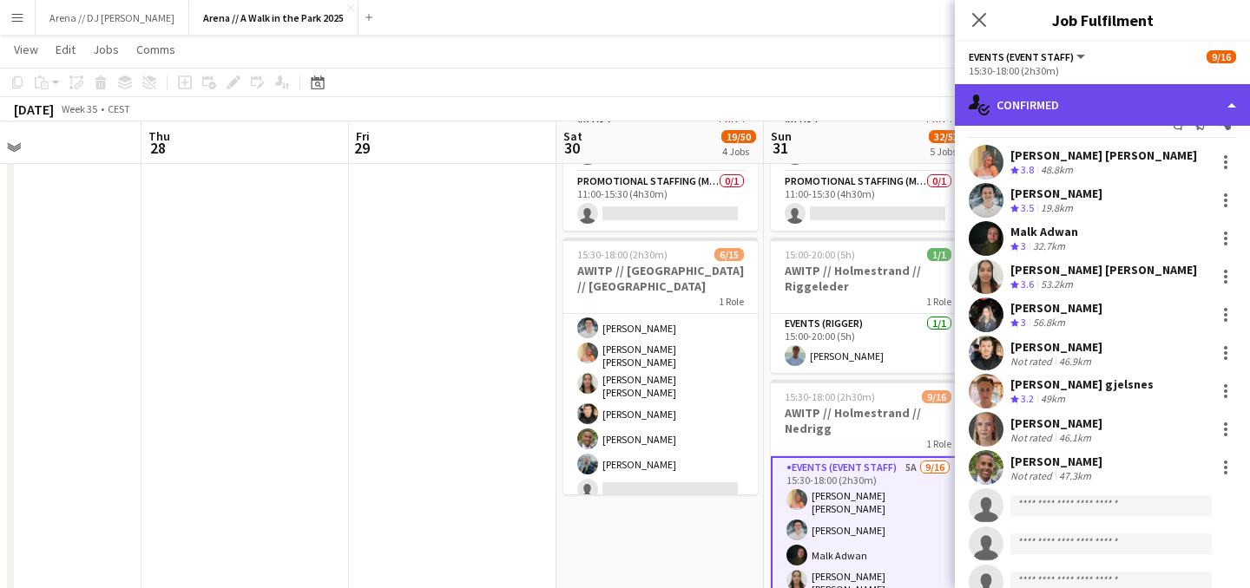
click at [1099, 110] on div "single-neutral-actions-check-2 Confirmed" at bounding box center [1102, 105] width 295 height 42
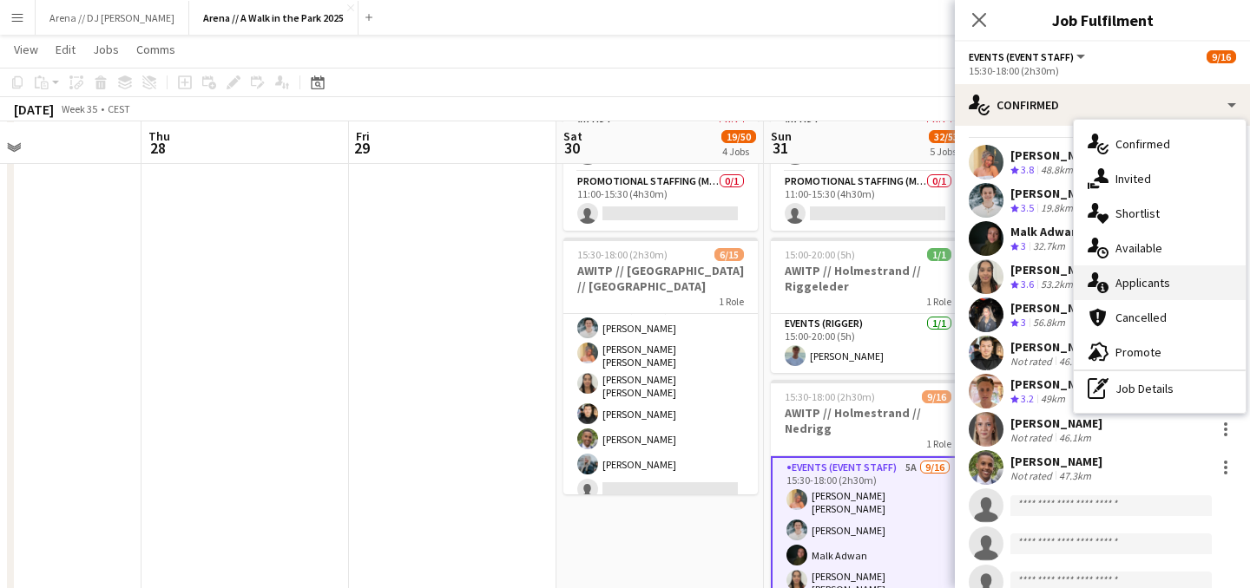
click at [1151, 281] on div "single-neutral-actions-information Applicants" at bounding box center [1159, 283] width 172 height 35
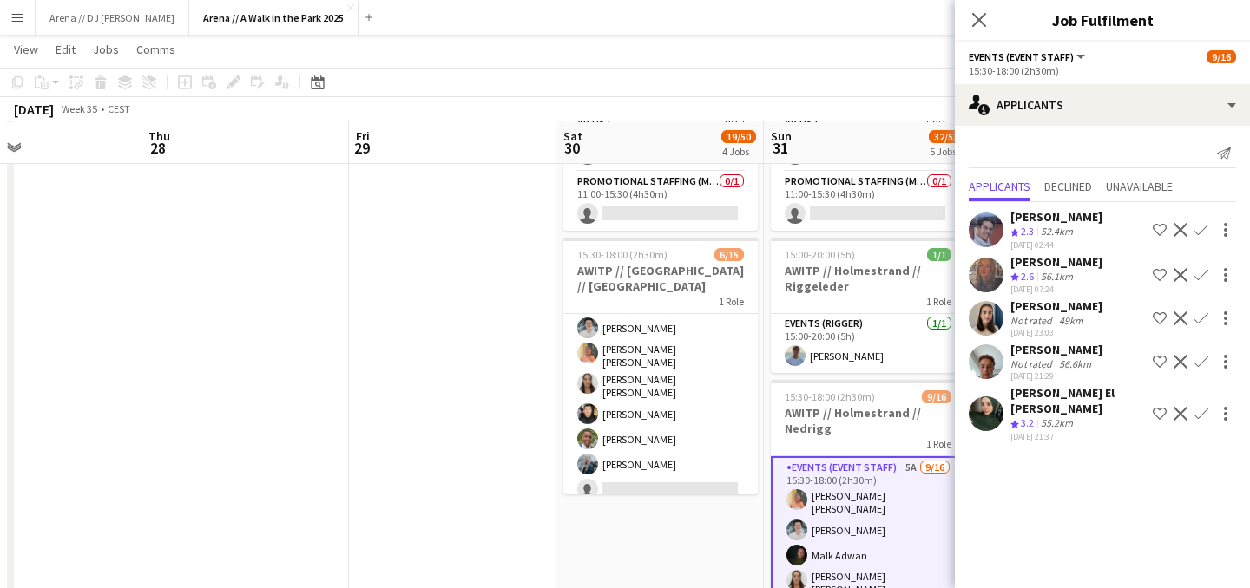
click at [1201, 407] on app-icon "Confirm" at bounding box center [1201, 414] width 14 height 14
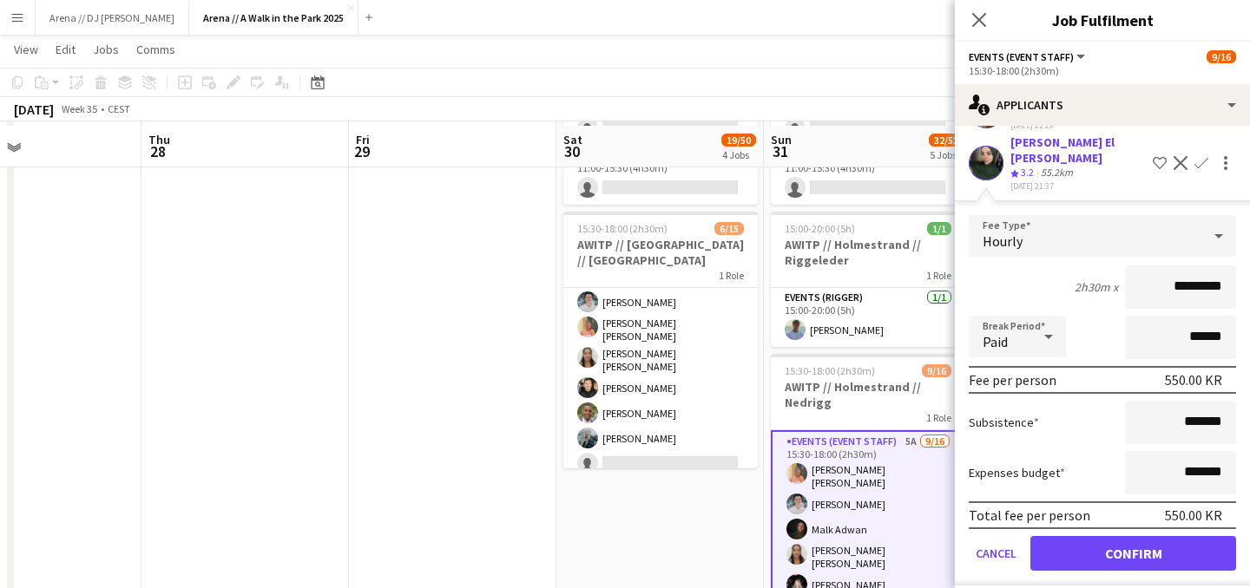
scroll to position [781, 0]
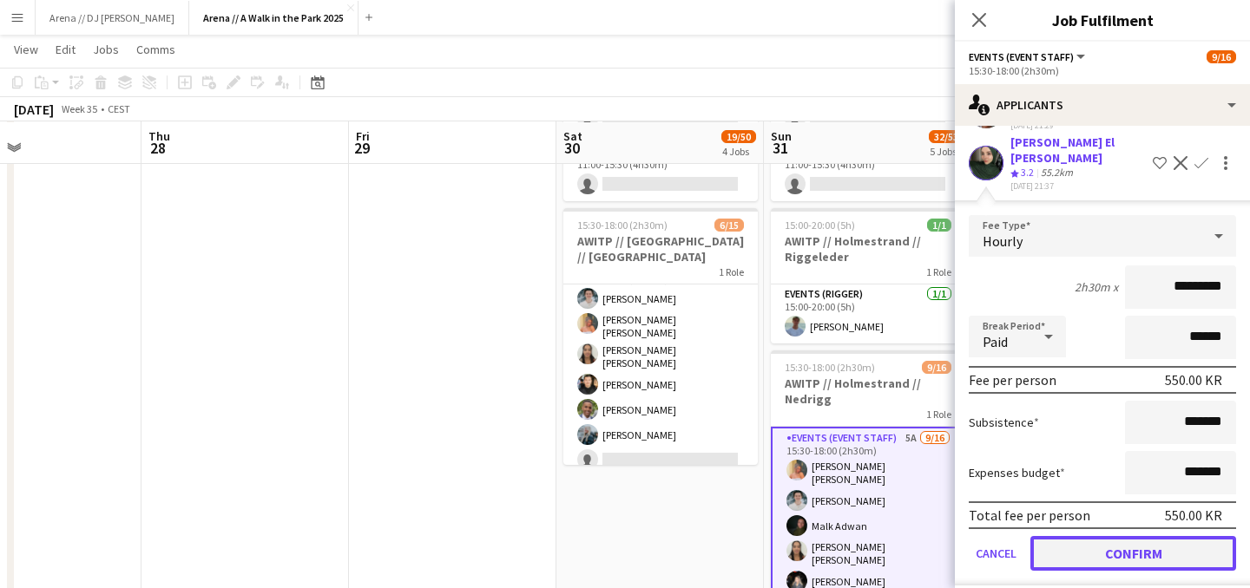
click at [1132, 536] on button "Confirm" at bounding box center [1133, 553] width 206 height 35
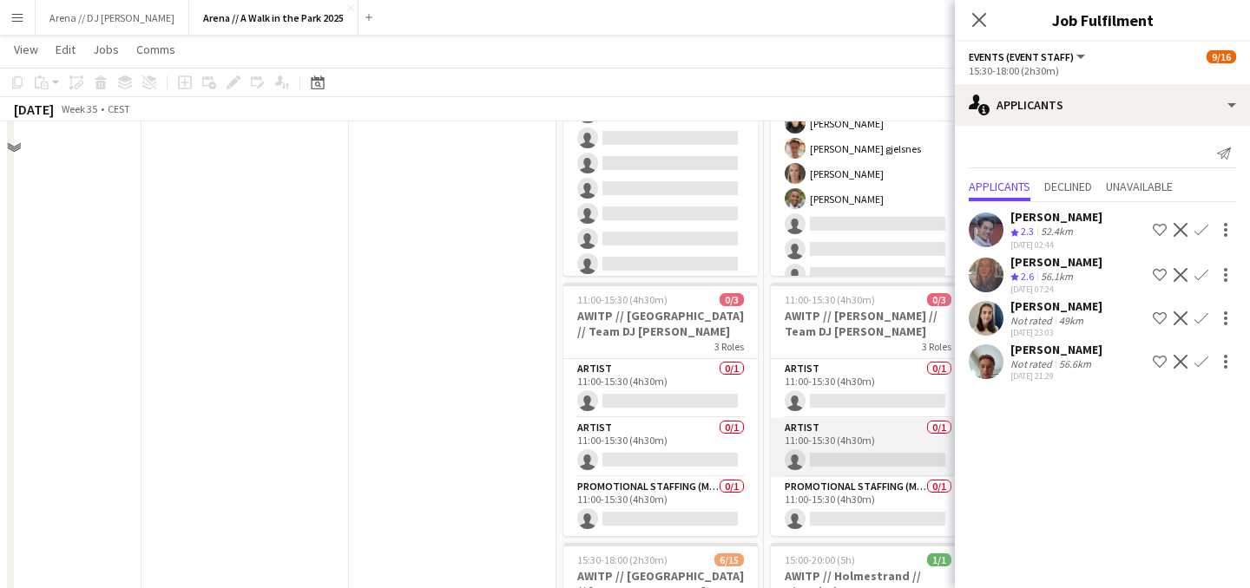
scroll to position [363, 0]
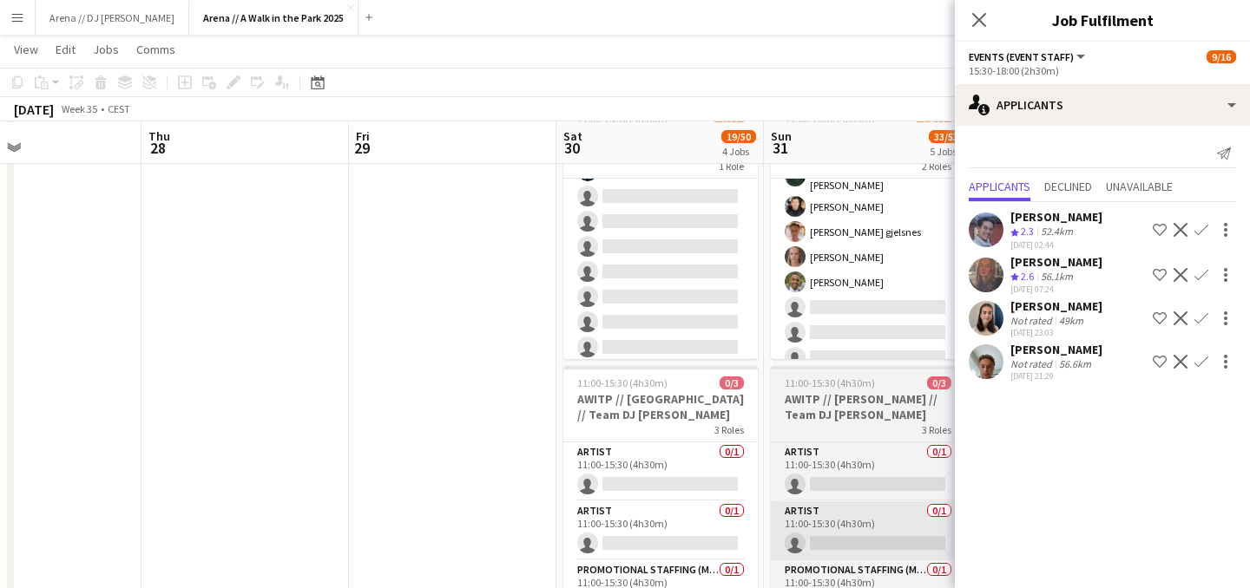
click at [871, 307] on app-card-role "Events (Event Staff) 5A 13/16 11:00-15:30 (4h30m) [PERSON_NAME] [PERSON_NAME] […" at bounding box center [868, 151] width 194 height 447
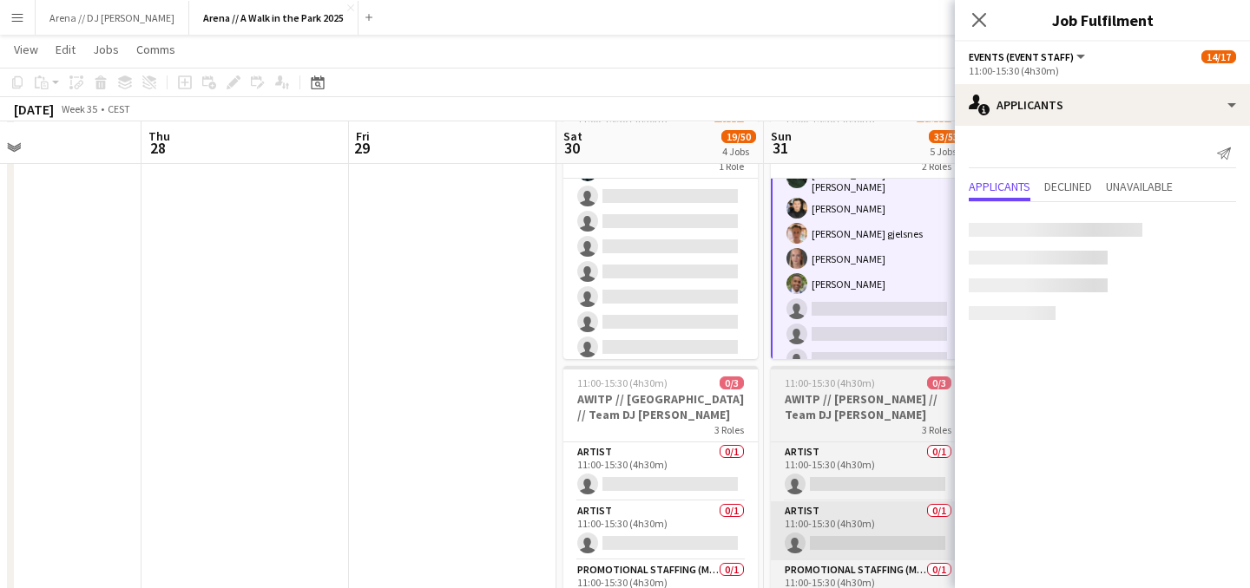
scroll to position [312, 0]
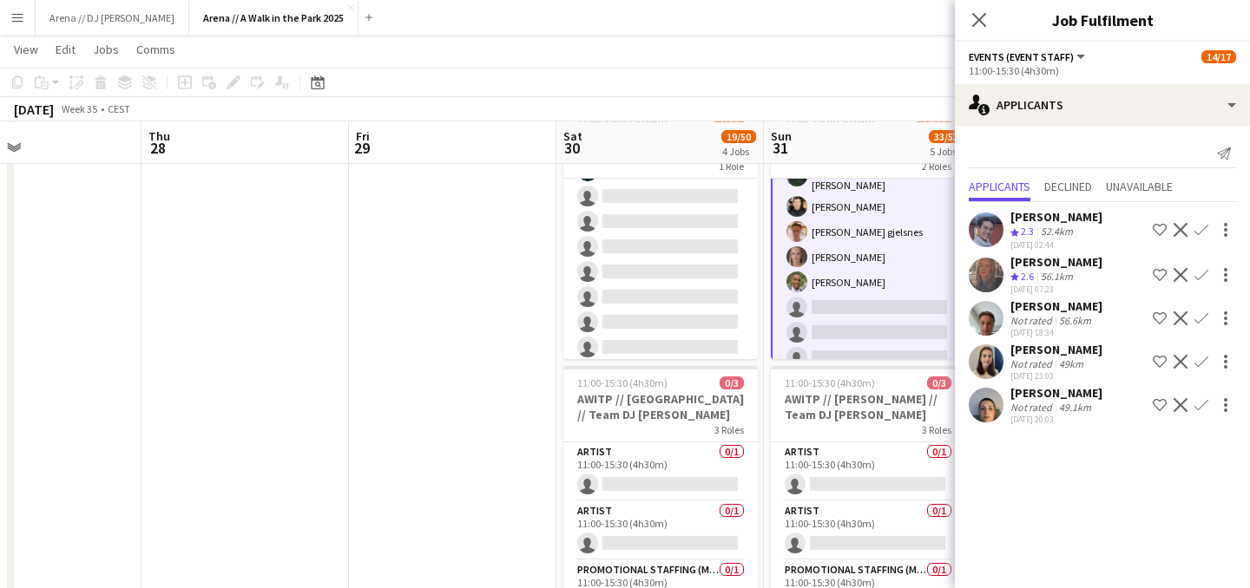
click at [1040, 410] on div "Not rated" at bounding box center [1032, 407] width 45 height 13
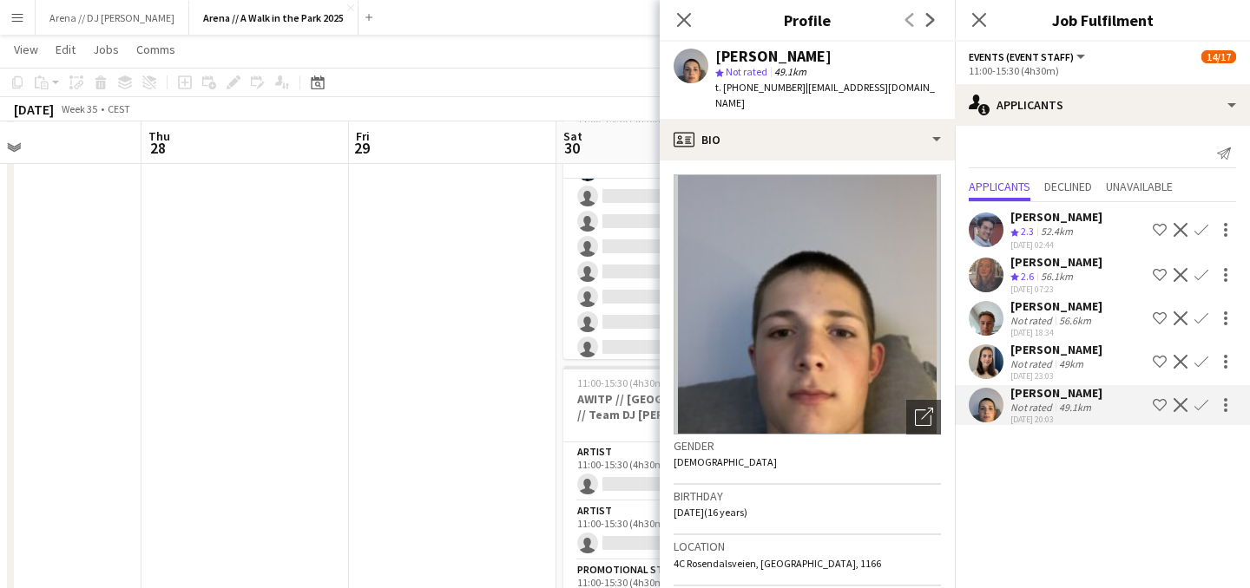
click at [1203, 404] on app-icon "Confirm" at bounding box center [1201, 405] width 14 height 14
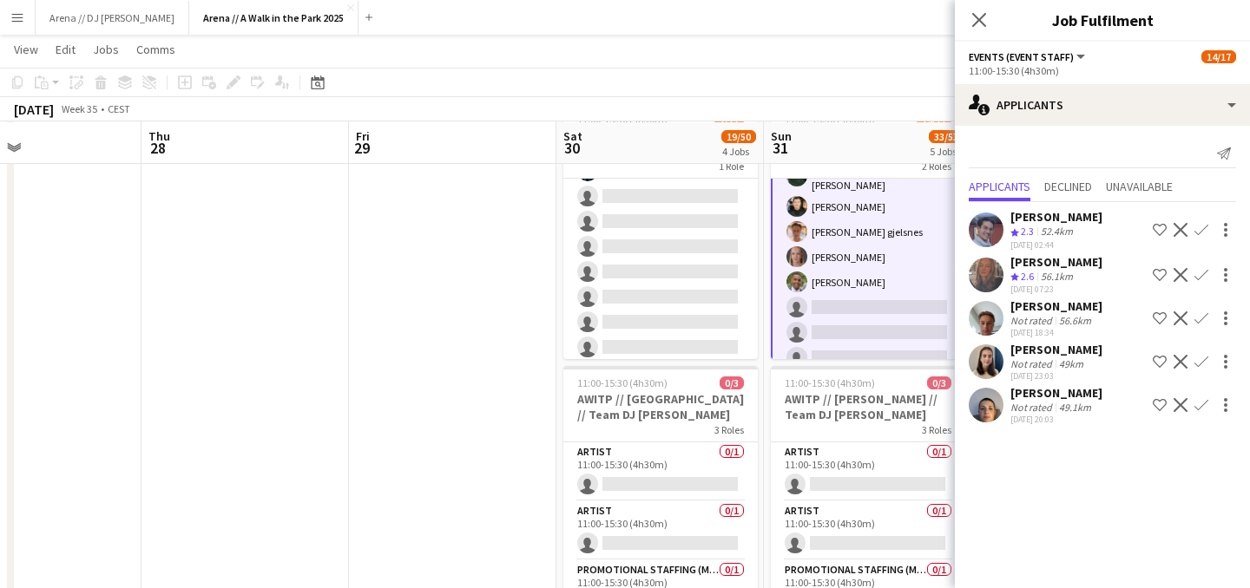
click at [1198, 409] on app-icon "Confirm" at bounding box center [1201, 405] width 14 height 14
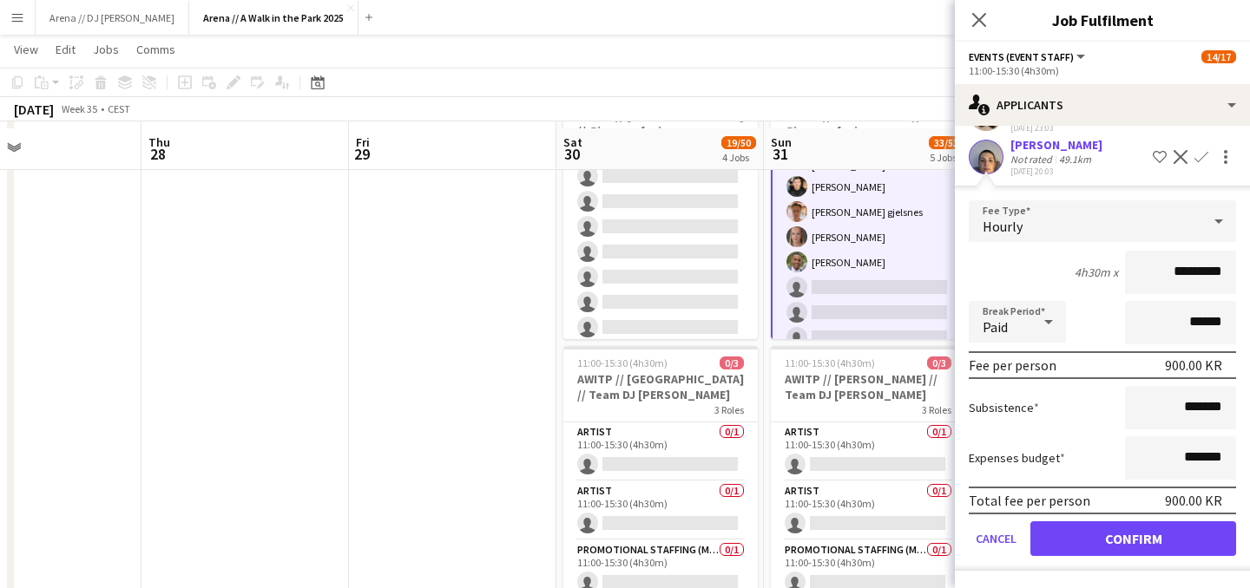
scroll to position [389, 0]
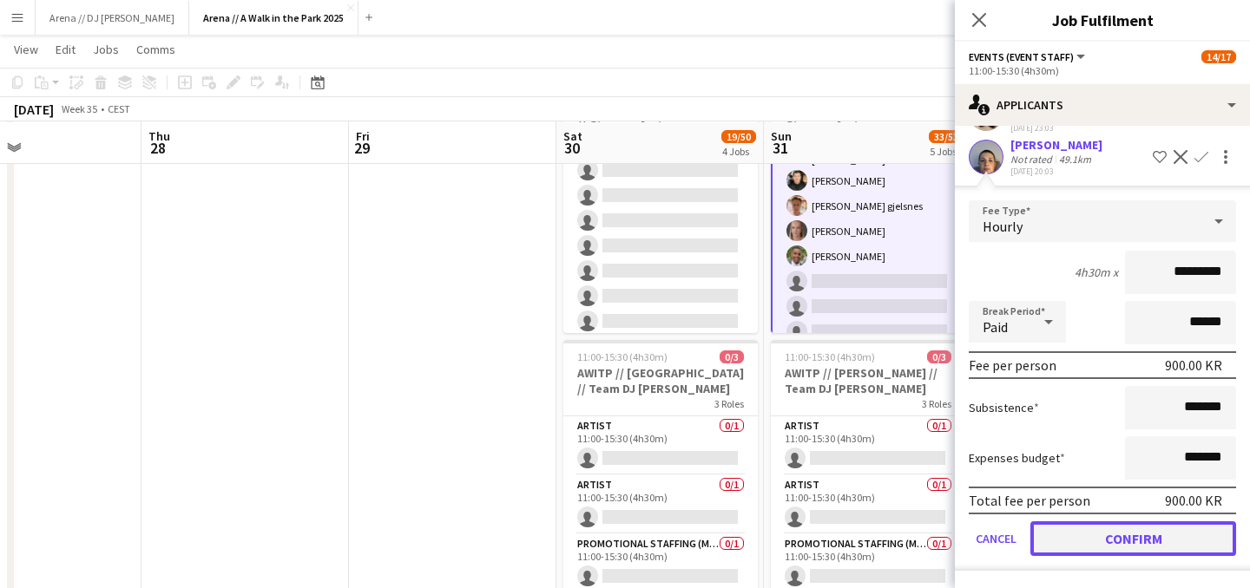
click at [1138, 543] on button "Confirm" at bounding box center [1133, 539] width 206 height 35
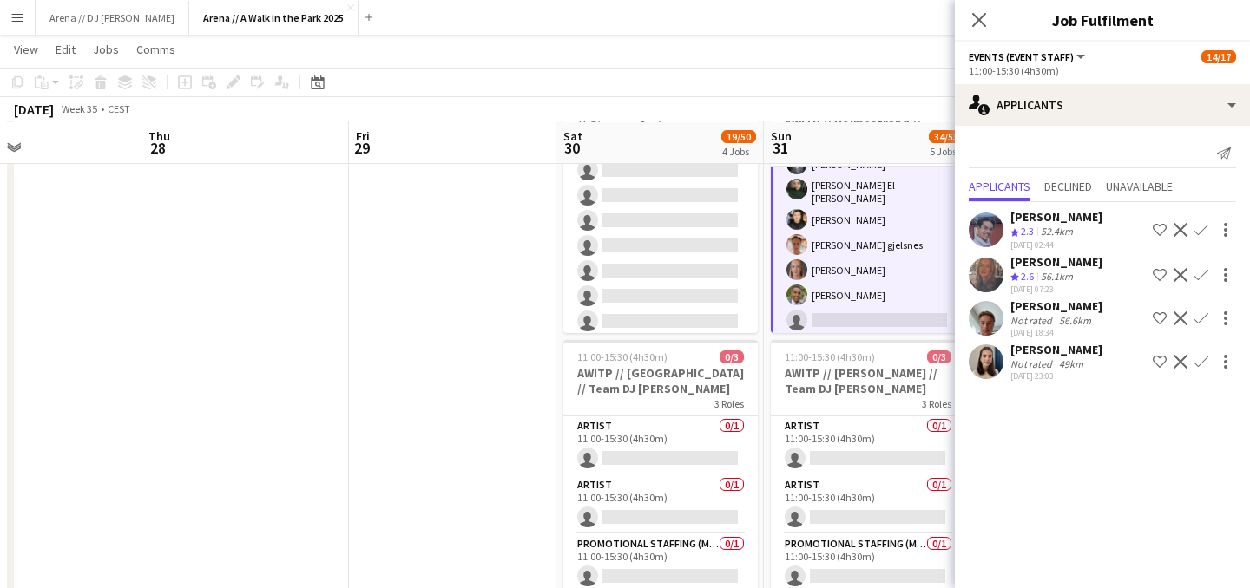
scroll to position [0, 0]
click at [420, 275] on app-date-cell at bounding box center [452, 421] width 207 height 1231
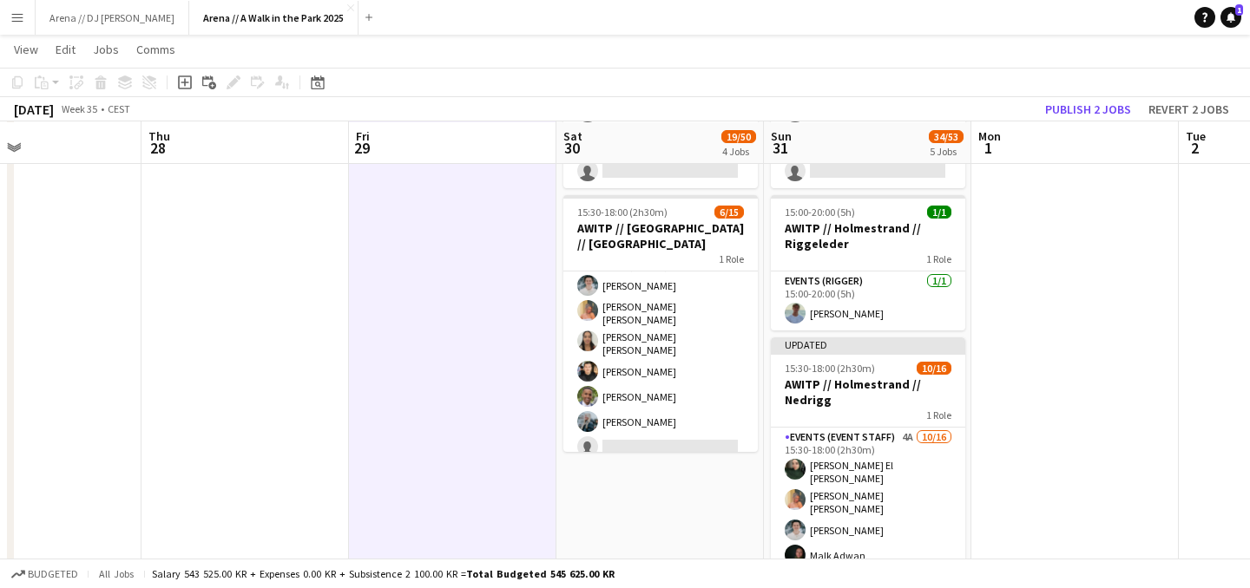
scroll to position [867, 0]
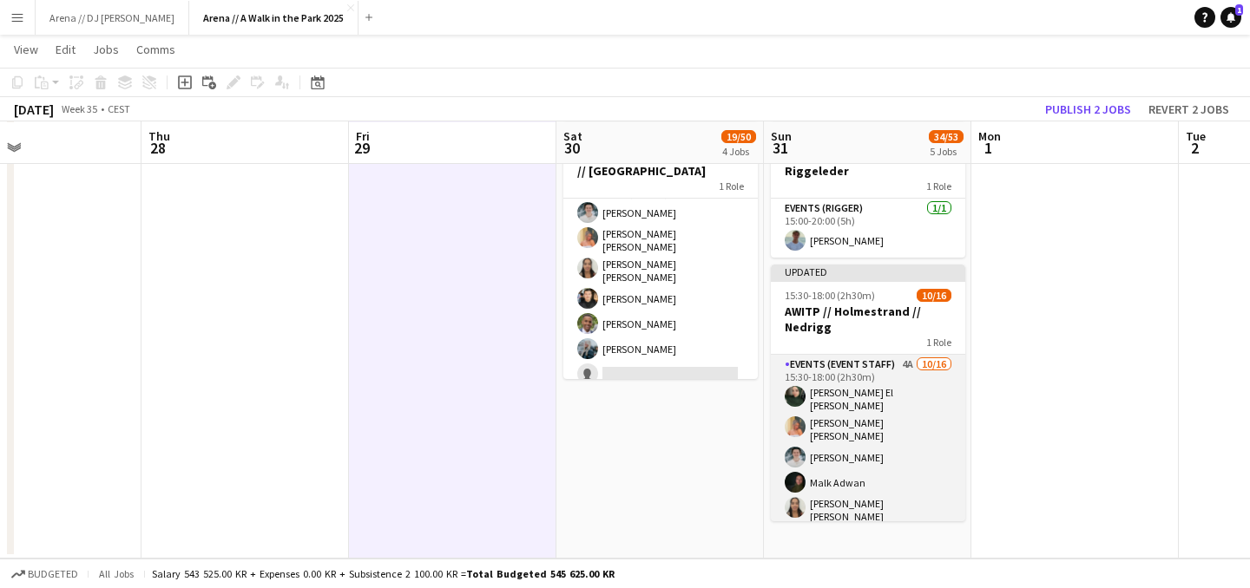
click at [887, 443] on app-card-role "Events (Event Staff) 4A [DATE] 15:30-18:00 (2h30m) [PERSON_NAME] El [PERSON_NAM…" at bounding box center [868, 581] width 194 height 452
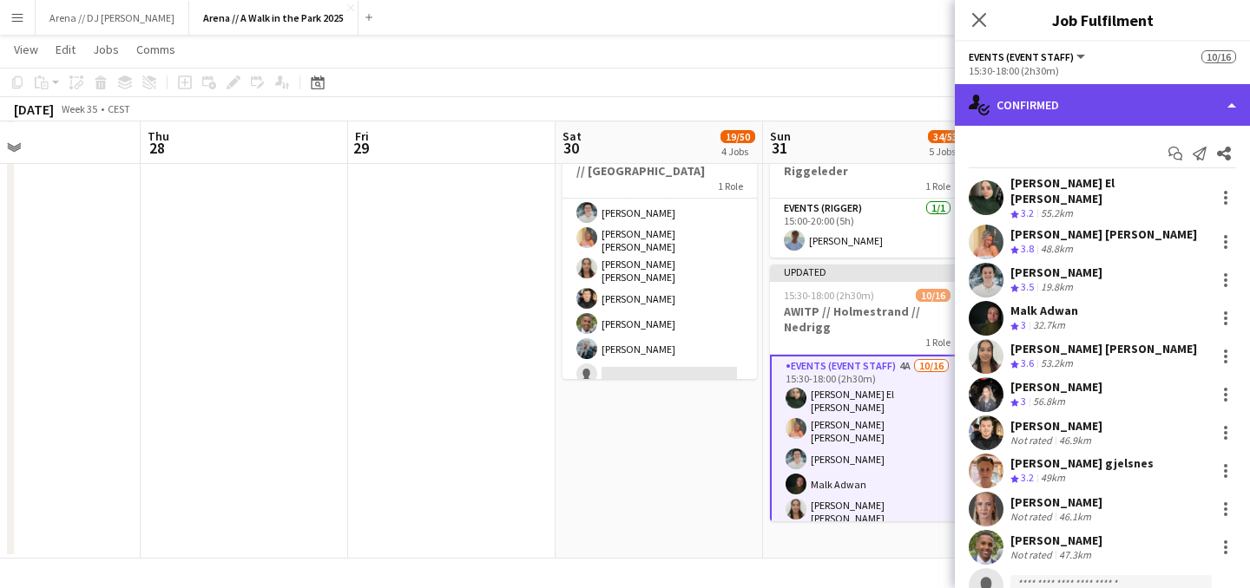
click at [1162, 101] on div "single-neutral-actions-check-2 Confirmed" at bounding box center [1102, 105] width 295 height 42
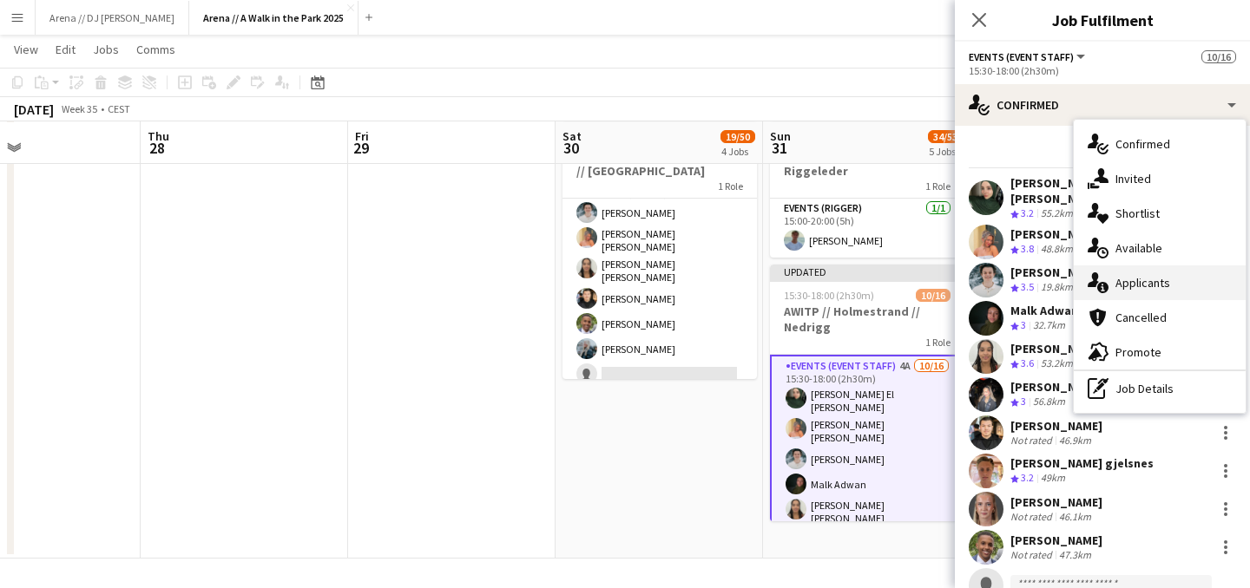
click at [1161, 284] on div "single-neutral-actions-information Applicants" at bounding box center [1159, 283] width 172 height 35
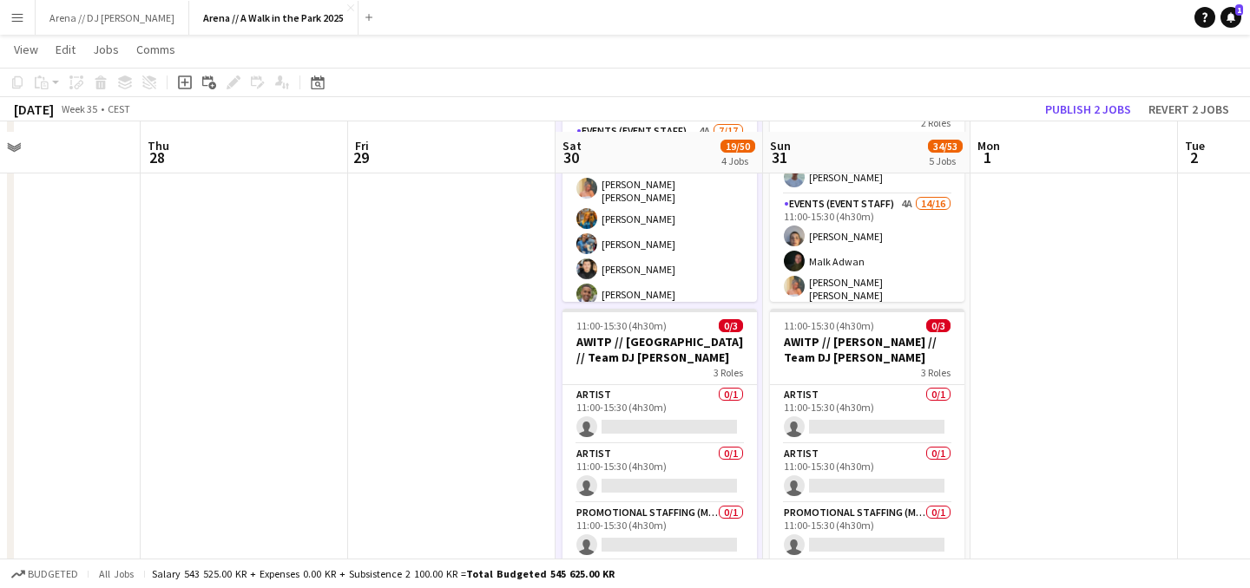
scroll to position [372, 0]
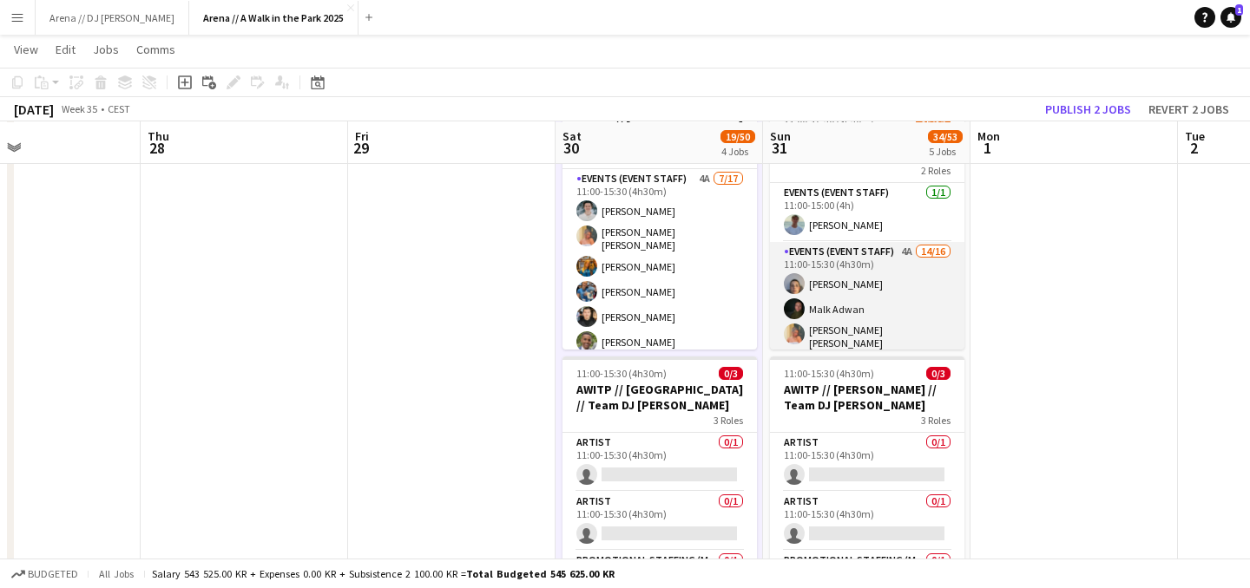
click at [856, 296] on app-card-role "Events (Event Staff) 4A 14/16 11:00-15:30 (4h30m) [PERSON_NAME] [PERSON_NAME] […" at bounding box center [867, 465] width 194 height 447
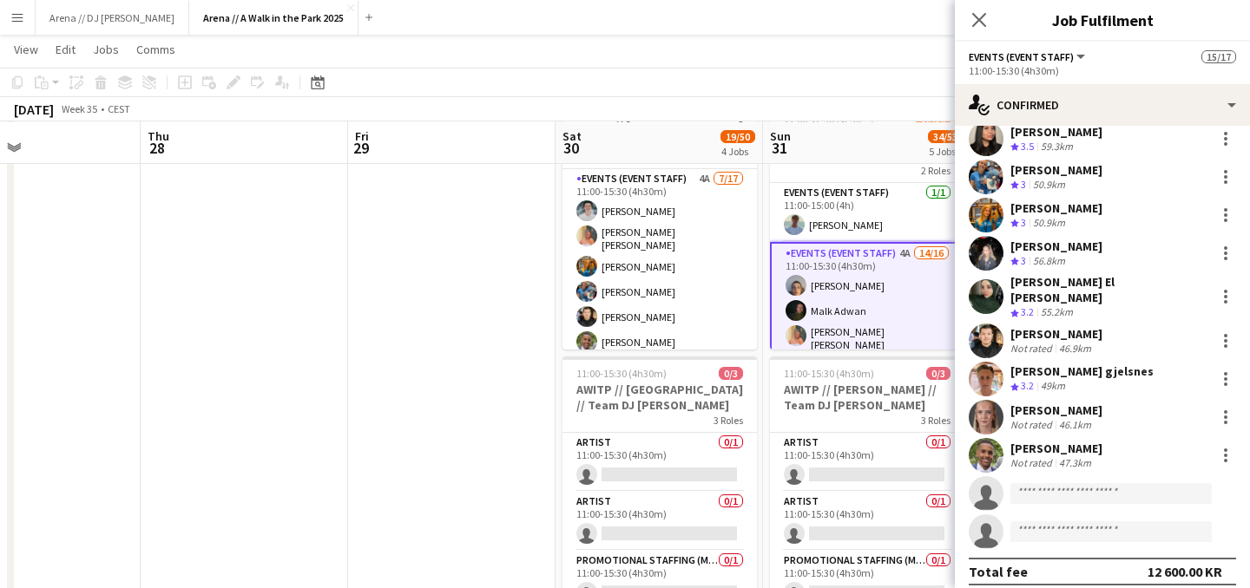
scroll to position [0, 0]
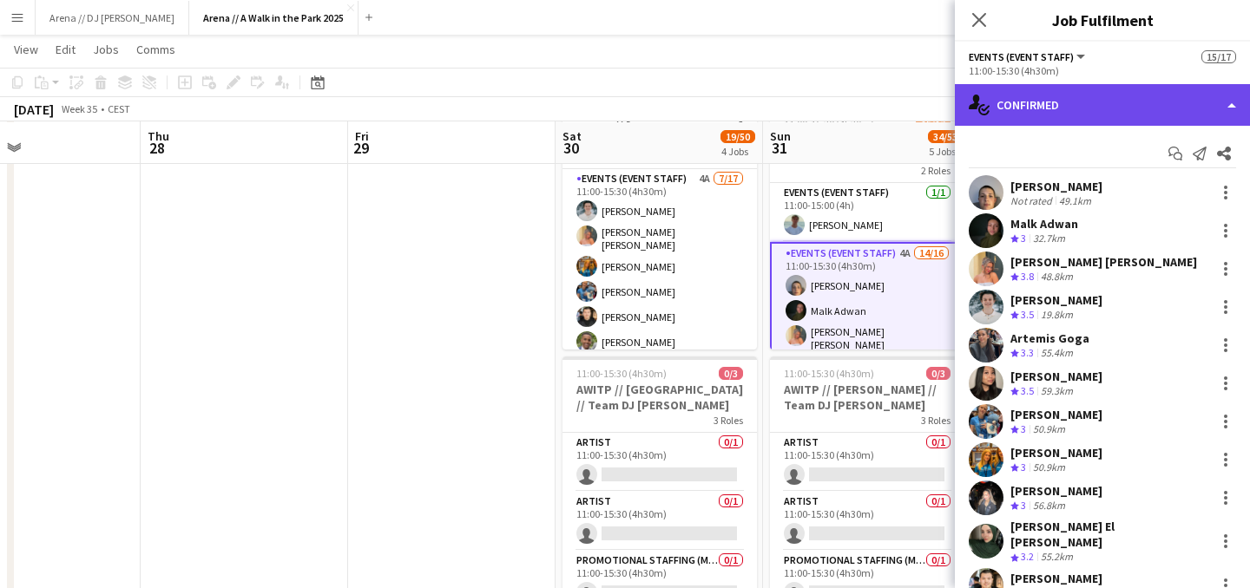
click at [1146, 102] on div "single-neutral-actions-check-2 Confirmed" at bounding box center [1102, 105] width 295 height 42
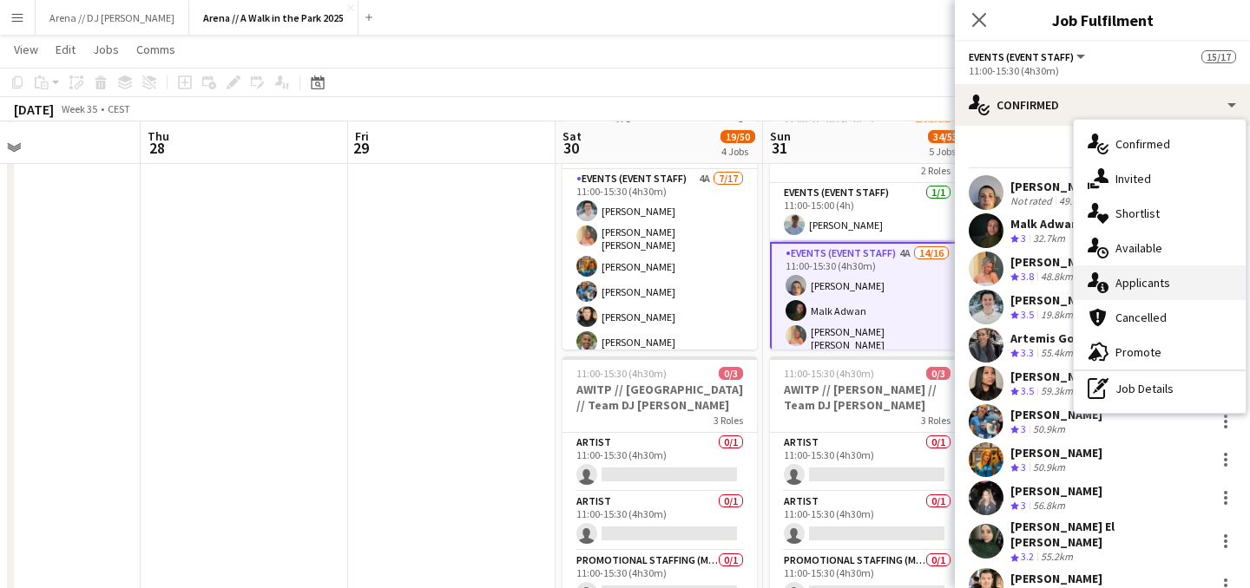
click at [1157, 291] on div "single-neutral-actions-information Applicants" at bounding box center [1159, 283] width 172 height 35
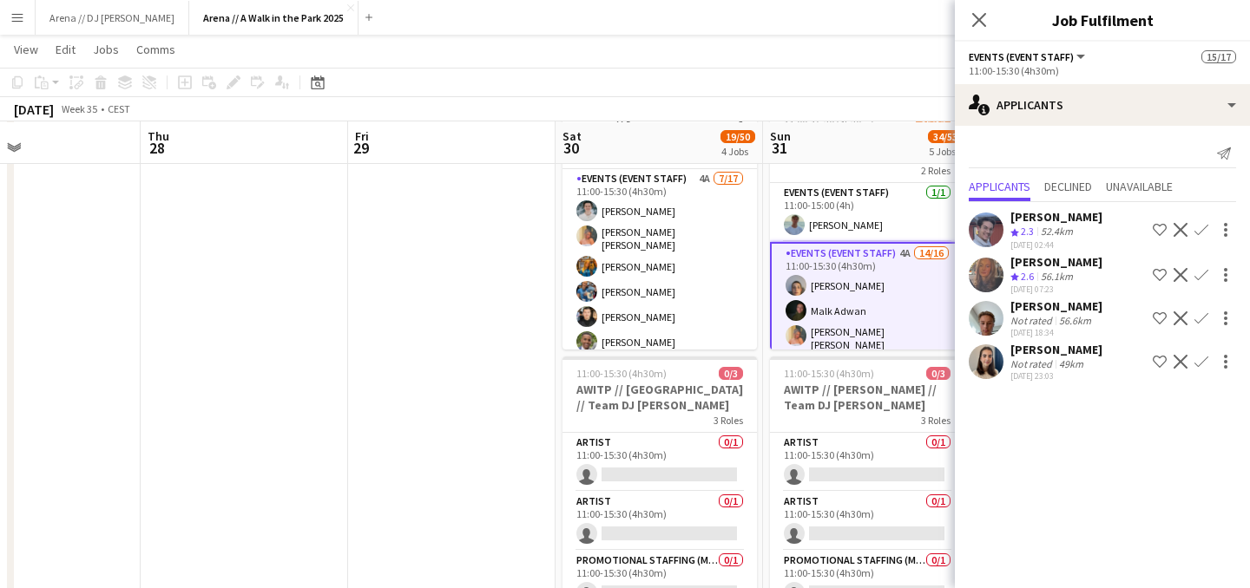
click at [460, 364] on app-date-cell at bounding box center [451, 437] width 207 height 1231
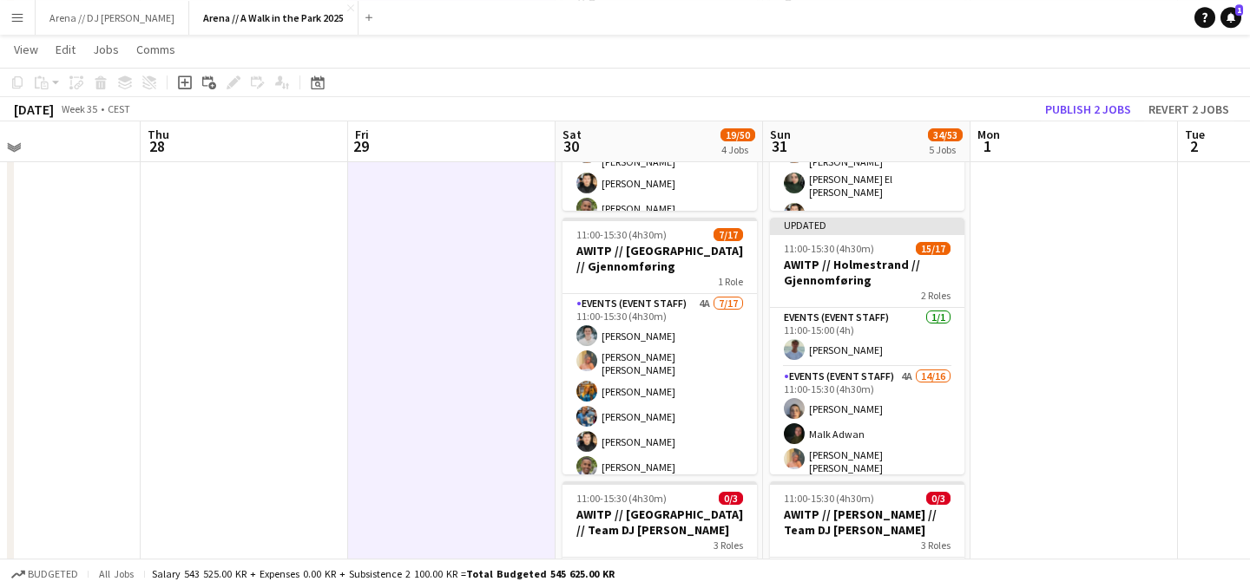
scroll to position [246, 0]
click at [1106, 113] on button "Publish 2 jobs" at bounding box center [1088, 109] width 100 height 23
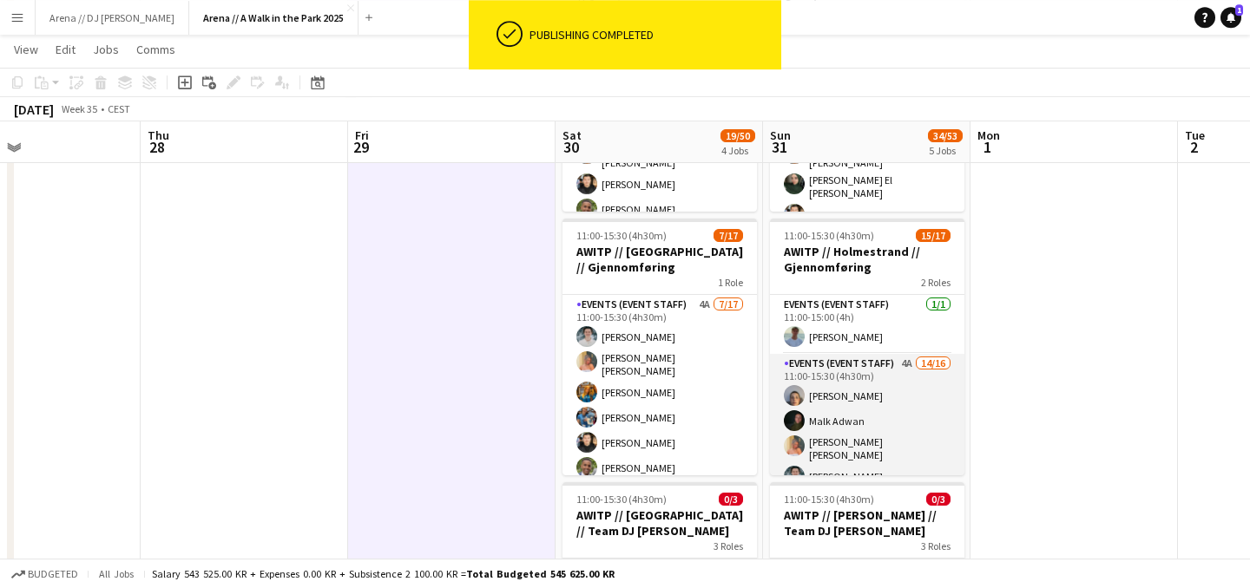
click at [886, 415] on app-card-role "Events (Event Staff) 4A 14/16 11:00-15:30 (4h30m) [PERSON_NAME] [PERSON_NAME] […" at bounding box center [867, 577] width 194 height 447
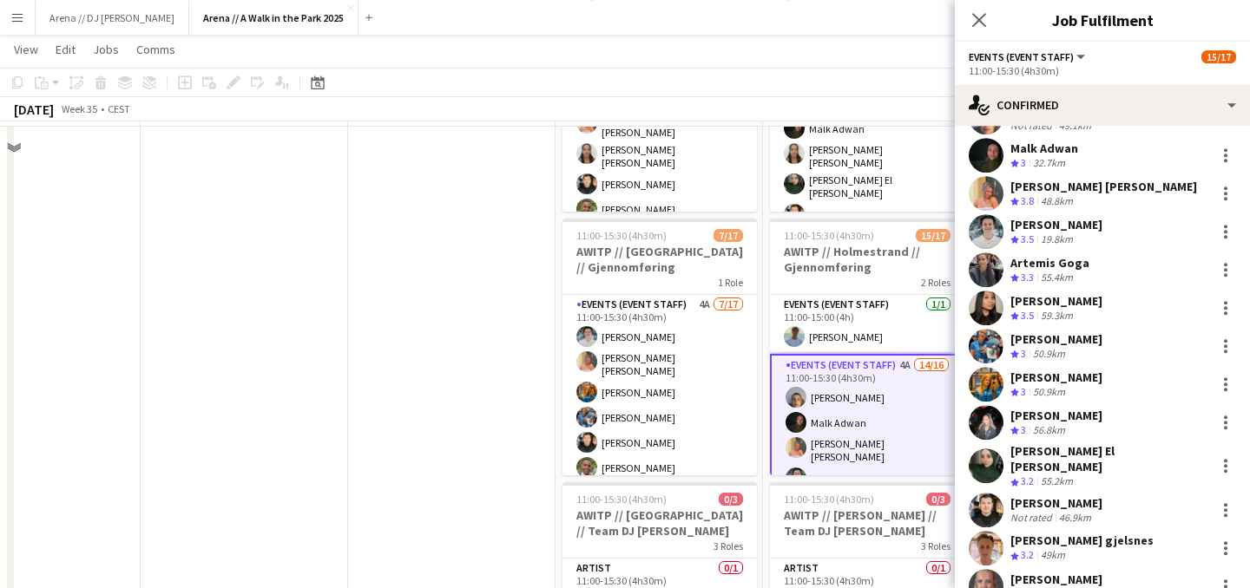
scroll to position [0, 0]
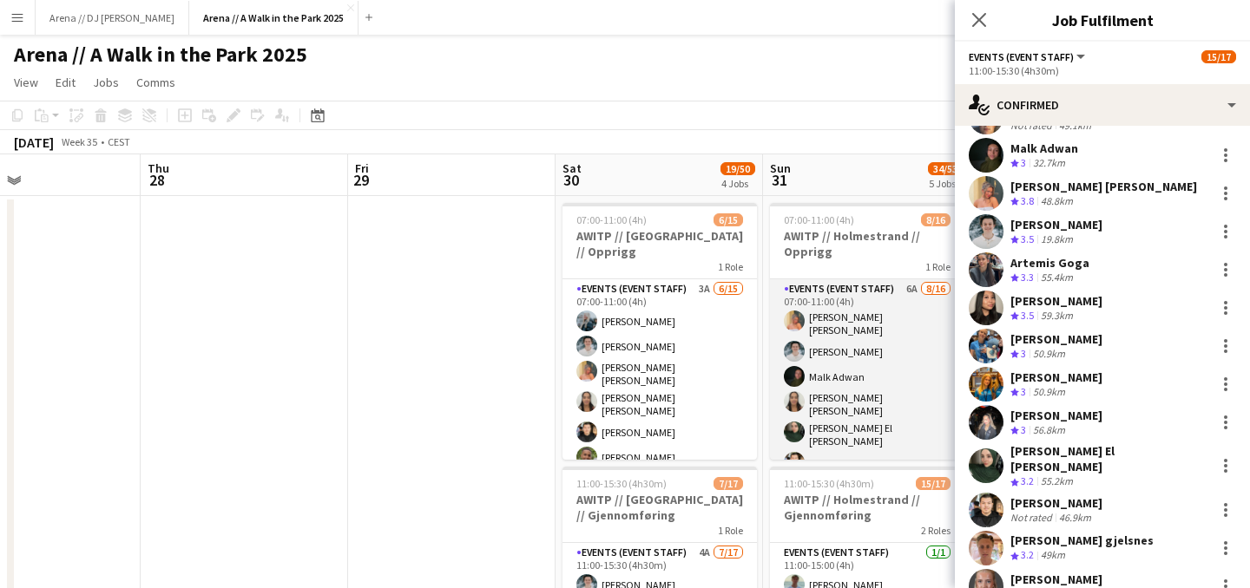
click at [877, 356] on app-card-role "Events (Event Staff) 6A [DATE] 07:00-11:00 (4h) [PERSON_NAME] [PERSON_NAME] [PE…" at bounding box center [867, 505] width 194 height 452
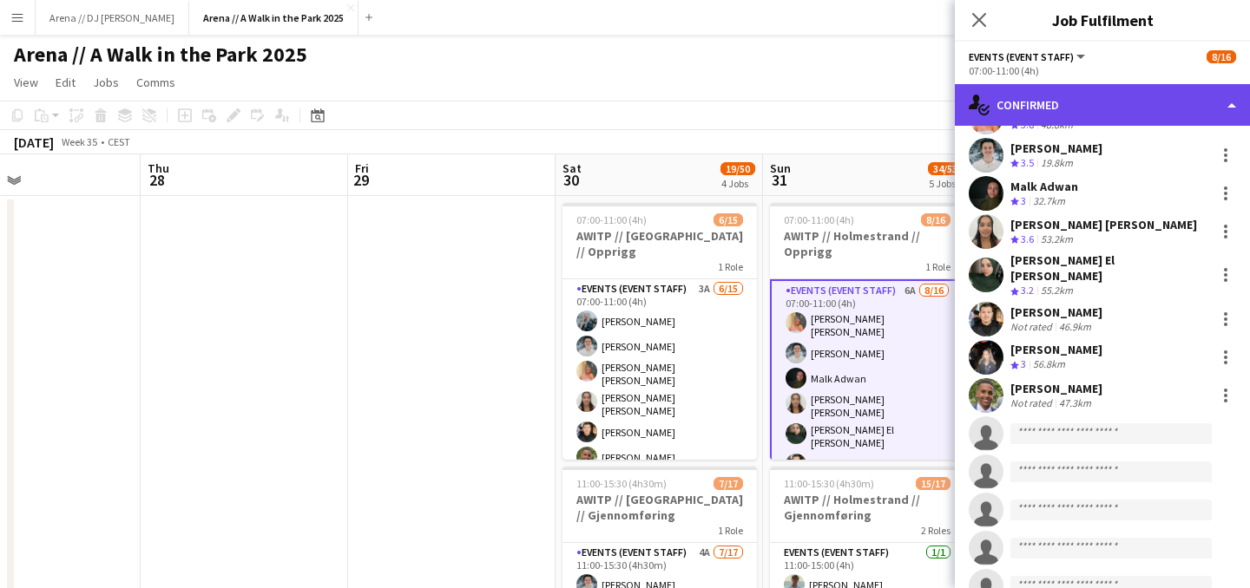
click at [1199, 117] on div "single-neutral-actions-check-2 Confirmed" at bounding box center [1102, 105] width 295 height 42
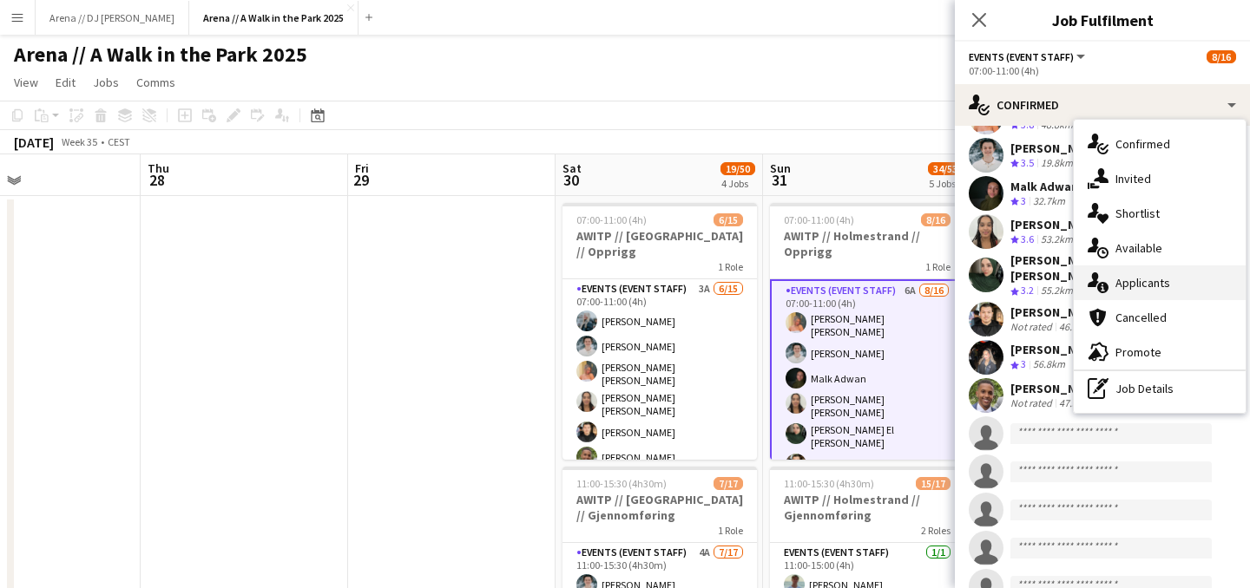
click at [1162, 286] on div "single-neutral-actions-information Applicants" at bounding box center [1159, 283] width 172 height 35
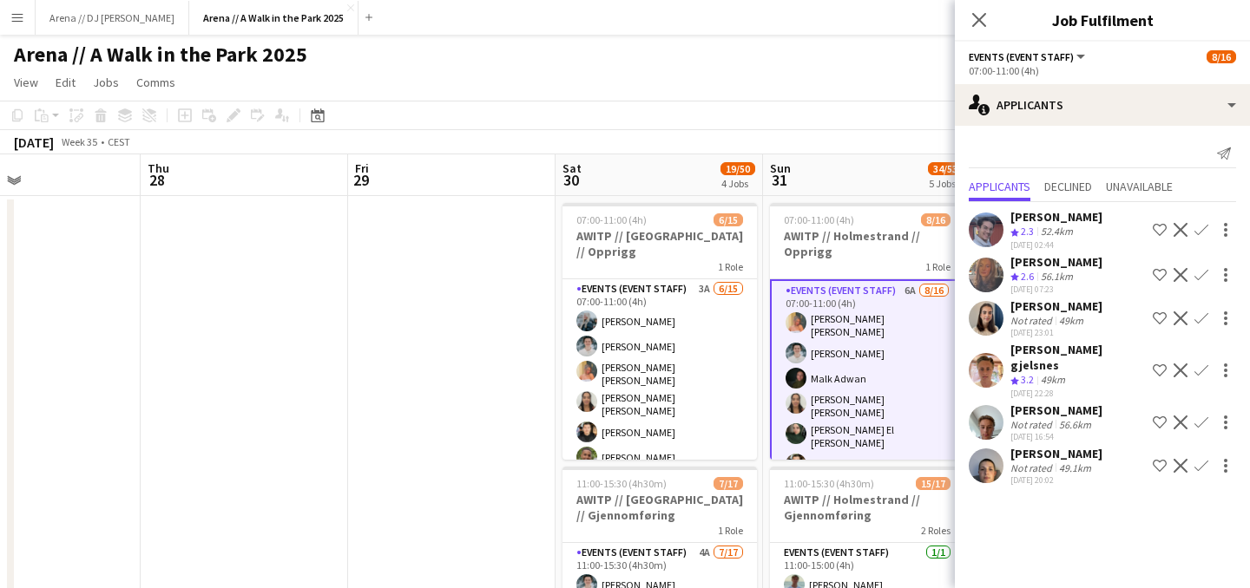
click at [878, 149] on div "[DATE] Week 35 • CEST" at bounding box center [625, 142] width 1250 height 24
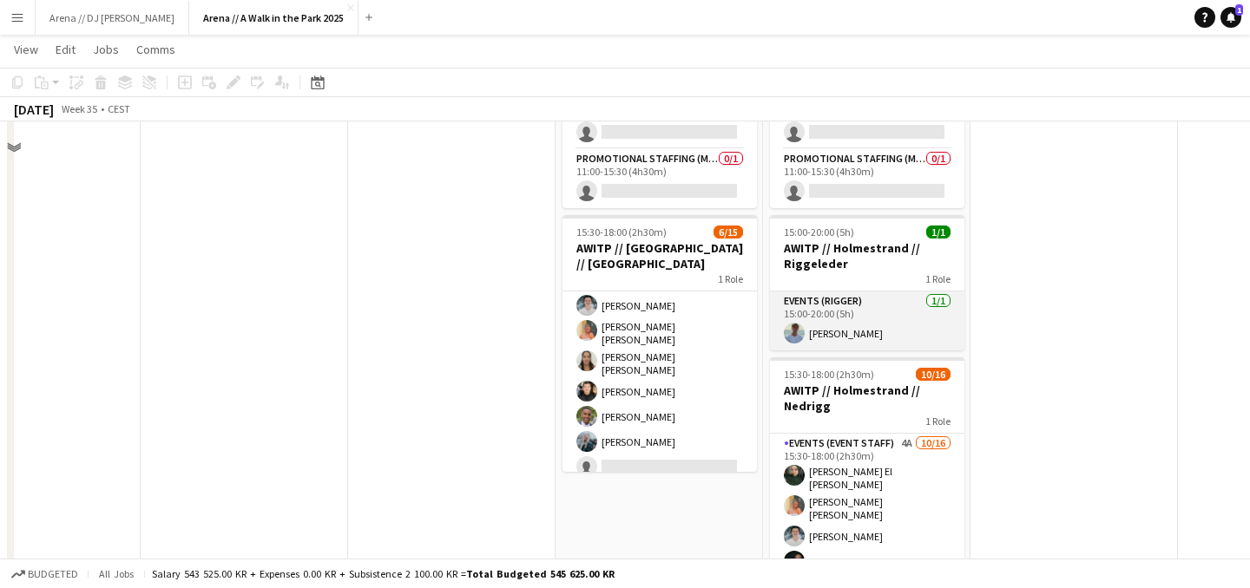
scroll to position [779, 0]
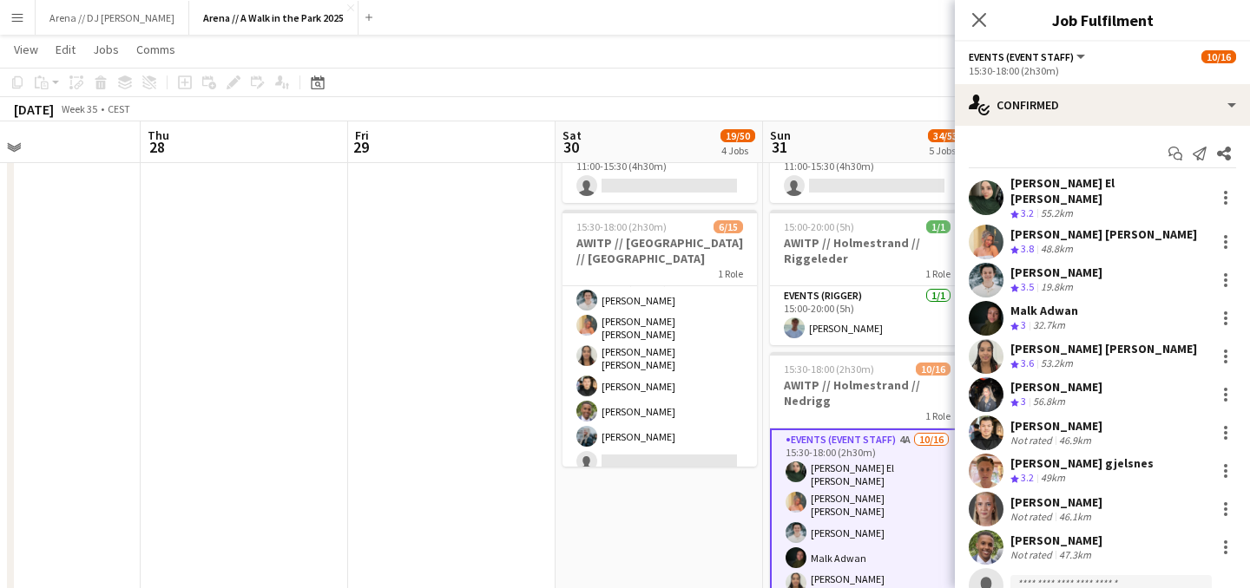
click at [709, 507] on app-date-cell "07:00-11:00 (4h) 6/15 AWITP // [GEOGRAPHIC_DATA] // Opprigg 1 Role Events (Even…" at bounding box center [658, 30] width 207 height 1231
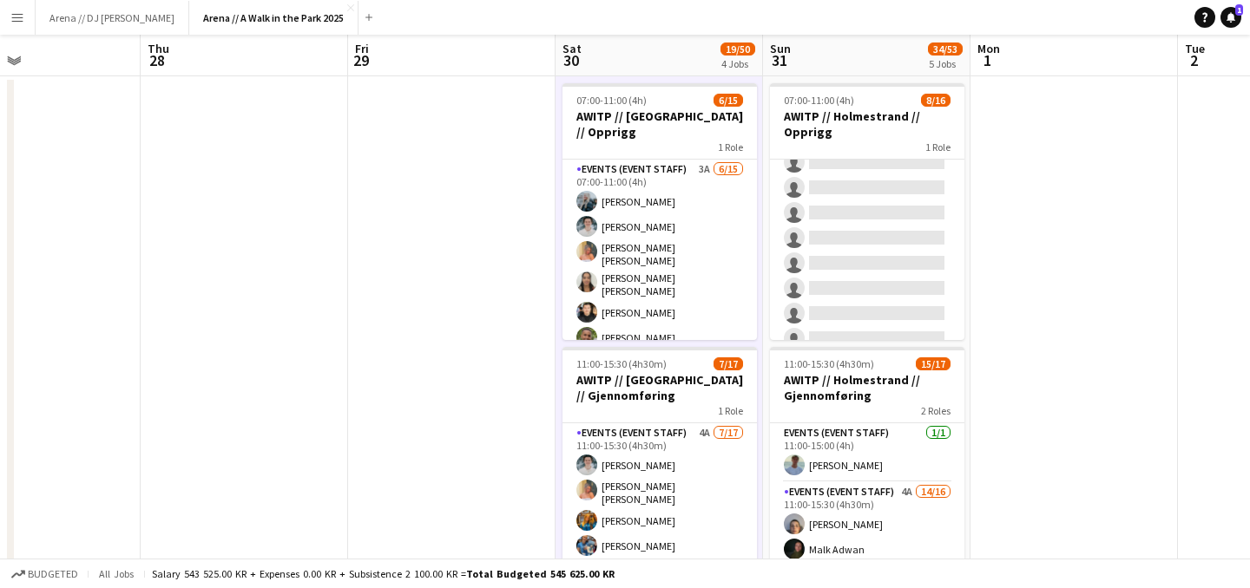
scroll to position [0, 0]
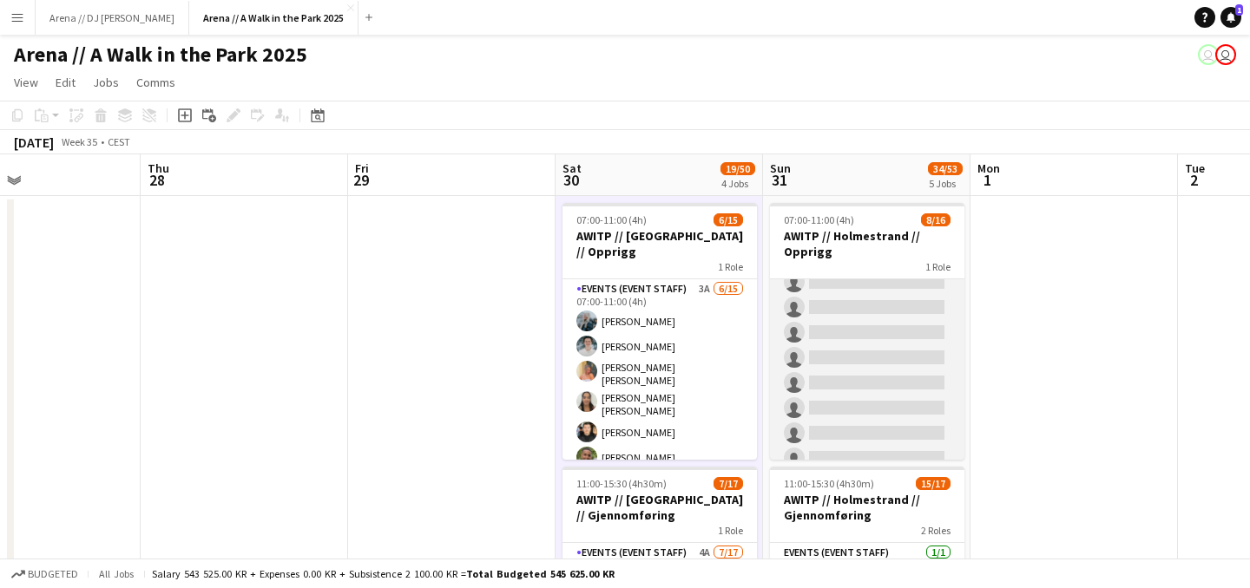
click at [893, 372] on app-card-role "Events (Event Staff) 6A [DATE] 07:00-11:00 (4h) [PERSON_NAME] [PERSON_NAME] [PE…" at bounding box center [867, 249] width 194 height 452
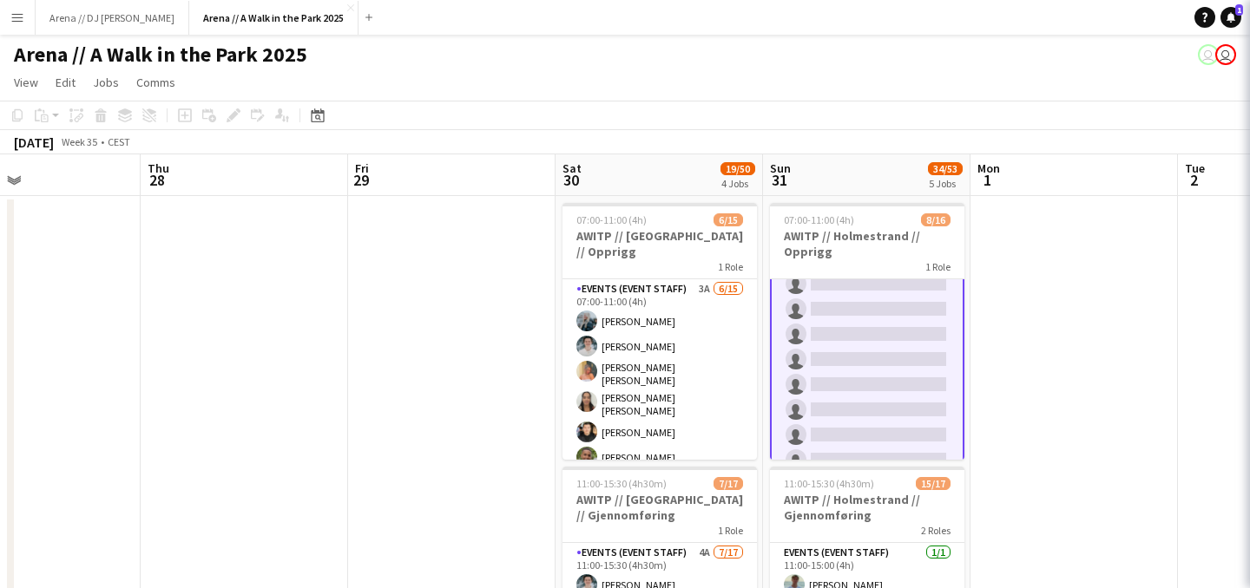
scroll to position [258, 0]
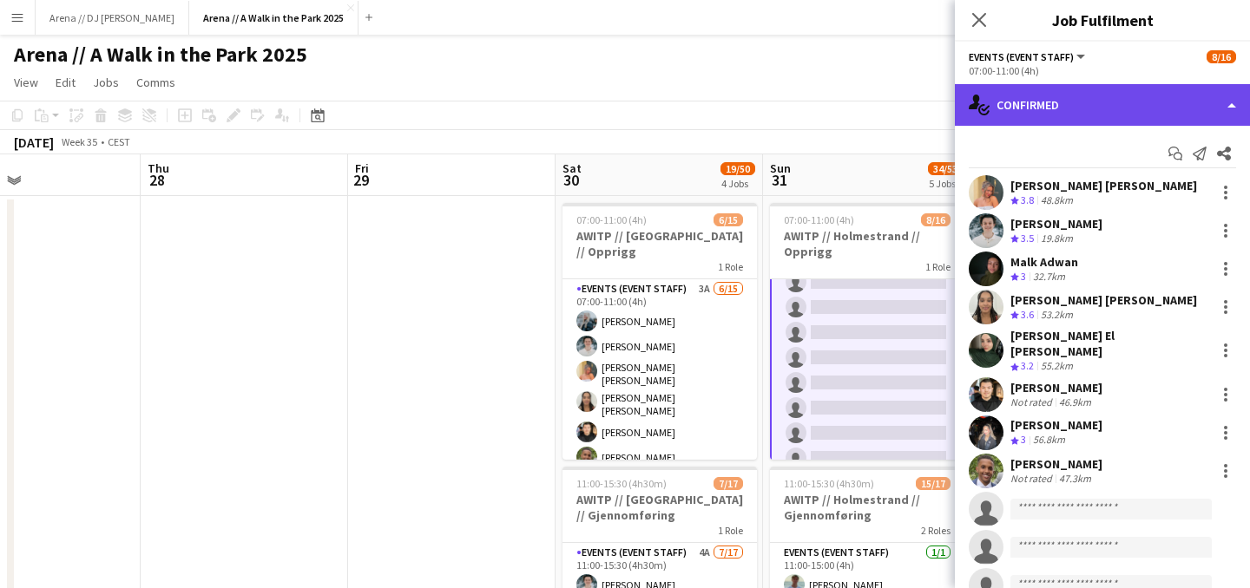
click at [1191, 110] on div "single-neutral-actions-check-2 Confirmed" at bounding box center [1102, 105] width 295 height 42
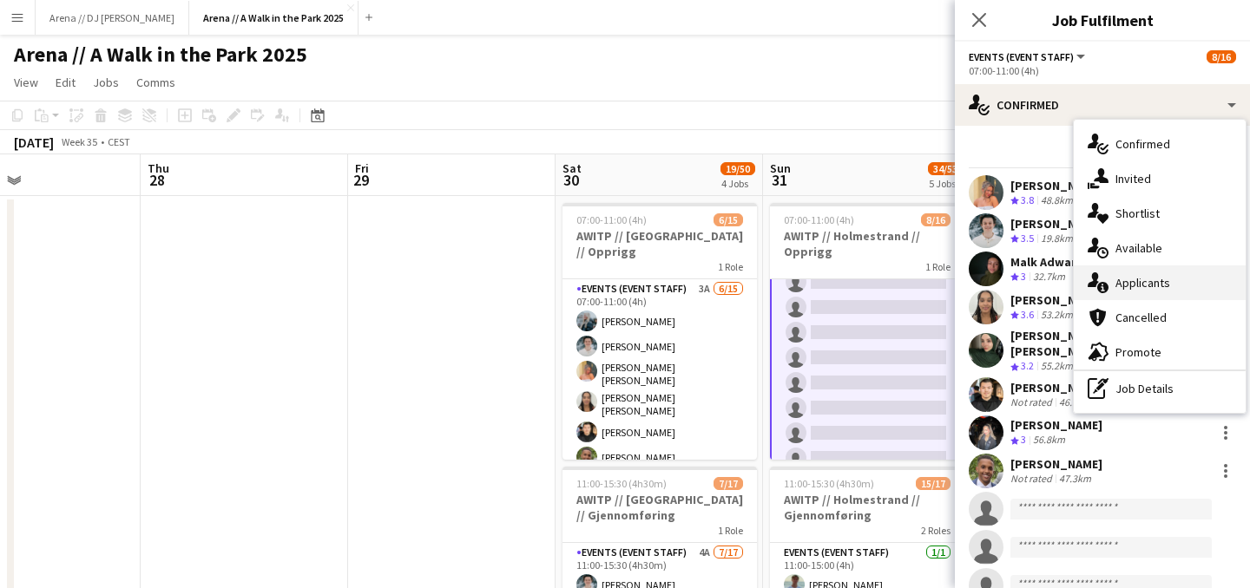
click at [1149, 278] on div "single-neutral-actions-information Applicants" at bounding box center [1159, 283] width 172 height 35
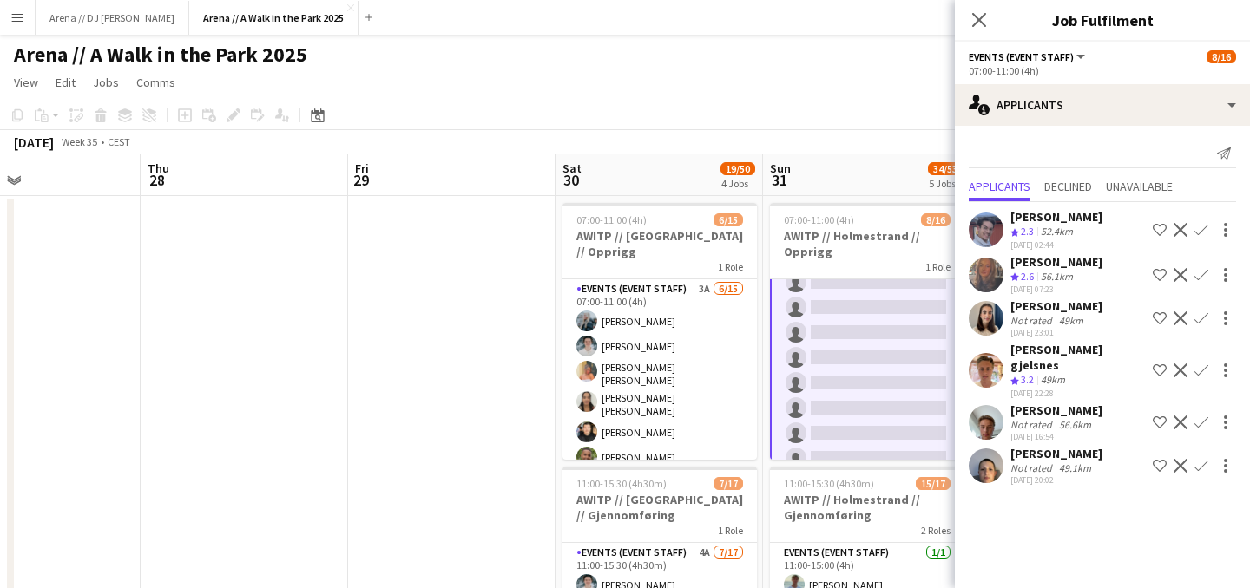
click at [716, 116] on app-toolbar "Copy Paste Paste Command V Paste with crew Command Shift V Paste linked Job [GE…" at bounding box center [625, 116] width 1250 height 30
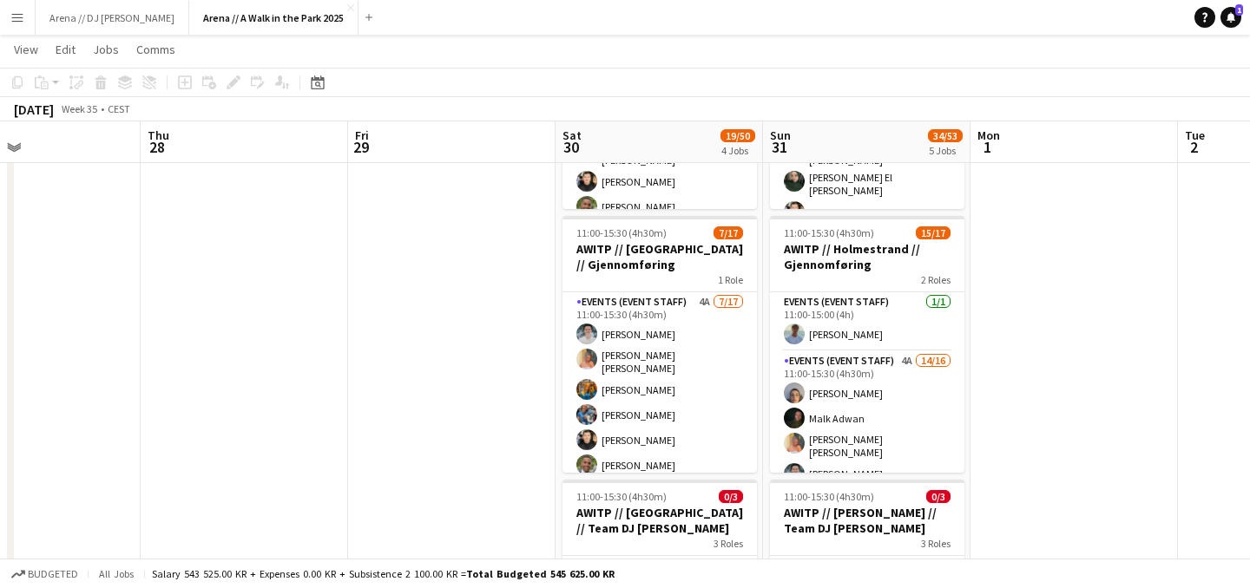
scroll to position [262, 0]
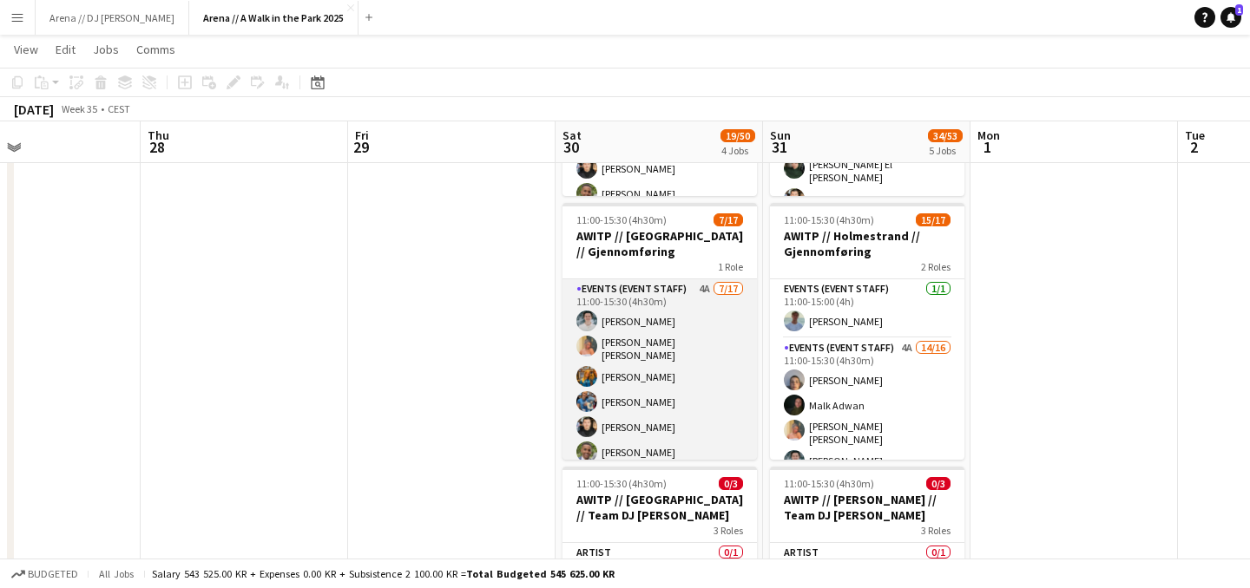
click at [686, 415] on app-card-role "Events (Event Staff) 4A [DATE] 11:00-15:30 (4h30m) [PERSON_NAME] [PERSON_NAME] …" at bounding box center [659, 512] width 194 height 467
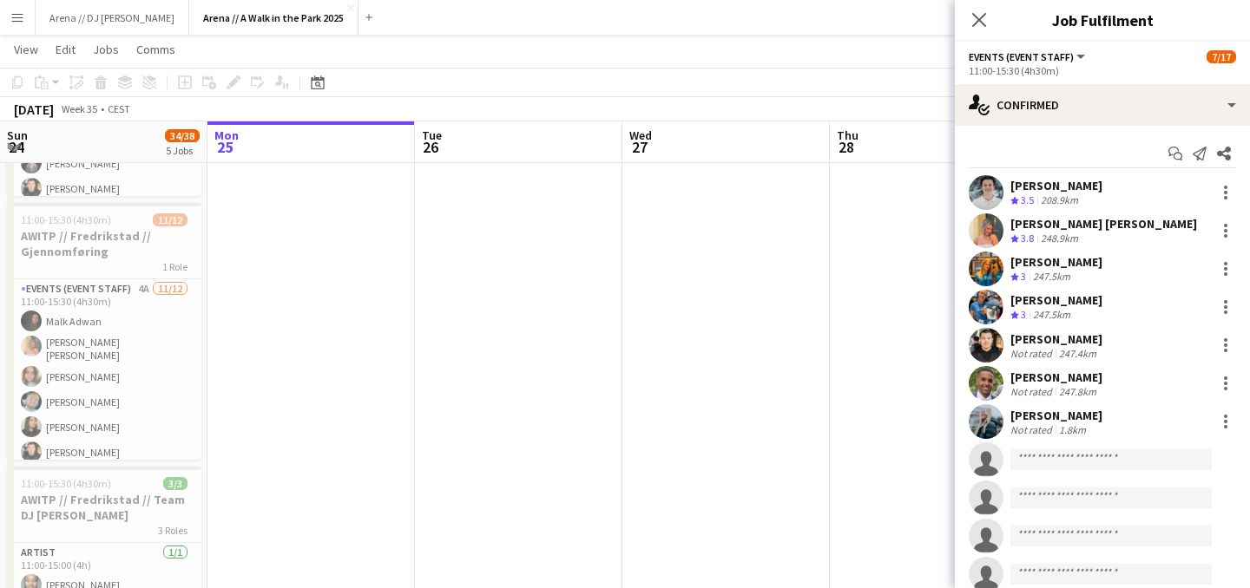
scroll to position [28, 0]
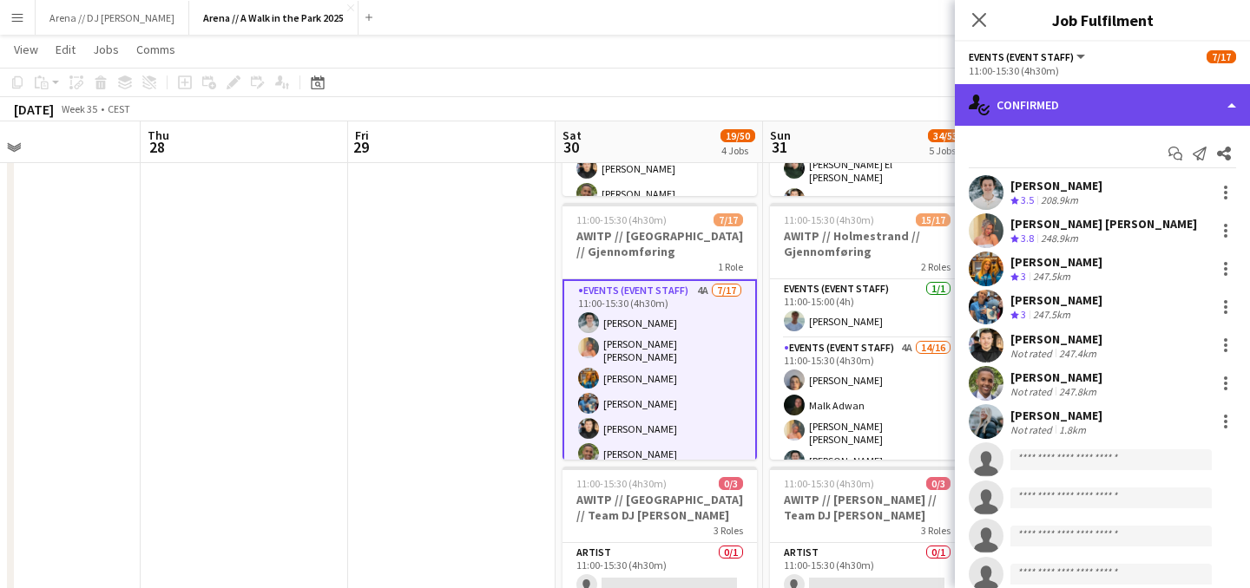
click at [1199, 102] on div "single-neutral-actions-check-2 Confirmed" at bounding box center [1102, 105] width 295 height 42
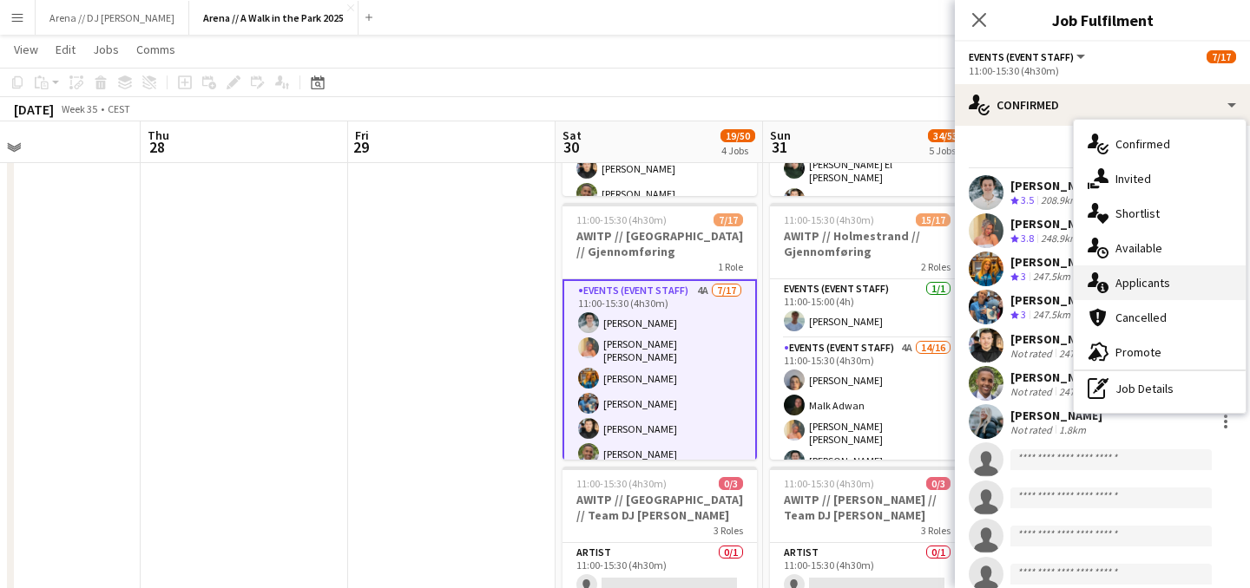
click at [1157, 288] on div "single-neutral-actions-information Applicants" at bounding box center [1159, 283] width 172 height 35
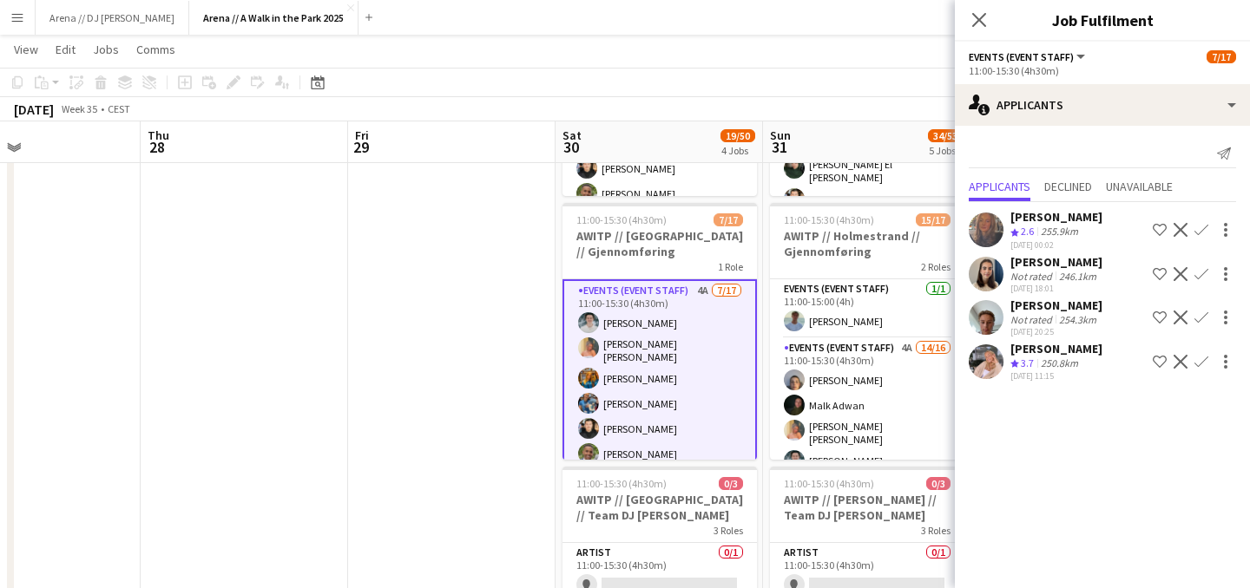
click at [537, 384] on app-date-cell at bounding box center [451, 547] width 207 height 1231
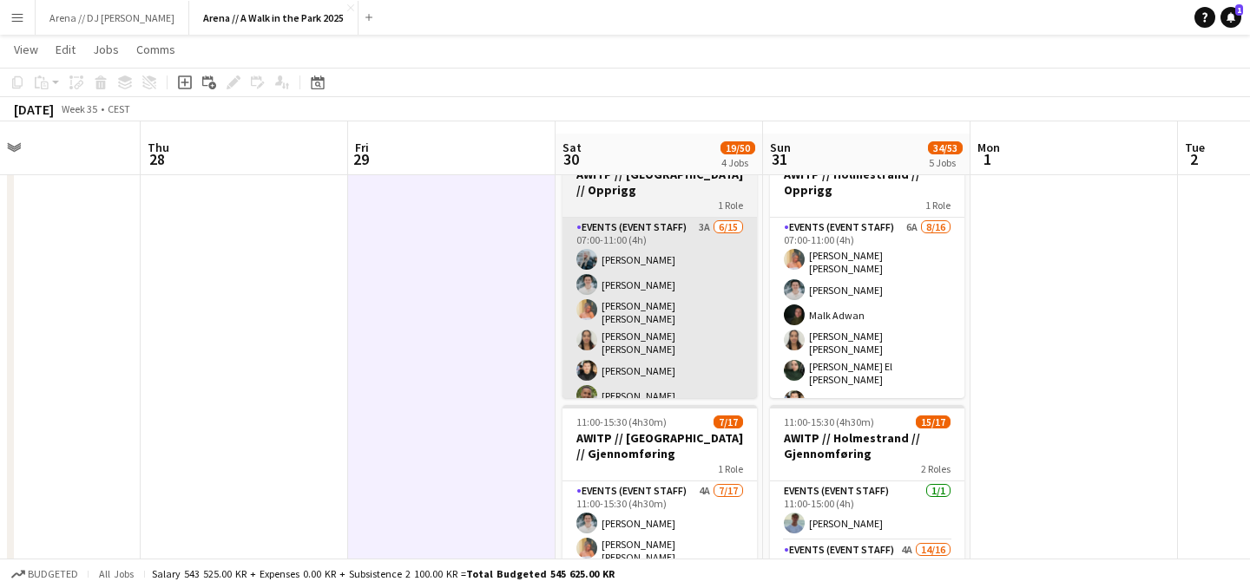
scroll to position [42, 0]
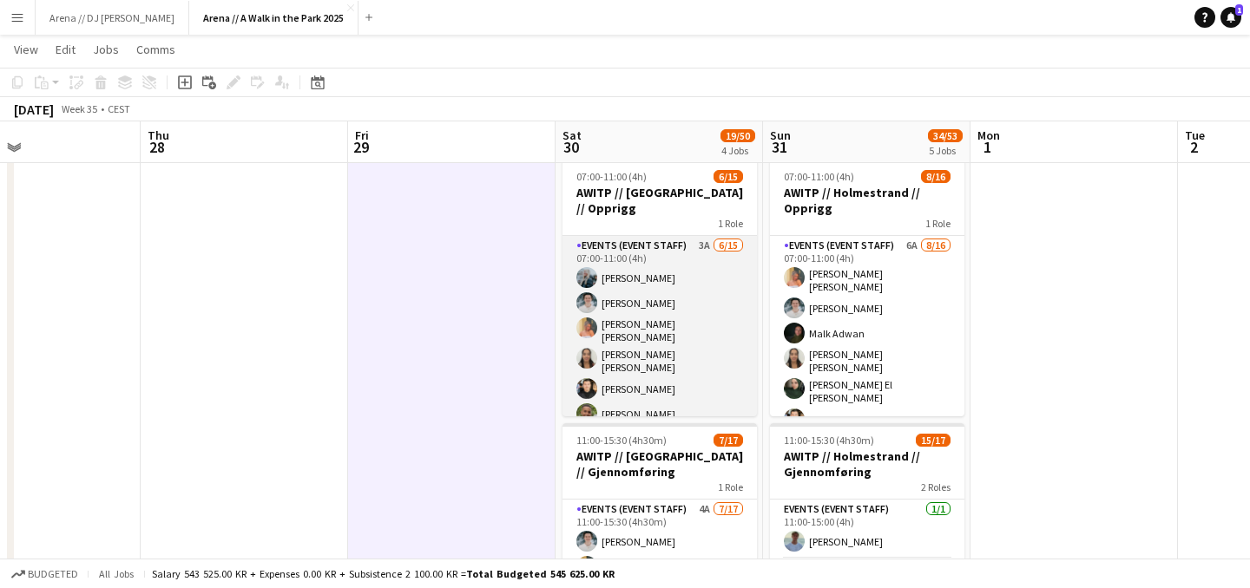
click at [662, 358] on app-card-role "Events (Event Staff) 3A 6/15 07:00-11:00 (4h) Caroline Hansen Lukas Lindberg Ha…" at bounding box center [659, 447] width 194 height 422
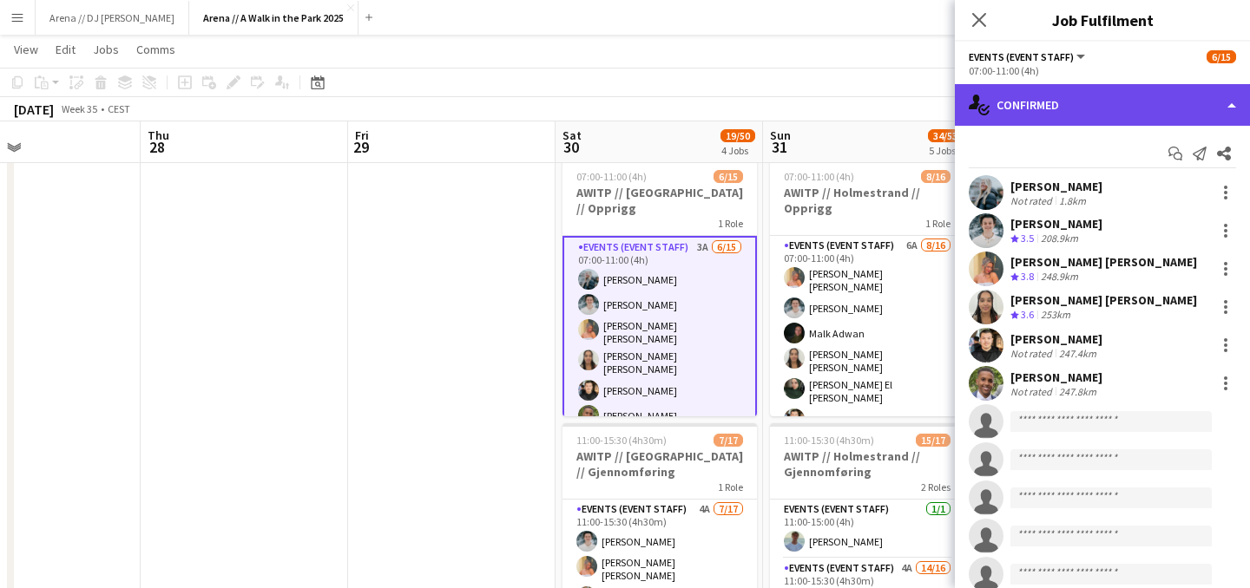
click at [1163, 105] on div "single-neutral-actions-check-2 Confirmed" at bounding box center [1102, 105] width 295 height 42
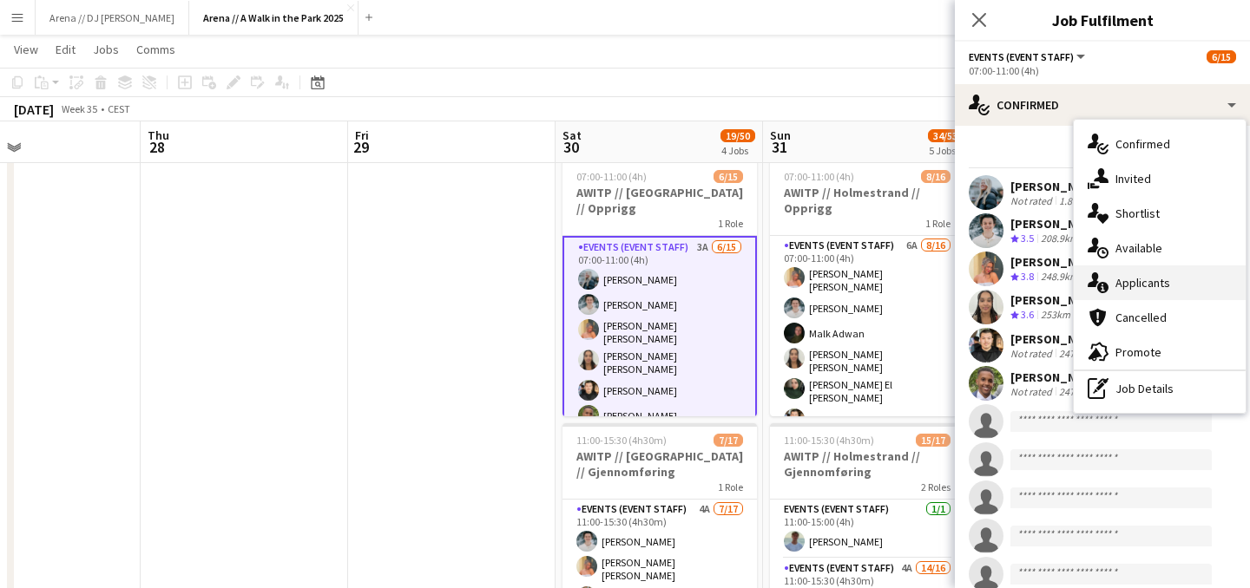
click at [1132, 290] on div "single-neutral-actions-information Applicants" at bounding box center [1159, 283] width 172 height 35
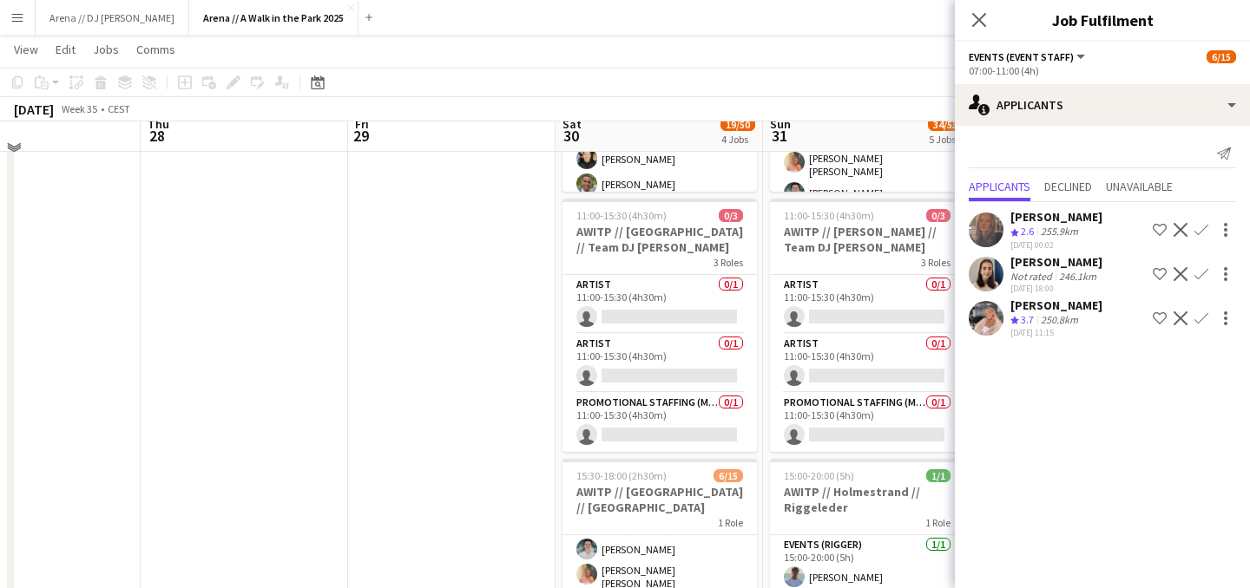
scroll to position [536, 0]
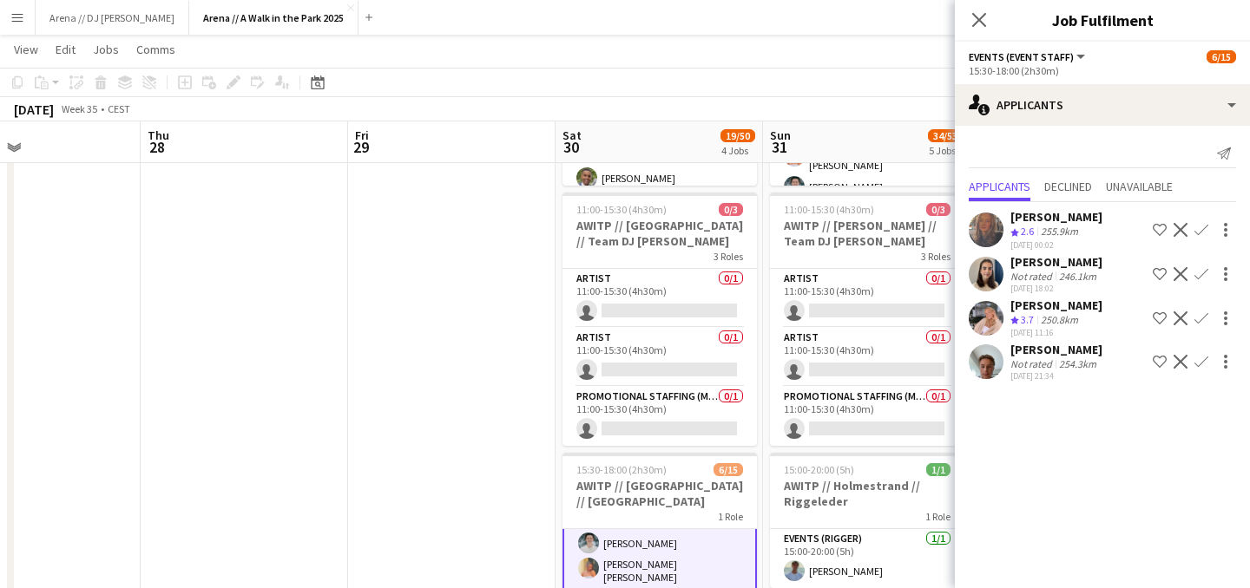
click at [1015, 311] on div "[PERSON_NAME]" at bounding box center [1056, 306] width 92 height 16
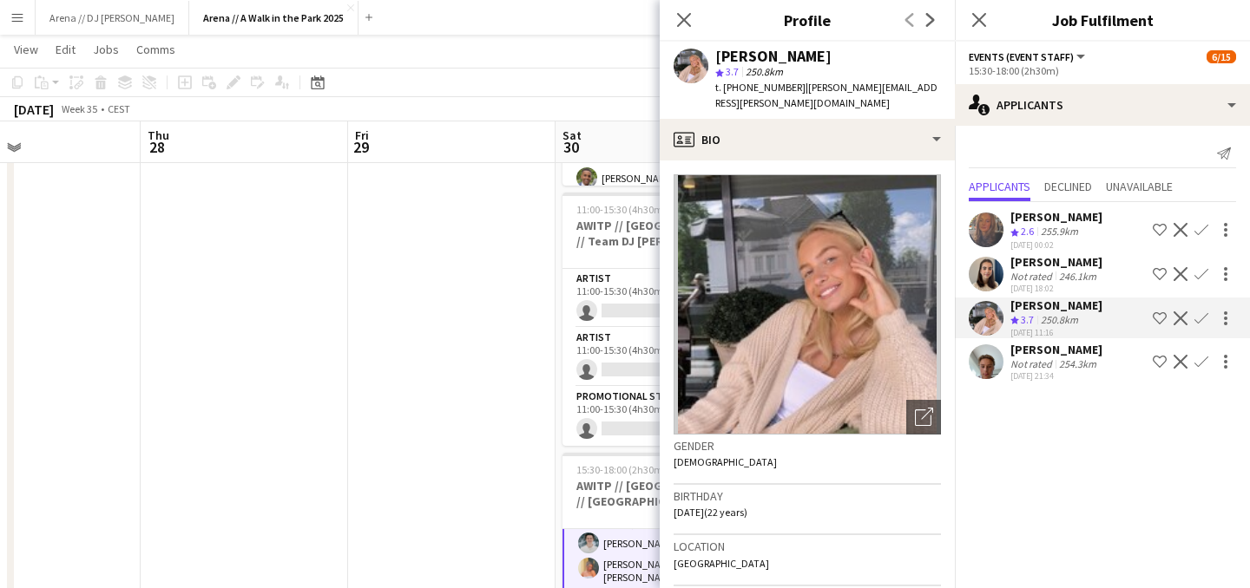
click at [1034, 273] on div "Not rated" at bounding box center [1032, 276] width 45 height 13
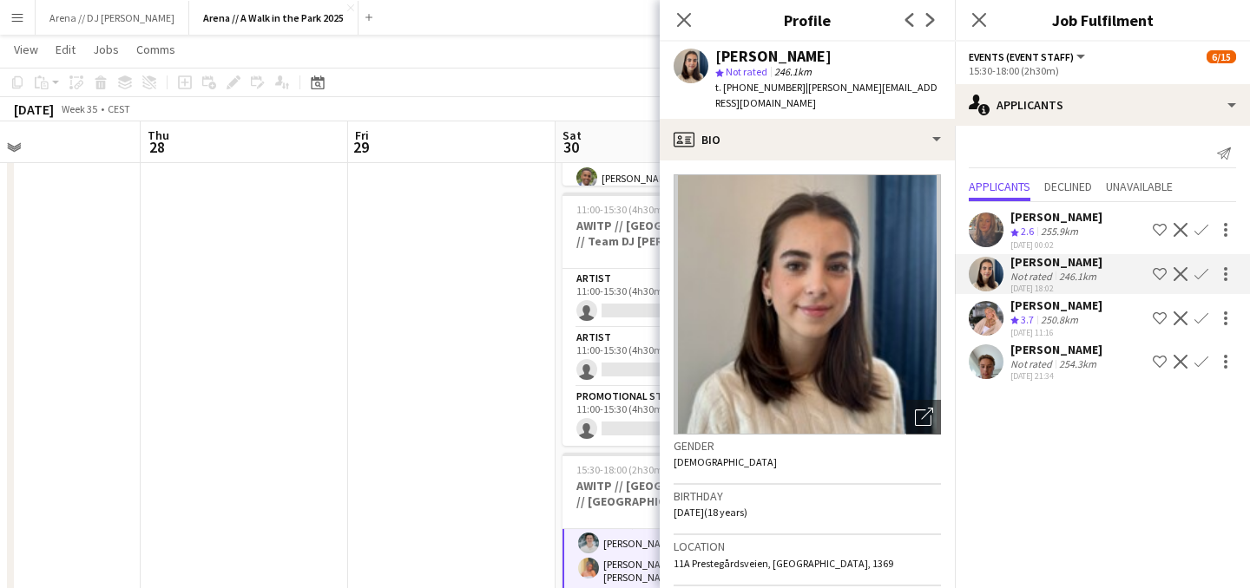
click at [509, 334] on app-date-cell at bounding box center [451, 273] width 207 height 1231
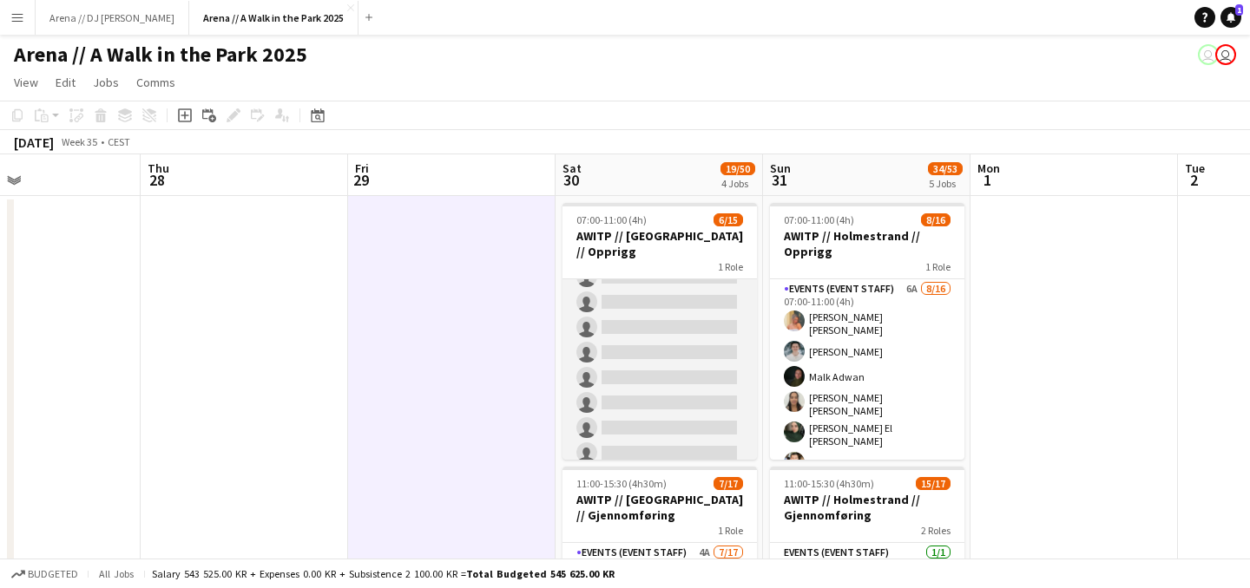
scroll to position [0, 0]
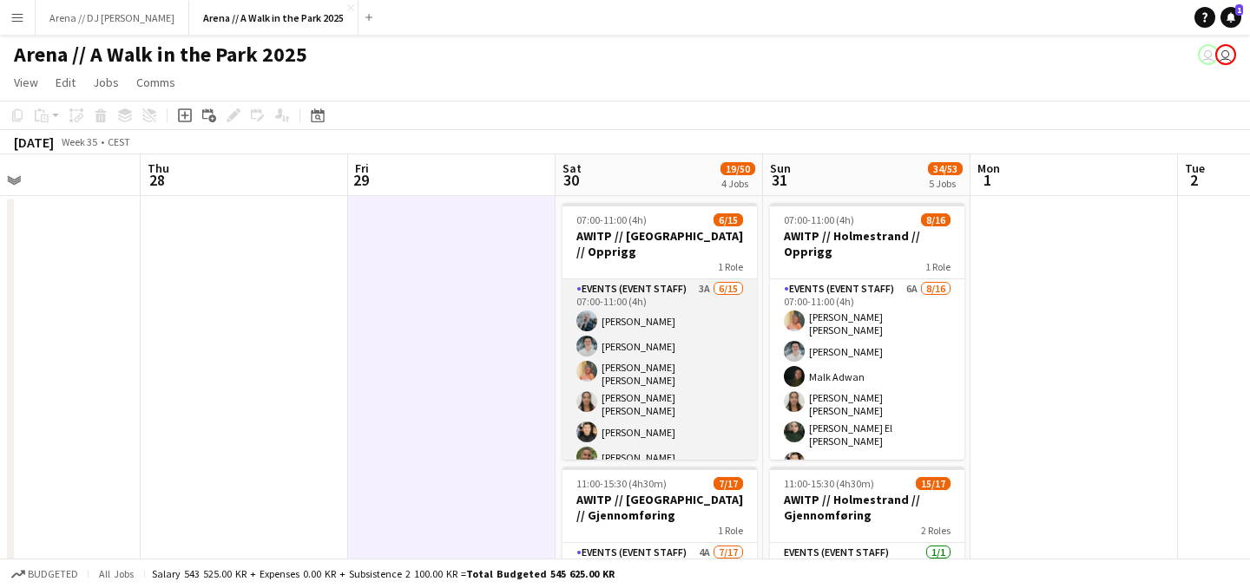
click at [645, 352] on app-card-role "Events (Event Staff) 3A 6/15 07:00-11:00 (4h) Caroline Hansen Lukas Lindberg Ha…" at bounding box center [659, 490] width 194 height 422
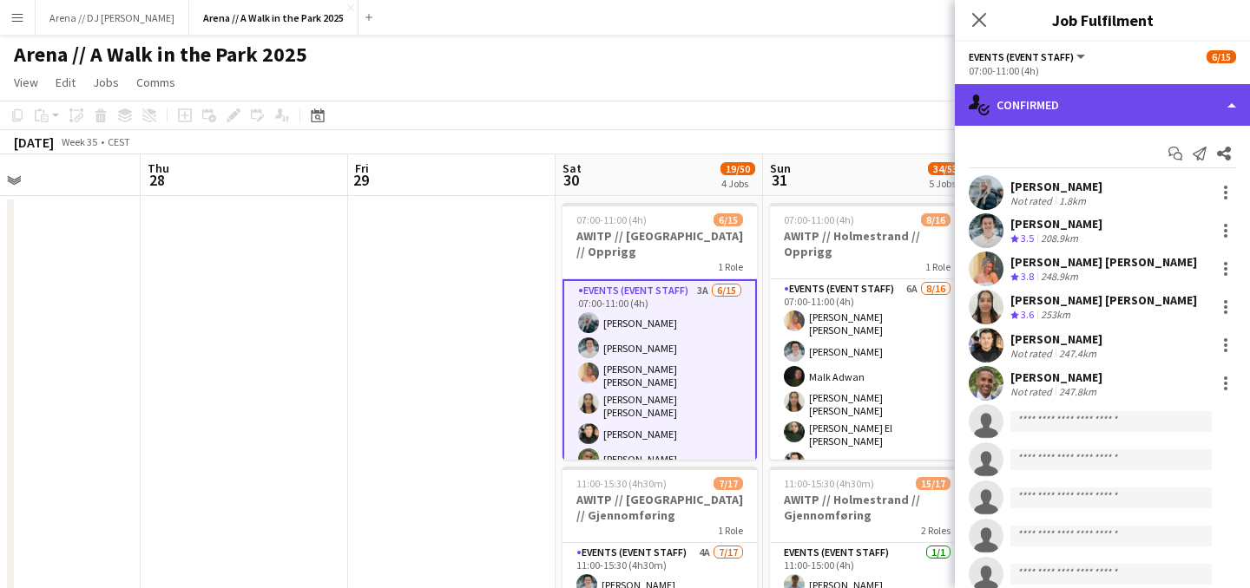
click at [1136, 108] on div "single-neutral-actions-check-2 Confirmed" at bounding box center [1102, 105] width 295 height 42
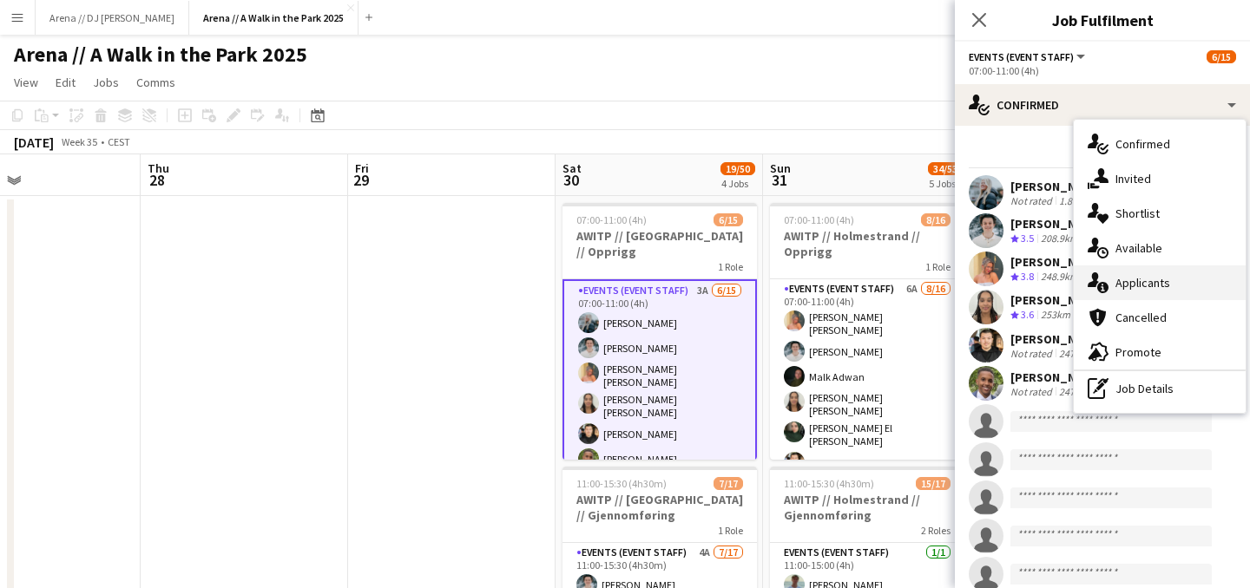
click at [1161, 284] on div "single-neutral-actions-information Applicants" at bounding box center [1159, 283] width 172 height 35
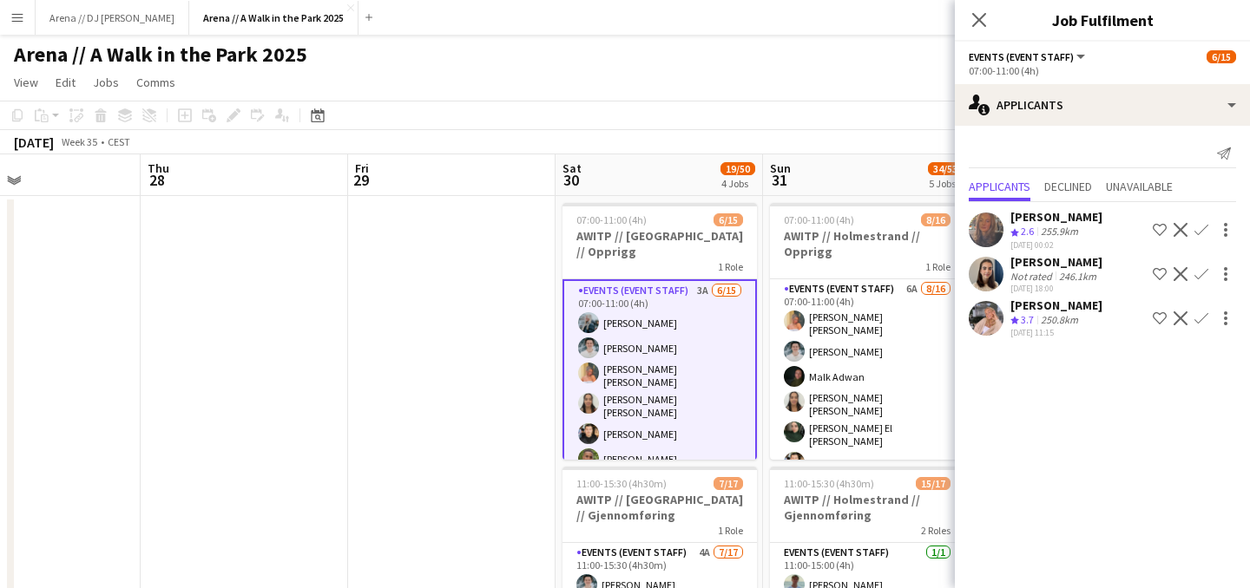
click at [1085, 270] on div "246.1km" at bounding box center [1077, 276] width 44 height 13
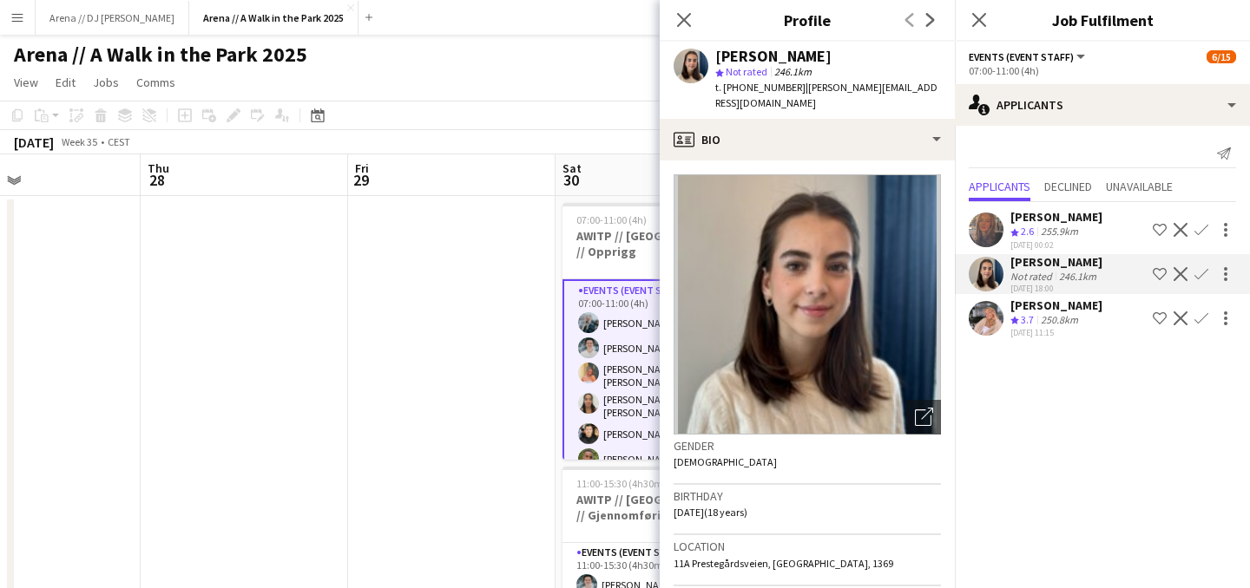
click at [1060, 315] on div "250.8km" at bounding box center [1059, 320] width 44 height 15
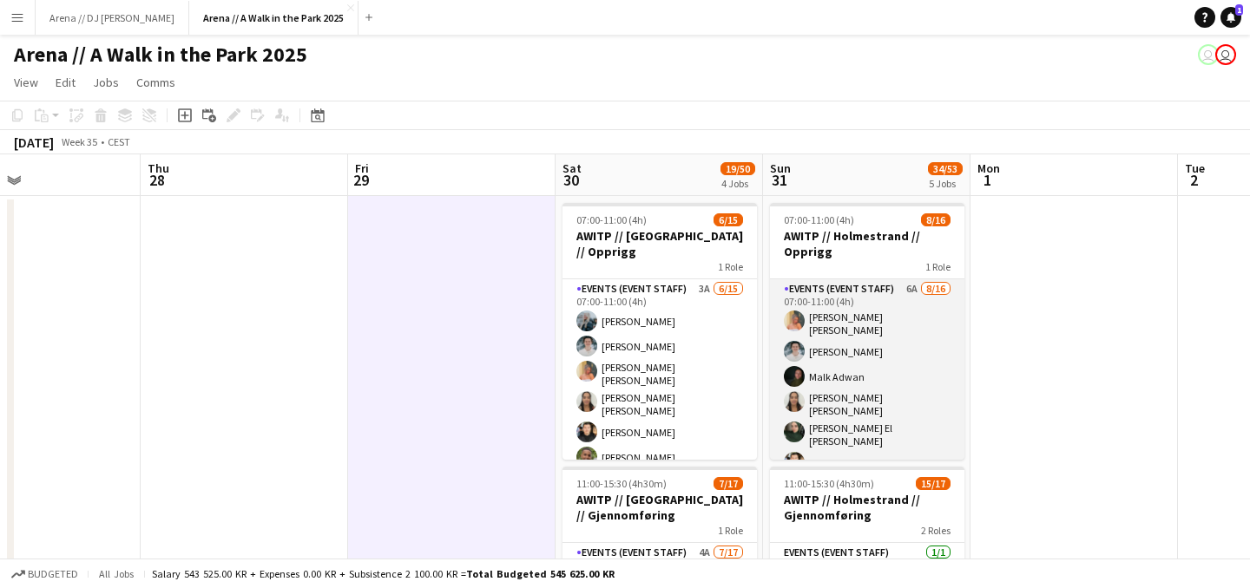
click at [896, 376] on app-card-role "Events (Event Staff) 6A [DATE] 07:00-11:00 (4h) [PERSON_NAME] [PERSON_NAME] [PE…" at bounding box center [867, 505] width 194 height 452
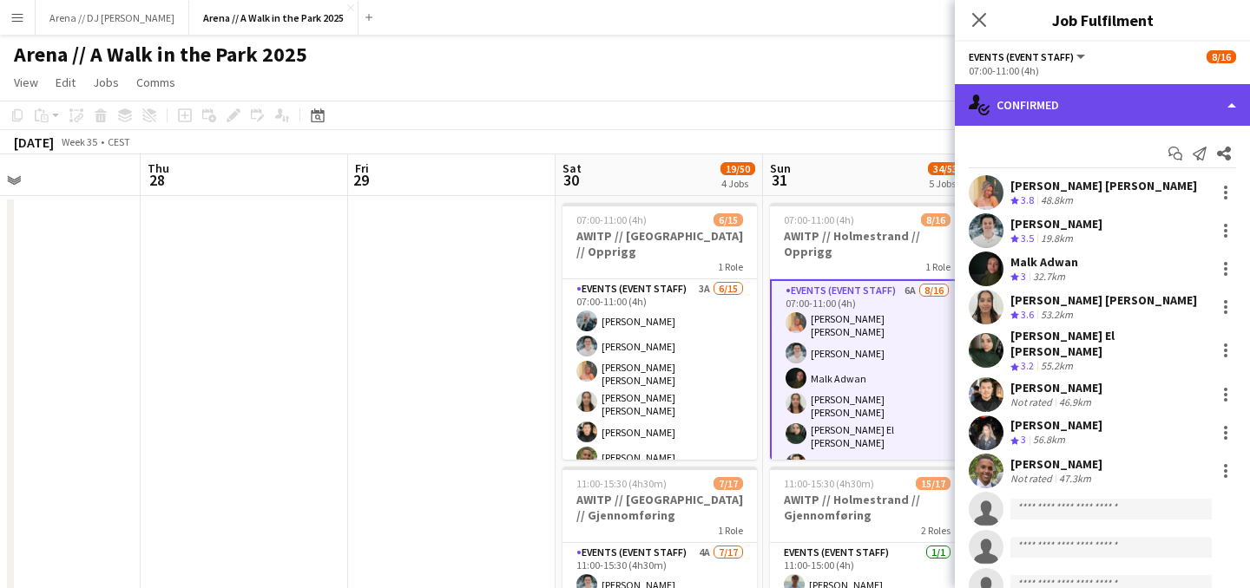
click at [1143, 100] on div "single-neutral-actions-check-2 Confirmed" at bounding box center [1102, 105] width 295 height 42
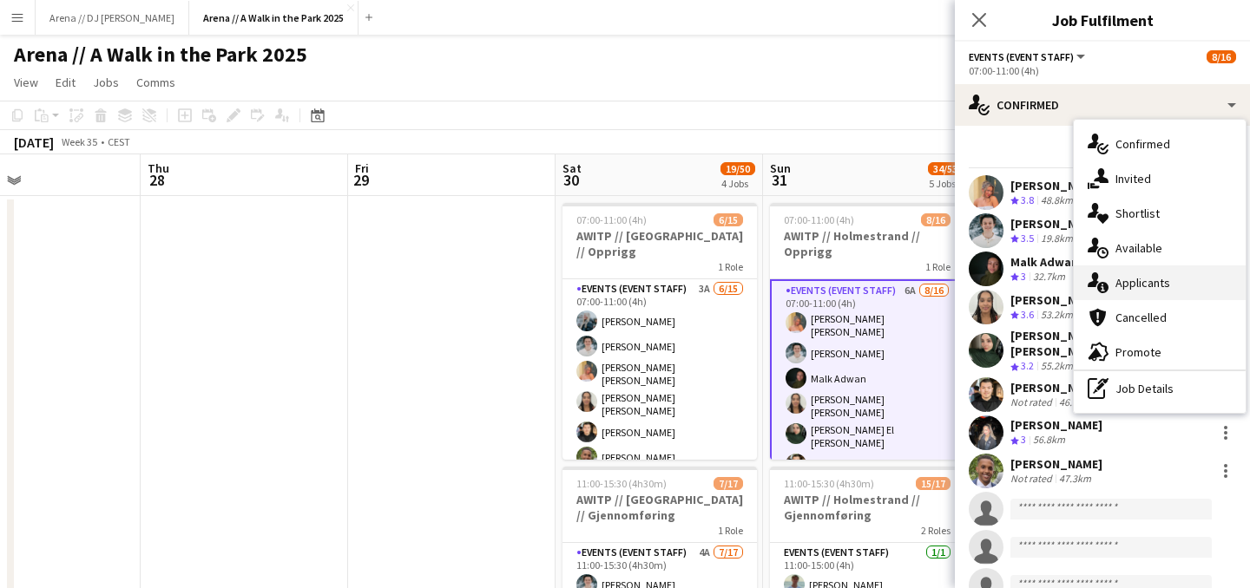
click at [1156, 281] on div "single-neutral-actions-information Applicants" at bounding box center [1159, 283] width 172 height 35
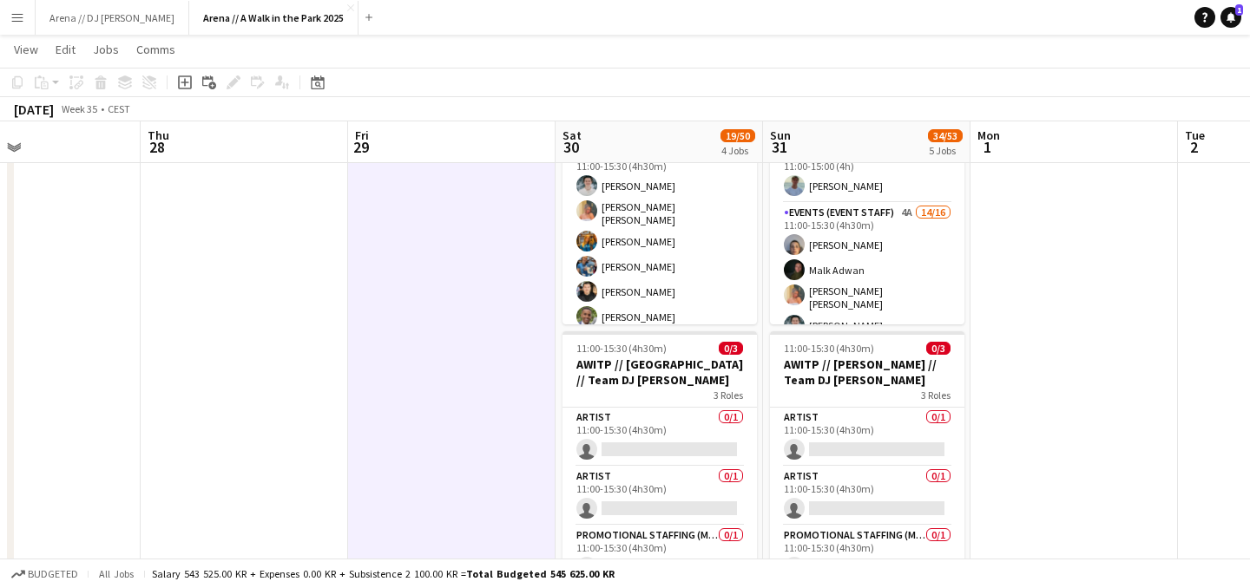
scroll to position [391, 0]
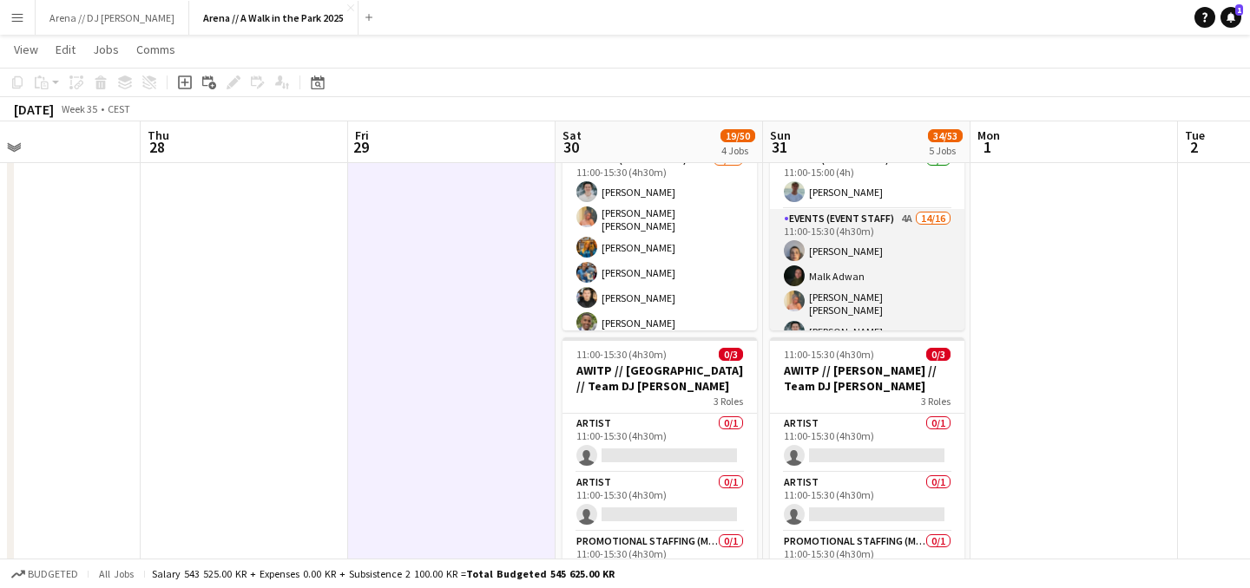
click at [880, 290] on app-card-role "Events (Event Staff) 4A 14/16 11:00-15:30 (4h30m) [PERSON_NAME] [PERSON_NAME] […" at bounding box center [867, 432] width 194 height 447
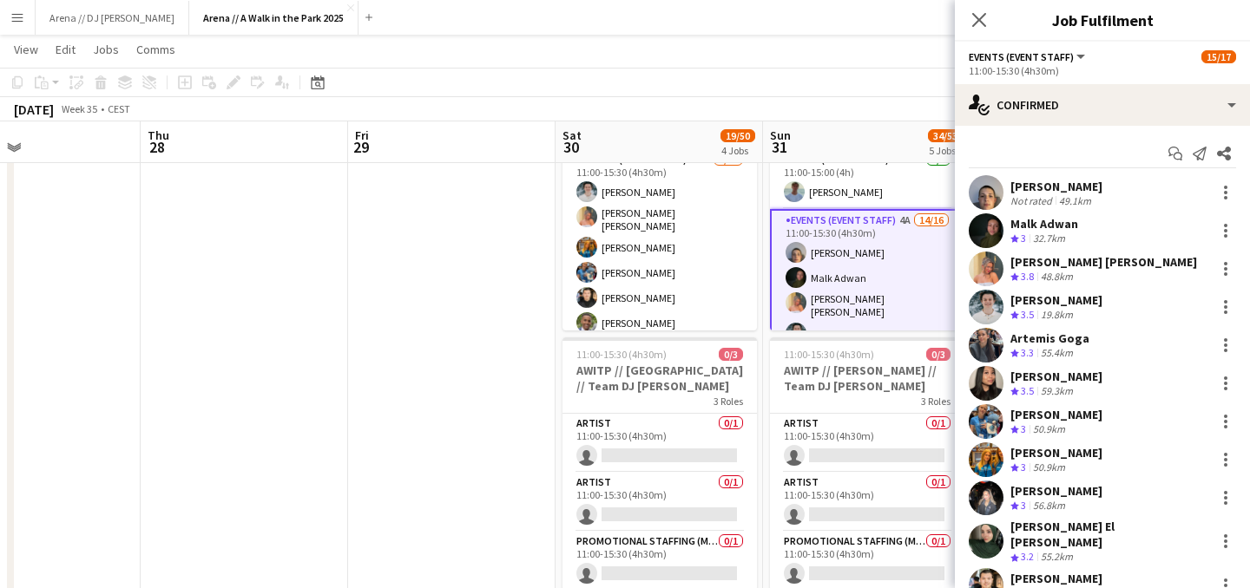
scroll to position [386, 0]
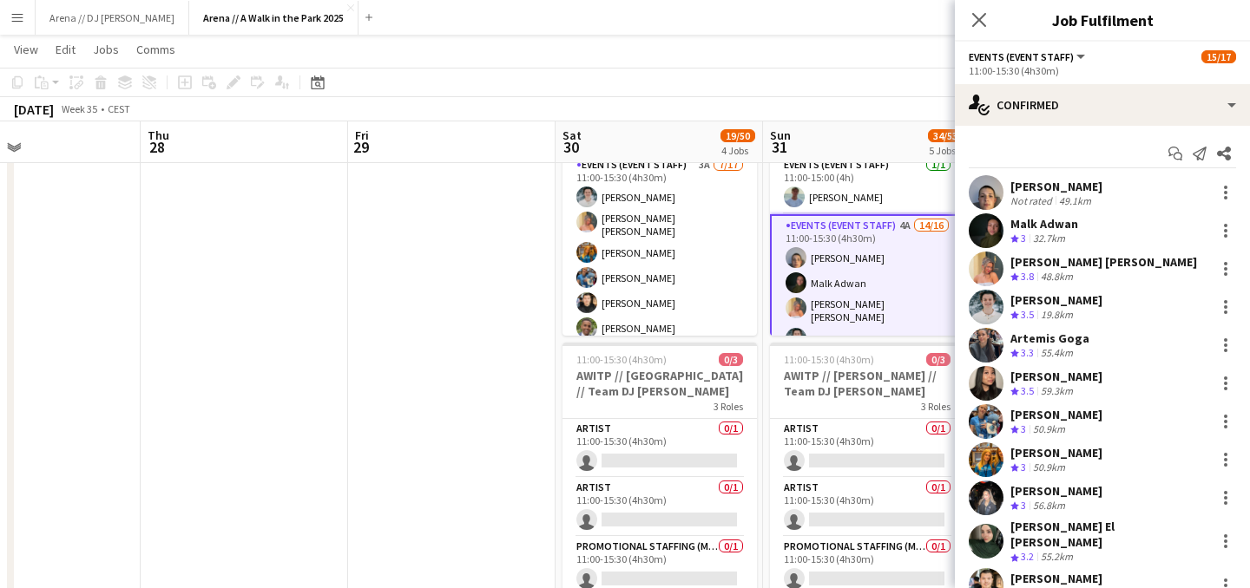
click at [498, 325] on app-date-cell at bounding box center [451, 423] width 207 height 1231
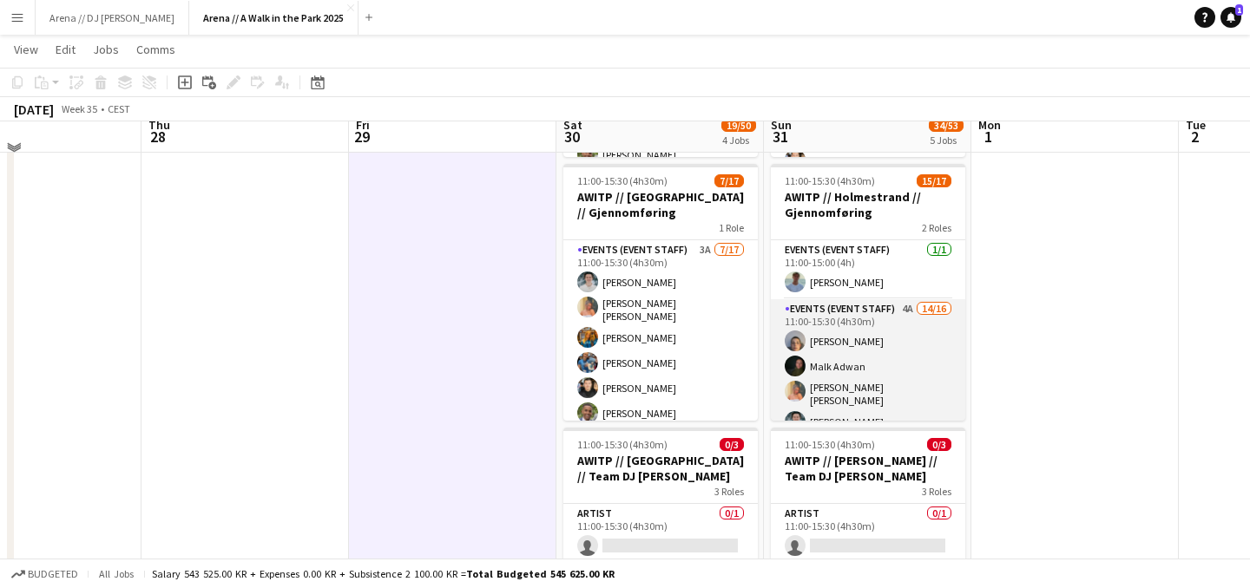
scroll to position [291, 0]
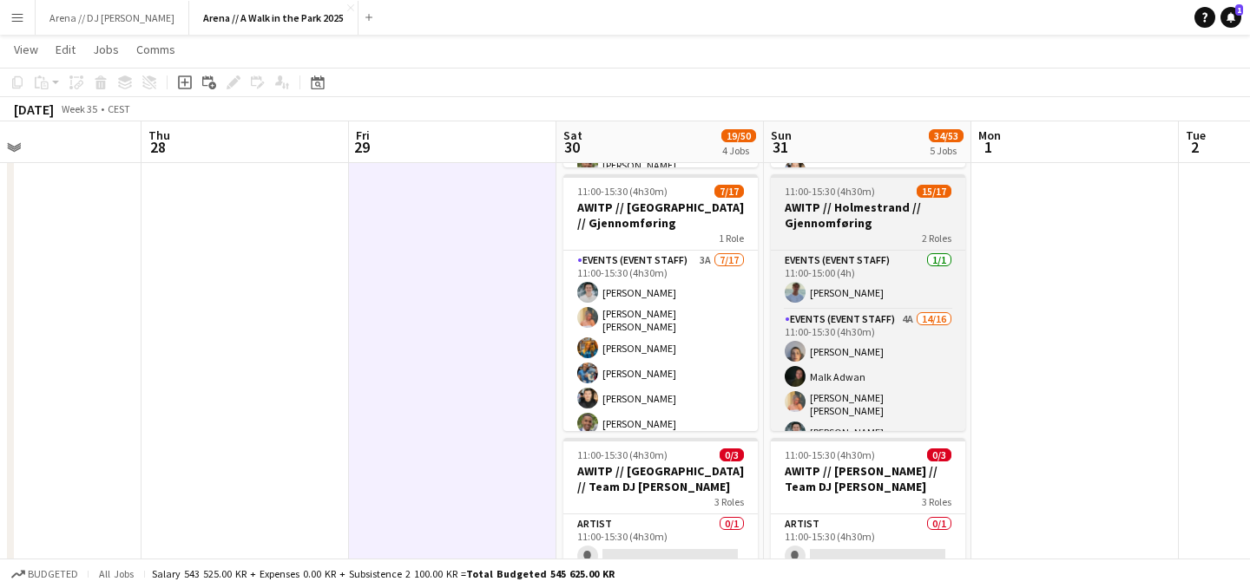
click at [898, 203] on h3 "AWITP // Holmestrand // Gjennomføring" at bounding box center [868, 215] width 194 height 31
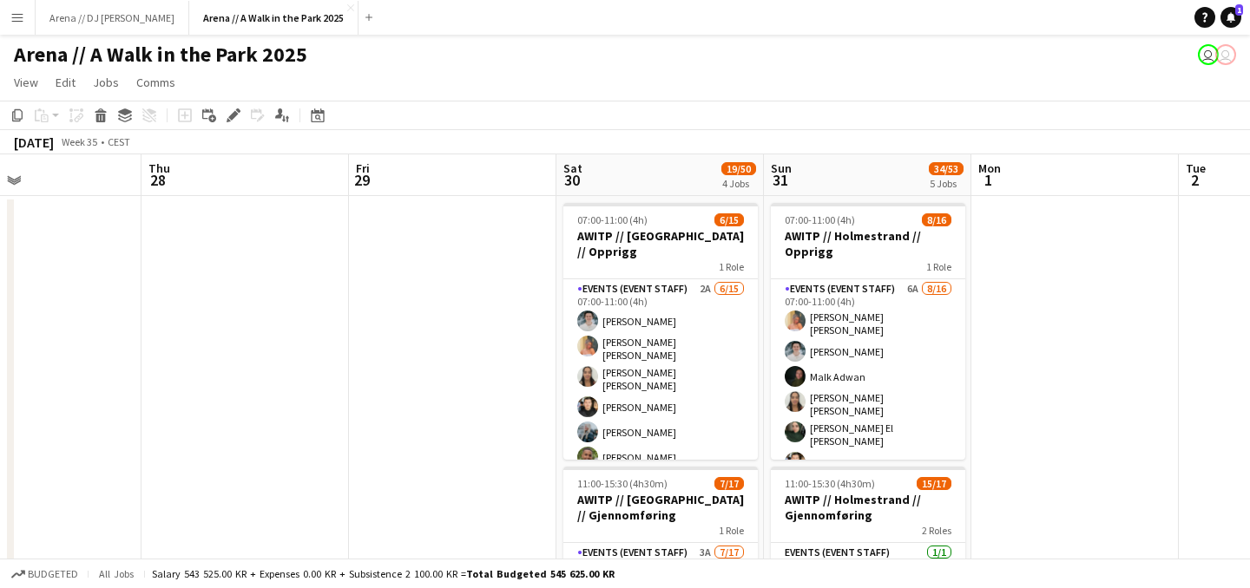
scroll to position [0, 541]
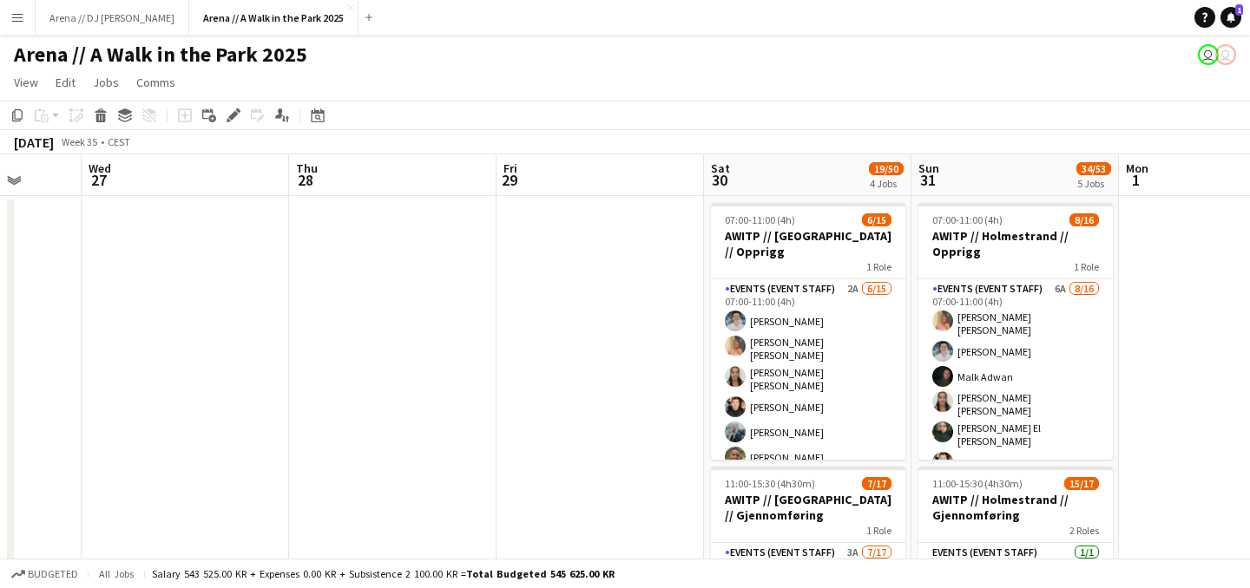
drag, startPoint x: 1082, startPoint y: 324, endPoint x: 1250, endPoint y: 325, distance: 167.5
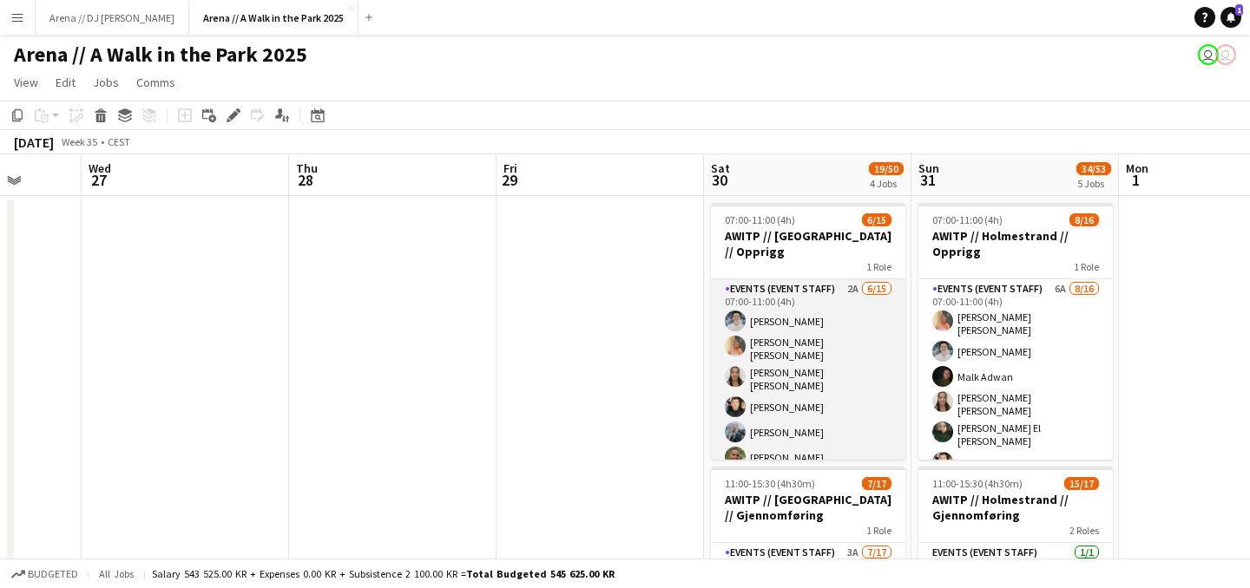
click at [769, 377] on app-card-role "Events (Event Staff) 2A 6/15 07:00-11:00 (4h) Lukas Lindberg Hannah Ludivia Rot…" at bounding box center [808, 490] width 194 height 422
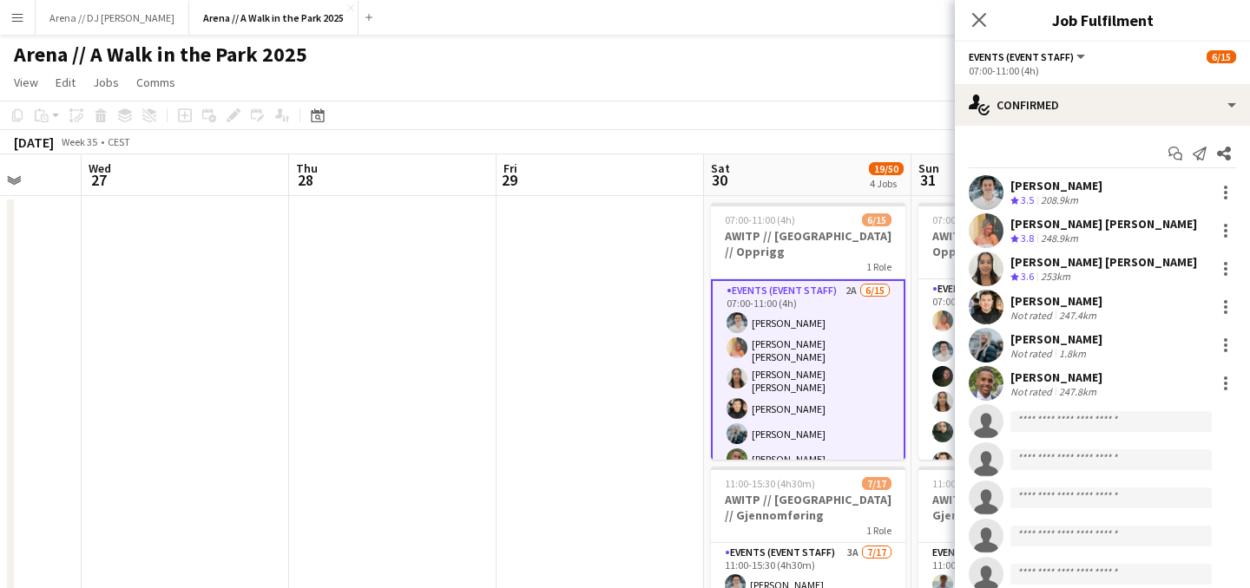
click at [743, 109] on app-toolbar "Copy Paste Paste Command V Paste with crew Command Shift V Paste linked Job [GE…" at bounding box center [625, 116] width 1250 height 30
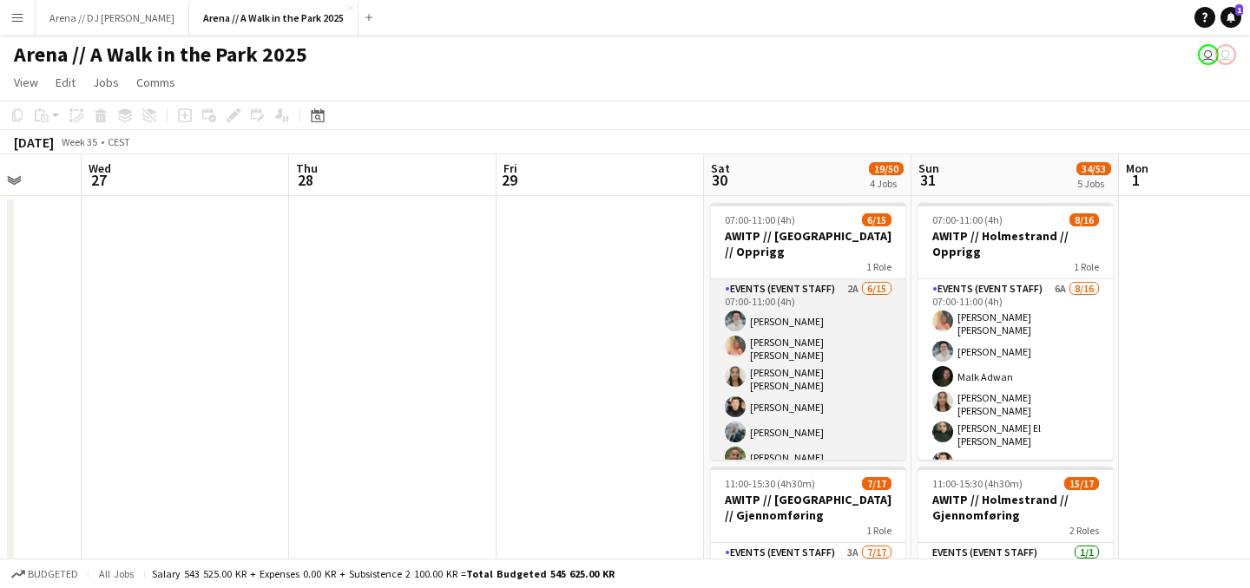
click at [795, 393] on app-card-role "Events (Event Staff) 2A 6/15 07:00-11:00 (4h) Lukas Lindberg Hannah Ludivia Rot…" at bounding box center [808, 490] width 194 height 422
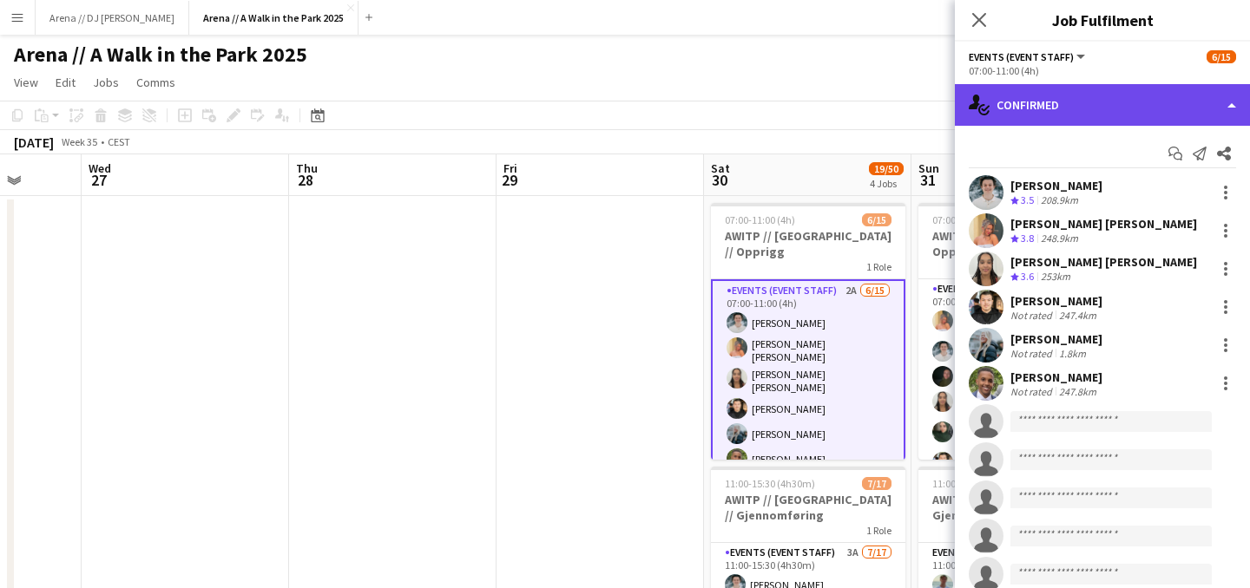
click at [1211, 118] on div "single-neutral-actions-check-2 Confirmed" at bounding box center [1102, 105] width 295 height 42
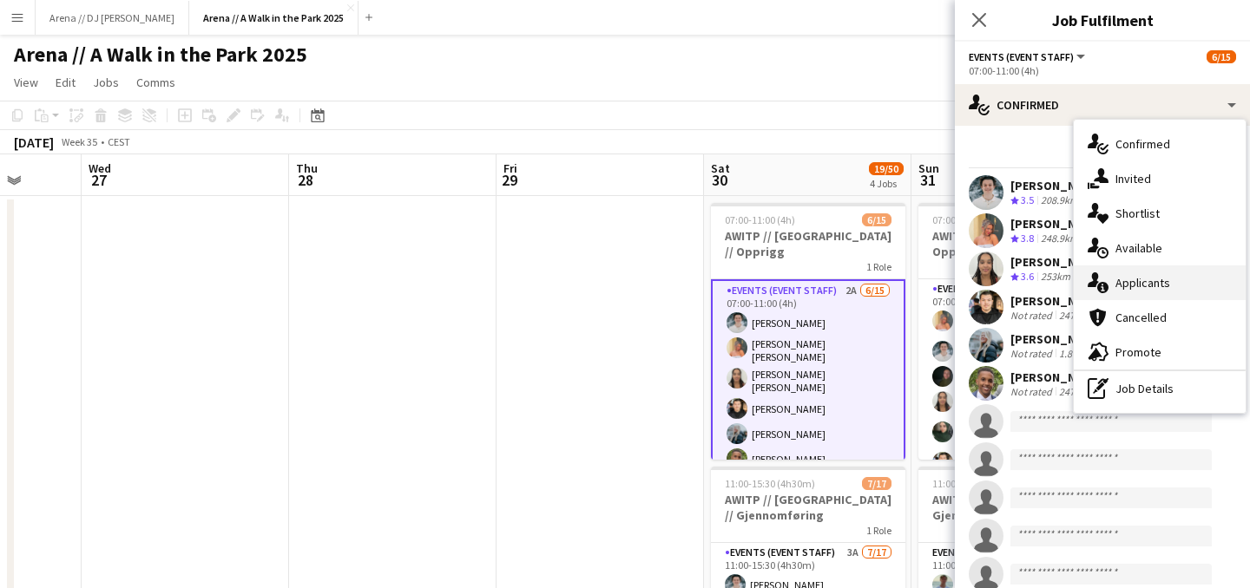
click at [1172, 280] on div "single-neutral-actions-information Applicants" at bounding box center [1159, 283] width 172 height 35
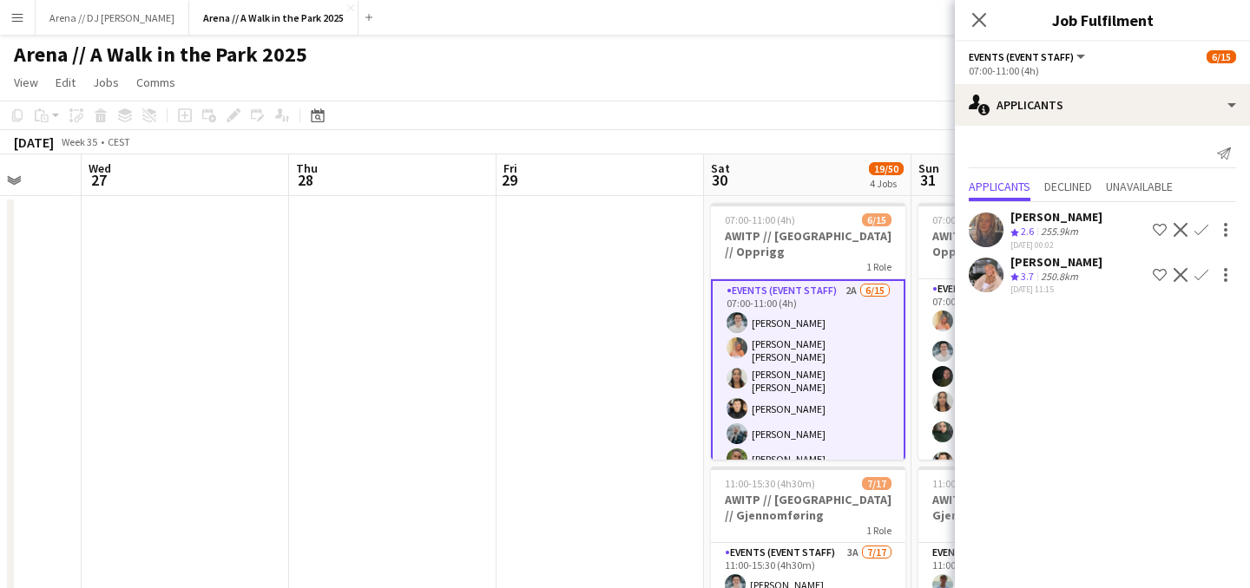
click at [1199, 278] on app-icon "Confirm" at bounding box center [1201, 275] width 14 height 14
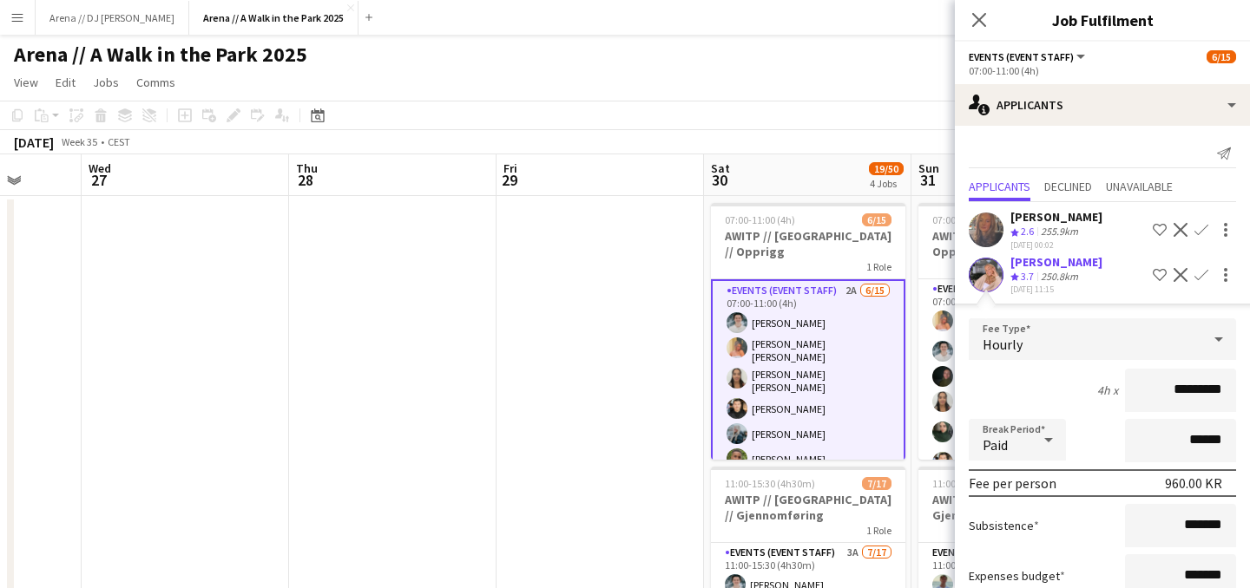
scroll to position [120, 0]
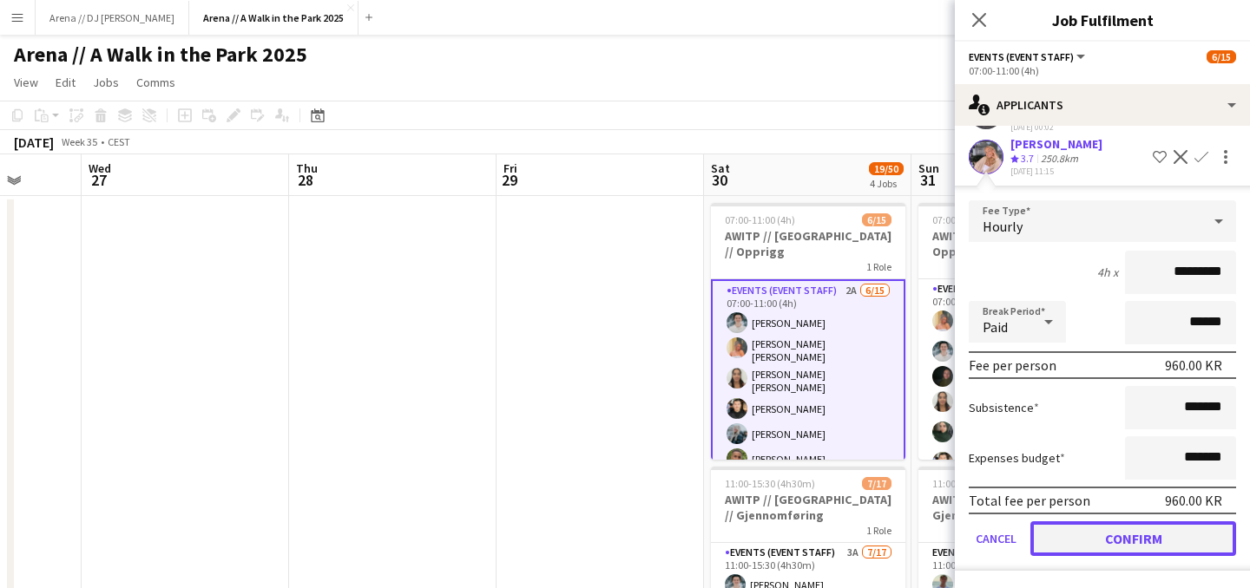
click at [1099, 535] on button "Confirm" at bounding box center [1133, 539] width 206 height 35
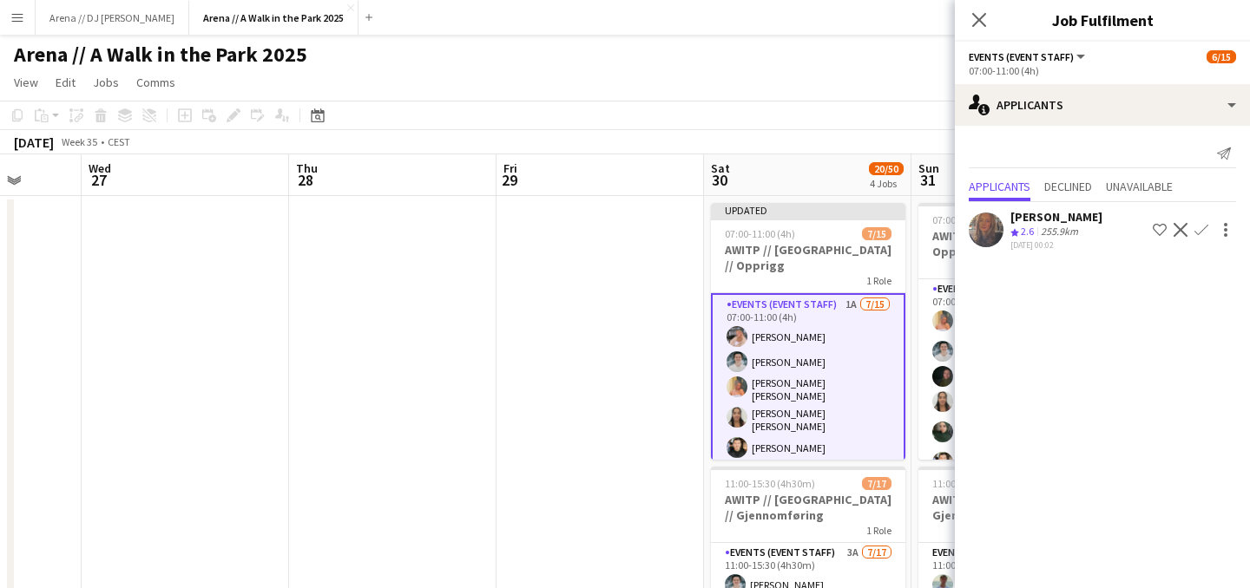
scroll to position [0, 0]
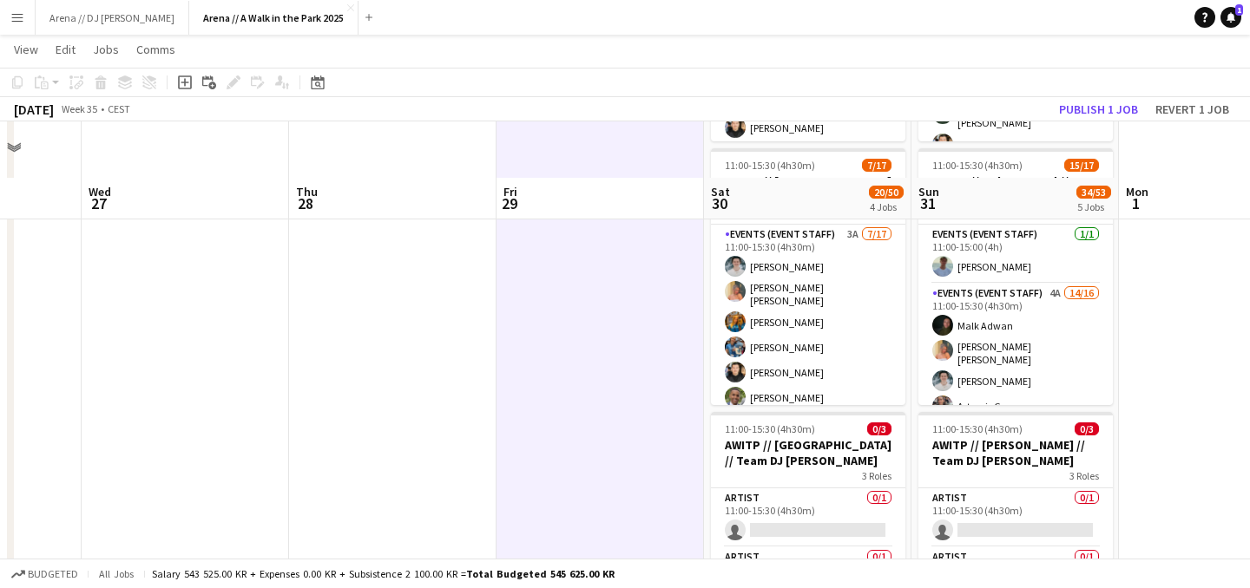
scroll to position [373, 0]
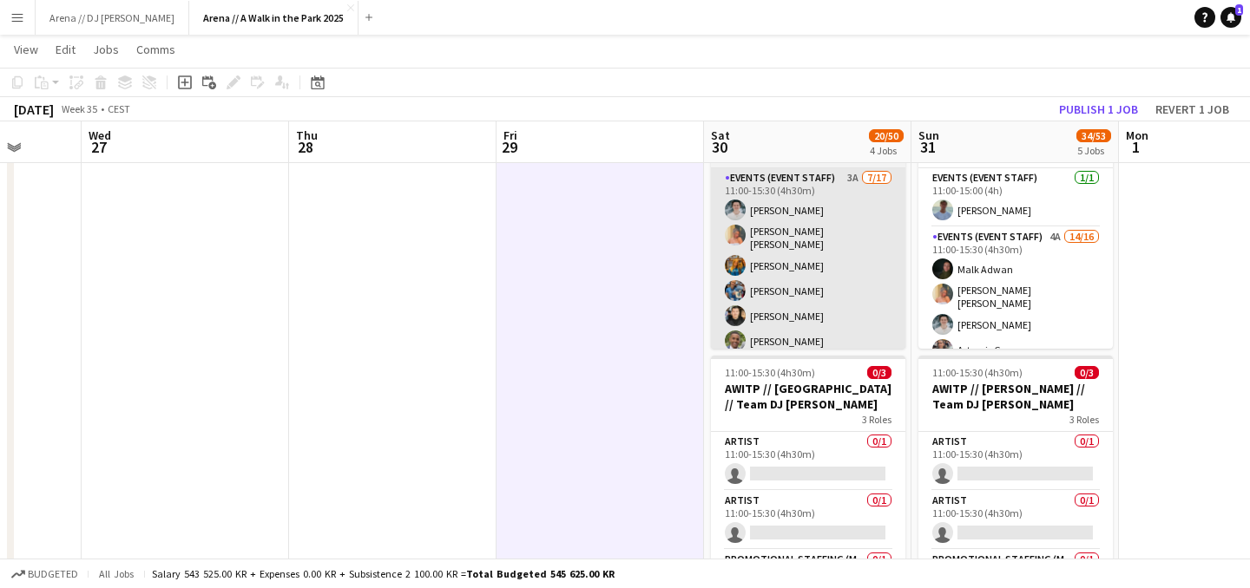
click at [788, 297] on app-card-role "Events (Event Staff) 3A 7/17 11:00-15:30 (4h30m) Lukas Lindberg Hannah Ludivia …" at bounding box center [808, 401] width 194 height 467
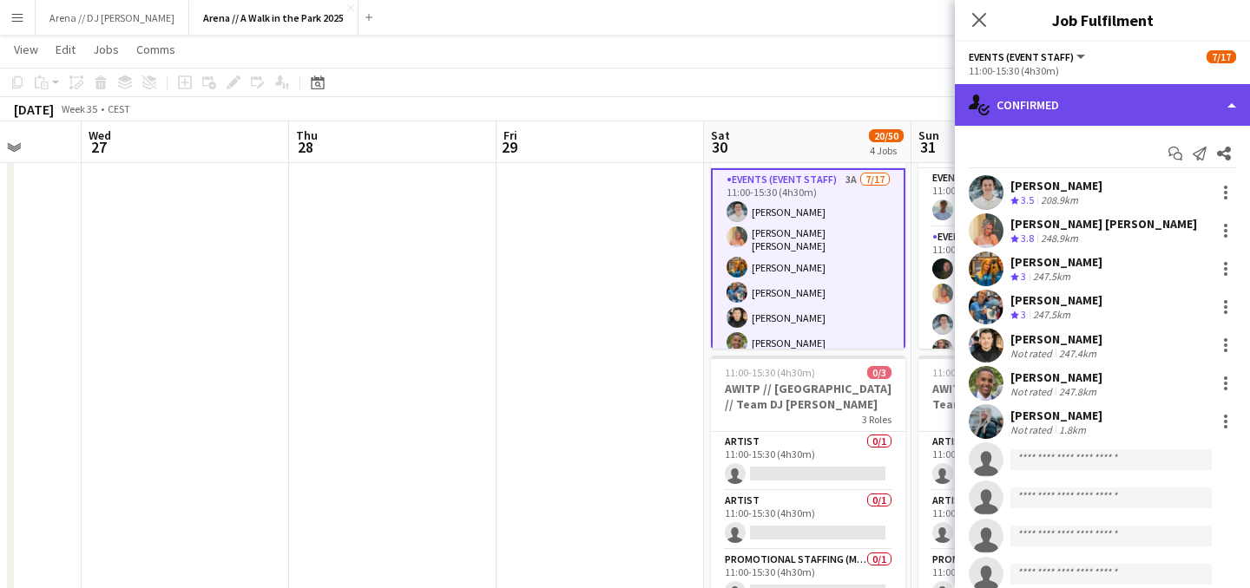
click at [1173, 103] on div "single-neutral-actions-check-2 Confirmed" at bounding box center [1102, 105] width 295 height 42
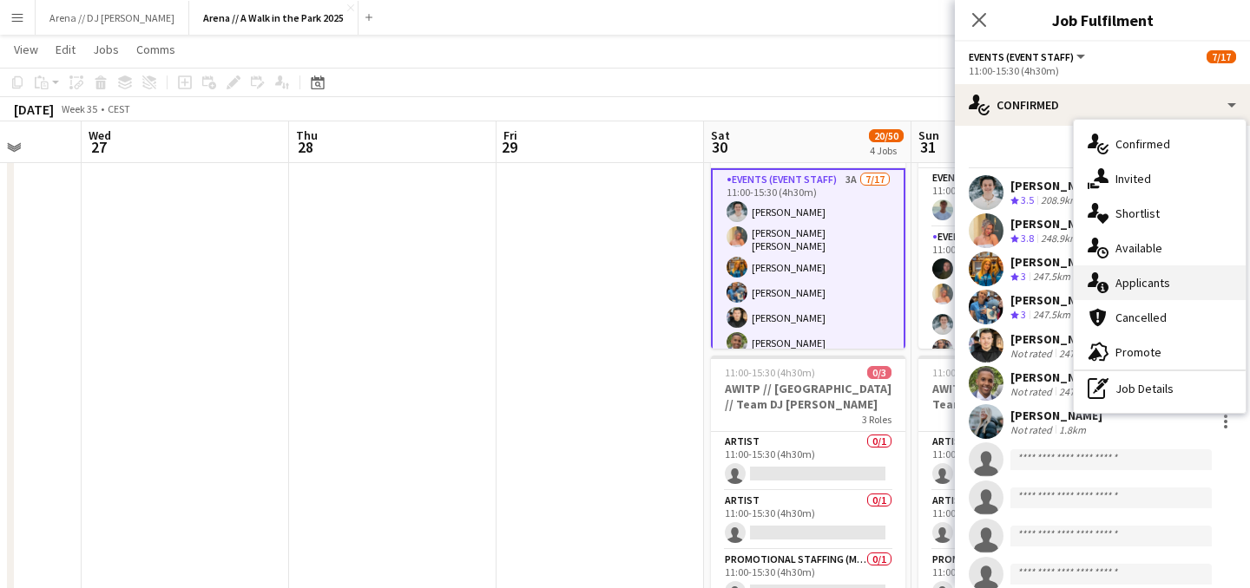
click at [1165, 285] on div "single-neutral-actions-information Applicants" at bounding box center [1159, 283] width 172 height 35
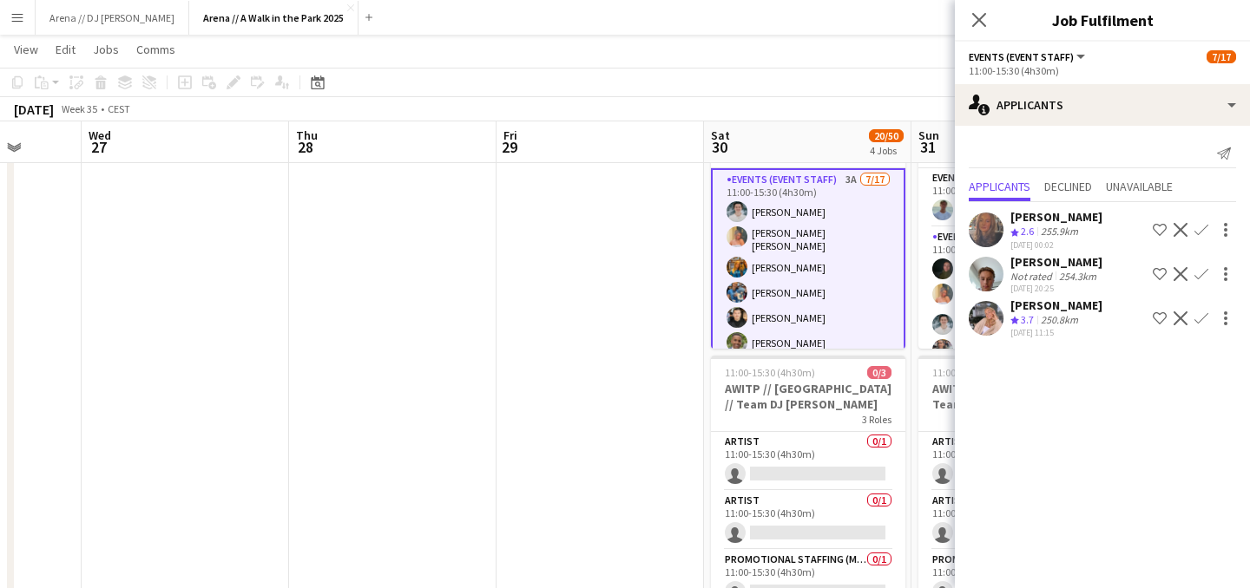
click at [1199, 322] on app-icon "Confirm" at bounding box center [1201, 319] width 14 height 14
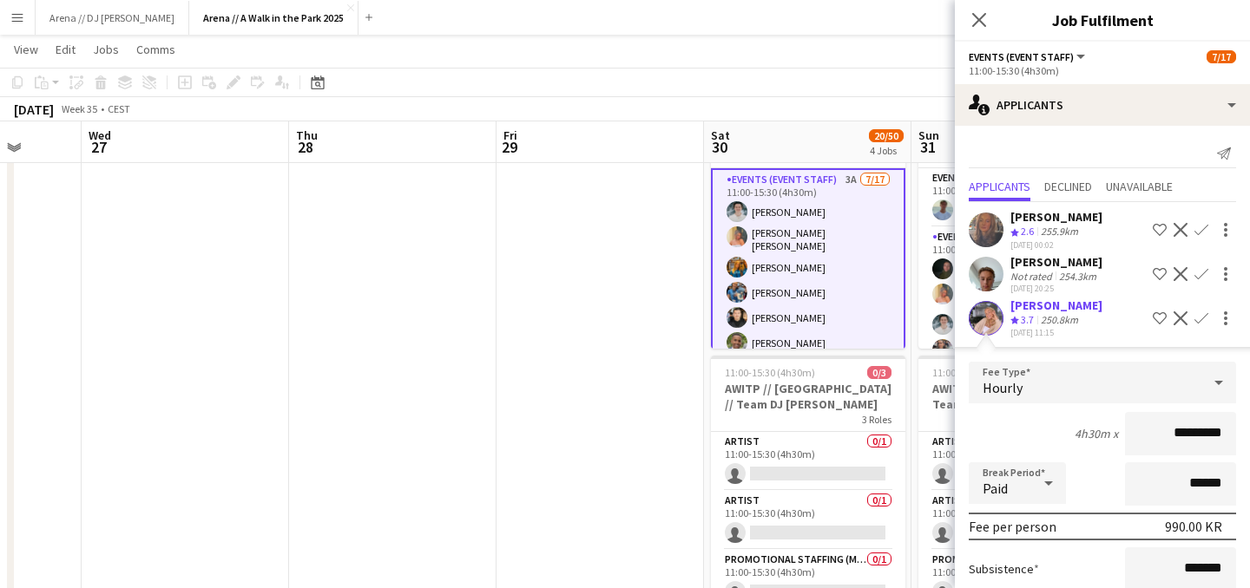
scroll to position [163, 0]
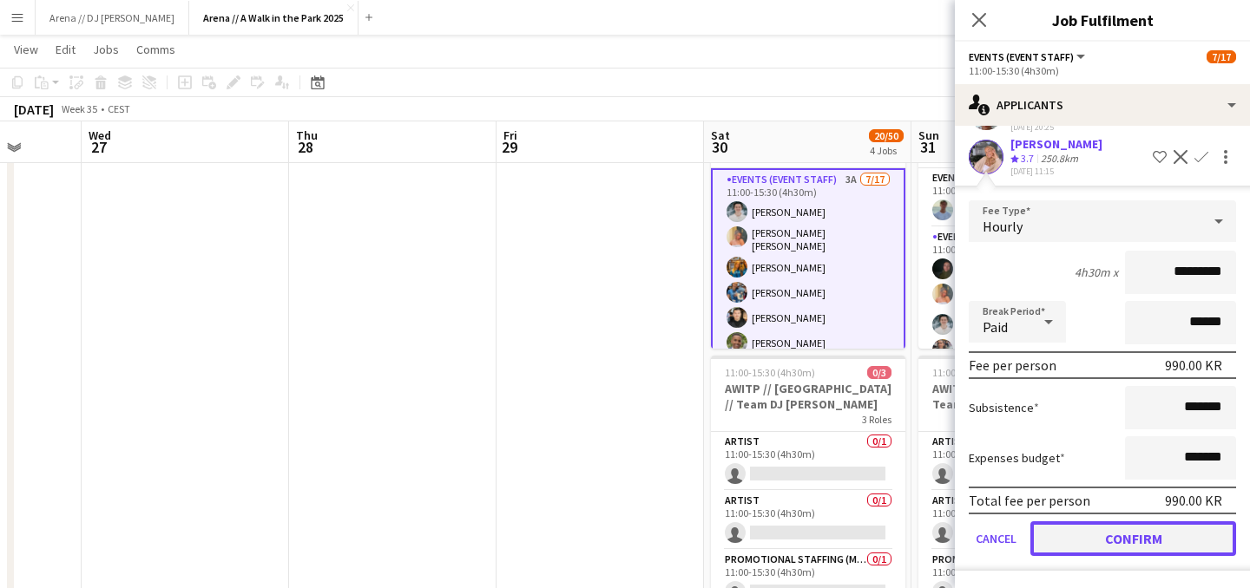
click at [1128, 532] on button "Confirm" at bounding box center [1133, 539] width 206 height 35
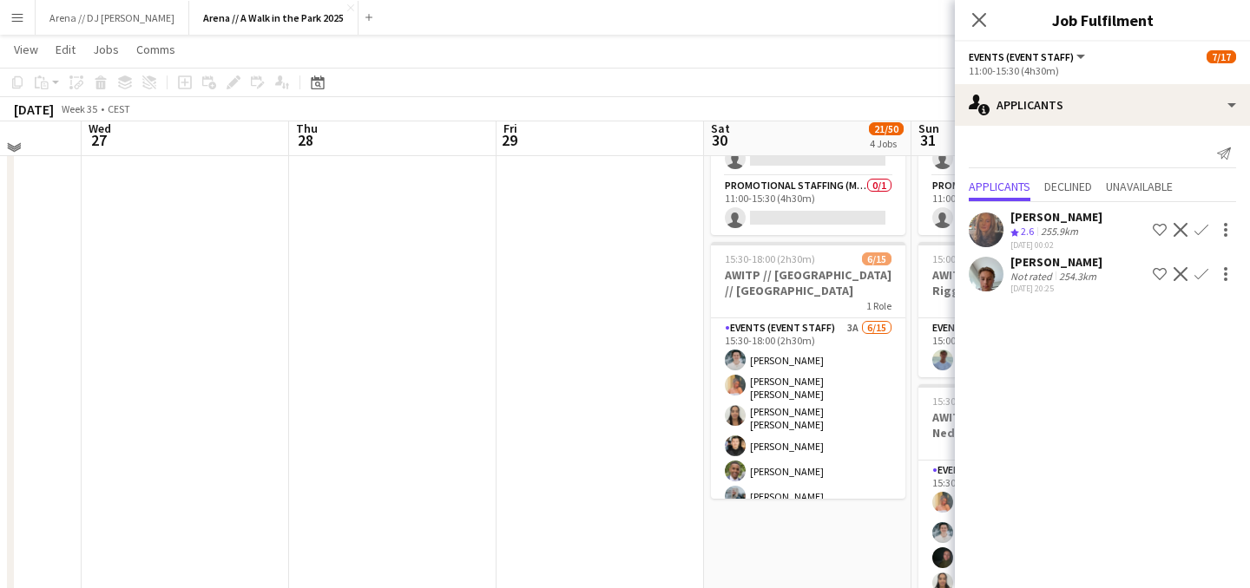
scroll to position [770, 0]
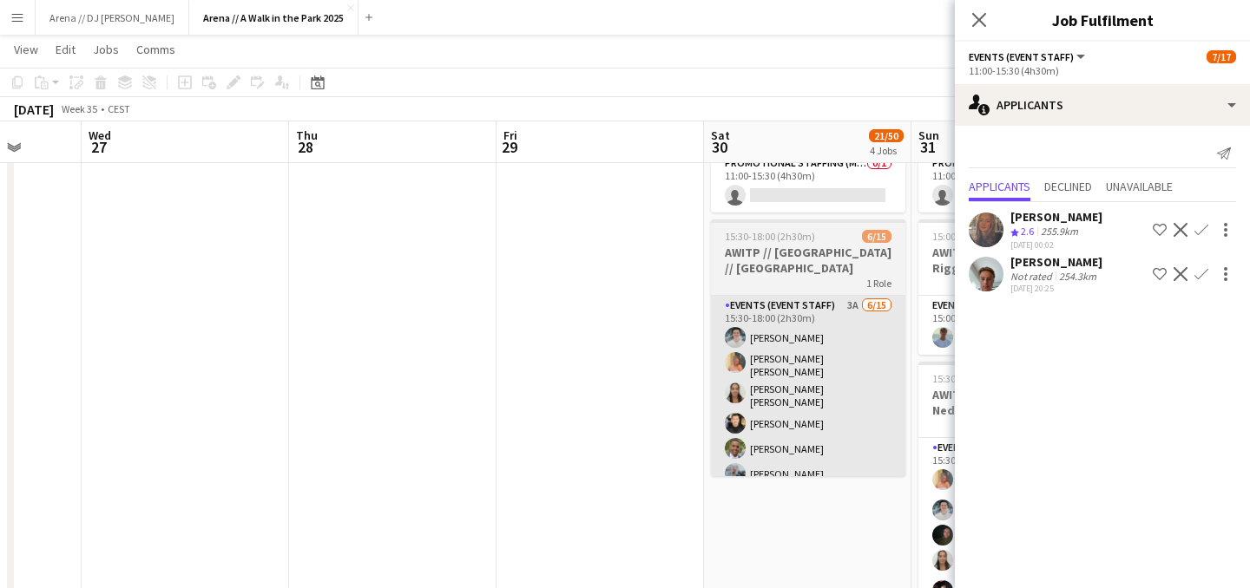
click at [780, 419] on app-card-role "Events (Event Staff) 3A 6/15 15:30-18:00 (2h30m) Lukas Lindberg Hannah Ludivia …" at bounding box center [808, 507] width 194 height 422
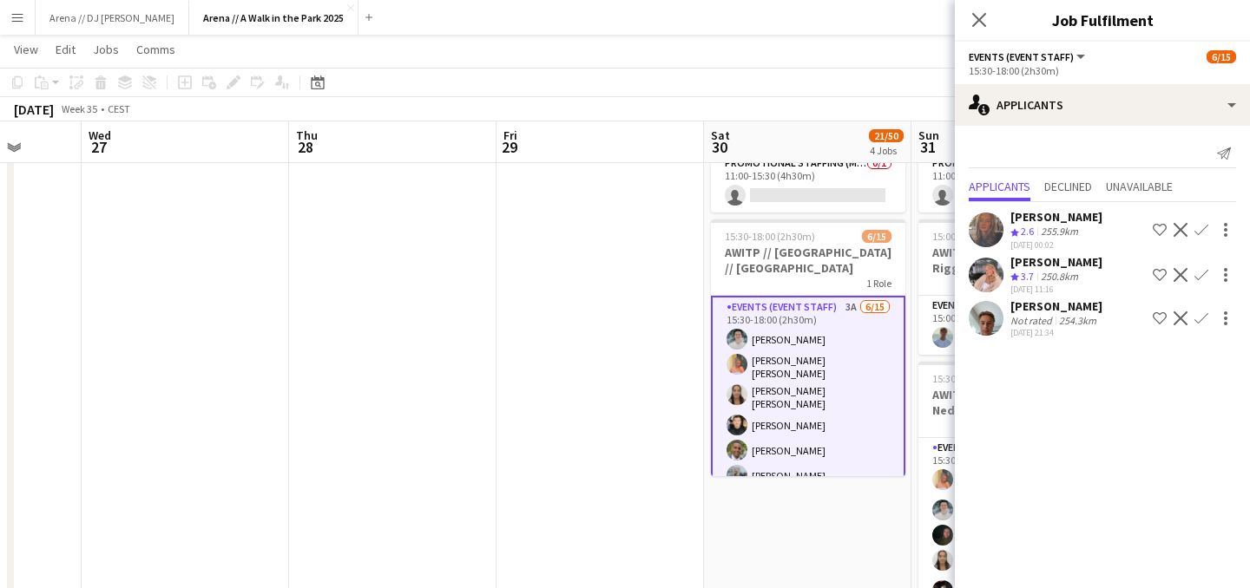
click at [1203, 277] on app-icon "Confirm" at bounding box center [1201, 275] width 14 height 14
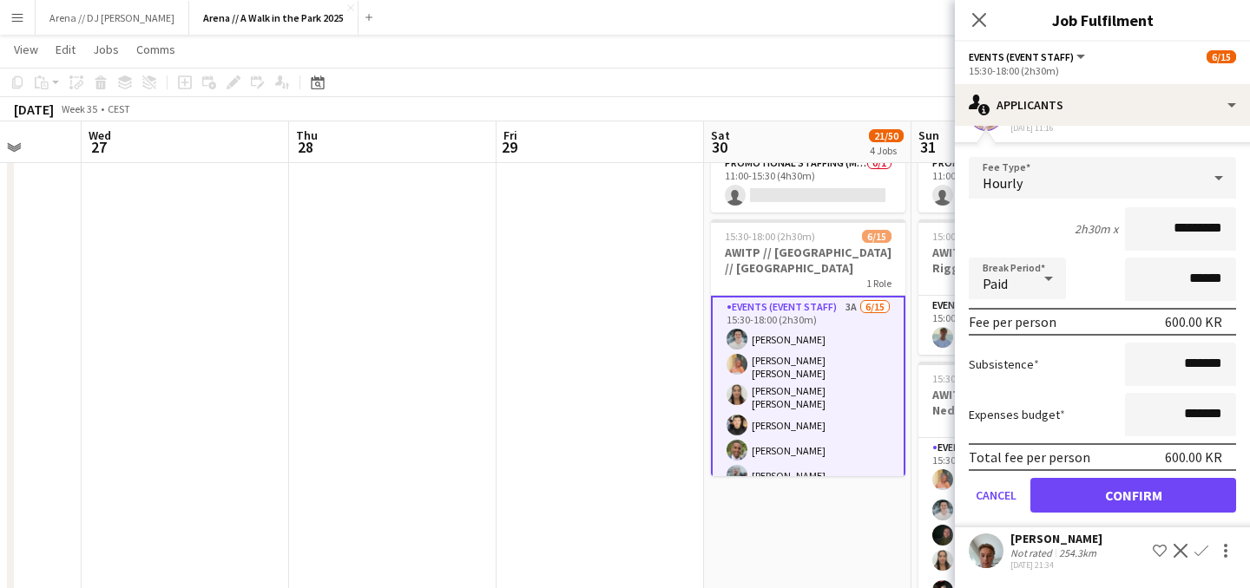
scroll to position [786, 0]
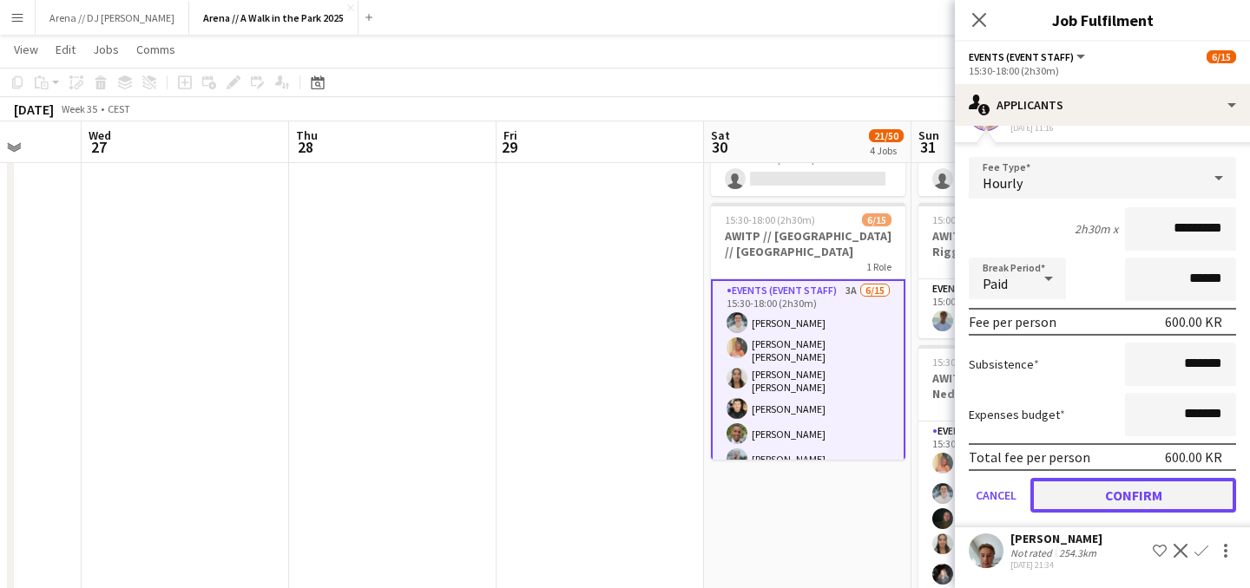
click at [1152, 492] on button "Confirm" at bounding box center [1133, 495] width 206 height 35
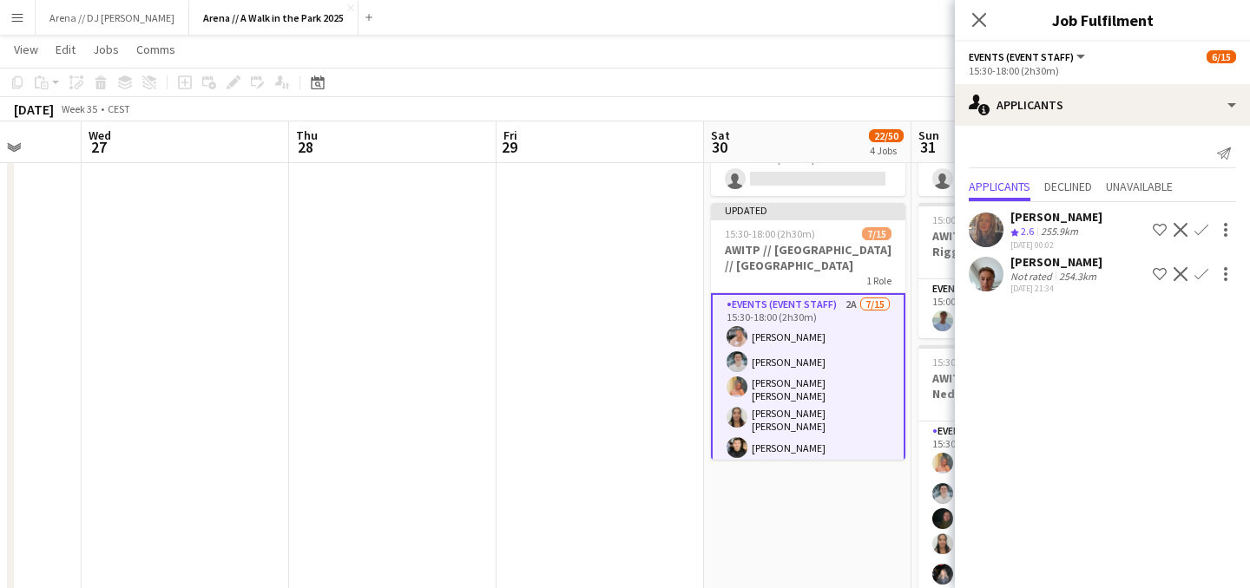
scroll to position [0, 0]
click at [667, 287] on app-date-cell at bounding box center [599, 23] width 207 height 1231
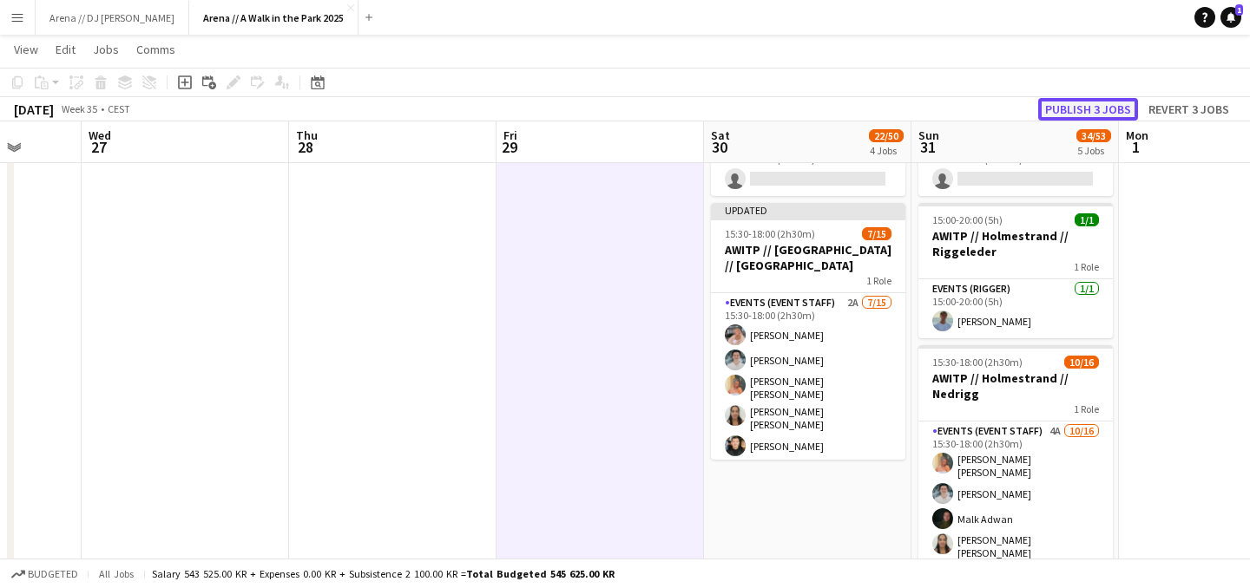
click at [1094, 102] on button "Publish 3 jobs" at bounding box center [1088, 109] width 100 height 23
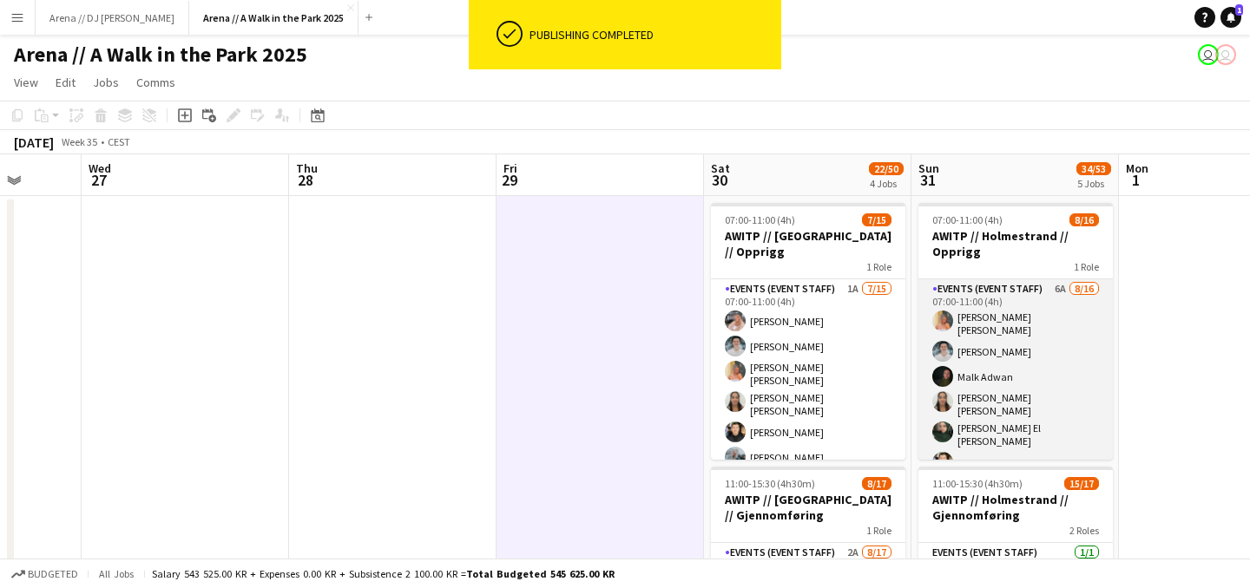
click at [1018, 399] on app-card-role "Events (Event Staff) 6A [DATE] 07:00-11:00 (4h) [PERSON_NAME] [PERSON_NAME] [PE…" at bounding box center [1015, 505] width 194 height 452
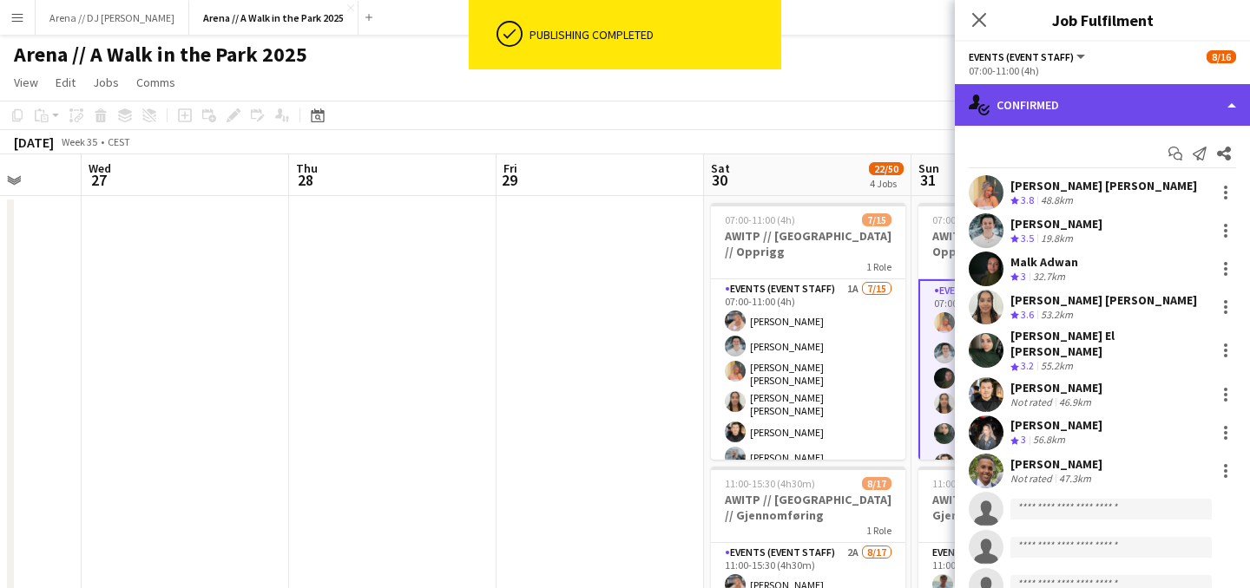
click at [1167, 108] on div "single-neutral-actions-check-2 Confirmed" at bounding box center [1102, 105] width 295 height 42
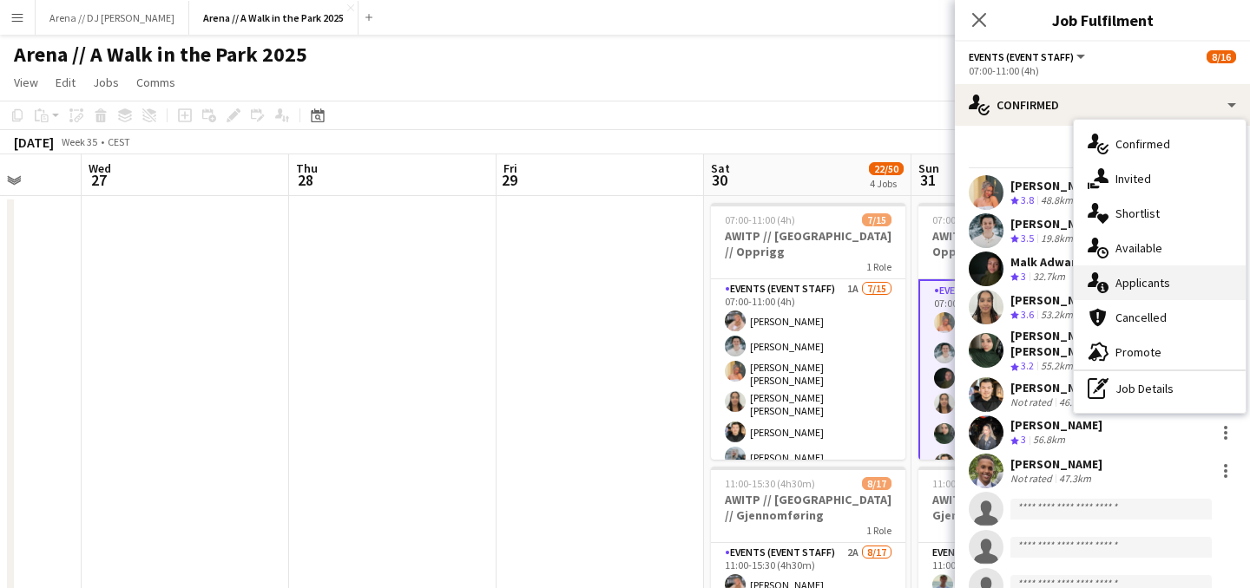
click at [1170, 289] on div "single-neutral-actions-information Applicants" at bounding box center [1159, 283] width 172 height 35
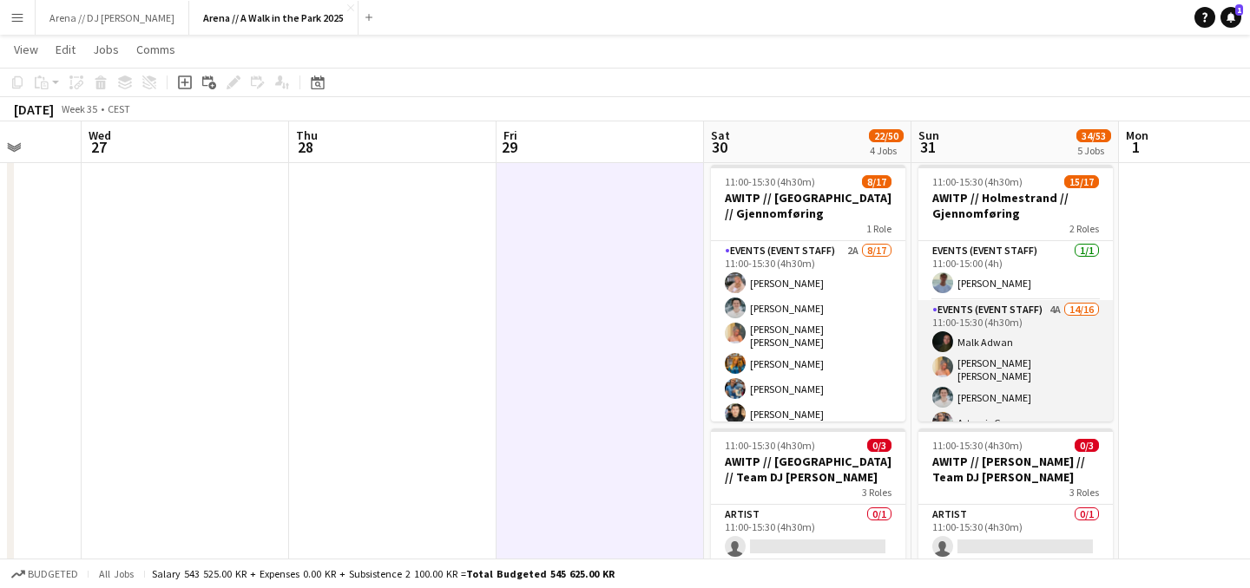
scroll to position [0, 540]
click at [994, 388] on app-card-role "Events (Event Staff) 4A 14/16 11:00-15:30 (4h30m) Malk Adwan Hannah Ludivia Rot…" at bounding box center [1016, 523] width 194 height 447
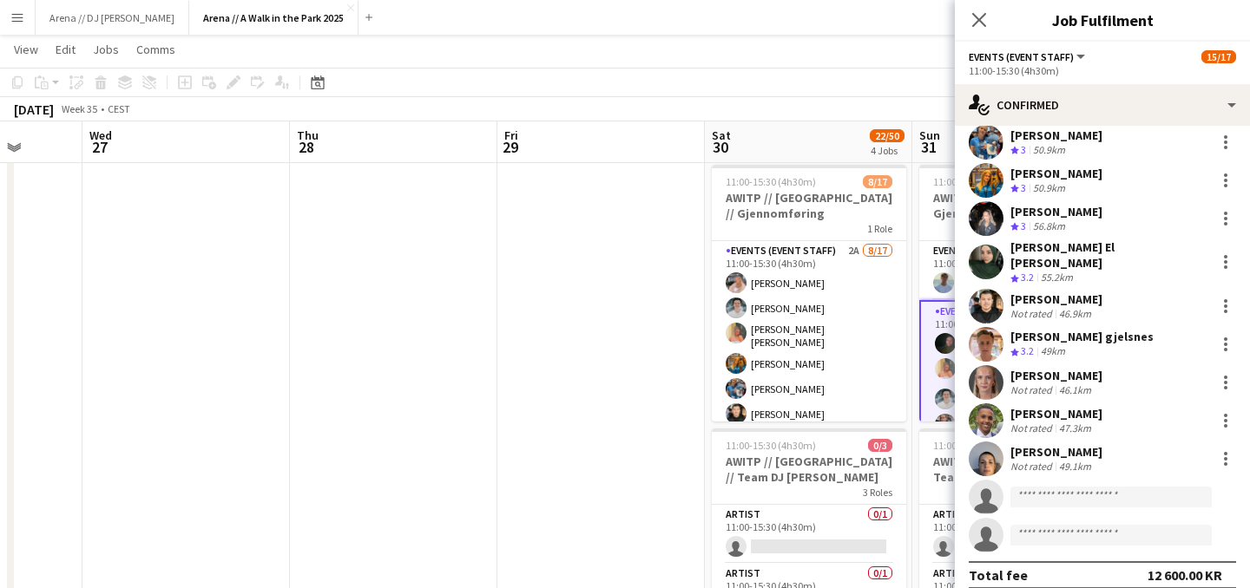
scroll to position [245, 0]
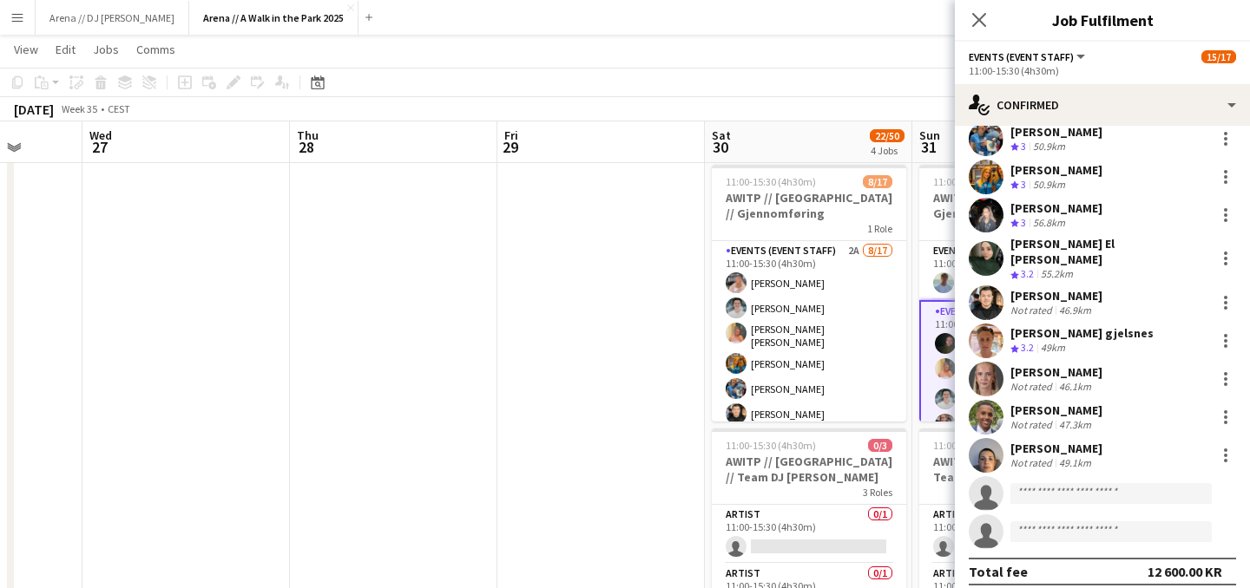
click at [655, 357] on app-date-cell at bounding box center [600, 509] width 207 height 1231
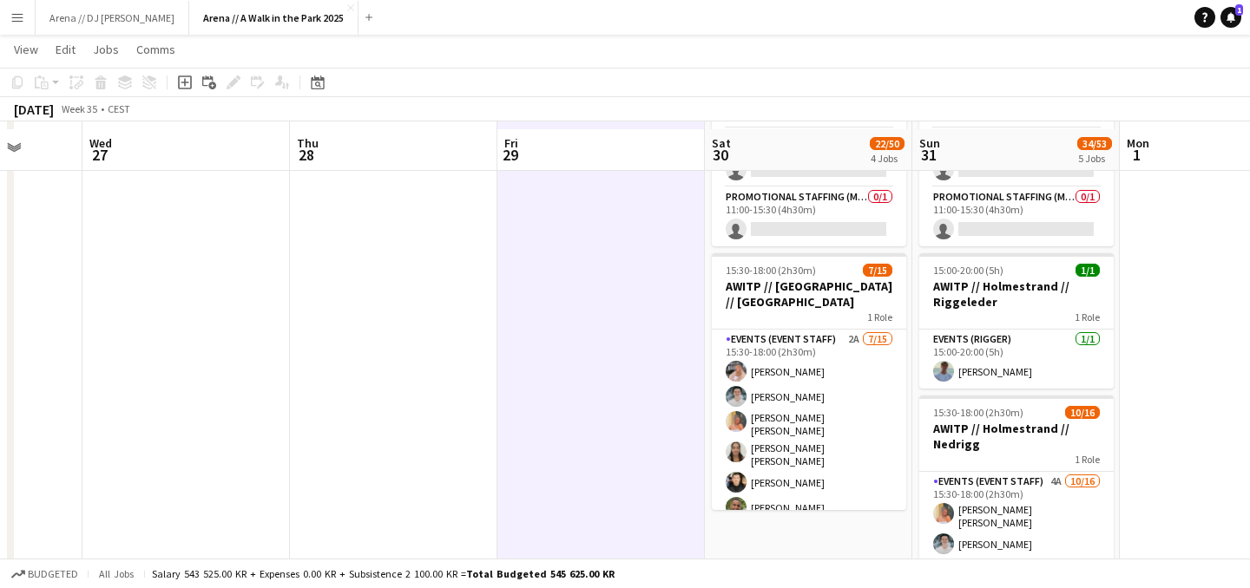
scroll to position [759, 0]
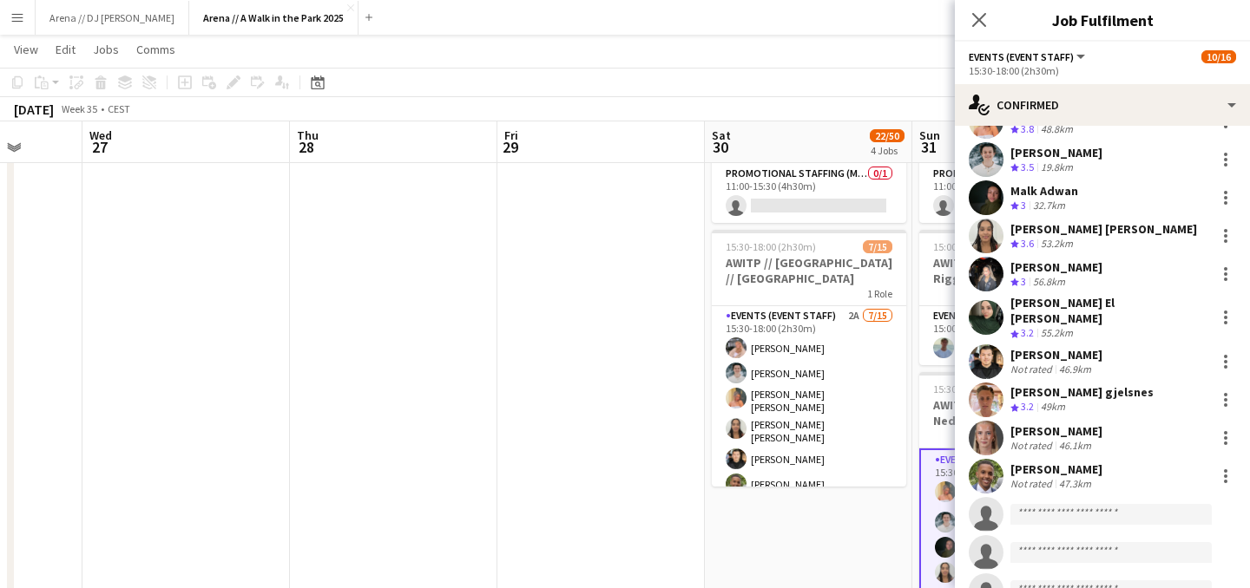
scroll to position [109, 0]
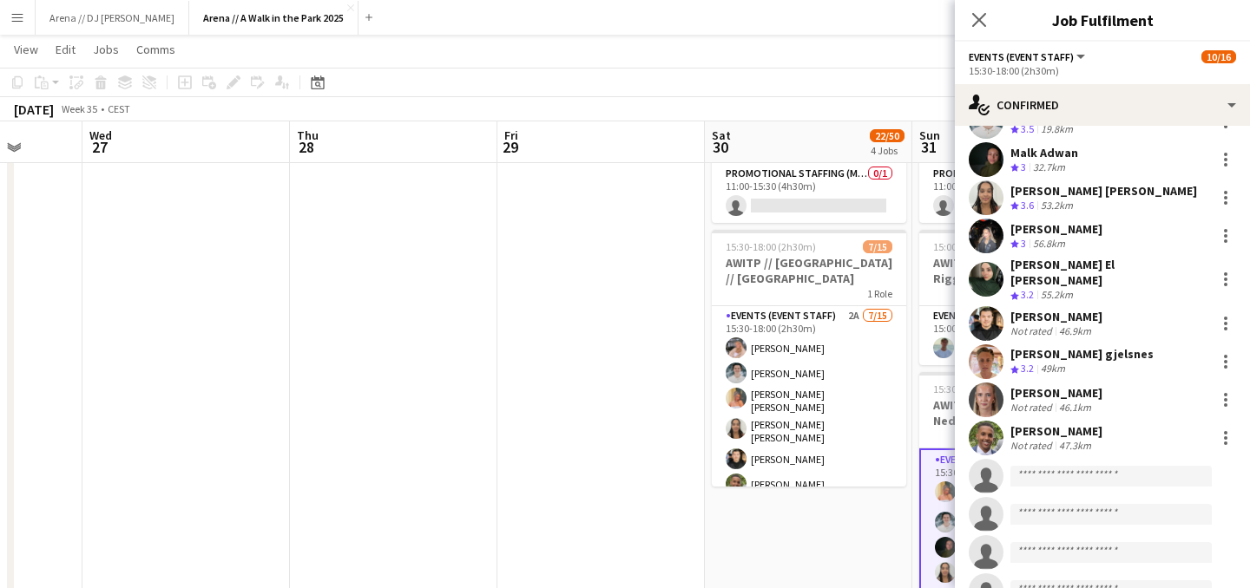
click at [638, 359] on app-date-cell at bounding box center [600, 50] width 207 height 1231
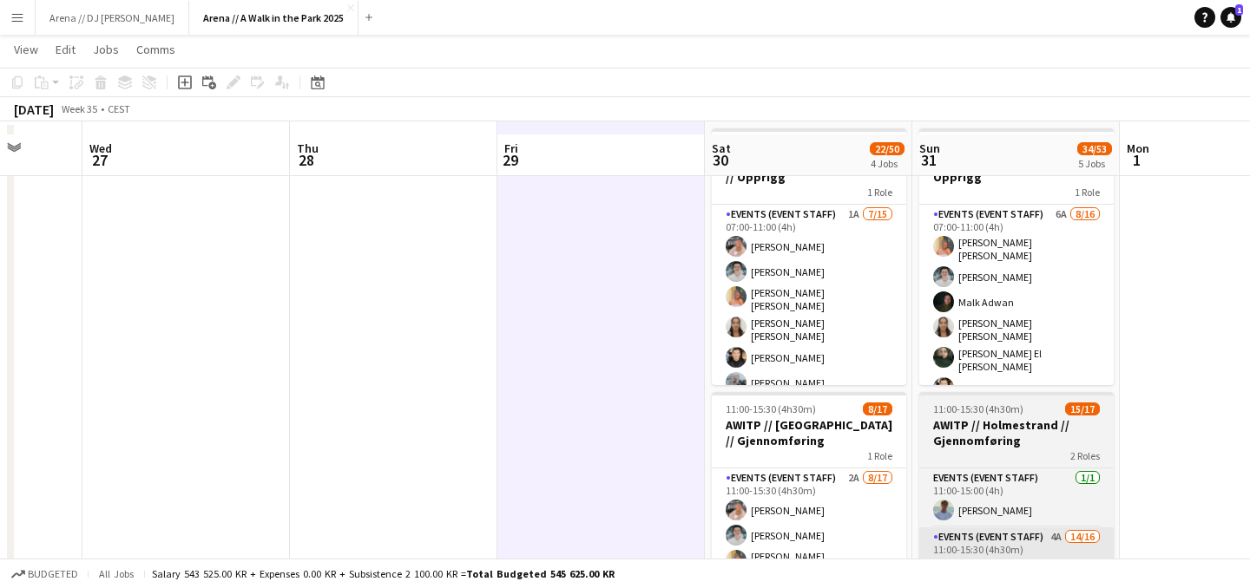
scroll to position [62, 0]
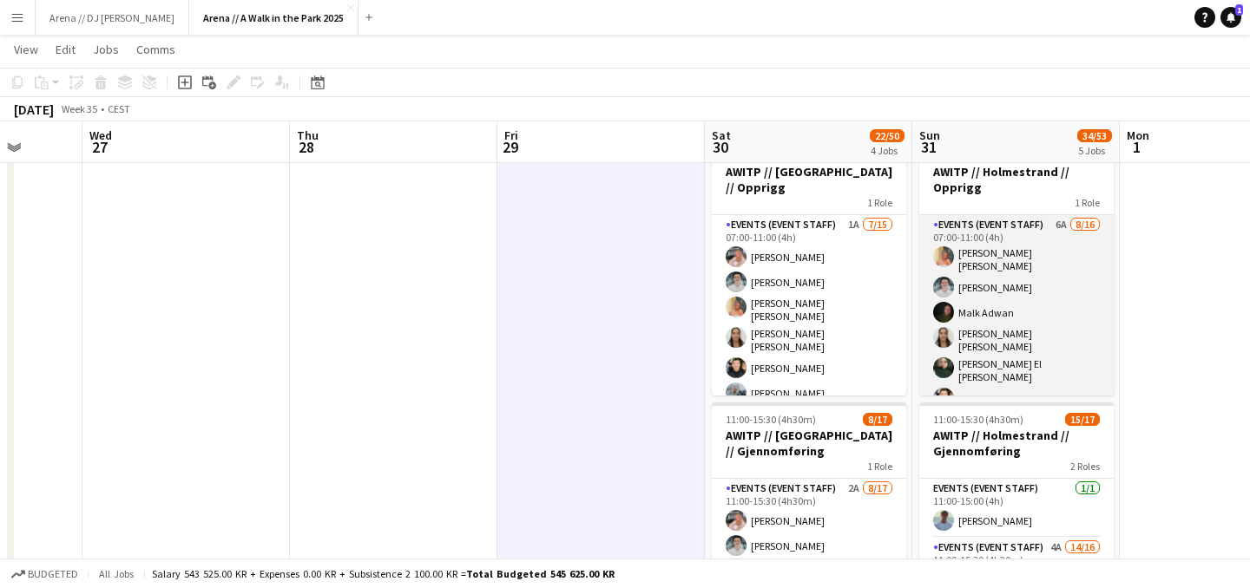
click at [1001, 311] on app-card-role "Events (Event Staff) 6A [DATE] 07:00-11:00 (4h) [PERSON_NAME] [PERSON_NAME] [PE…" at bounding box center [1016, 441] width 194 height 452
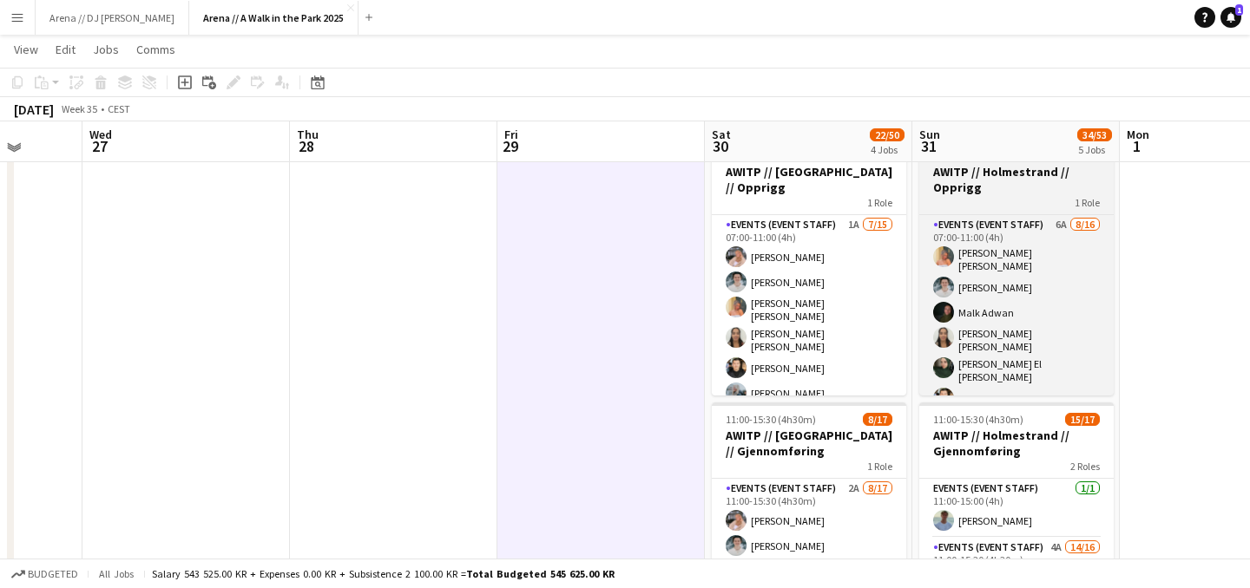
scroll to position [0, 0]
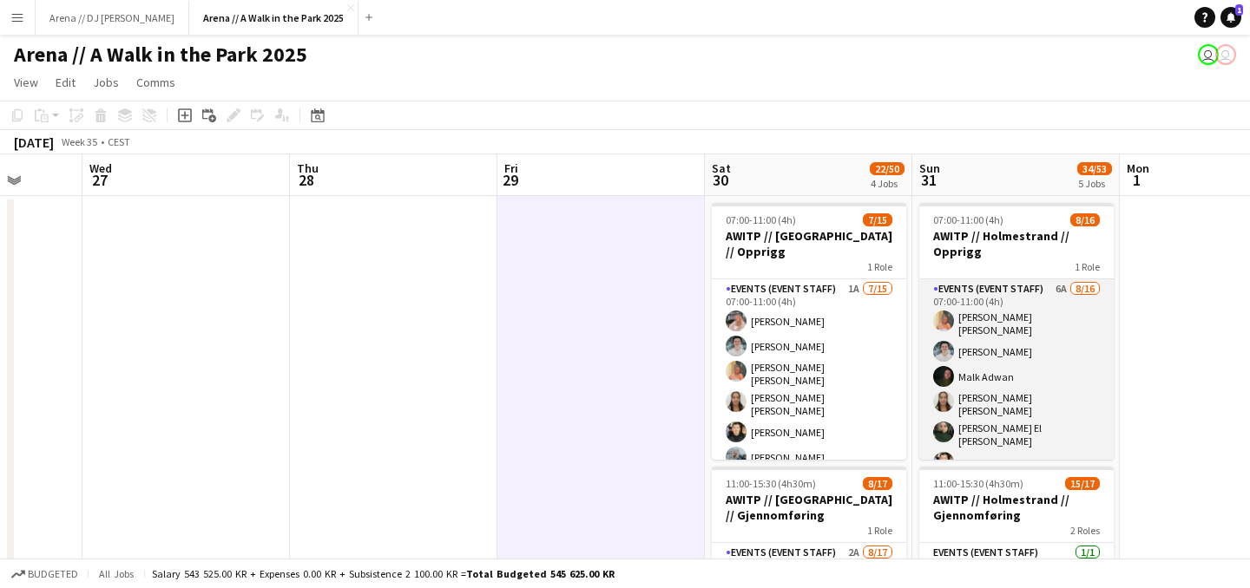
click at [1048, 409] on app-card-role "Events (Event Staff) 6A [DATE] 07:00-11:00 (4h) [PERSON_NAME] [PERSON_NAME] [PE…" at bounding box center [1016, 505] width 194 height 452
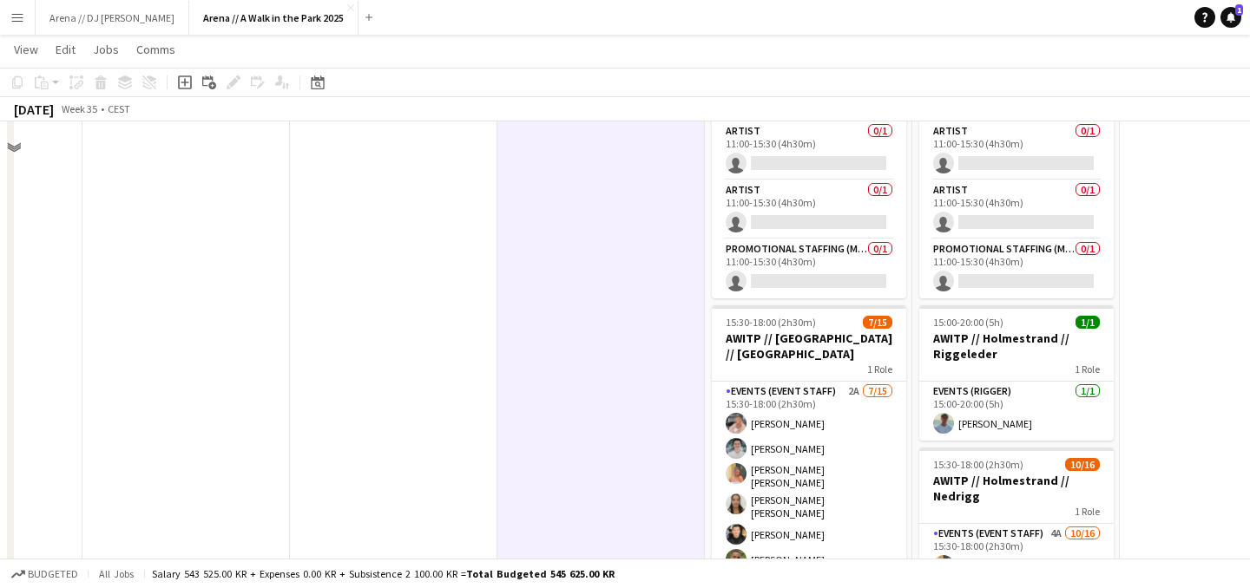
scroll to position [815, 0]
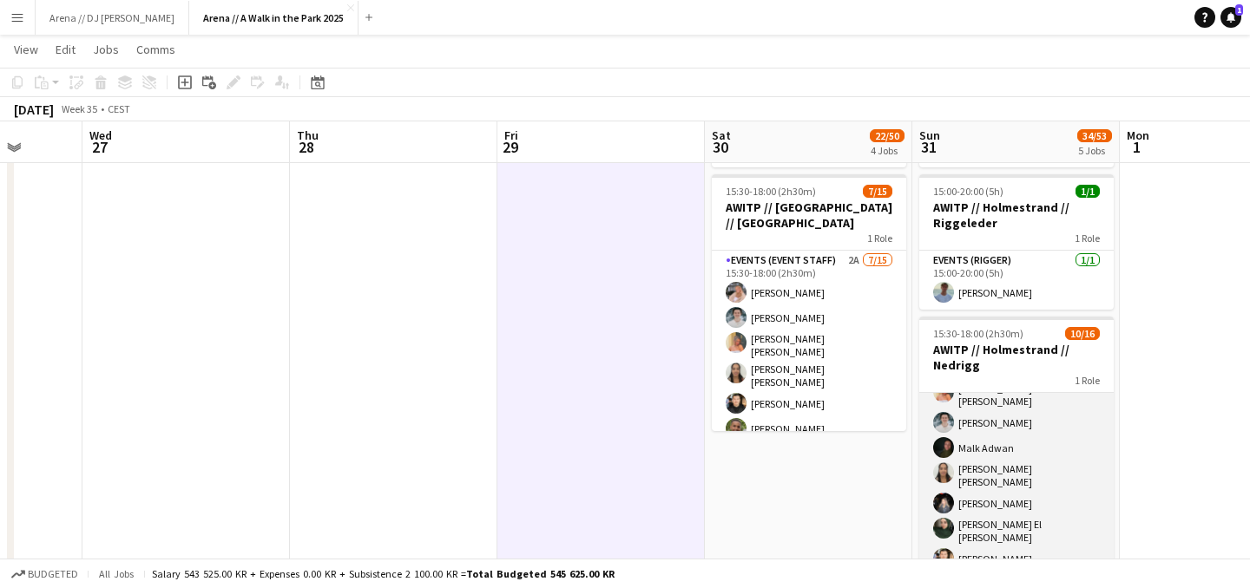
click at [1025, 472] on app-card-role "Events (Event Staff) 4A 10/16 15:30-18:00 (2h30m) Hannah Ludivia Rotbæk Meling …" at bounding box center [1016, 577] width 194 height 452
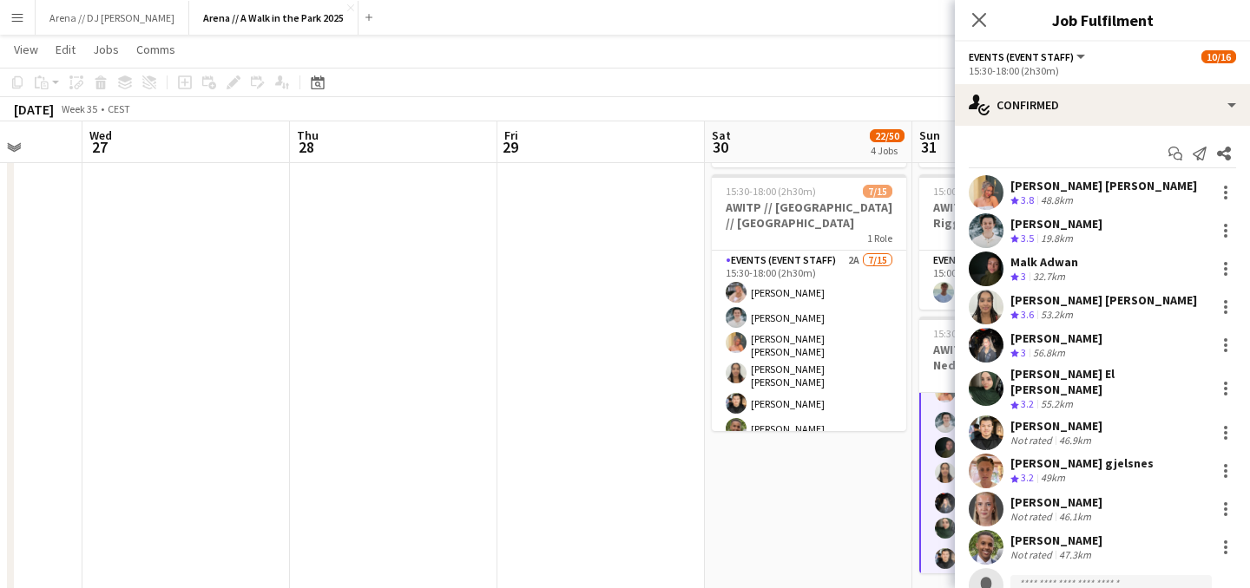
click at [1036, 575] on input at bounding box center [1110, 585] width 201 height 21
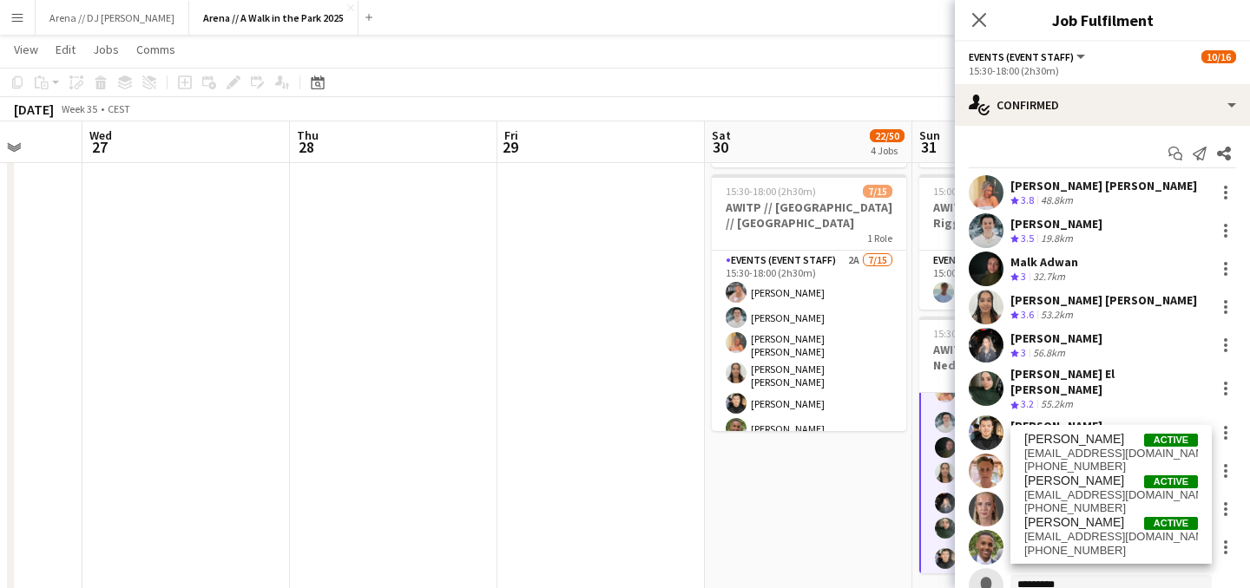
type input "*********"
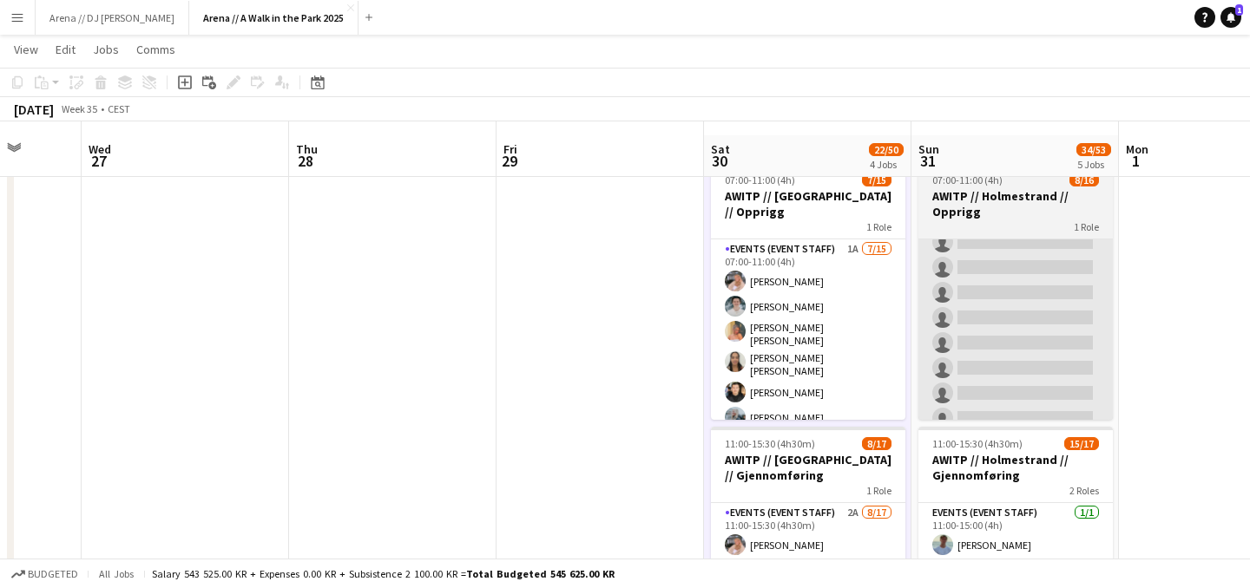
scroll to position [26, 0]
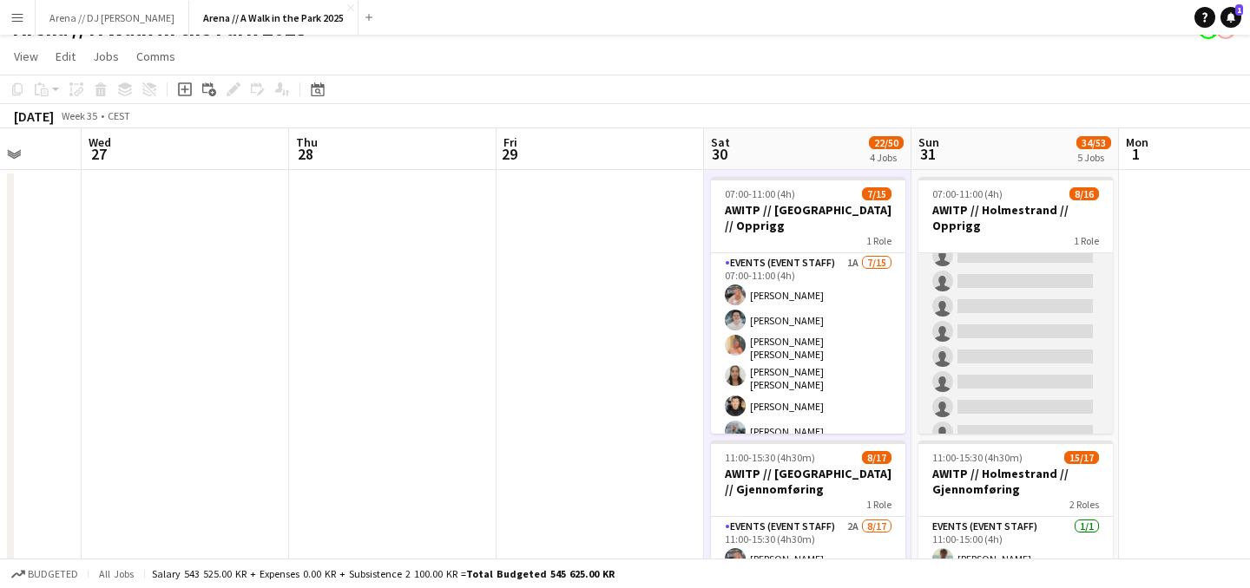
click at [1054, 309] on app-card-role "Events (Event Staff) 6A [DATE] 07:00-11:00 (4h) [PERSON_NAME] [PERSON_NAME] [PE…" at bounding box center [1015, 223] width 194 height 452
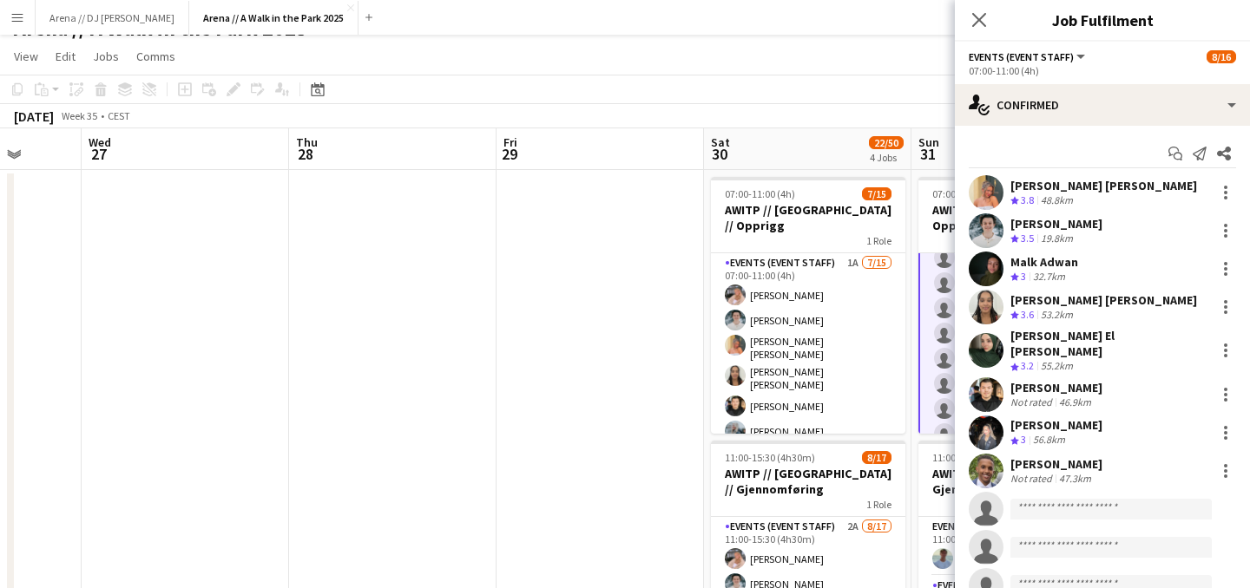
scroll to position [258, 0]
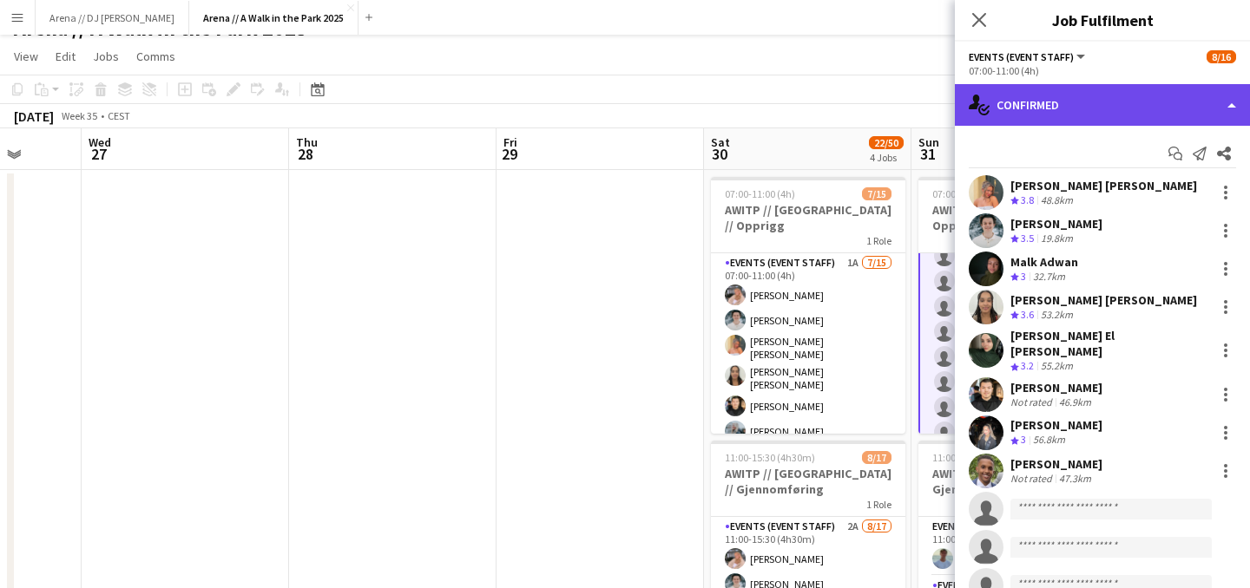
click at [1194, 113] on div "single-neutral-actions-check-2 Confirmed" at bounding box center [1102, 105] width 295 height 42
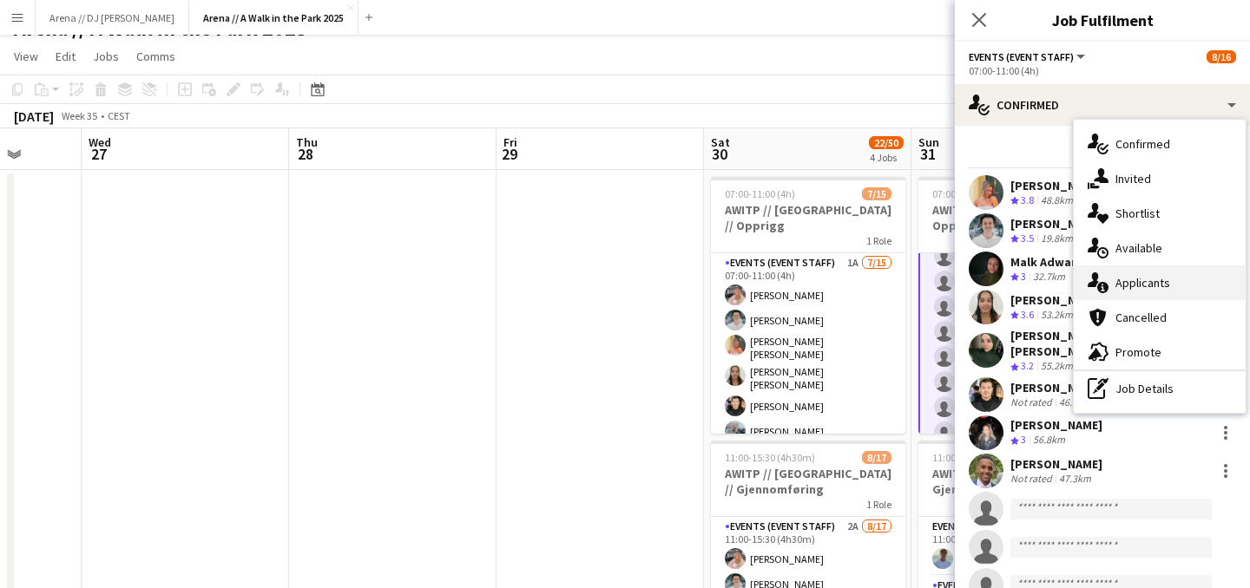
click at [1189, 272] on div "single-neutral-actions-information Applicants" at bounding box center [1159, 283] width 172 height 35
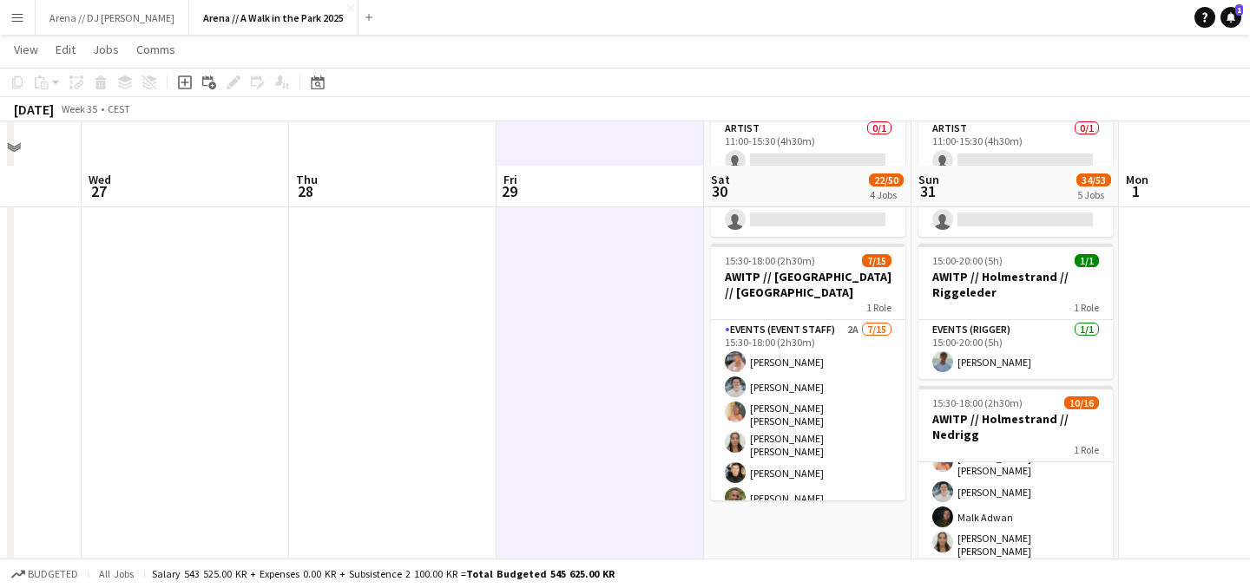
scroll to position [867, 0]
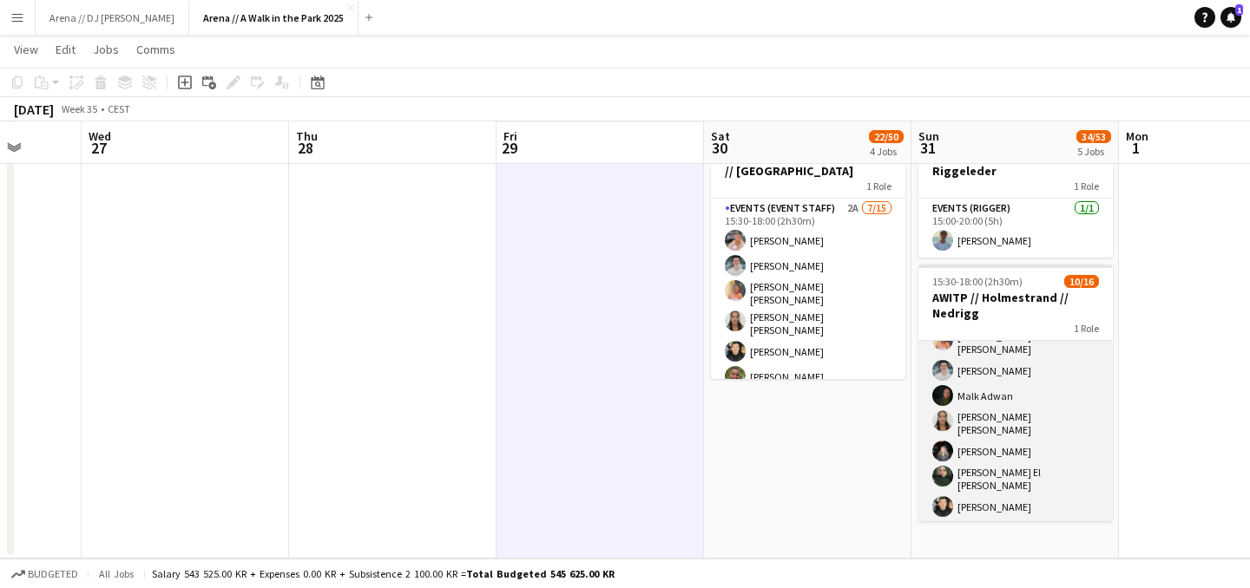
click at [1035, 436] on app-card-role "Events (Event Staff) 4A 10/16 15:30-18:00 (2h30m) Hannah Ludivia Rotbæk Meling …" at bounding box center [1015, 525] width 194 height 452
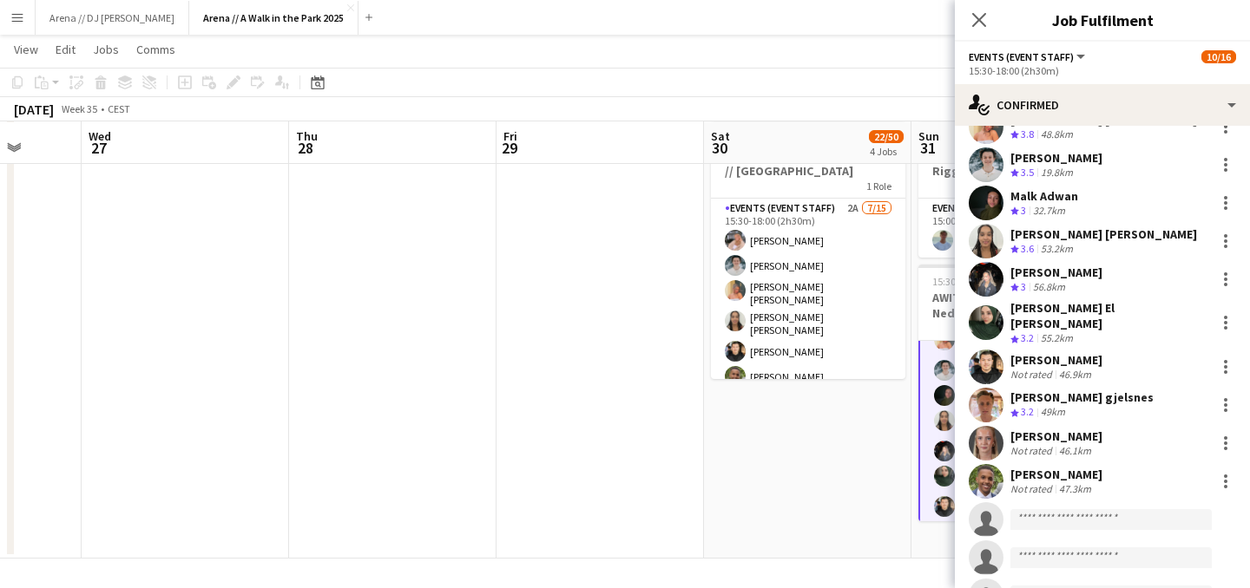
scroll to position [76, 0]
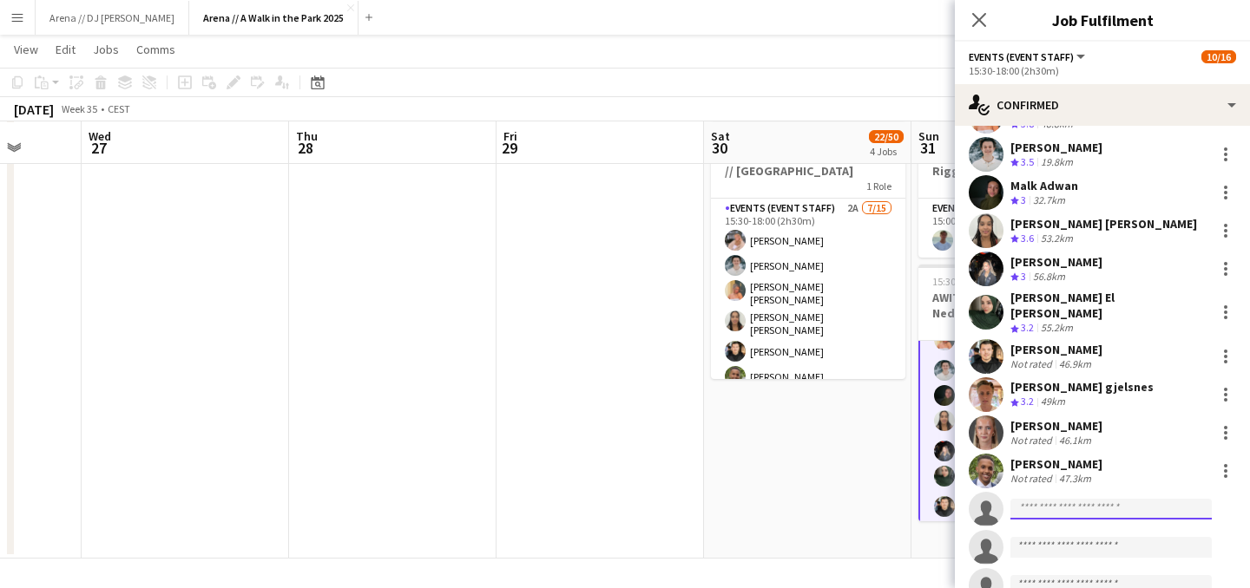
click at [1059, 499] on input at bounding box center [1110, 509] width 201 height 21
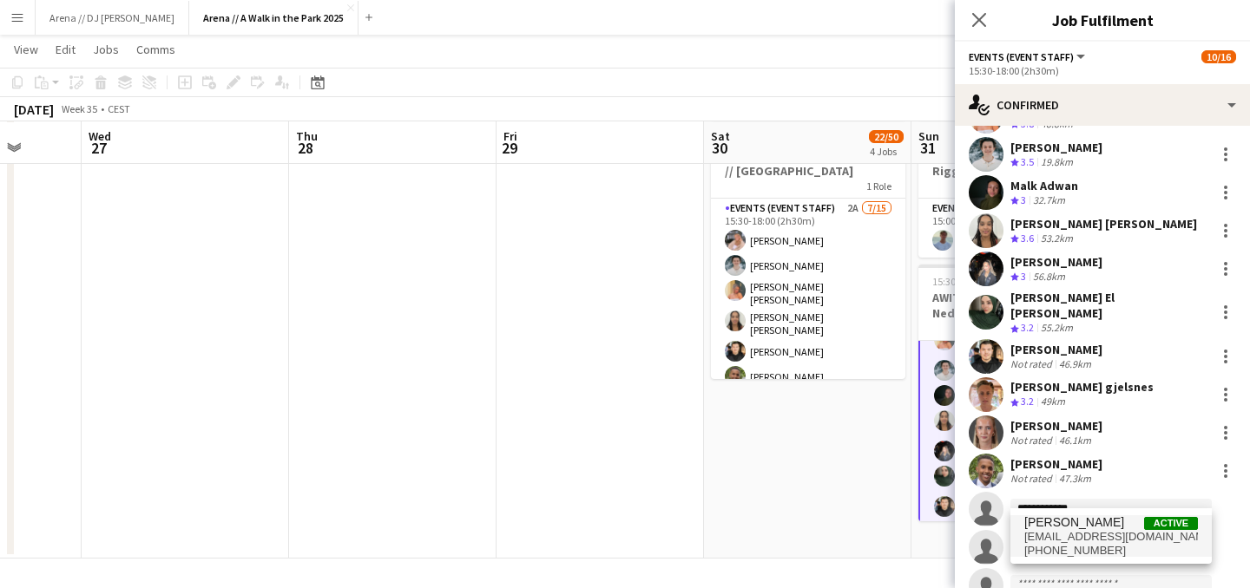
type input "**********"
click at [1089, 528] on span "[PERSON_NAME]" at bounding box center [1074, 522] width 100 height 15
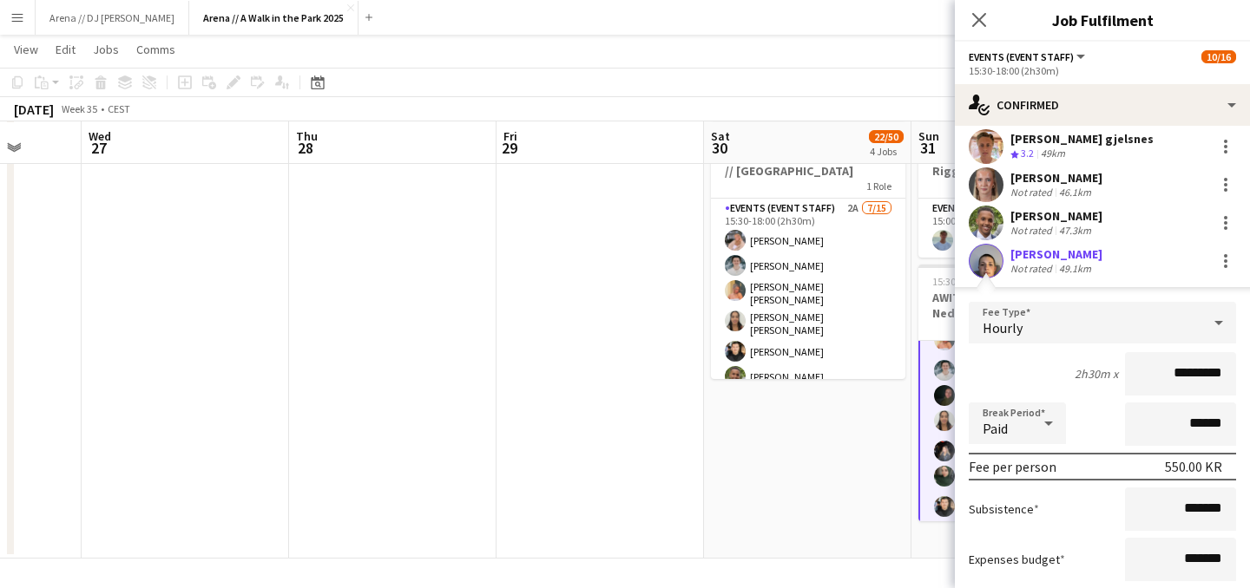
scroll to position [640, 0]
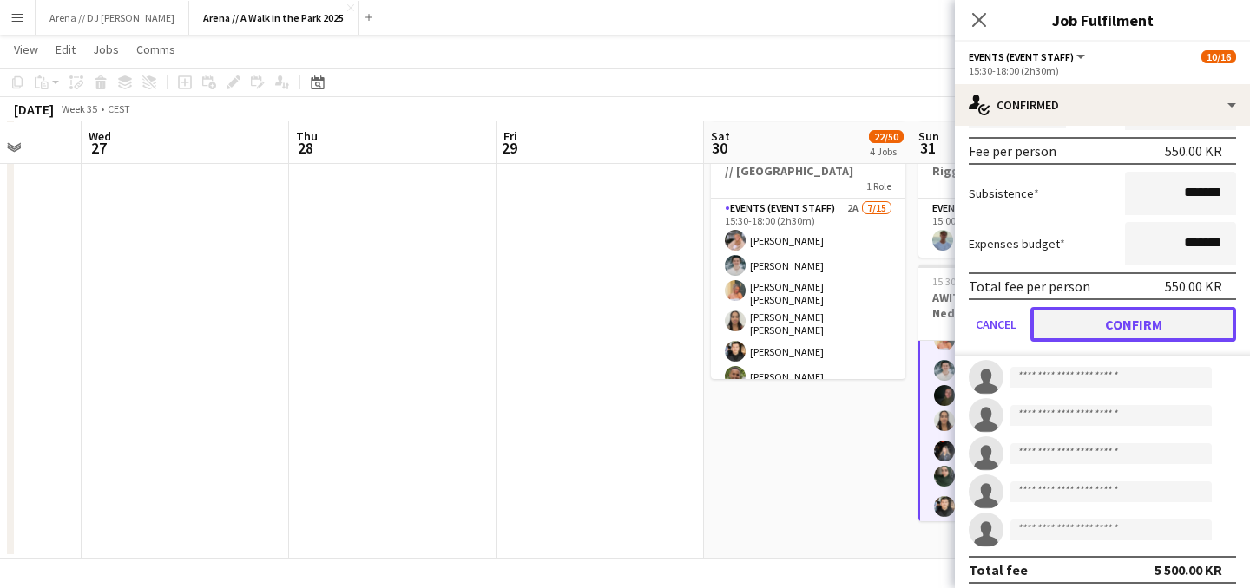
click at [1152, 320] on button "Confirm" at bounding box center [1133, 324] width 206 height 35
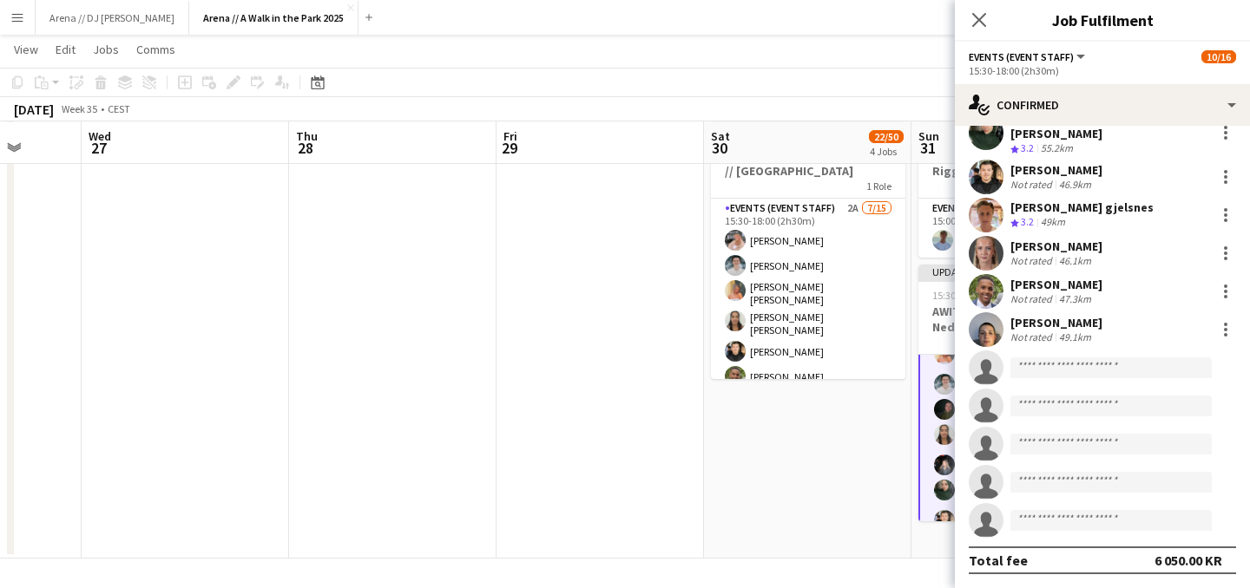
scroll to position [0, 0]
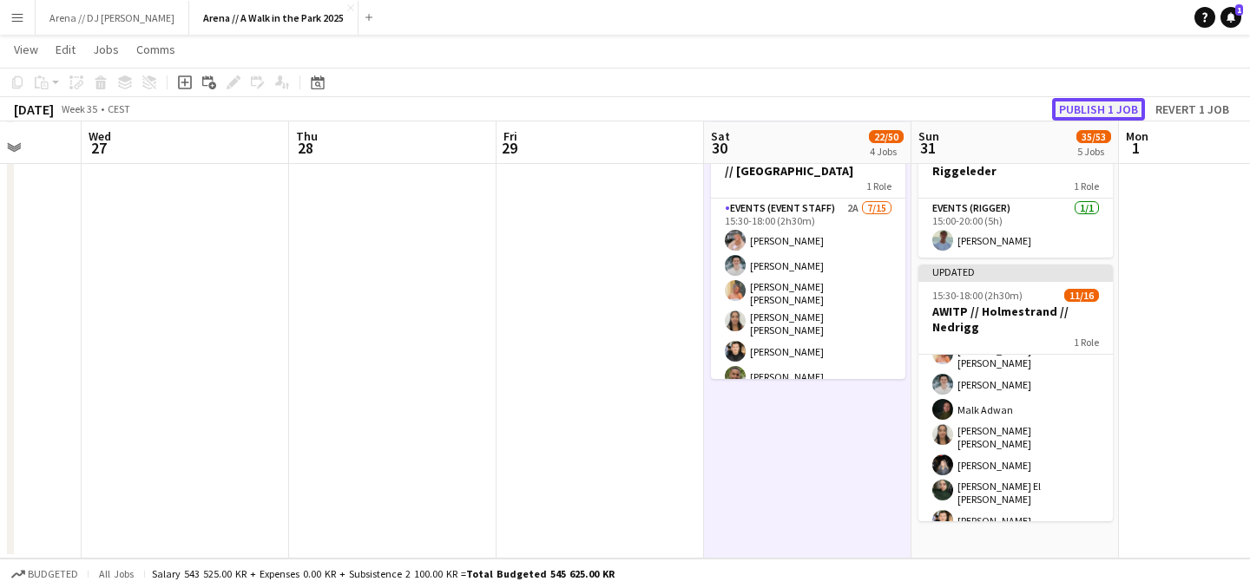
click at [1113, 108] on button "Publish 1 job" at bounding box center [1098, 109] width 93 height 23
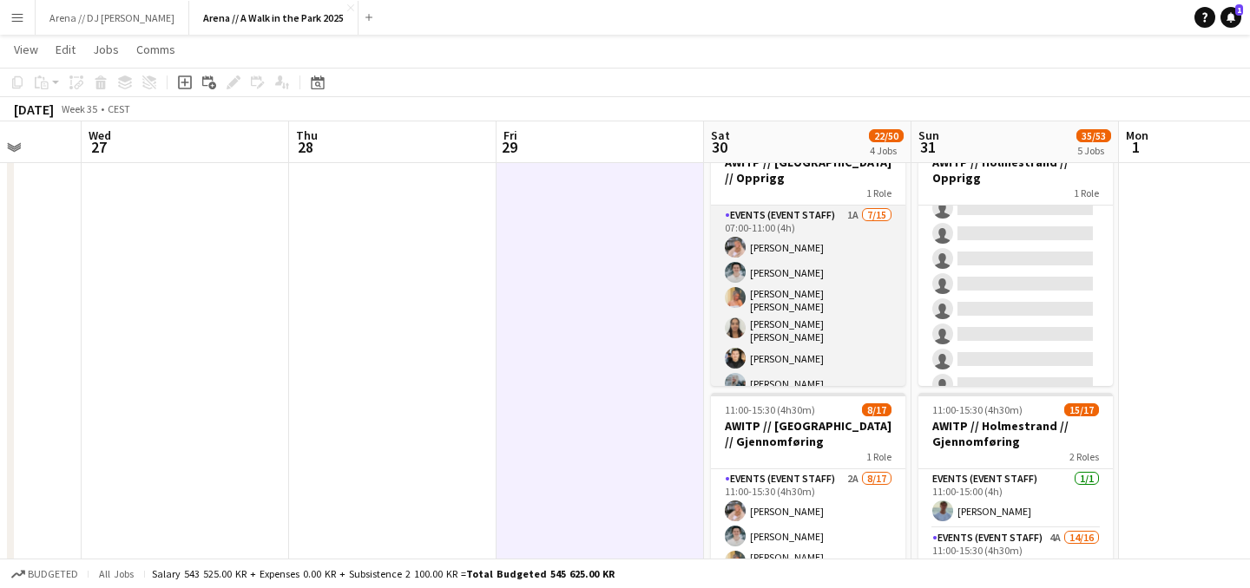
click at [806, 301] on app-card-role "Events (Event Staff) 1A 7/15 07:00-11:00 (4h) Lise Lockwood Lukas Lindberg Hann…" at bounding box center [808, 417] width 194 height 422
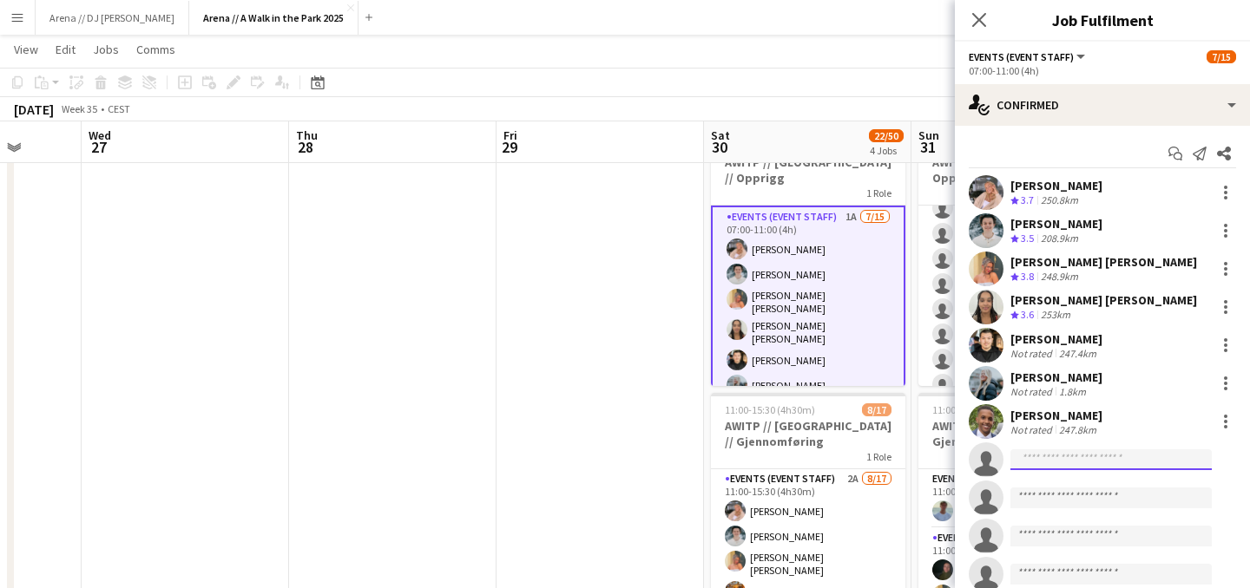
click at [1027, 460] on input at bounding box center [1110, 459] width 201 height 21
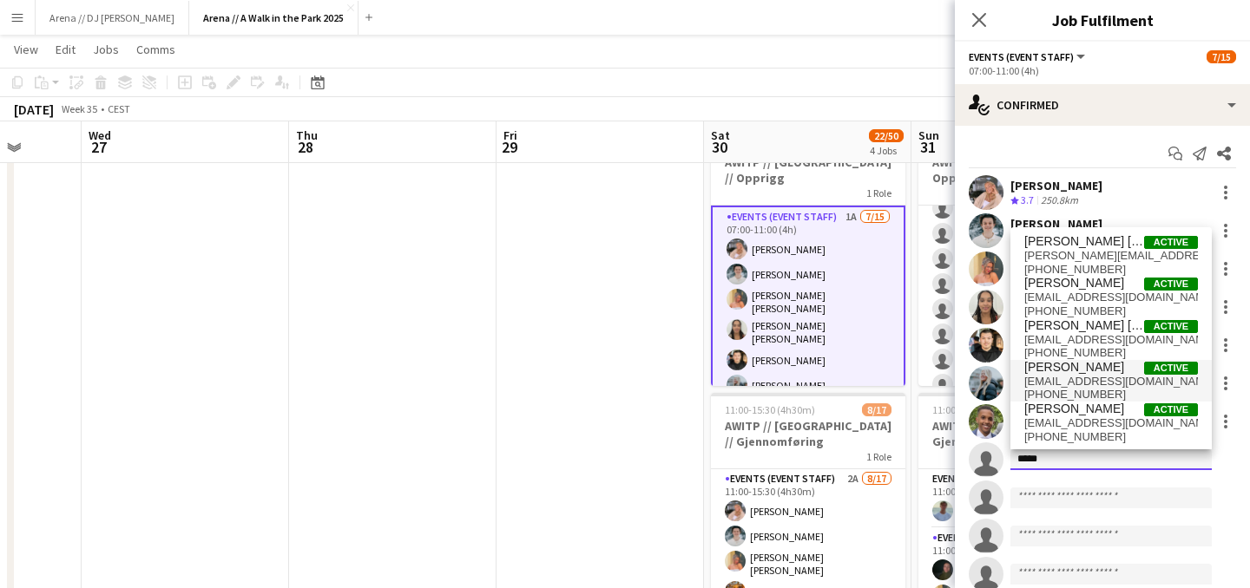
type input "*****"
click at [1098, 376] on span "skesen1254@gmail.com" at bounding box center [1111, 382] width 174 height 14
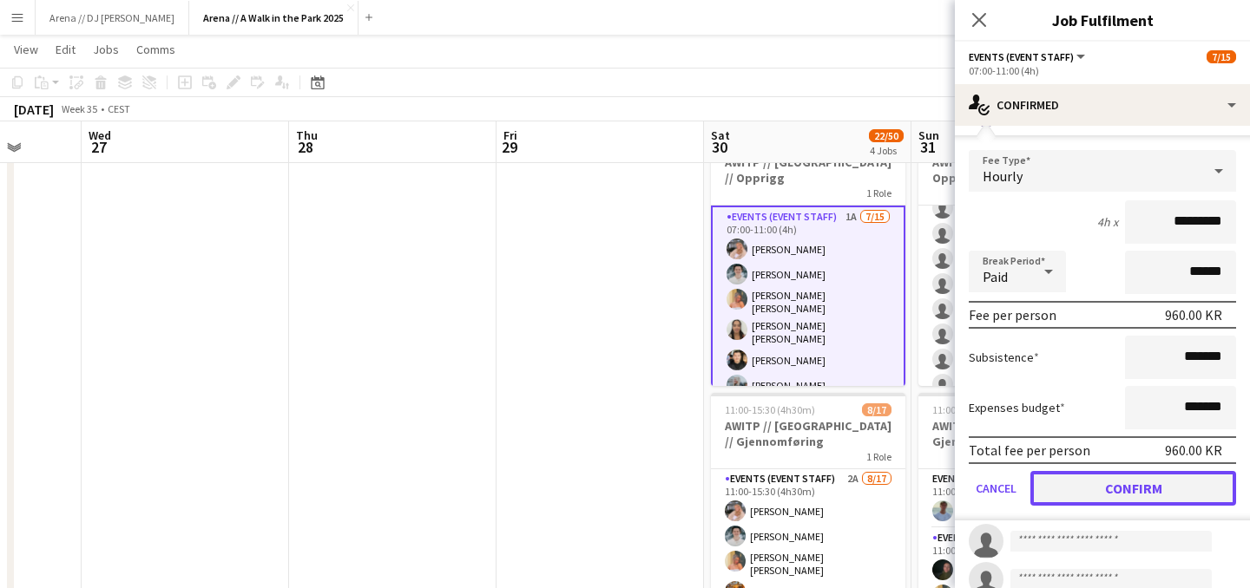
click at [1088, 496] on button "Confirm" at bounding box center [1133, 488] width 206 height 35
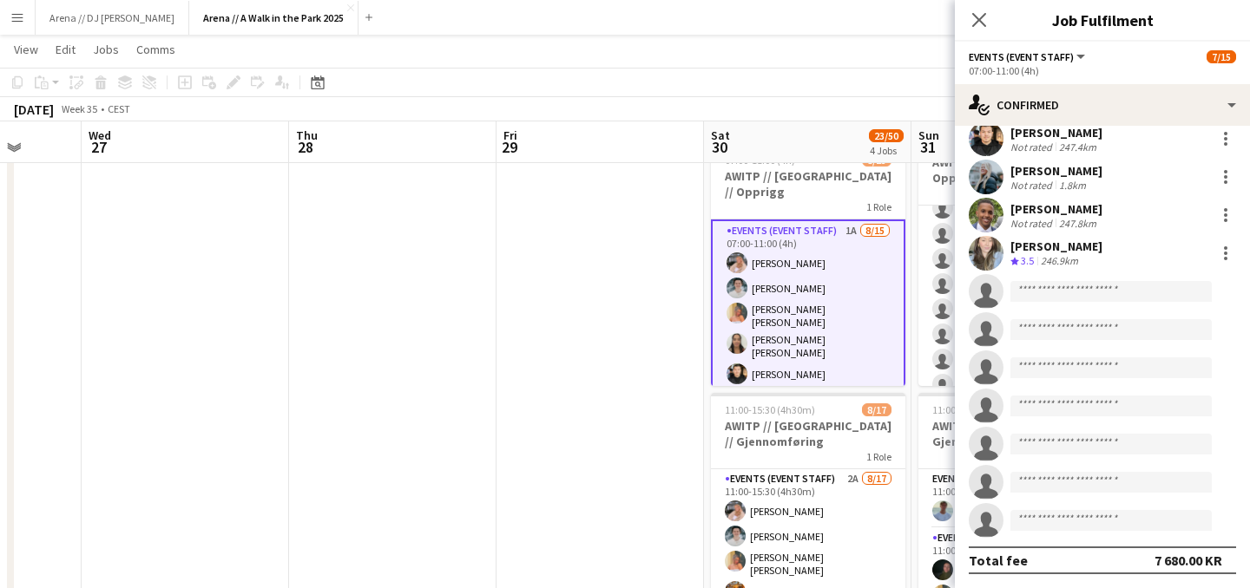
scroll to position [207, 0]
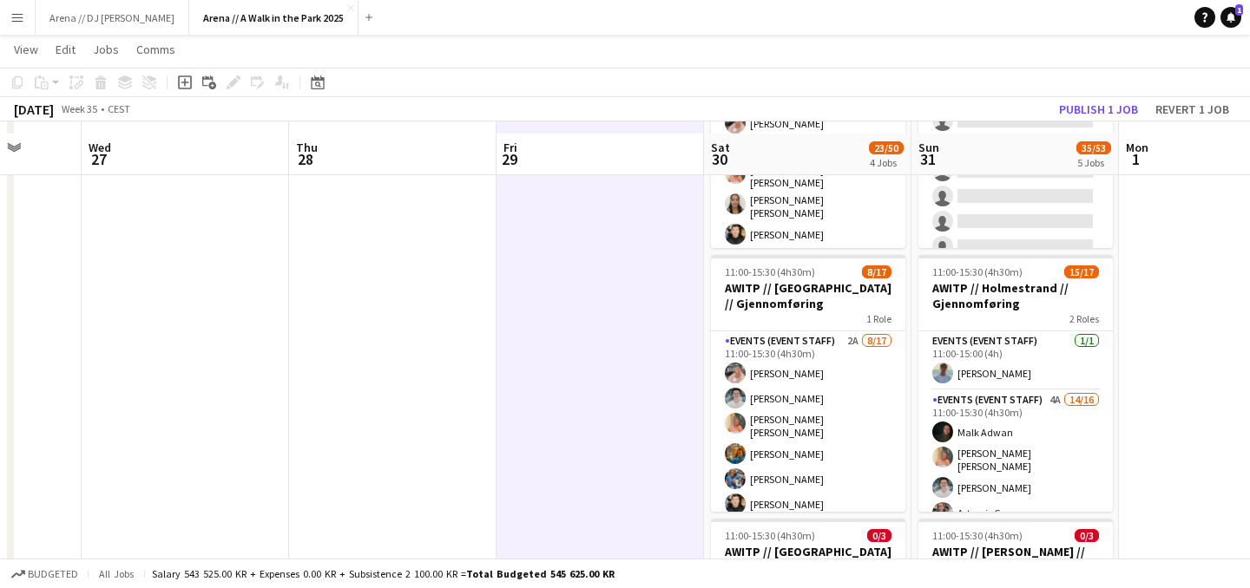
scroll to position [222, 0]
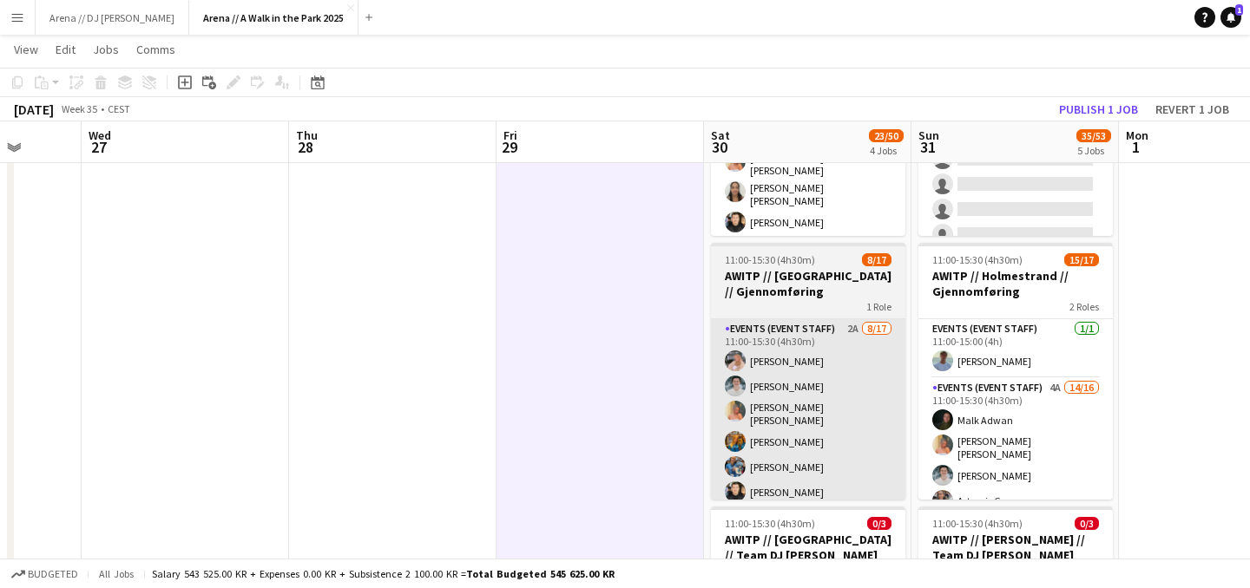
click at [794, 423] on app-card-role "Events (Event Staff) 2A 8/17 11:00-15:30 (4h30m) Lise Lockwood Lukas Lindberg H…" at bounding box center [808, 552] width 194 height 467
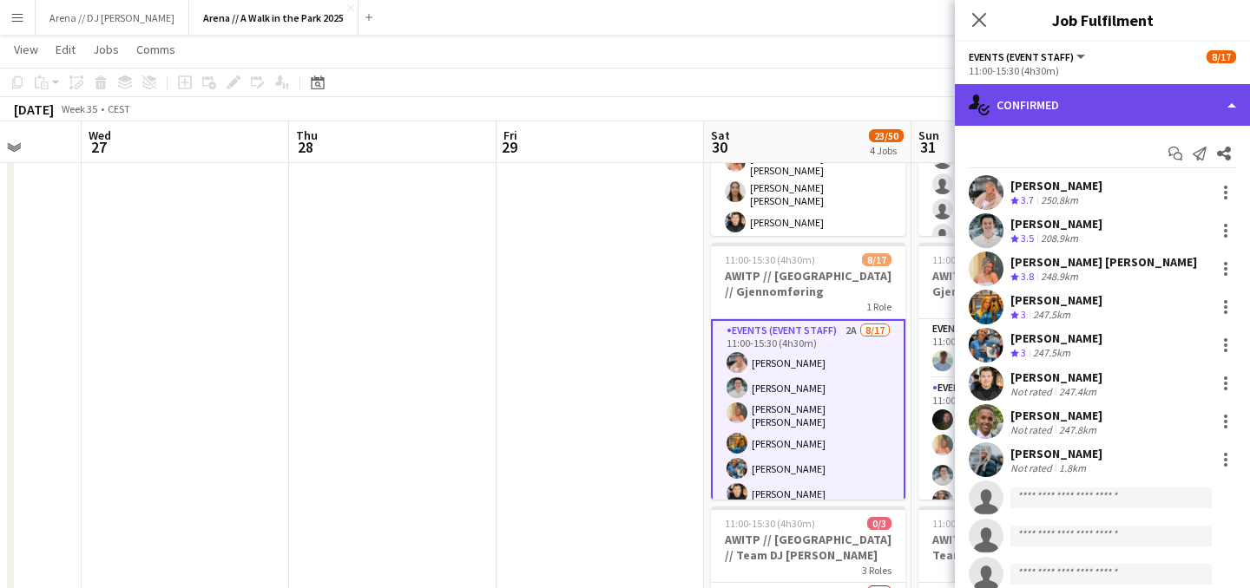
click at [1160, 114] on div "single-neutral-actions-check-2 Confirmed" at bounding box center [1102, 105] width 295 height 42
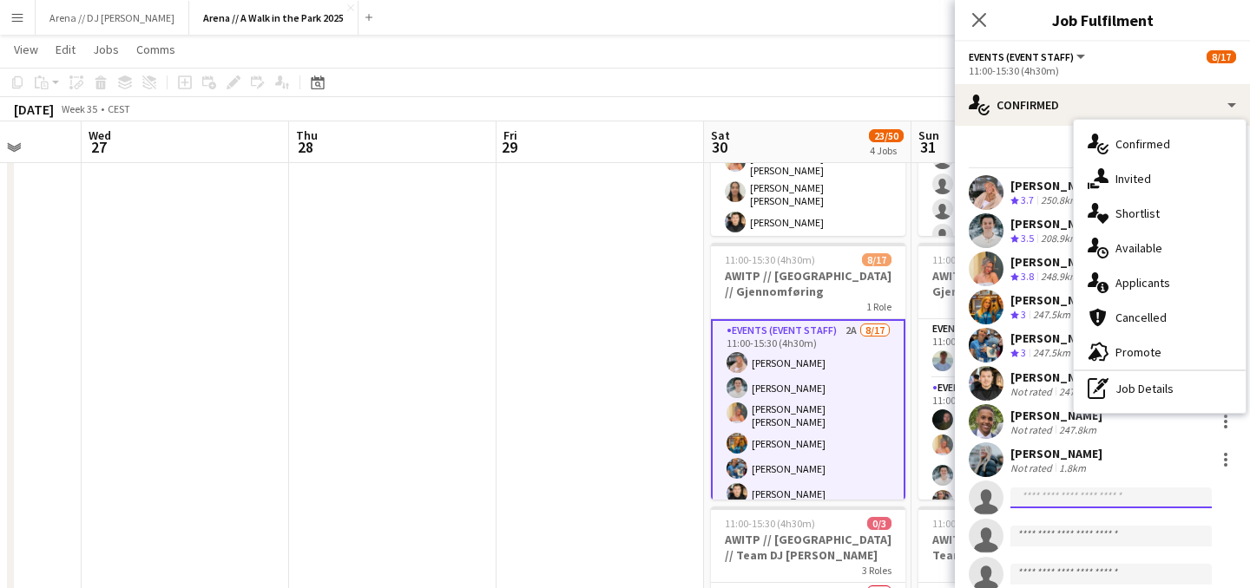
click at [1033, 499] on input at bounding box center [1110, 498] width 201 height 21
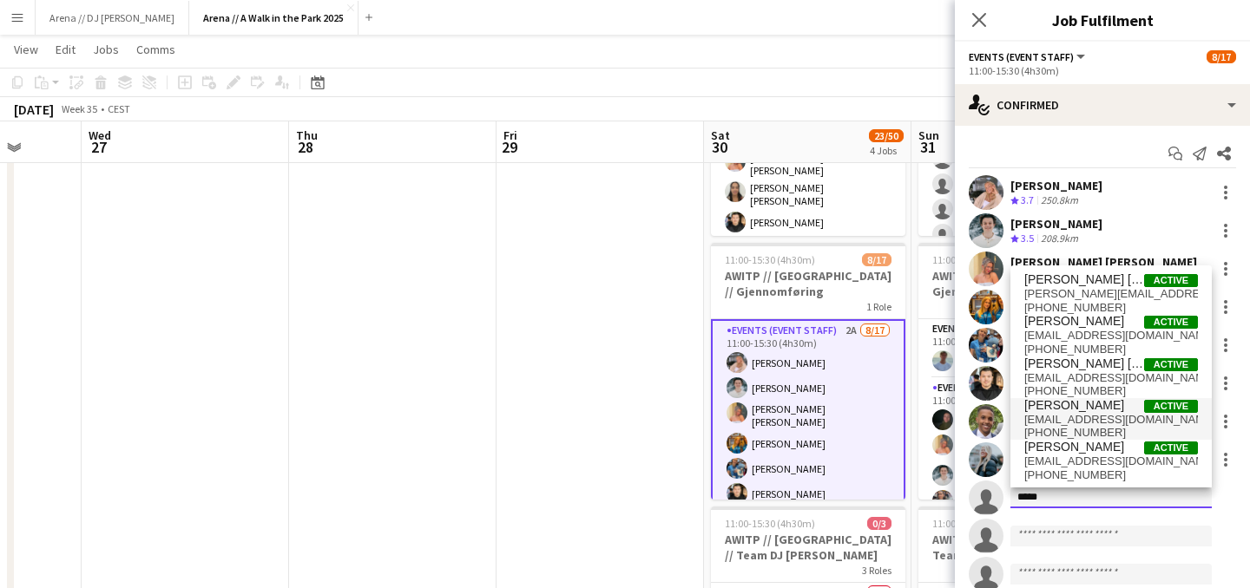
type input "*****"
click at [1079, 404] on span "[PERSON_NAME]" at bounding box center [1074, 405] width 100 height 15
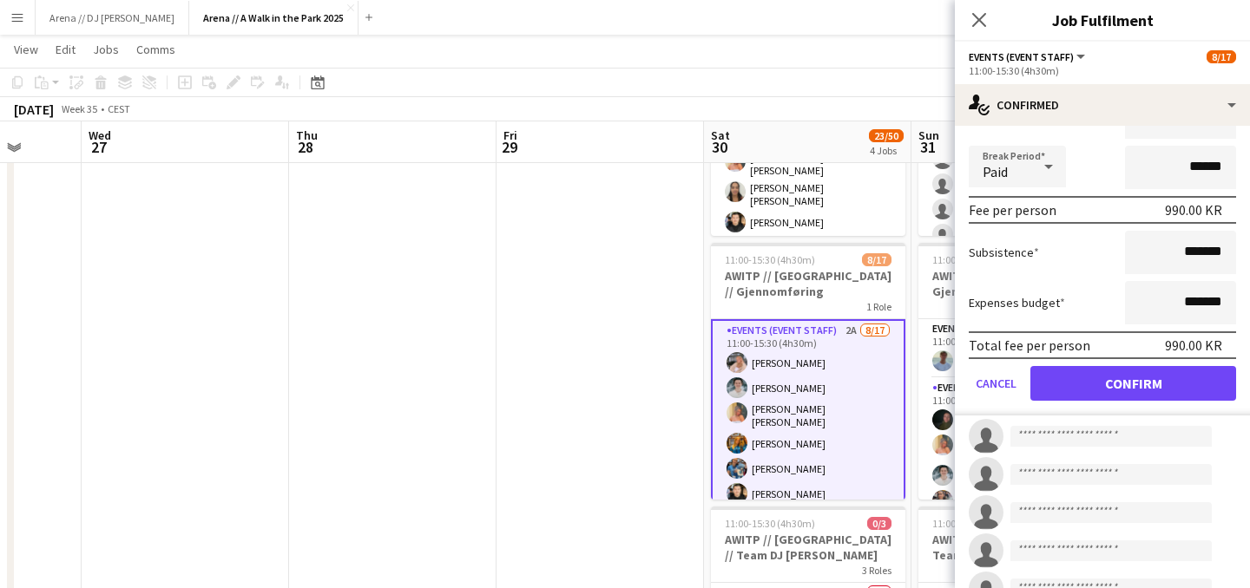
scroll to position [508, 0]
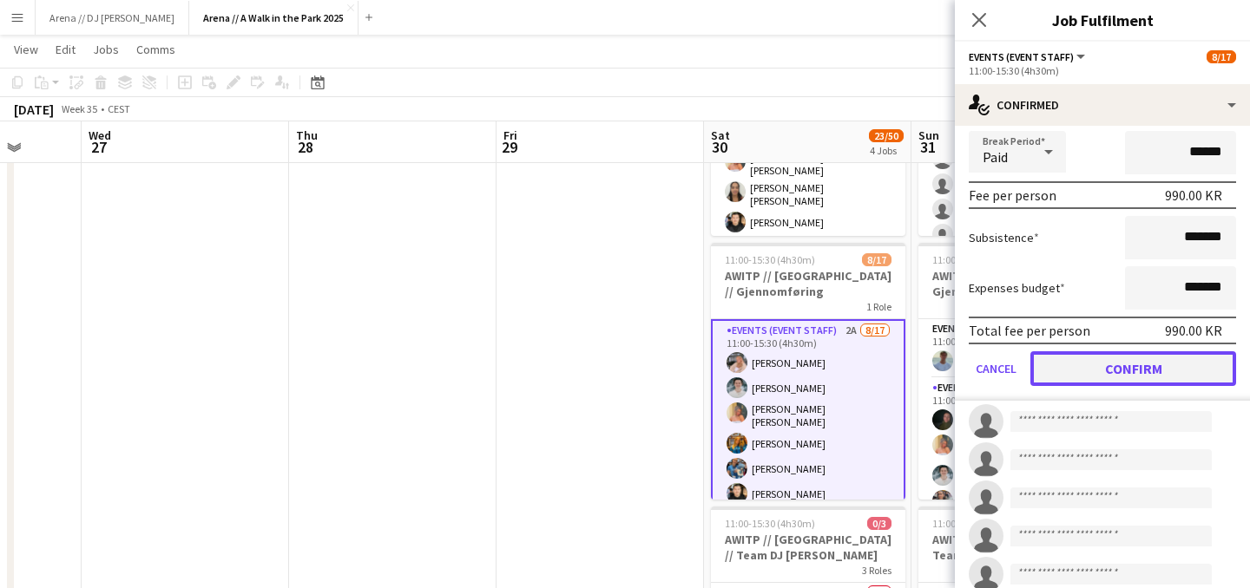
click at [1158, 364] on button "Confirm" at bounding box center [1133, 368] width 206 height 35
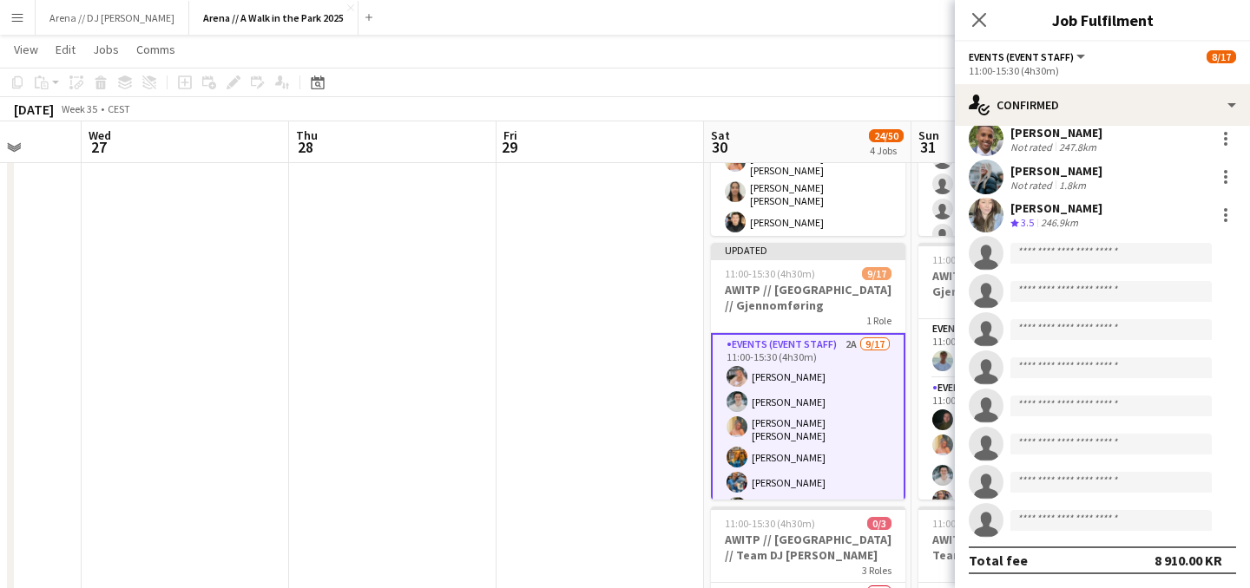
scroll to position [283, 0]
click at [648, 433] on app-date-cell at bounding box center [599, 587] width 207 height 1231
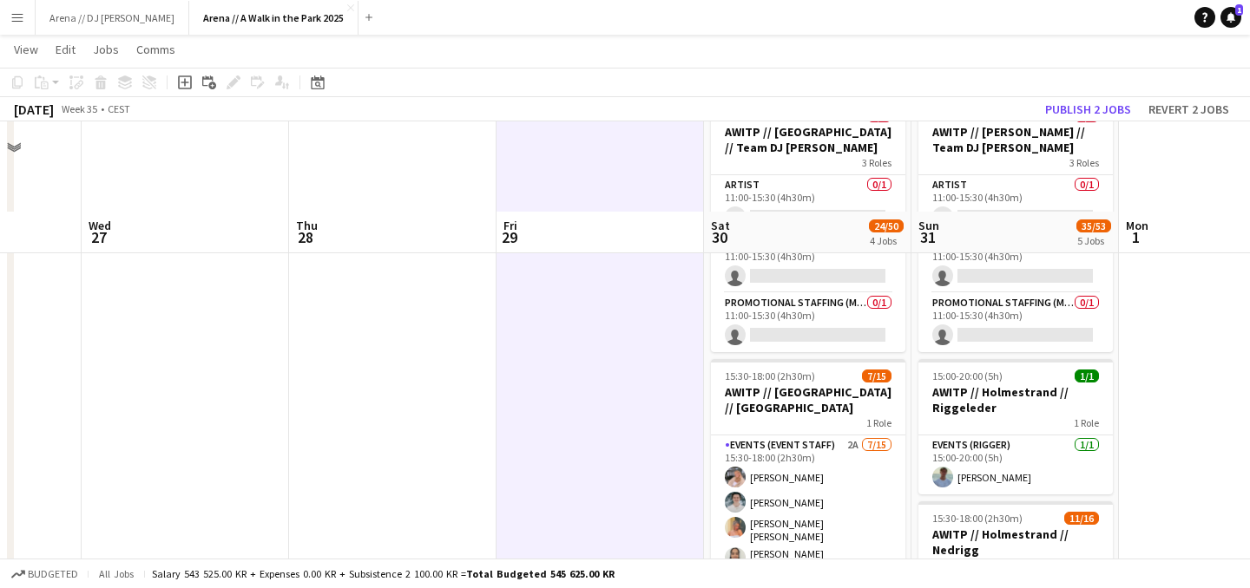
scroll to position [737, 0]
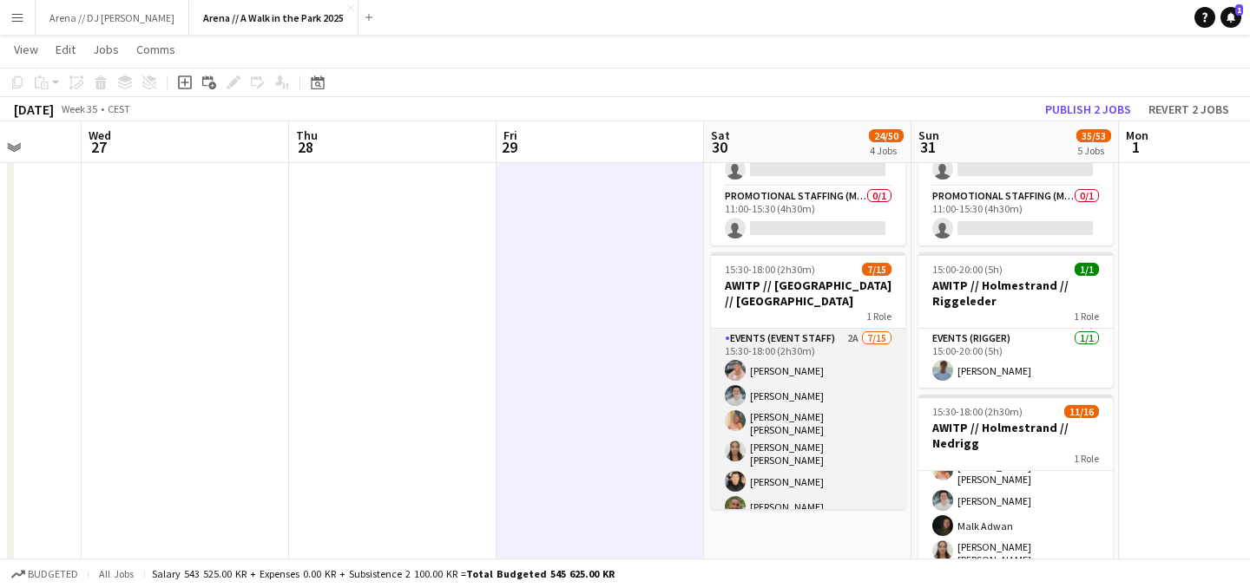
click at [792, 459] on app-card-role "Events (Event Staff) 2A 7/15 15:30-18:00 (2h30m) Lise Lockwood Lukas Lindberg H…" at bounding box center [808, 540] width 194 height 422
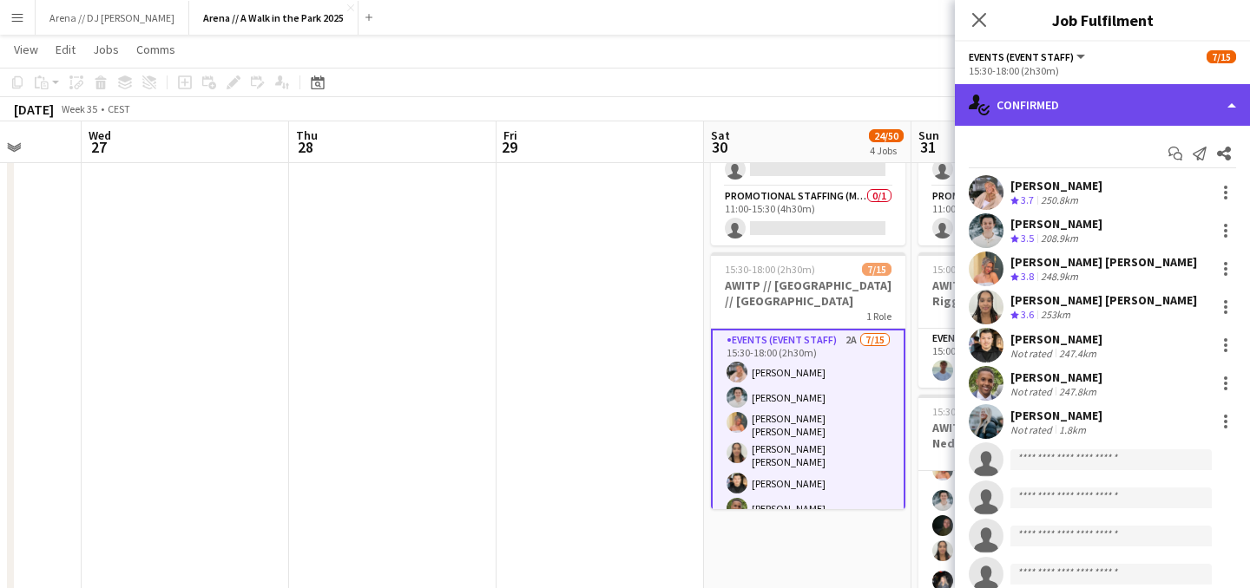
click at [1141, 108] on div "single-neutral-actions-check-2 Confirmed" at bounding box center [1102, 105] width 295 height 42
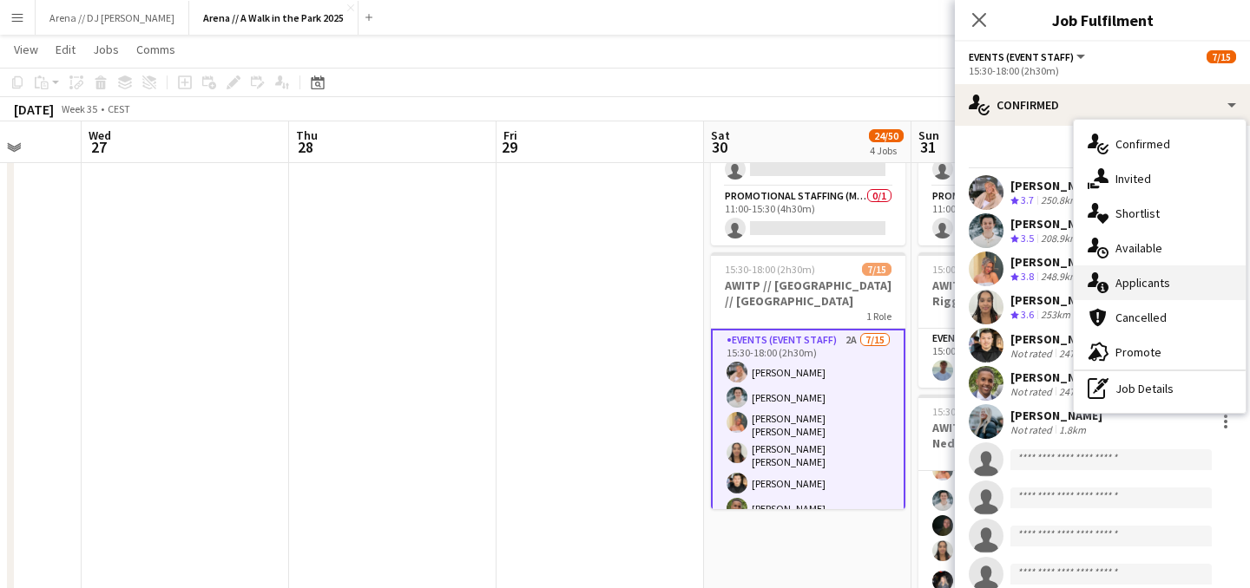
click at [1145, 289] on div "single-neutral-actions-information Applicants" at bounding box center [1159, 283] width 172 height 35
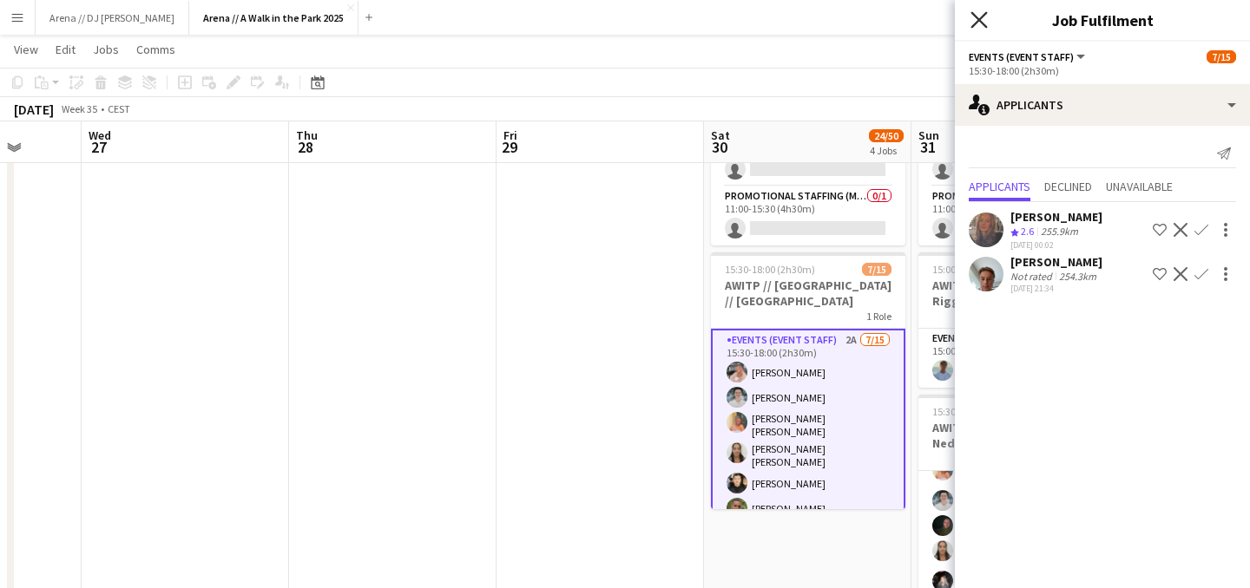
click at [978, 21] on icon at bounding box center [978, 19] width 16 height 16
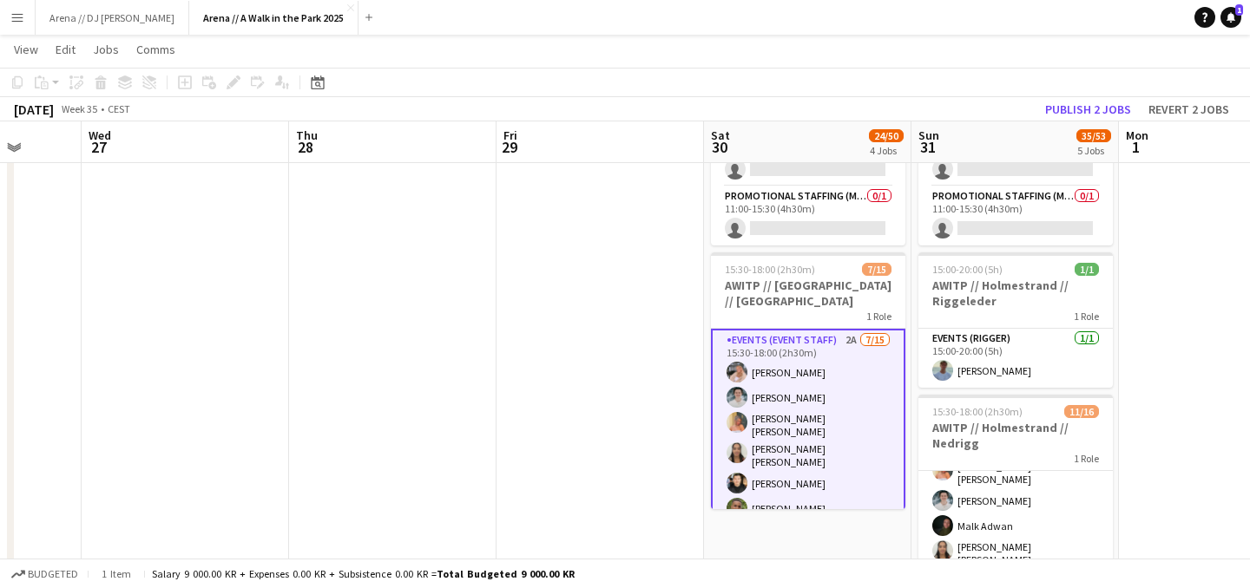
click at [810, 396] on app-card-role "Events (Event Staff) 2A 7/15 15:30-18:00 (2h30m) Lise Lockwood Lukas Lindberg H…" at bounding box center [808, 541] width 194 height 425
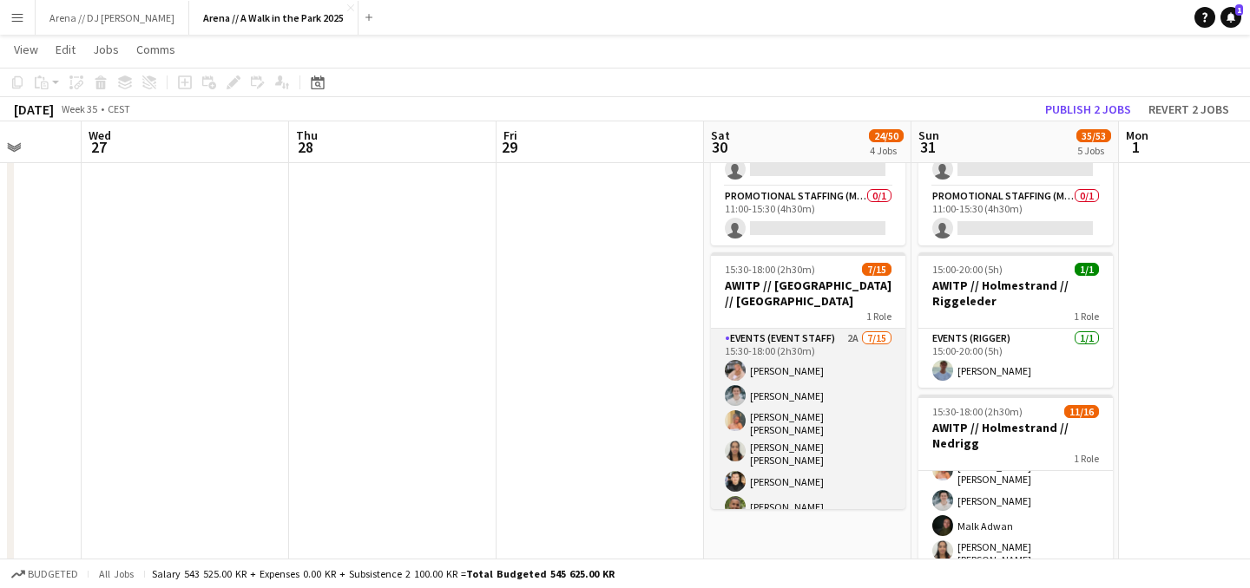
click at [867, 381] on app-card-role "Events (Event Staff) 2A 7/15 15:30-18:00 (2h30m) Lise Lockwood Lukas Lindberg H…" at bounding box center [808, 540] width 194 height 422
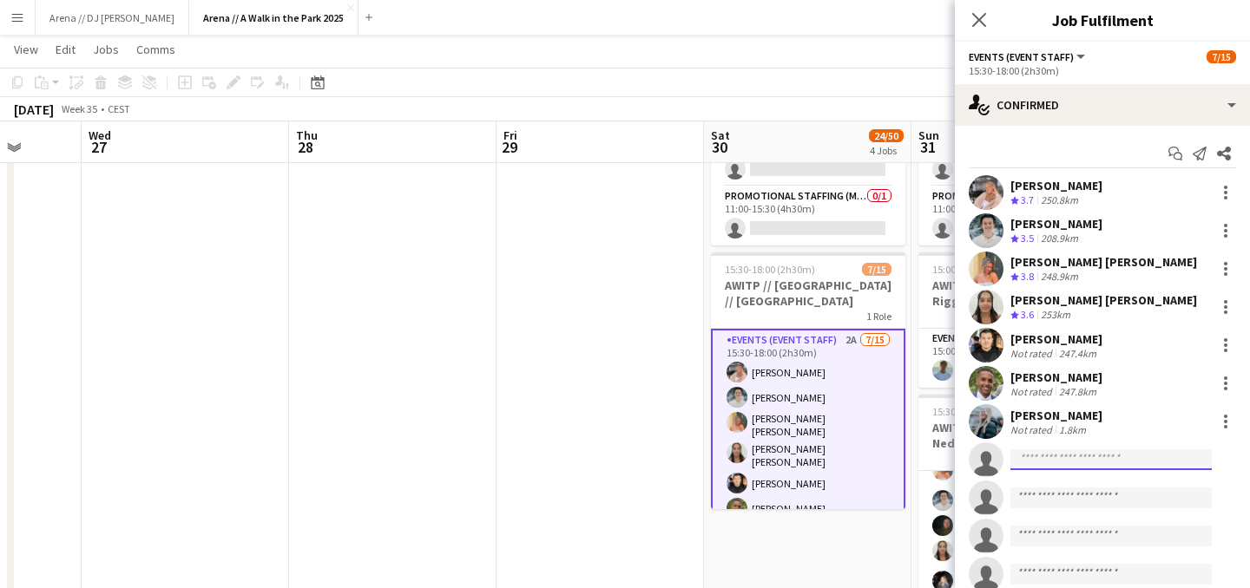
click at [1080, 463] on input at bounding box center [1110, 459] width 201 height 21
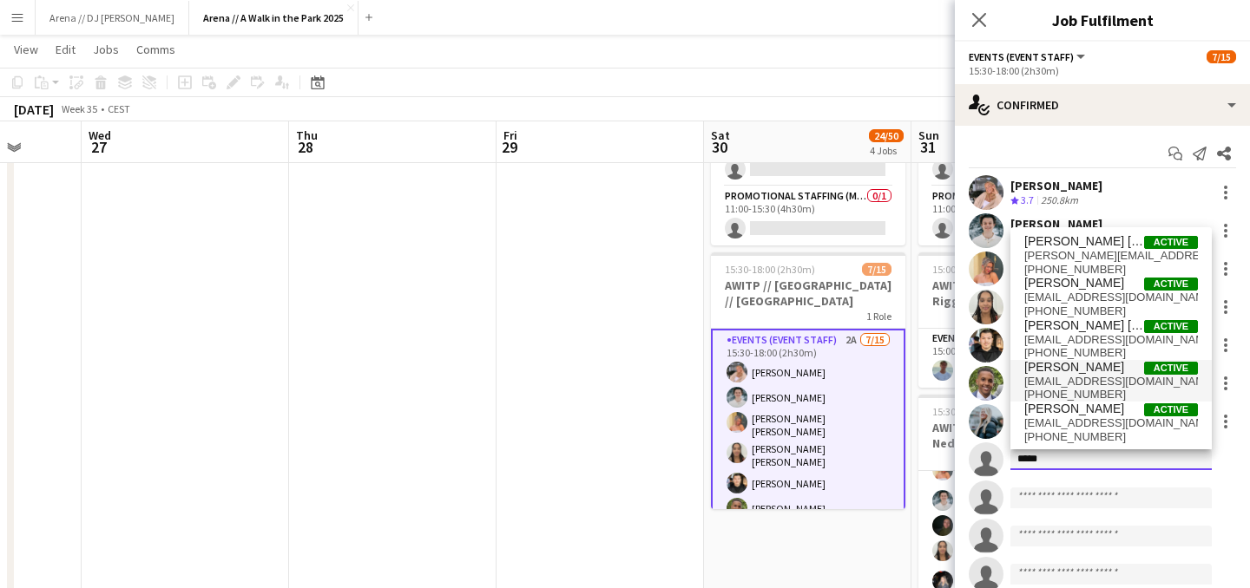
type input "*****"
click at [1102, 369] on span "Selma Kesen Active" at bounding box center [1111, 367] width 174 height 15
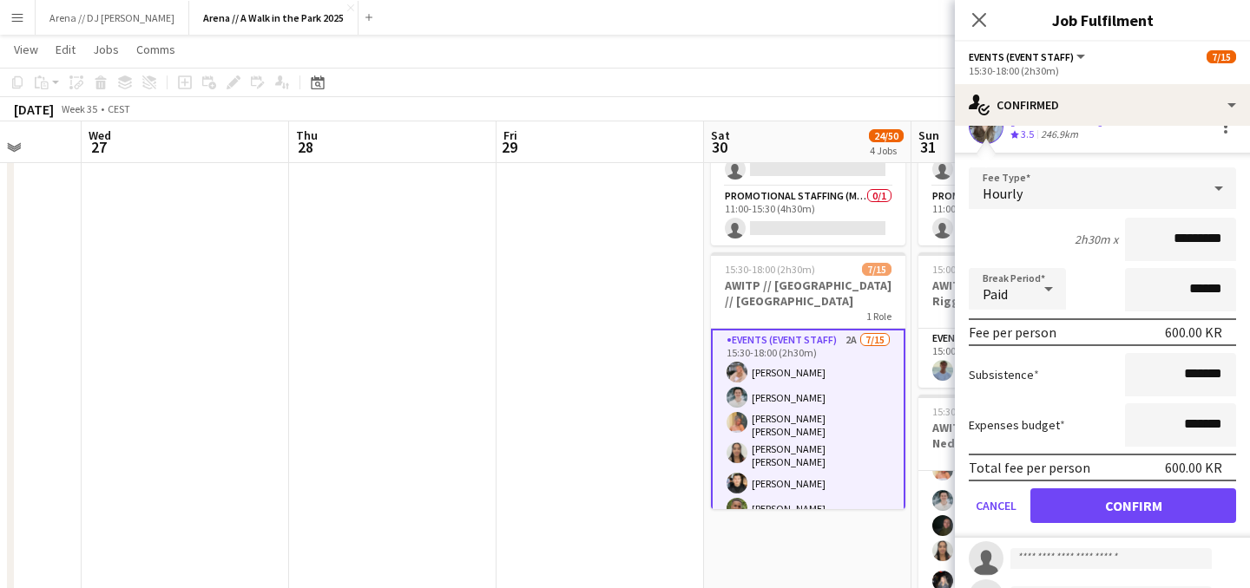
scroll to position [335, 0]
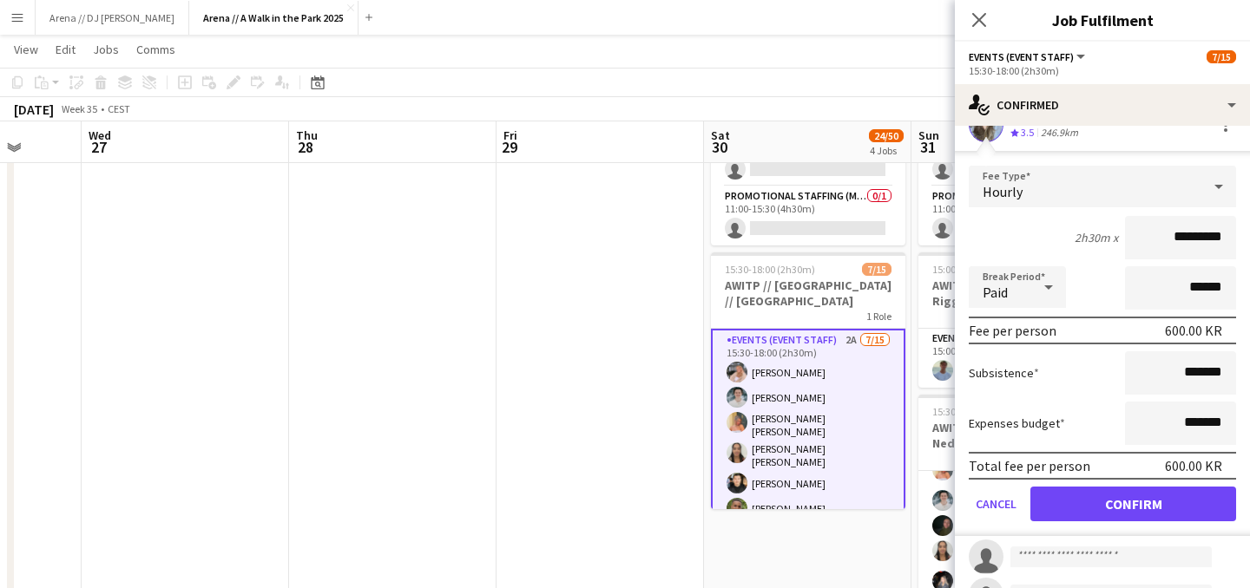
click at [1099, 528] on form "Fee Type Hourly 2h30m x ********* Break Period Paid ****** Fee per person 600.0…" at bounding box center [1102, 351] width 295 height 371
click at [1092, 508] on button "Confirm" at bounding box center [1133, 504] width 206 height 35
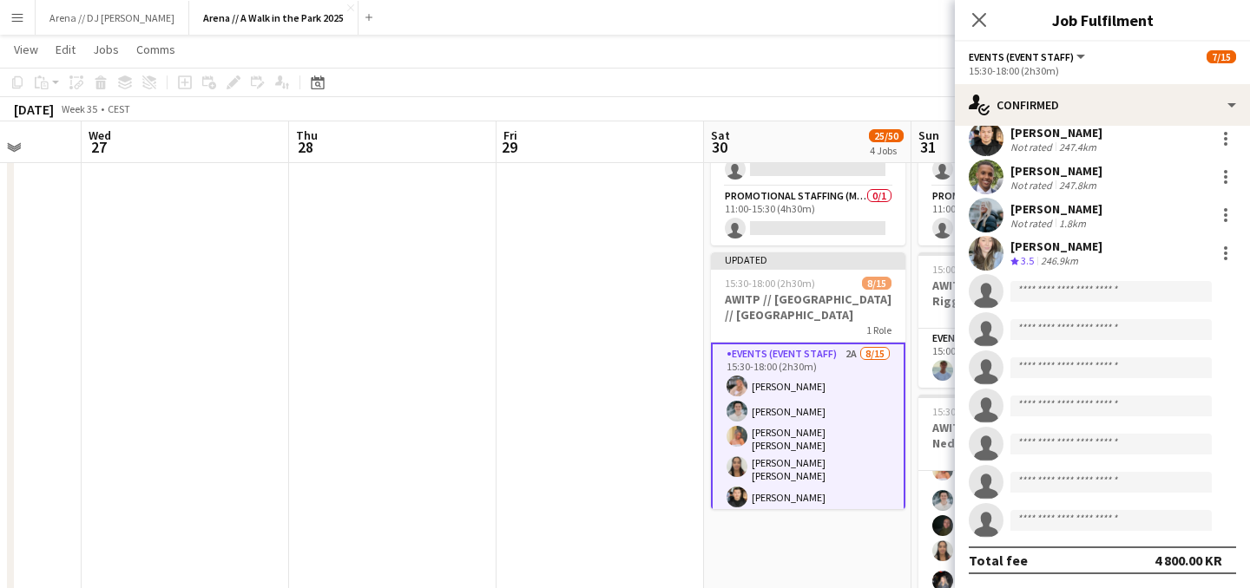
scroll to position [207, 0]
click at [643, 407] on app-date-cell at bounding box center [599, 73] width 207 height 1231
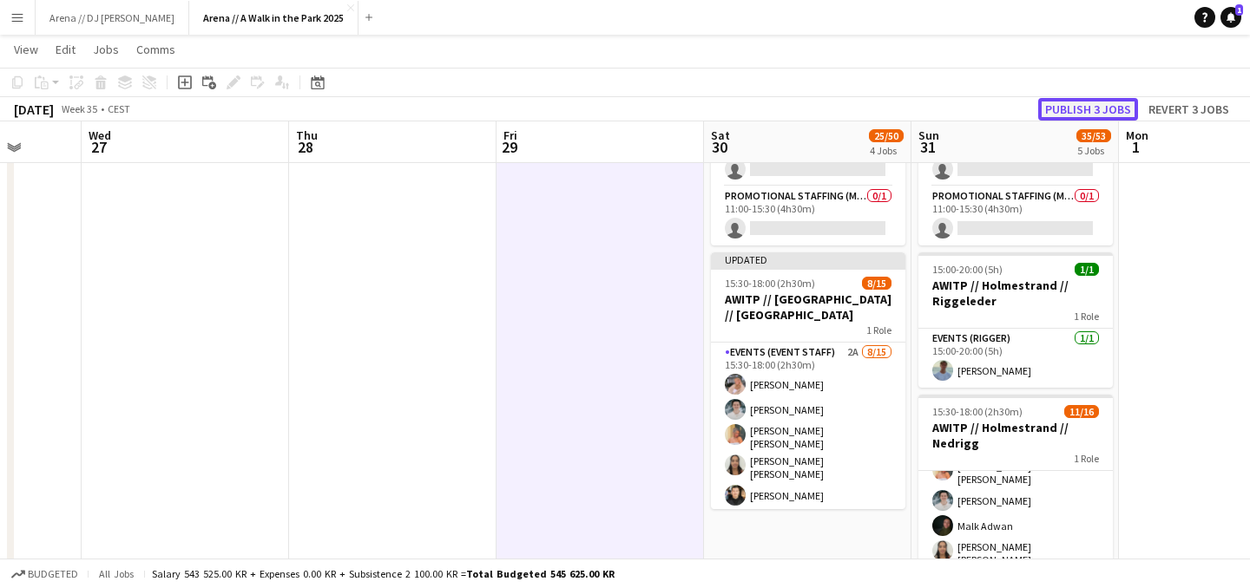
click at [1116, 98] on button "Publish 3 jobs" at bounding box center [1088, 109] width 100 height 23
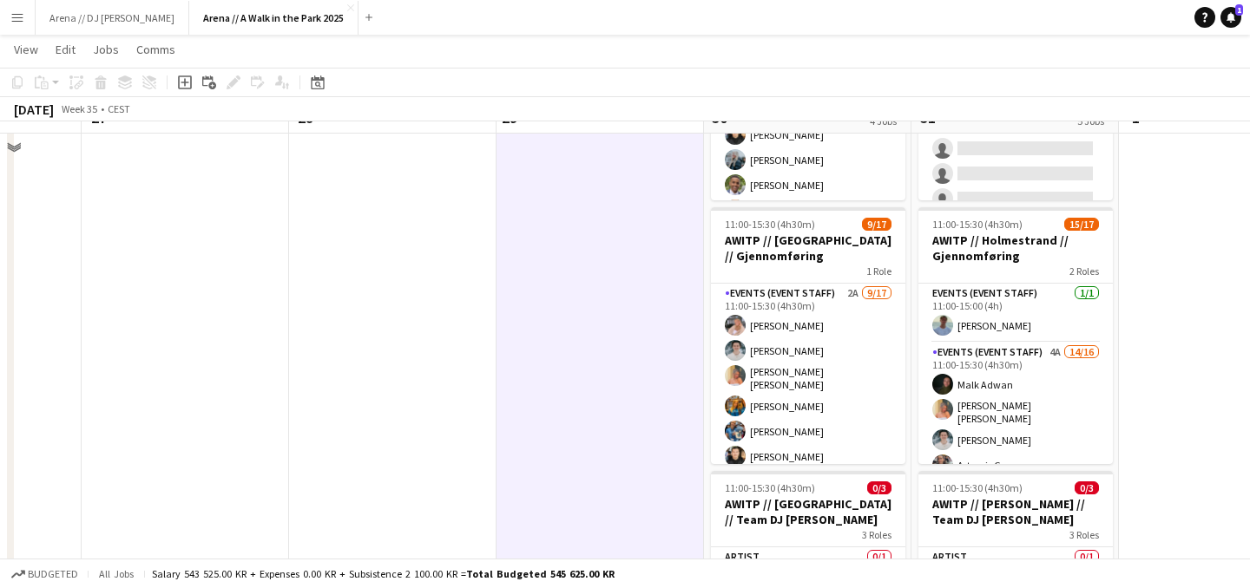
scroll to position [261, 0]
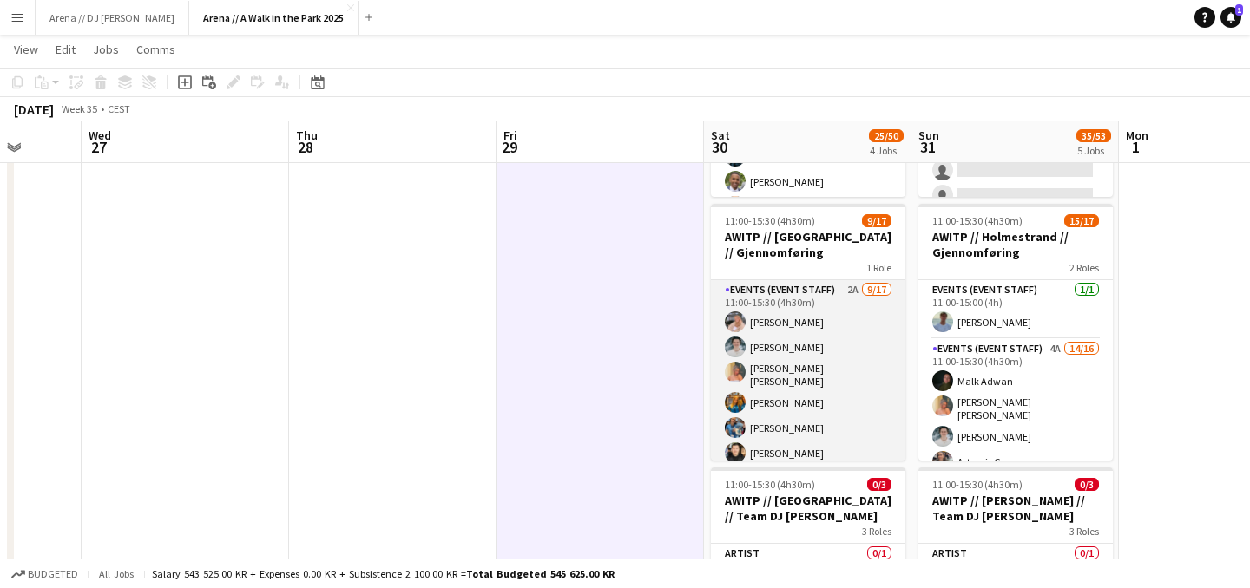
click at [826, 427] on app-card-role "Events (Event Staff) 2A 9/17 11:00-15:30 (4h30m) Lise Lockwood Lukas Lindberg H…" at bounding box center [808, 513] width 194 height 467
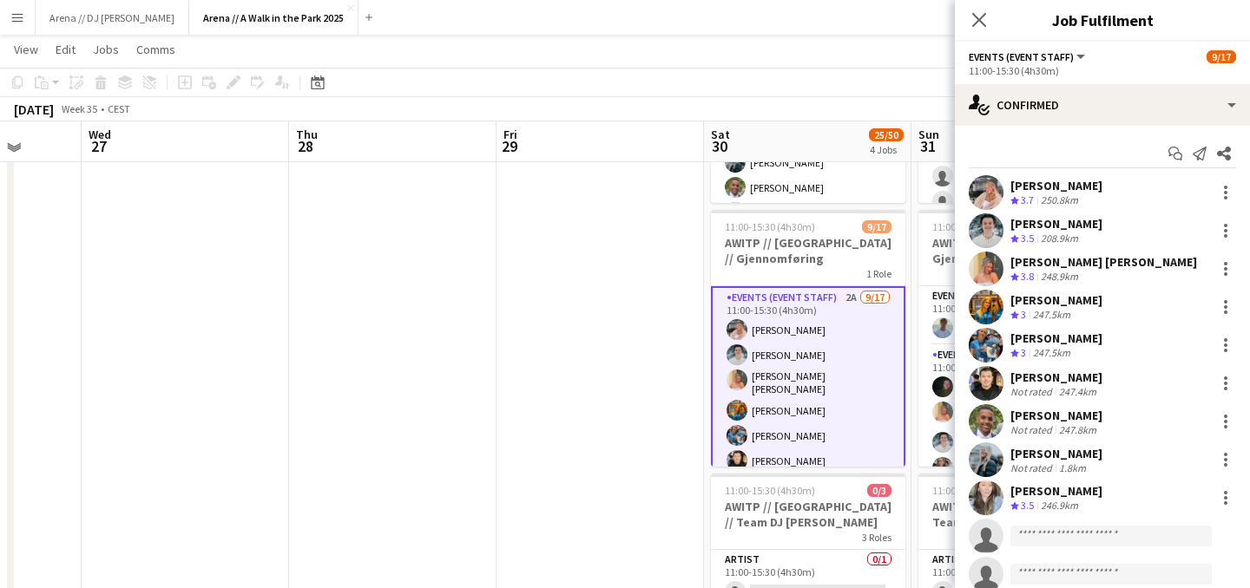
scroll to position [256, 0]
click at [664, 298] on app-date-cell at bounding box center [599, 553] width 207 height 1231
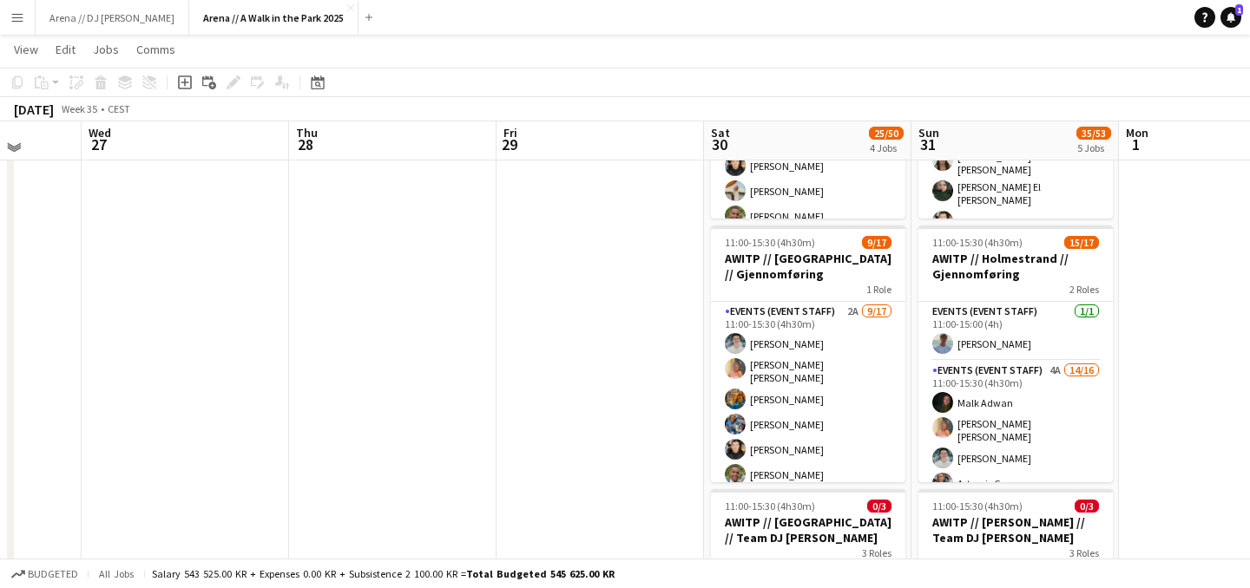
scroll to position [237, 0]
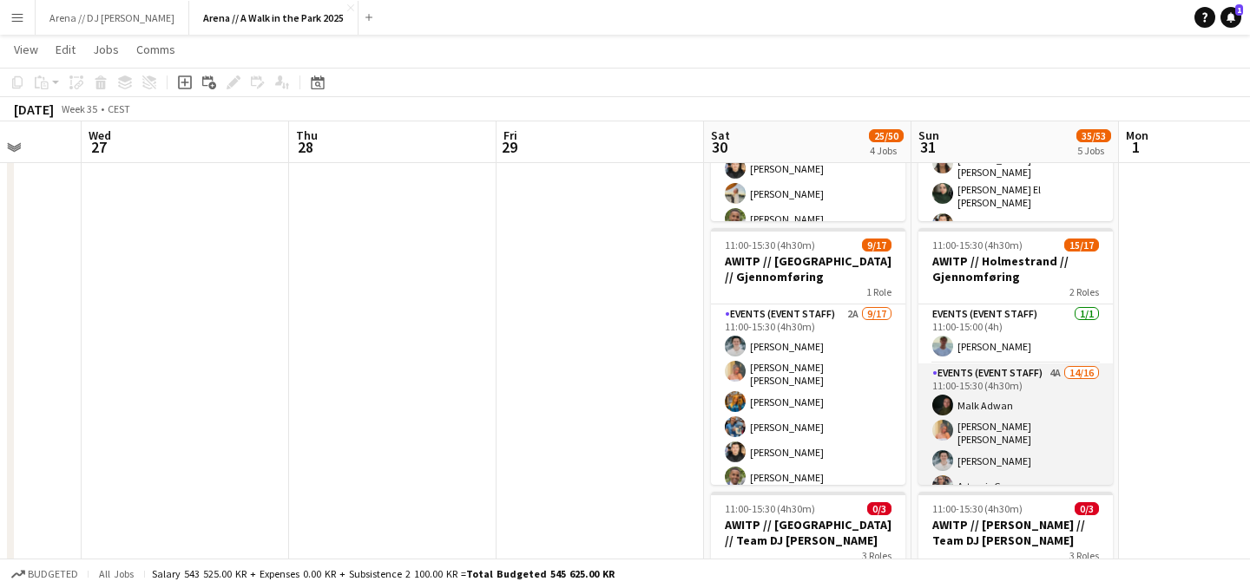
click at [1014, 415] on app-card-role "Events (Event Staff) 4A 14/16 11:00-15:30 (4h30m) Malk Adwan Hannah Ludivia Rot…" at bounding box center [1015, 587] width 194 height 447
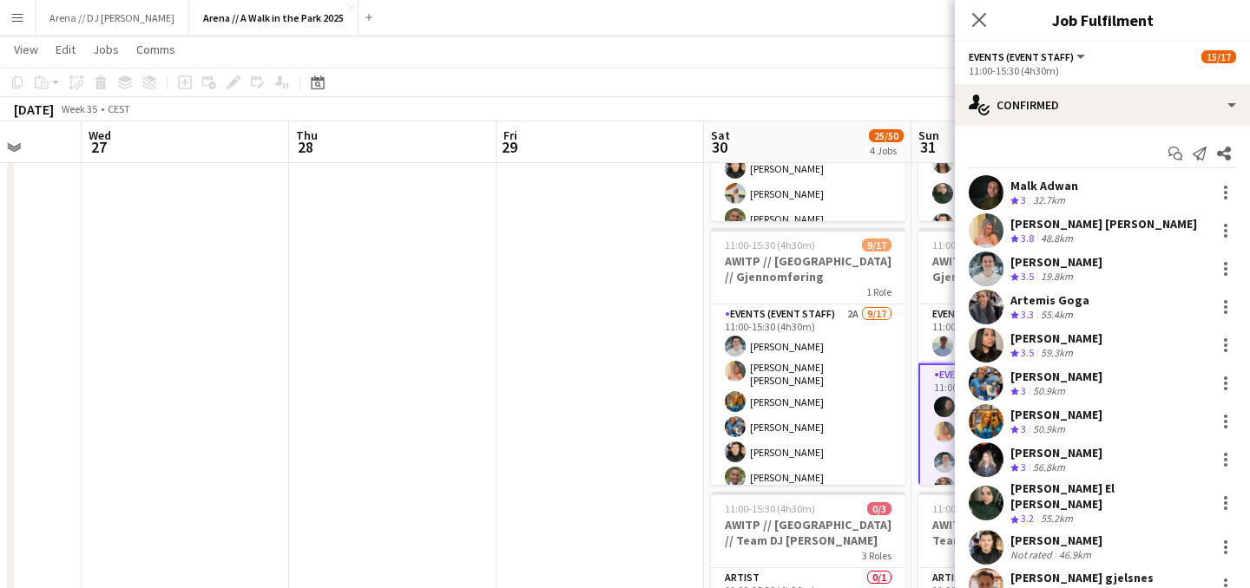
click at [561, 380] on app-date-cell at bounding box center [599, 572] width 207 height 1231
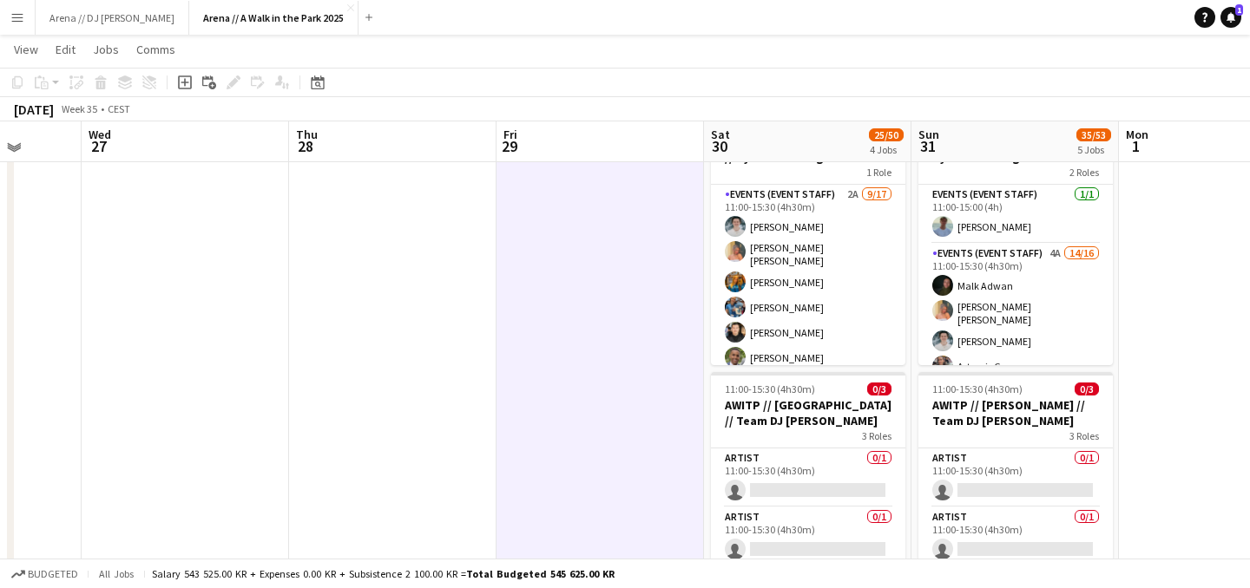
scroll to position [0, 0]
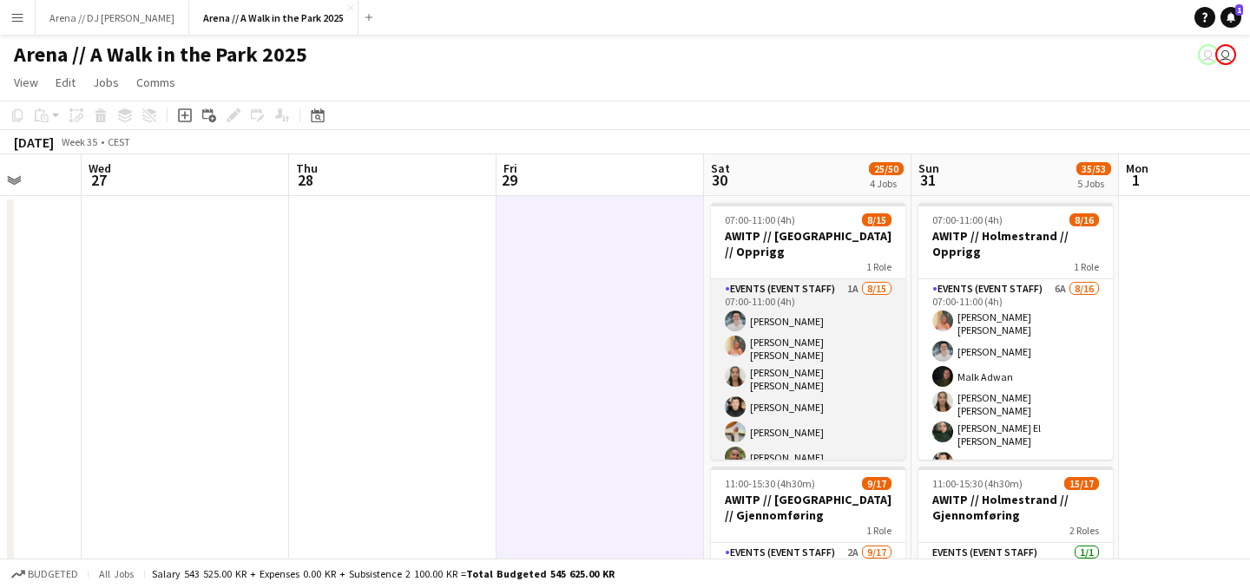
click at [780, 347] on app-card-role "Events (Event Staff) 1A 8/15 07:00-11:00 (4h) Lukas Lindberg Hannah Ludivia Rot…" at bounding box center [808, 490] width 194 height 422
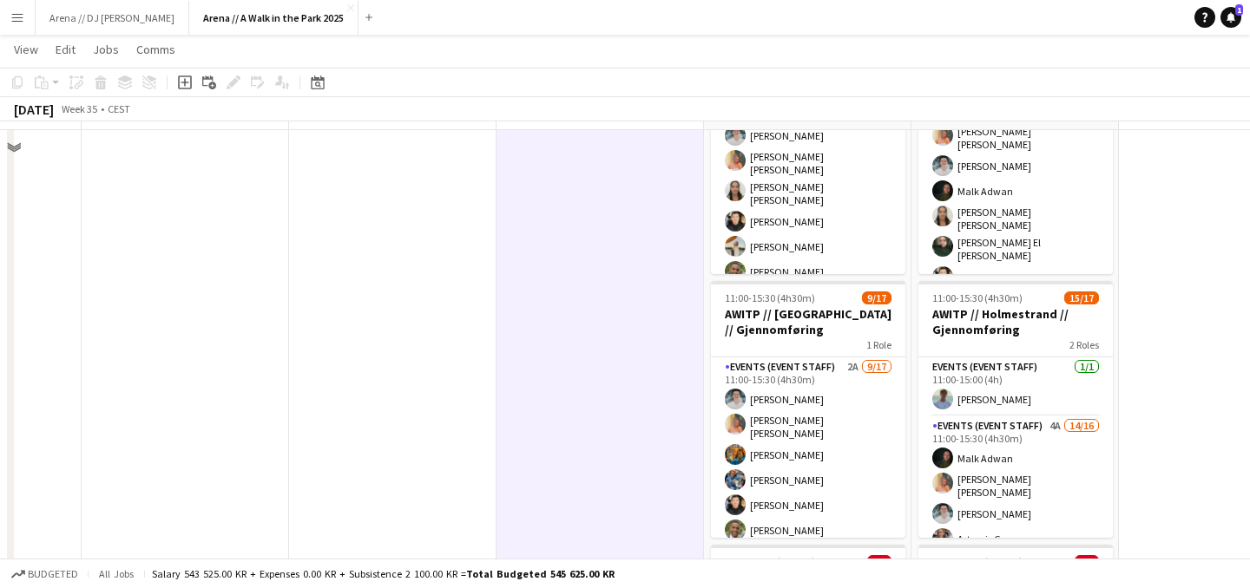
scroll to position [198, 0]
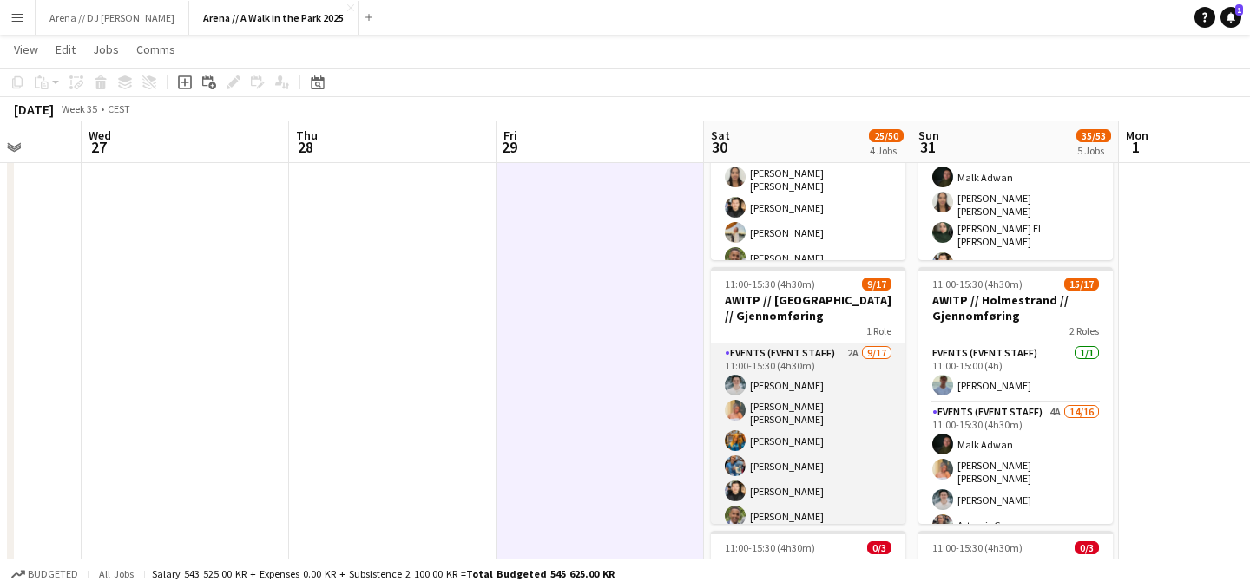
click at [811, 453] on app-card-role "Events (Event Staff) 2A 9/17 11:00-15:30 (4h30m) Lukas Lindberg Hannah Ludivia …" at bounding box center [808, 577] width 194 height 467
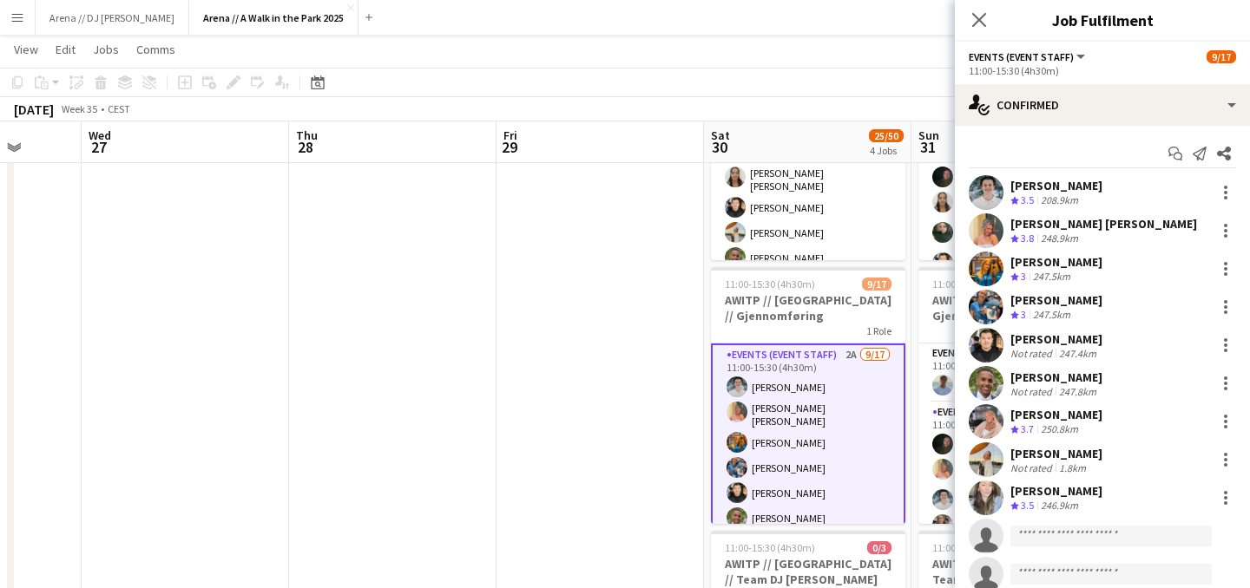
scroll to position [195, 0]
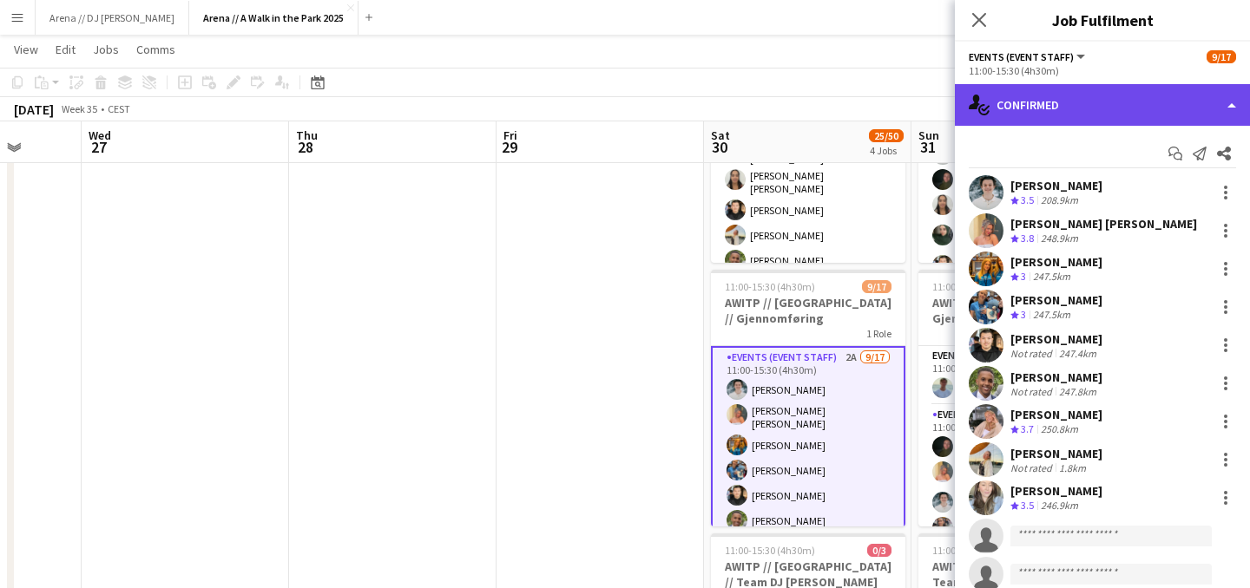
click at [1102, 115] on div "single-neutral-actions-check-2 Confirmed" at bounding box center [1102, 105] width 295 height 42
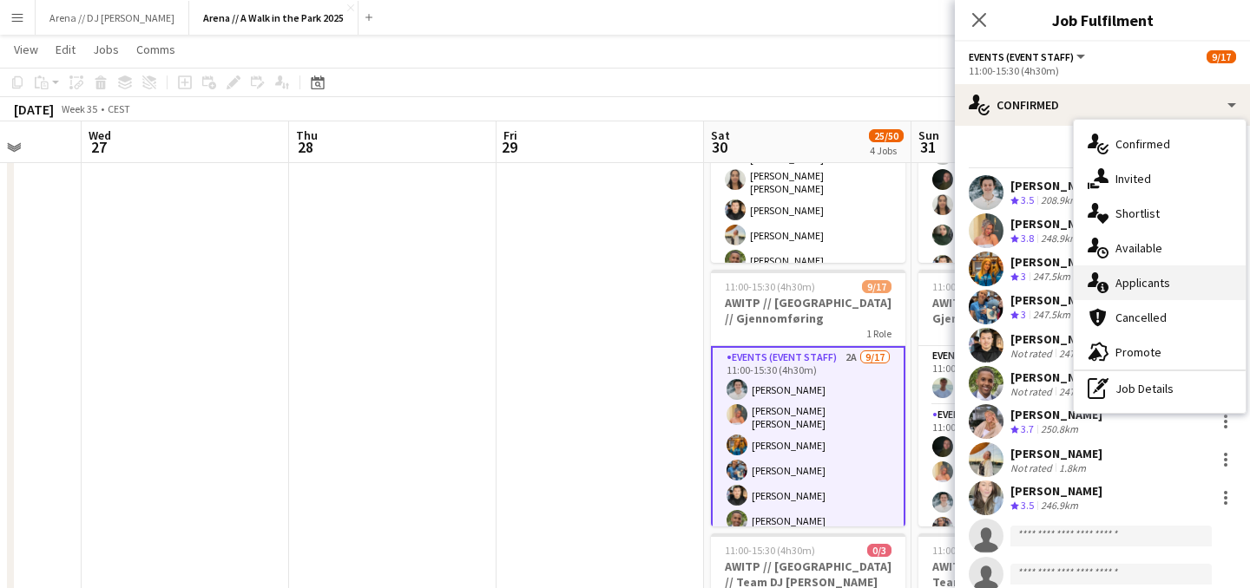
click at [1151, 289] on div "single-neutral-actions-information Applicants" at bounding box center [1159, 283] width 172 height 35
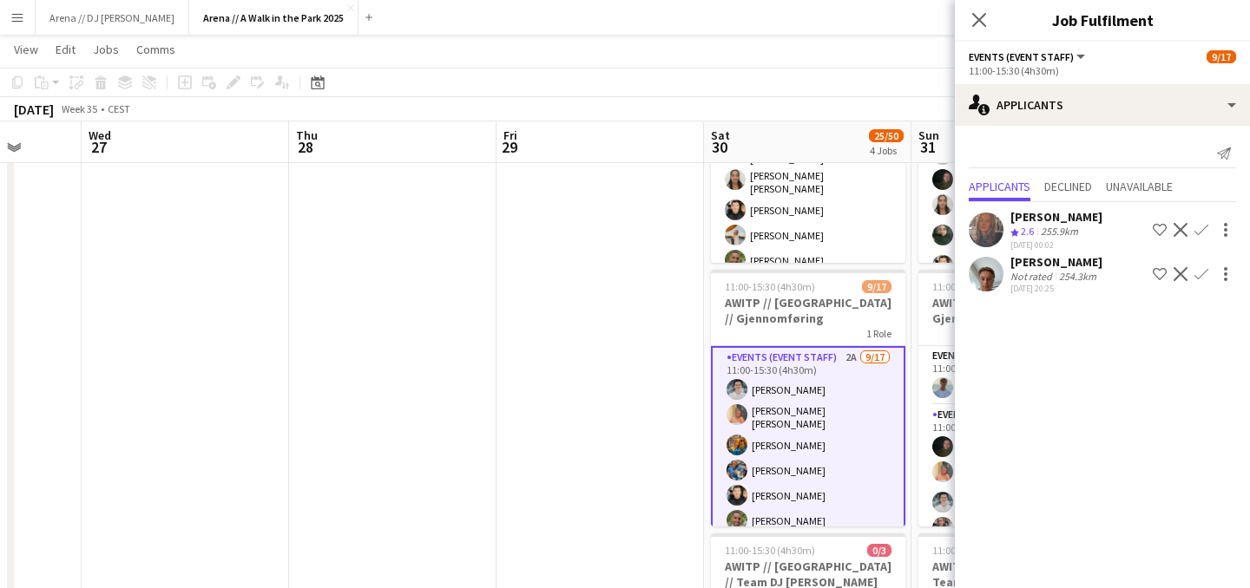
click at [1030, 298] on div "Verona Hulaj Crew rating 2.6 255.9km 28-03-2025 00:02 Shortlist crew Decline Co…" at bounding box center [1102, 249] width 295 height 95
click at [1029, 272] on div "Not rated" at bounding box center [1032, 276] width 45 height 13
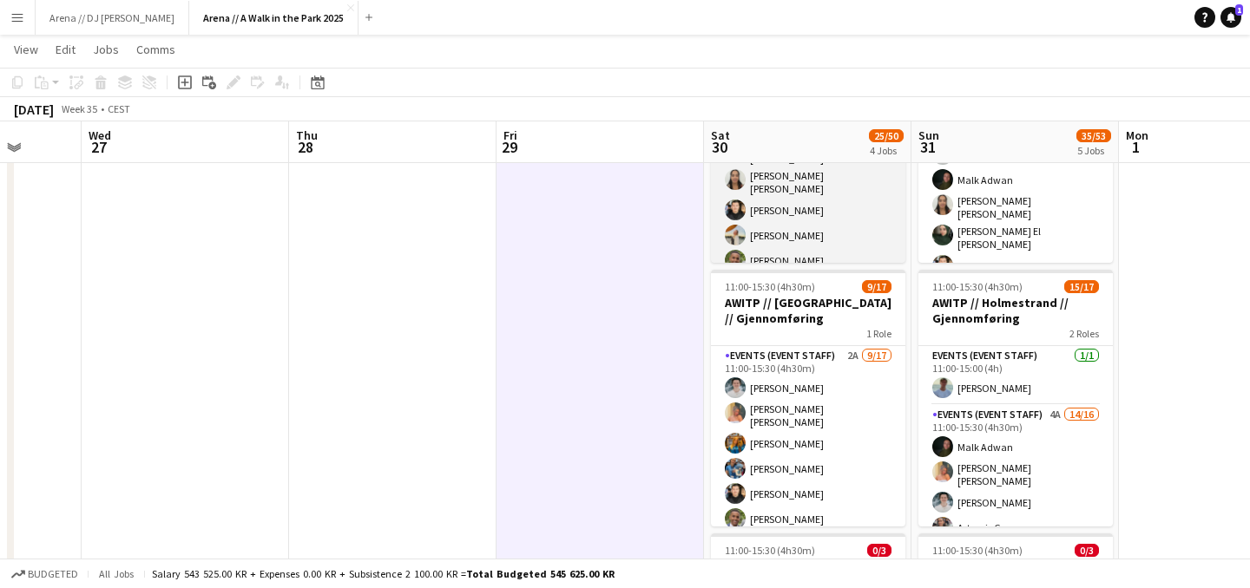
click at [803, 221] on app-card-role "Events (Event Staff) 1A 8/15 07:00-11:00 (4h) Lukas Lindberg Hannah Ludivia Rot…" at bounding box center [808, 293] width 194 height 422
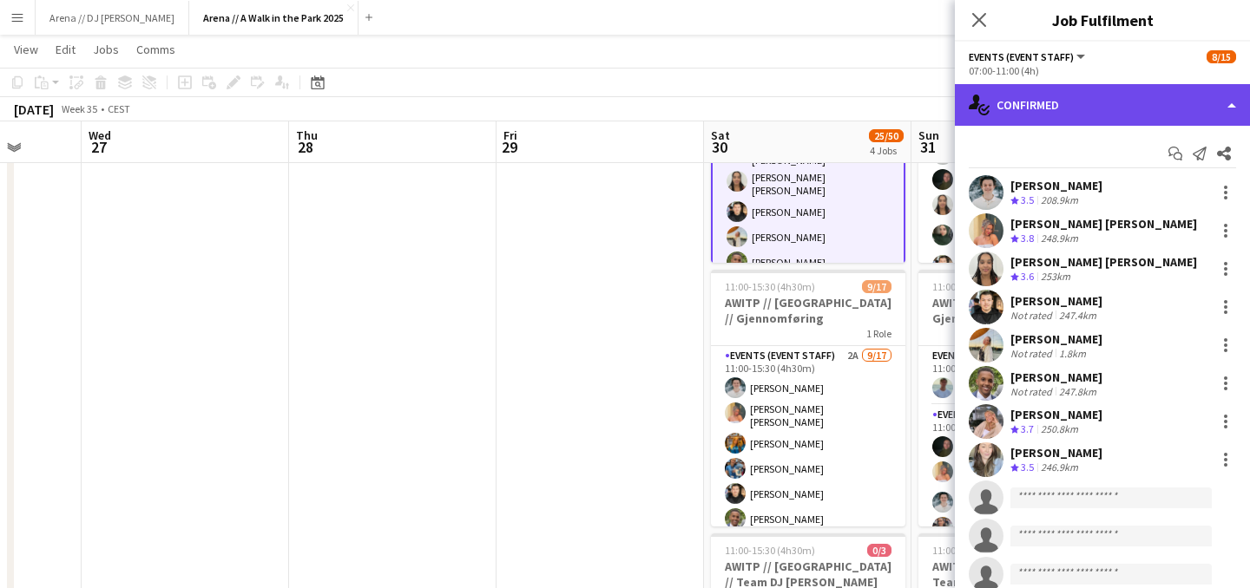
click at [1086, 114] on div "single-neutral-actions-check-2 Confirmed" at bounding box center [1102, 105] width 295 height 42
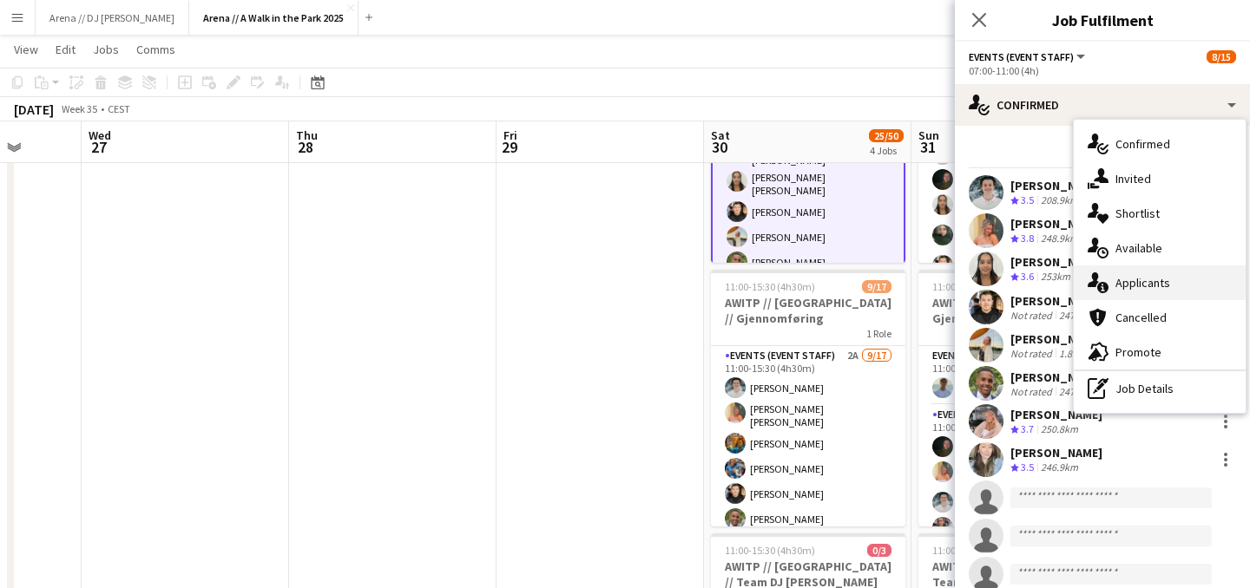
click at [1132, 290] on div "single-neutral-actions-information Applicants" at bounding box center [1159, 283] width 172 height 35
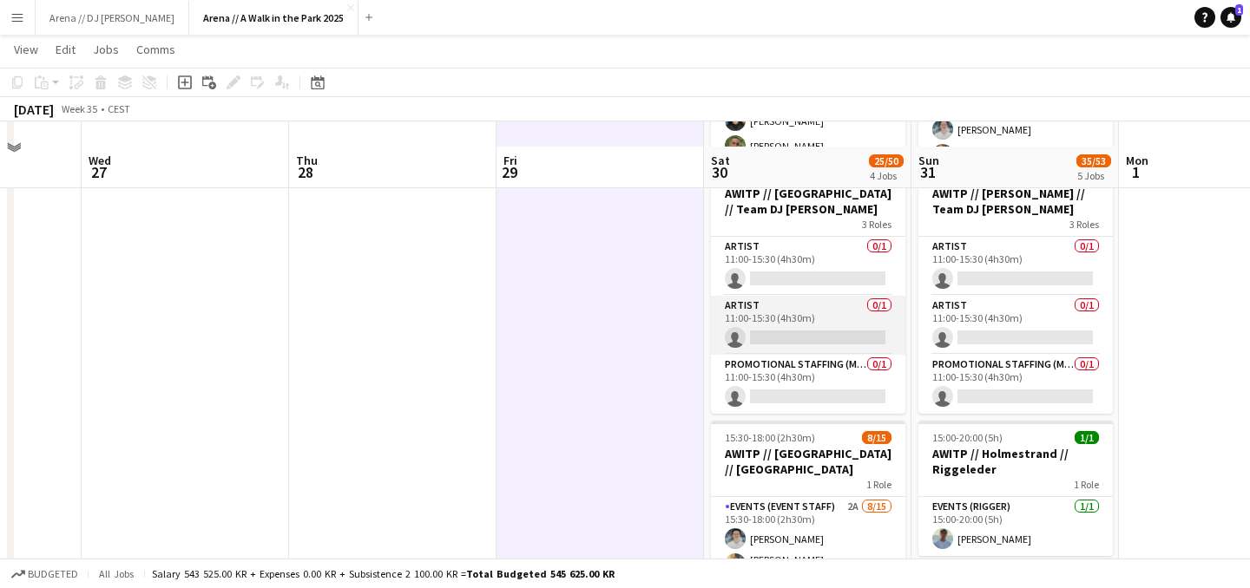
scroll to position [600, 0]
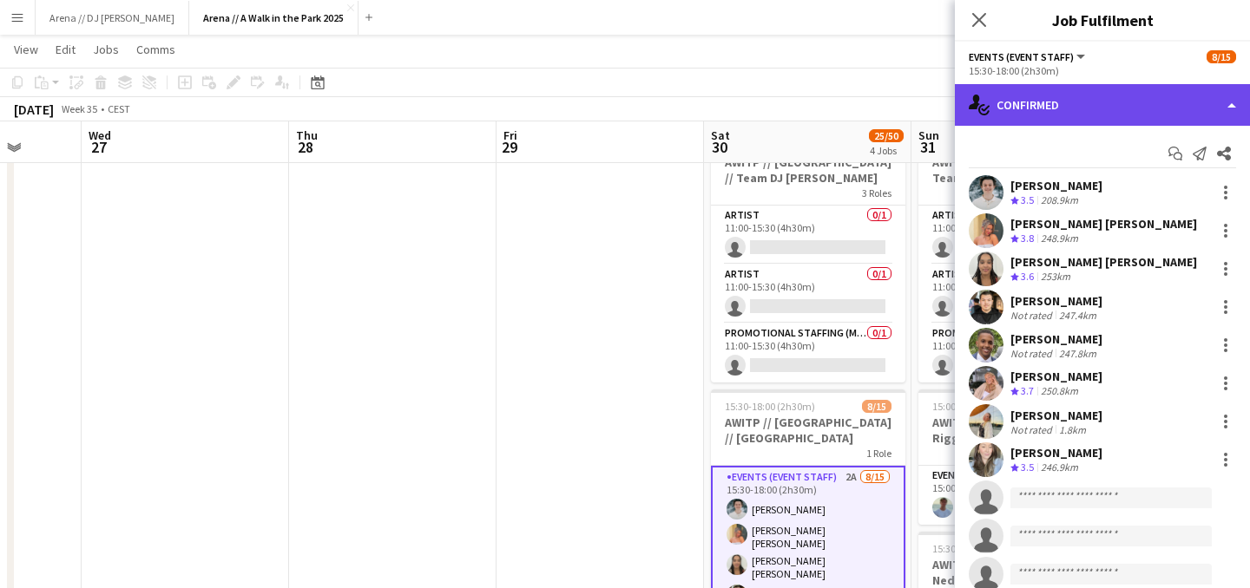
click at [1144, 99] on div "single-neutral-actions-check-2 Confirmed" at bounding box center [1102, 105] width 295 height 42
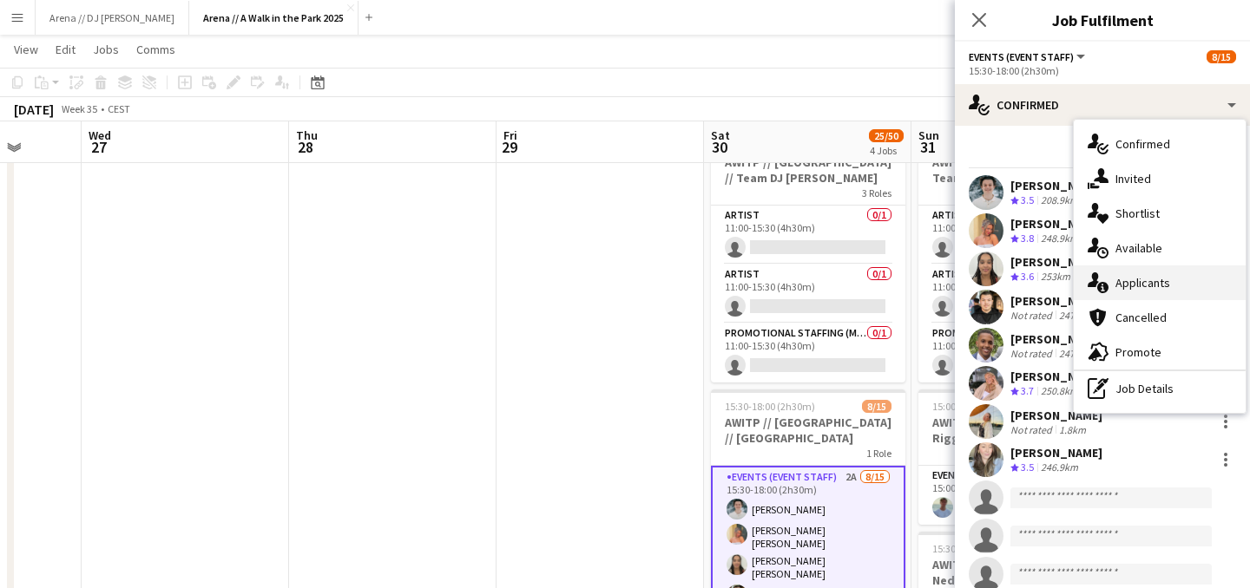
click at [1126, 290] on div "single-neutral-actions-information Applicants" at bounding box center [1159, 283] width 172 height 35
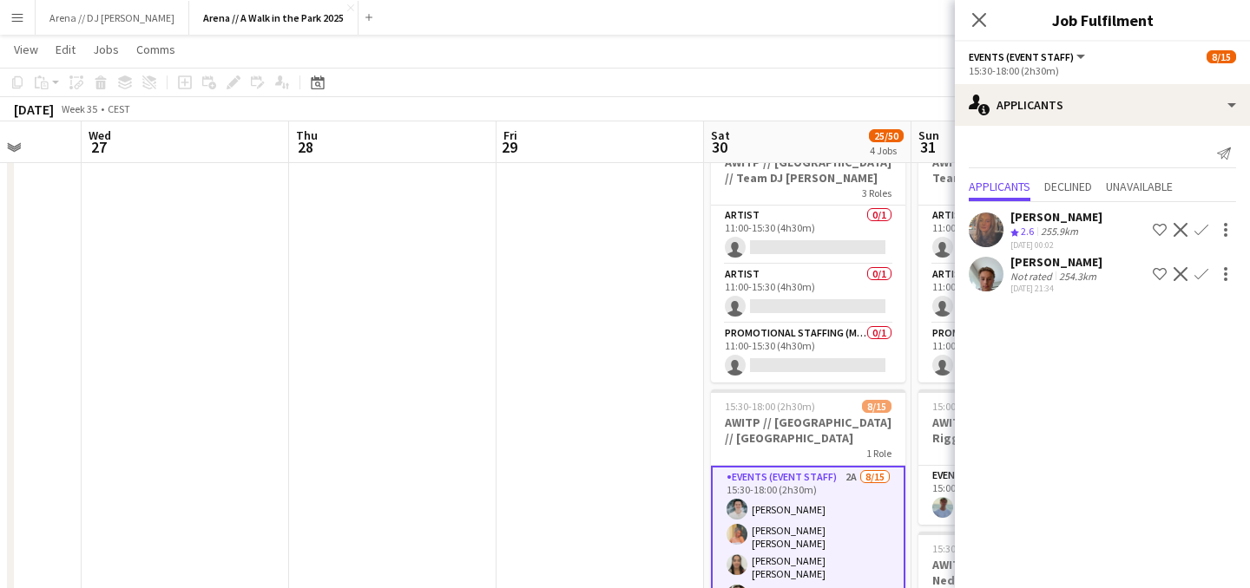
click at [1042, 276] on div "Not rated" at bounding box center [1032, 276] width 45 height 13
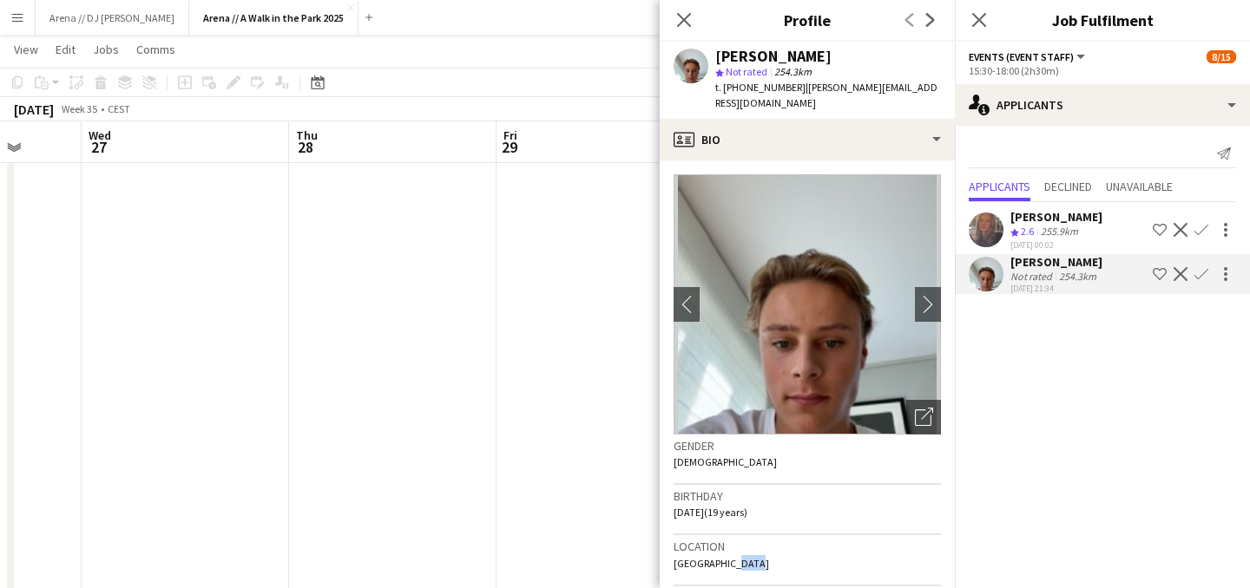
drag, startPoint x: 722, startPoint y: 548, endPoint x: 740, endPoint y: 548, distance: 18.2
click at [740, 557] on span "[GEOGRAPHIC_DATA]" at bounding box center [720, 563] width 95 height 13
click at [540, 375] on app-date-cell at bounding box center [599, 210] width 207 height 1231
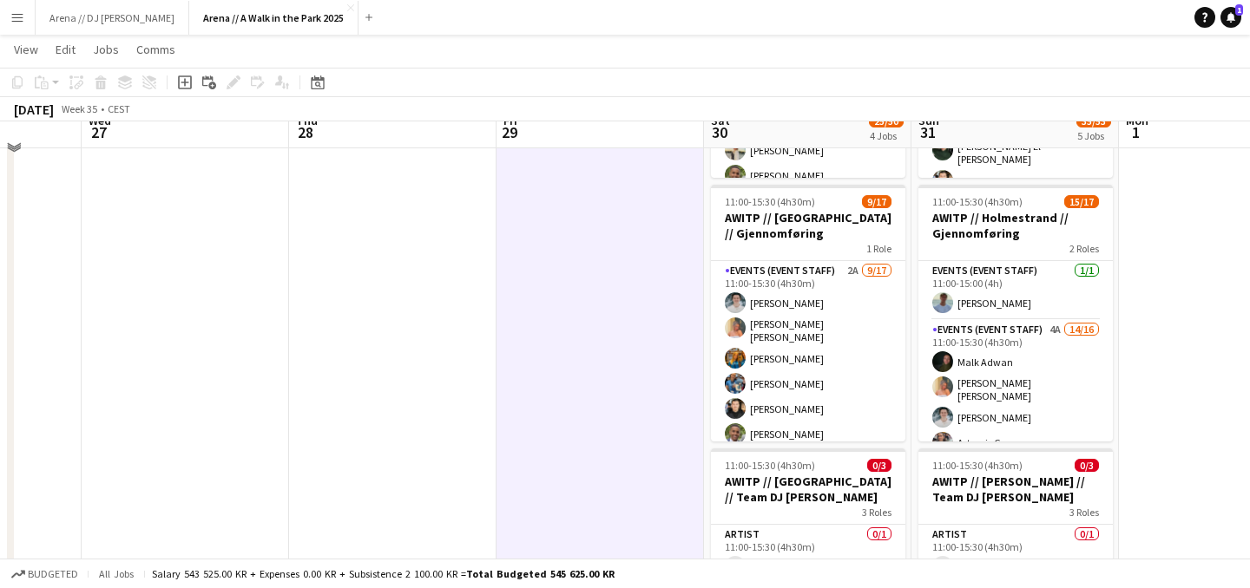
scroll to position [281, 0]
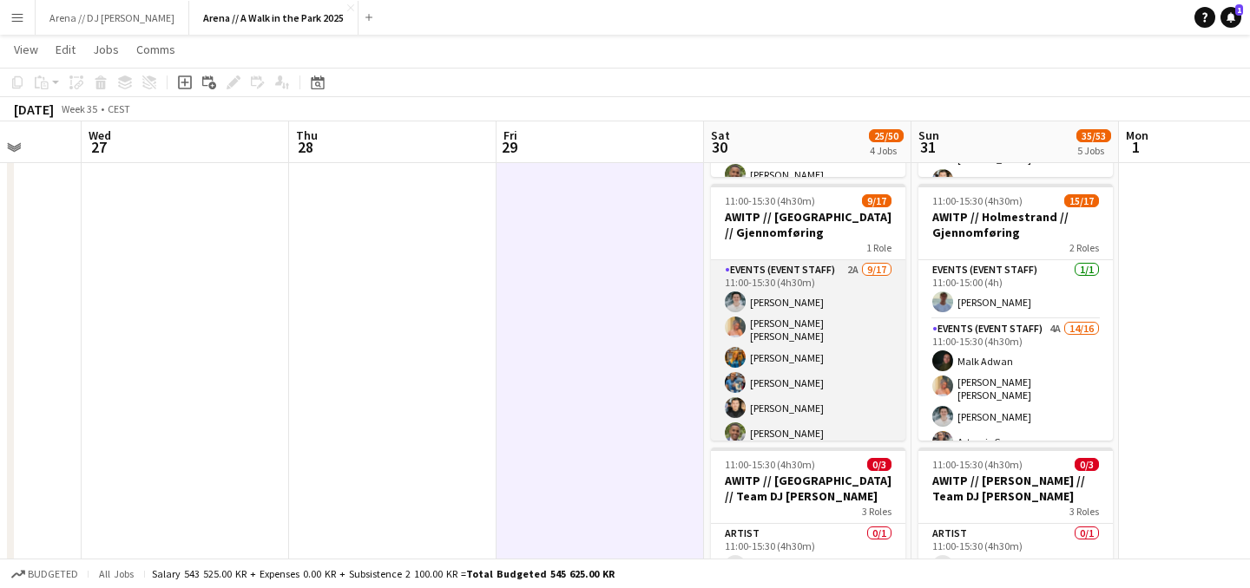
click at [766, 347] on app-card-role "Events (Event Staff) 2A 9/17 11:00-15:30 (4h30m) Lukas Lindberg Hannah Ludivia …" at bounding box center [808, 493] width 194 height 467
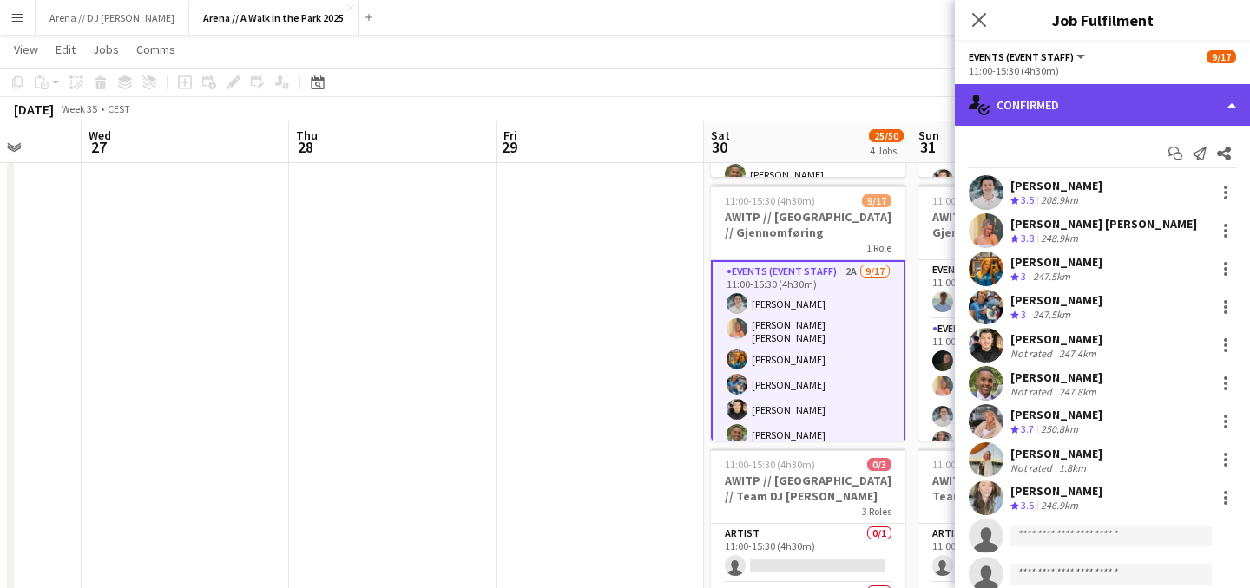
click at [1090, 113] on div "single-neutral-actions-check-2 Confirmed" at bounding box center [1102, 105] width 295 height 42
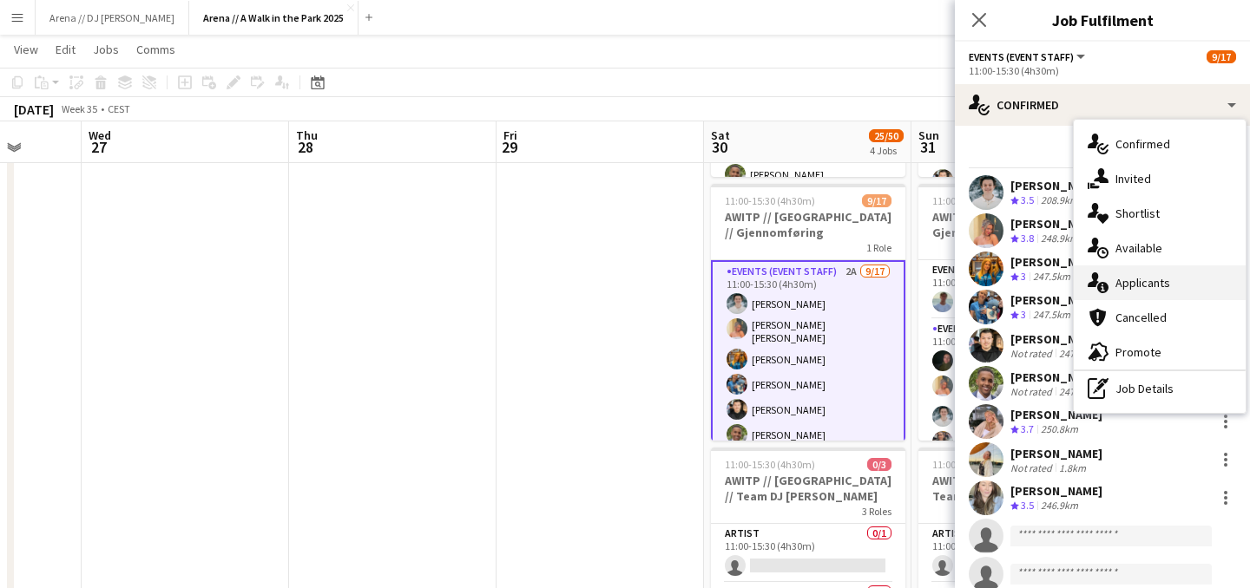
click at [1131, 287] on div "single-neutral-actions-information Applicants" at bounding box center [1159, 283] width 172 height 35
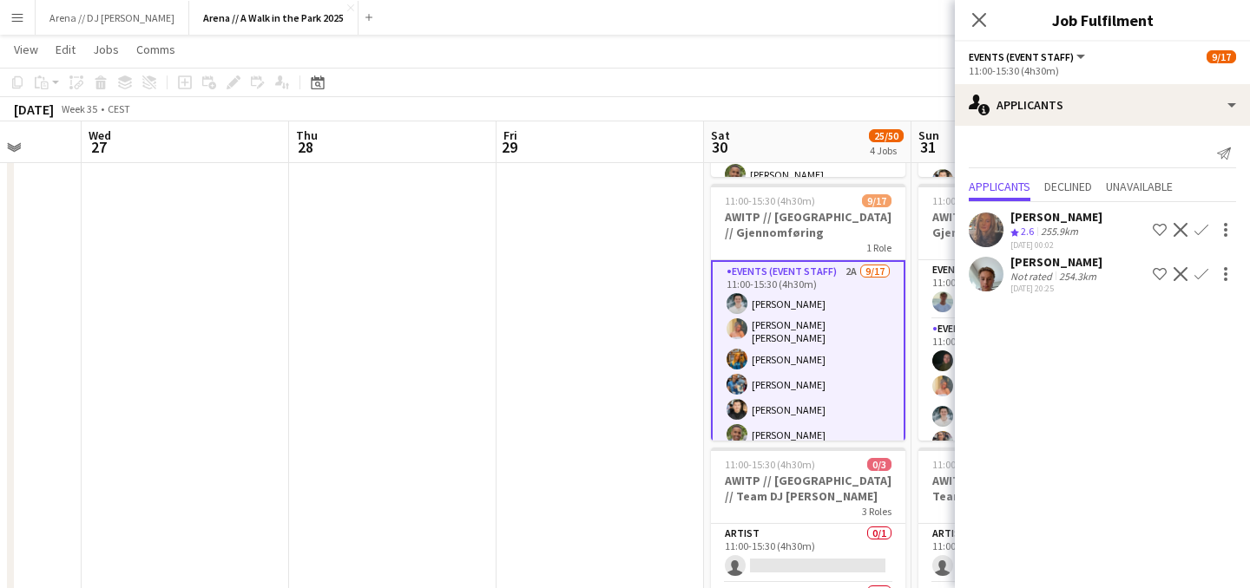
click at [1098, 279] on div "254.3km" at bounding box center [1077, 276] width 44 height 13
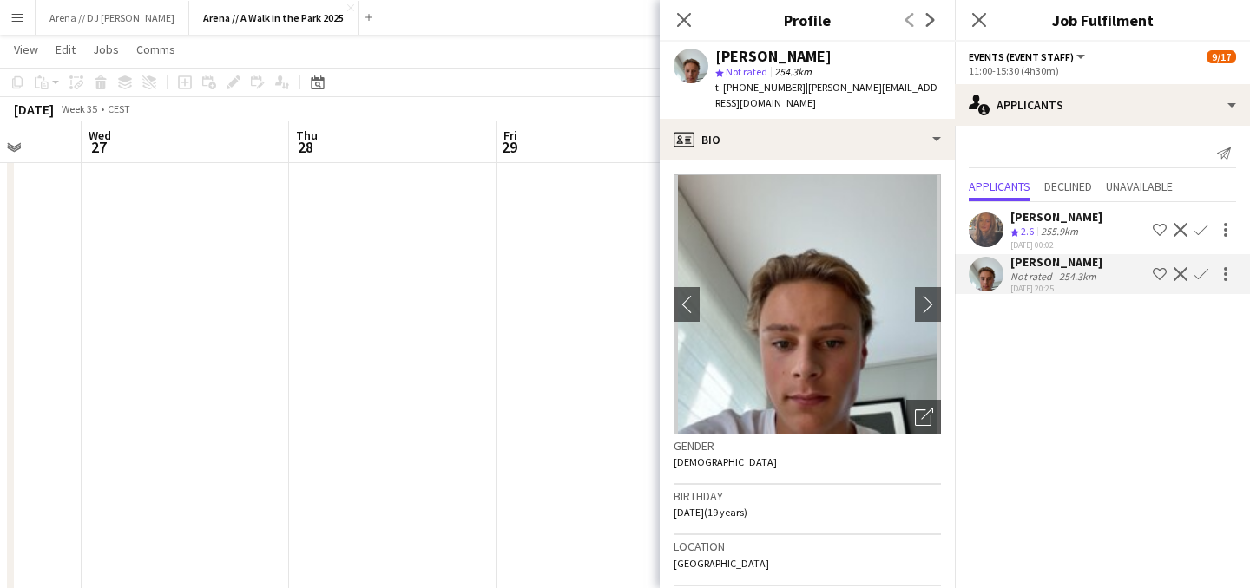
click at [588, 288] on app-date-cell at bounding box center [599, 528] width 207 height 1231
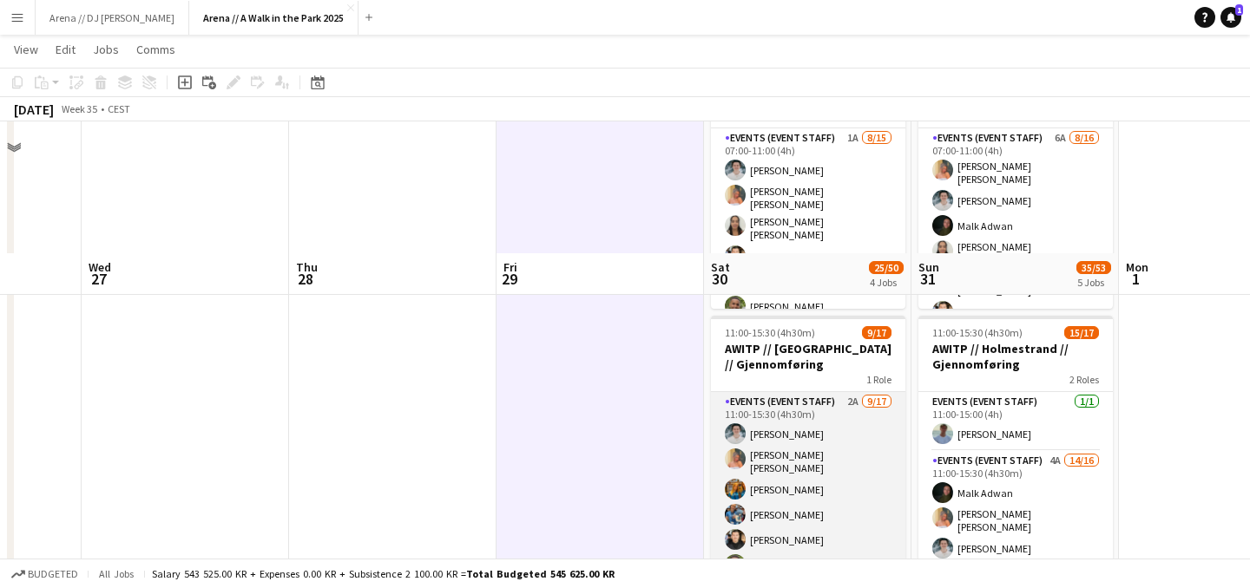
scroll to position [0, 0]
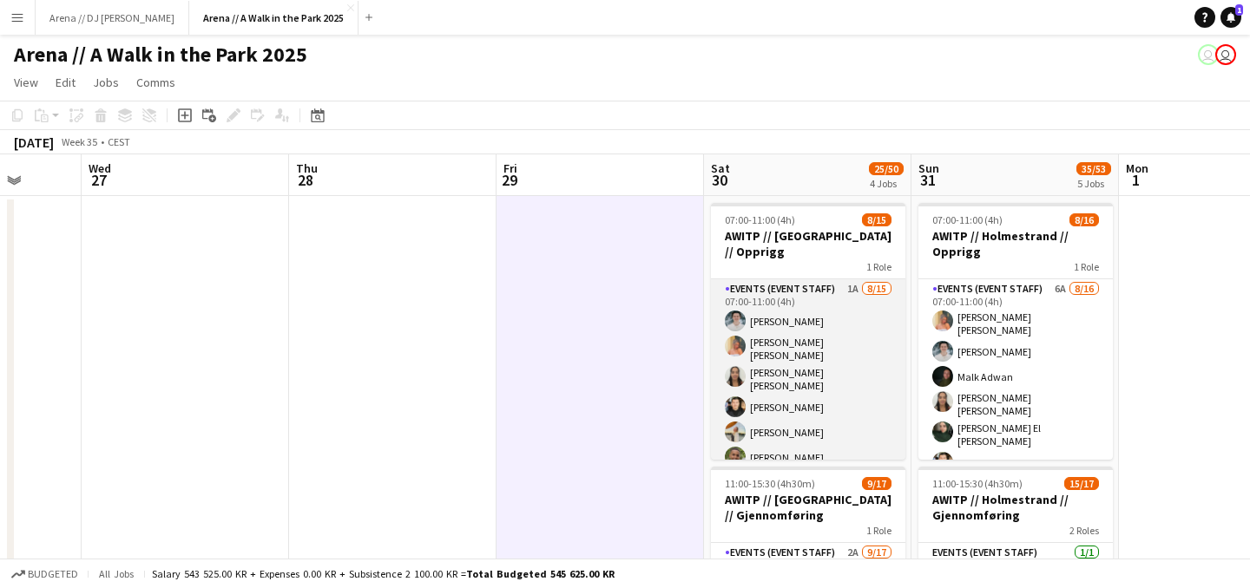
click at [794, 371] on app-card-role "Events (Event Staff) 1A 8/15 07:00-11:00 (4h) Lukas Lindberg Hannah Ludivia Rot…" at bounding box center [808, 490] width 194 height 422
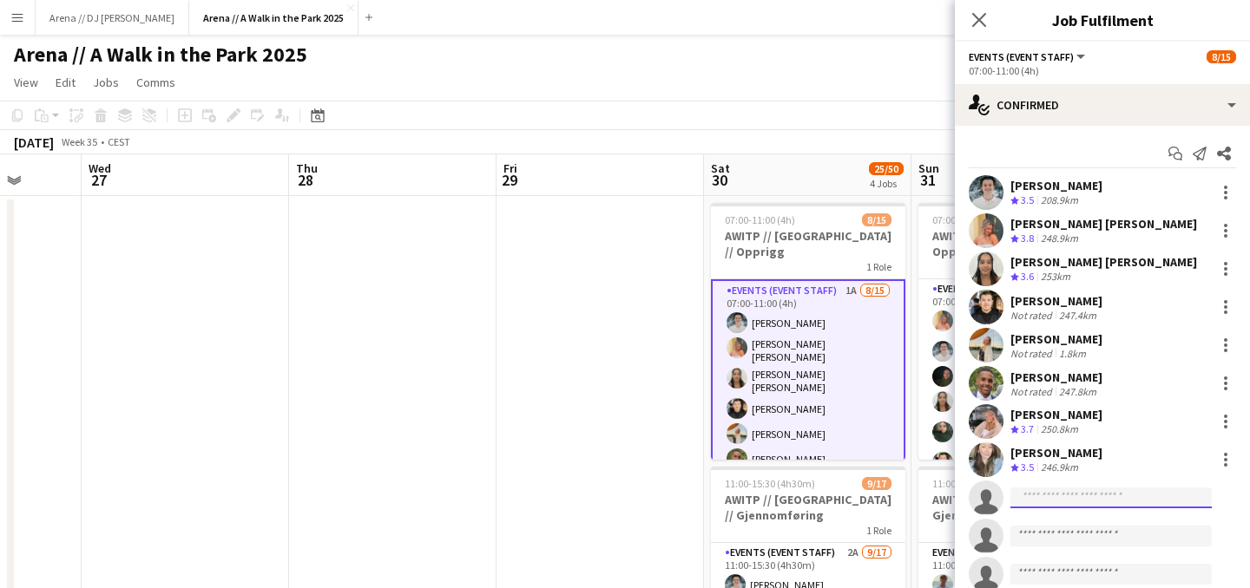
click at [1038, 495] on input at bounding box center [1110, 498] width 201 height 21
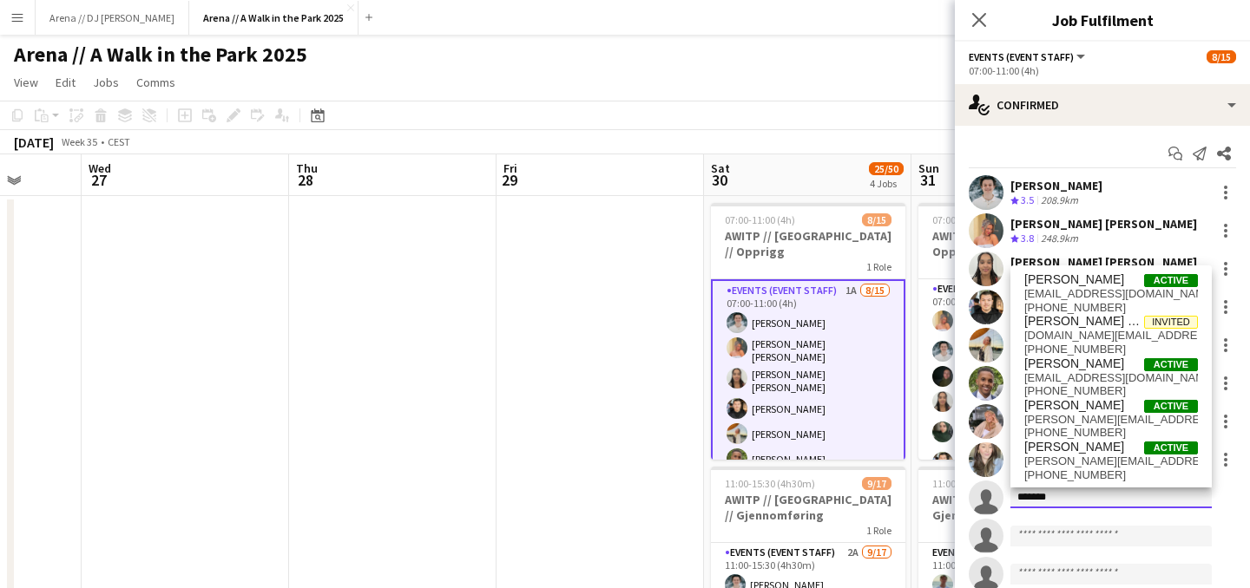
type input "*******"
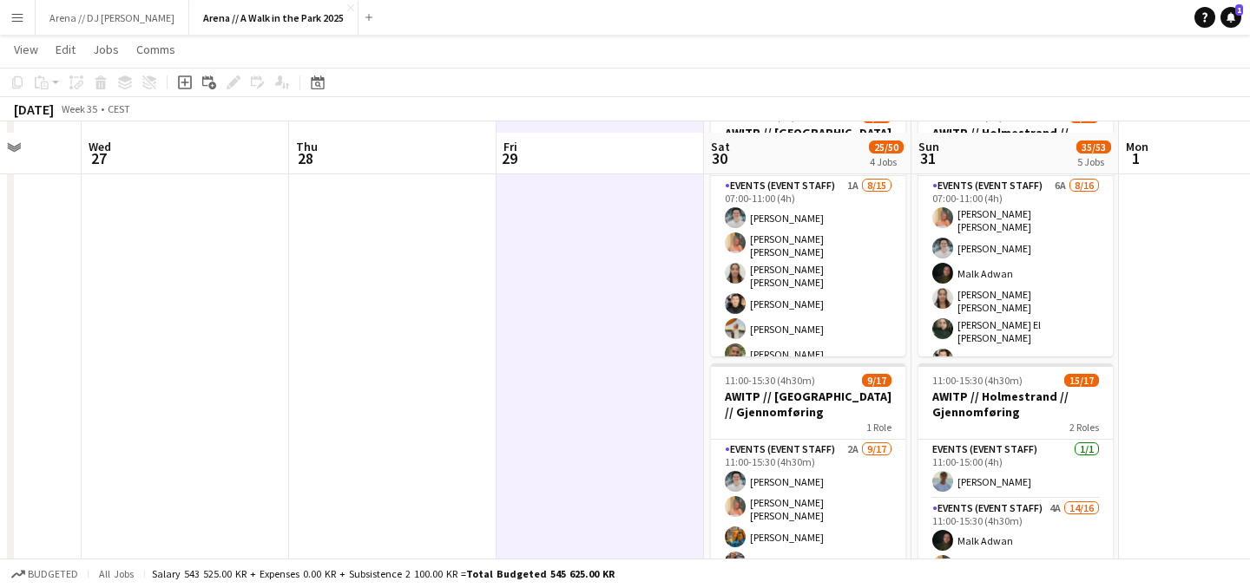
scroll to position [129, 0]
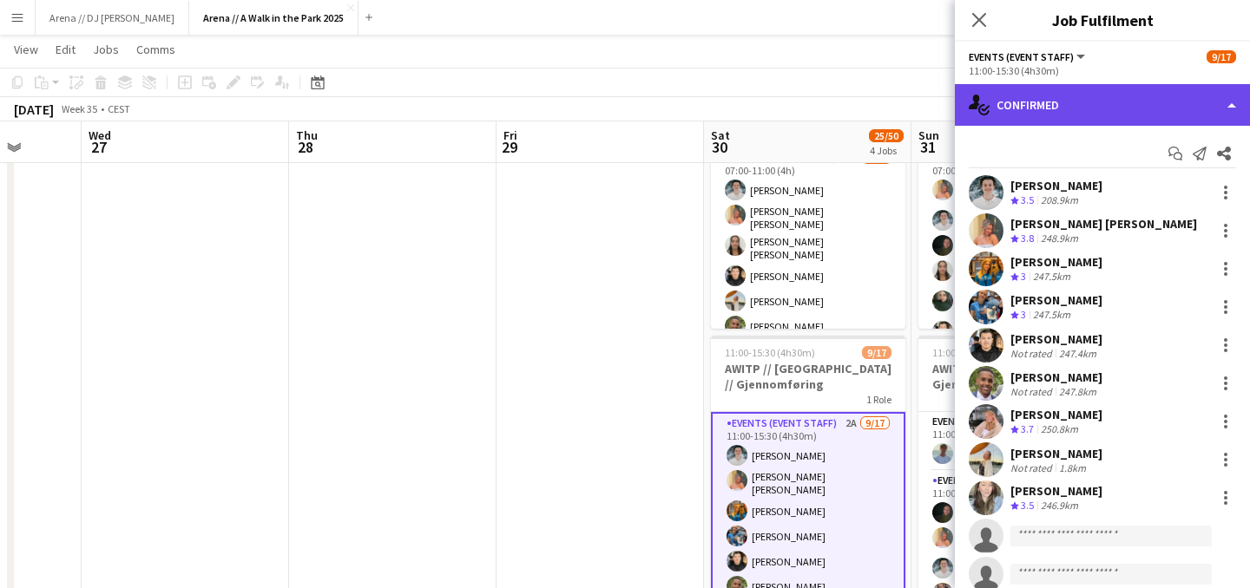
click at [1135, 111] on div "single-neutral-actions-check-2 Confirmed" at bounding box center [1102, 105] width 295 height 42
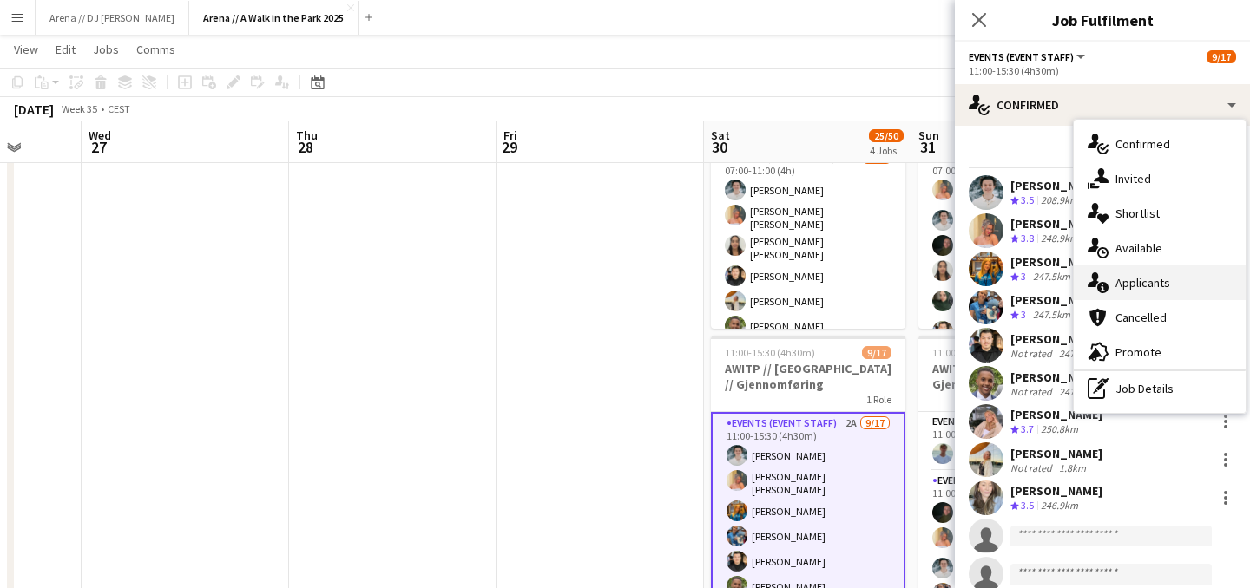
click at [1153, 292] on div "single-neutral-actions-information Applicants" at bounding box center [1159, 283] width 172 height 35
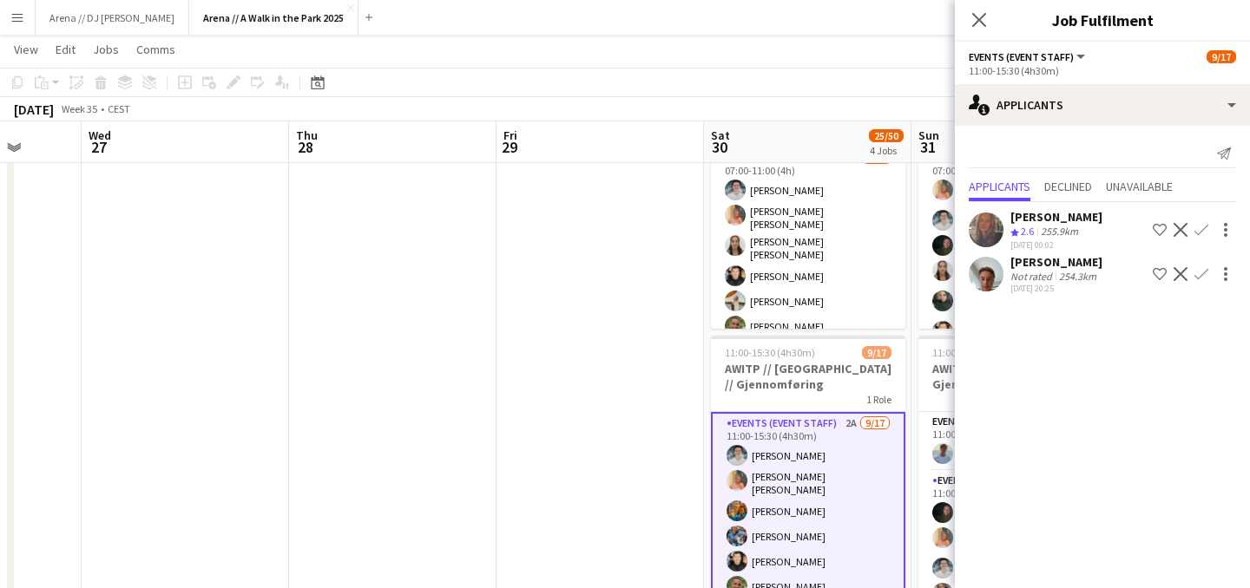
click at [1199, 274] on app-icon "Confirm" at bounding box center [1201, 274] width 14 height 14
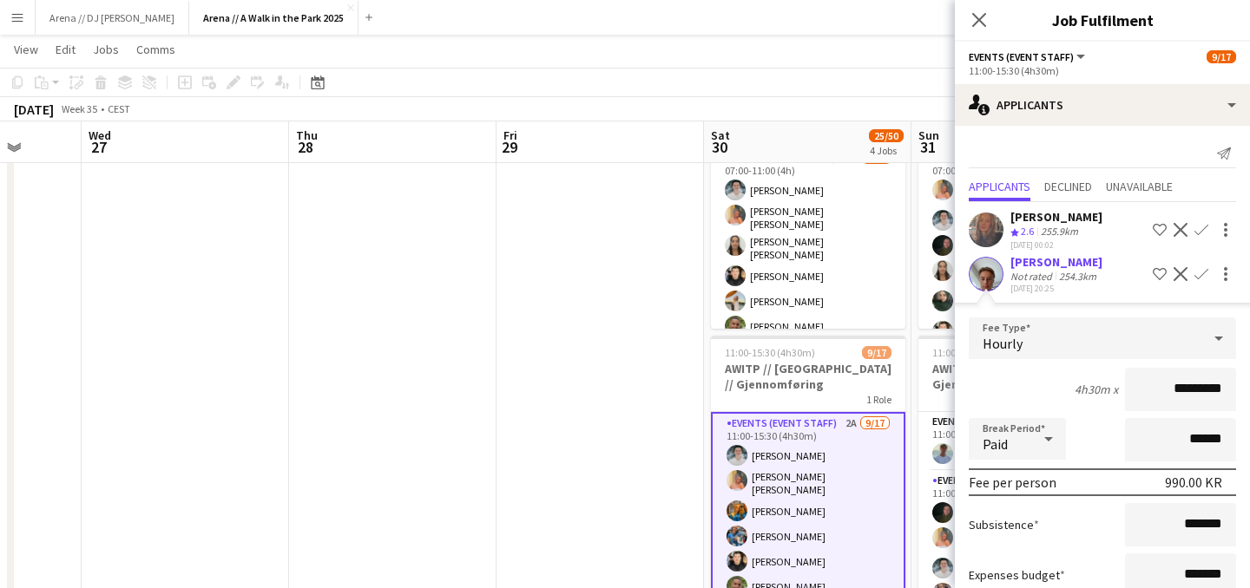
scroll to position [119, 0]
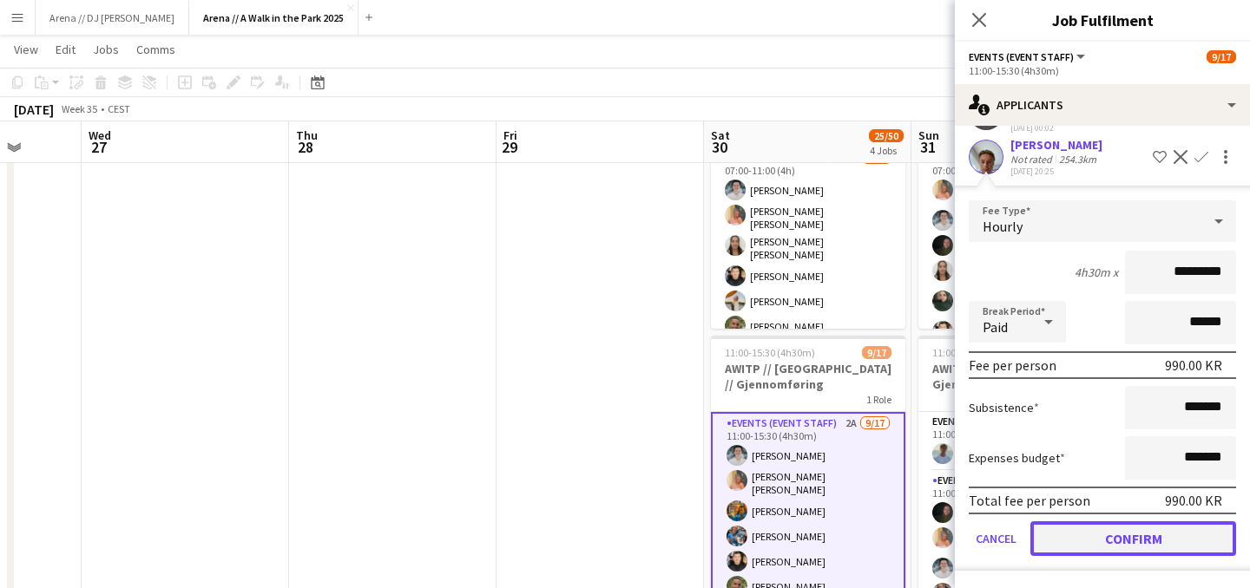
click at [1159, 524] on button "Confirm" at bounding box center [1133, 539] width 206 height 35
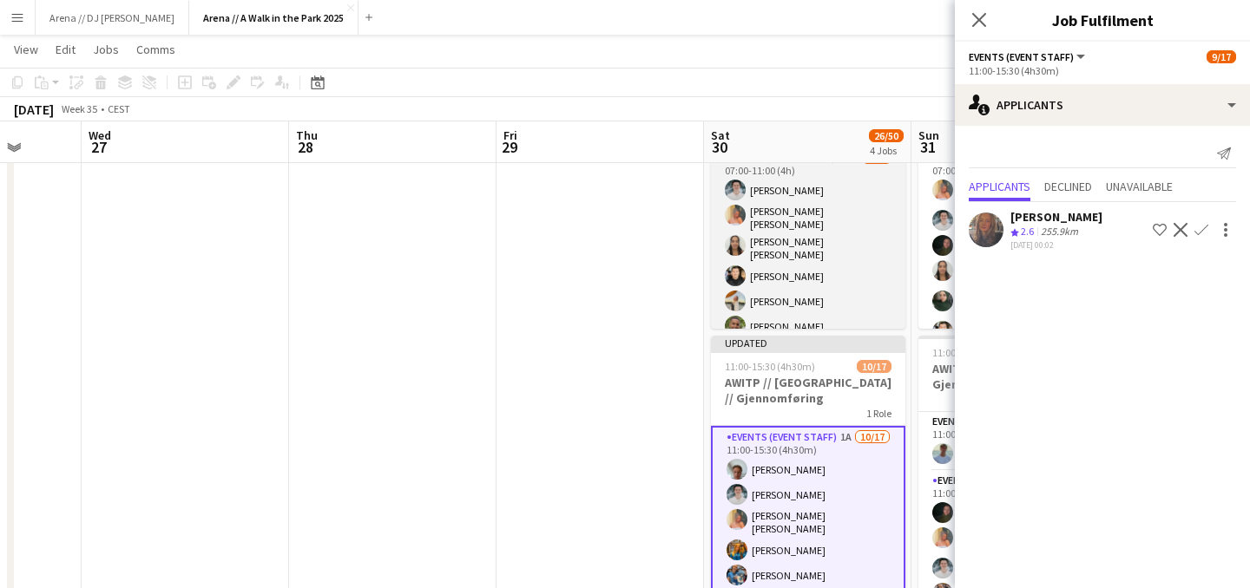
click at [786, 205] on app-card-role "Events (Event Staff) 1A 8/15 07:00-11:00 (4h) Lukas Lindberg Hannah Ludivia Rot…" at bounding box center [808, 359] width 194 height 422
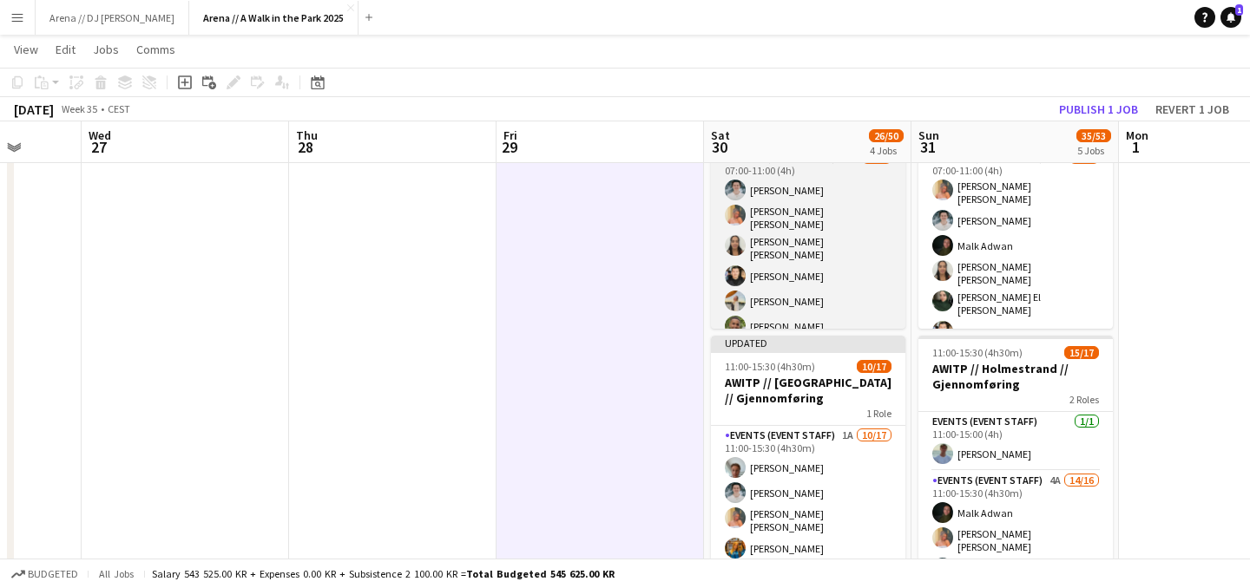
click at [808, 261] on app-card-role "Events (Event Staff) 1A 8/15 07:00-11:00 (4h) Lukas Lindberg Hannah Ludivia Rot…" at bounding box center [808, 359] width 194 height 422
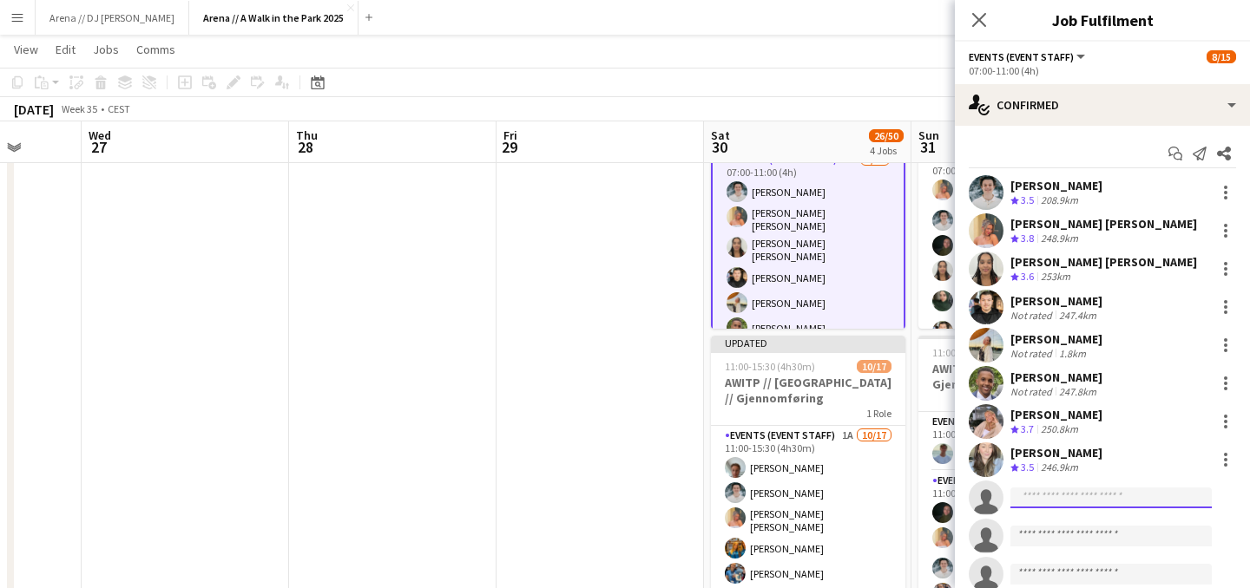
click at [1115, 499] on input at bounding box center [1110, 498] width 201 height 21
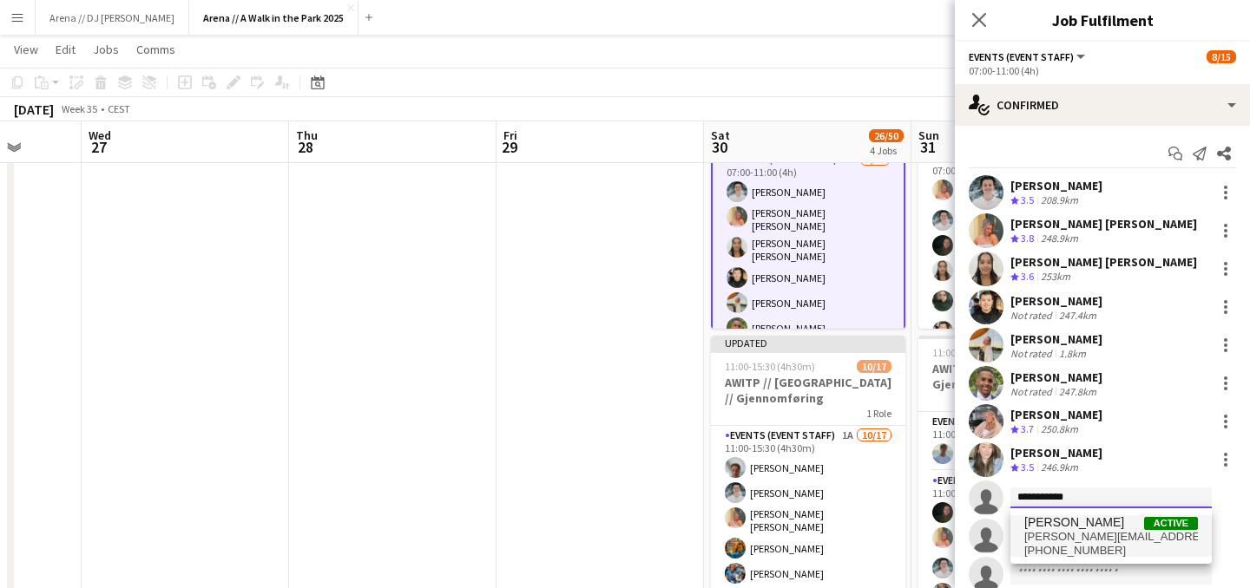
type input "**********"
click at [1124, 537] on span "[PERSON_NAME][EMAIL_ADDRESS][DOMAIN_NAME]" at bounding box center [1111, 537] width 174 height 14
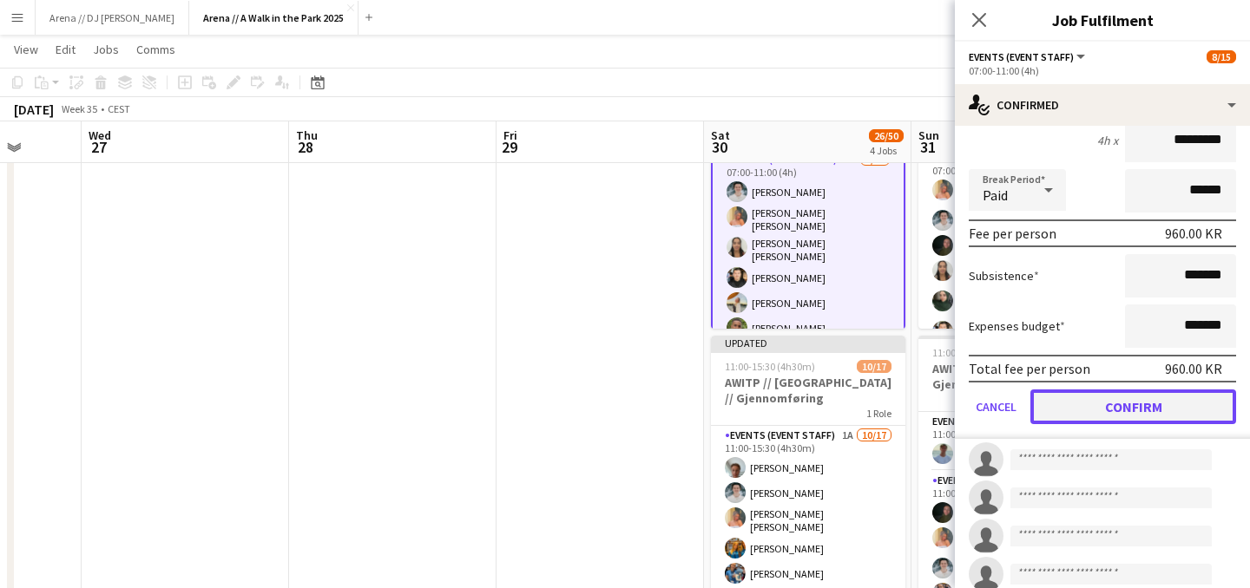
click at [1130, 402] on button "Confirm" at bounding box center [1133, 407] width 206 height 35
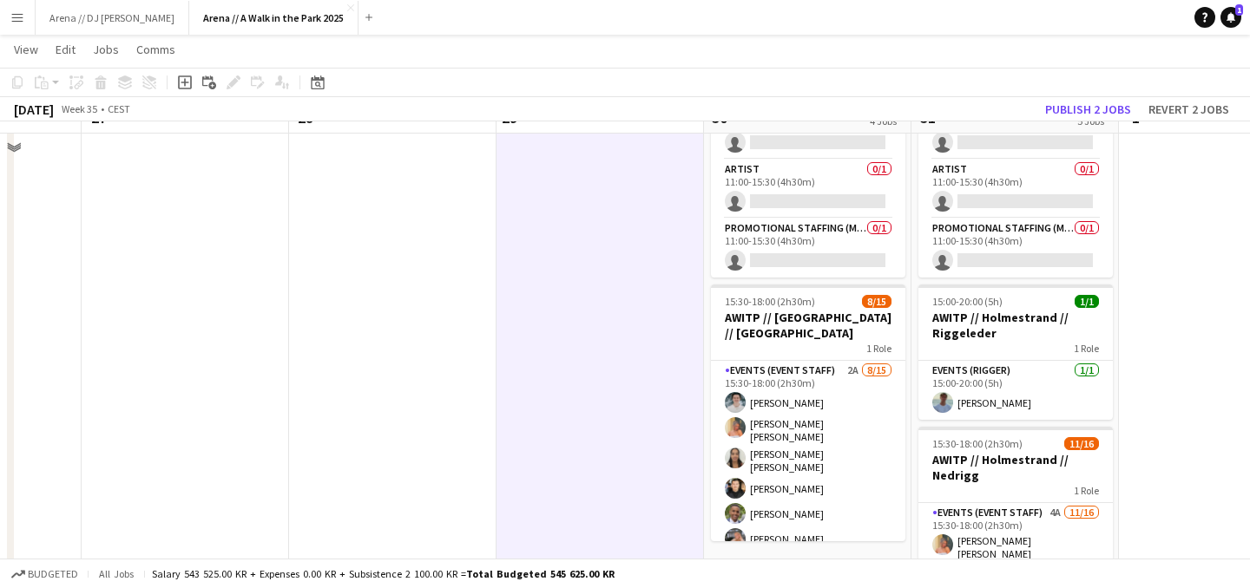
scroll to position [726, 0]
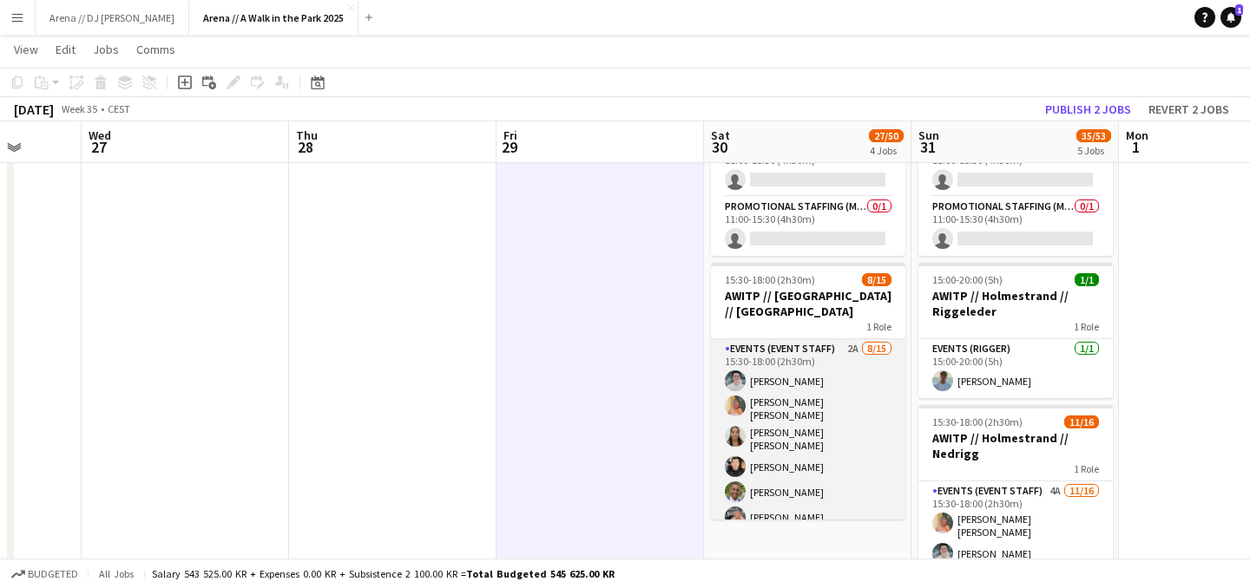
click at [762, 418] on app-card-role "Events (Event Staff) 2A 8/15 15:30-18:00 (2h30m) Lukas Lindberg Hannah Ludivia …" at bounding box center [808, 550] width 194 height 422
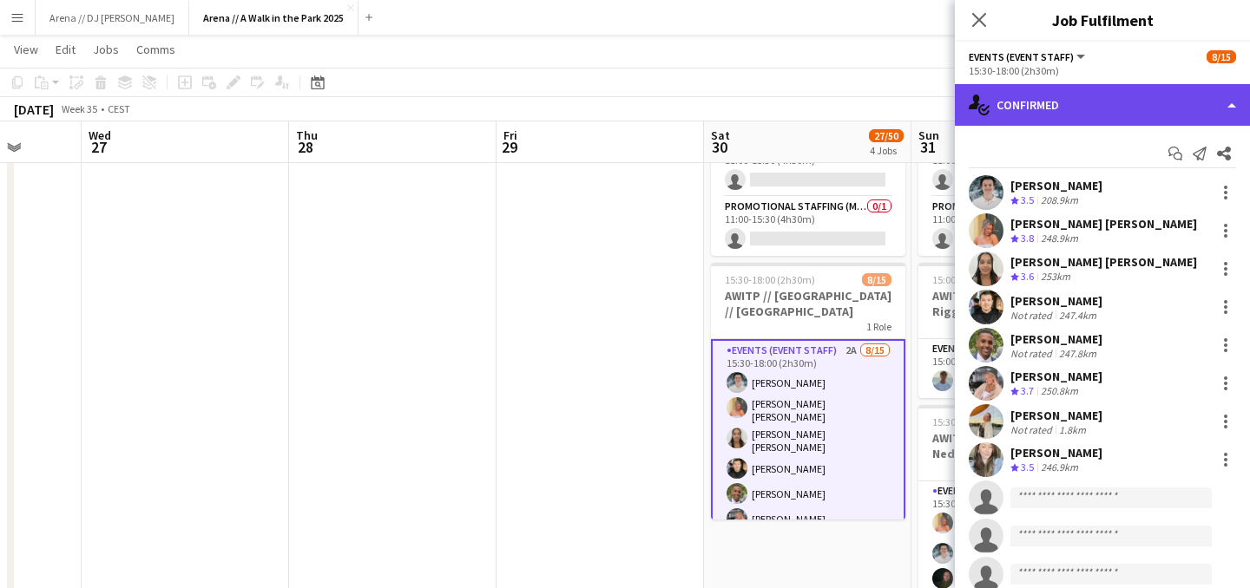
click at [1165, 102] on div "single-neutral-actions-check-2 Confirmed" at bounding box center [1102, 105] width 295 height 42
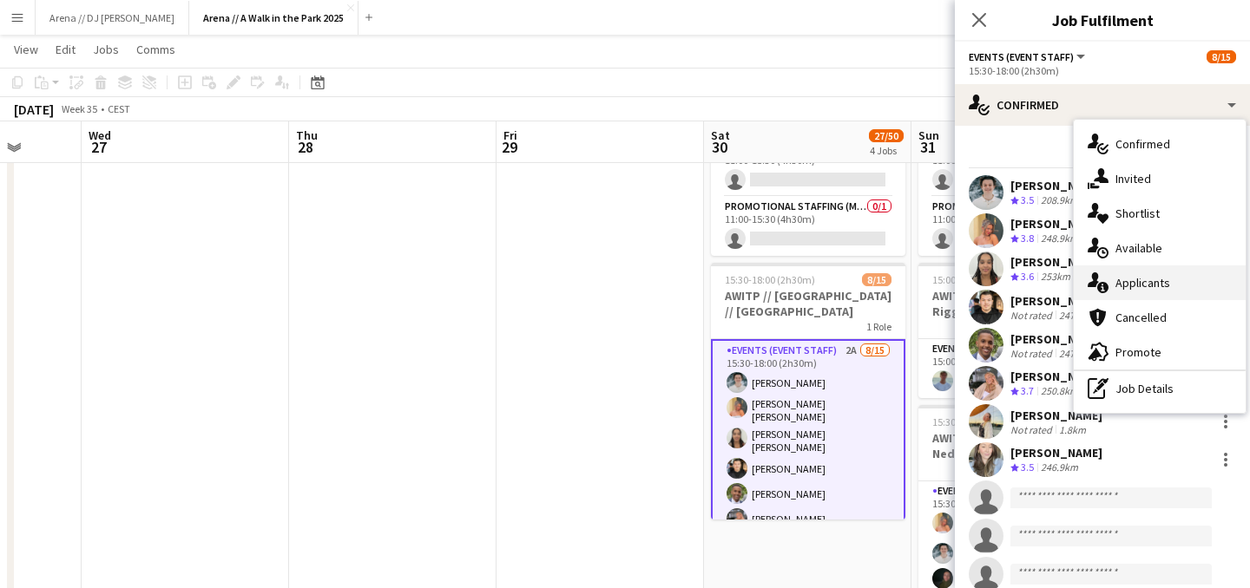
click at [1153, 284] on div "single-neutral-actions-information Applicants" at bounding box center [1159, 283] width 172 height 35
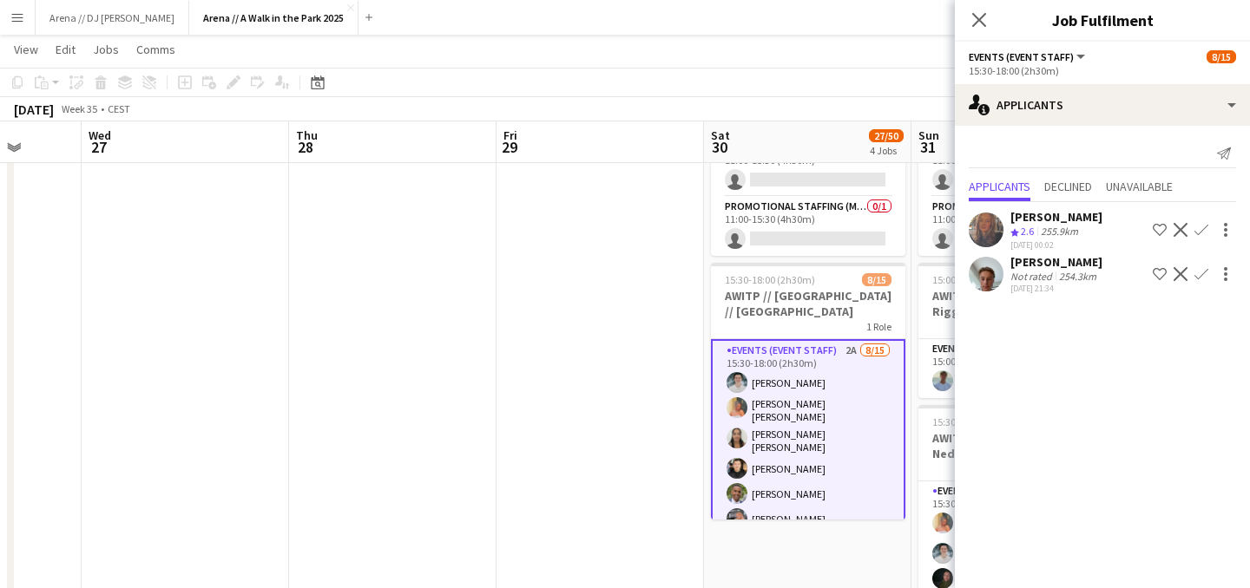
click at [1201, 277] on app-icon "Confirm" at bounding box center [1201, 274] width 14 height 14
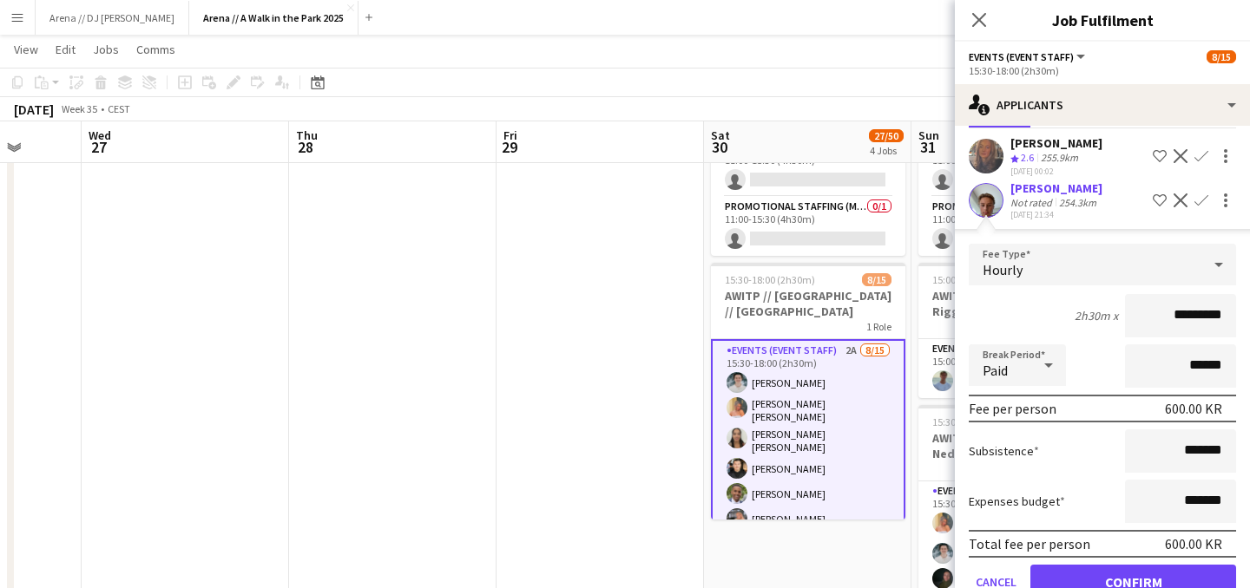
scroll to position [119, 0]
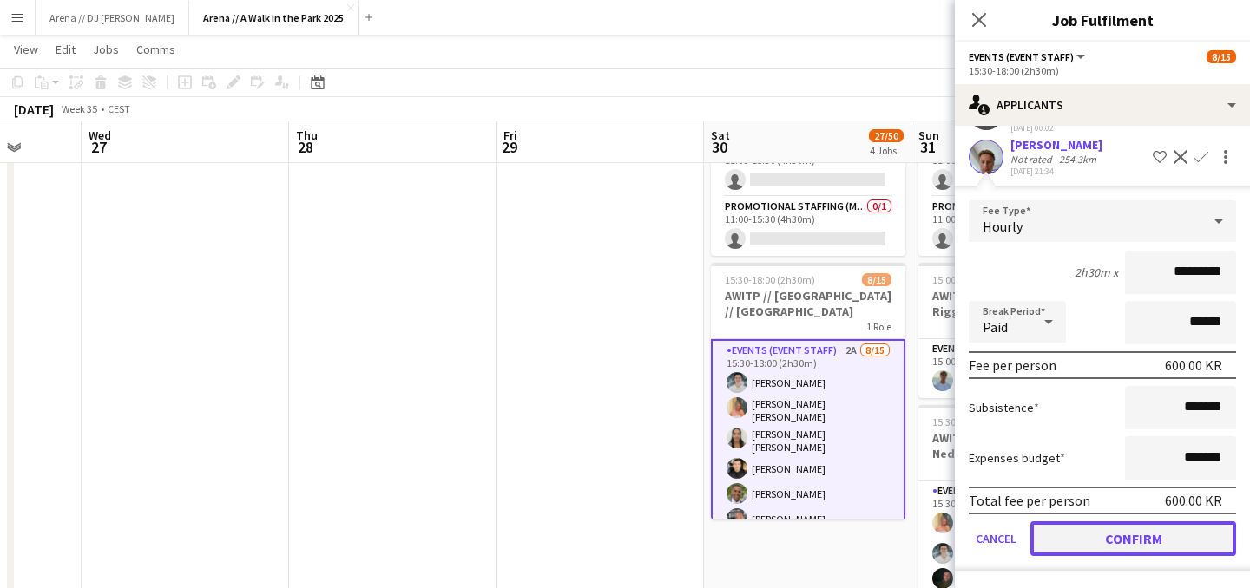
click at [1134, 528] on button "Confirm" at bounding box center [1133, 539] width 206 height 35
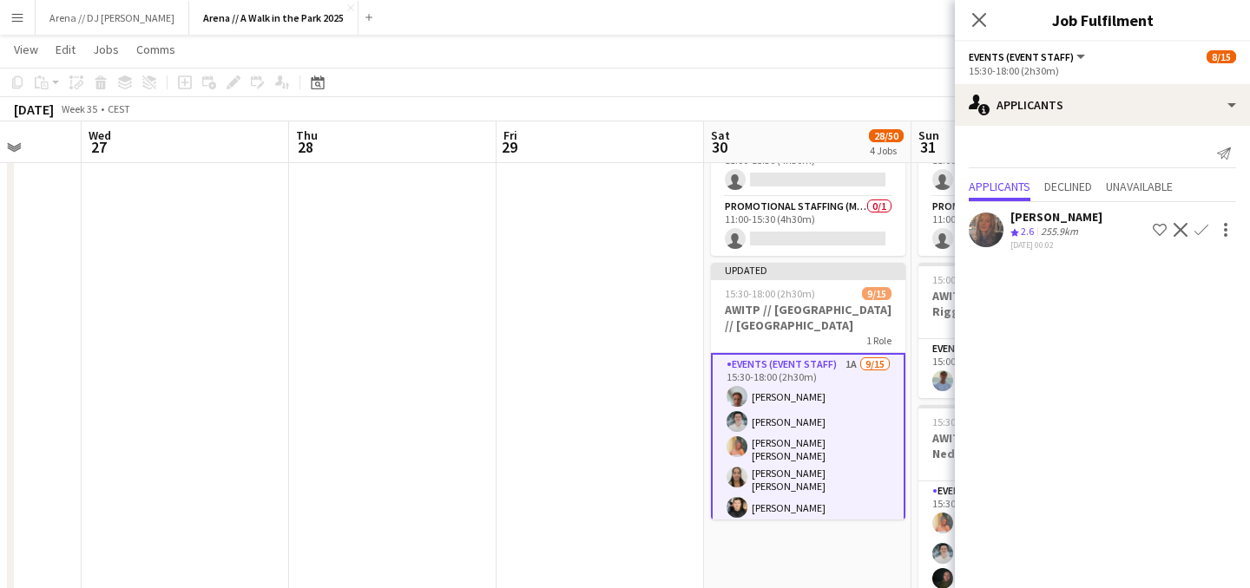
scroll to position [0, 0]
click at [627, 364] on app-date-cell at bounding box center [599, 83] width 207 height 1231
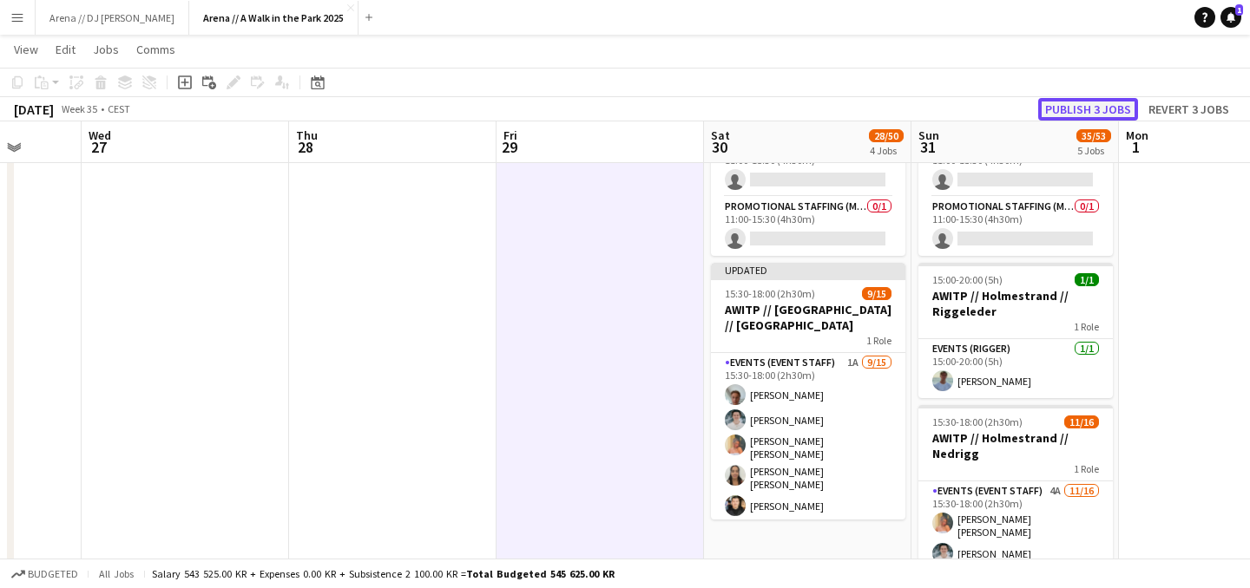
click at [1074, 114] on button "Publish 3 jobs" at bounding box center [1088, 109] width 100 height 23
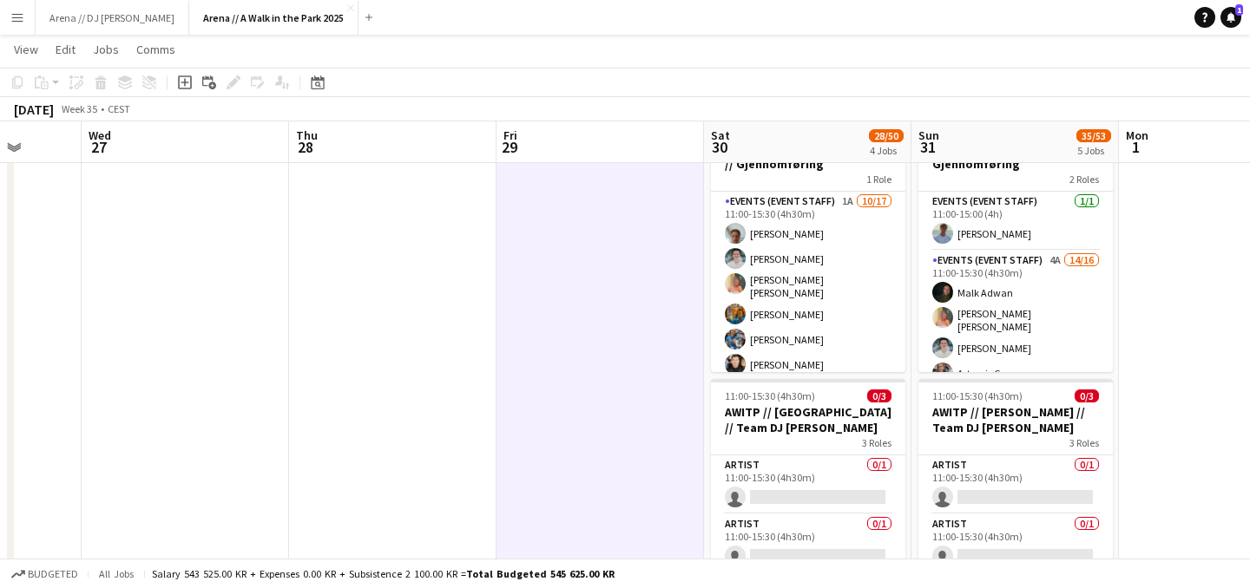
scroll to position [189, 0]
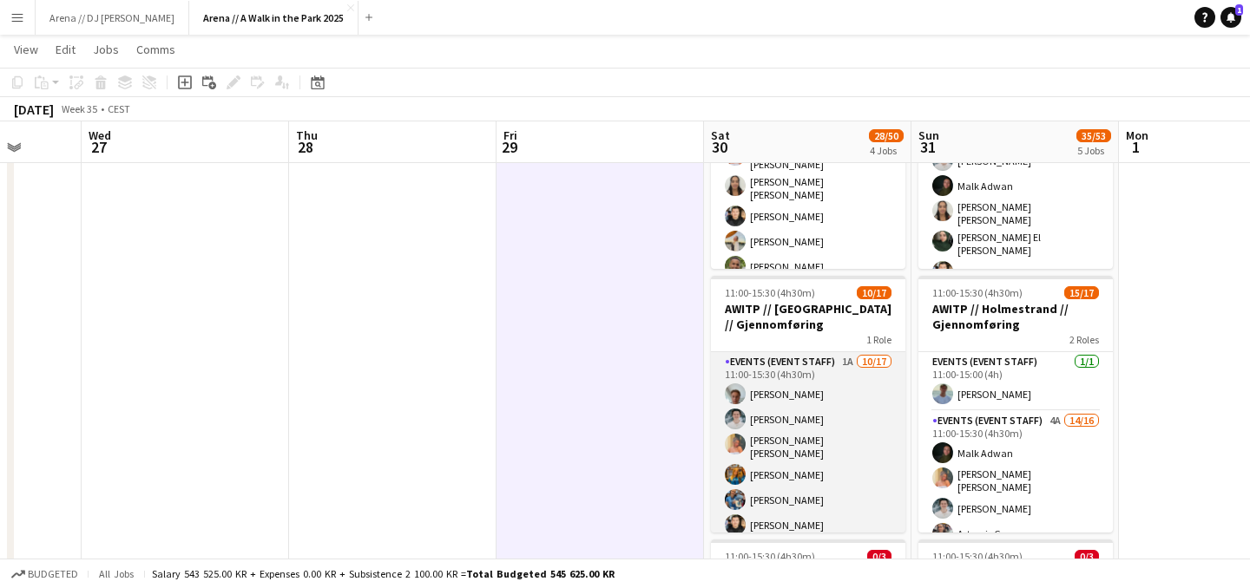
click at [803, 427] on app-card-role "Events (Event Staff) 1A 10/17 11:00-15:30 (4h30m) Andreas Kjeldsberg Lukas Lind…" at bounding box center [808, 585] width 194 height 467
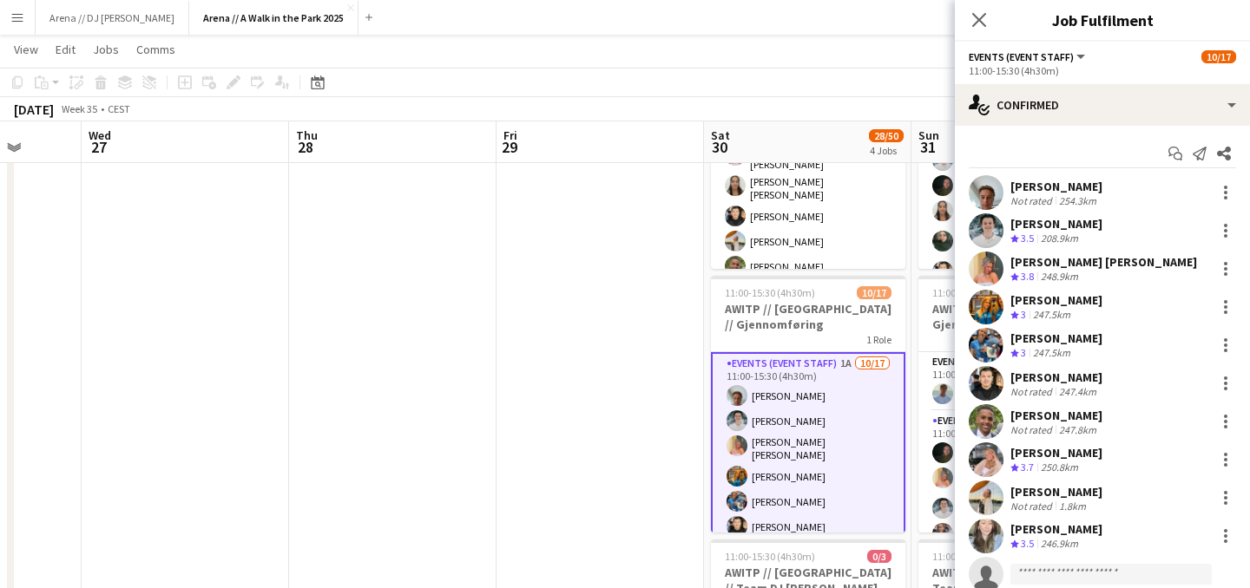
click at [1050, 451] on div "[PERSON_NAME]" at bounding box center [1056, 453] width 92 height 16
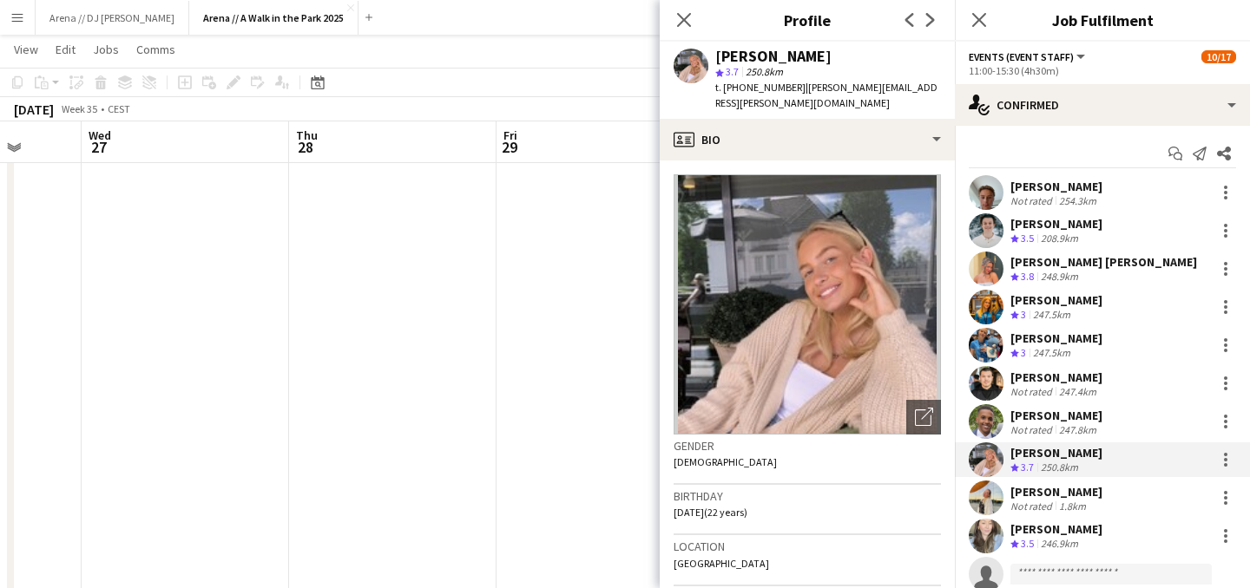
click at [1057, 535] on div "[PERSON_NAME]" at bounding box center [1056, 530] width 92 height 16
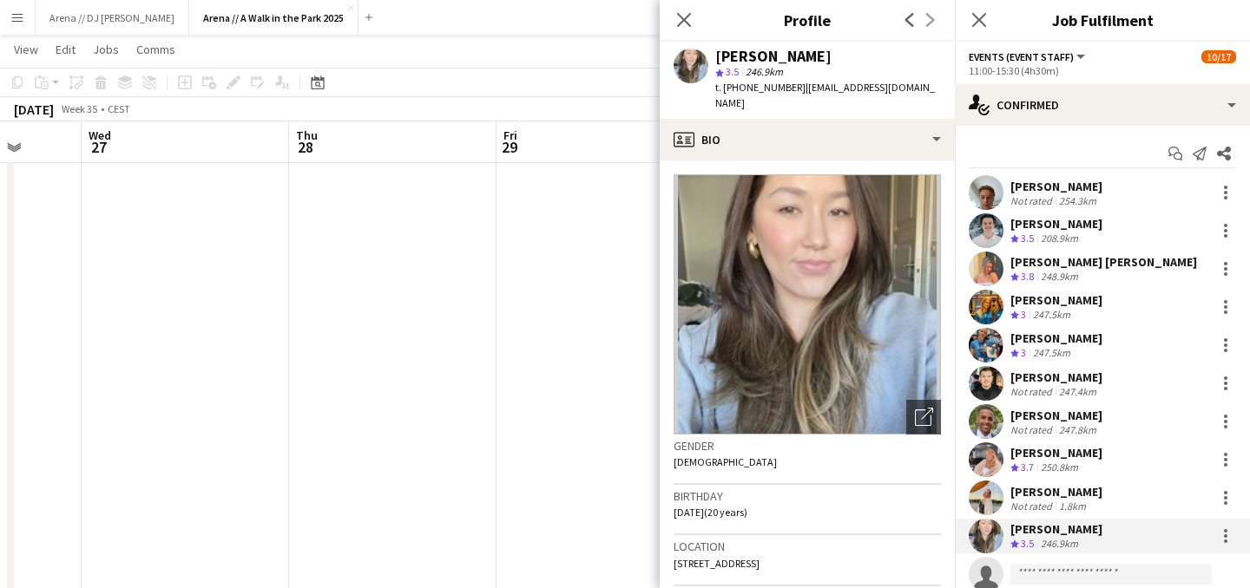
click at [1041, 487] on div "[PERSON_NAME]" at bounding box center [1056, 492] width 92 height 16
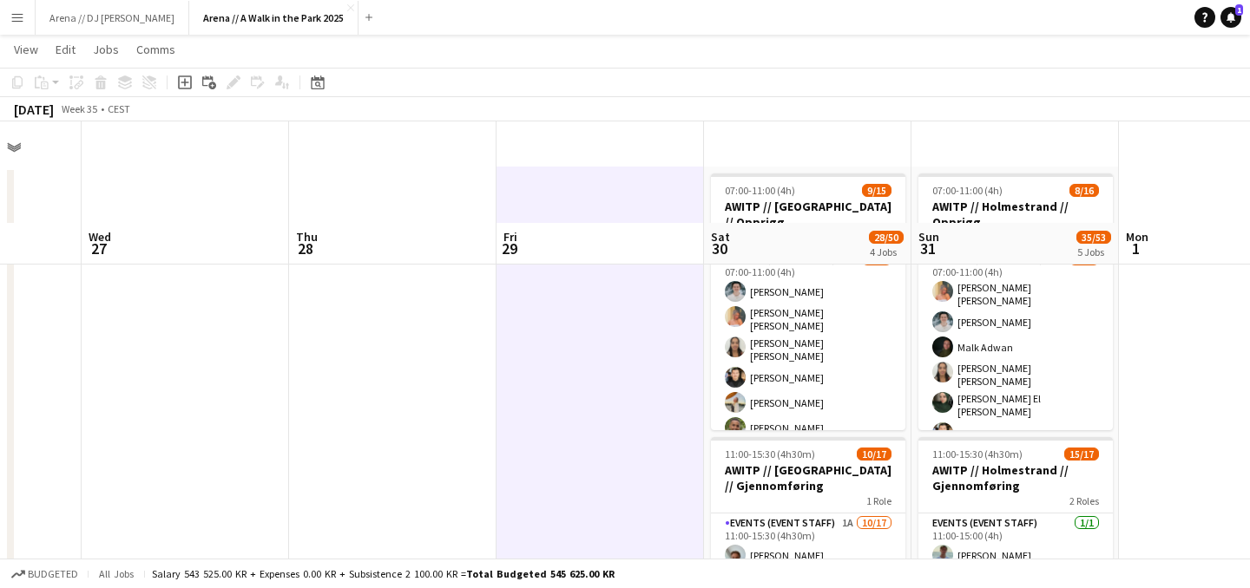
scroll to position [0, 0]
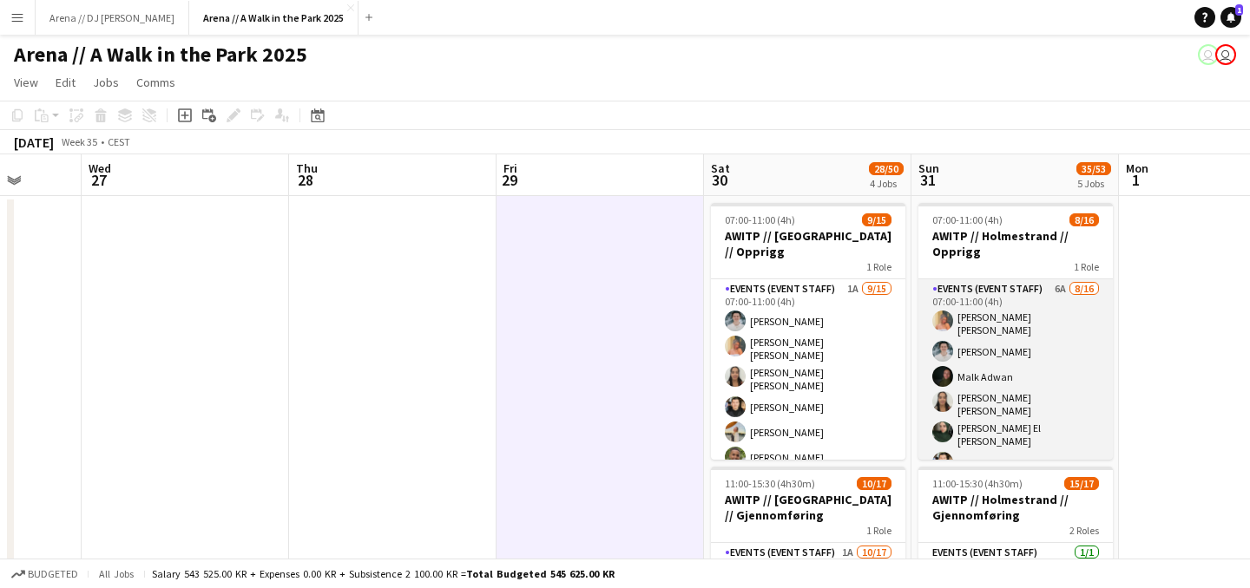
click at [1021, 392] on app-card-role "Events (Event Staff) 6A [DATE] 07:00-11:00 (4h) [PERSON_NAME] [PERSON_NAME] [PE…" at bounding box center [1015, 505] width 194 height 452
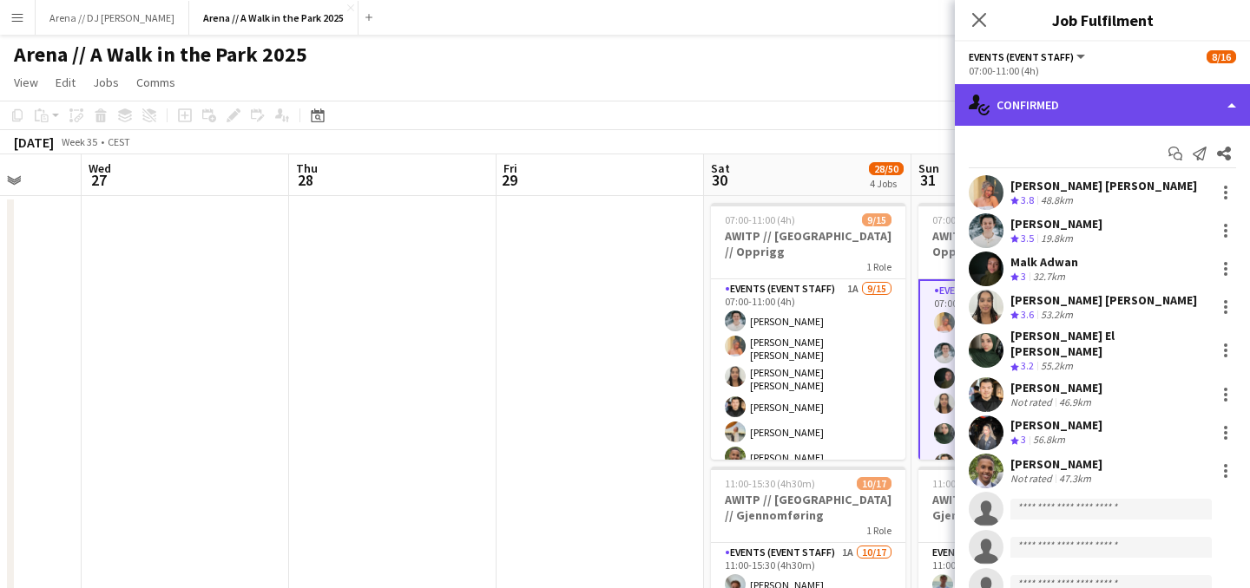
click at [1203, 116] on div "single-neutral-actions-check-2 Confirmed" at bounding box center [1102, 105] width 295 height 42
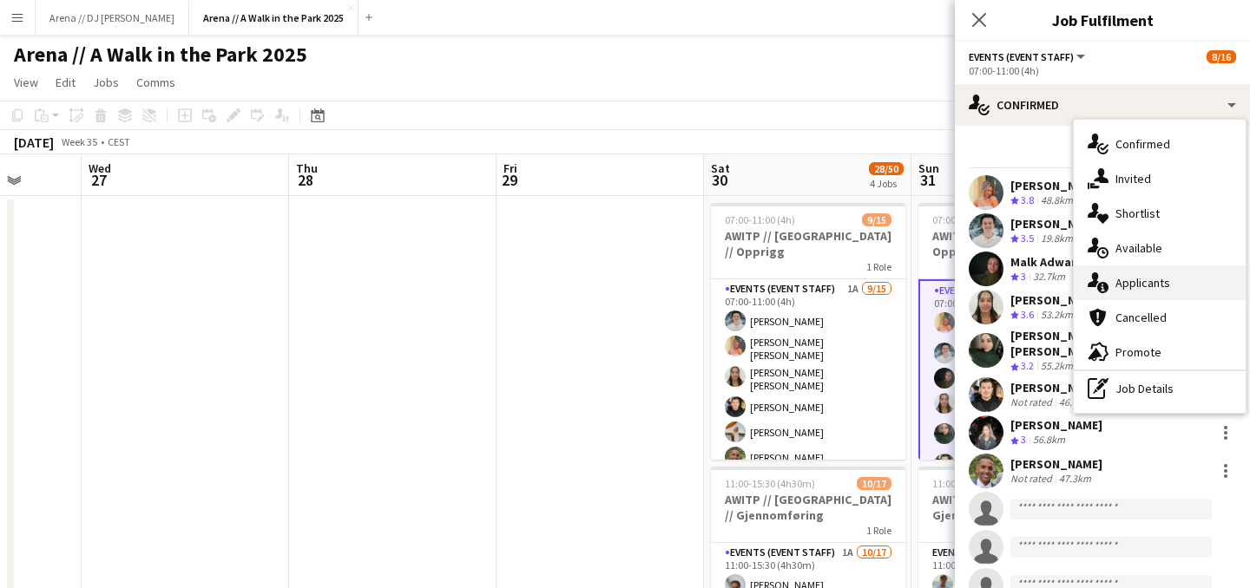
click at [1137, 280] on div "single-neutral-actions-information Applicants" at bounding box center [1159, 283] width 172 height 35
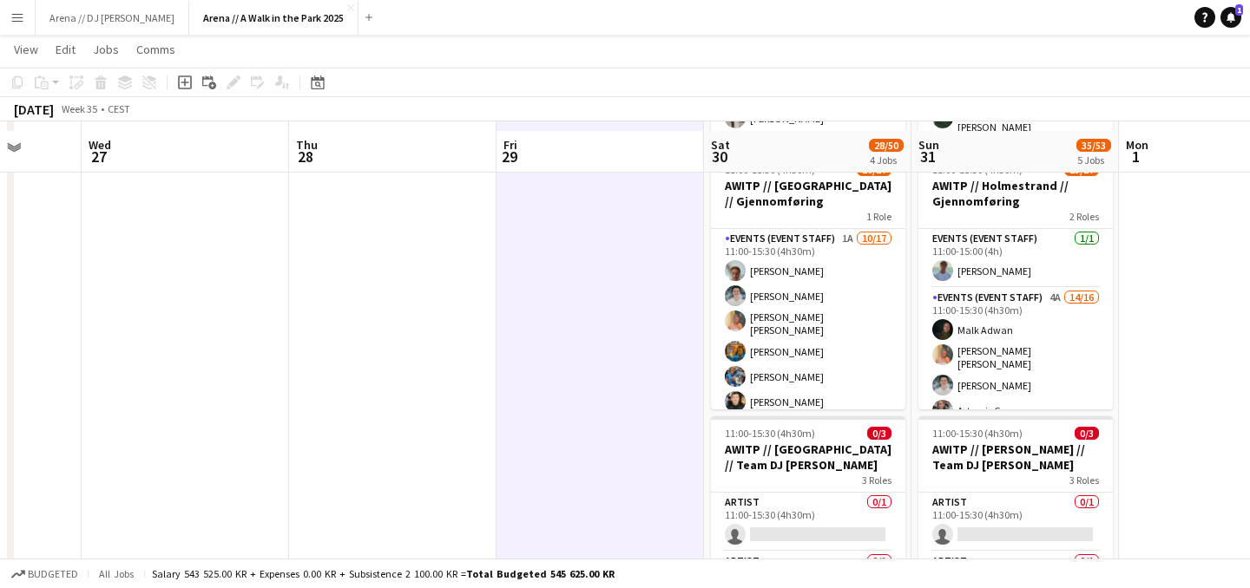
scroll to position [322, 0]
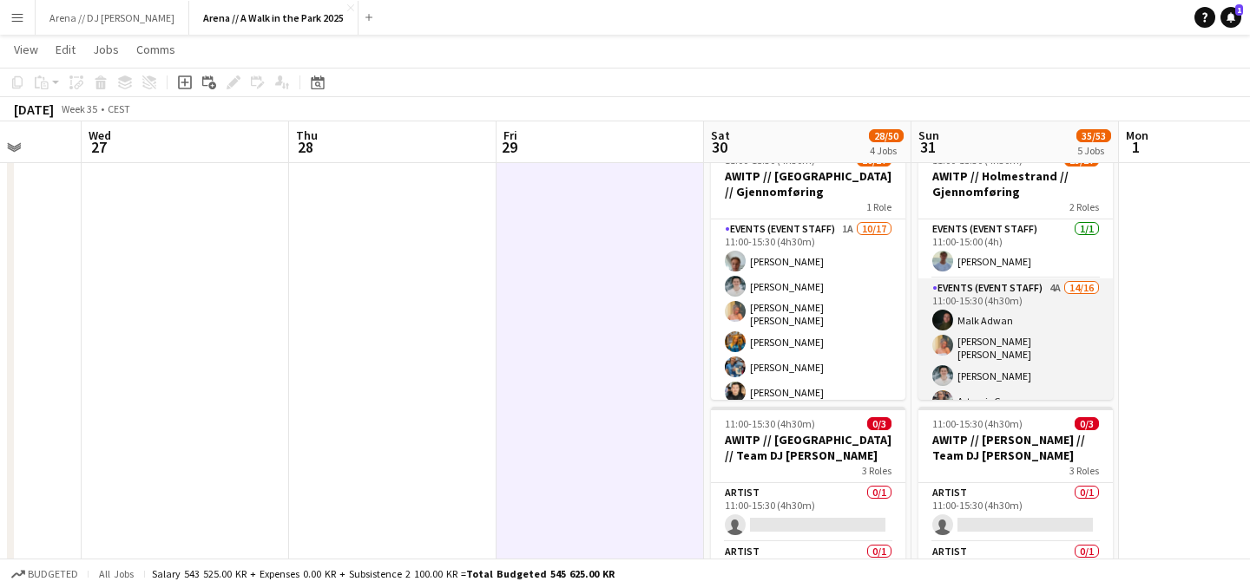
click at [1053, 384] on app-card-role "Events (Event Staff) 4A 14/16 11:00-15:30 (4h30m) Malk Adwan Hannah Ludivia Rot…" at bounding box center [1015, 502] width 194 height 447
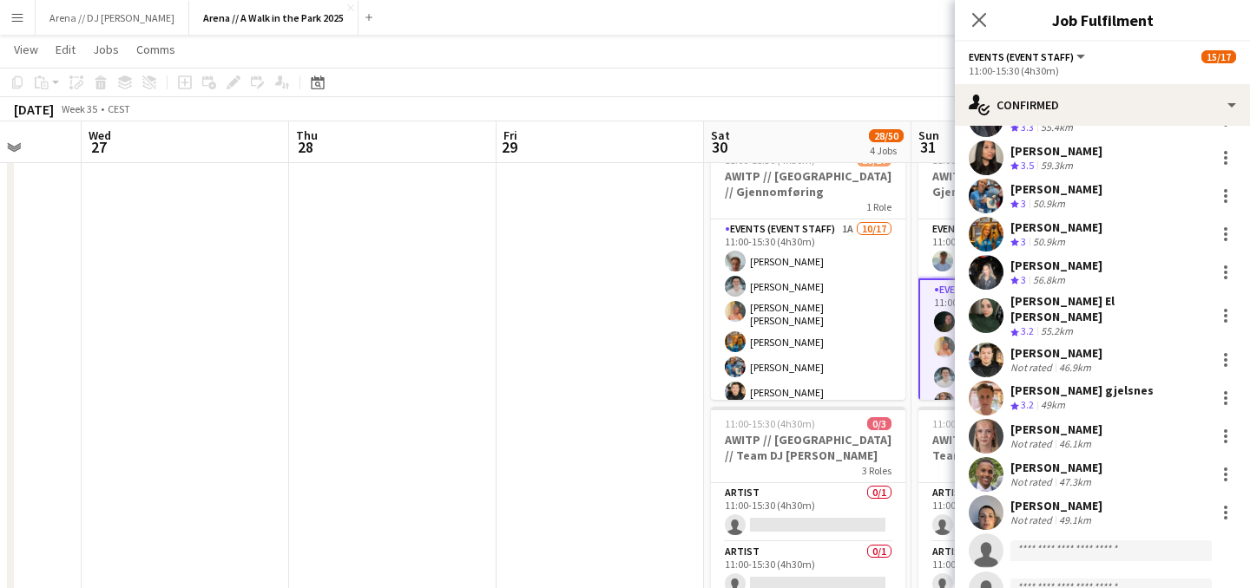
scroll to position [199, 0]
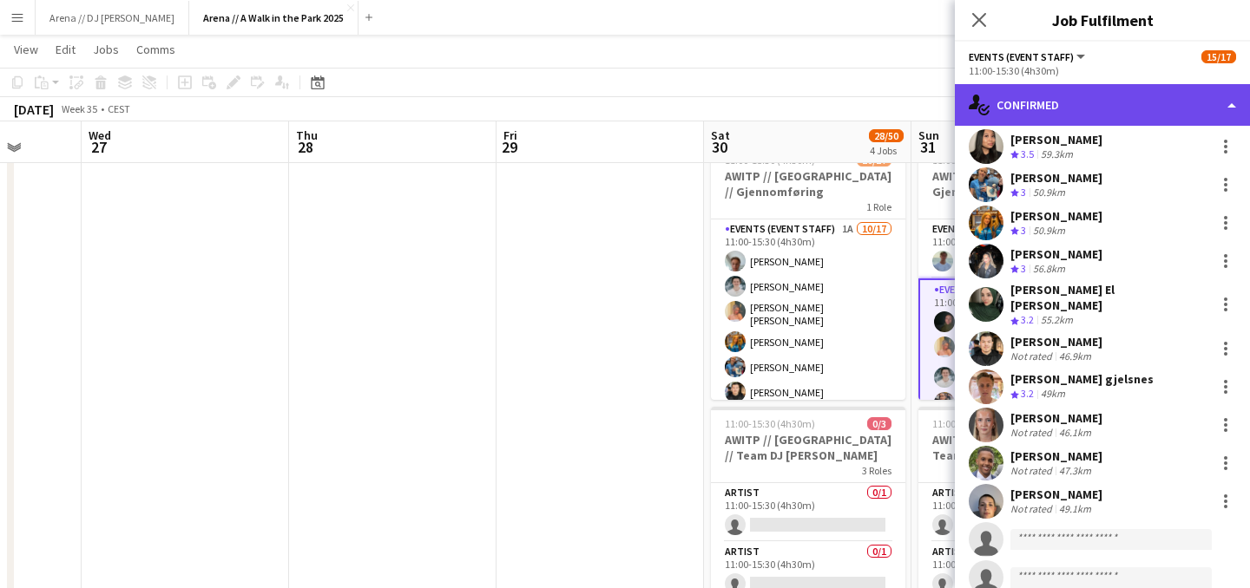
click at [1152, 121] on div "single-neutral-actions-check-2 Confirmed" at bounding box center [1102, 105] width 295 height 42
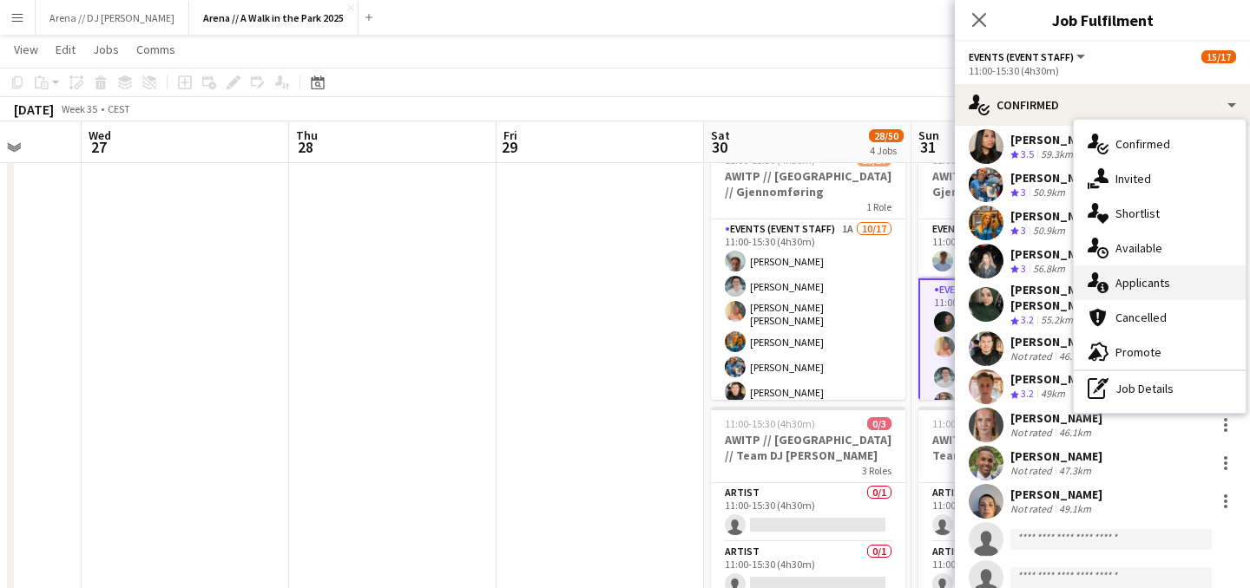
click at [1153, 278] on div "single-neutral-actions-information Applicants" at bounding box center [1159, 283] width 172 height 35
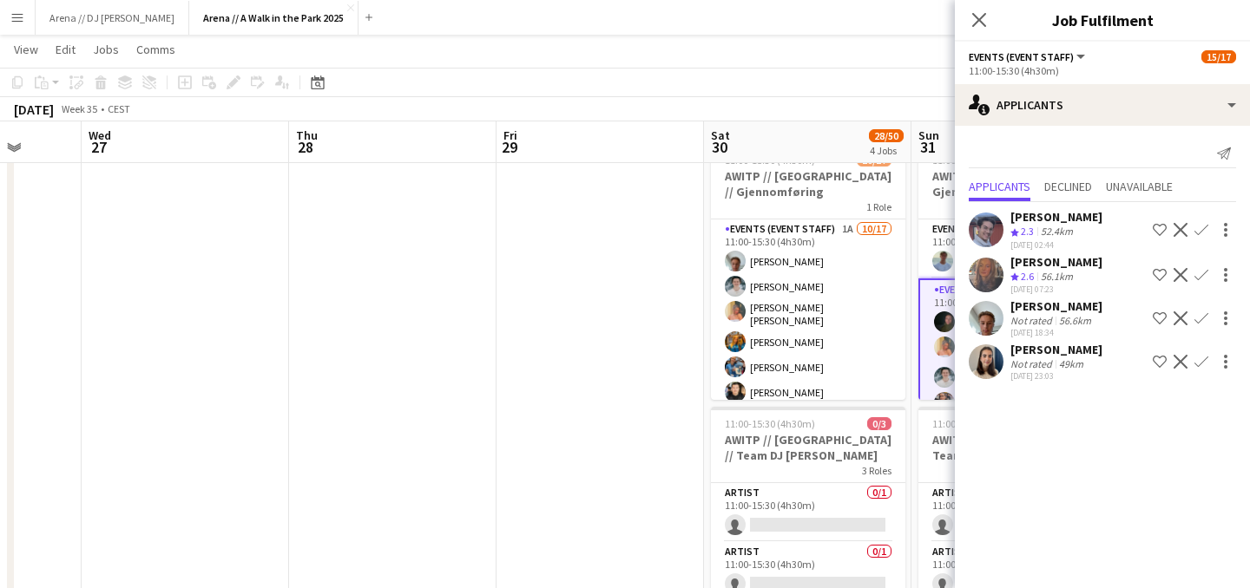
click at [587, 358] on app-date-cell at bounding box center [599, 487] width 207 height 1231
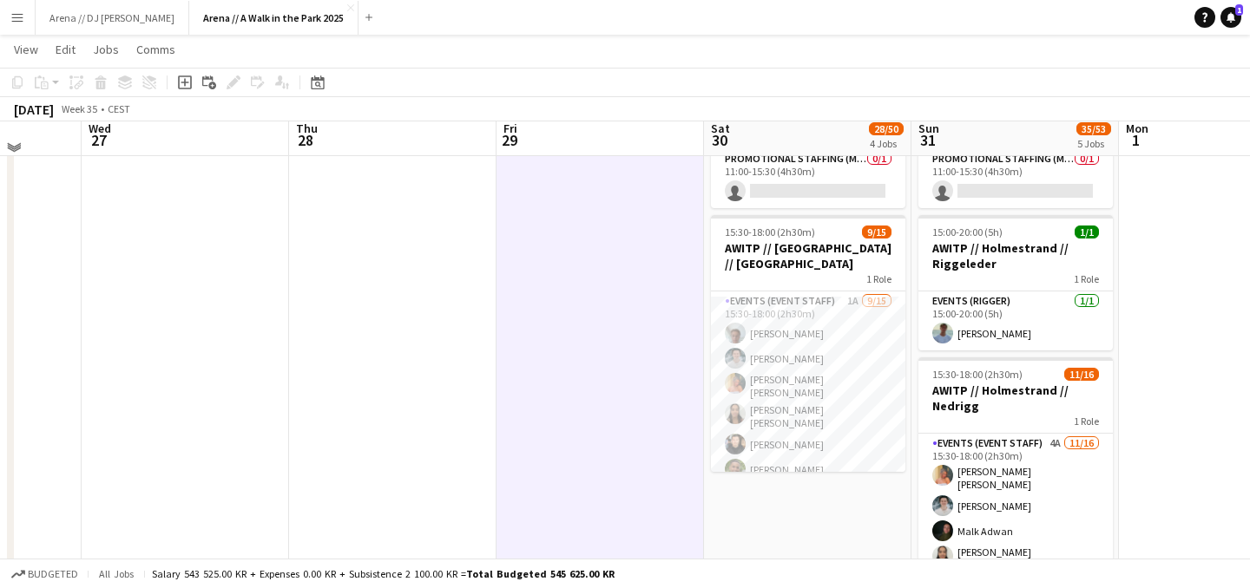
scroll to position [777, 0]
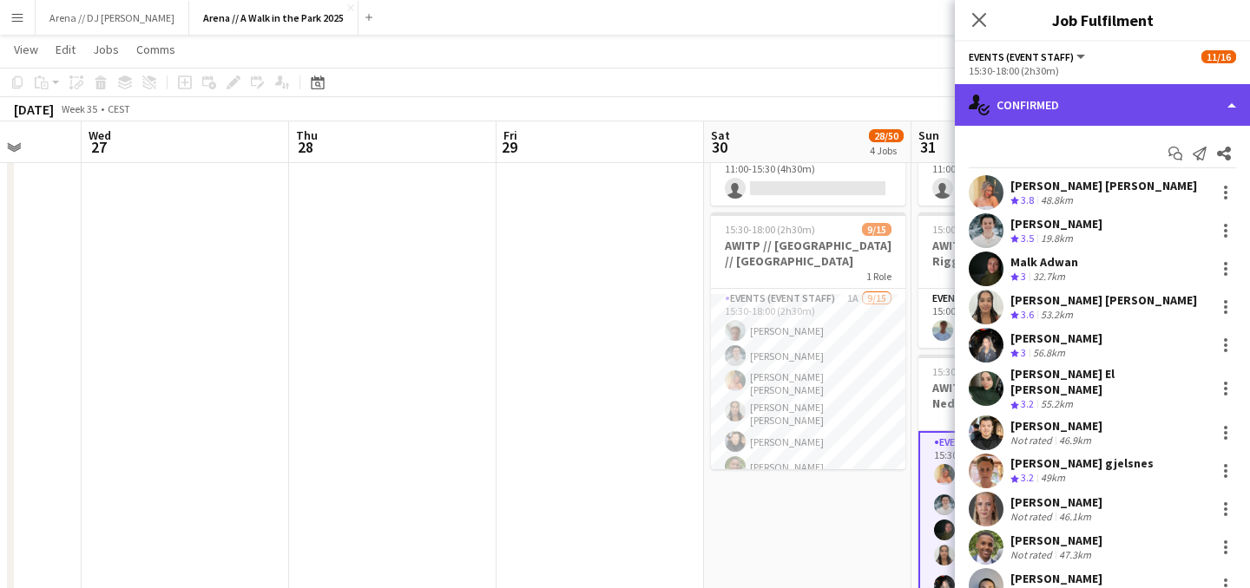
click at [1129, 113] on div "single-neutral-actions-check-2 Confirmed" at bounding box center [1102, 105] width 295 height 42
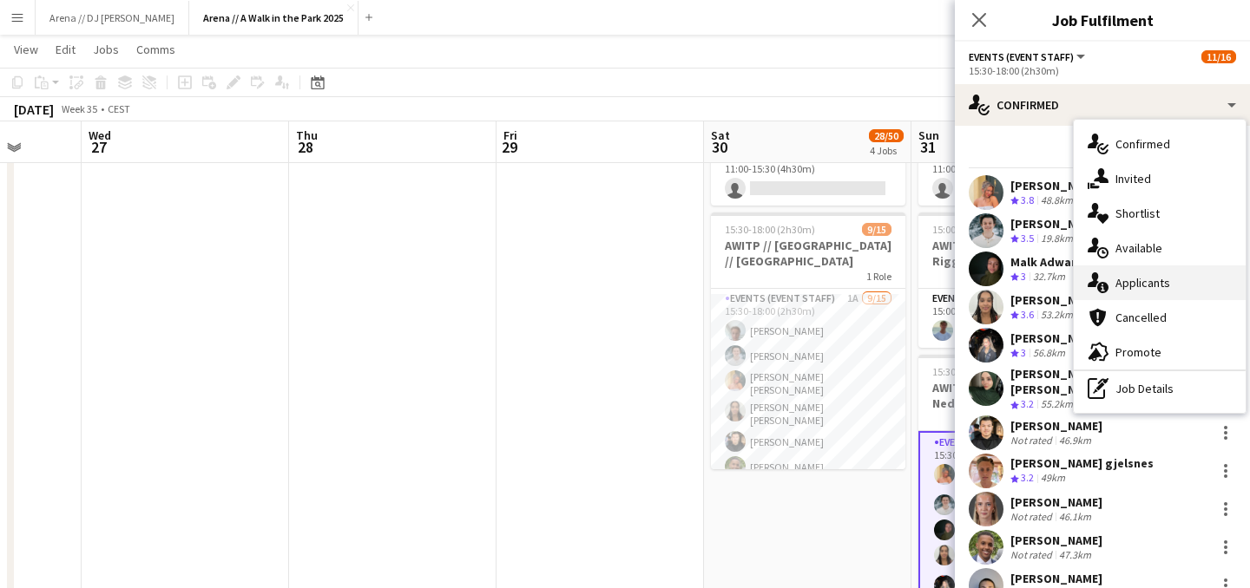
click at [1160, 282] on div "single-neutral-actions-information Applicants" at bounding box center [1159, 283] width 172 height 35
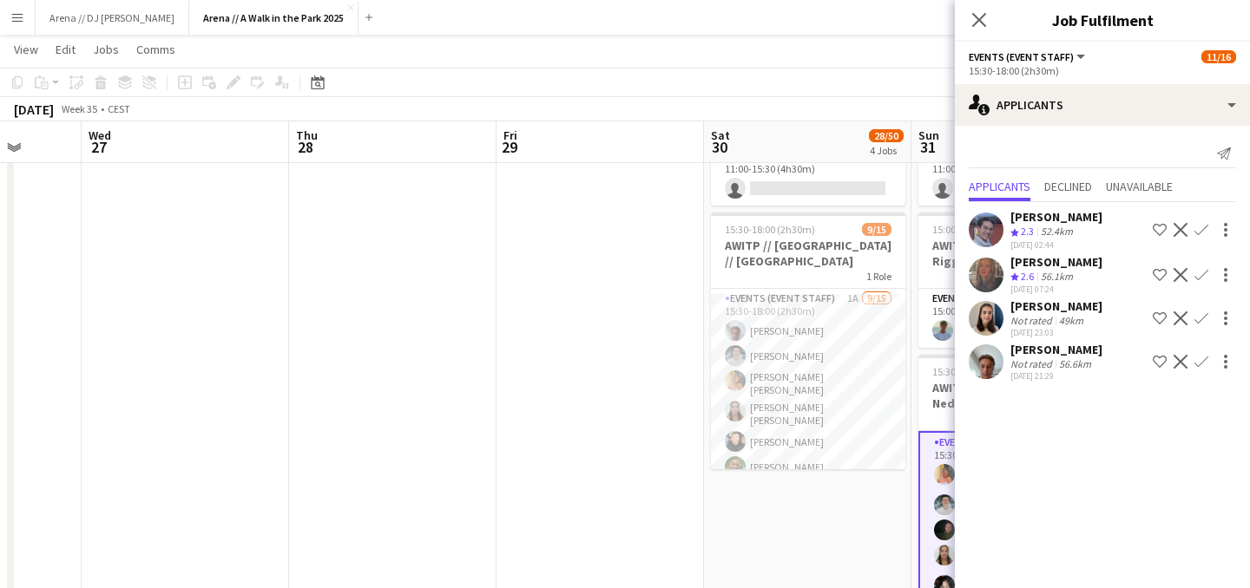
click at [659, 378] on app-date-cell at bounding box center [599, 33] width 207 height 1231
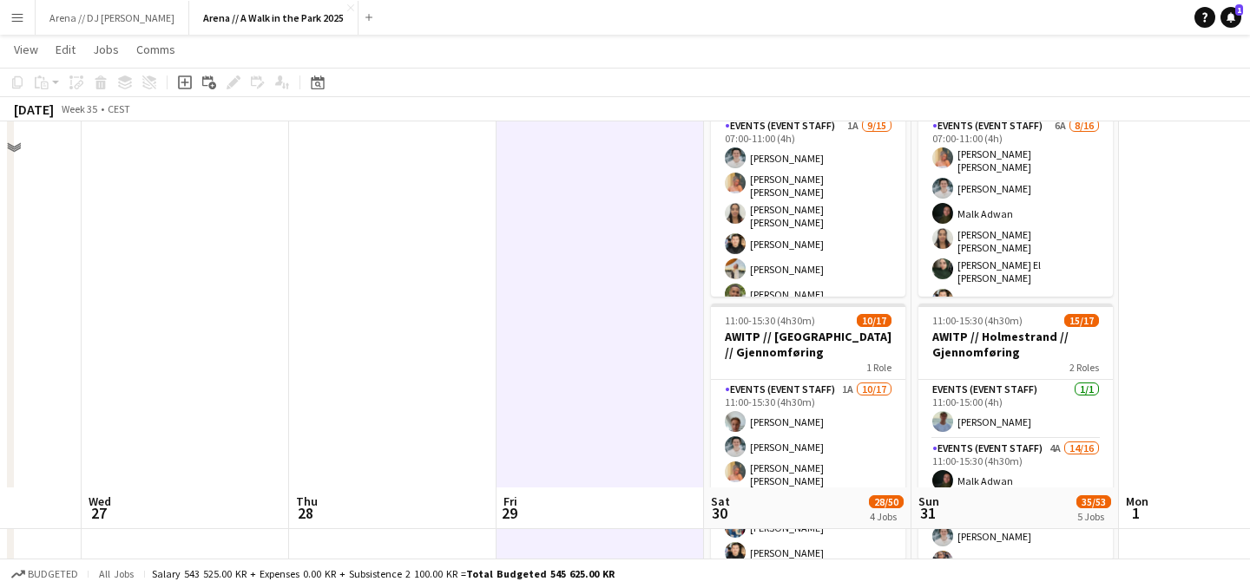
scroll to position [0, 0]
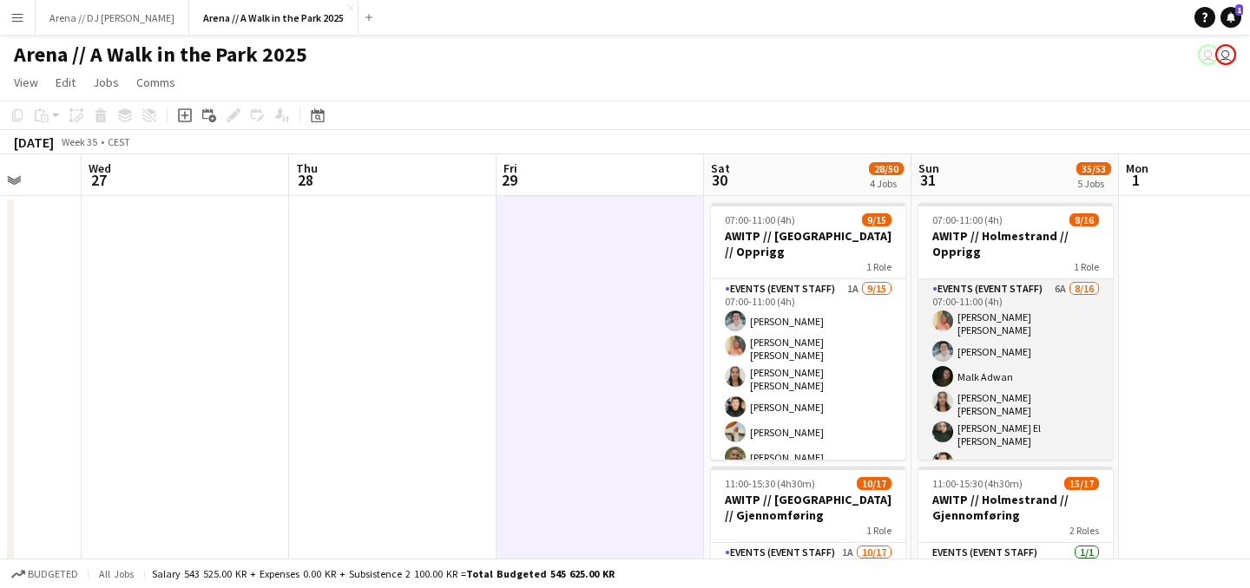
click at [1055, 367] on app-card-role "Events (Event Staff) 6A [DATE] 07:00-11:00 (4h) [PERSON_NAME] [PERSON_NAME] [PE…" at bounding box center [1015, 505] width 194 height 452
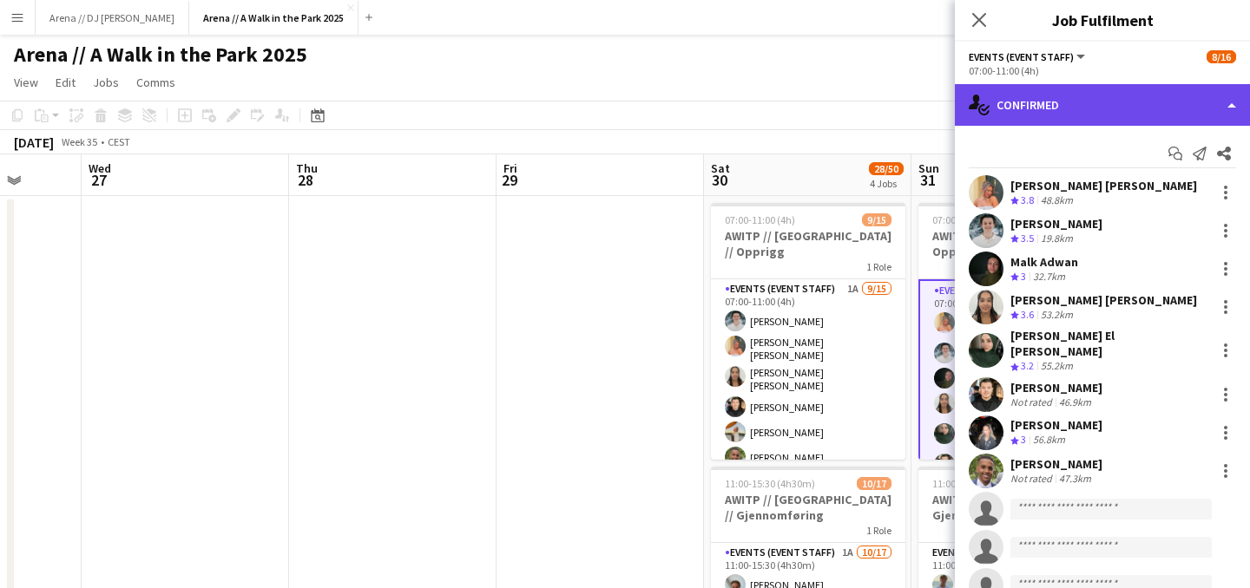
click at [1166, 103] on div "single-neutral-actions-check-2 Confirmed" at bounding box center [1102, 105] width 295 height 42
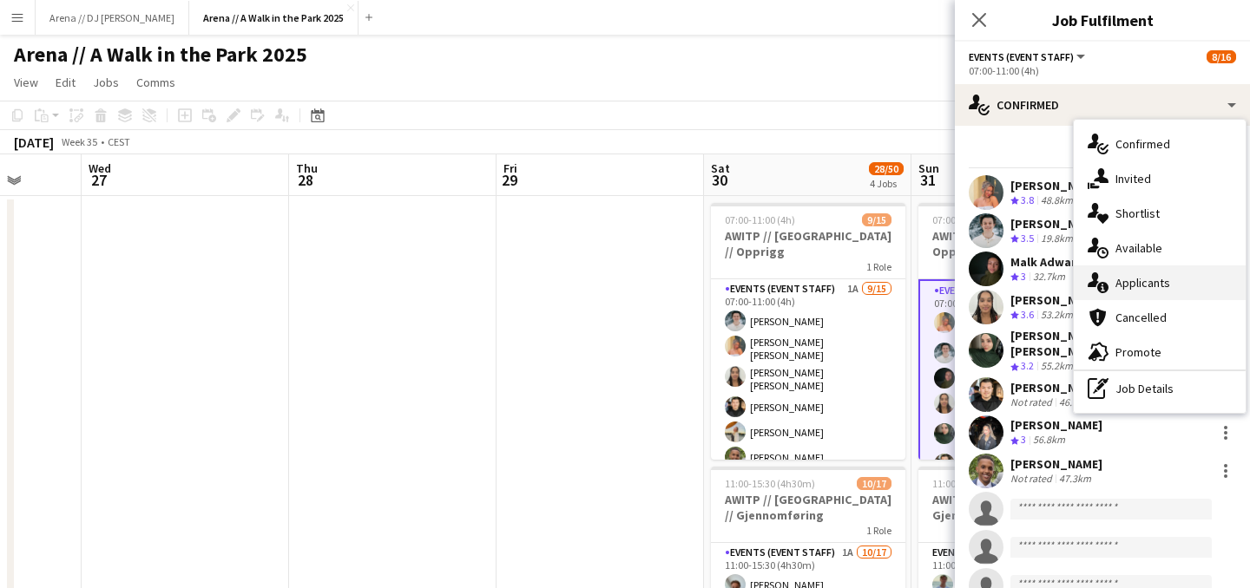
click at [1152, 285] on div "single-neutral-actions-information Applicants" at bounding box center [1159, 283] width 172 height 35
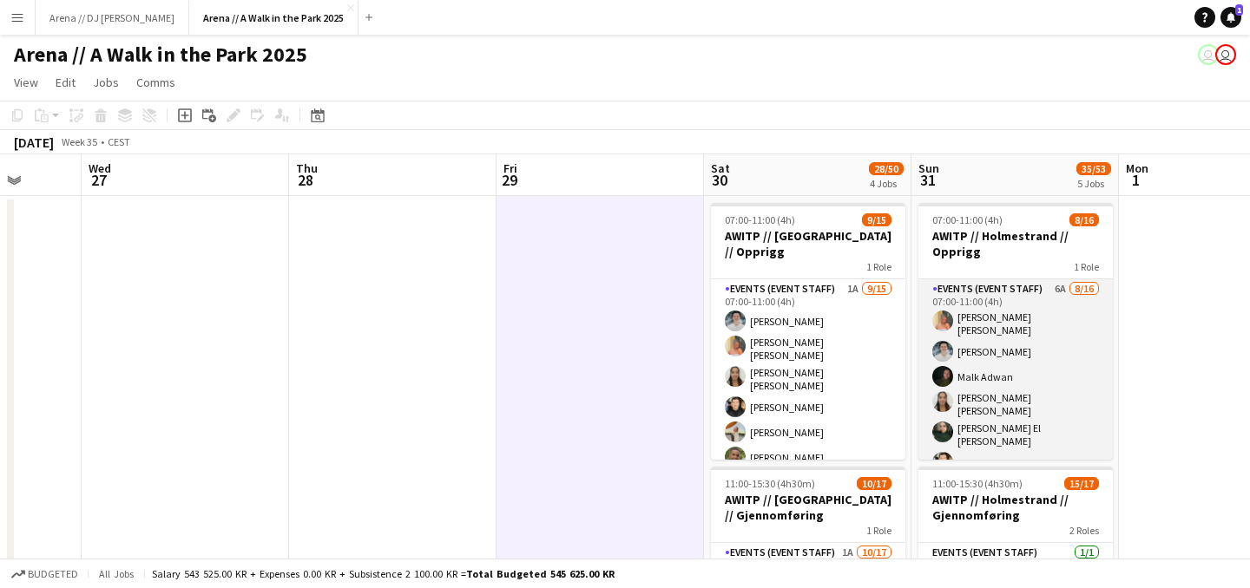
click at [1022, 399] on app-card-role "Events (Event Staff) 6A [DATE] 07:00-11:00 (4h) [PERSON_NAME] [PERSON_NAME] [PE…" at bounding box center [1015, 505] width 194 height 452
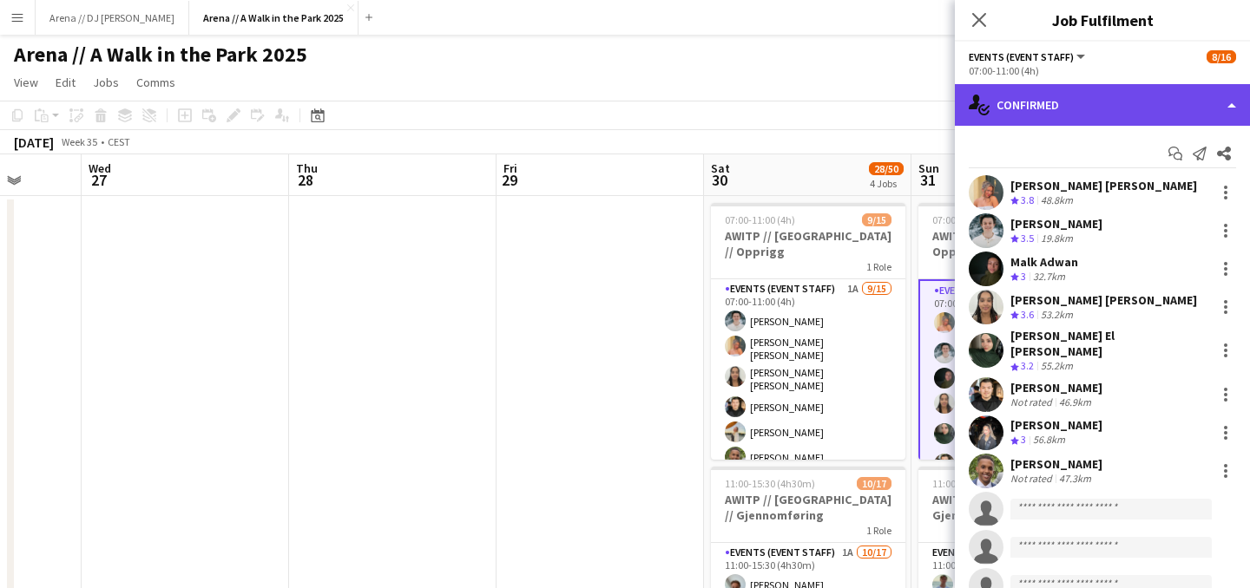
click at [1191, 121] on div "single-neutral-actions-check-2 Confirmed" at bounding box center [1102, 105] width 295 height 42
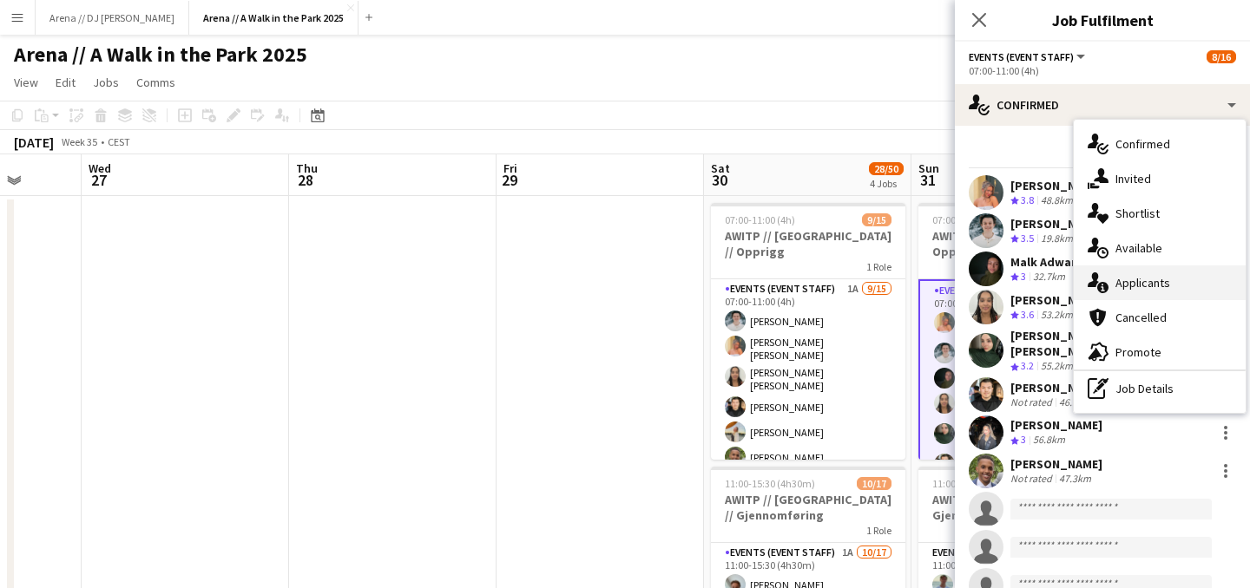
click at [1168, 281] on div "single-neutral-actions-information Applicants" at bounding box center [1159, 283] width 172 height 35
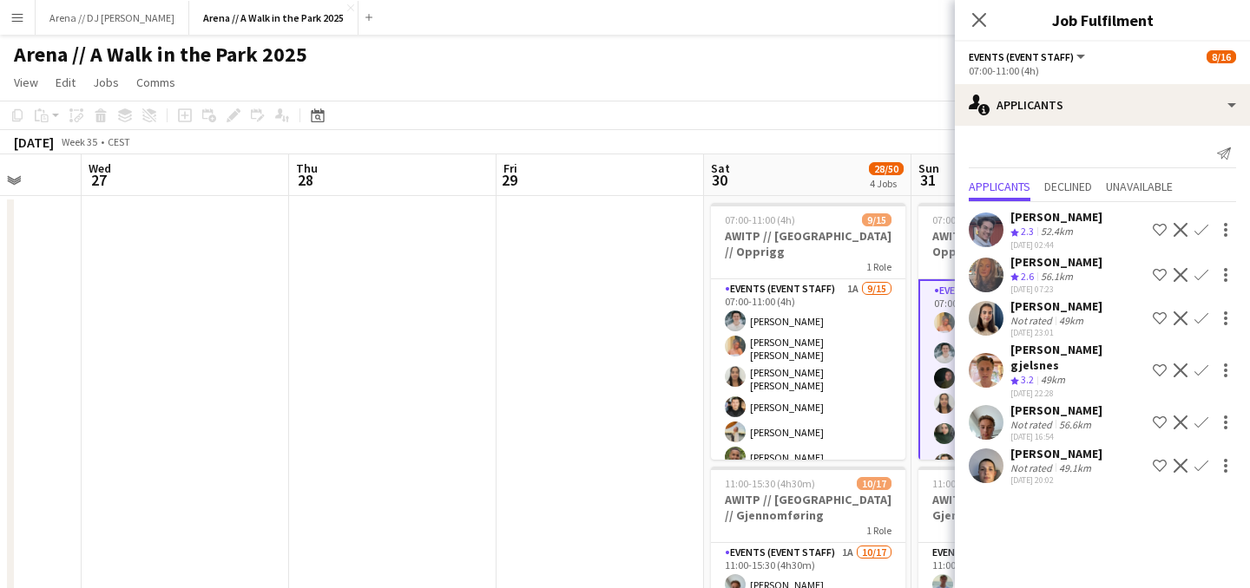
click at [1205, 416] on app-icon "Confirm" at bounding box center [1201, 423] width 14 height 14
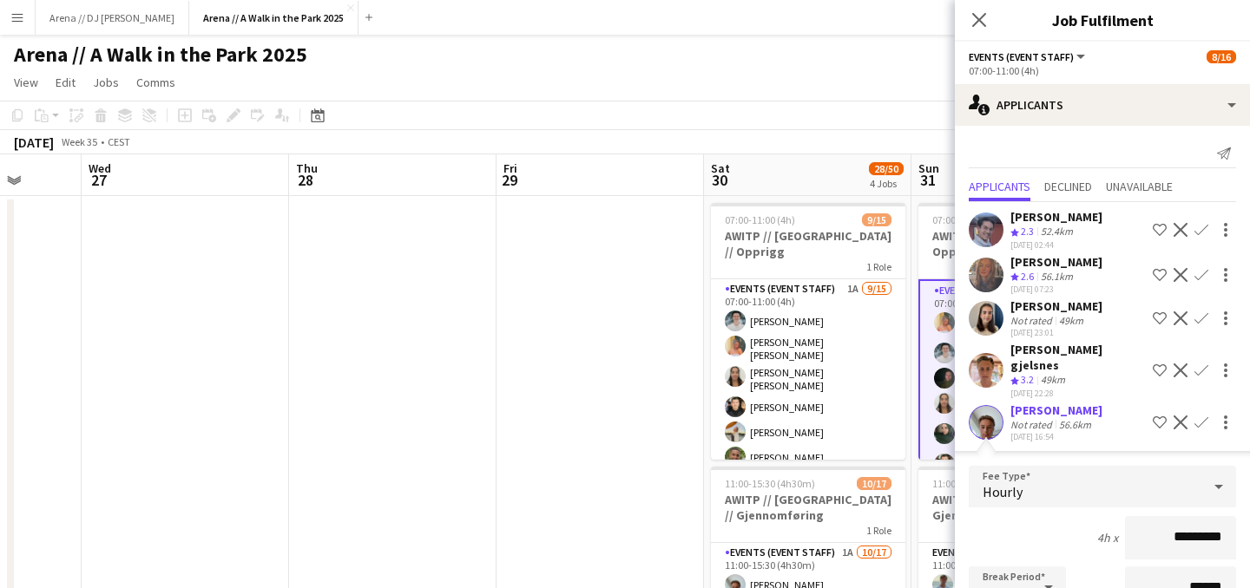
scroll to position [294, 0]
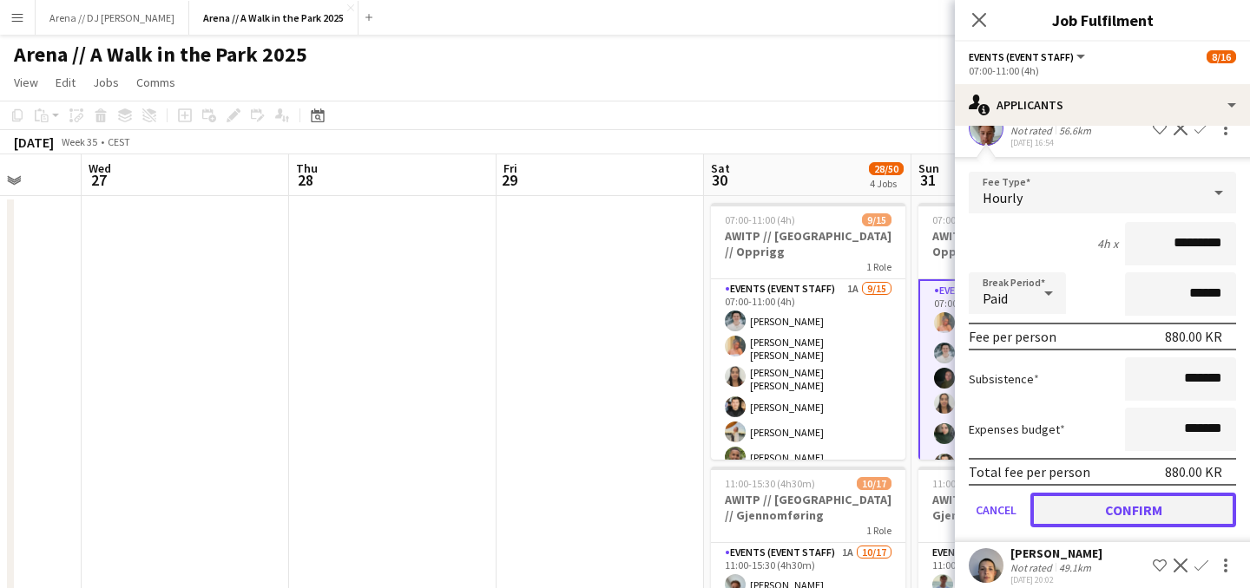
click at [1161, 495] on button "Confirm" at bounding box center [1133, 510] width 206 height 35
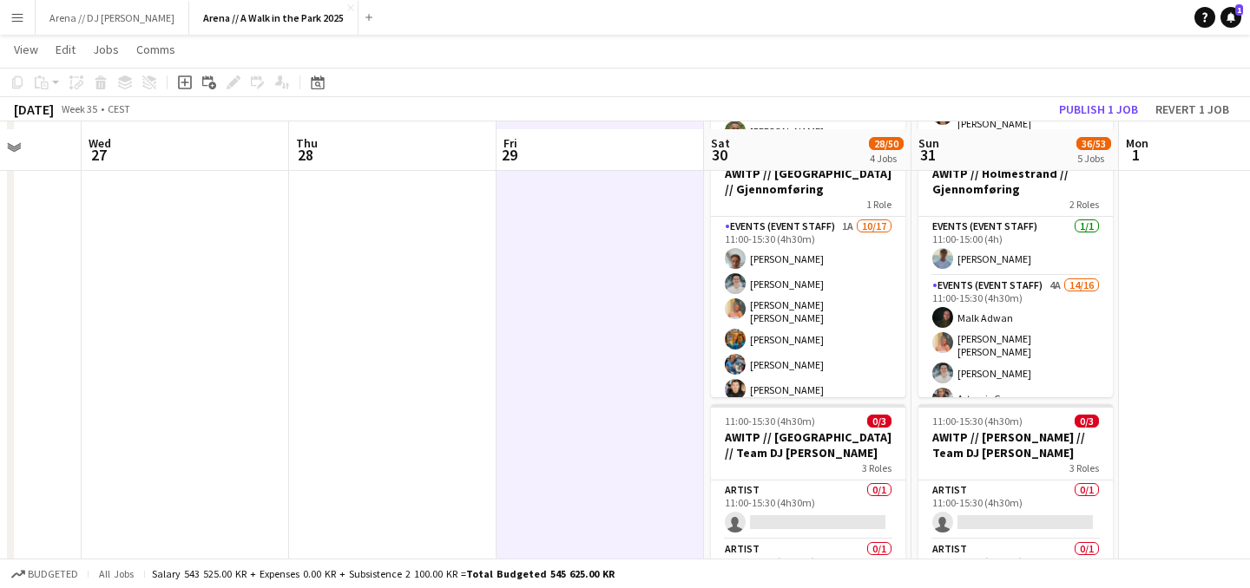
scroll to position [332, 0]
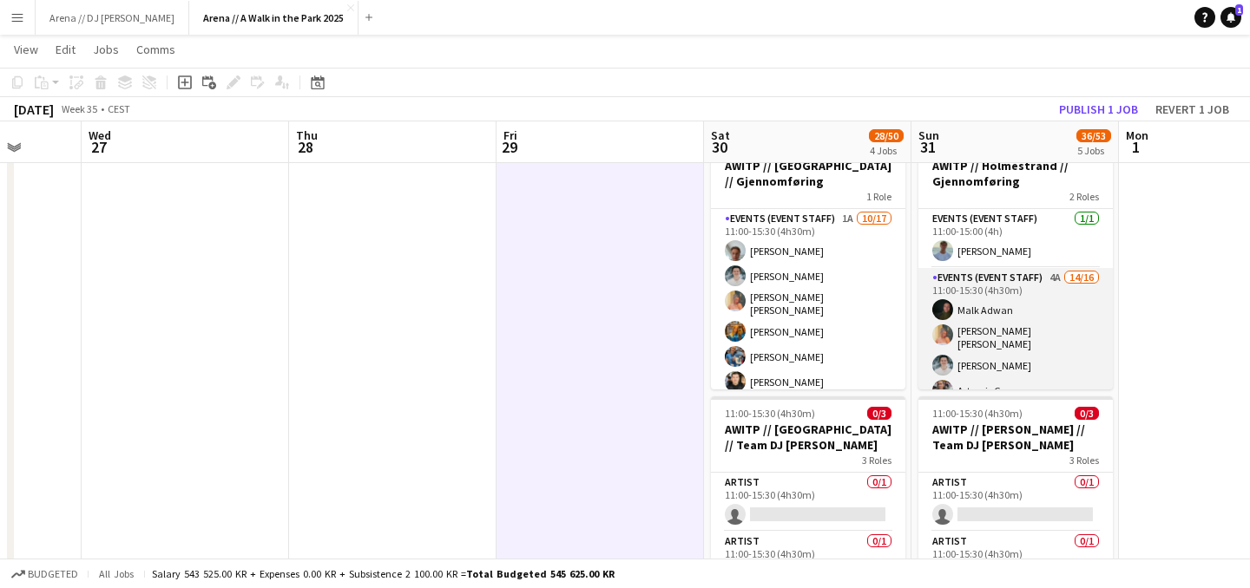
click at [1043, 377] on app-card-role "Events (Event Staff) 4A 14/16 11:00-15:30 (4h30m) Malk Adwan Hannah Ludivia Rot…" at bounding box center [1015, 491] width 194 height 447
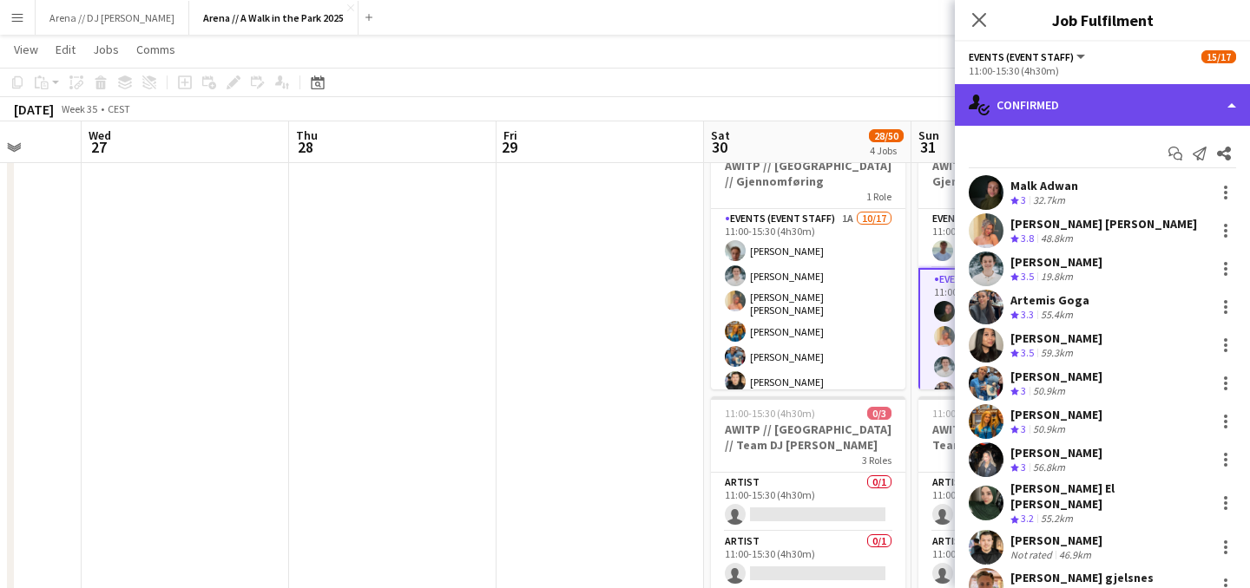
click at [1155, 113] on div "single-neutral-actions-check-2 Confirmed" at bounding box center [1102, 105] width 295 height 42
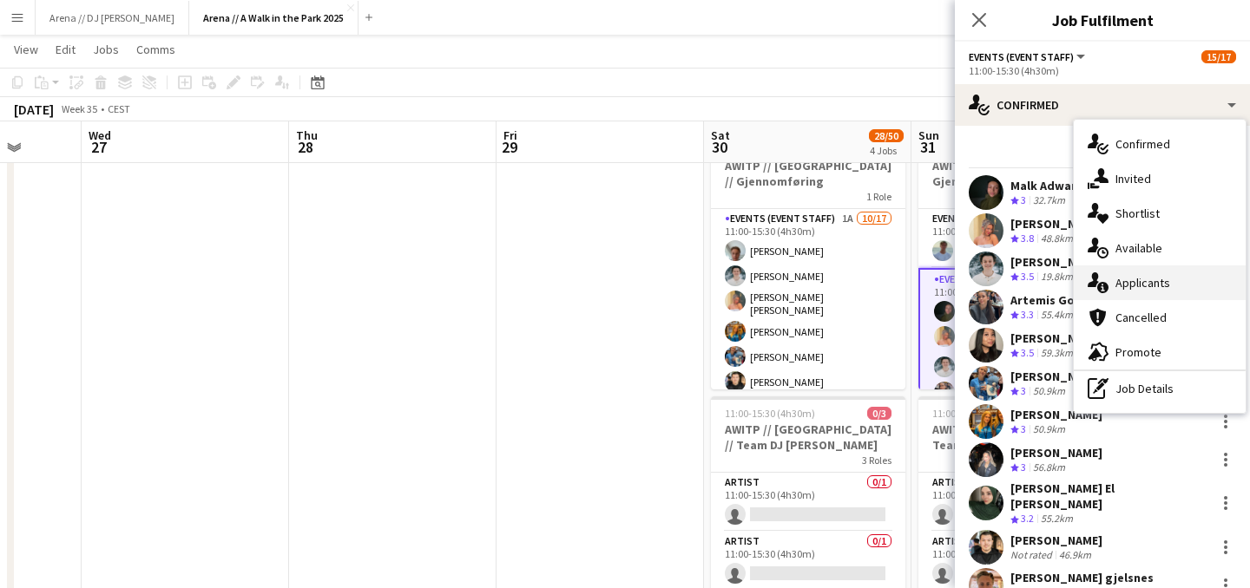
click at [1142, 273] on div "single-neutral-actions-information Applicants" at bounding box center [1159, 283] width 172 height 35
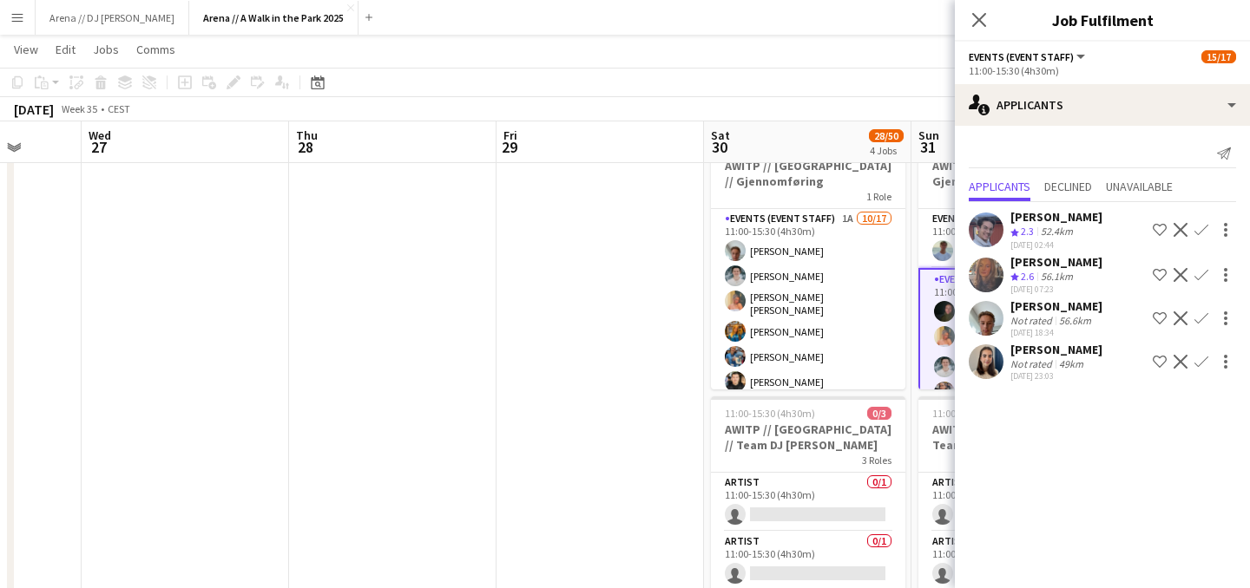
click at [1200, 318] on app-icon "Confirm" at bounding box center [1201, 319] width 14 height 14
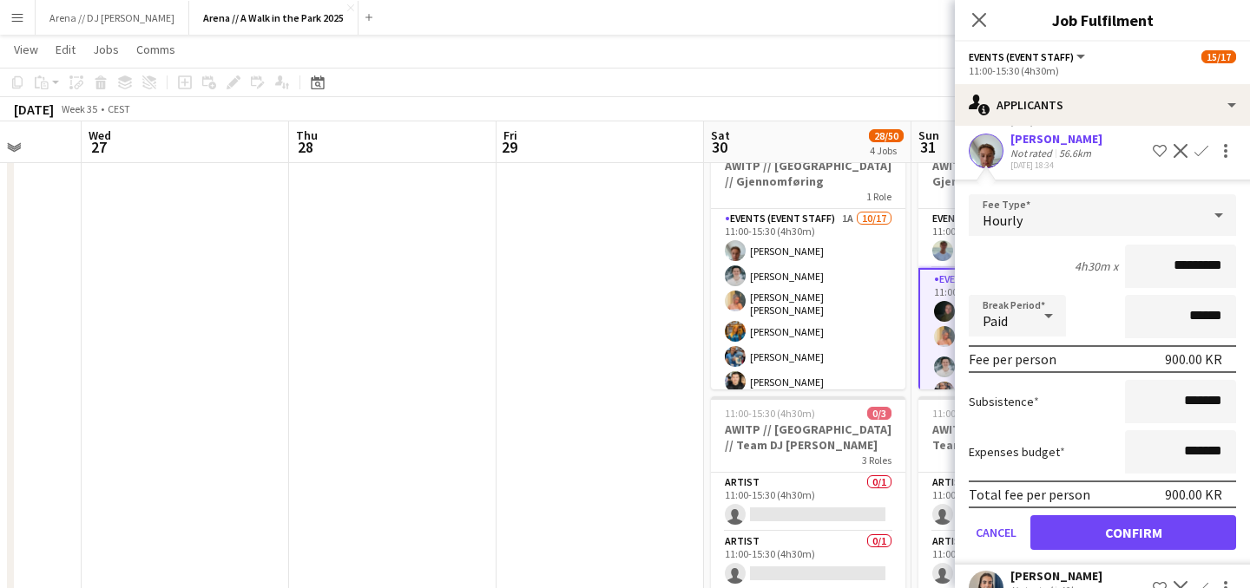
scroll to position [207, 0]
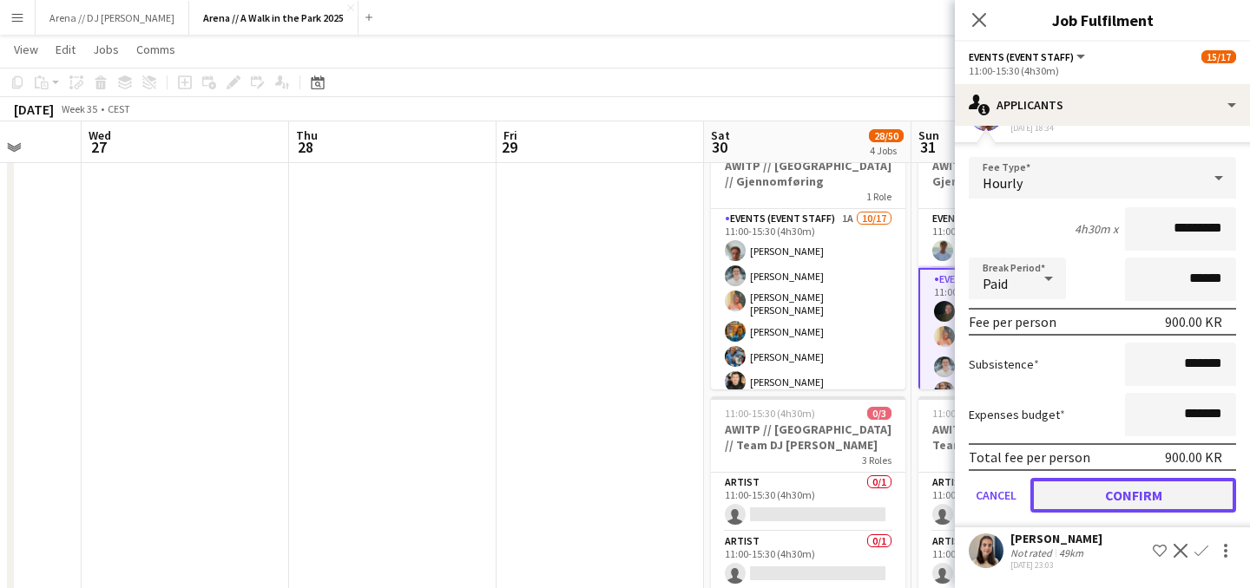
click at [1158, 503] on button "Confirm" at bounding box center [1133, 495] width 206 height 35
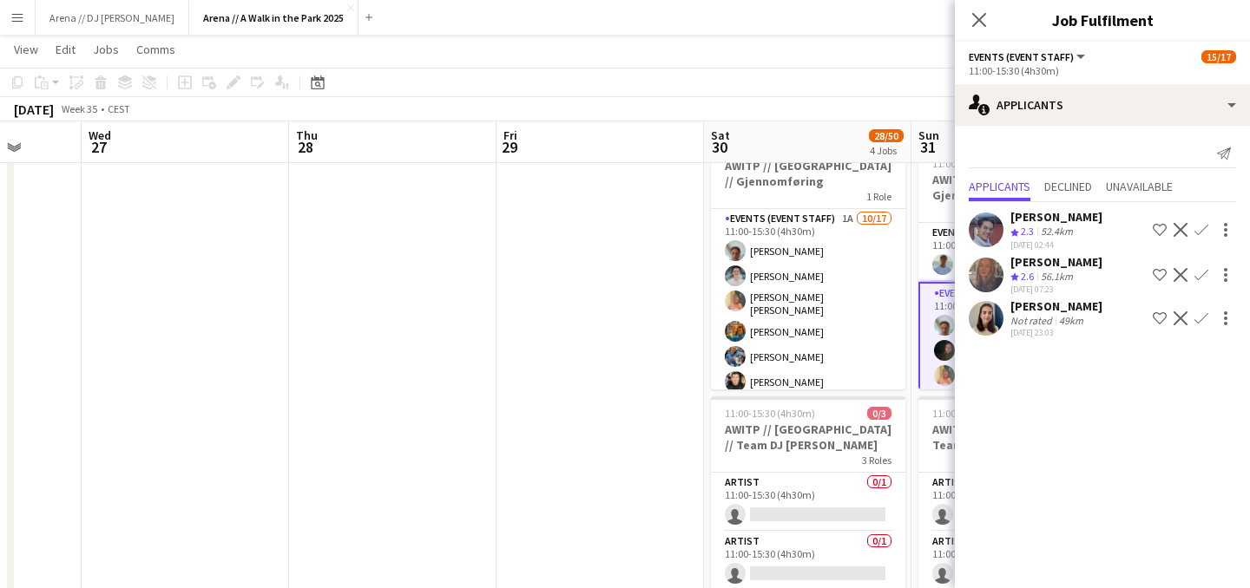
click at [664, 331] on app-date-cell at bounding box center [599, 477] width 207 height 1231
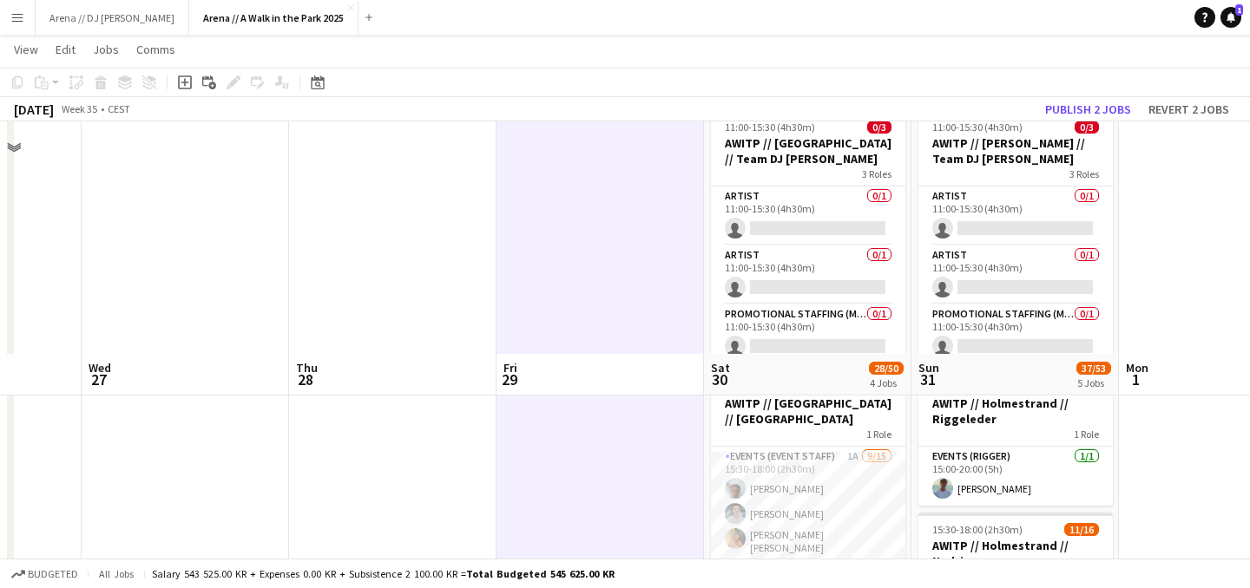
scroll to position [867, 0]
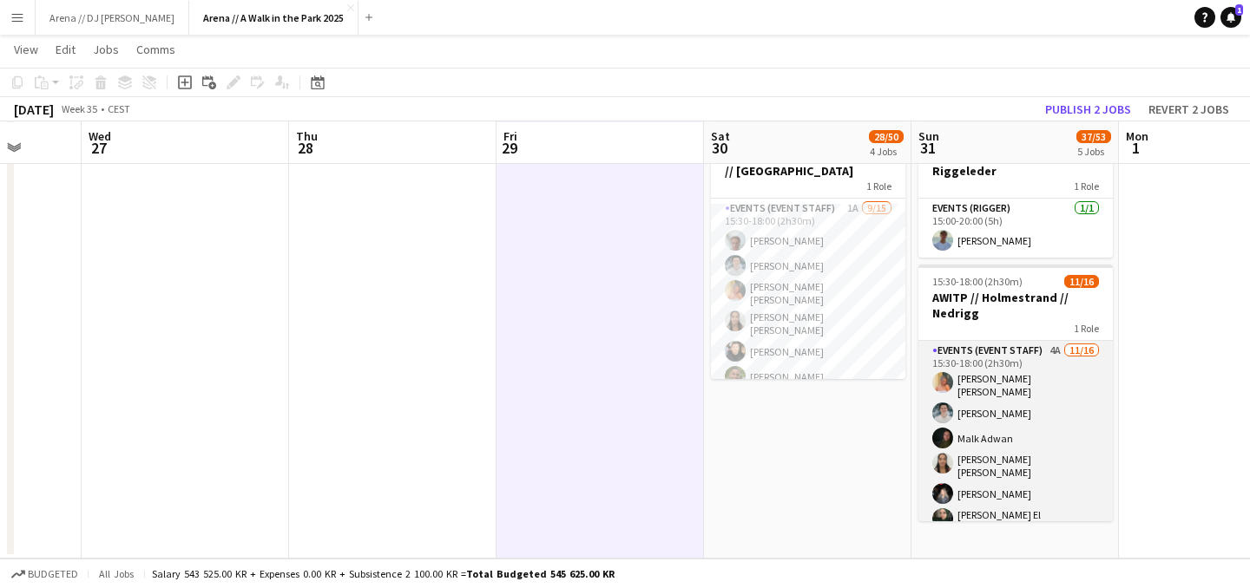
click at [1035, 403] on app-card-role "Events (Event Staff) 4A 11/16 15:30-18:00 (2h30m) Hannah Ludivia Rotbæk Meling …" at bounding box center [1015, 567] width 194 height 452
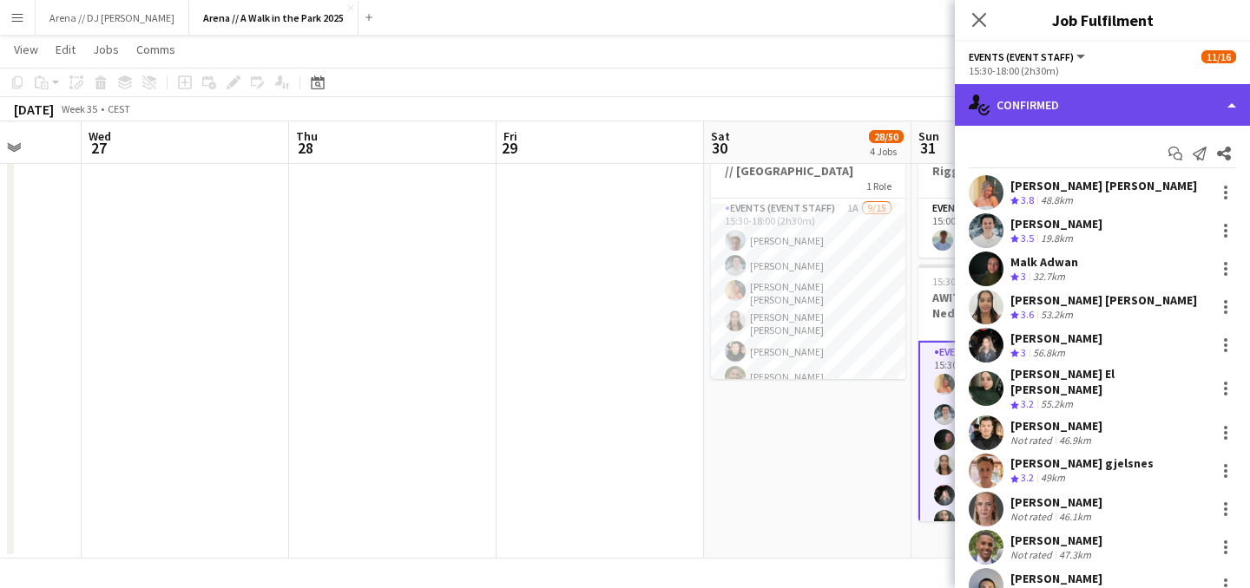
click at [1162, 116] on div "single-neutral-actions-check-2 Confirmed" at bounding box center [1102, 105] width 295 height 42
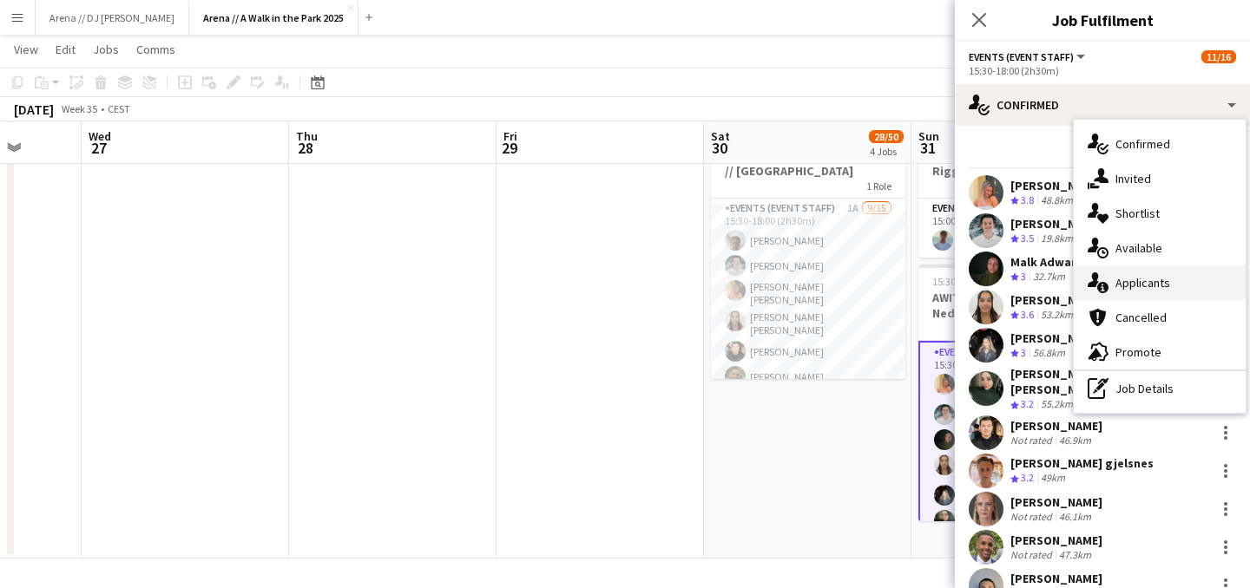
click at [1171, 287] on div "single-neutral-actions-information Applicants" at bounding box center [1159, 283] width 172 height 35
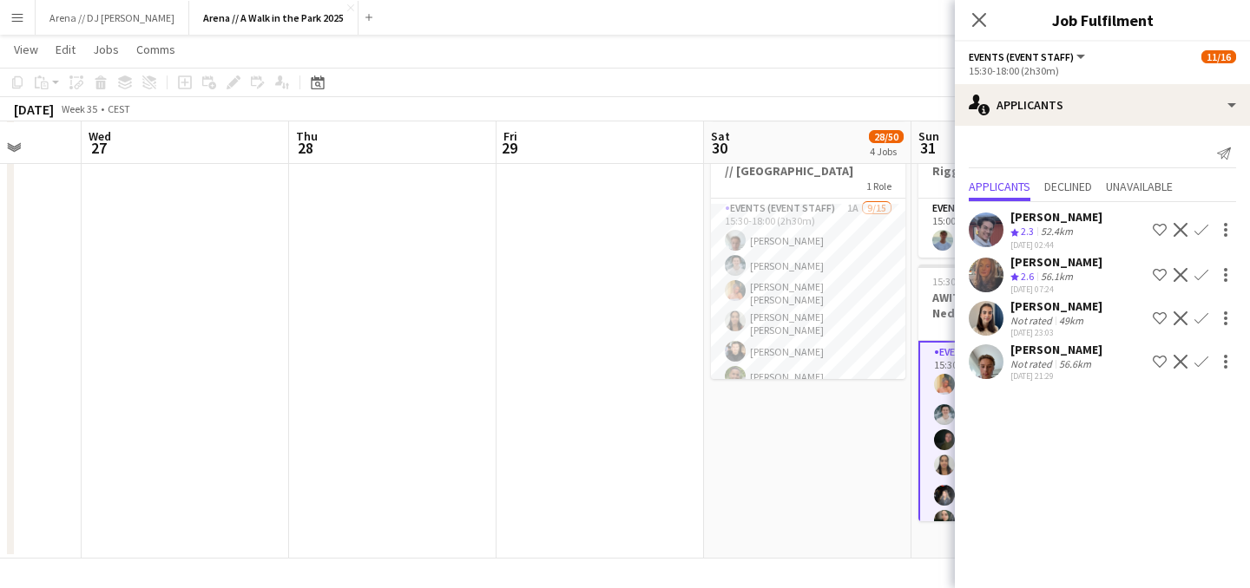
click at [1203, 366] on app-icon "Confirm" at bounding box center [1201, 362] width 14 height 14
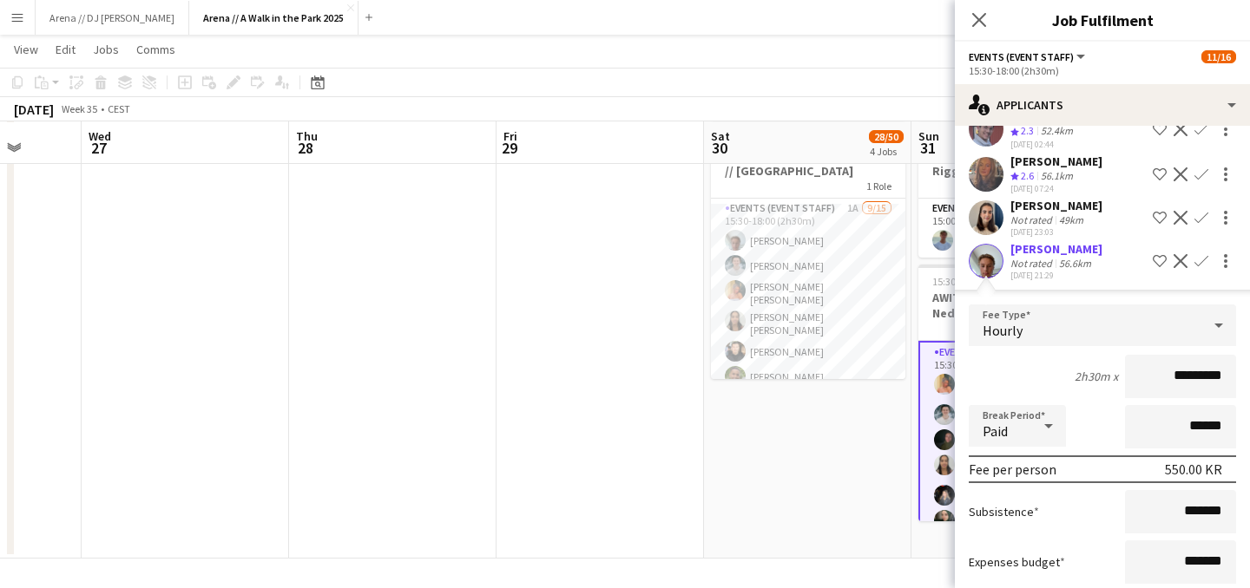
scroll to position [207, 0]
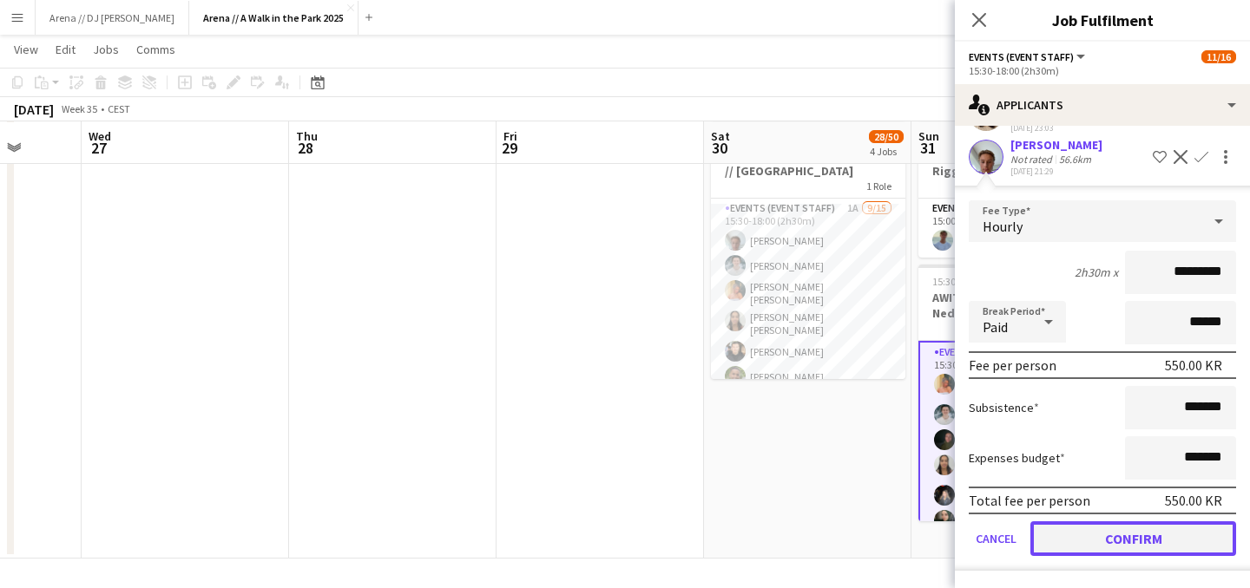
click at [1147, 532] on button "Confirm" at bounding box center [1133, 539] width 206 height 35
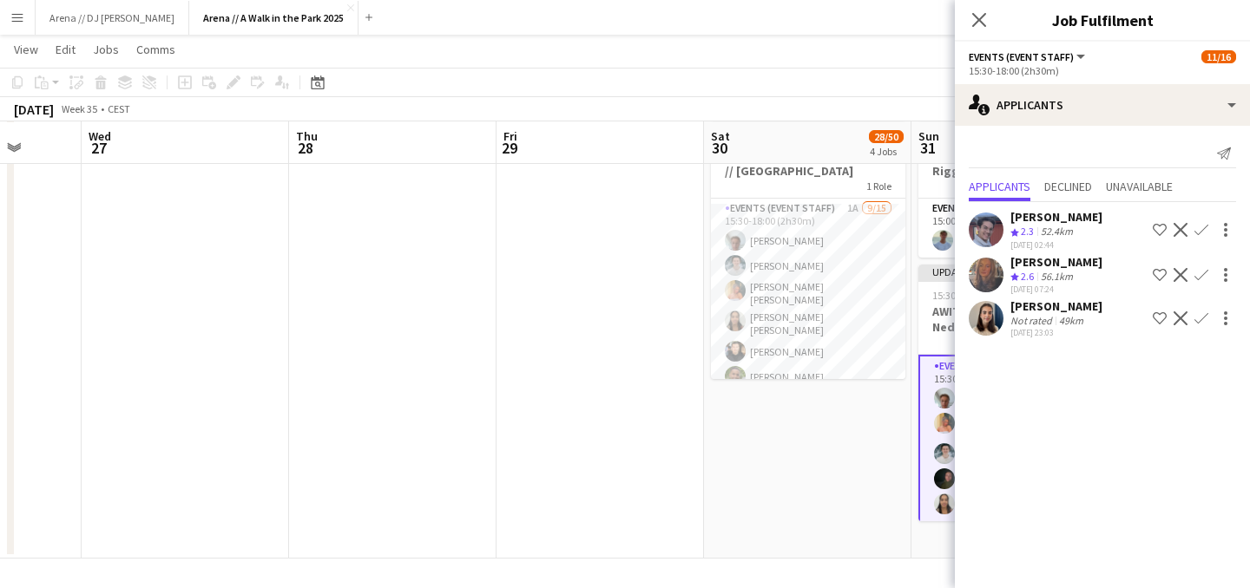
scroll to position [0, 0]
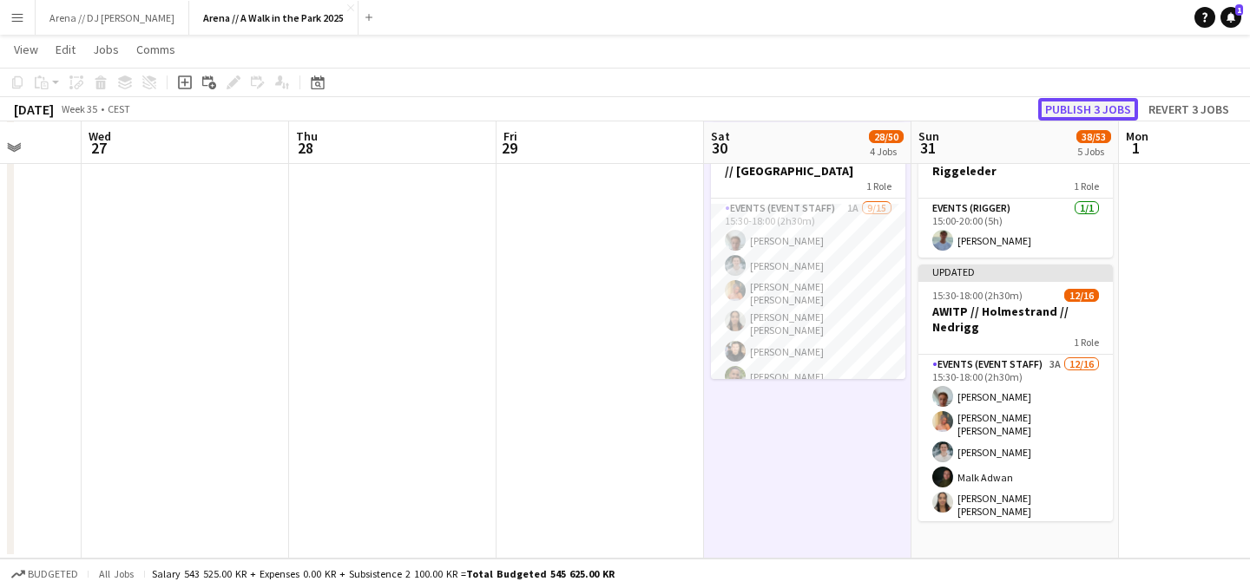
click at [1076, 101] on button "Publish 3 jobs" at bounding box center [1088, 109] width 100 height 23
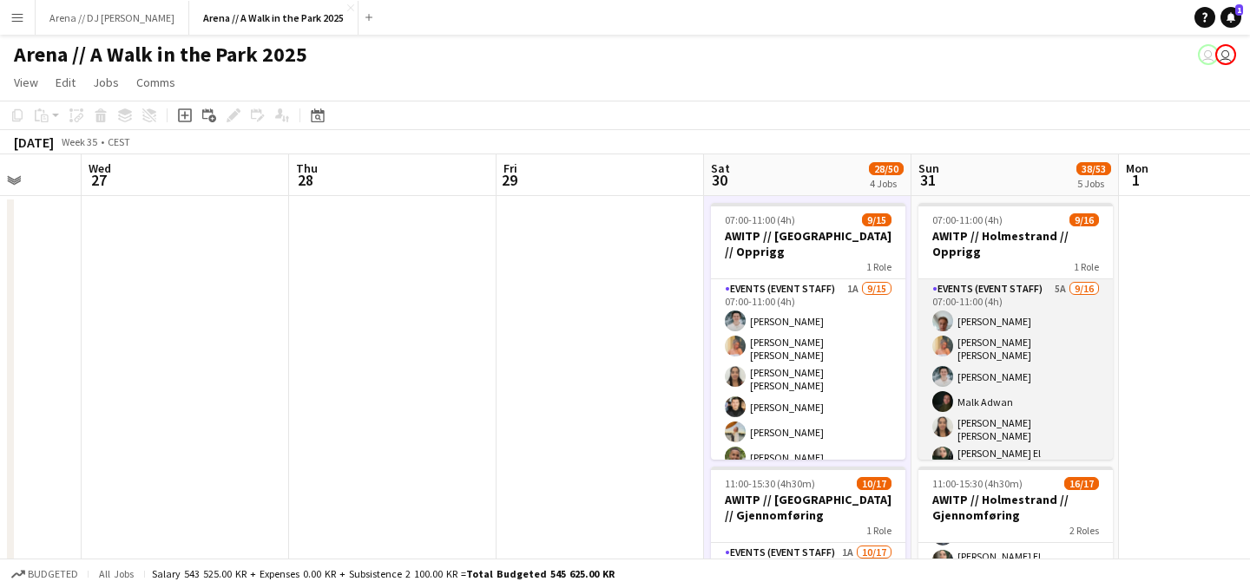
click at [1028, 334] on app-card-role "Events (Event Staff) 5A 9/16 07:00-11:00 (4h) Andreas Kjeldsberg Hannah Ludivia…" at bounding box center [1015, 505] width 194 height 452
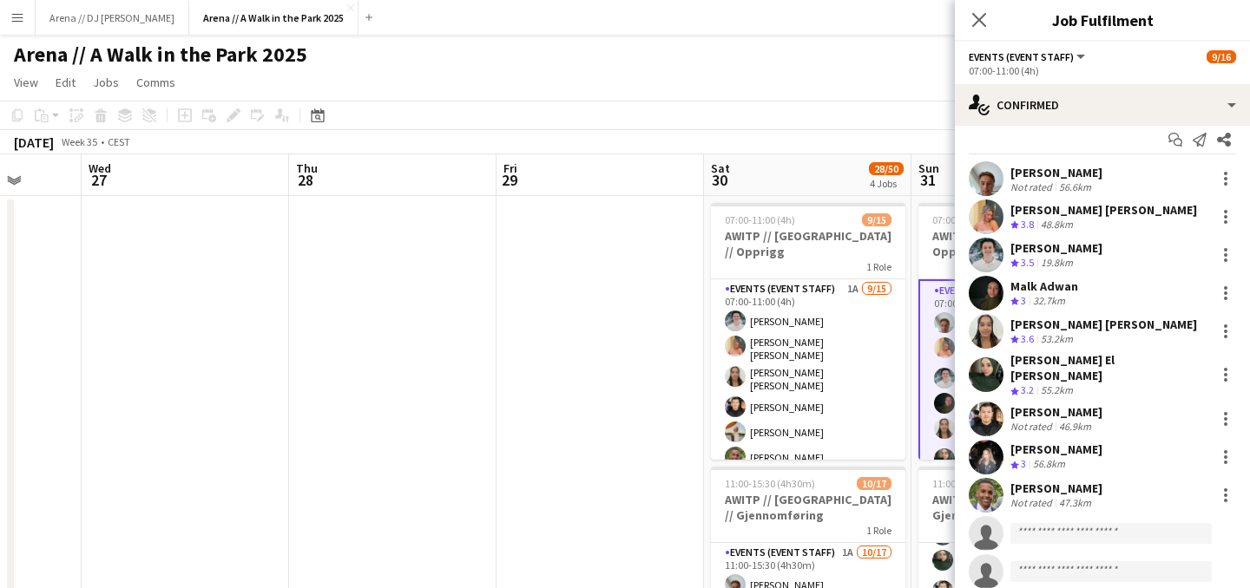
scroll to position [20, 0]
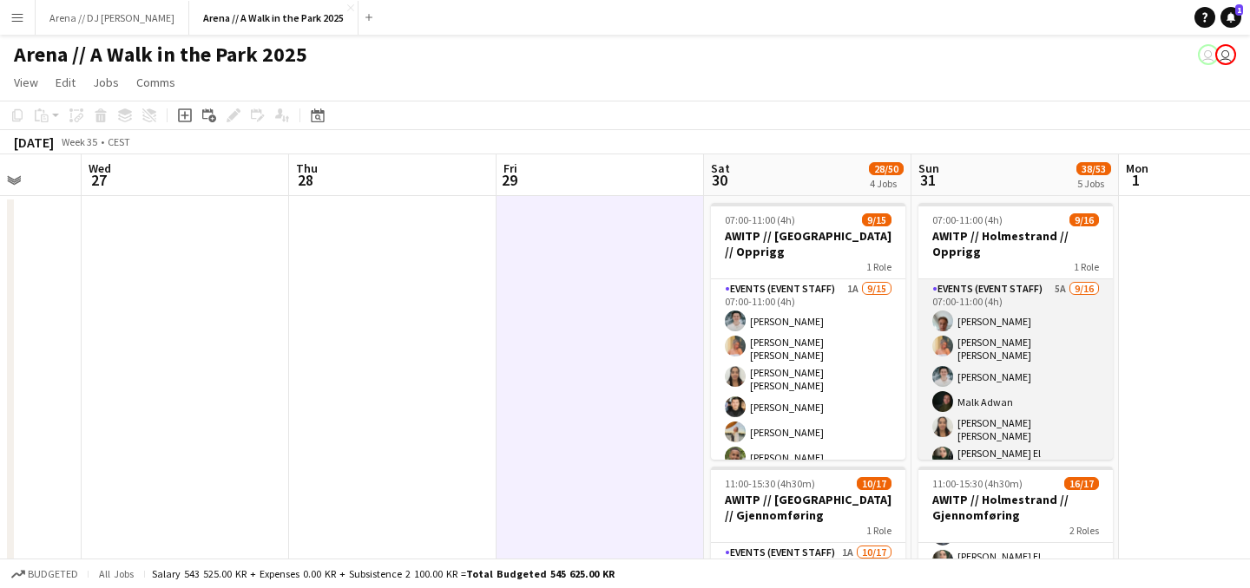
click at [976, 324] on app-card-role "Events (Event Staff) 5A 9/16 07:00-11:00 (4h) Andreas Kjeldsberg Hannah Ludivia…" at bounding box center [1015, 505] width 194 height 452
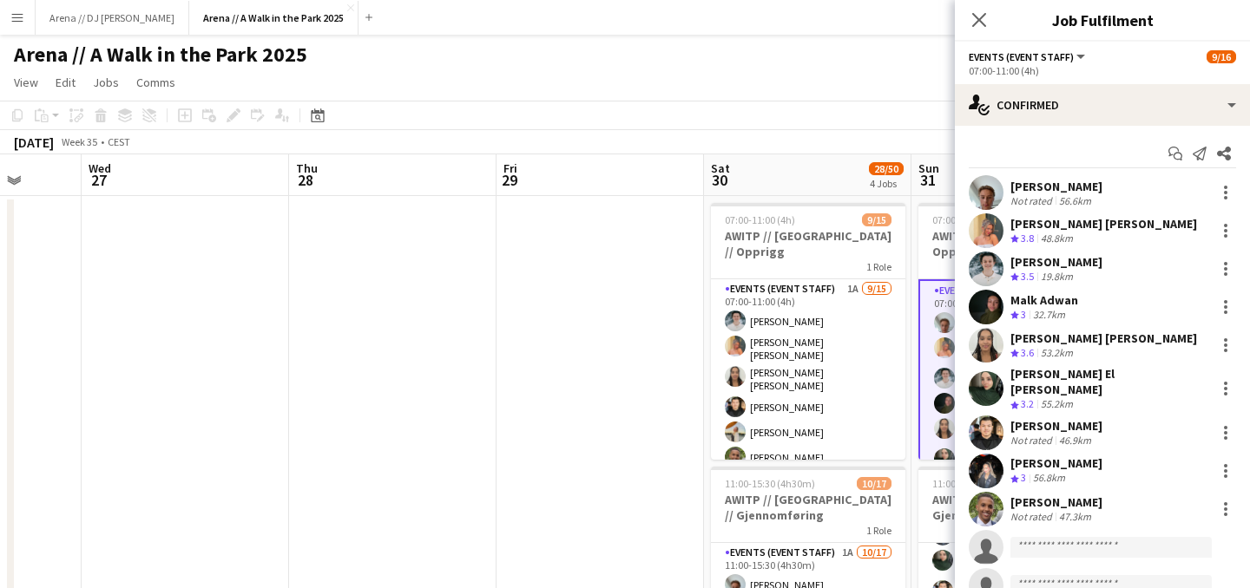
scroll to position [66, 0]
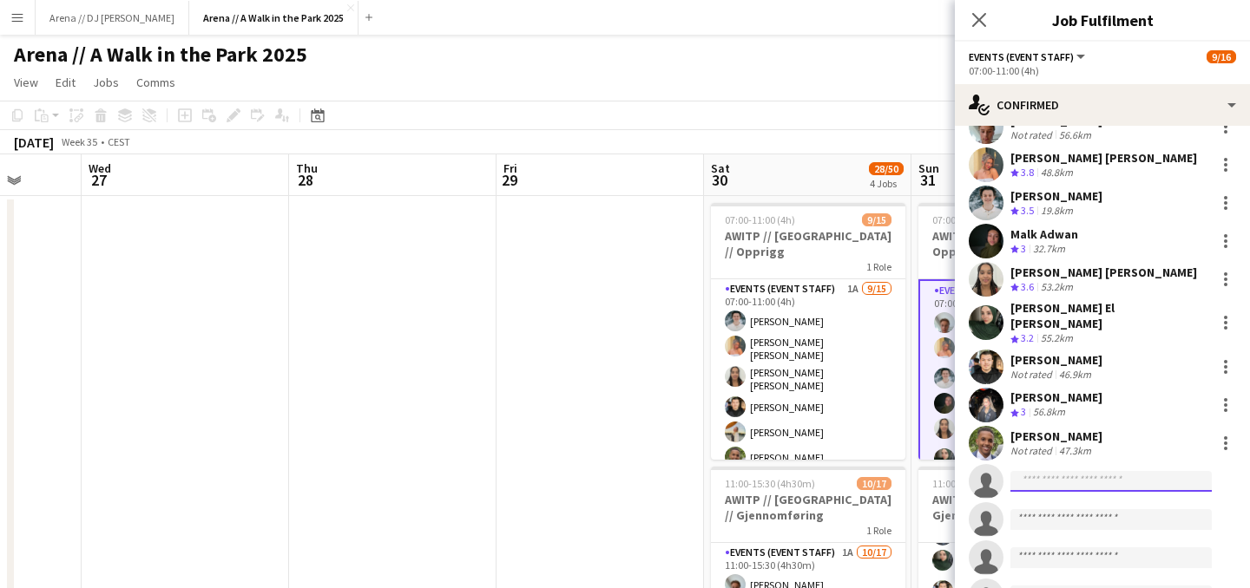
click at [1049, 471] on input at bounding box center [1110, 481] width 201 height 21
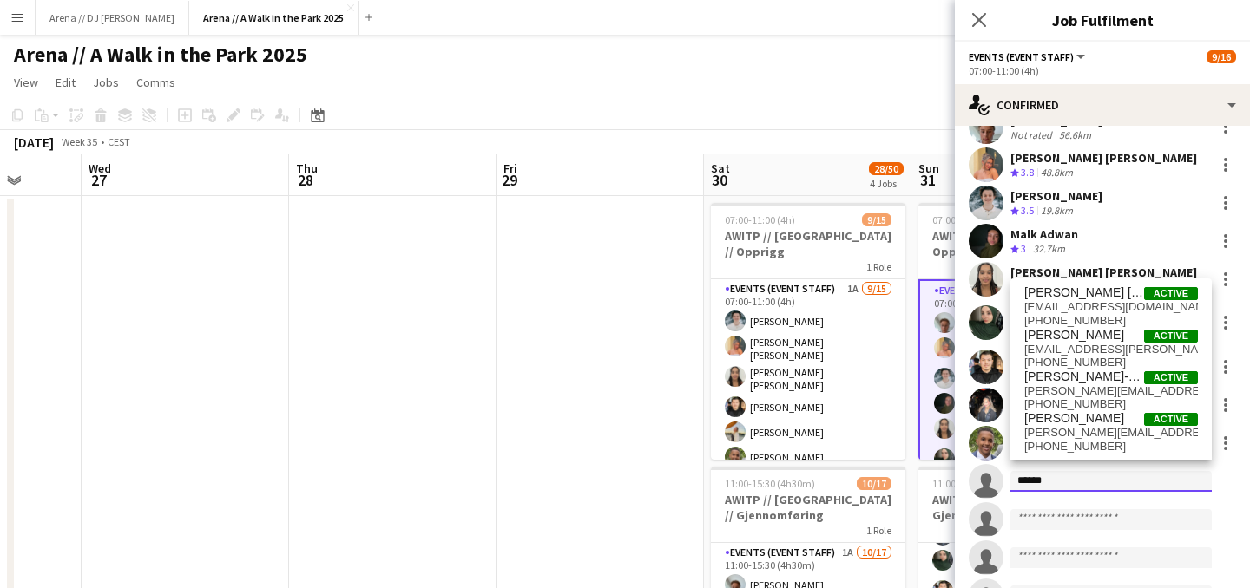
type input "*******"
drag, startPoint x: 1067, startPoint y: 471, endPoint x: 967, endPoint y: 468, distance: 100.7
click at [1010, 471] on input "*******" at bounding box center [1110, 481] width 201 height 21
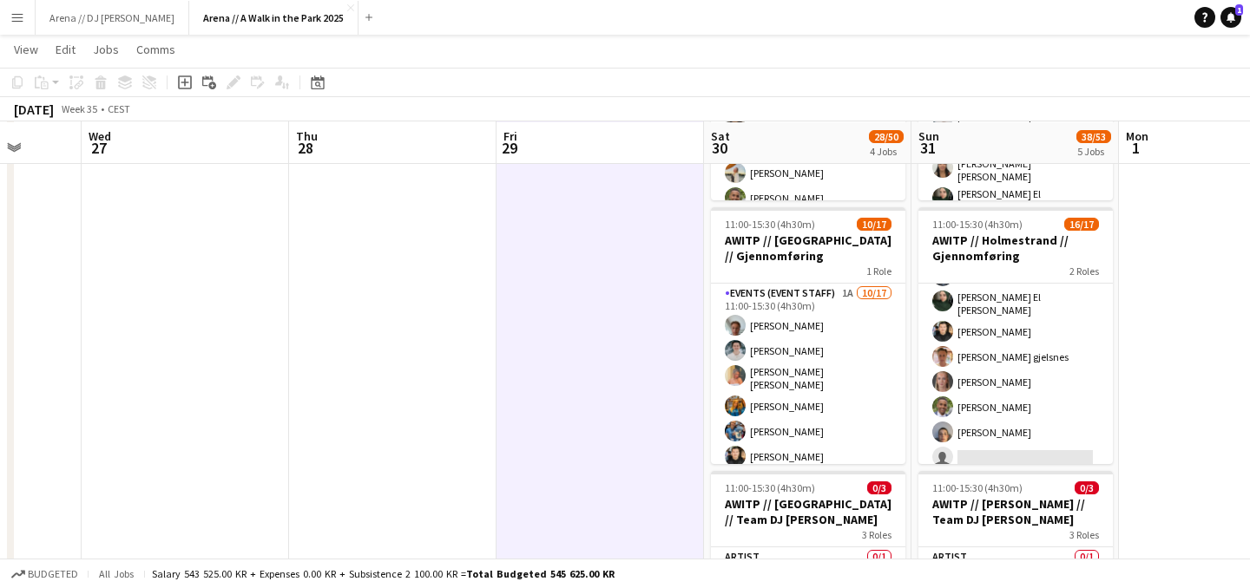
scroll to position [259, 0]
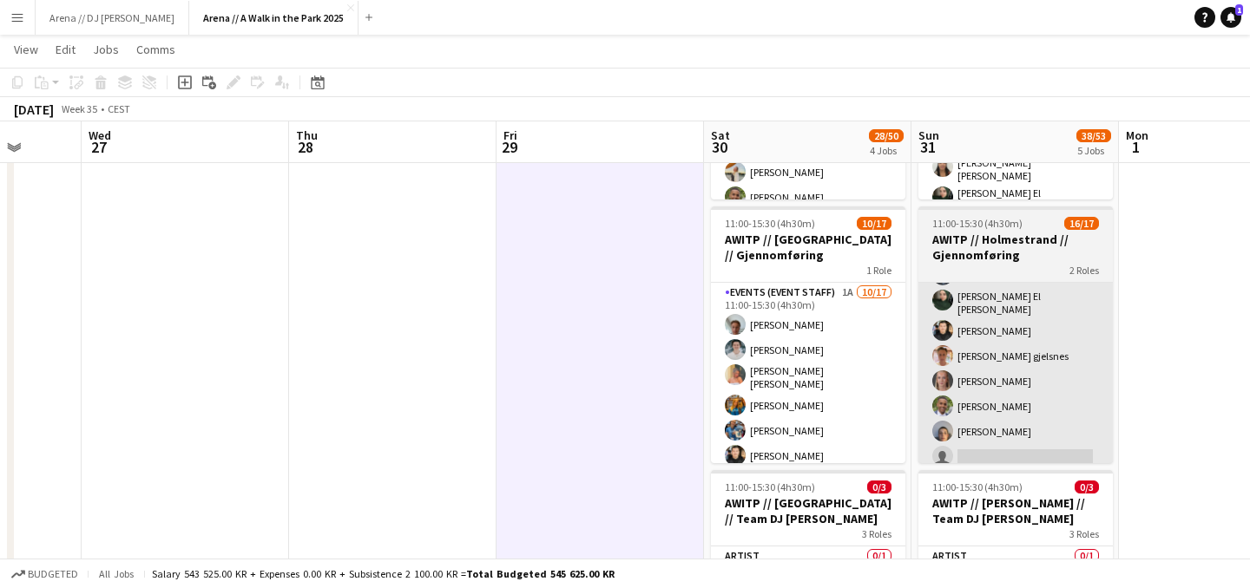
click at [1061, 354] on app-card-role "Events (Event Staff) 3A 15/16 11:00-15:30 (4h30m) Andreas Kjeldsberg Malk Adwan…" at bounding box center [1015, 250] width 194 height 447
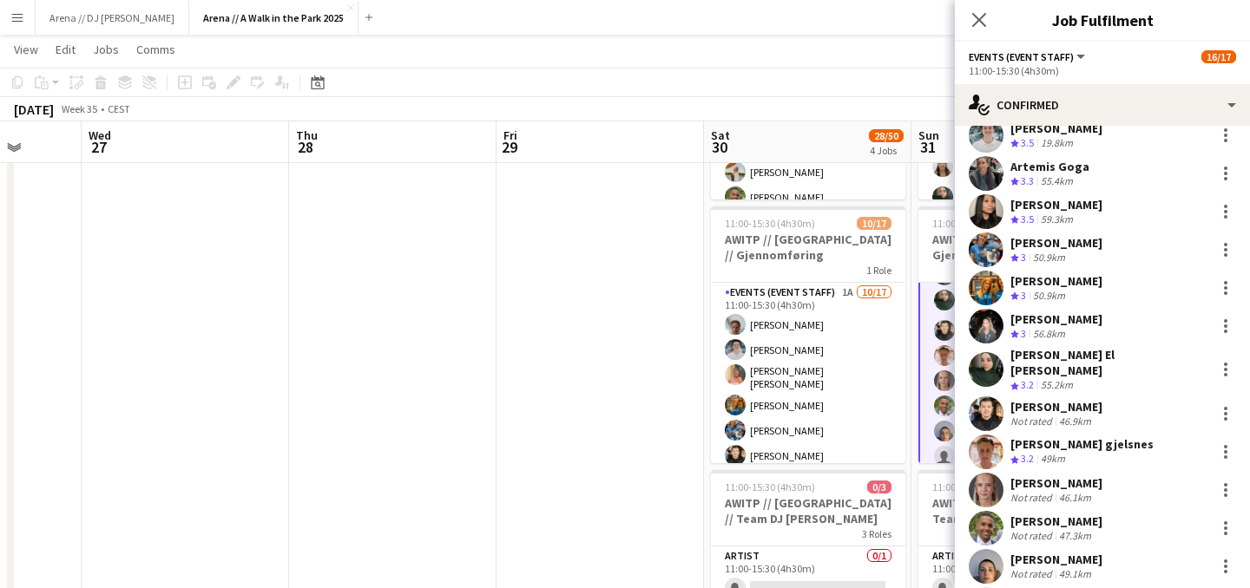
scroll to position [184, 0]
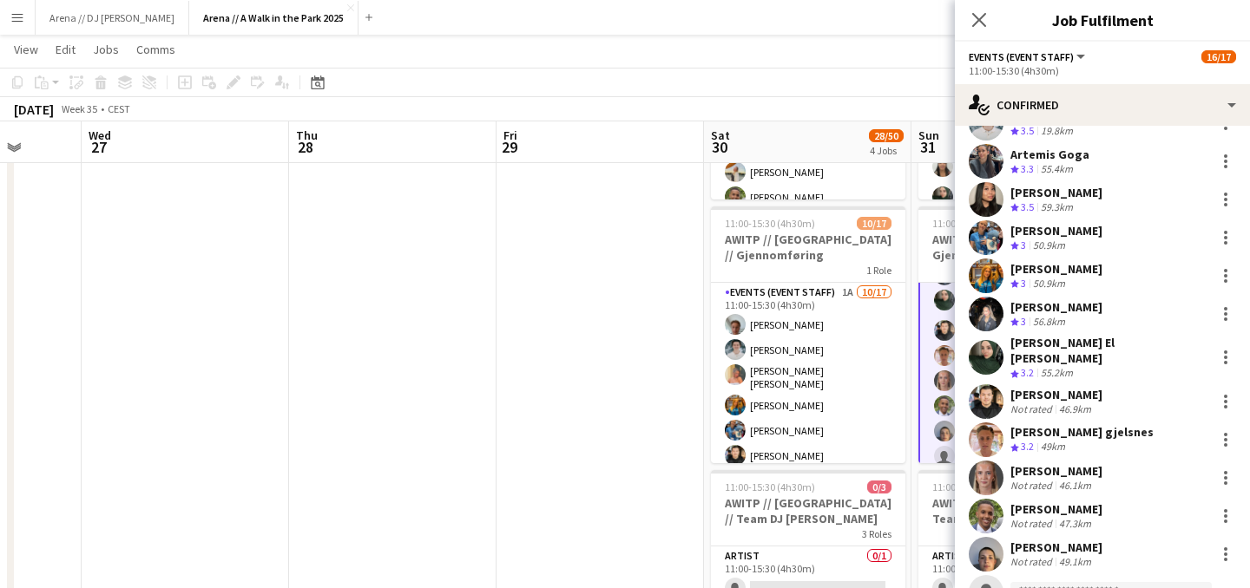
click at [622, 283] on app-date-cell at bounding box center [599, 551] width 207 height 1231
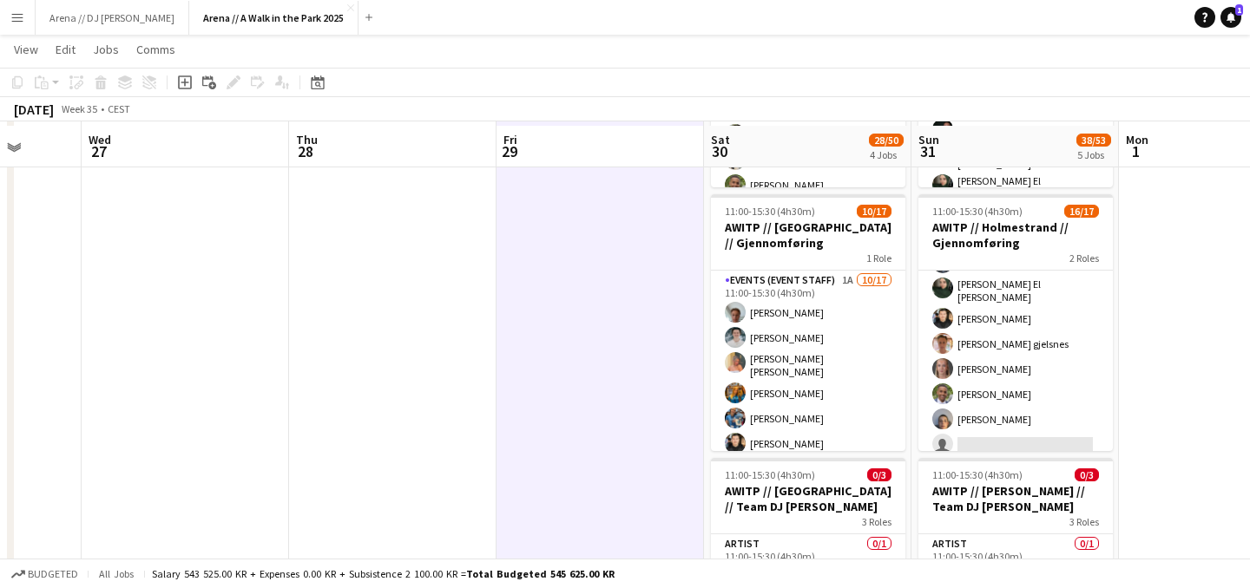
scroll to position [279, 0]
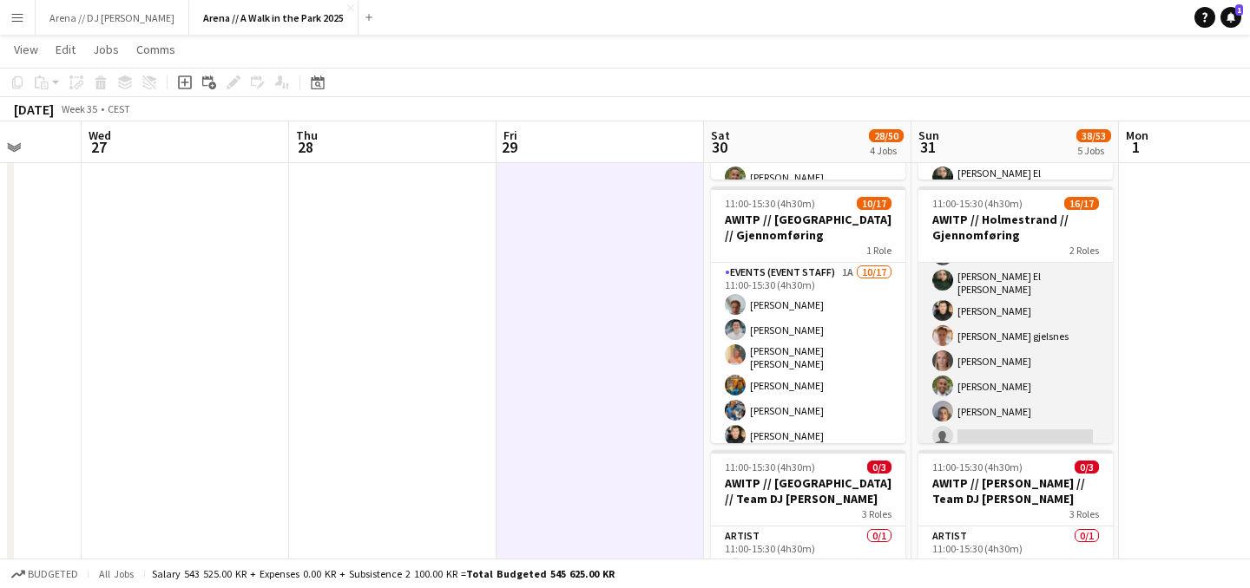
click at [974, 336] on app-card-role "Events (Event Staff) 3A 15/16 11:00-15:30 (4h30m) Andreas Kjeldsberg Malk Adwan…" at bounding box center [1015, 230] width 194 height 447
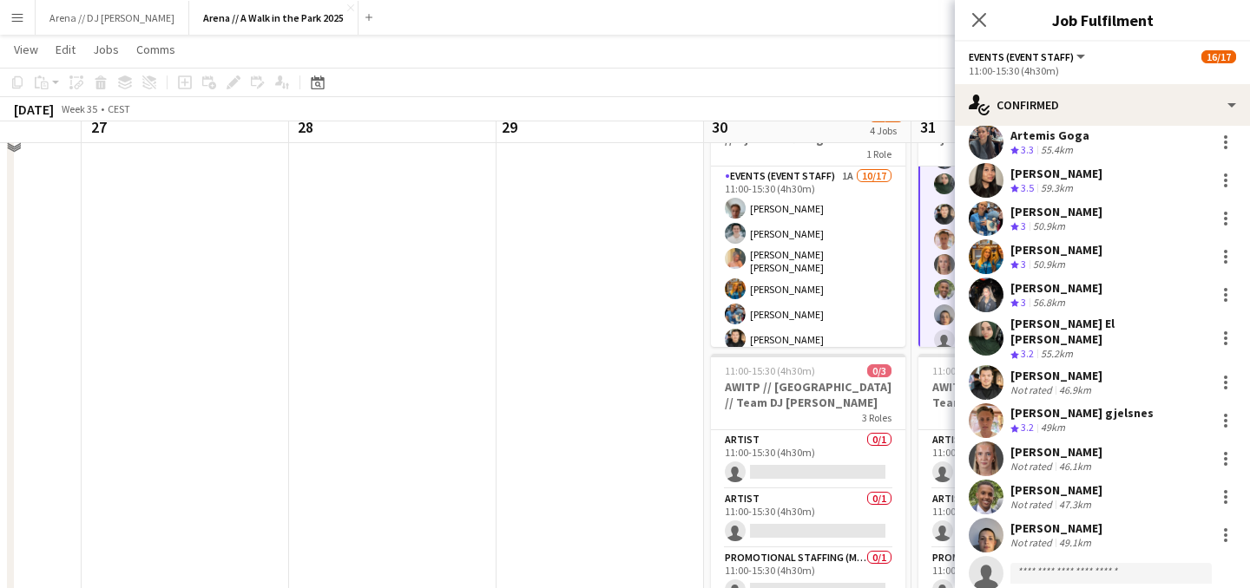
scroll to position [339, 0]
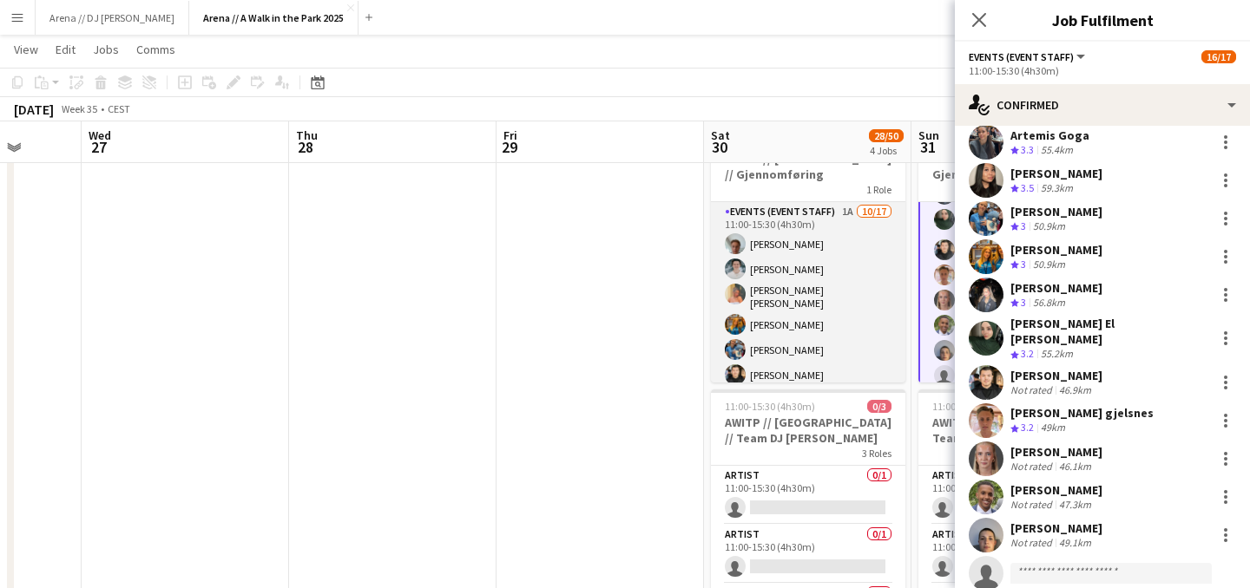
click at [835, 297] on app-card-role "Events (Event Staff) 1A 10/17 11:00-15:30 (4h30m) Andreas Kjeldsberg Lukas Lind…" at bounding box center [808, 435] width 194 height 467
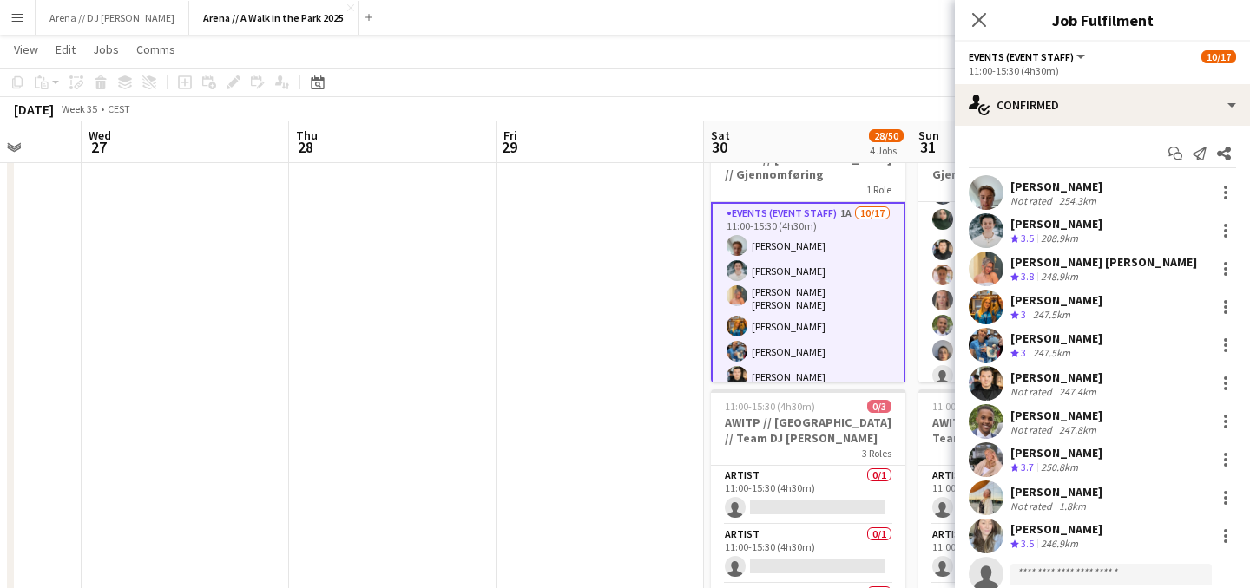
scroll to position [21, 0]
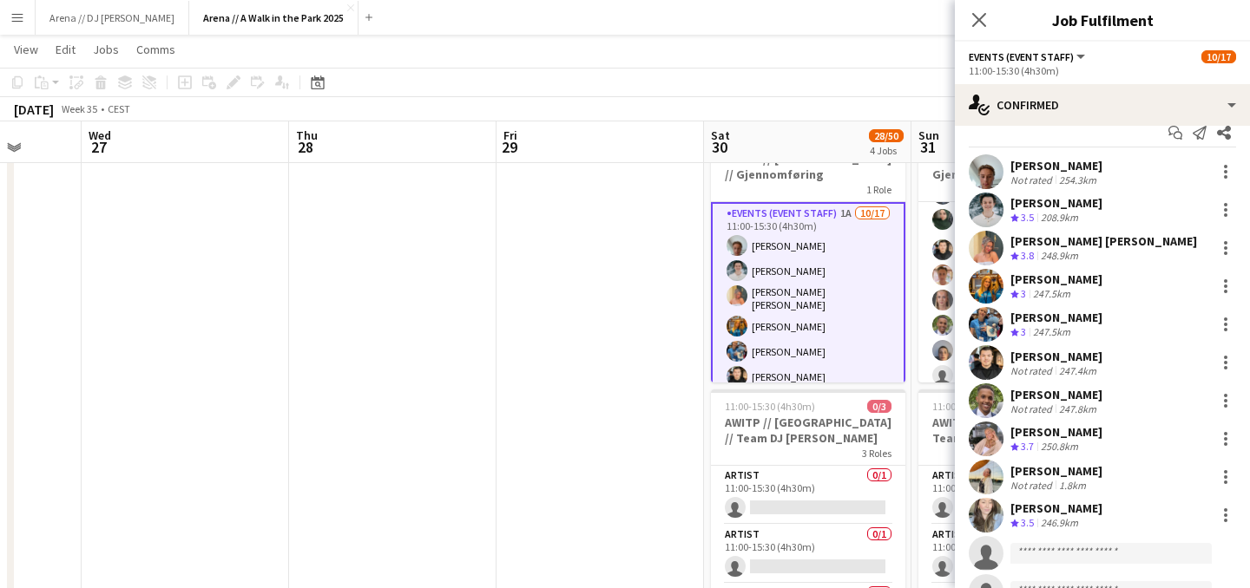
click at [571, 243] on app-date-cell at bounding box center [599, 470] width 207 height 1231
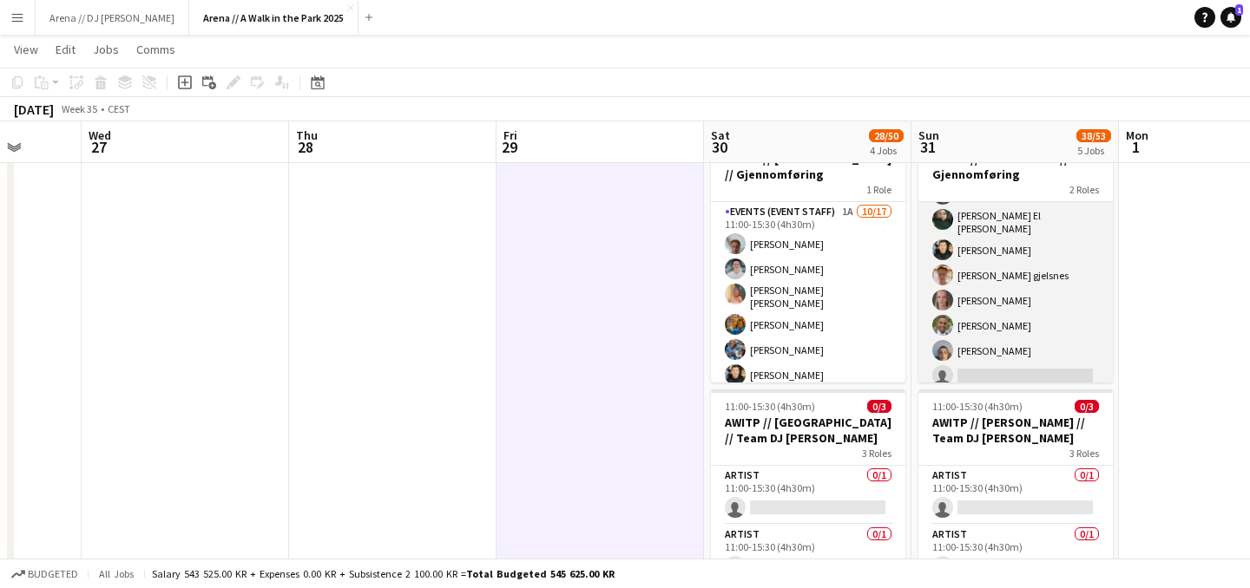
click at [1051, 292] on app-card-role "Events (Event Staff) 3A 15/16 11:00-15:30 (4h30m) Andreas Kjeldsberg Malk Adwan…" at bounding box center [1015, 169] width 194 height 447
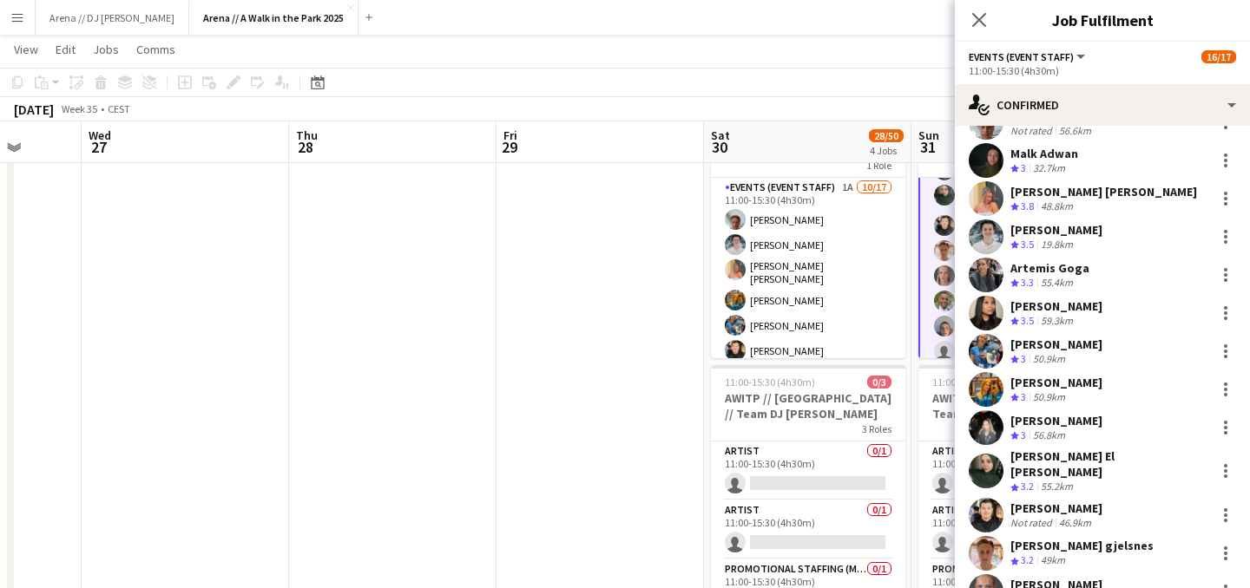
scroll to position [99, 0]
